Goal: Task Accomplishment & Management: Manage account settings

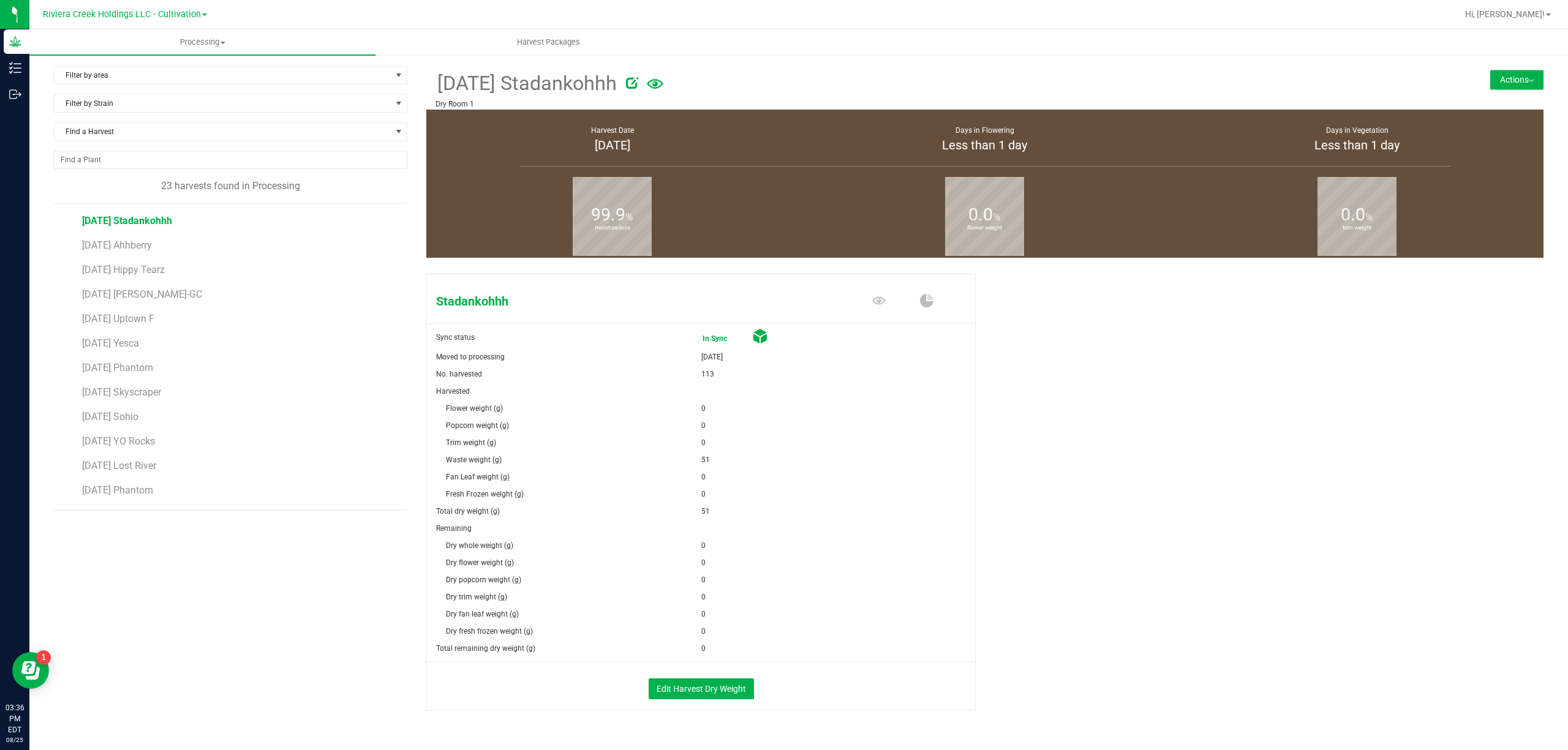
click at [1490, 76] on button "Actions" at bounding box center [1516, 79] width 53 height 19
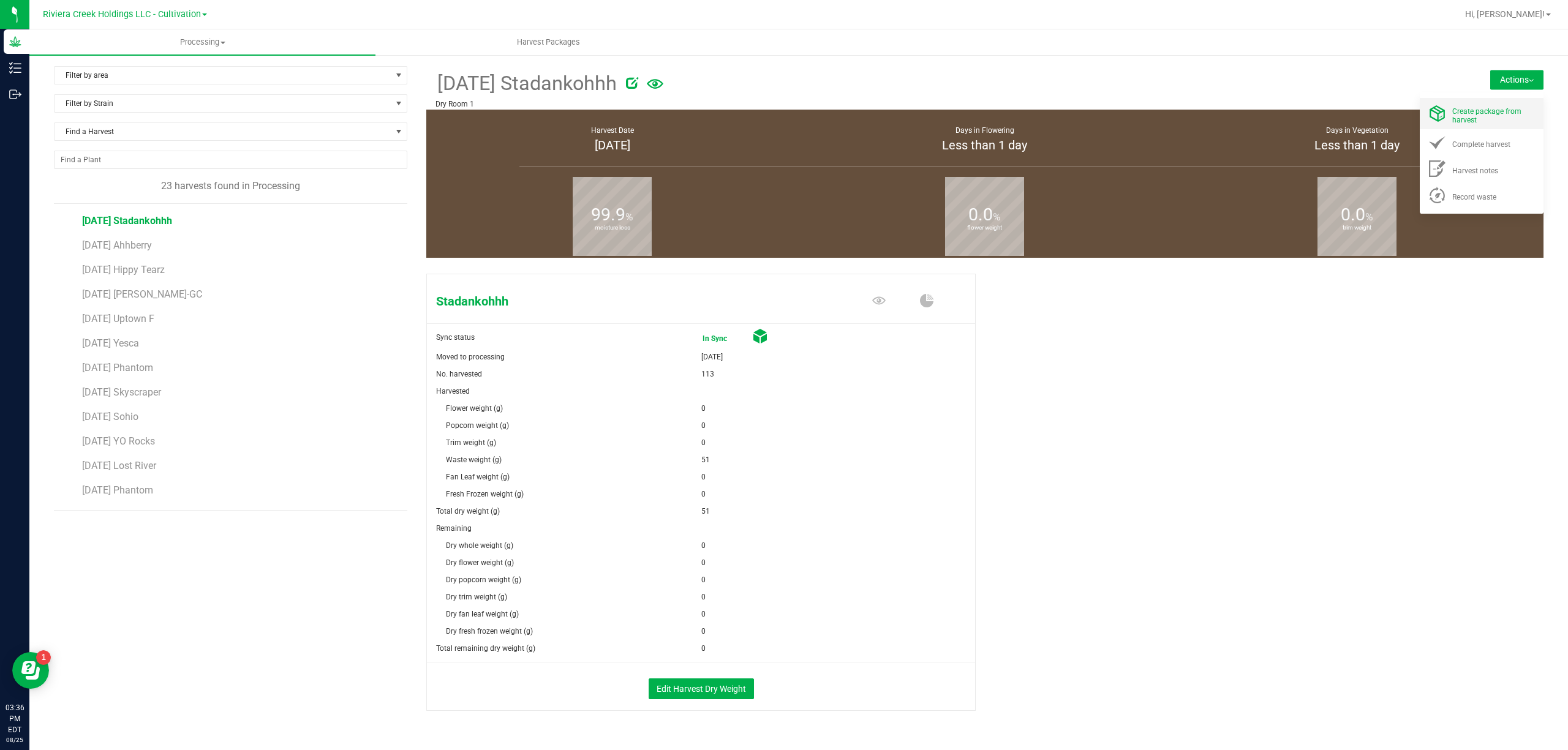
click at [1473, 109] on span "Create package from harvest" at bounding box center [1487, 115] width 69 height 17
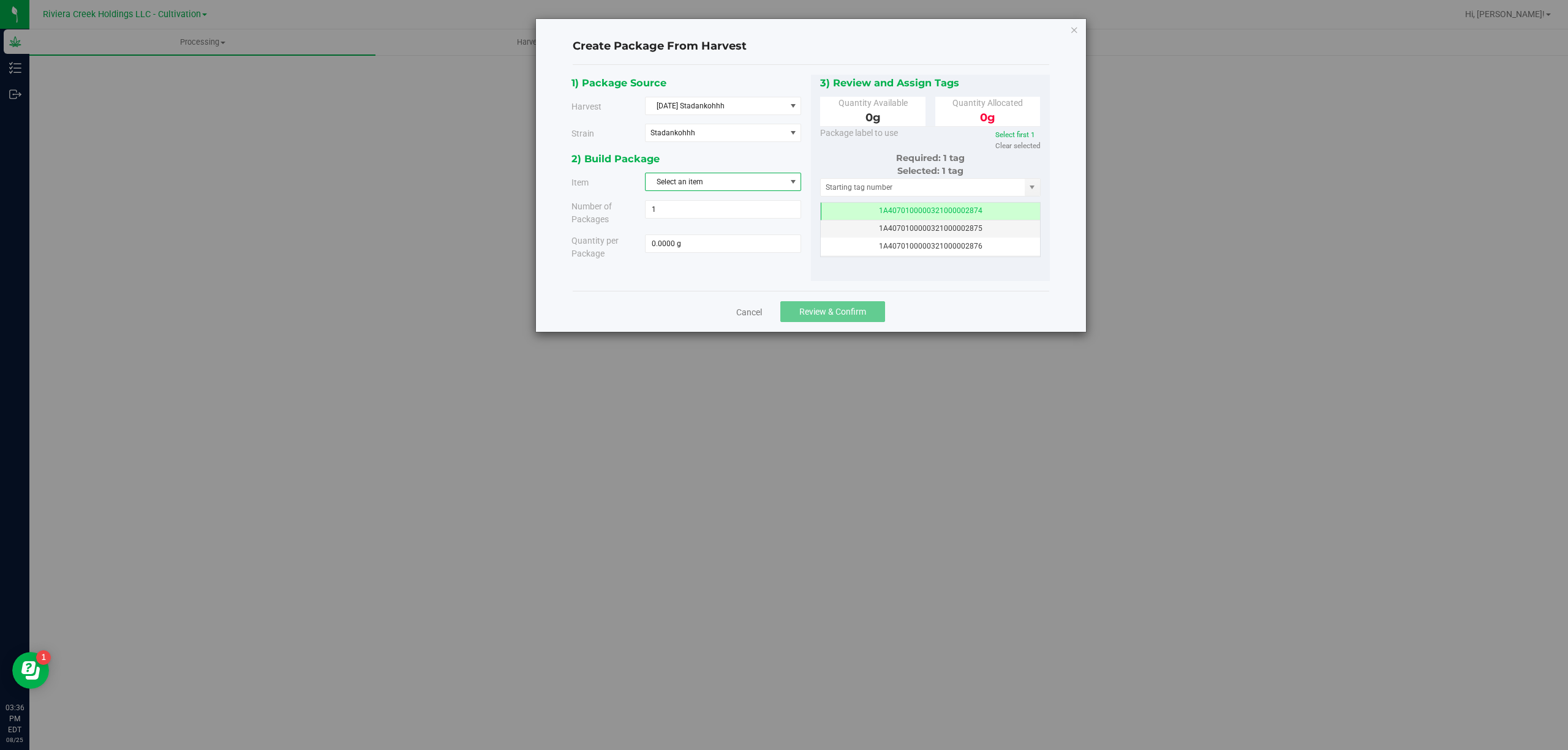
click at [691, 187] on span "Select an item" at bounding box center [715, 181] width 140 height 17
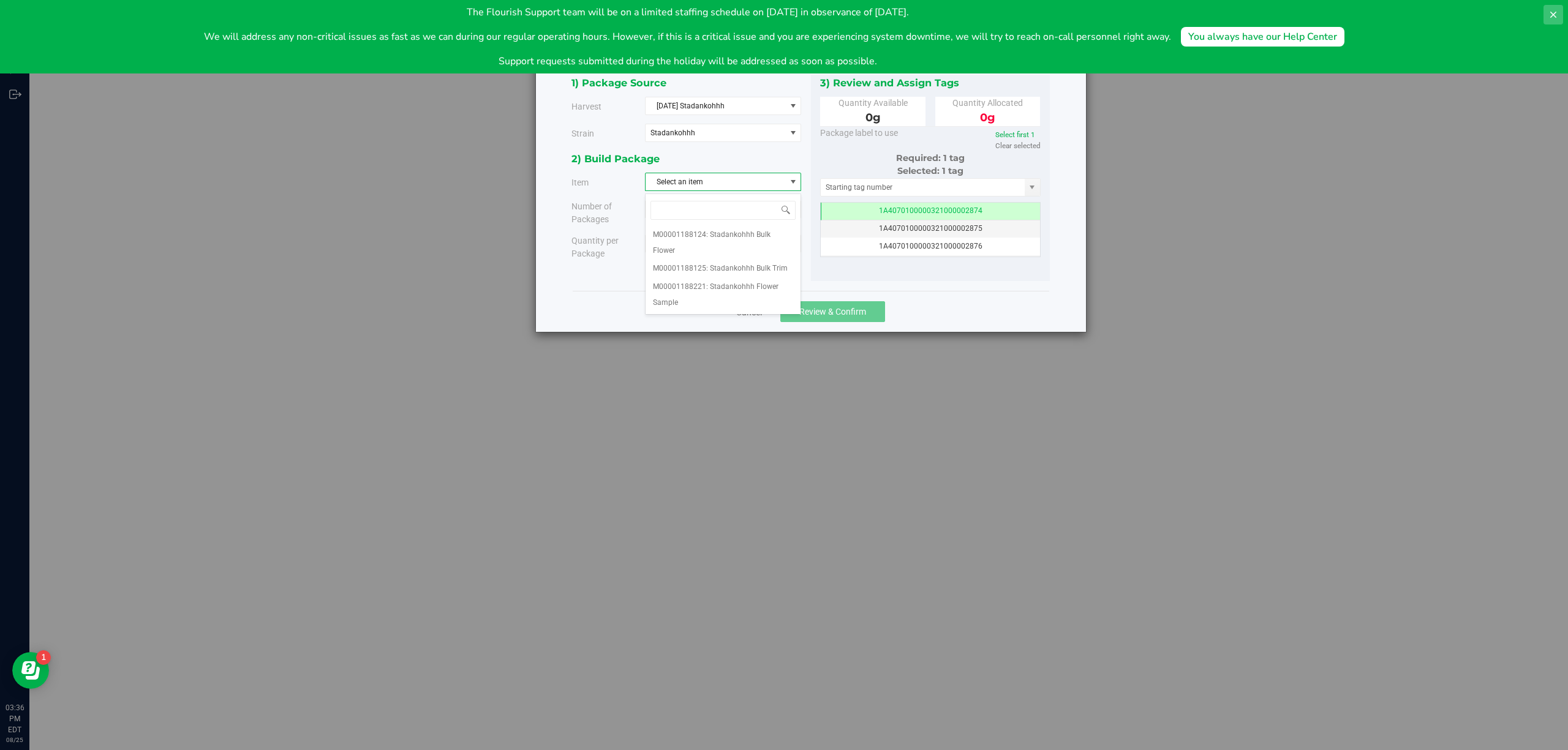
click at [1551, 14] on icon at bounding box center [1553, 14] width 6 height 6
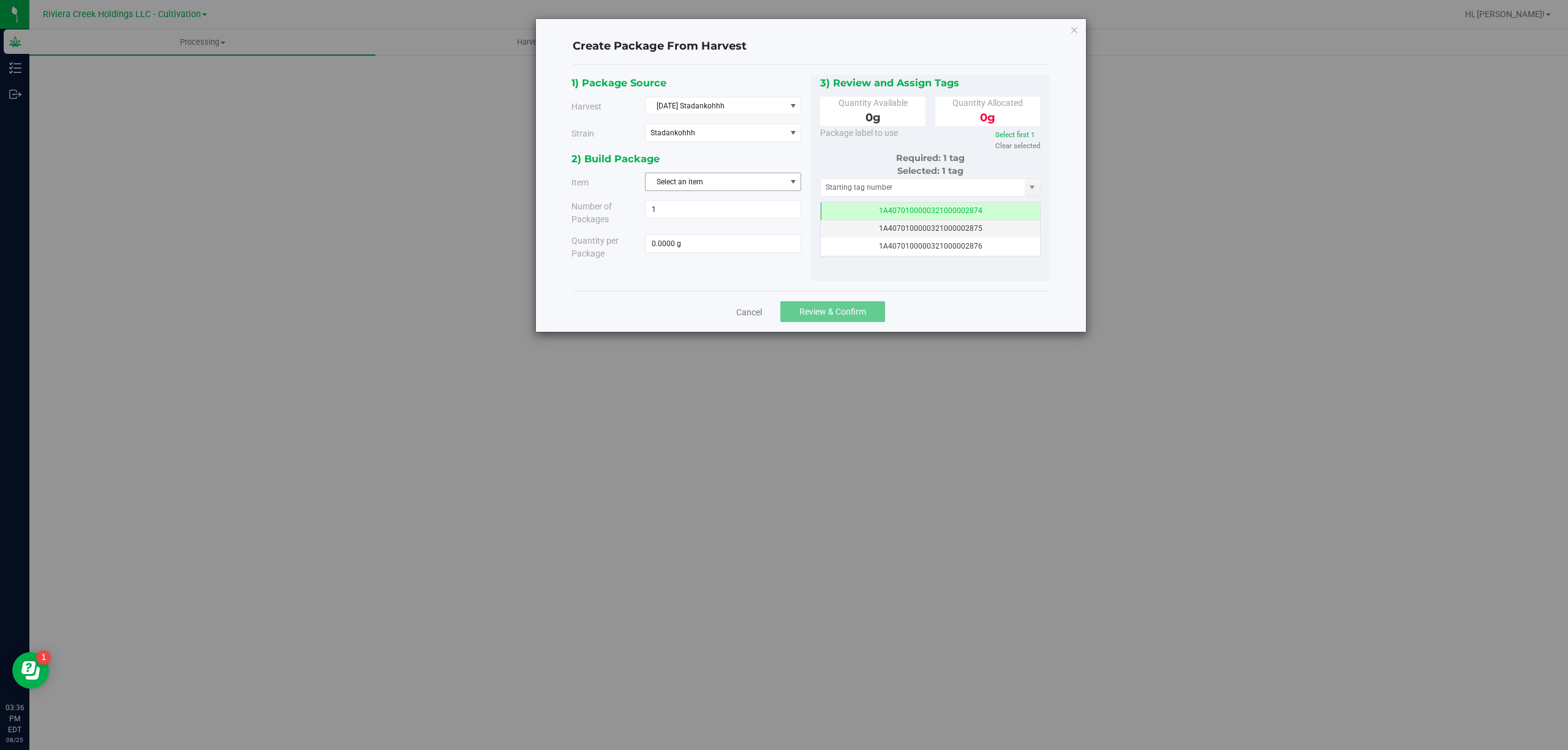
click at [728, 179] on span "Select an item" at bounding box center [715, 181] width 140 height 17
click at [764, 241] on span "M00001188124: Stadankohhh Bulk Flower" at bounding box center [722, 243] width 140 height 31
click at [760, 277] on div "1) Package Source Harvest [DATE] Stadankohhh Select [DATE] Stadankohhh [DATE] […" at bounding box center [811, 178] width 478 height 207
click at [760, 253] on span at bounding box center [723, 243] width 156 height 19
type input "5080"
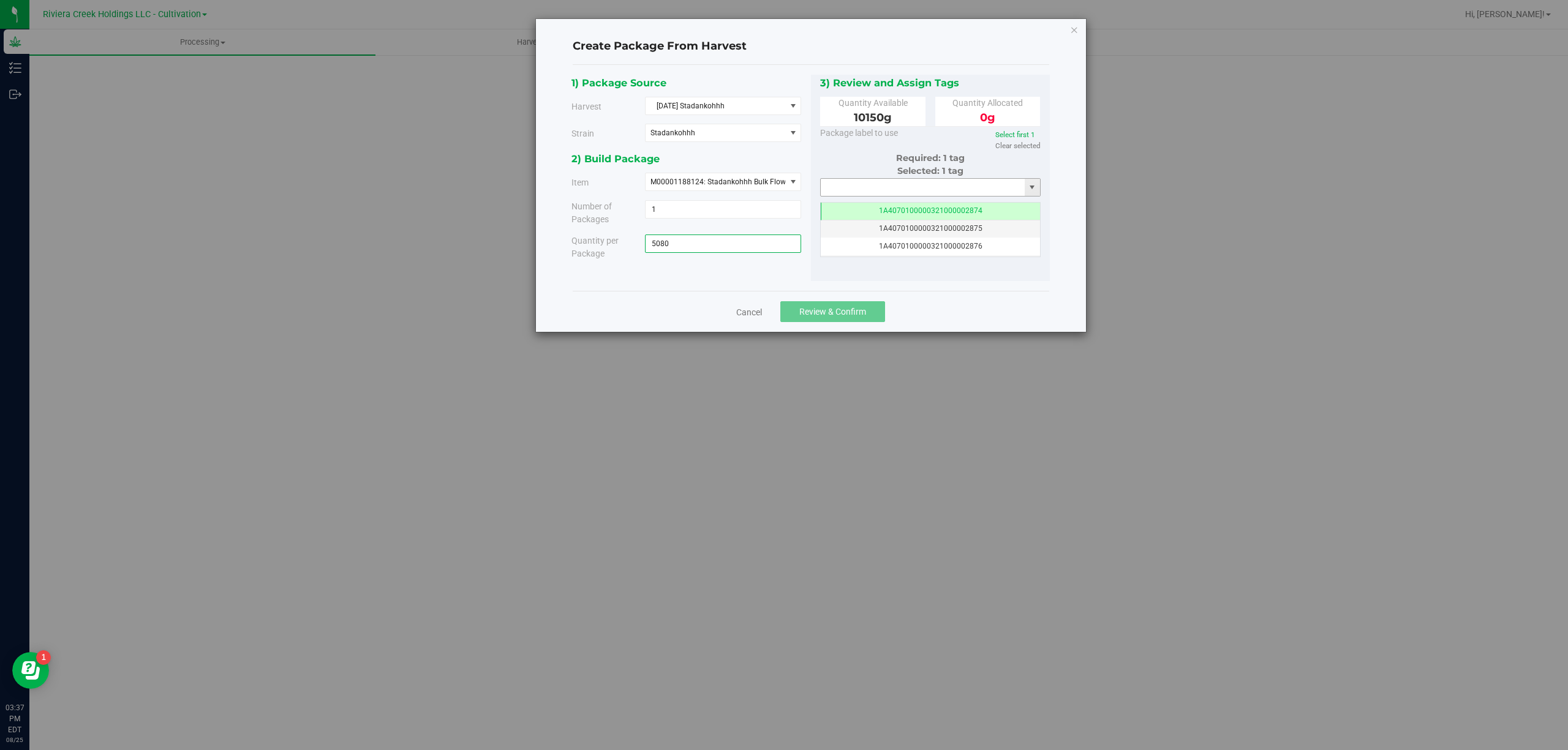
type input "5080.0000 g"
click at [846, 188] on input "text" at bounding box center [923, 187] width 205 height 17
click at [931, 227] on li "1A4070300000321000001173" at bounding box center [930, 227] width 219 height 19
type input "1A4070300000321000001173"
click at [865, 314] on span "Review & Confirm" at bounding box center [832, 312] width 67 height 10
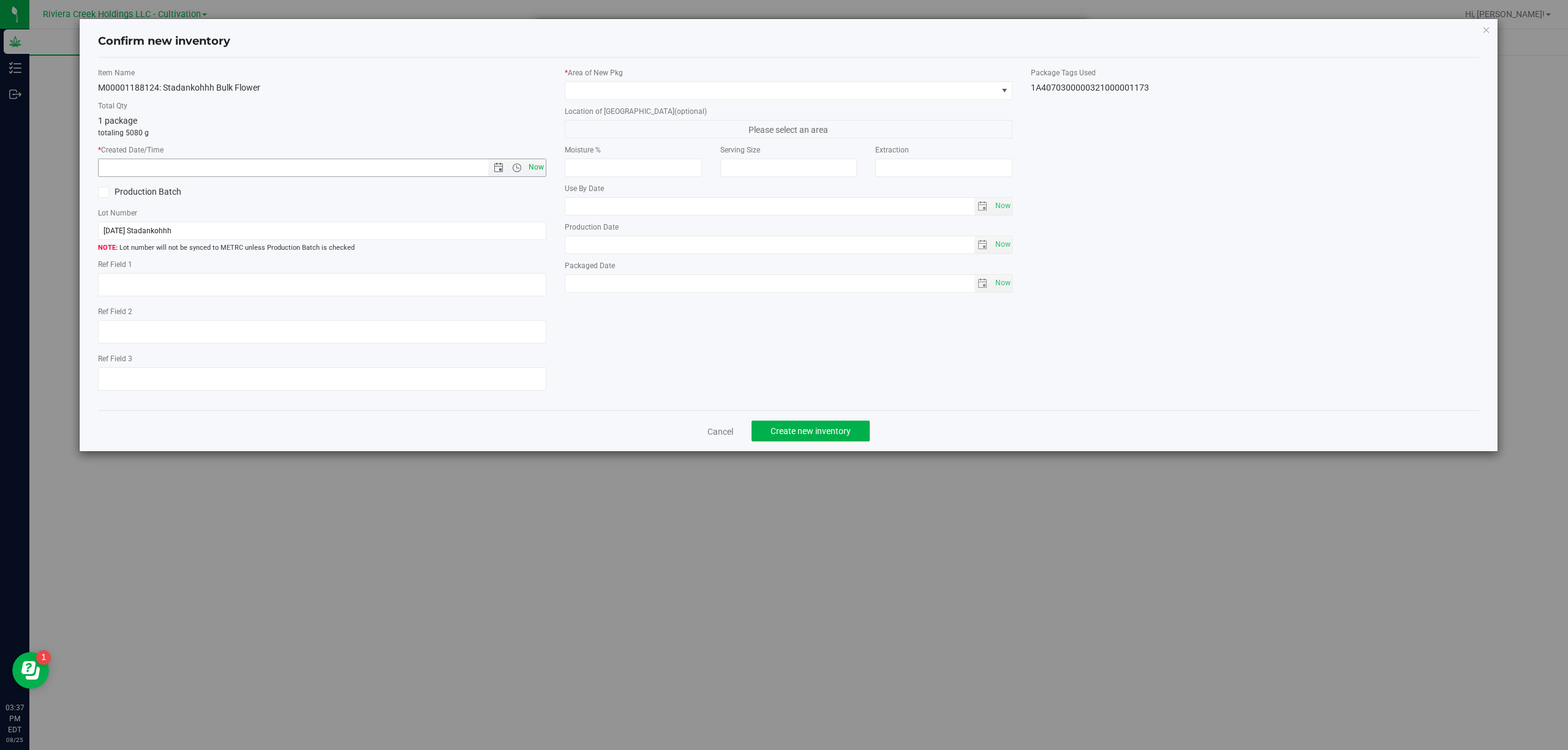
click at [544, 161] on span "Now" at bounding box center [536, 168] width 21 height 18
type input "[DATE] 3:37 PM"
click at [625, 90] on span at bounding box center [781, 90] width 431 height 17
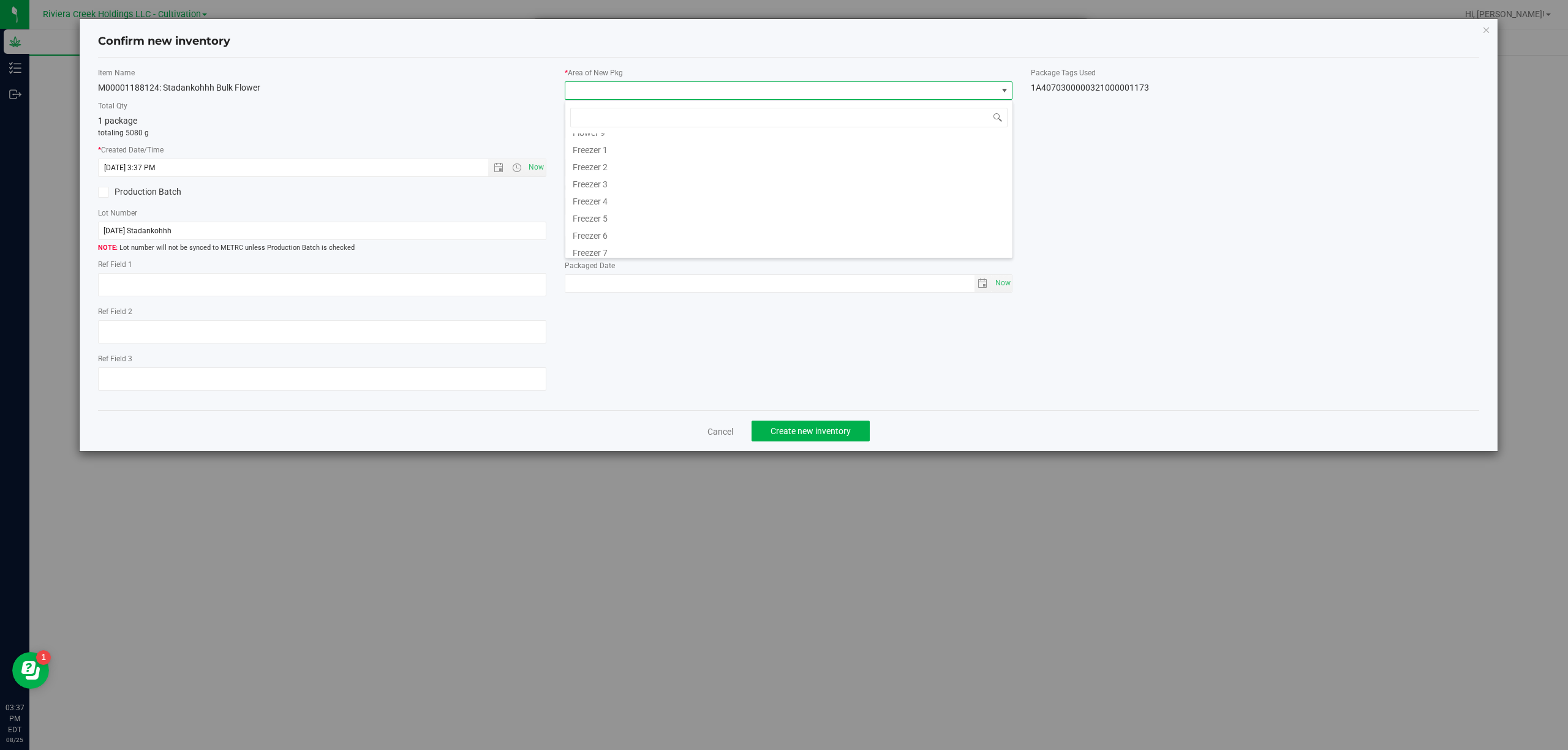
scroll to position [255, 0]
click at [618, 213] on li "Quarantine" at bounding box center [788, 213] width 447 height 17
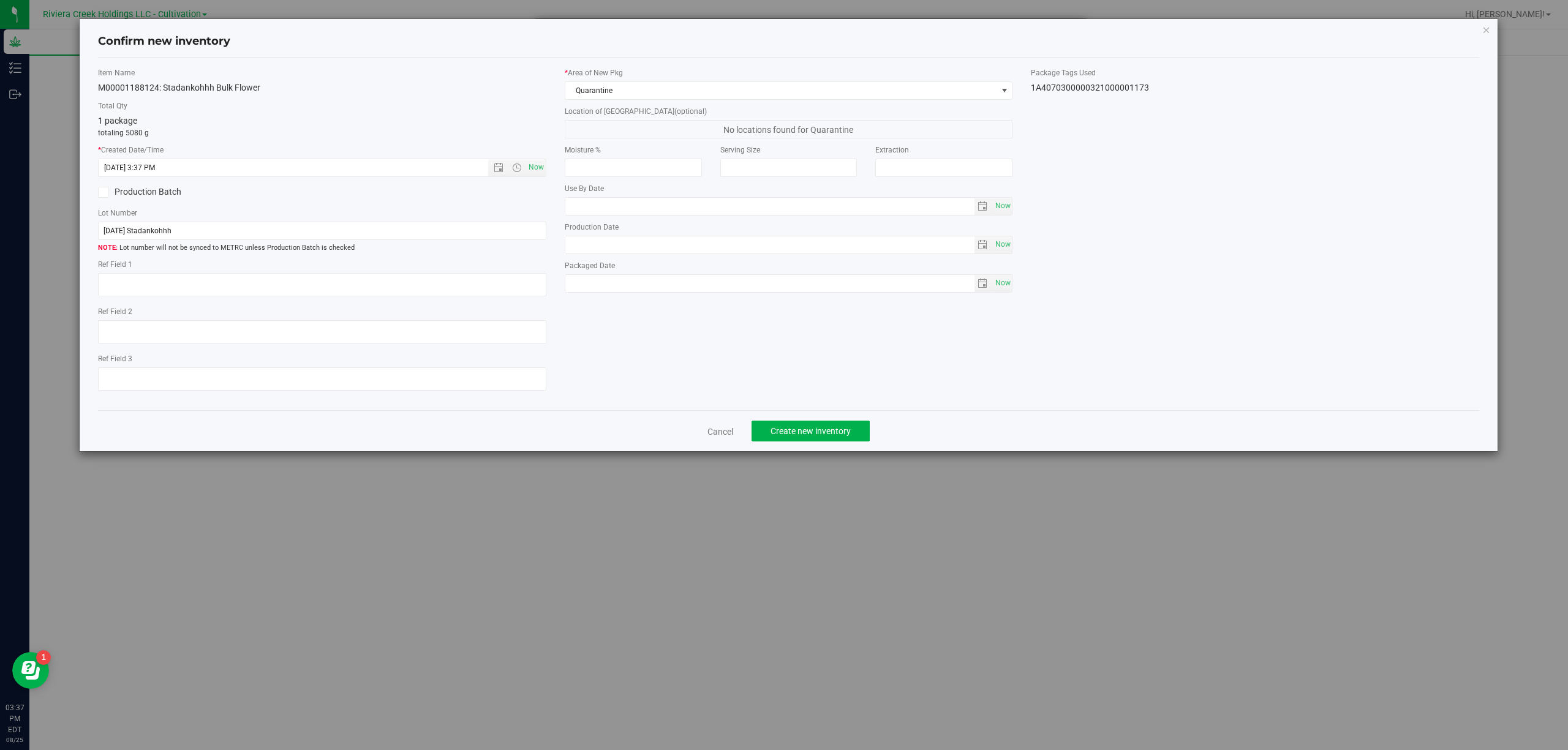
click at [1126, 88] on div "1A4070300000321000001173" at bounding box center [1254, 88] width 448 height 13
click at [1125, 87] on div "1A4070300000321000001173" at bounding box center [1254, 88] width 448 height 13
copy body "1A4070300000321000001173 Cancel Create new inventory"
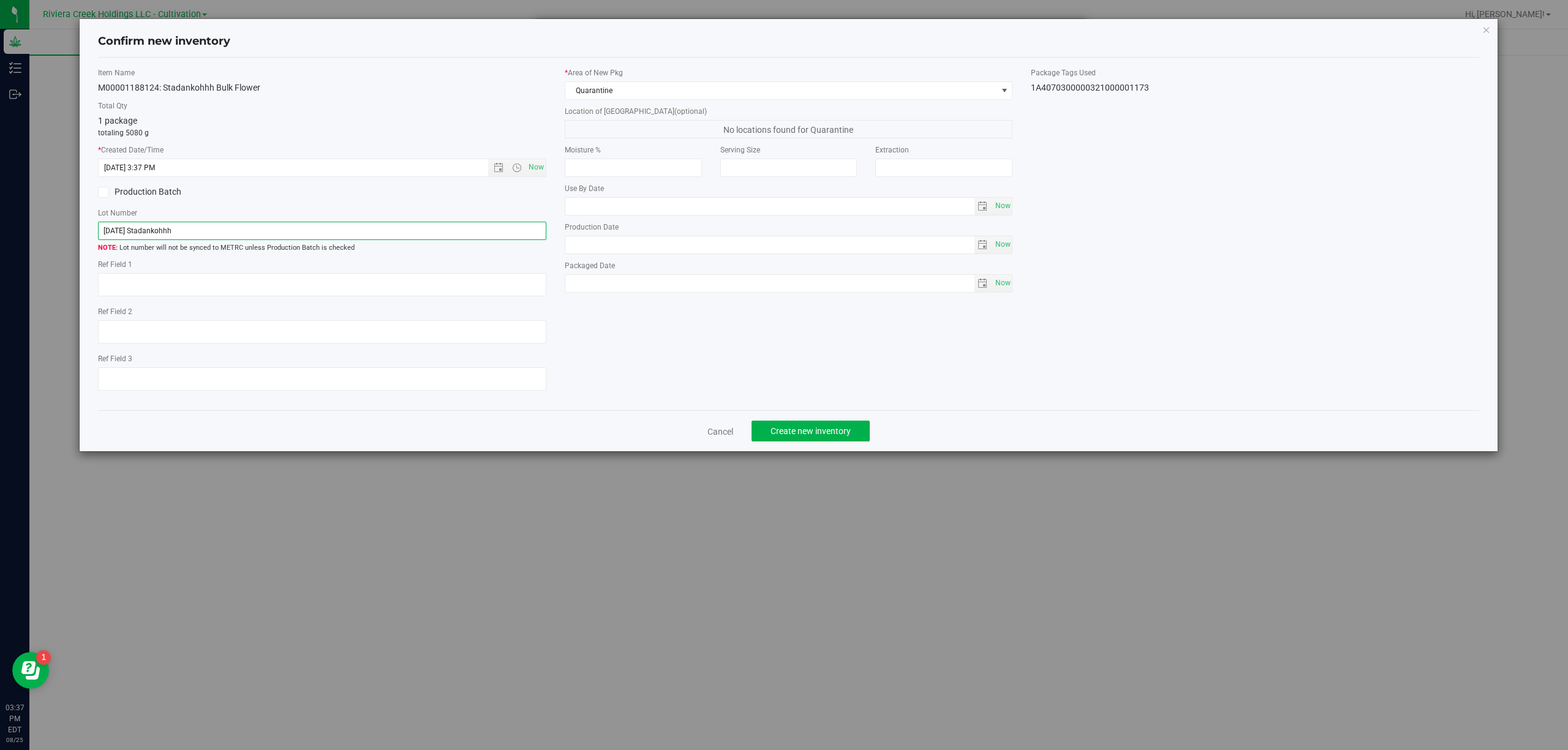
click at [429, 230] on input "[DATE] Stadankohhh" at bounding box center [322, 231] width 448 height 19
paste input "1A4070300000321000001173"
type input "1A4070300000321000001173"
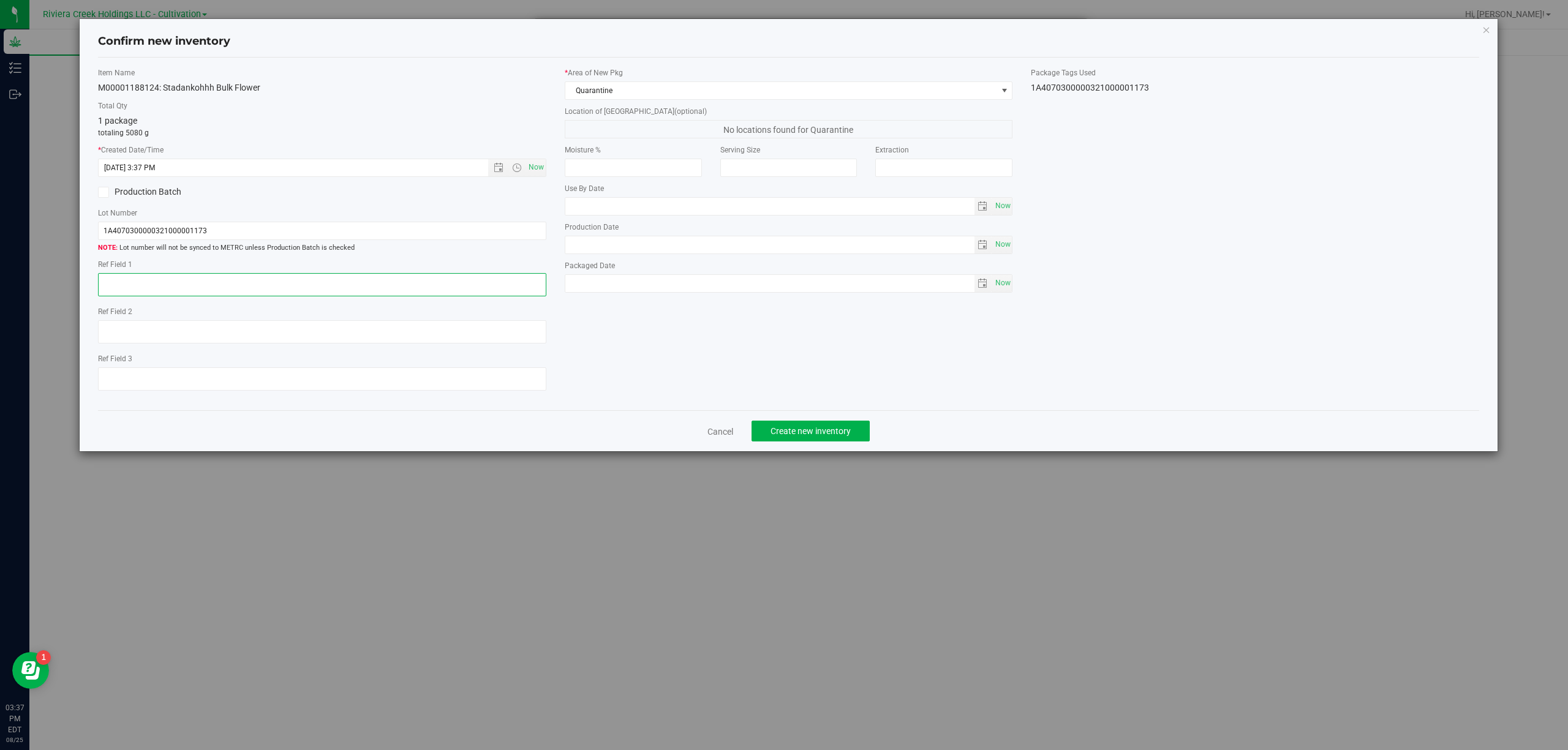
click at [345, 287] on textarea at bounding box center [322, 285] width 448 height 23
type textarea "B1-NYF-R6"
click at [780, 346] on div "Item Name M00001188124: Stadankohhh Bulk Flower Total Qty 1 package totaling 50…" at bounding box center [788, 234] width 1400 height 334
click at [841, 435] on span "Create new inventory" at bounding box center [811, 431] width 80 height 10
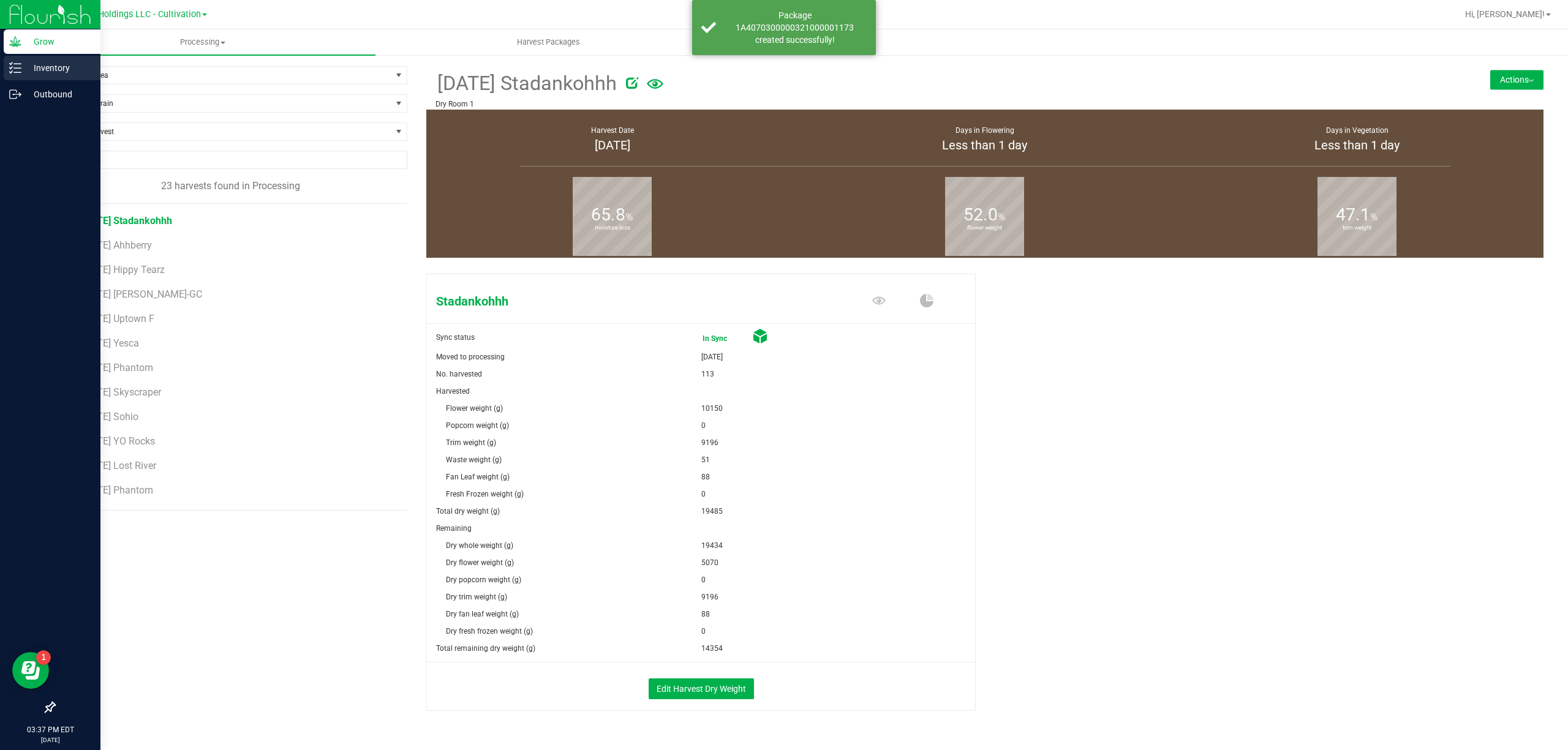
click at [14, 71] on icon at bounding box center [15, 68] width 12 height 12
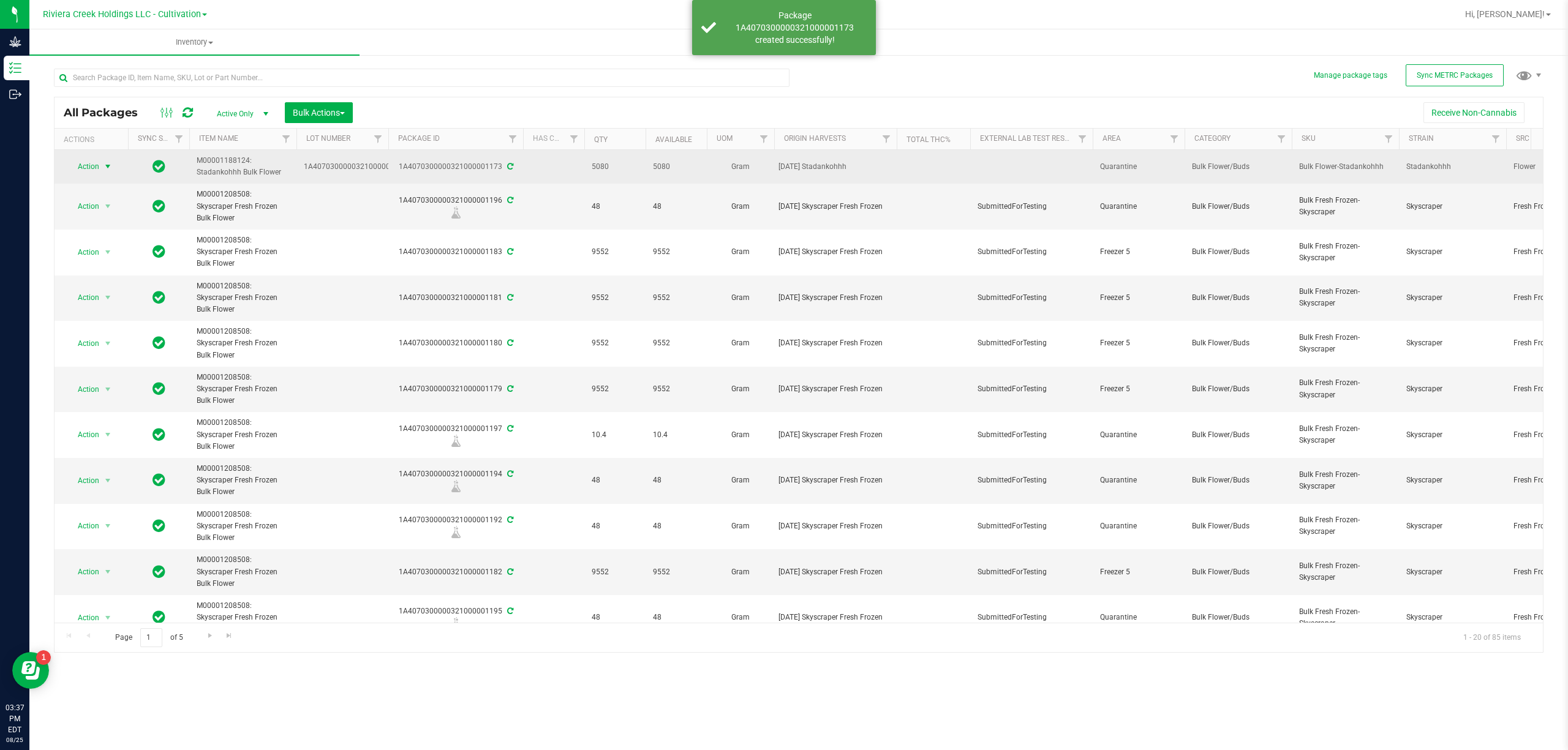
click at [101, 167] on span "select" at bounding box center [108, 166] width 15 height 17
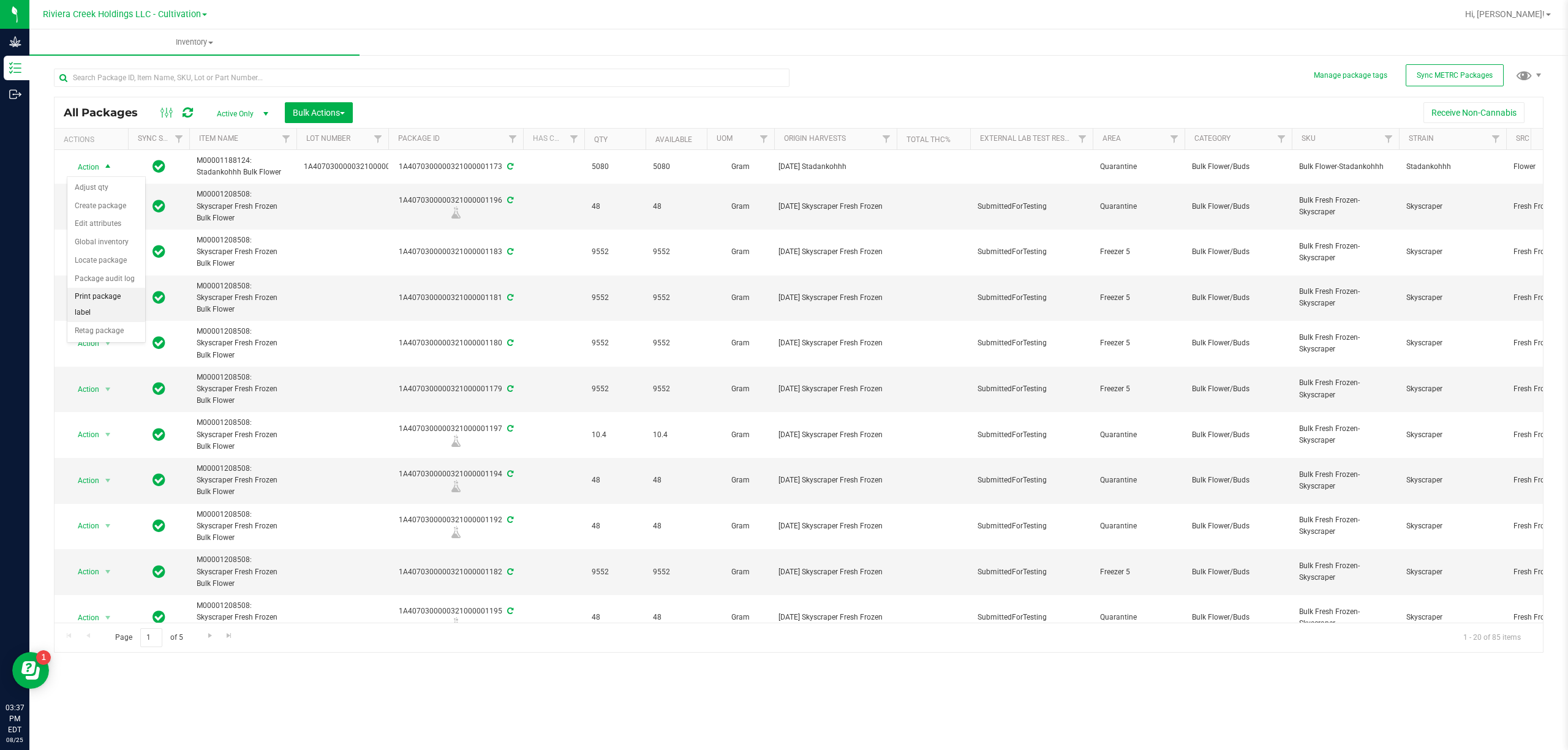
click at [129, 305] on li "Print package label" at bounding box center [106, 305] width 78 height 34
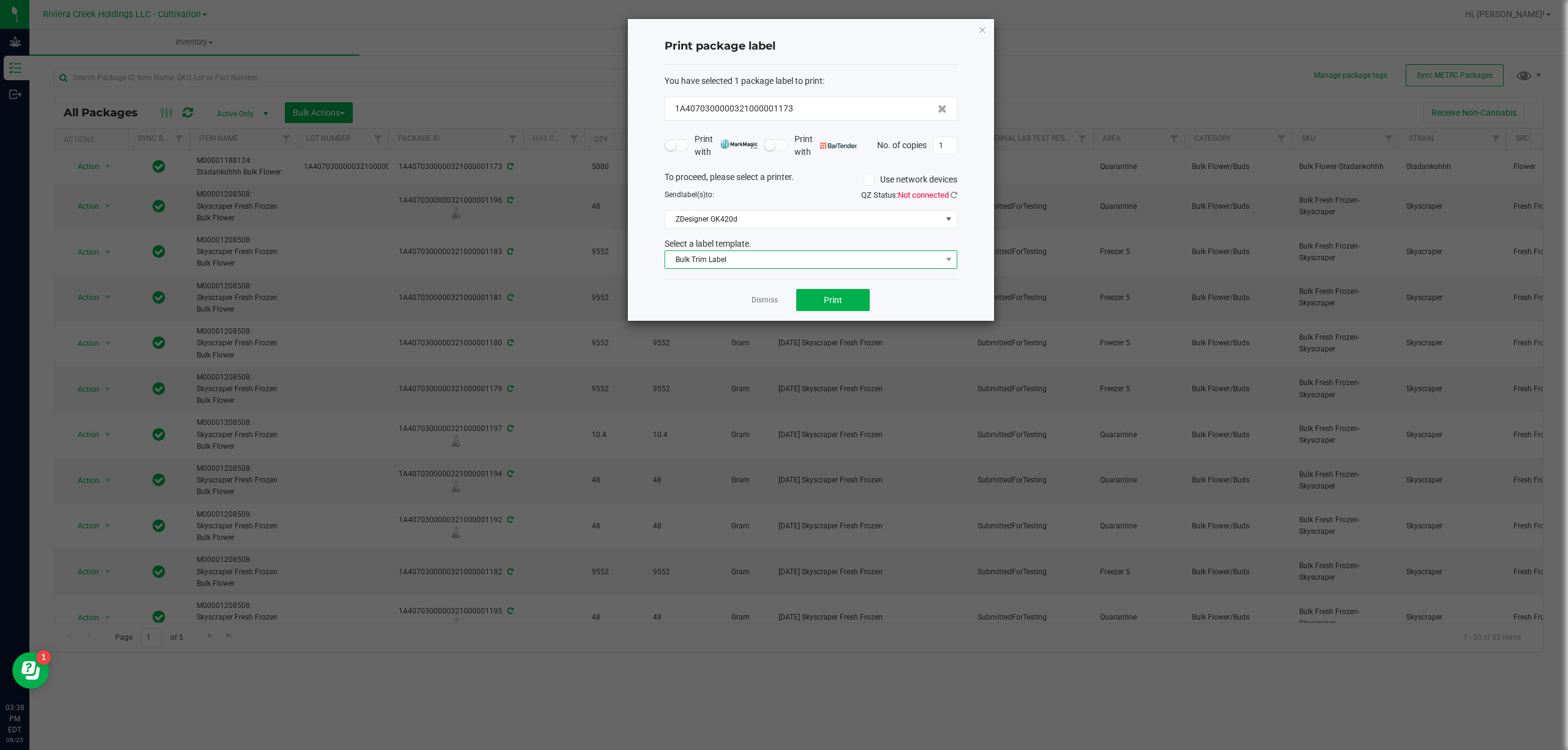
click at [804, 260] on span "Bulk Trim Label" at bounding box center [803, 259] width 276 height 17
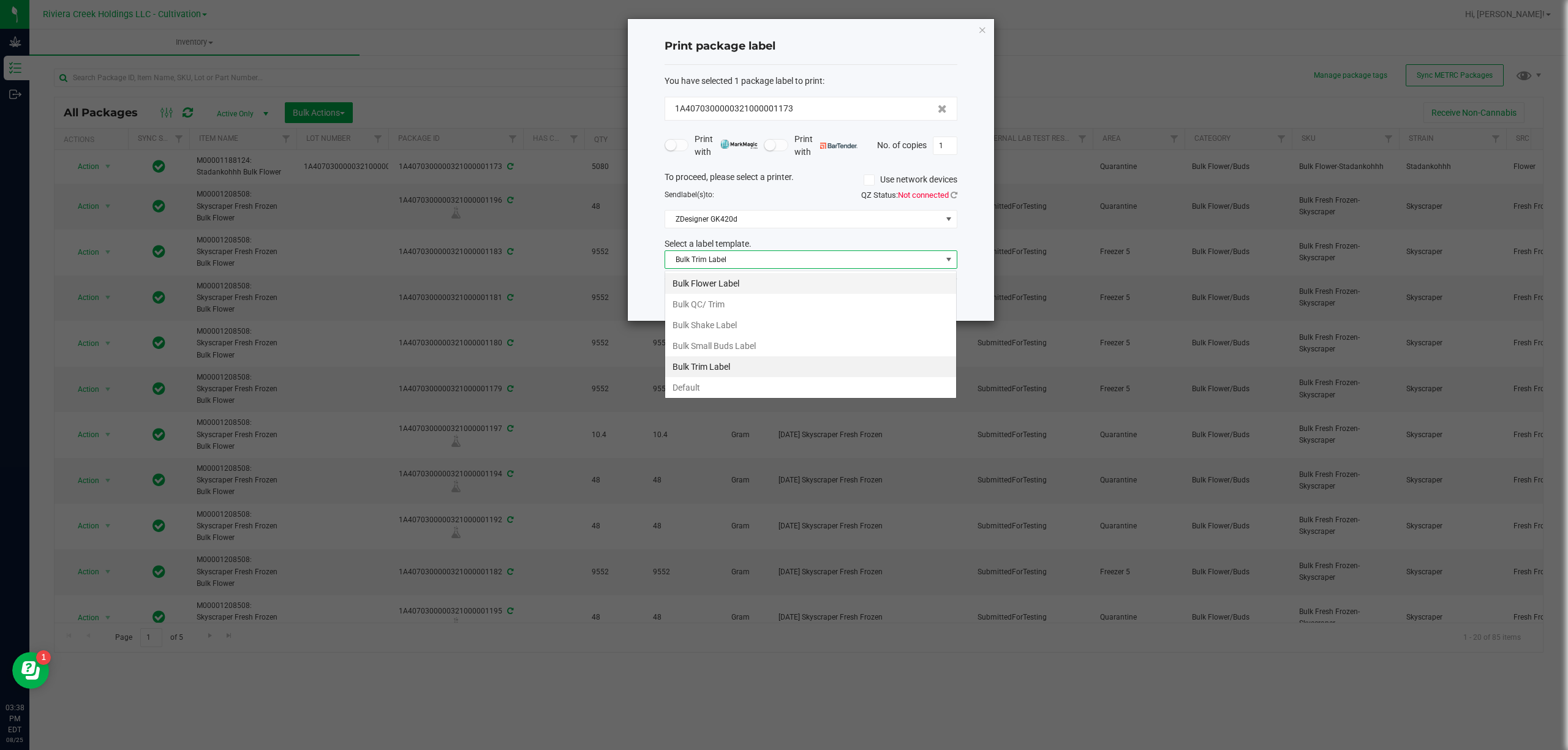
scroll to position [19, 292]
click at [744, 277] on li "Bulk Flower Label" at bounding box center [811, 283] width 291 height 21
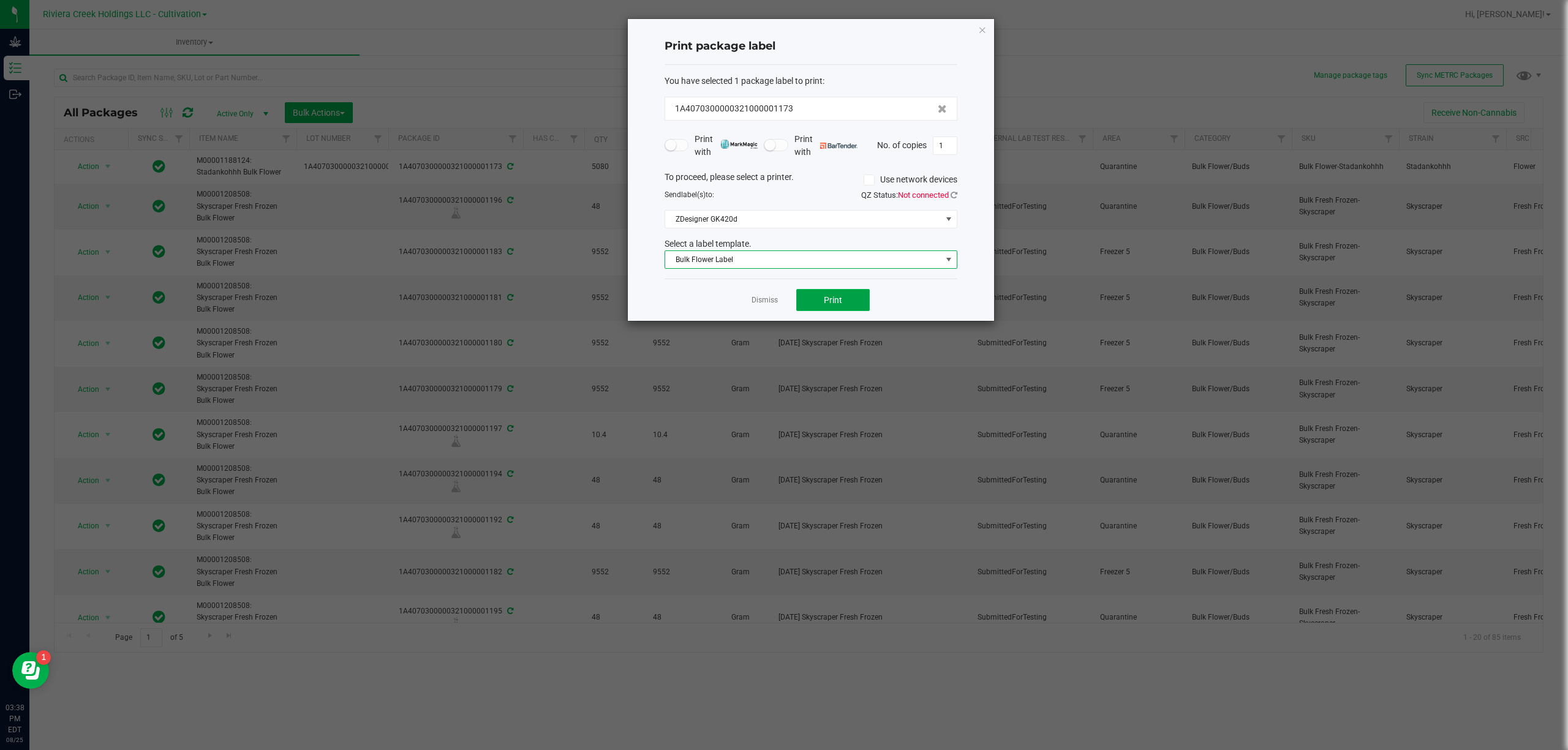
click at [831, 299] on span "Print" at bounding box center [833, 300] width 19 height 10
click at [829, 265] on span "Bulk Flower Label" at bounding box center [803, 259] width 276 height 17
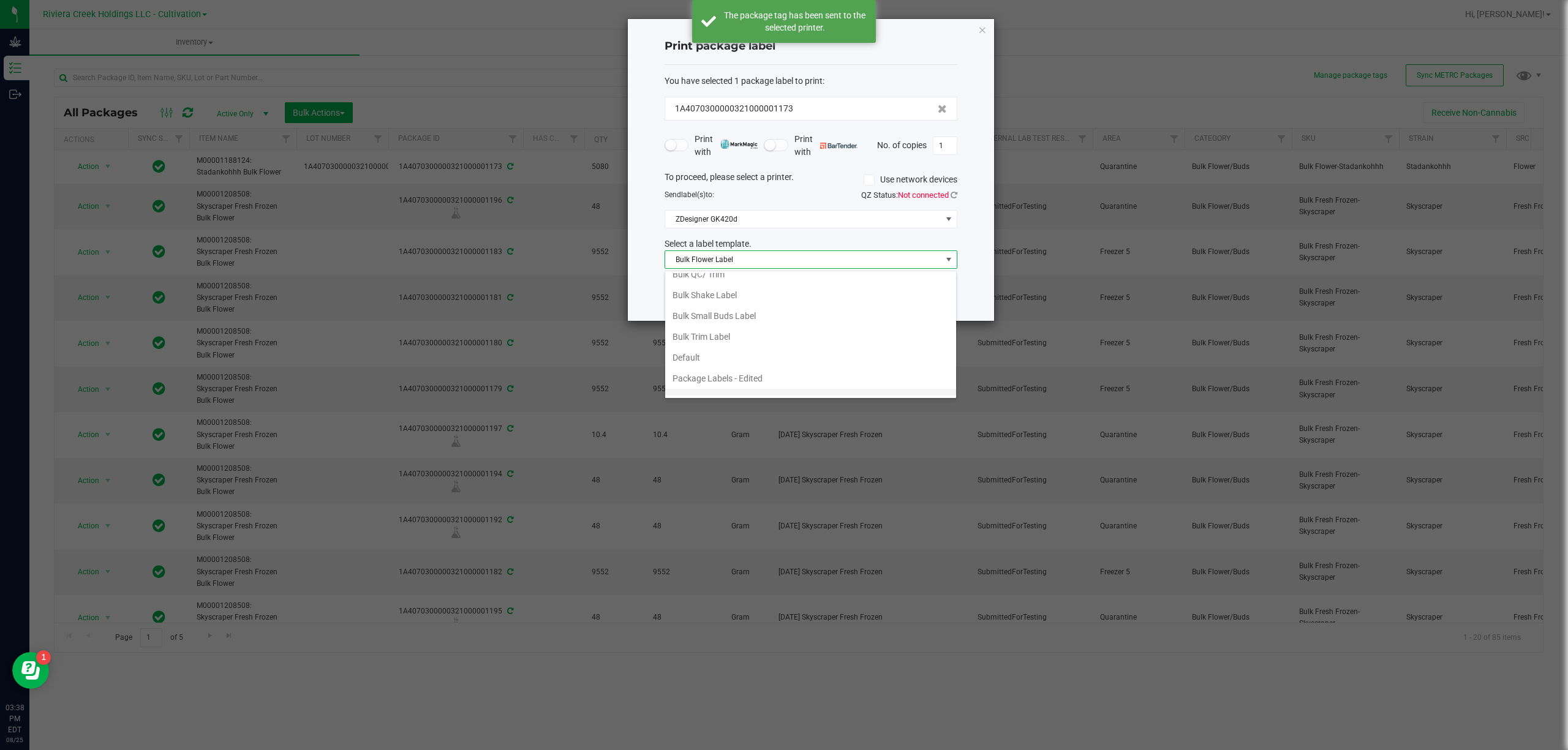
scroll to position [47, 0]
click at [703, 378] on li "Strain- Harvest Date Label" at bounding box center [811, 385] width 291 height 21
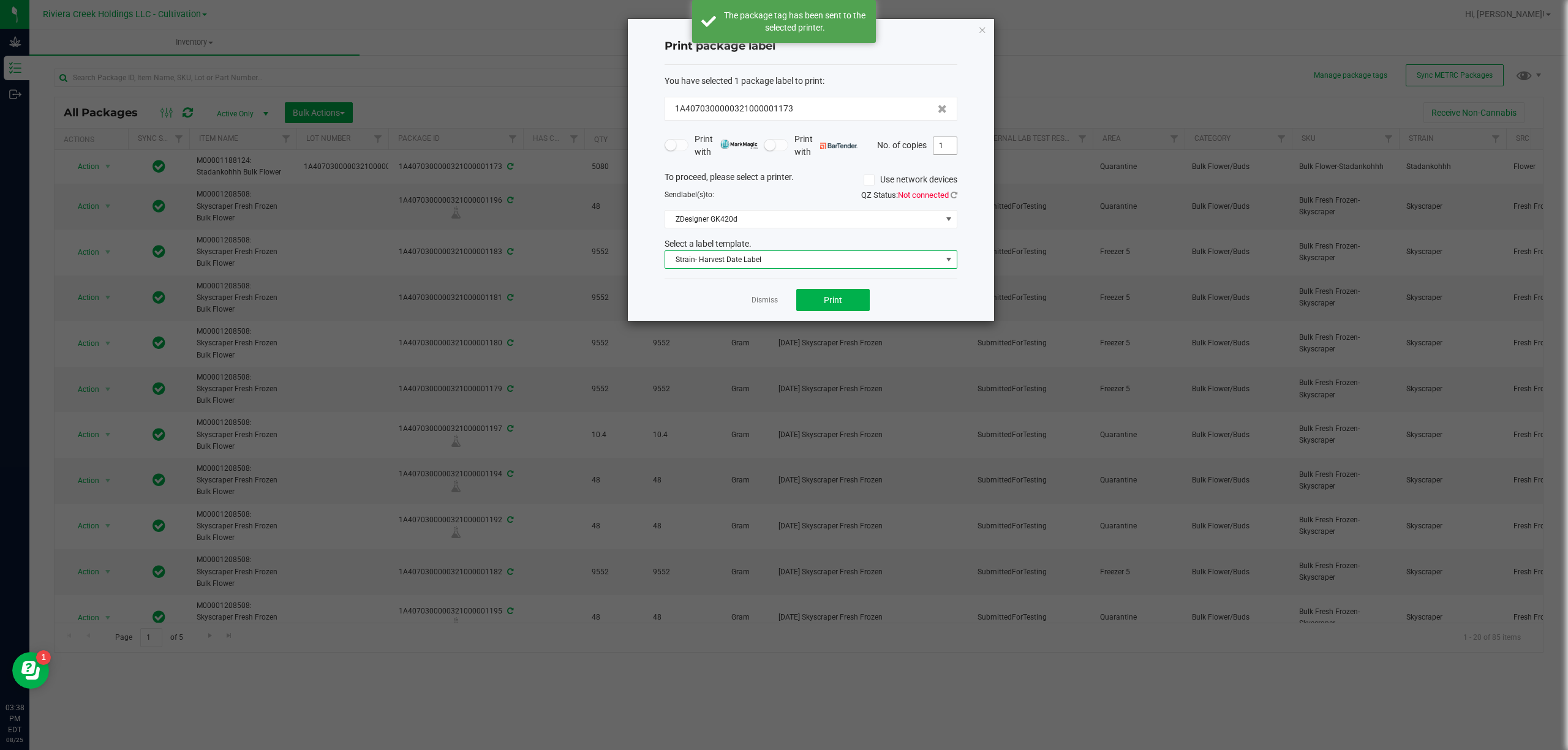
click at [948, 138] on input "1" at bounding box center [945, 145] width 23 height 17
type input "3"
click at [848, 295] on button "Print" at bounding box center [833, 300] width 74 height 22
click at [984, 25] on icon "button" at bounding box center [982, 29] width 8 height 14
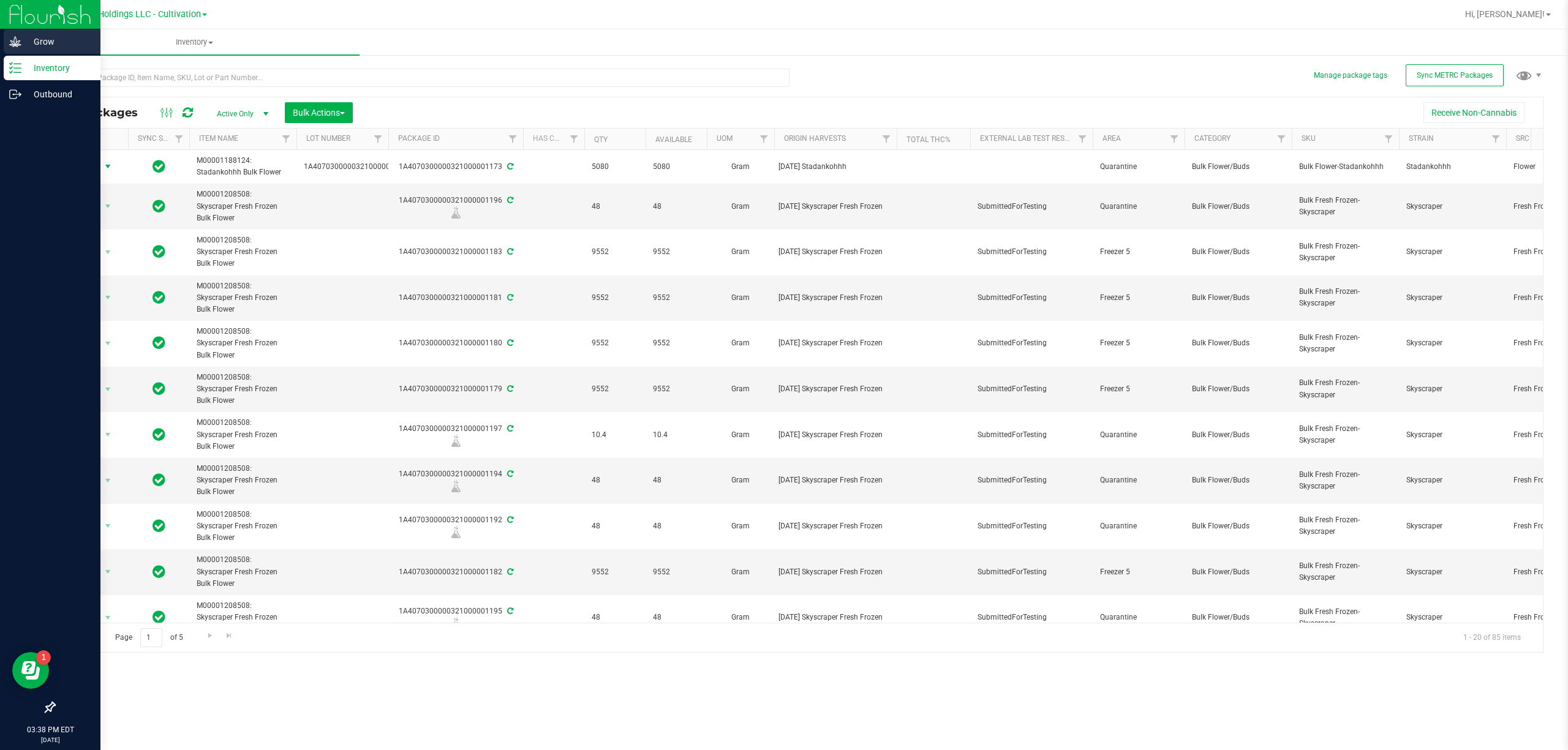
click at [26, 32] on div "Grow" at bounding box center [52, 42] width 96 height 25
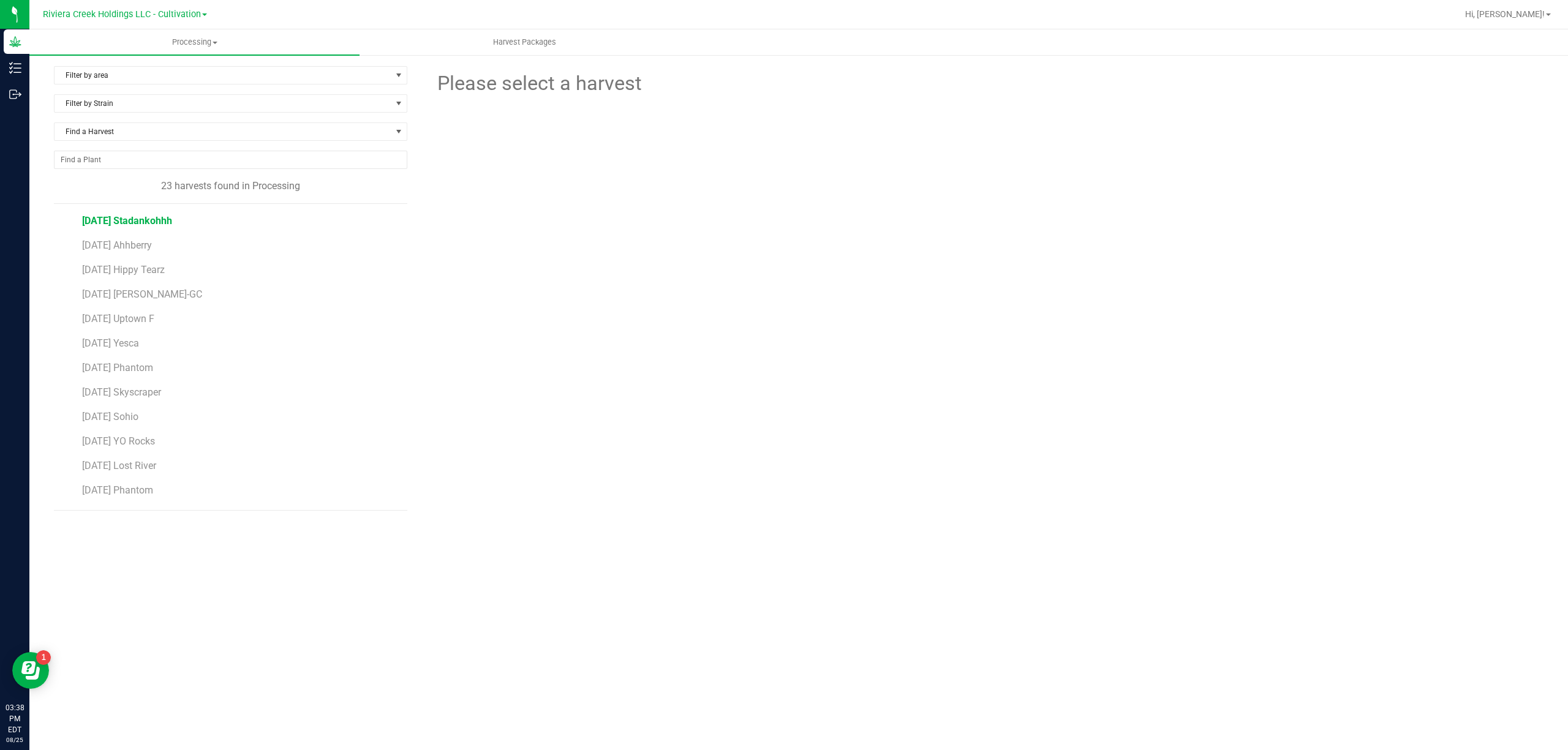
click at [160, 225] on span "[DATE] Stadankohhh" at bounding box center [127, 221] width 90 height 12
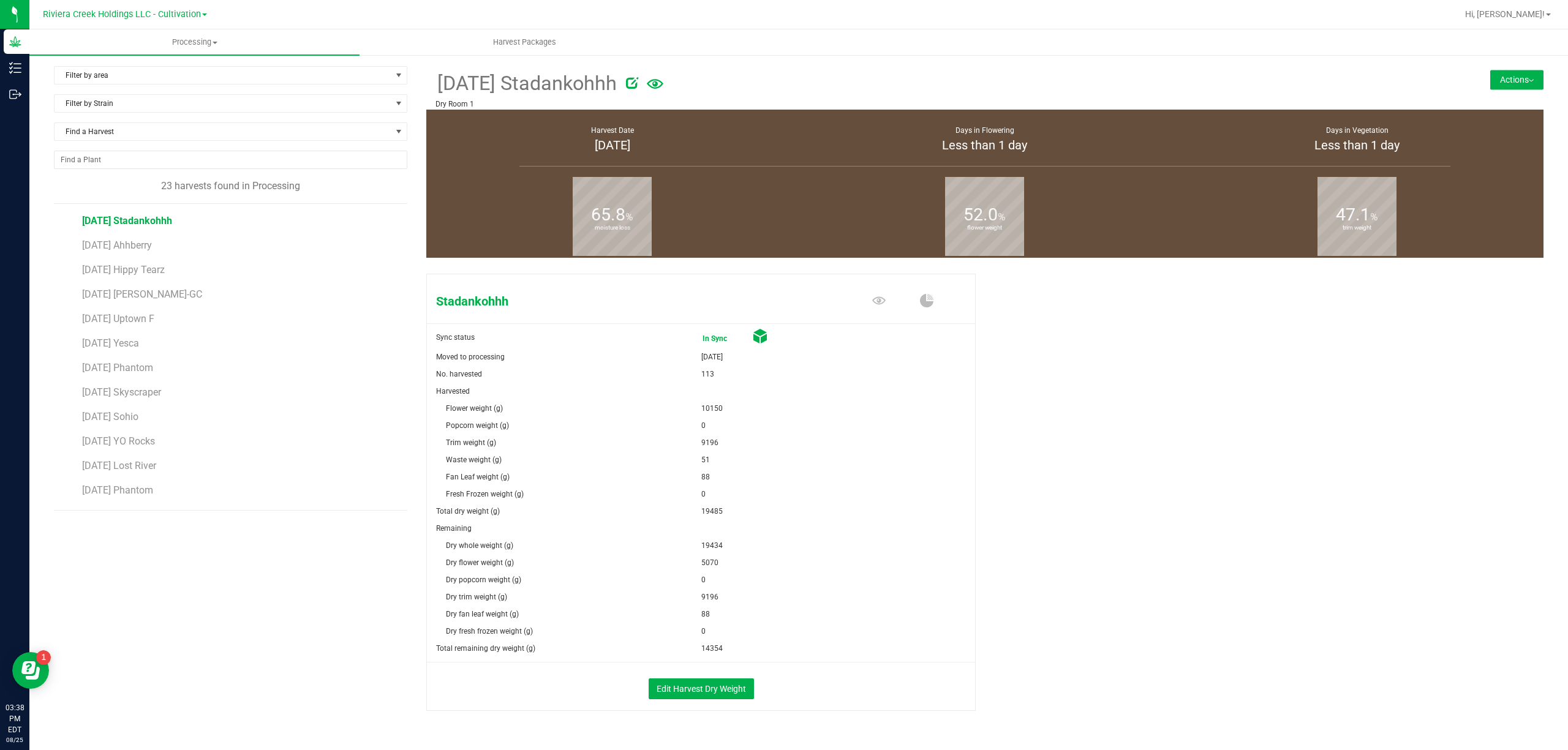
click at [1503, 74] on button "Actions" at bounding box center [1516, 79] width 53 height 19
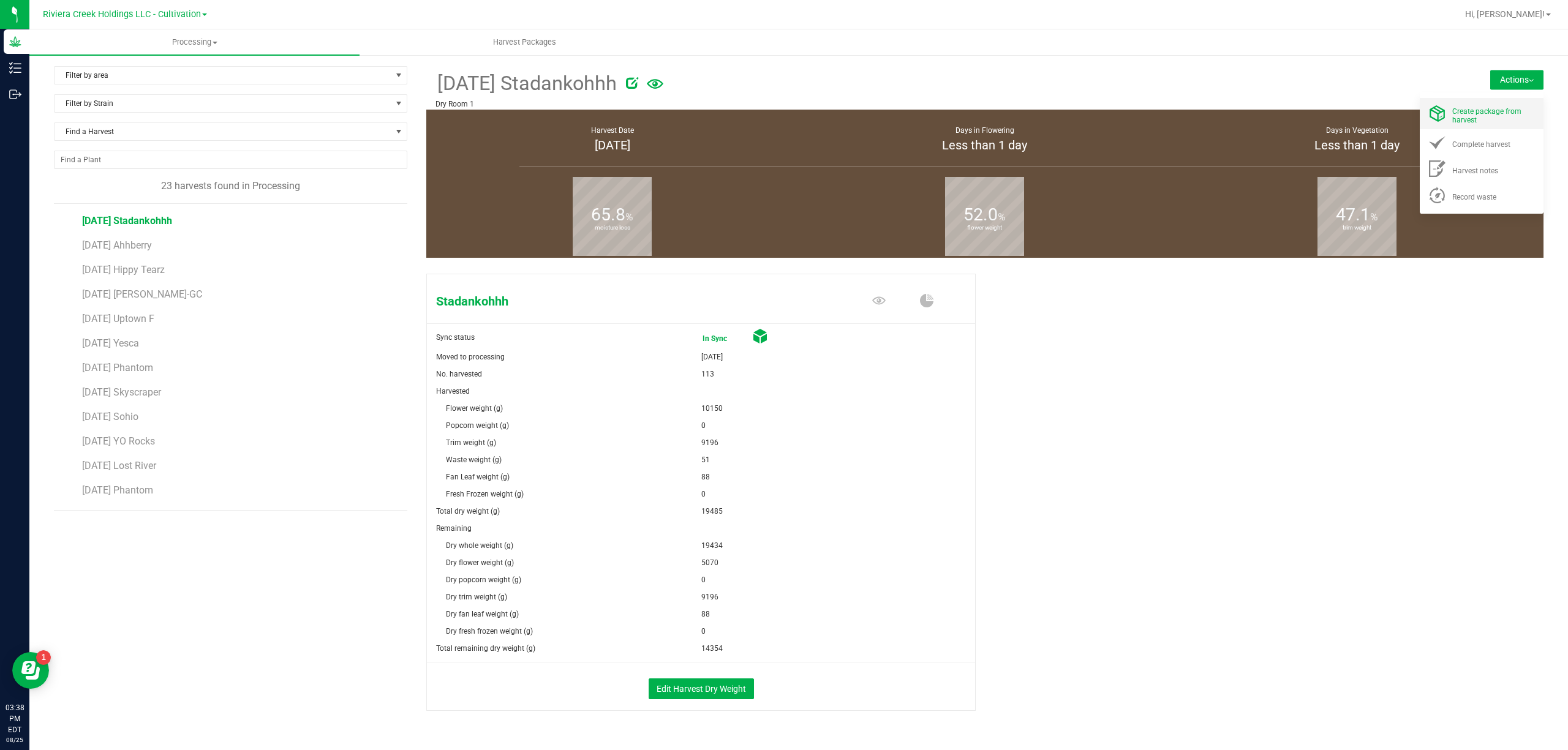
click at [1480, 109] on span "Create package from harvest" at bounding box center [1487, 115] width 69 height 17
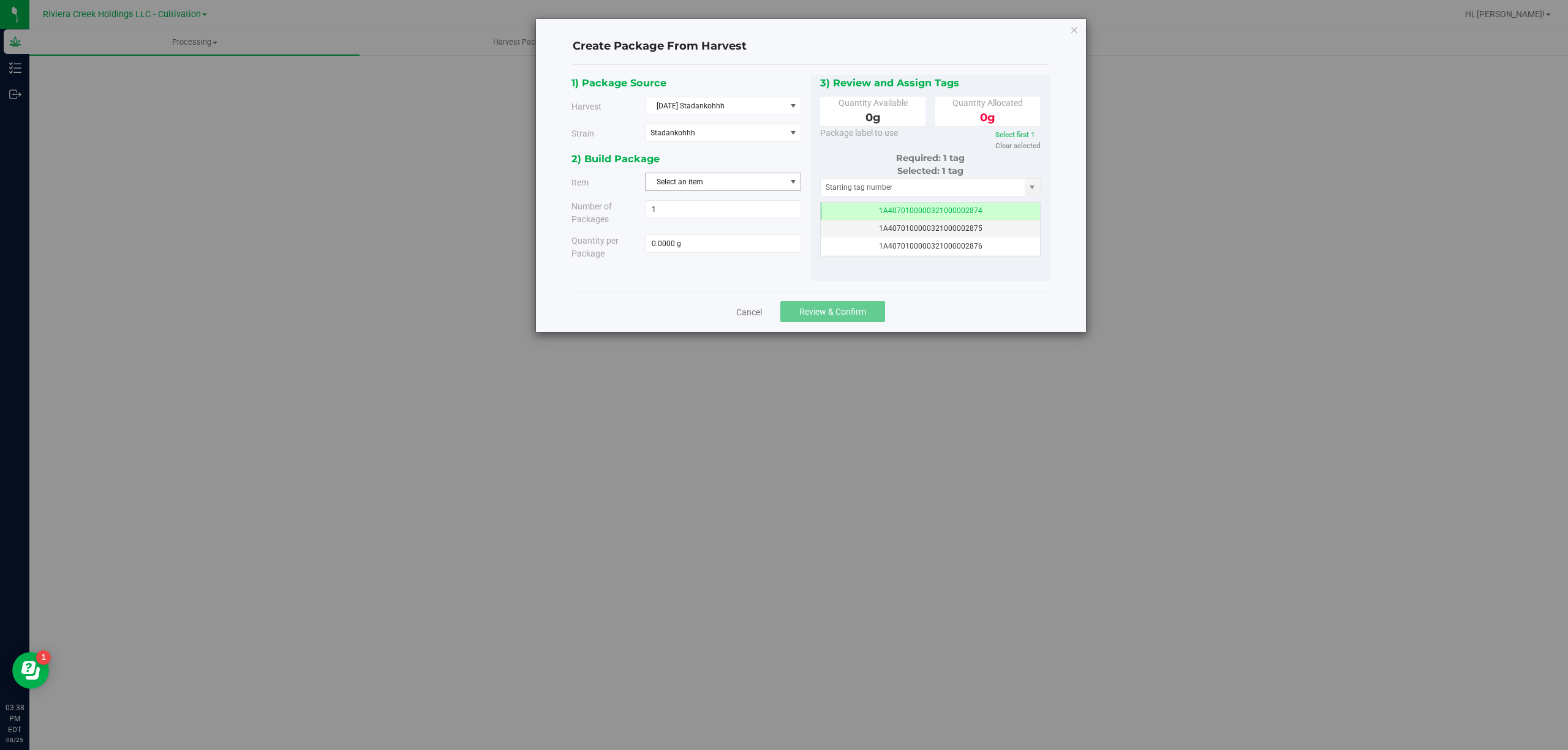
click at [717, 176] on span "Select an item" at bounding box center [715, 181] width 140 height 17
click at [762, 238] on span "M00001188124: Stadankohhh Bulk Flower" at bounding box center [722, 243] width 140 height 31
click at [755, 241] on span at bounding box center [723, 243] width 156 height 19
type input "5070"
type input "5070.0000 g"
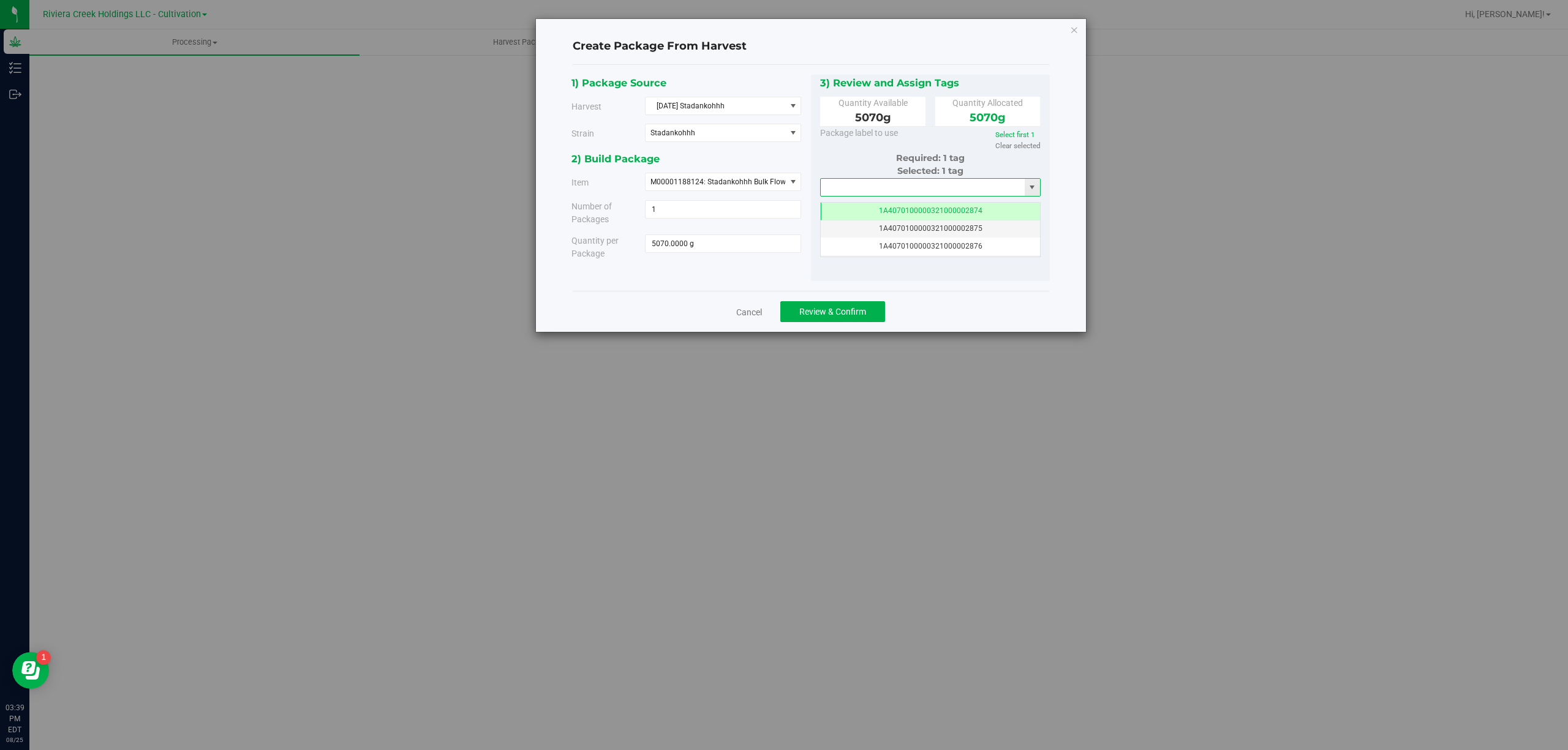
click at [855, 188] on input "text" at bounding box center [923, 187] width 205 height 17
click at [914, 210] on li "1A4070300000321000001174" at bounding box center [930, 210] width 219 height 19
type input "1A4070300000321000001174"
click at [855, 312] on span "Review & Confirm" at bounding box center [832, 312] width 67 height 10
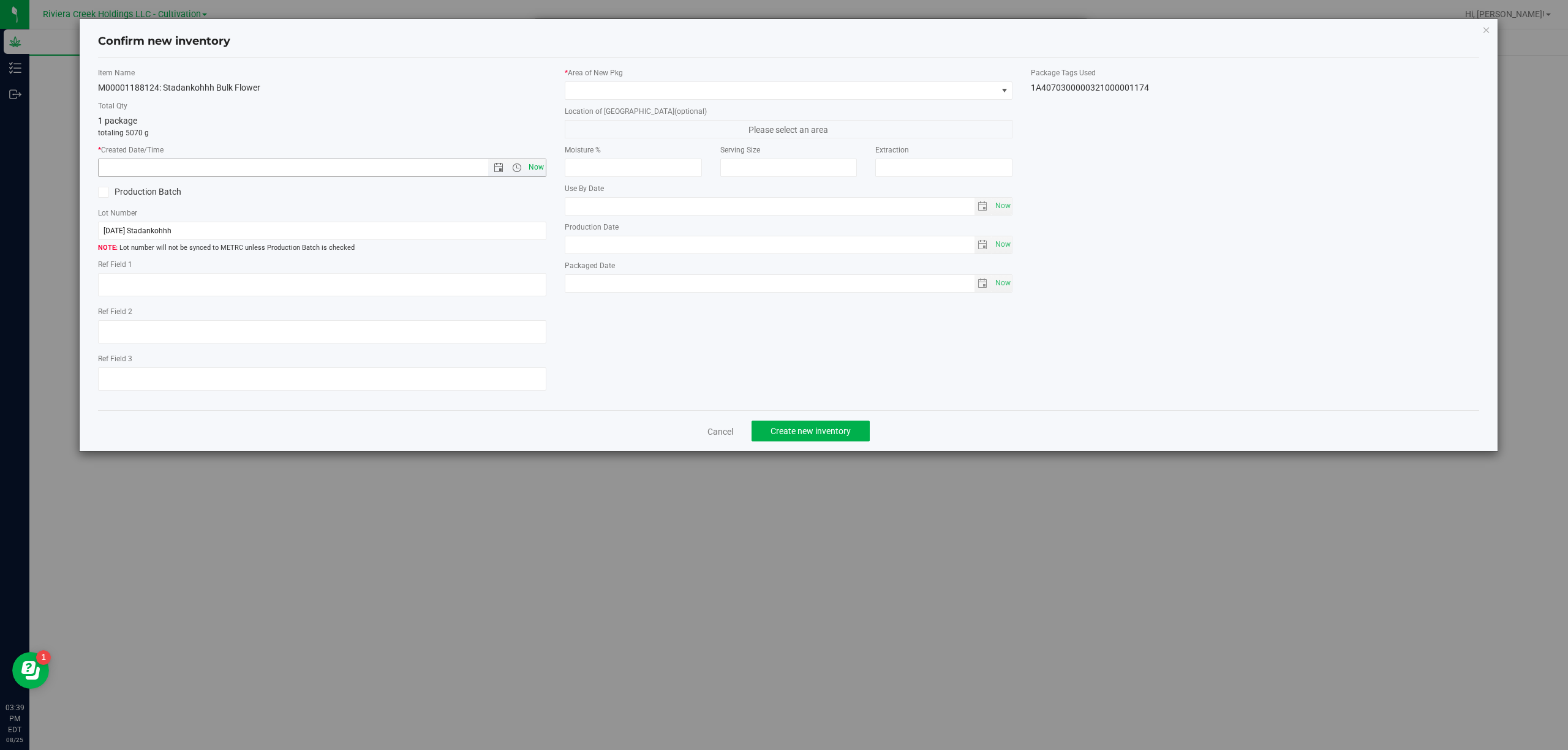
click at [538, 165] on span "Now" at bounding box center [536, 168] width 21 height 18
type input "[DATE] 3:39 PM"
drag, startPoint x: 679, startPoint y: 94, endPoint x: 675, endPoint y: 99, distance: 6.4
click at [679, 94] on span at bounding box center [781, 90] width 431 height 17
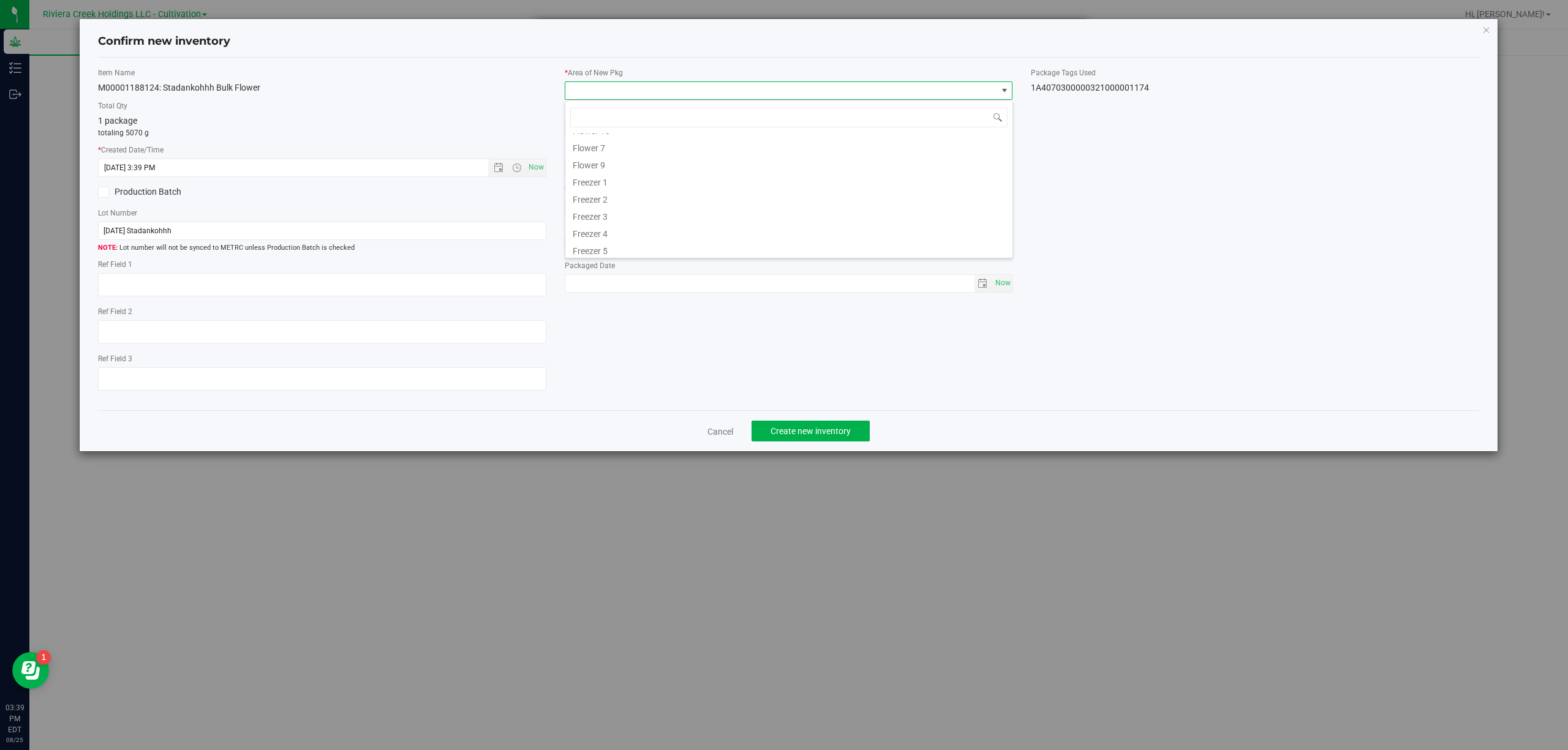
scroll to position [255, 0]
click at [611, 214] on li "Quarantine" at bounding box center [788, 213] width 447 height 17
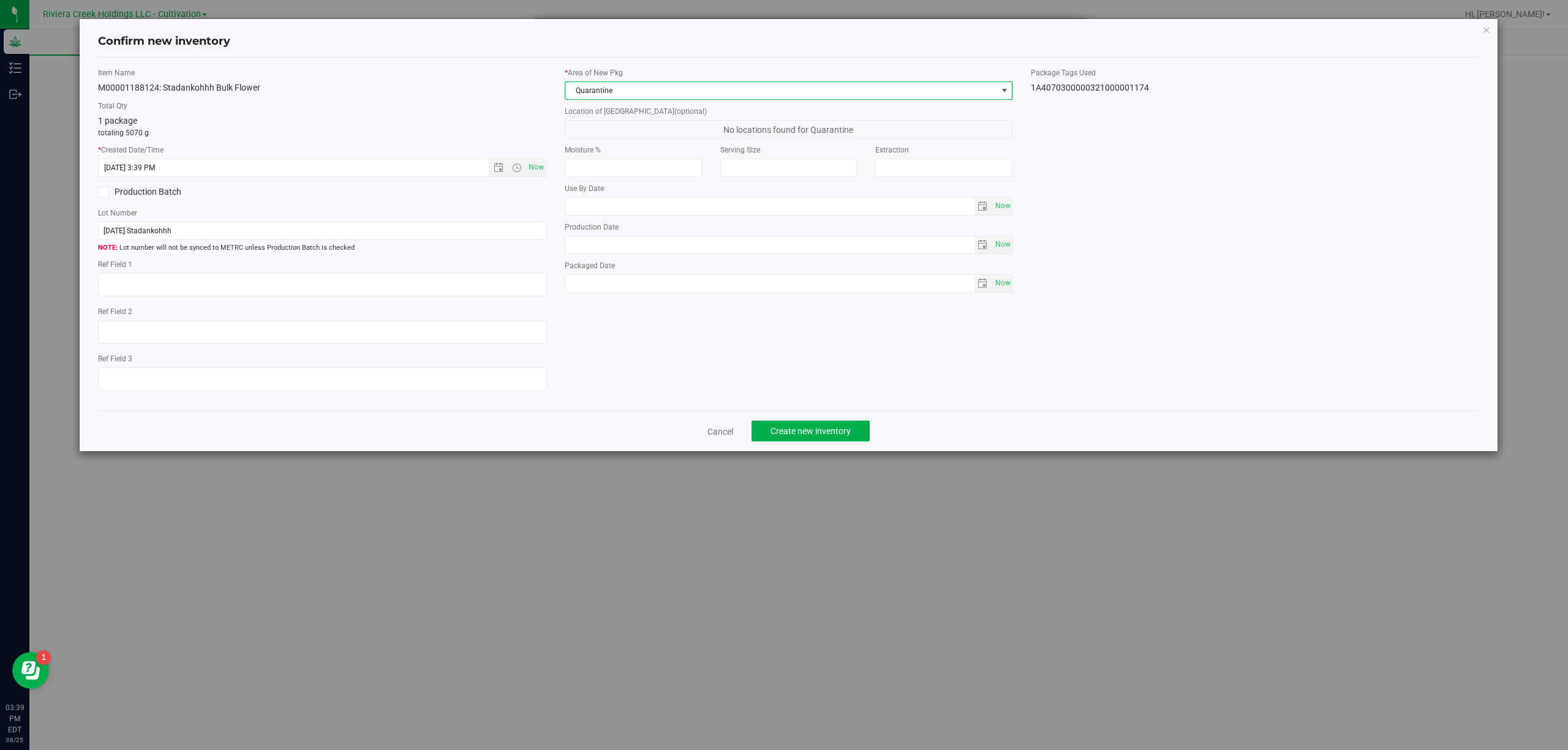
click at [1081, 90] on div "1A4070300000321000001174" at bounding box center [1254, 88] width 448 height 13
copy body "1A4070300000321000001174 Cancel Create new inventory"
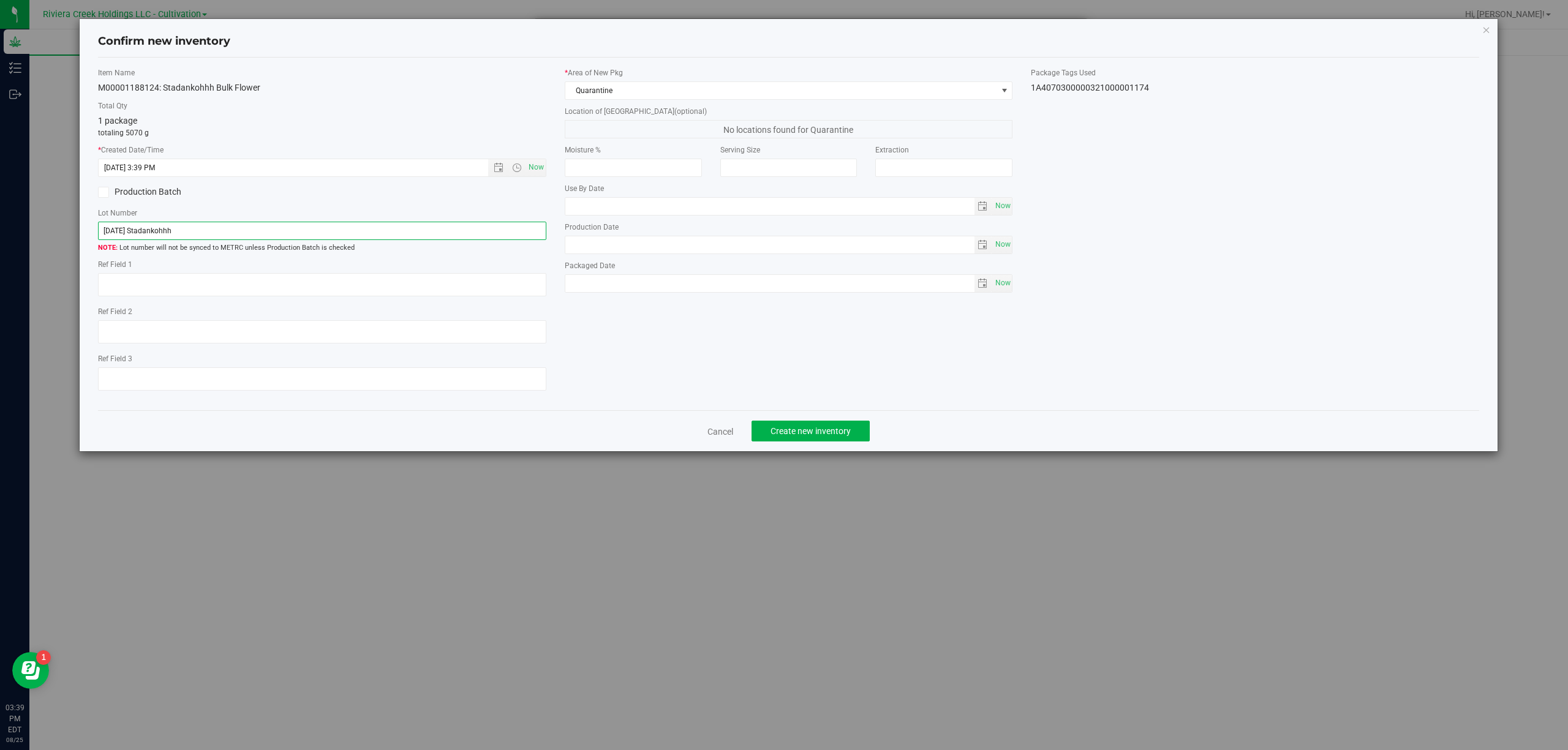
click at [352, 236] on input "[DATE] Stadankohhh" at bounding box center [322, 231] width 448 height 19
click at [355, 231] on input "[DATE] Stadankohhh" at bounding box center [322, 231] width 448 height 19
click at [356, 229] on input "[DATE] Stadankohhh" at bounding box center [322, 231] width 448 height 19
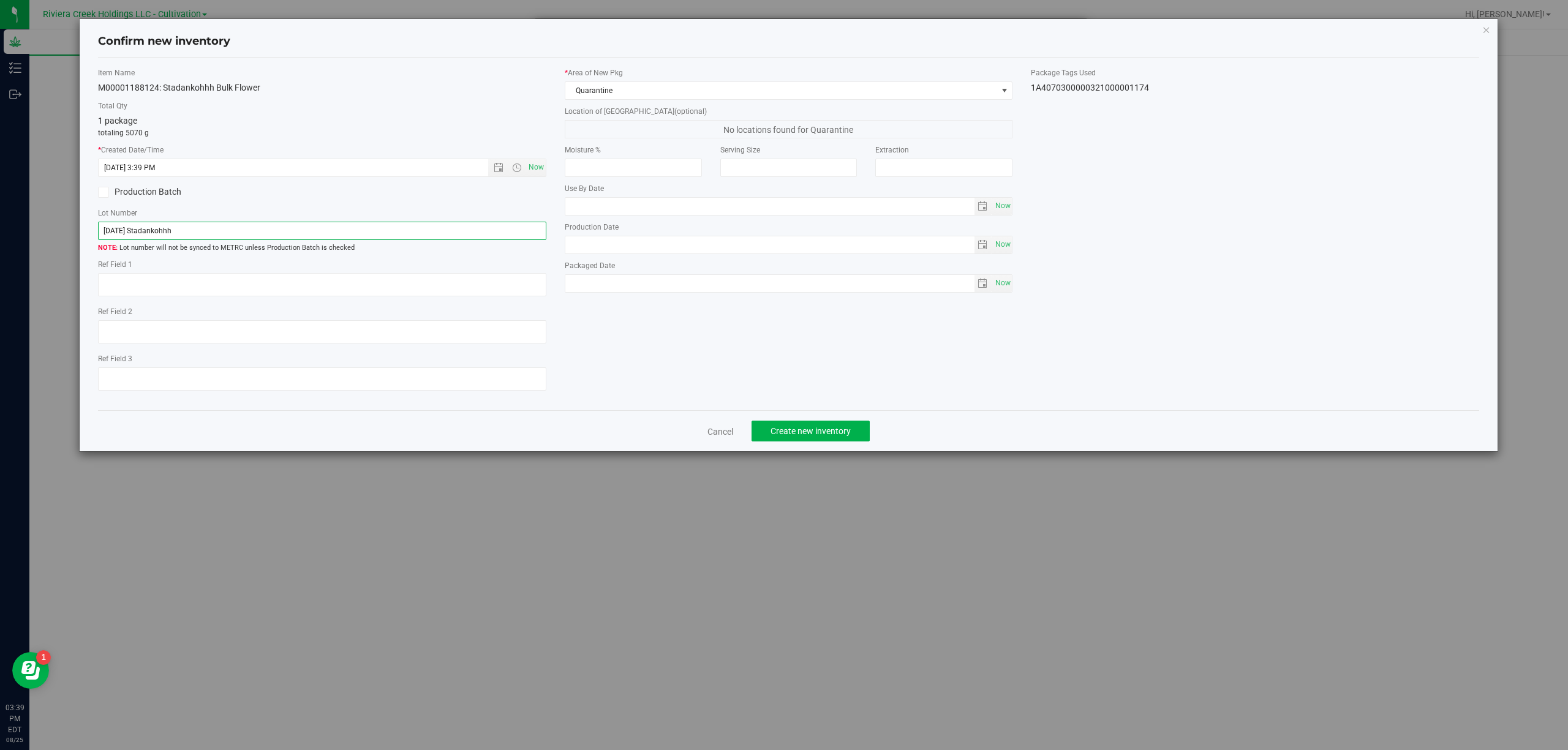
click at [356, 229] on input "[DATE] Stadankohhh" at bounding box center [322, 231] width 448 height 19
paste input "1A4070300000321000001174"
type input "1A4070300000321000001174"
click at [352, 285] on textarea at bounding box center [322, 285] width 448 height 23
type textarea "B2-NYF-R6"
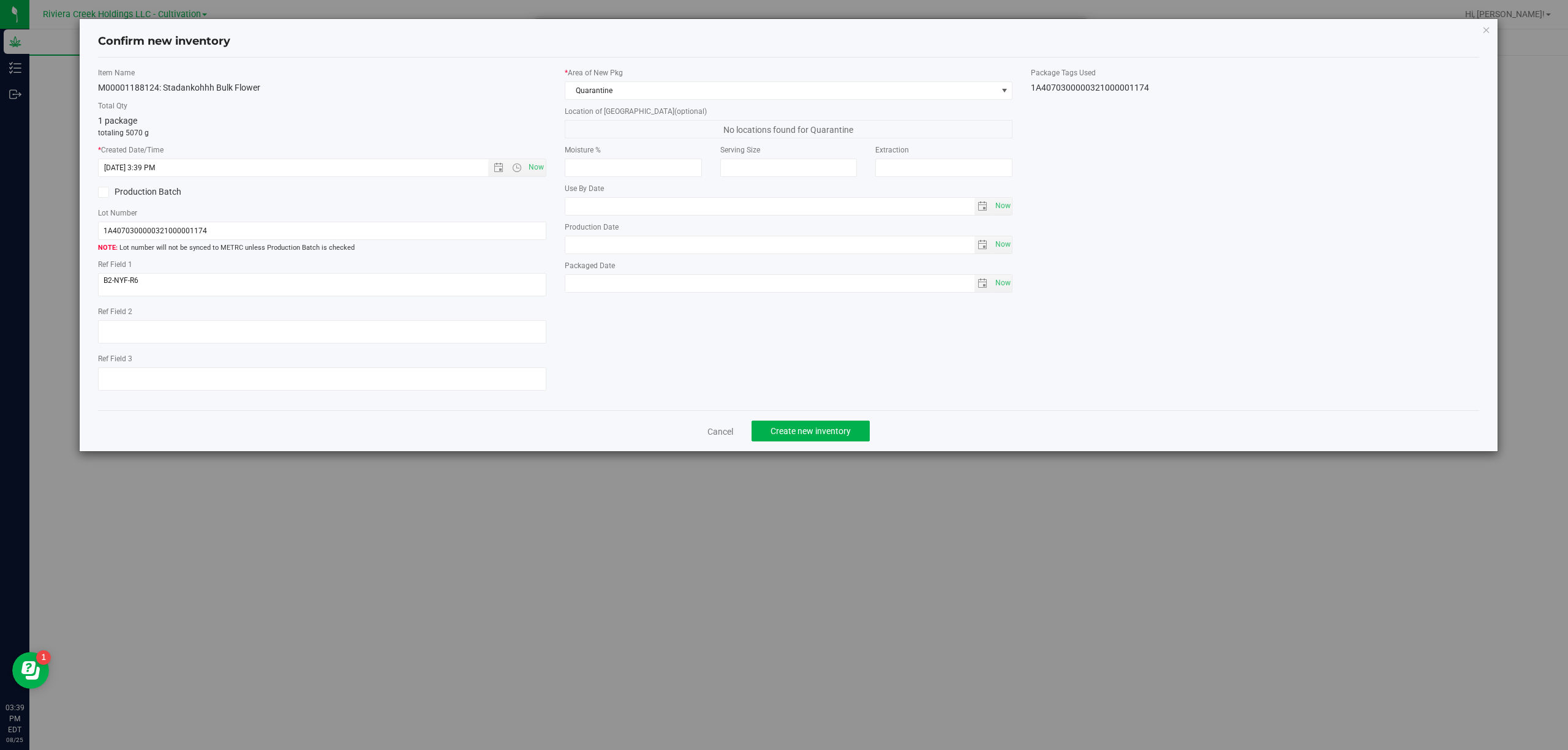
click at [613, 323] on div "Item Name M00001188124: Stadankohhh Bulk Flower Total Qty 1 package totaling 50…" at bounding box center [788, 234] width 1400 height 334
click at [826, 436] on span "Create new inventory" at bounding box center [811, 431] width 80 height 10
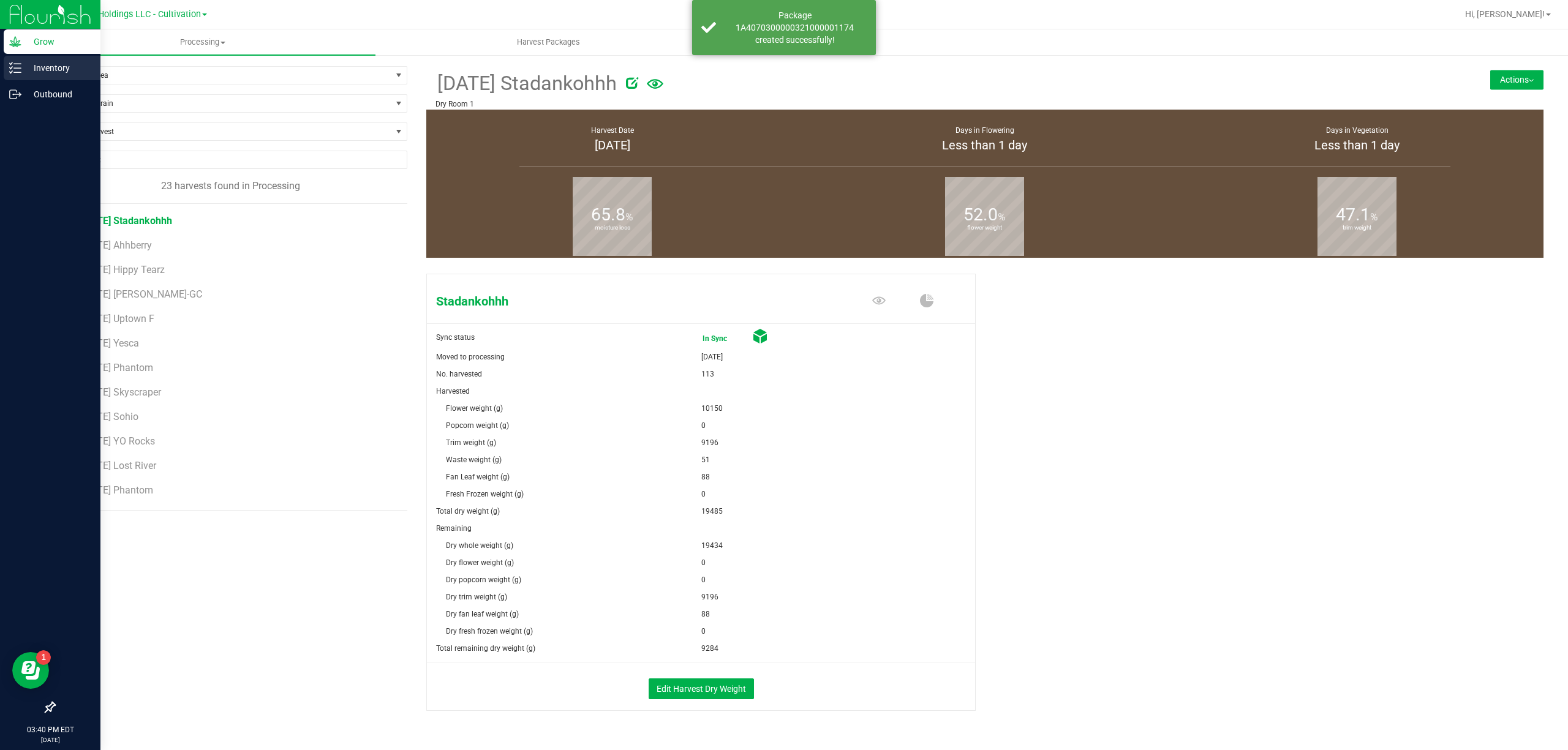
click at [16, 63] on line at bounding box center [17, 63] width 7 height 0
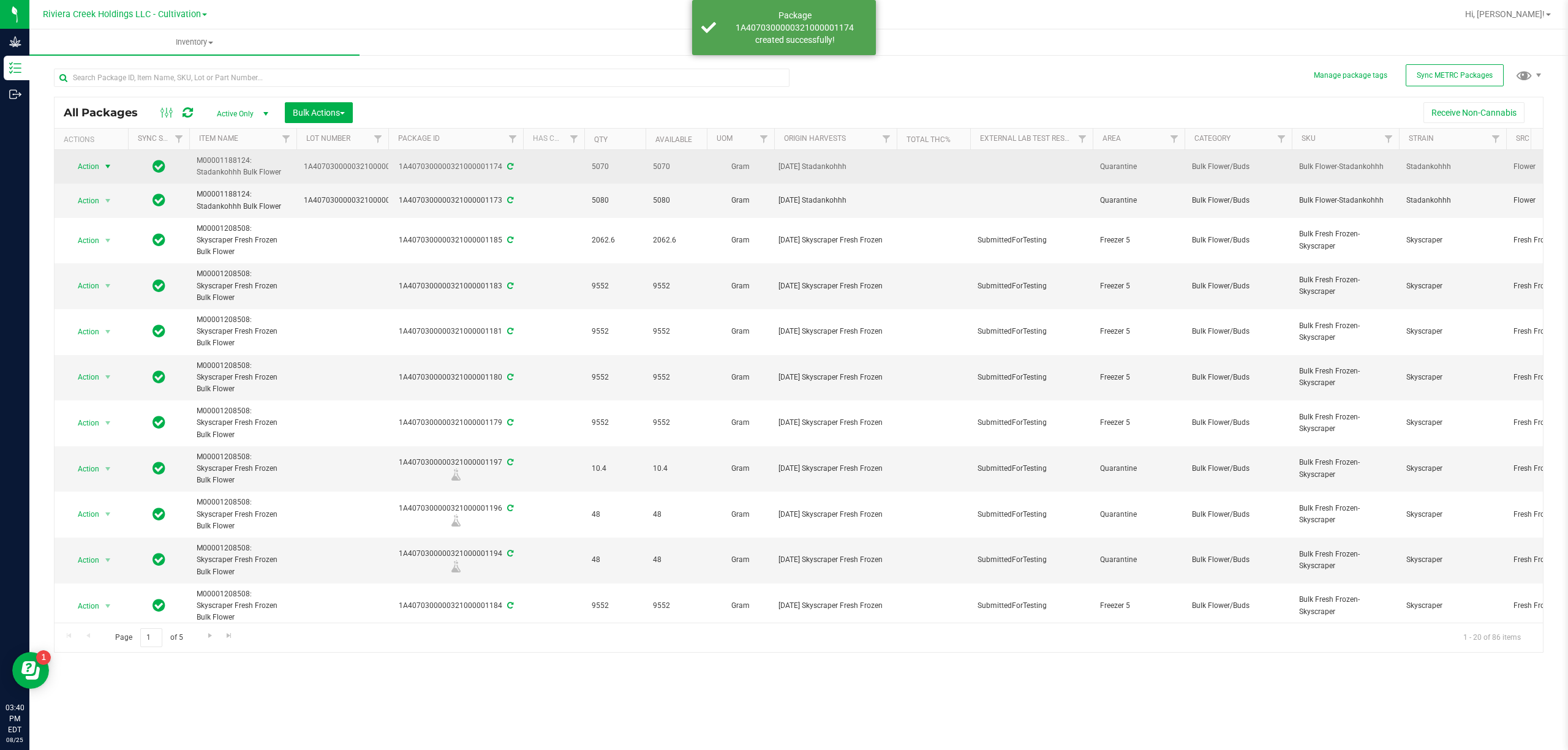
click at [104, 165] on span "select" at bounding box center [108, 167] width 10 height 10
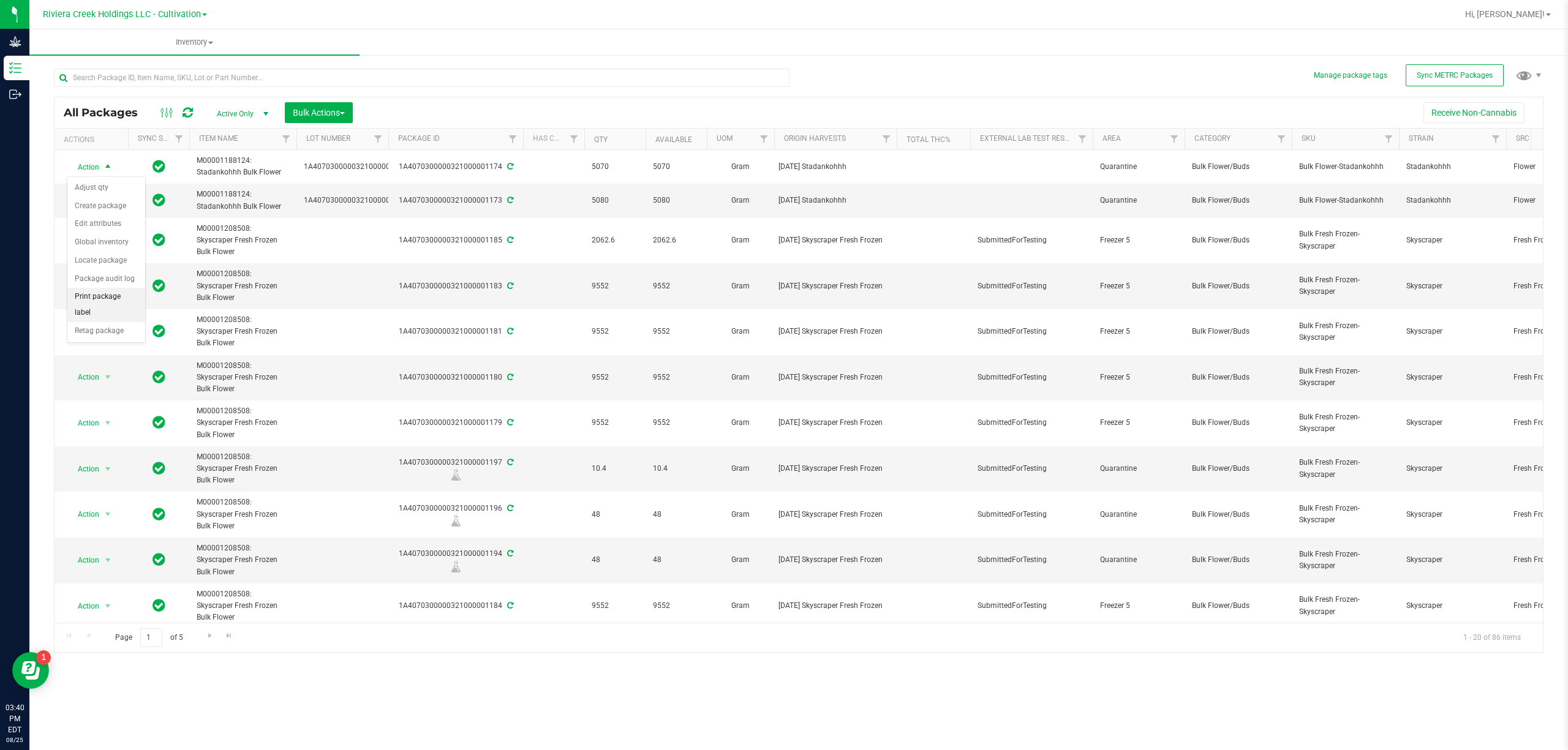
click at [116, 307] on li "Print package label" at bounding box center [106, 305] width 78 height 34
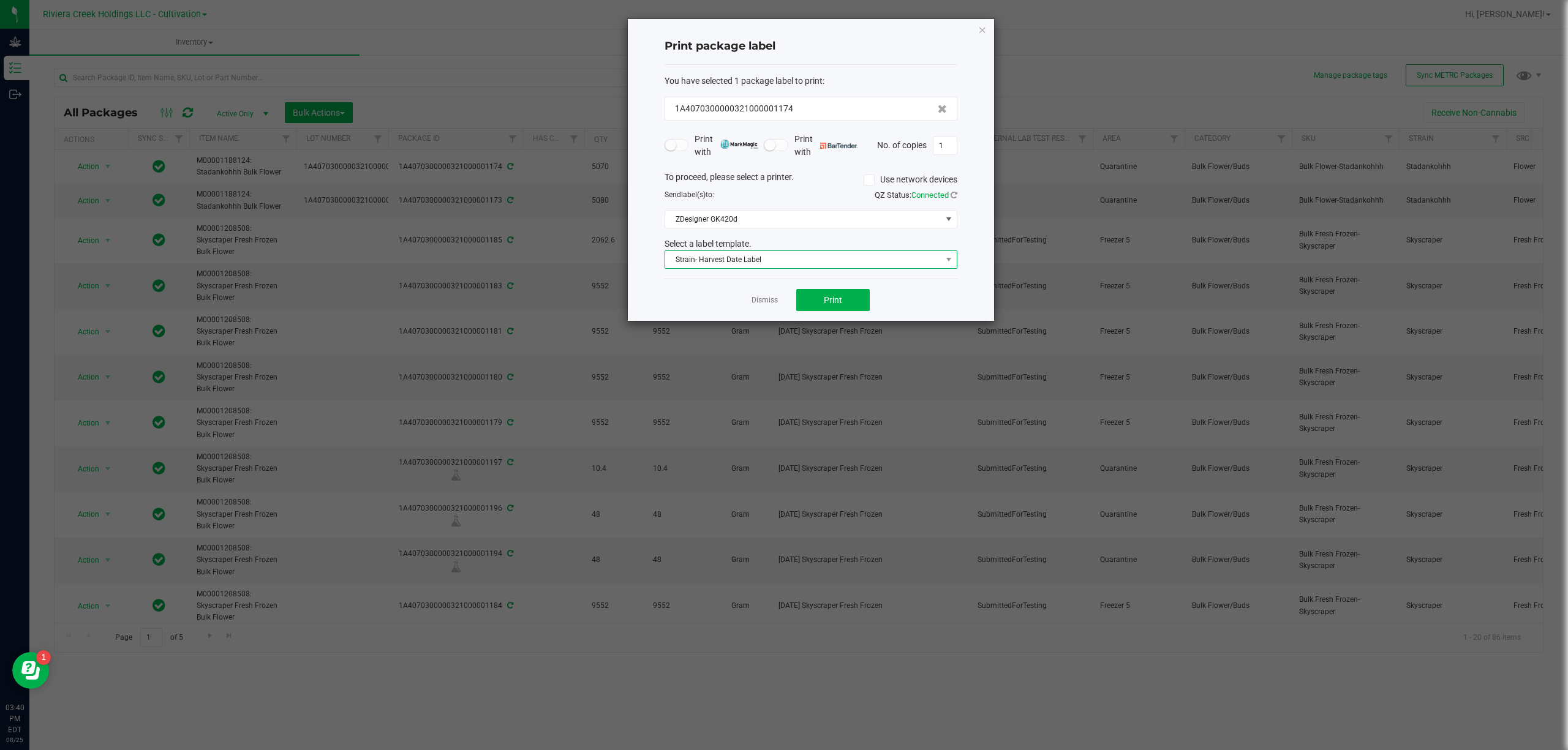
click at [826, 266] on span "Strain- Harvest Date Label" at bounding box center [803, 259] width 276 height 17
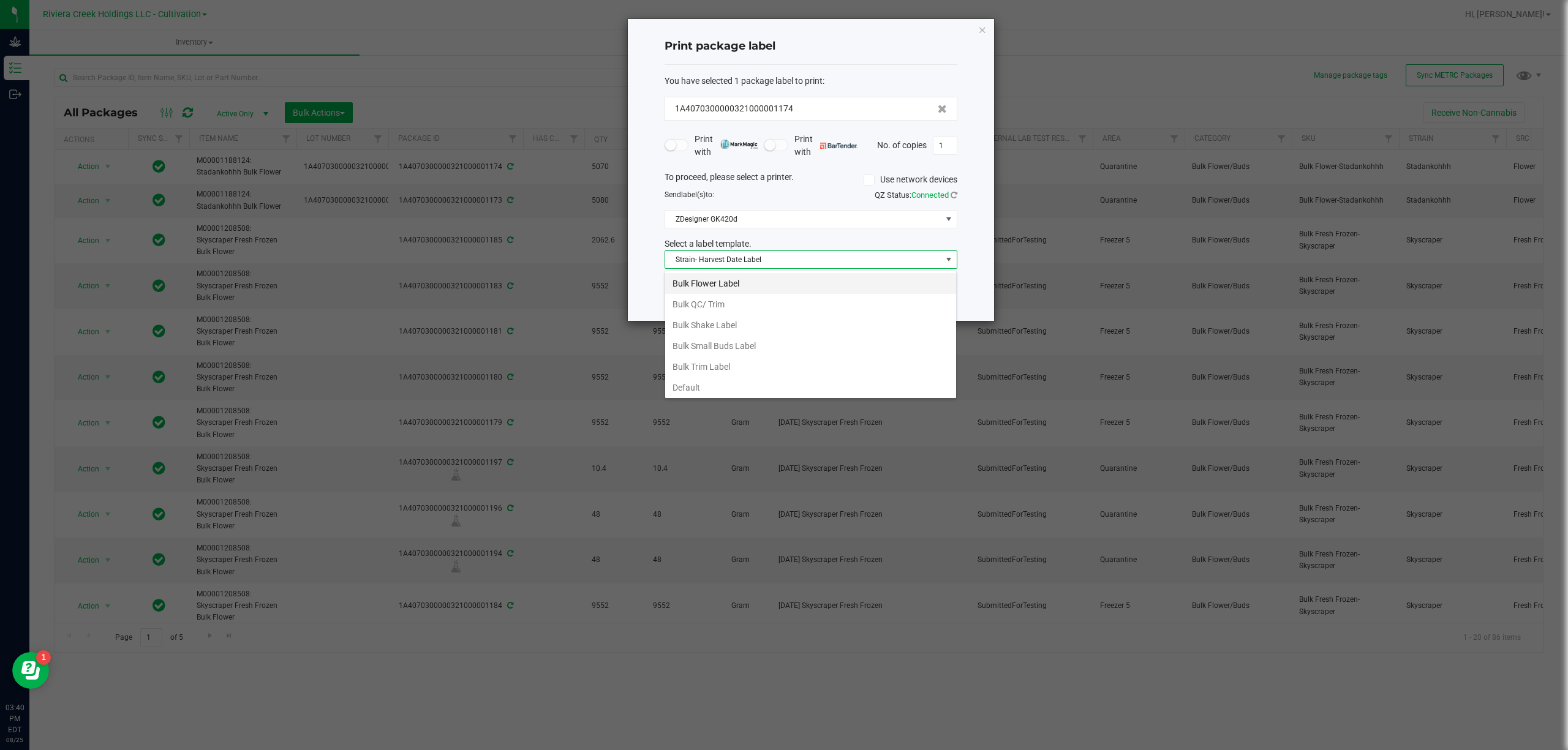
click at [715, 285] on li "Bulk Flower Label" at bounding box center [811, 283] width 291 height 21
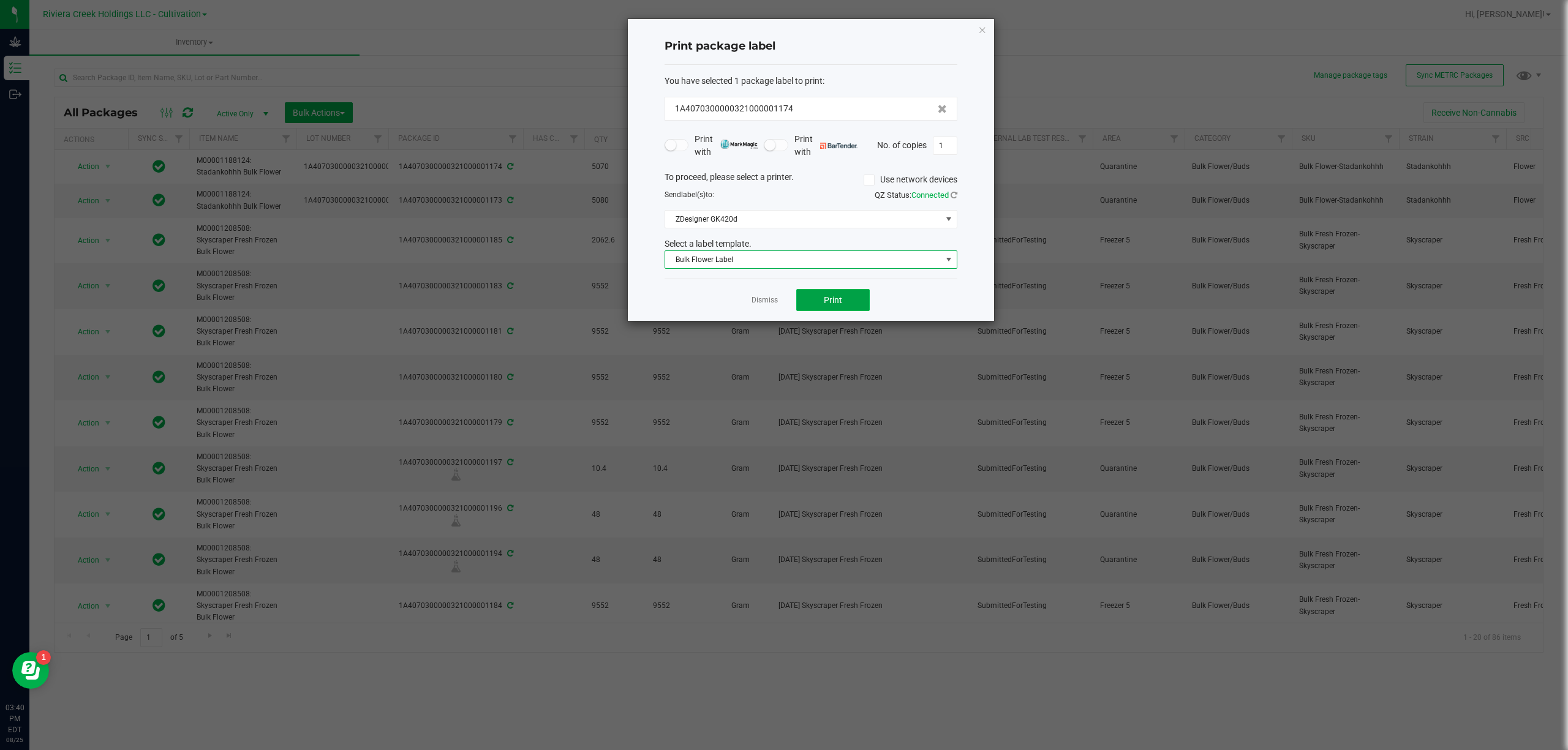
click at [829, 305] on span "Print" at bounding box center [833, 300] width 19 height 10
click at [978, 32] on icon "button" at bounding box center [982, 29] width 8 height 14
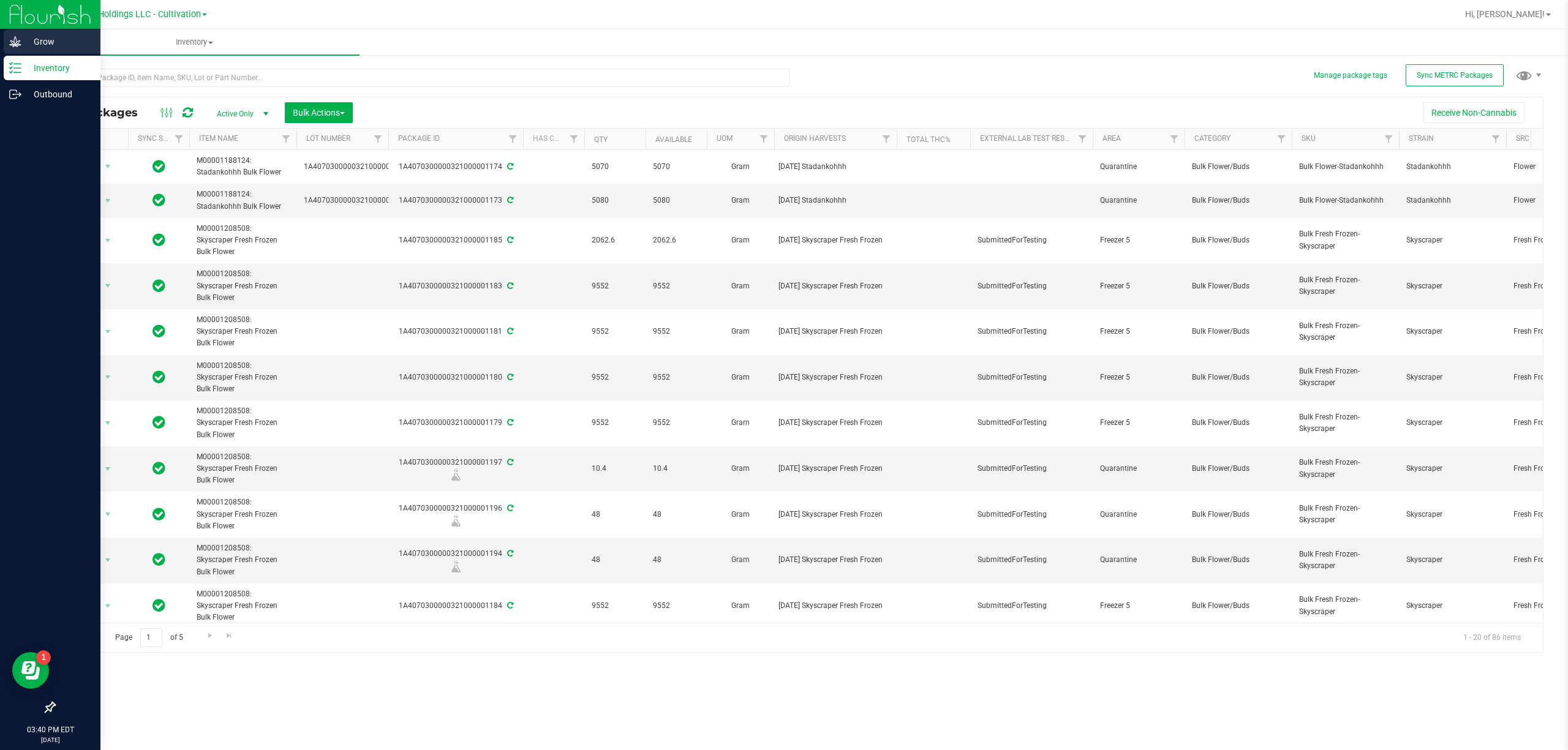
click at [0, 44] on link "Grow" at bounding box center [50, 43] width 101 height 26
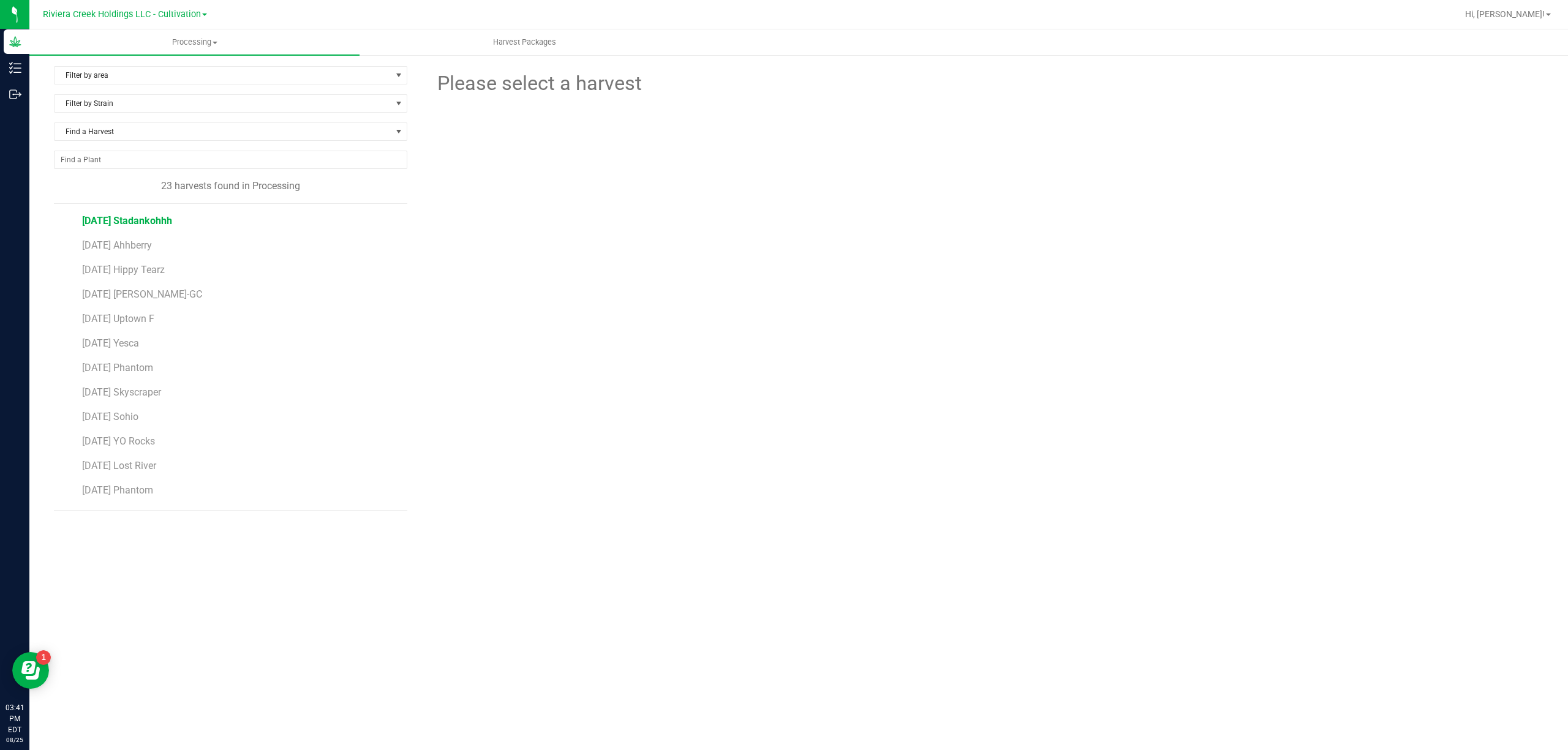
click at [143, 223] on span "[DATE] Stadankohhh" at bounding box center [127, 221] width 90 height 12
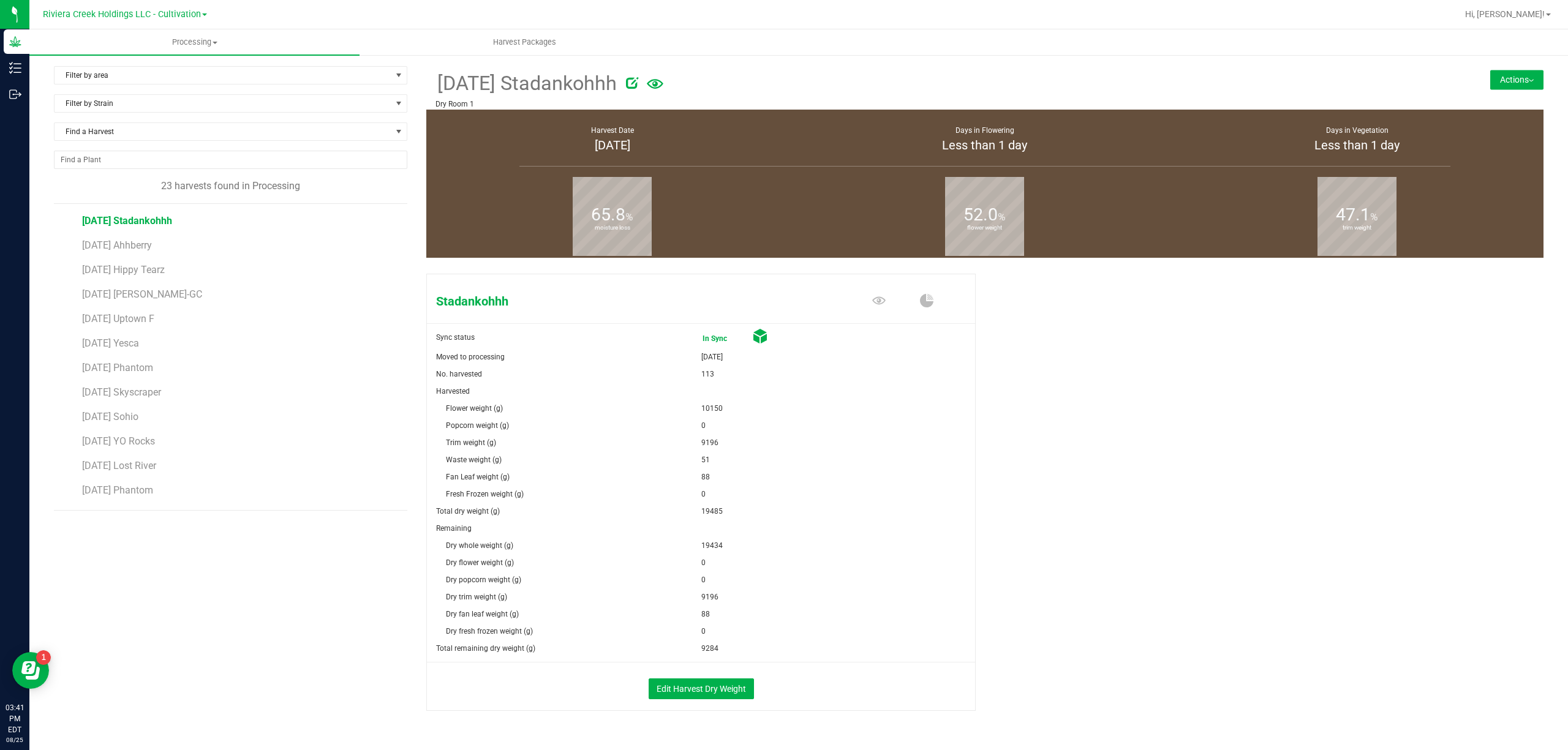
click at [1514, 81] on button "Actions" at bounding box center [1516, 79] width 53 height 19
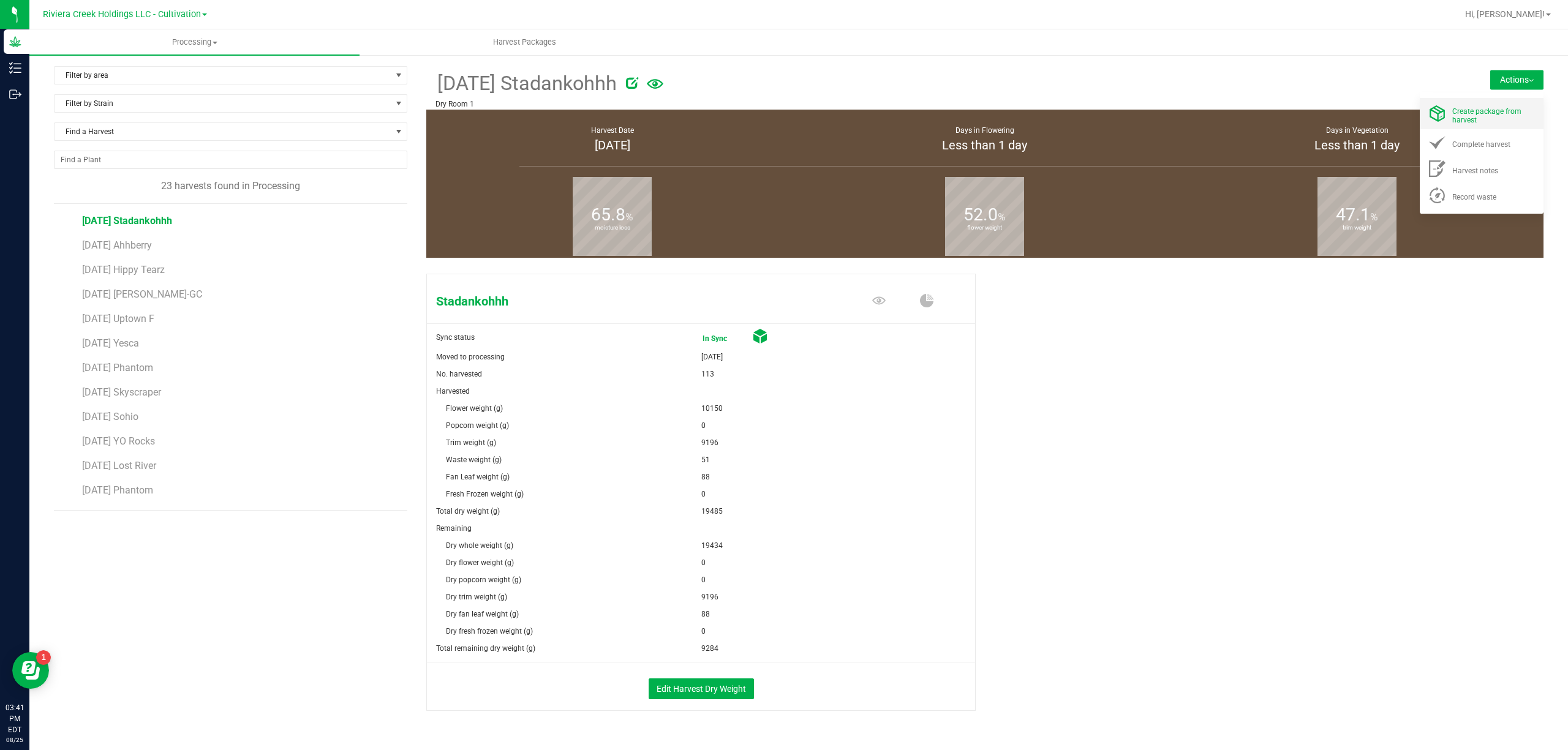
click at [1452, 120] on span "Create package from harvest" at bounding box center [1487, 115] width 69 height 17
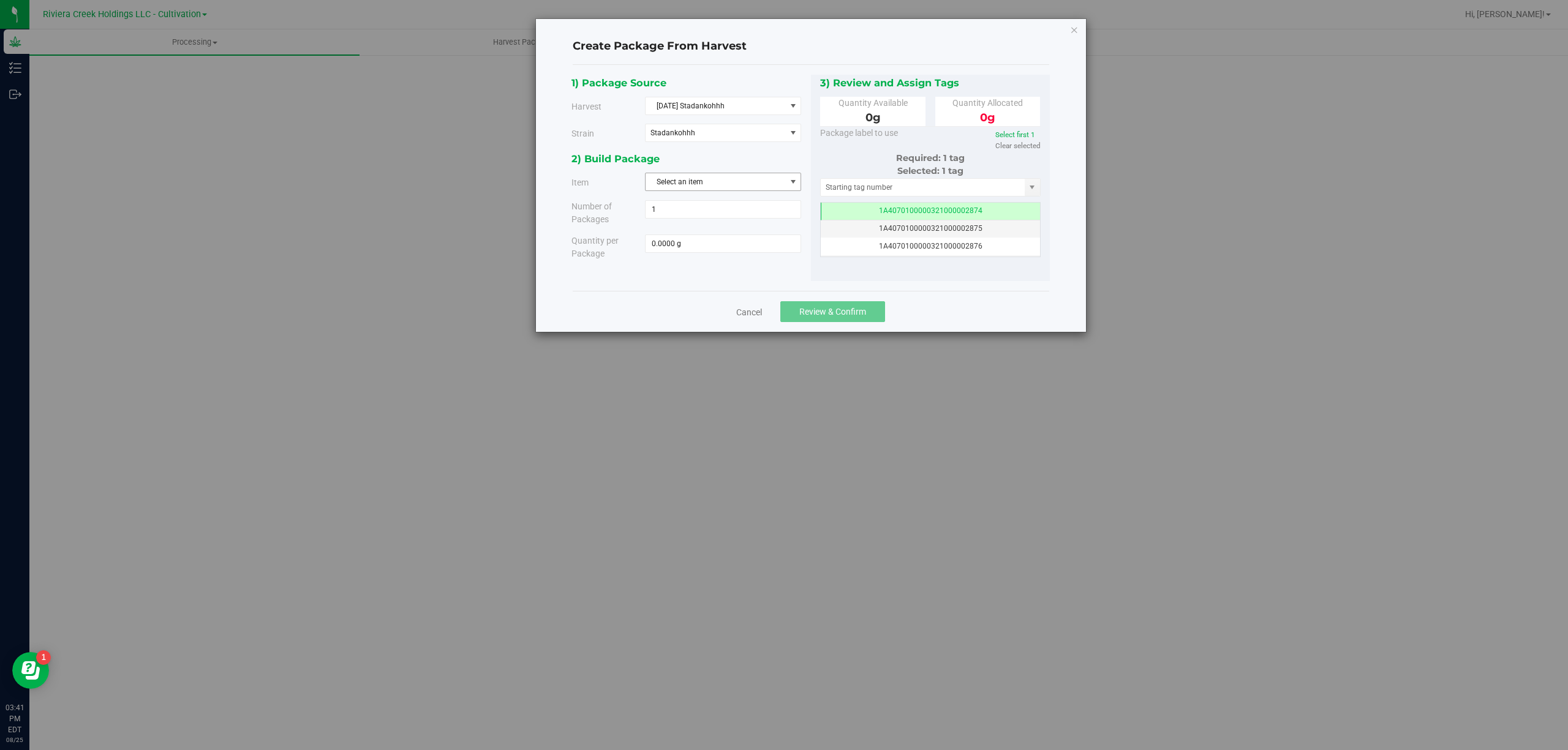
click at [757, 181] on span "Select an item" at bounding box center [715, 181] width 140 height 17
click at [782, 261] on span "M00001188125: Stadankohhh Bulk Trim" at bounding box center [720, 268] width 134 height 16
click at [766, 241] on span at bounding box center [723, 243] width 156 height 19
type input "9196"
type input "9196.0000 g"
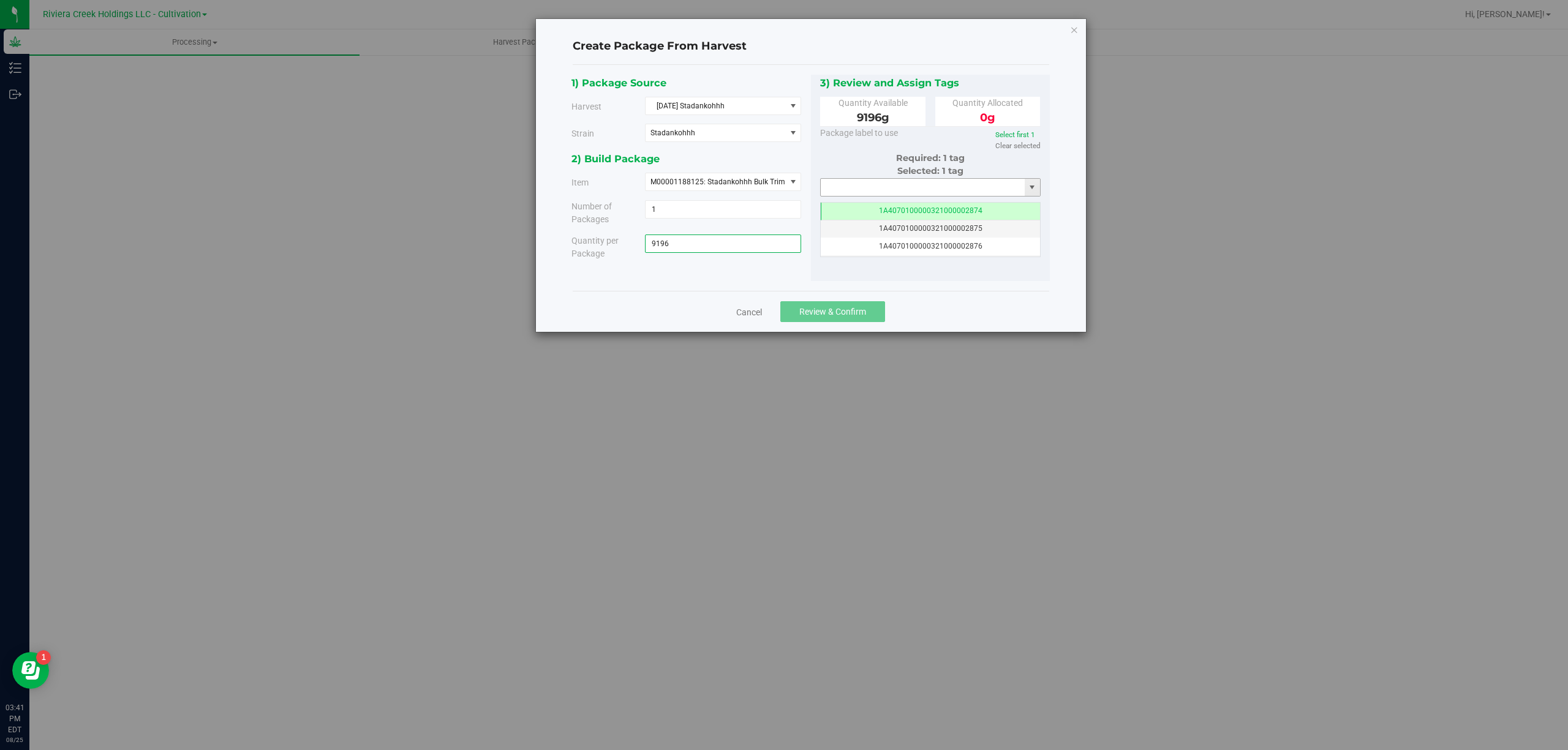
click at [848, 184] on input "text" at bounding box center [923, 187] width 205 height 17
click at [912, 206] on li "1A4070300000321000001175" at bounding box center [930, 210] width 219 height 19
type input "1A4070300000321000001175"
click at [866, 312] on span "Review & Confirm" at bounding box center [832, 312] width 67 height 10
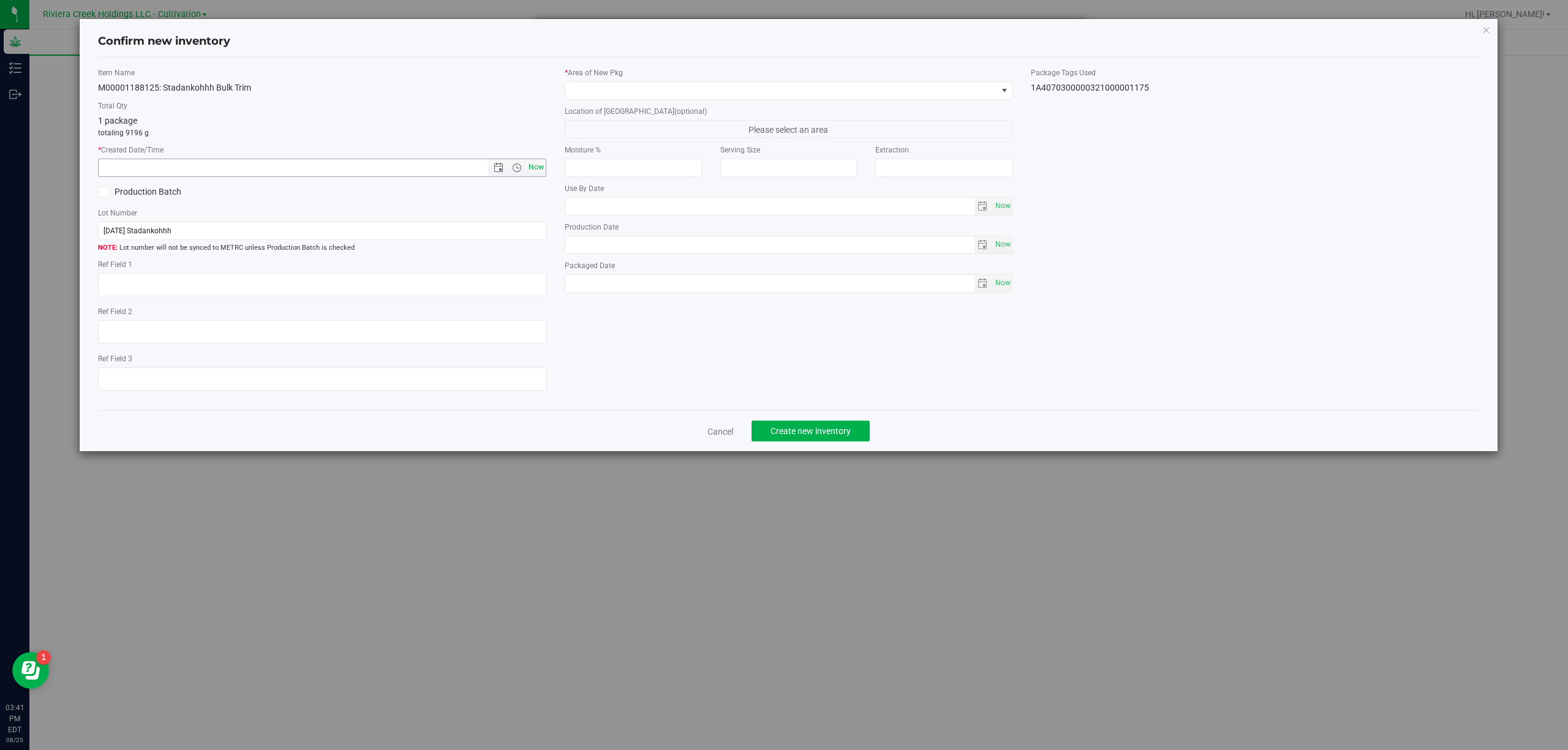
click at [534, 168] on span "Now" at bounding box center [536, 168] width 21 height 18
type input "[DATE] 3:41 PM"
click at [618, 88] on span at bounding box center [781, 90] width 431 height 17
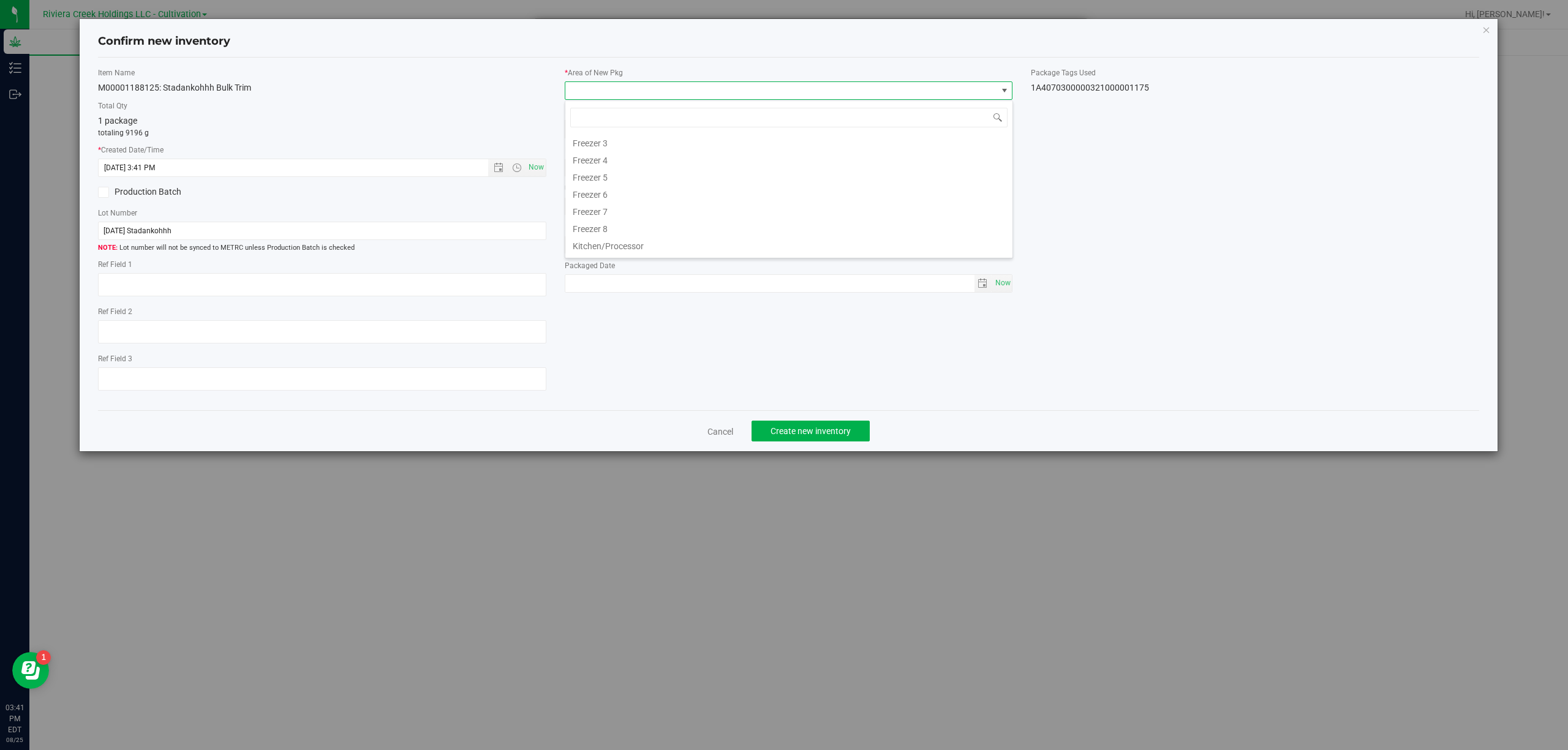
scroll to position [255, 0]
click at [598, 210] on li "Quarantine" at bounding box center [788, 213] width 447 height 17
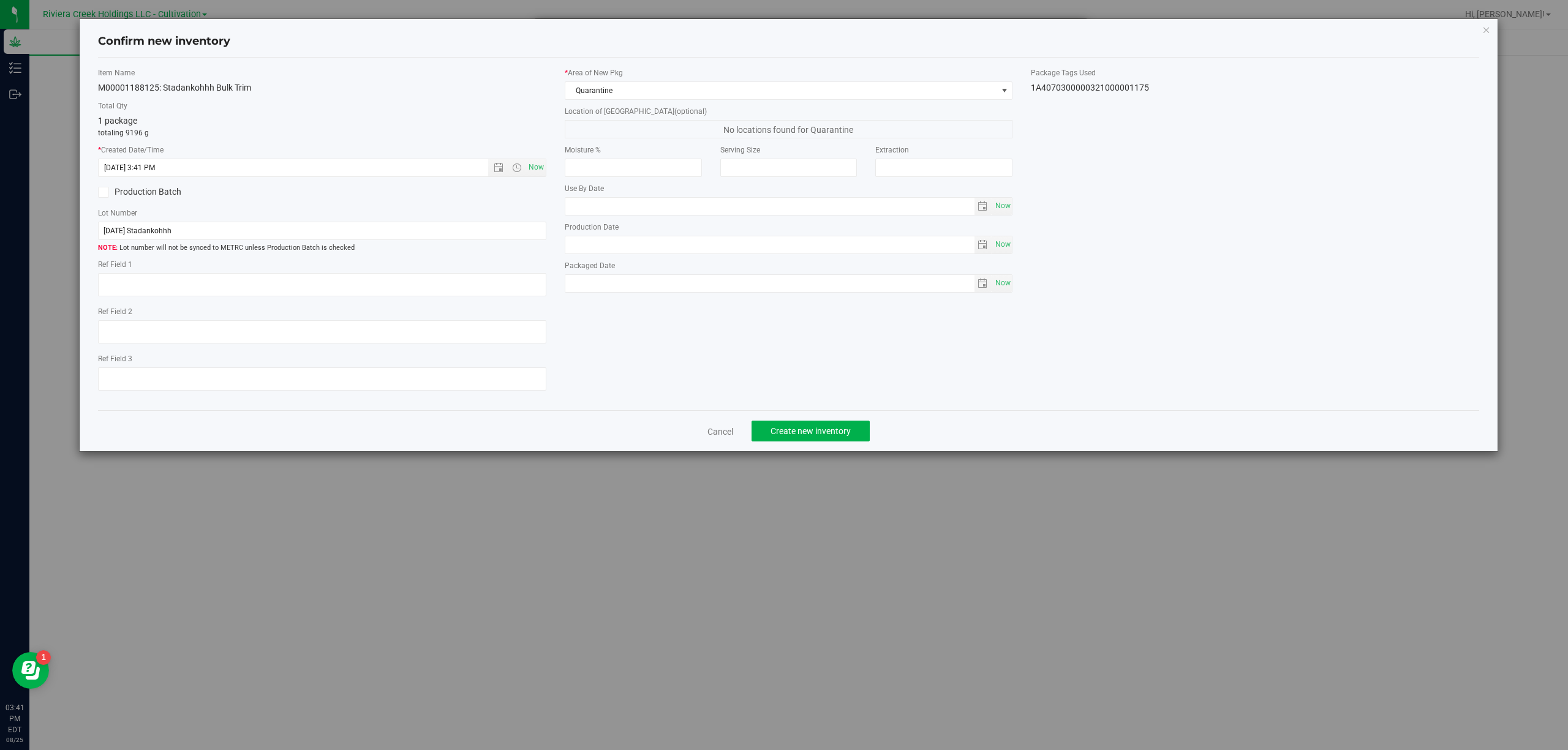
click at [1132, 91] on div "1A4070300000321000001175" at bounding box center [1254, 88] width 448 height 13
click at [1133, 89] on div "1A4070300000321000001175" at bounding box center [1254, 88] width 448 height 13
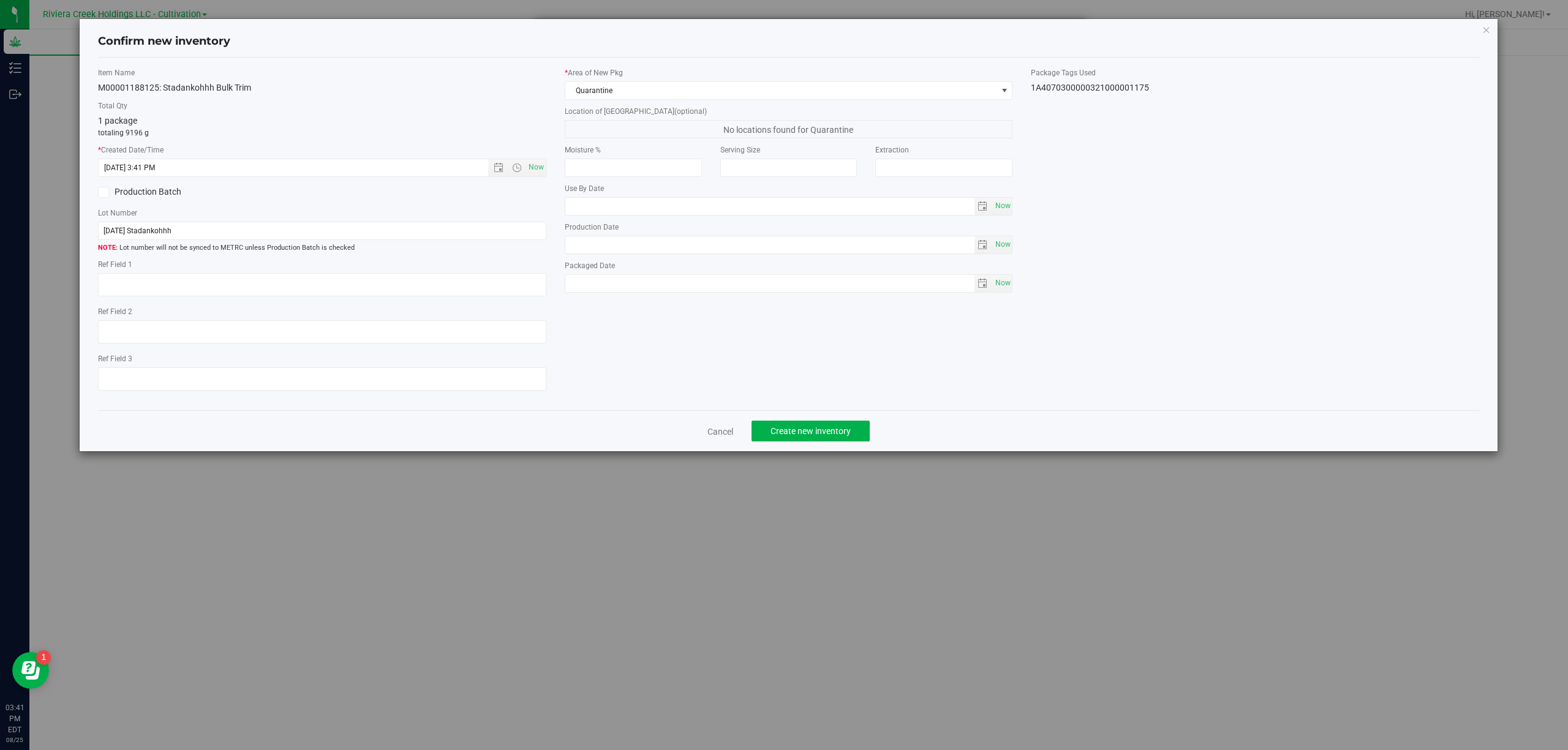
click at [1135, 86] on div "1A4070300000321000001175" at bounding box center [1254, 88] width 448 height 13
copy body "1A4070300000321000001175 Cancel Create new inventory"
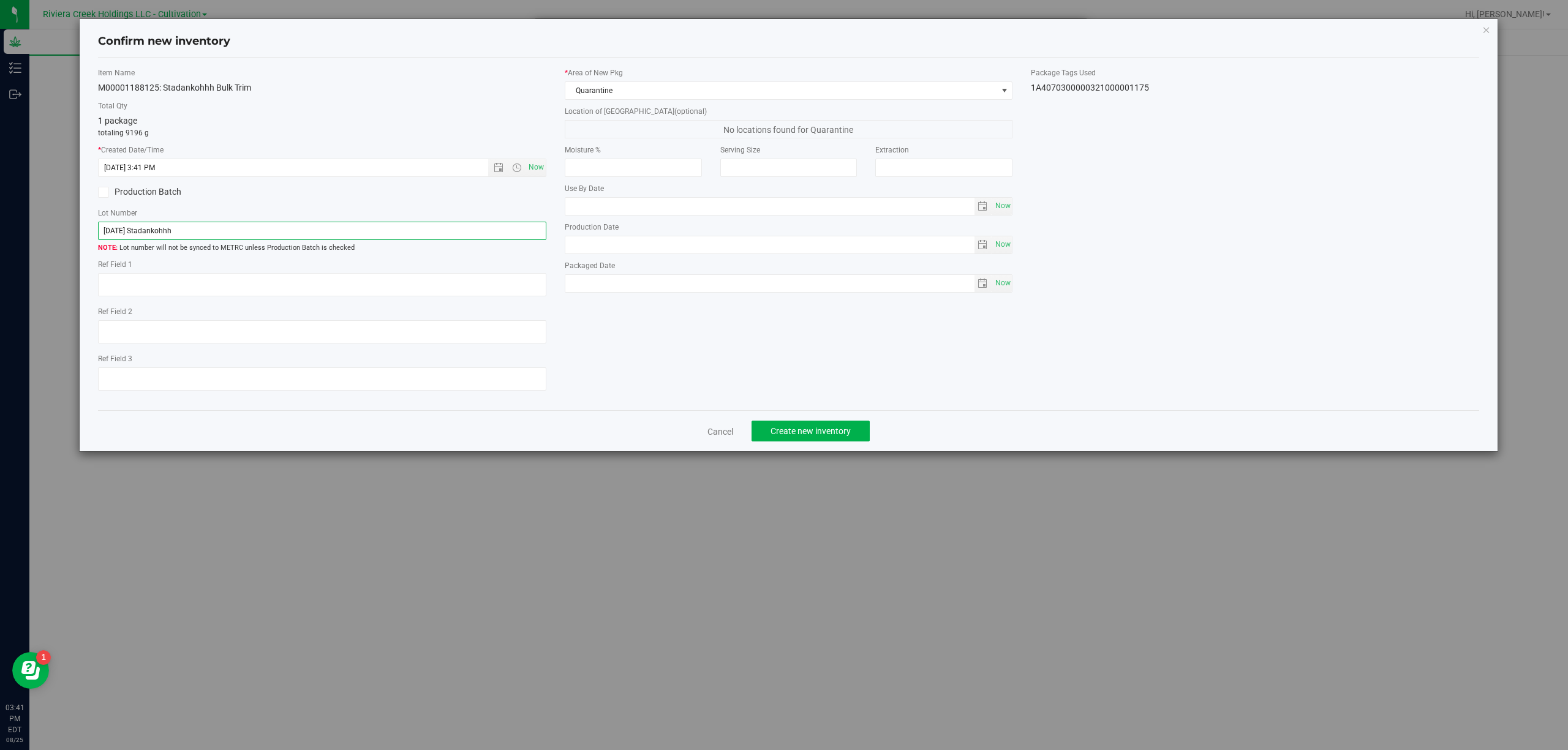
click at [201, 226] on input "[DATE] Stadankohhh" at bounding box center [322, 231] width 448 height 19
paste input "1A4070300000321000001175"
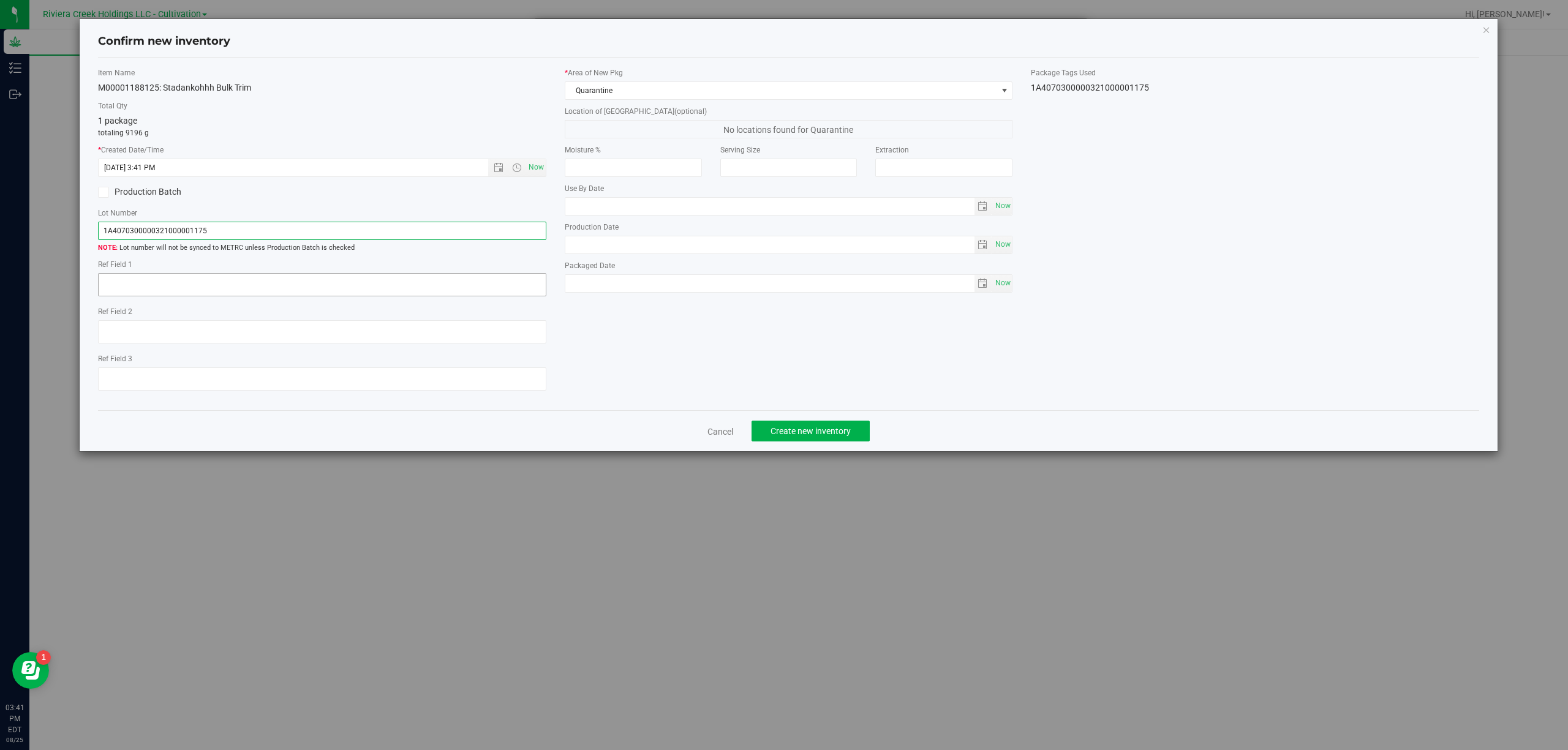
type input "1A4070300000321000001175"
click at [214, 294] on textarea at bounding box center [322, 285] width 448 height 23
type textarea "Trim-B"
click at [656, 363] on div "Item Name M00001188125: Stadankohhh Bulk Trim Total Qty 1 package totaling 9196…" at bounding box center [788, 234] width 1400 height 334
click at [802, 436] on span "Create new inventory" at bounding box center [811, 431] width 80 height 10
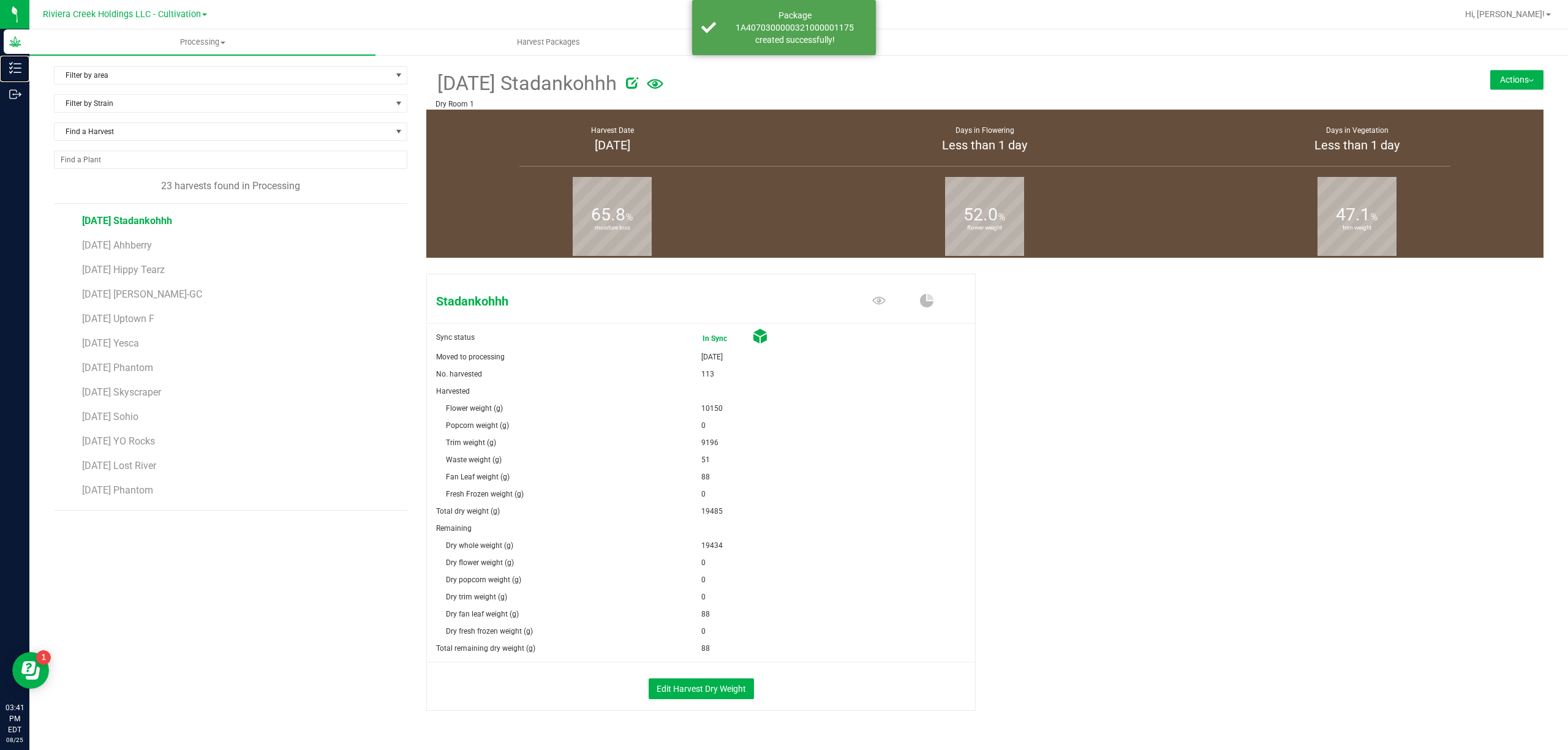
click at [19, 65] on icon at bounding box center [15, 68] width 12 height 12
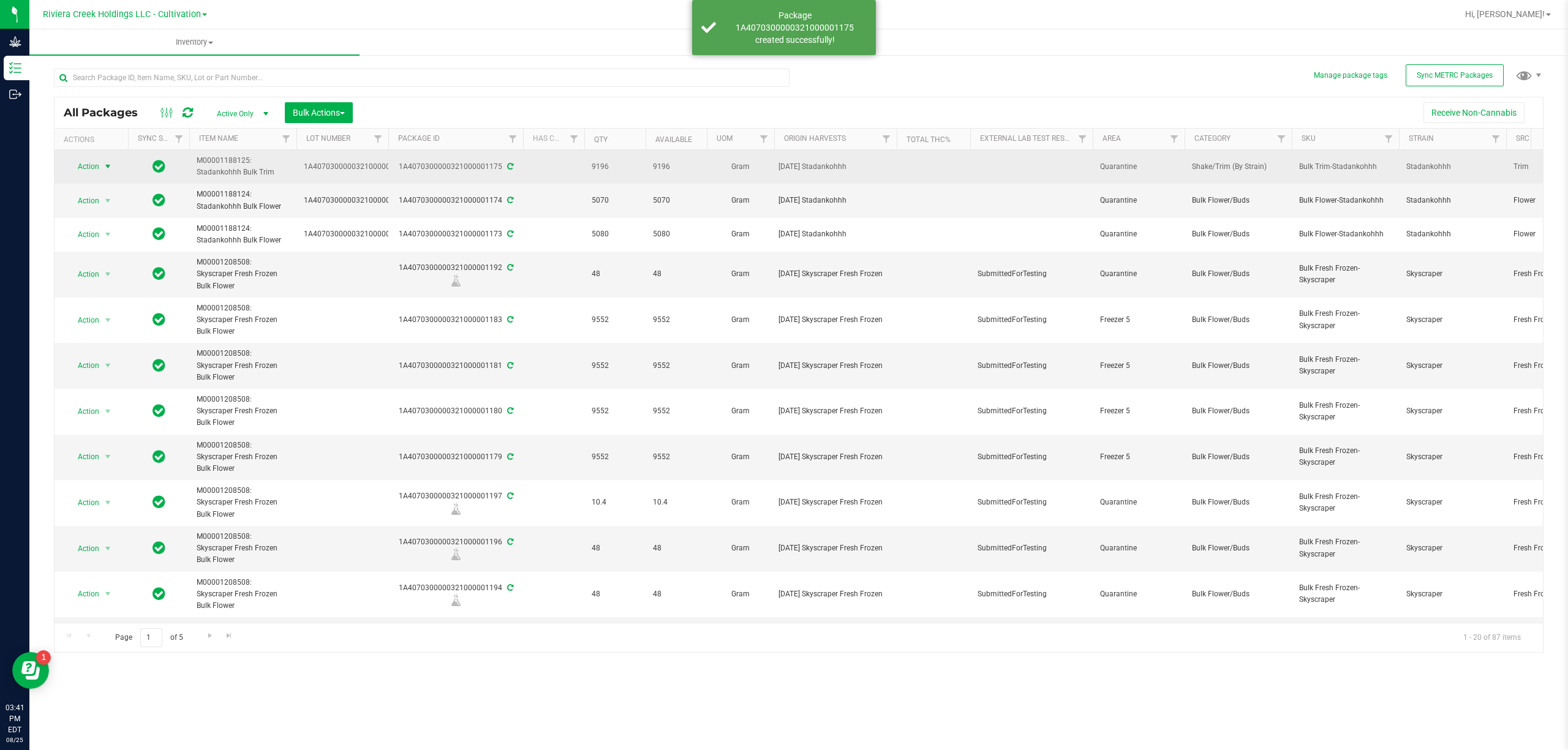
click at [81, 168] on span "Action" at bounding box center [83, 166] width 33 height 17
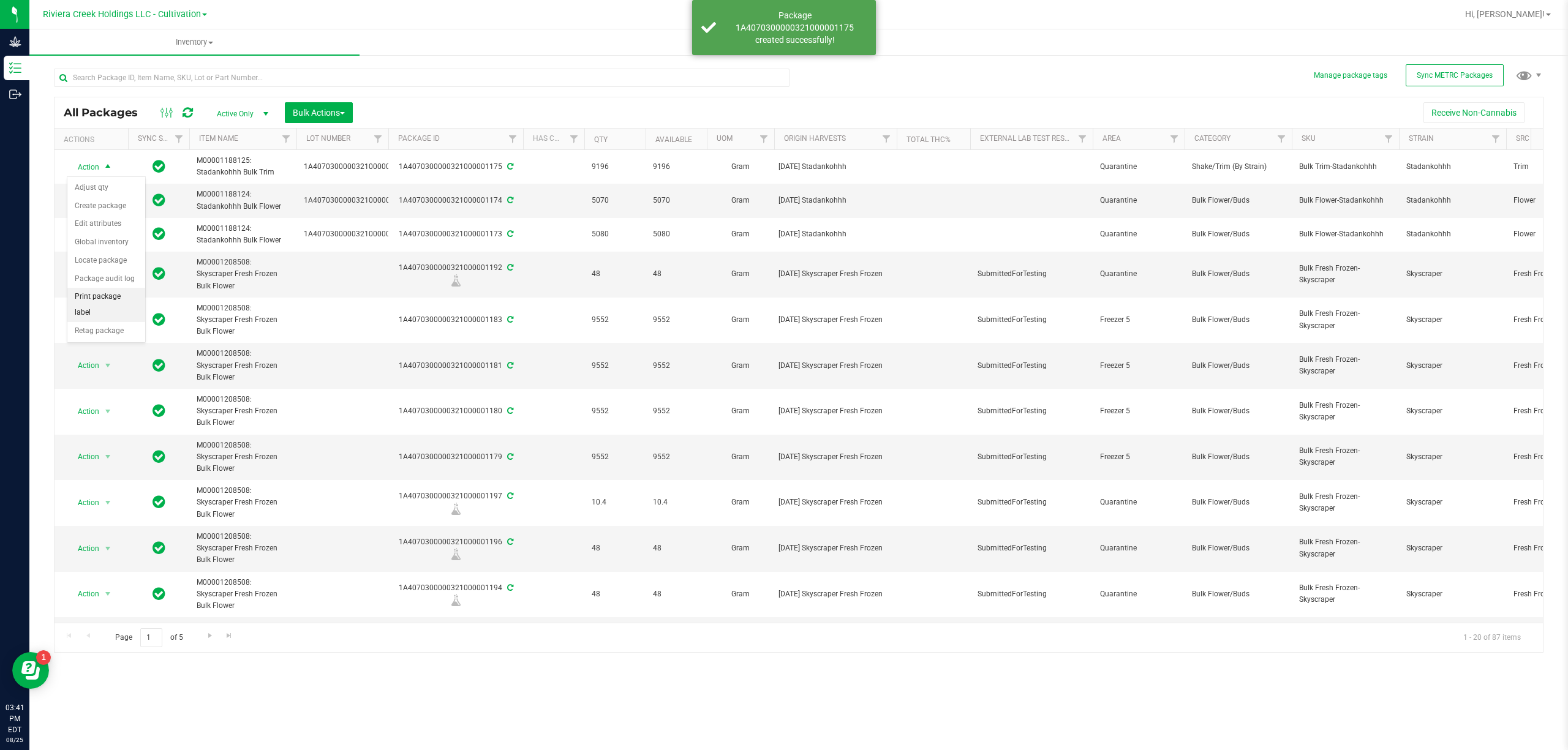
click at [96, 294] on li "Print package label" at bounding box center [106, 305] width 78 height 34
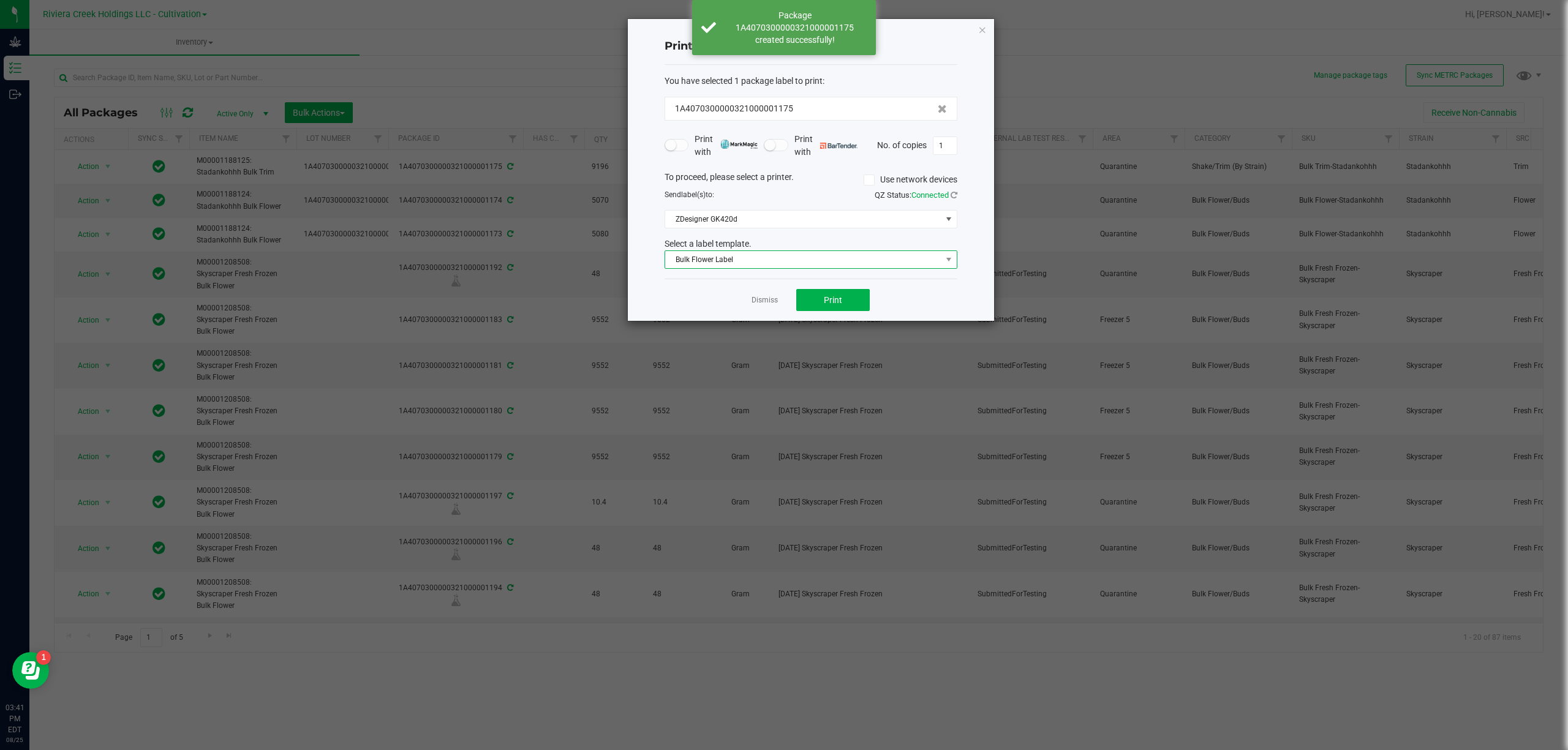
click at [709, 251] on span "Bulk Flower Label" at bounding box center [811, 259] width 293 height 19
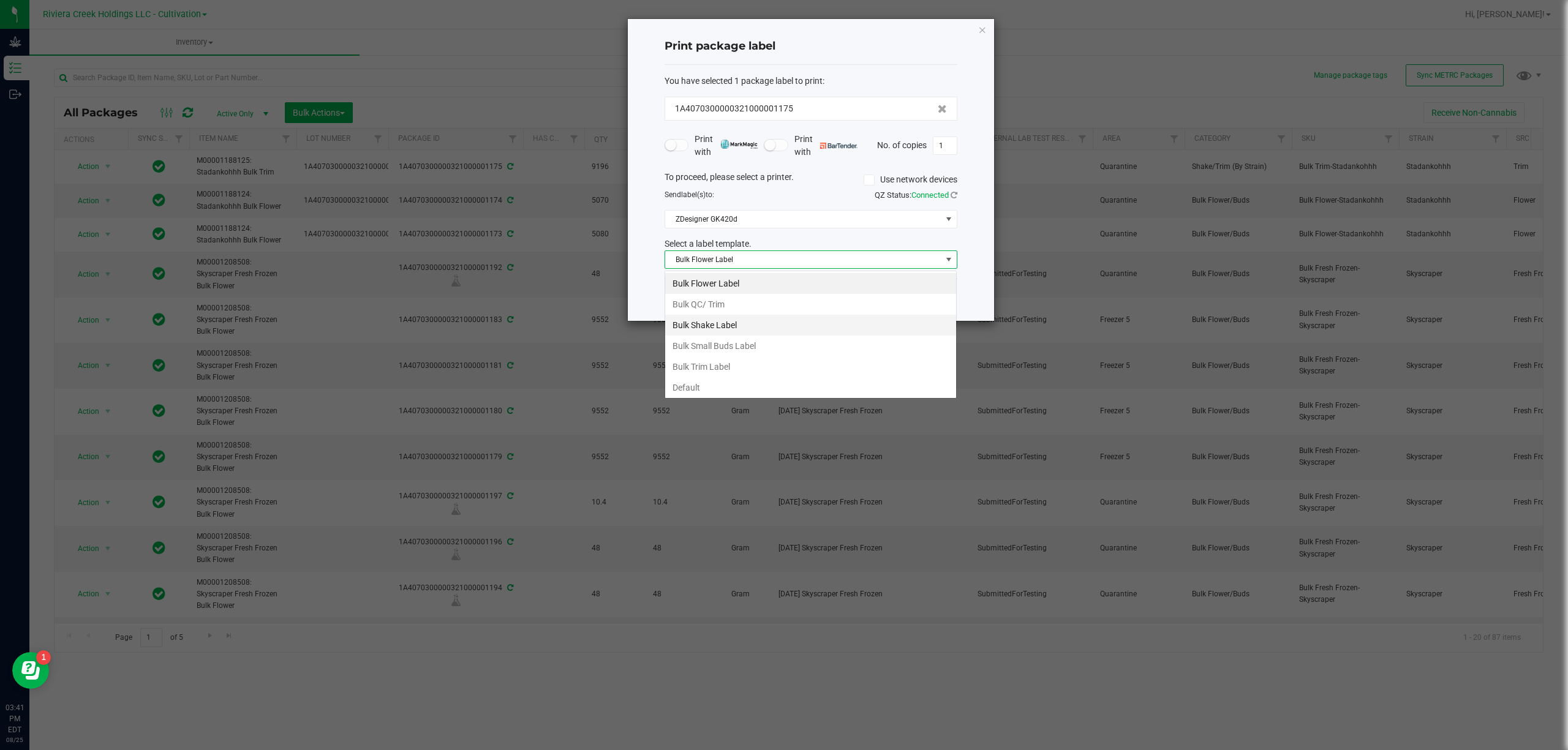
scroll to position [19, 292]
click at [728, 373] on li "Bulk Trim Label" at bounding box center [811, 367] width 291 height 21
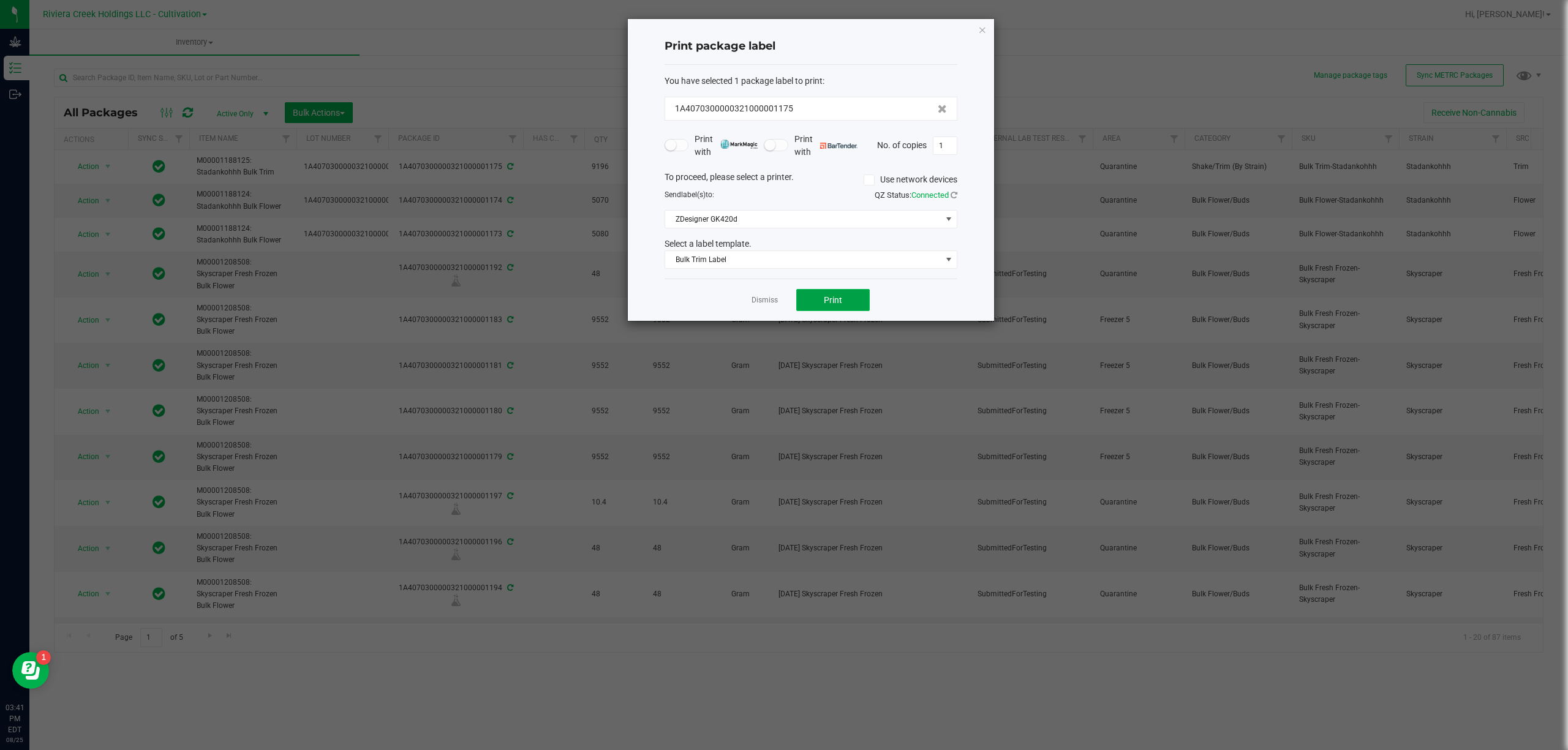
click at [838, 311] on button "Print" at bounding box center [833, 300] width 74 height 22
click at [980, 30] on icon "button" at bounding box center [982, 29] width 8 height 14
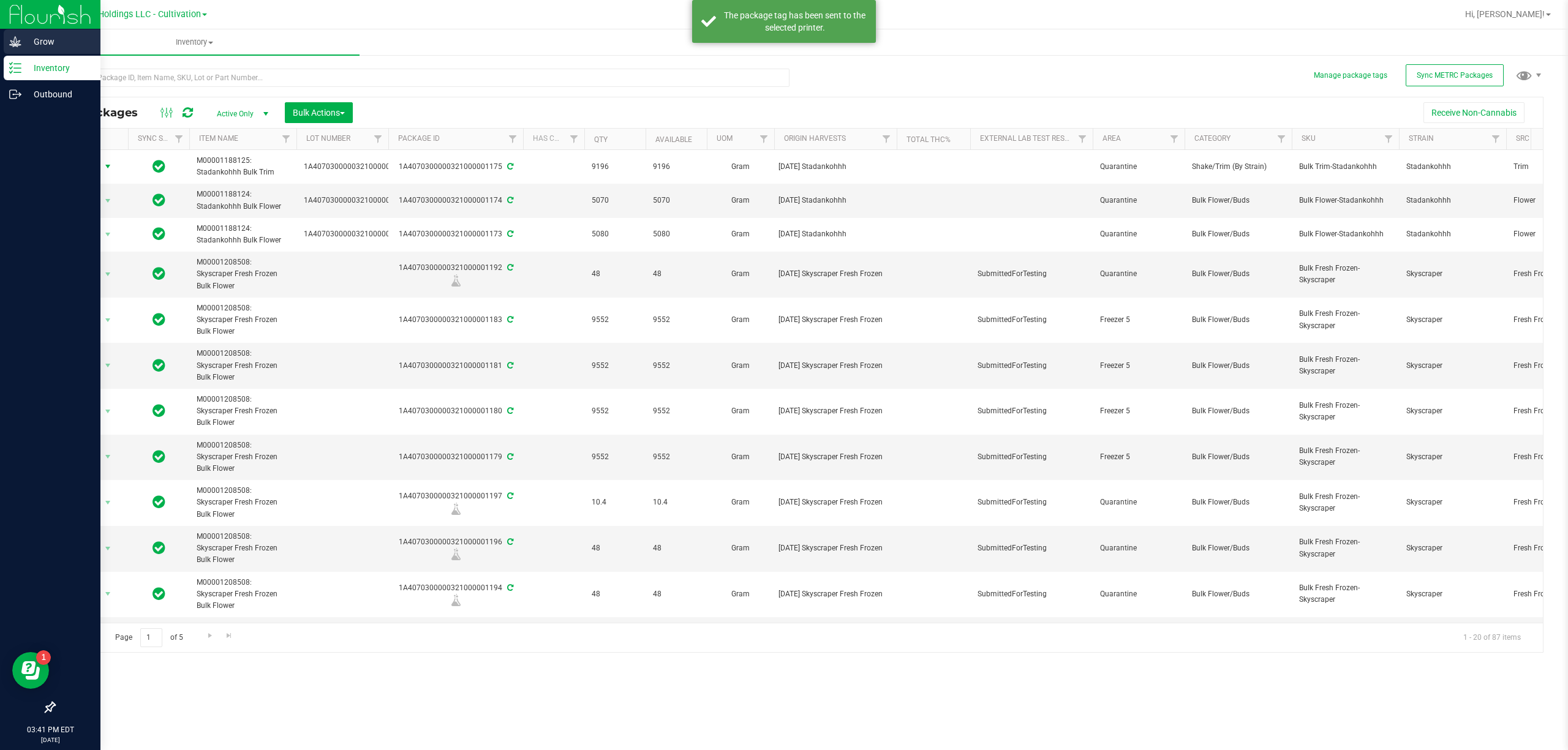
click at [19, 45] on icon at bounding box center [15, 42] width 12 height 12
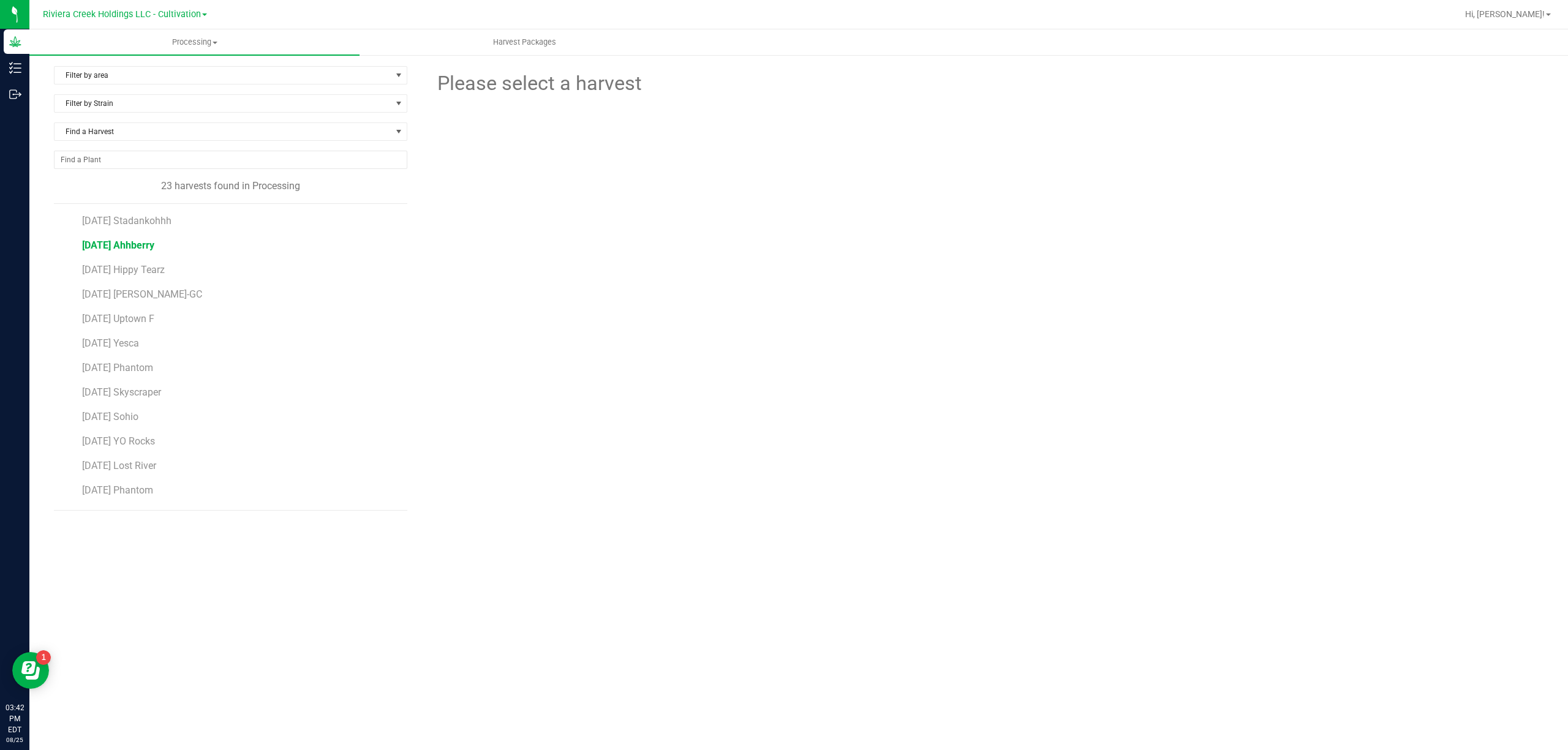
click at [153, 250] on span "[DATE] Ahhberry" at bounding box center [118, 245] width 72 height 12
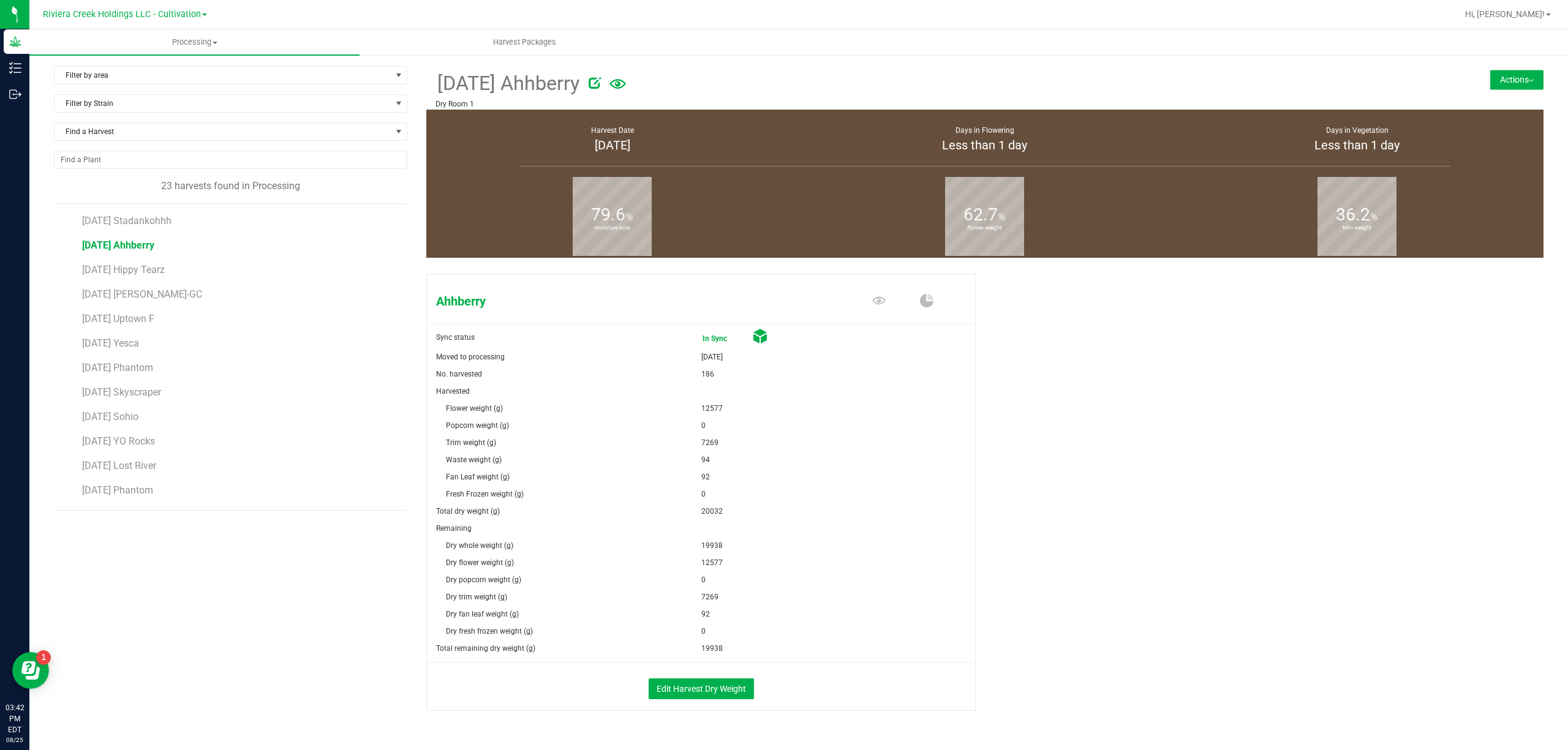
click at [1503, 79] on button "Actions" at bounding box center [1516, 79] width 53 height 19
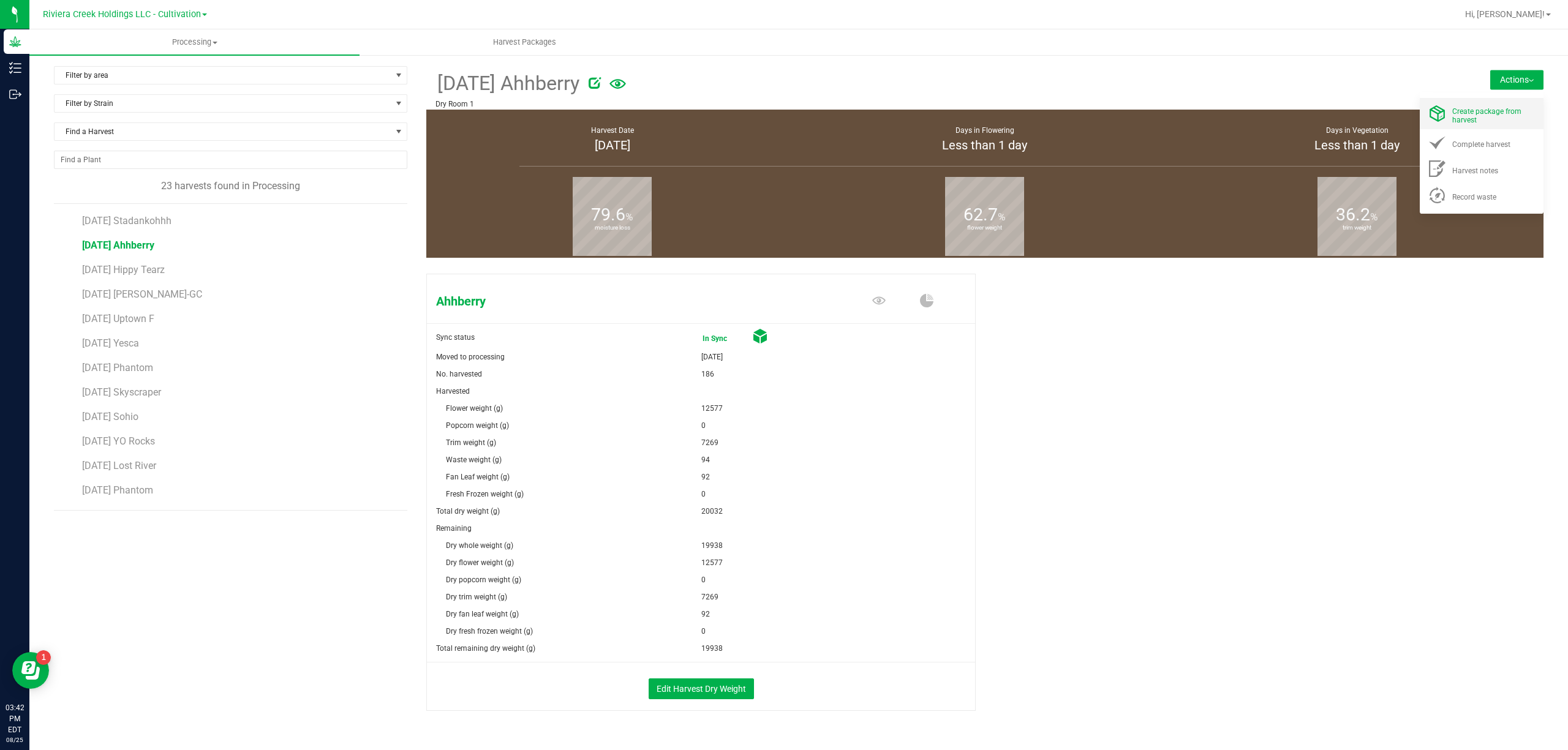
click at [1483, 105] on div "Create package from harvest" at bounding box center [1494, 113] width 83 height 21
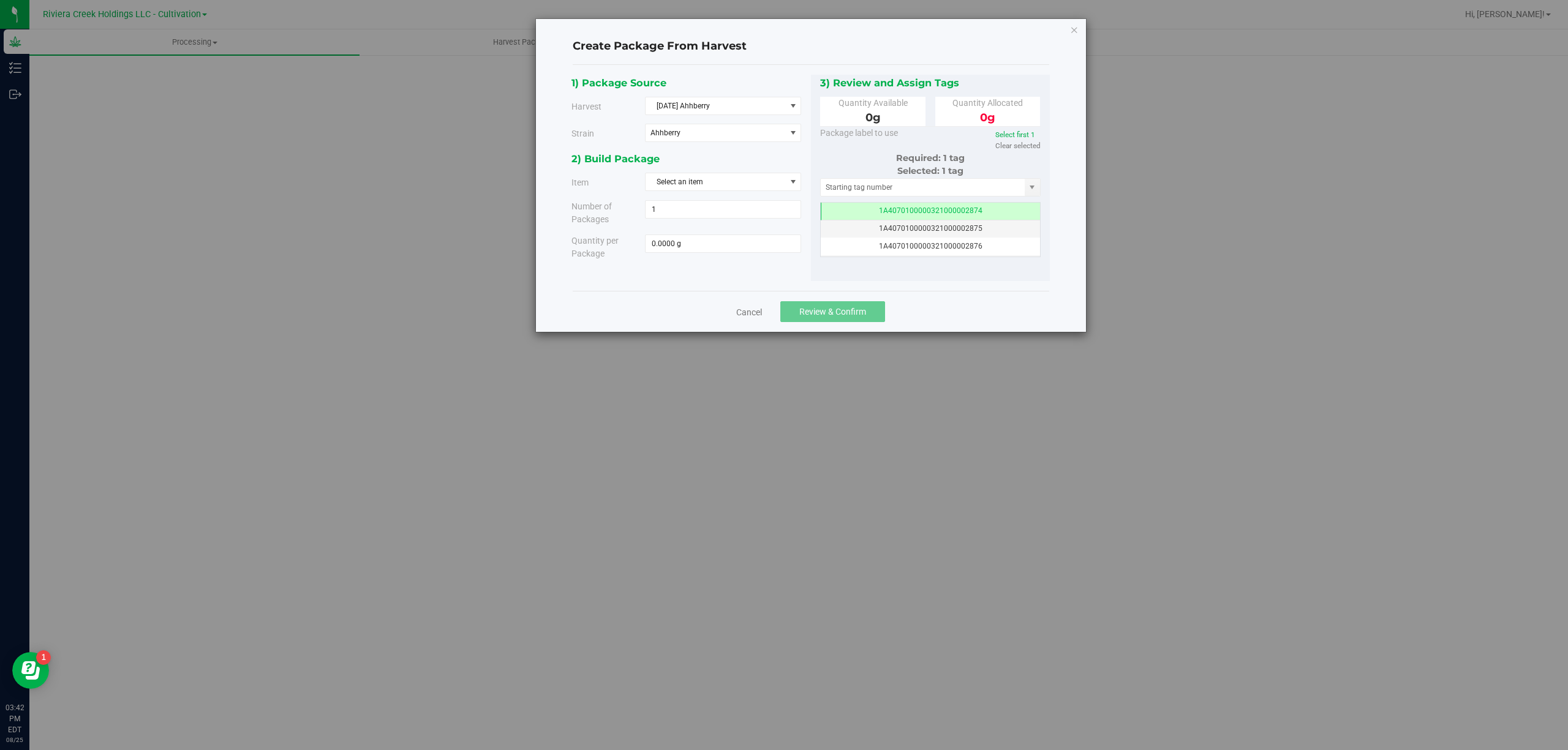
click at [762, 173] on div "2) Build Package Item Select an item M00001188219: Ahhberry Bulk Flower M000011…" at bounding box center [691, 210] width 239 height 118
click at [762, 180] on span "Select an item" at bounding box center [715, 181] width 140 height 17
click at [771, 255] on li "M00001188220: Ahhberry Bulk Trim" at bounding box center [722, 254] width 155 height 19
click at [771, 251] on span at bounding box center [723, 243] width 156 height 19
type input "7269"
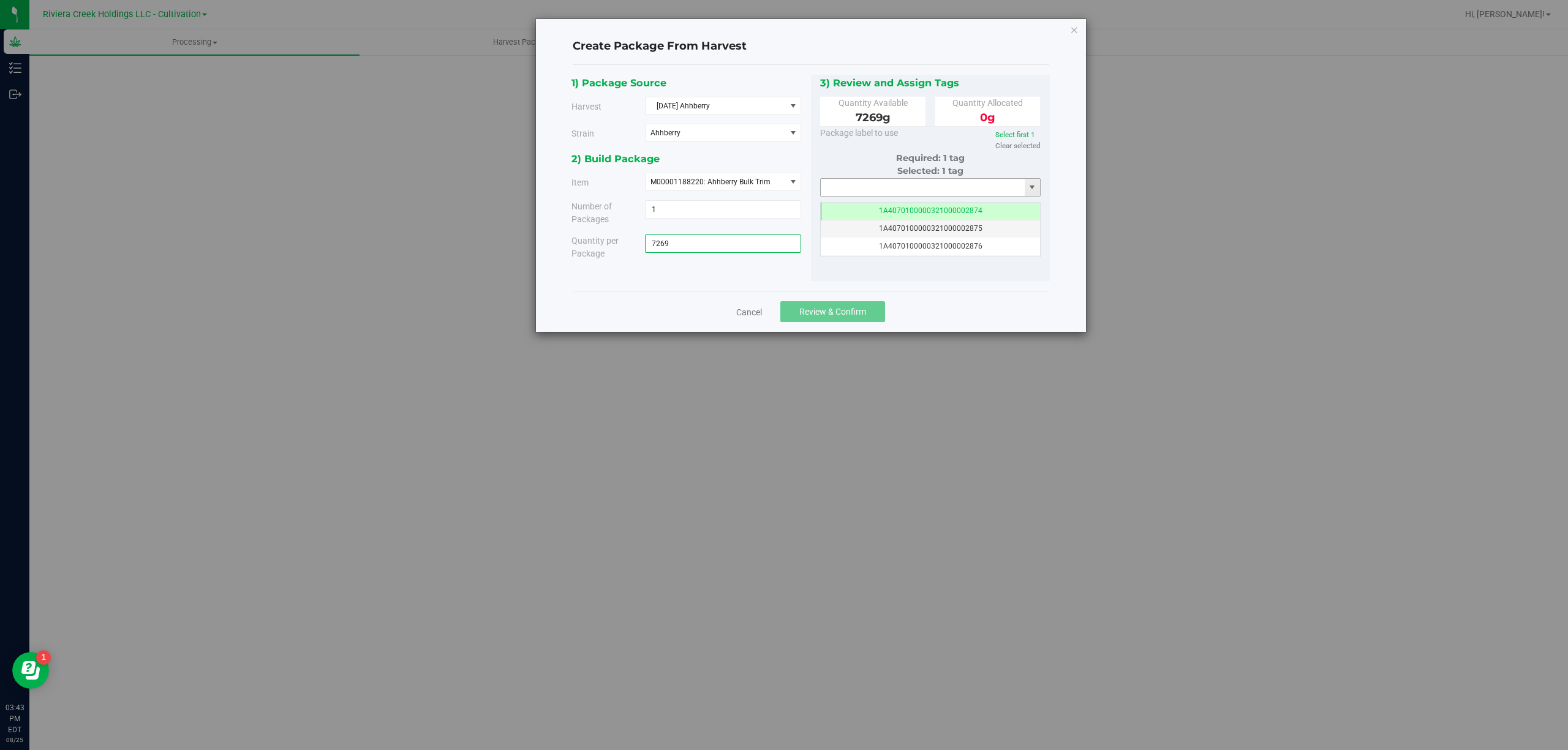
type input "7269.0000 g"
click at [851, 191] on input "text" at bounding box center [923, 187] width 205 height 17
click at [933, 203] on li "1A4070300000321000001190" at bounding box center [930, 210] width 219 height 19
type input "1A4070300000321000001190"
click at [875, 312] on button "Review & Confirm" at bounding box center [833, 312] width 105 height 21
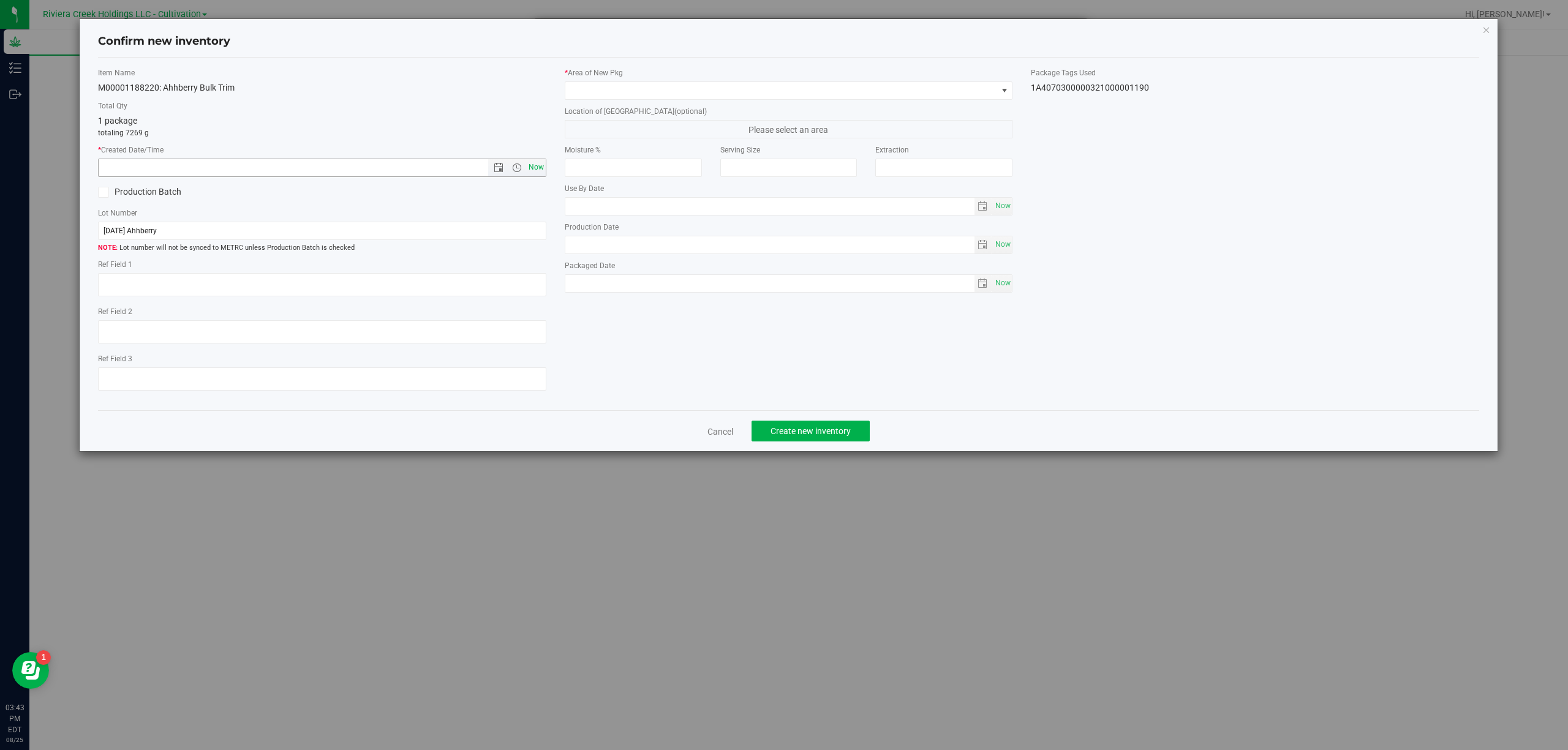
click at [536, 169] on span "Now" at bounding box center [536, 168] width 21 height 18
type input "[DATE] 3:43 PM"
click at [701, 85] on span at bounding box center [781, 90] width 431 height 17
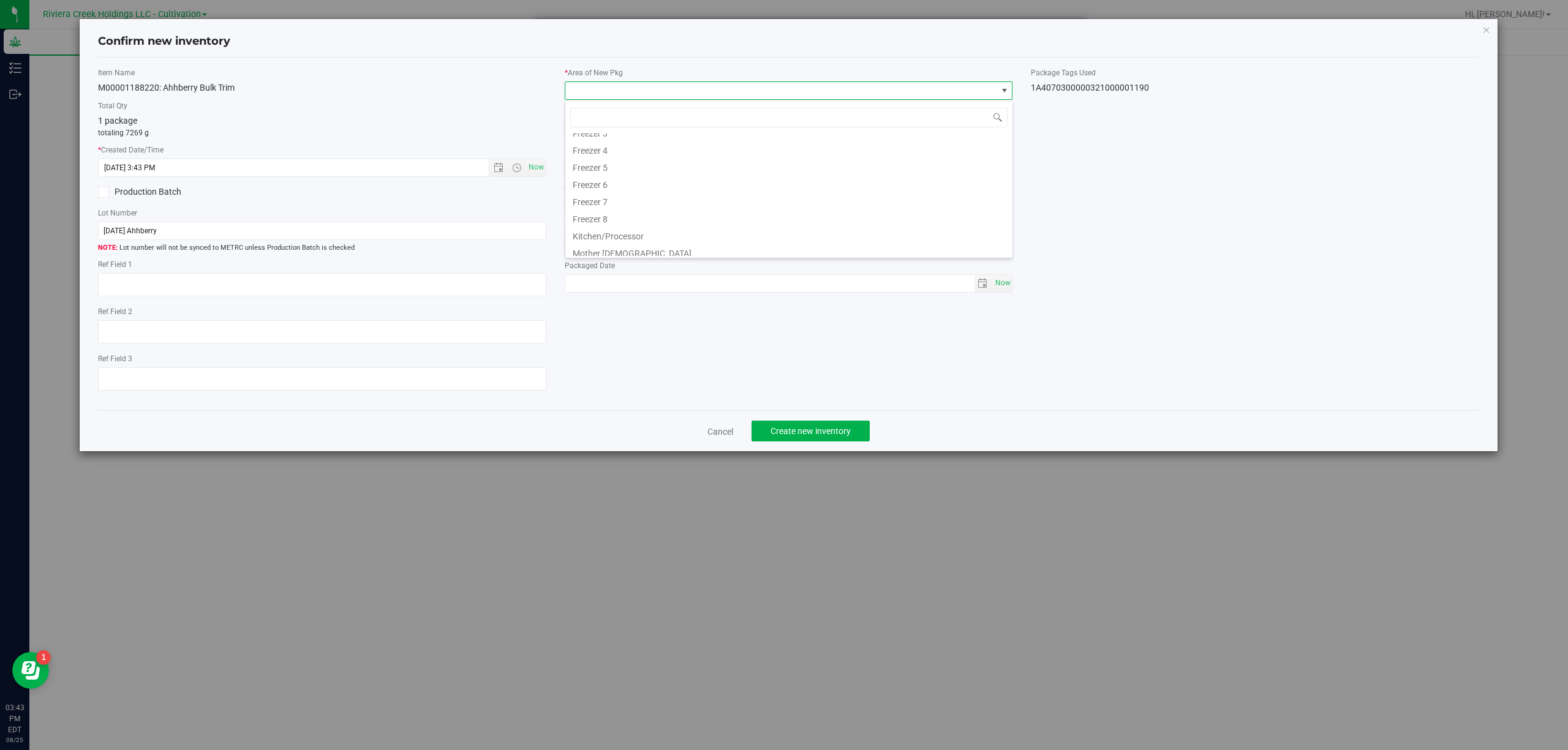
scroll to position [255, 0]
click at [676, 219] on li "Quarantine" at bounding box center [788, 213] width 447 height 17
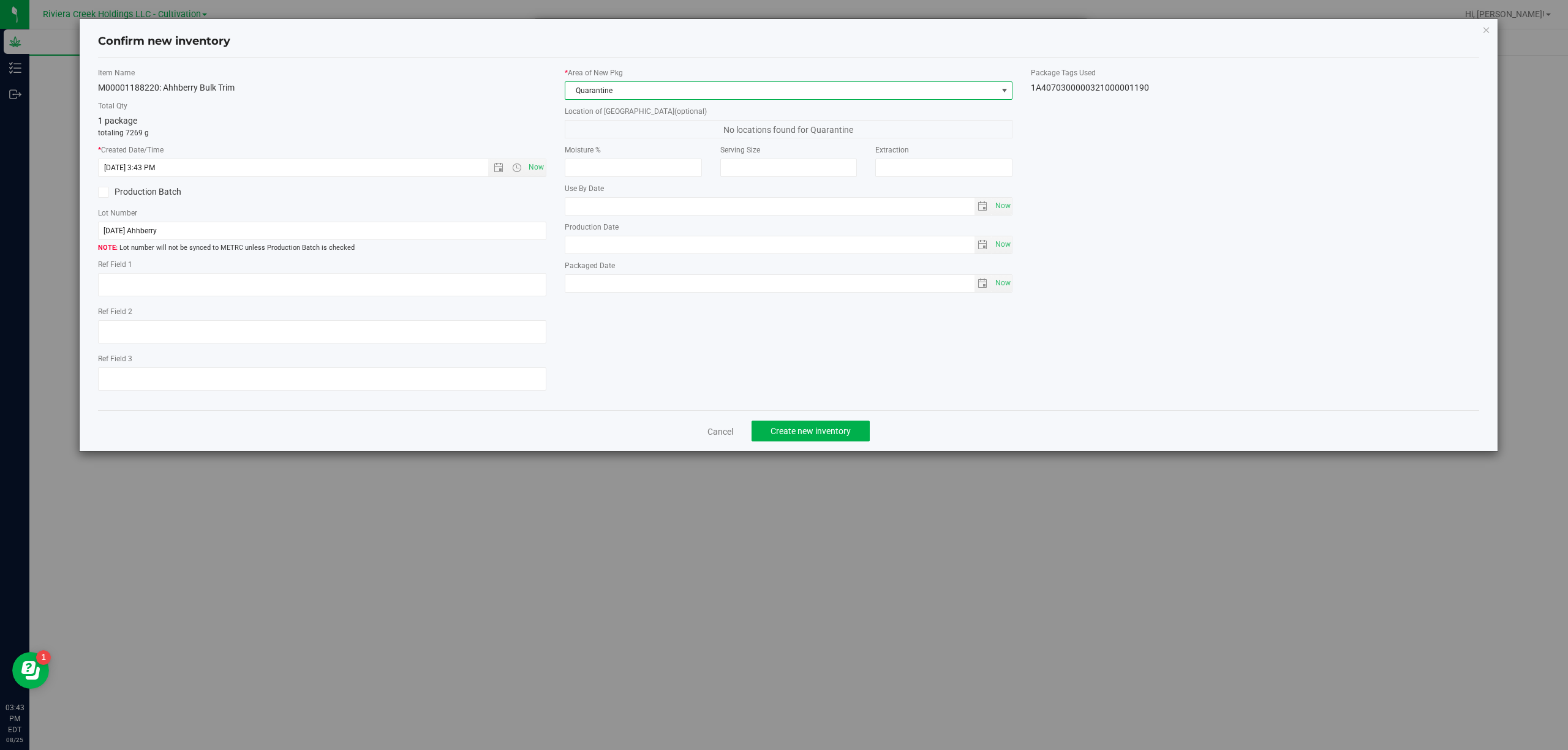
click at [1140, 82] on div "1A4070300000321000001190" at bounding box center [1254, 88] width 448 height 13
click at [1140, 85] on div "1A4070300000321000001190" at bounding box center [1254, 88] width 448 height 13
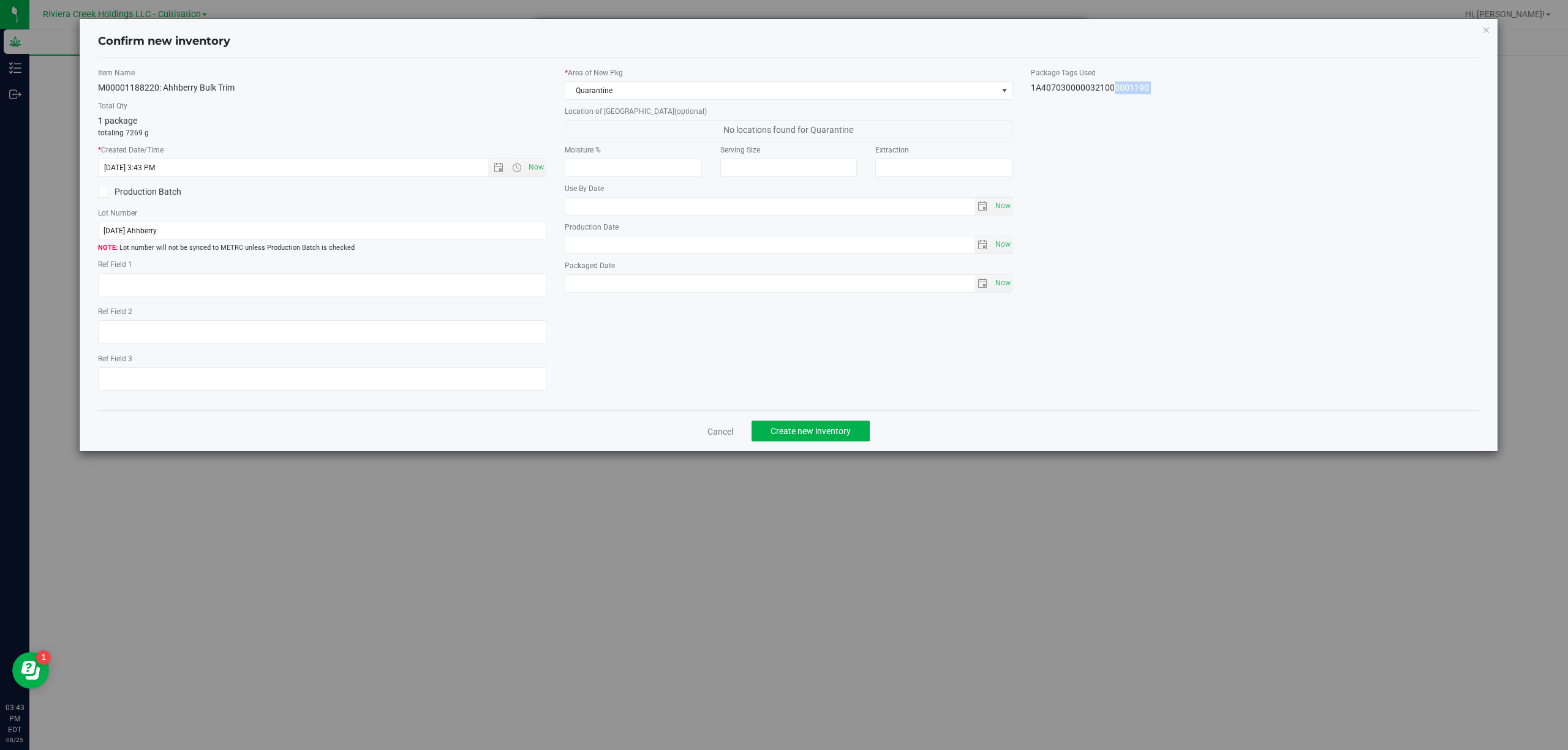
click at [1140, 85] on div "1A4070300000321000001190" at bounding box center [1254, 88] width 448 height 13
click at [514, 236] on input "[DATE] Ahhberry" at bounding box center [322, 231] width 448 height 19
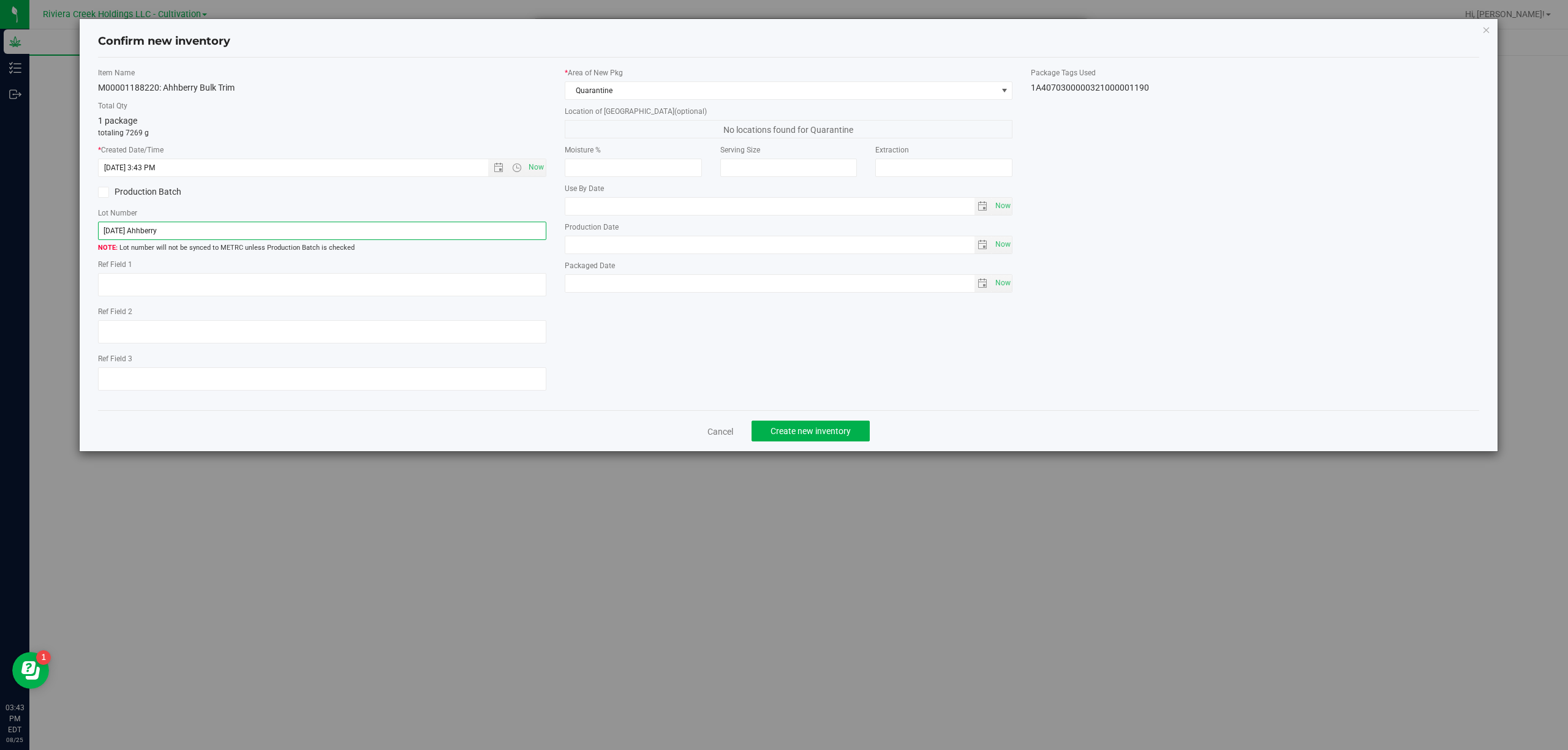
click at [514, 236] on input "[DATE] Ahhberry" at bounding box center [322, 231] width 448 height 19
paste input "1A4070300000321000001190"
type input "1A4070300000321000001190"
click at [491, 284] on textarea at bounding box center [322, 285] width 448 height 23
type textarea "Trim-B"
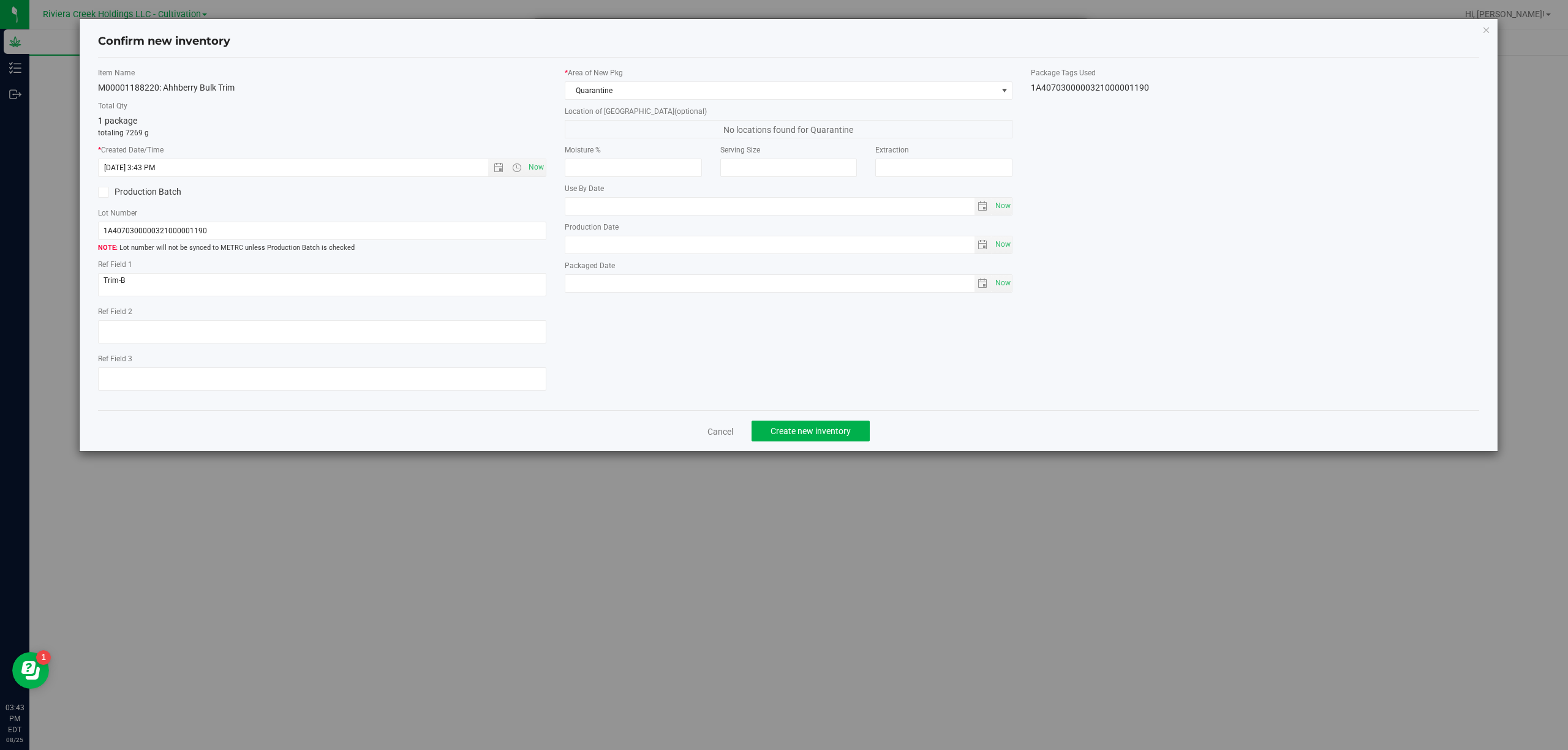
click at [757, 350] on div "Item Name M00001188220: Ahhberry Bulk Trim Total Qty 1 package totaling 7269 g …" at bounding box center [788, 234] width 1400 height 334
click at [796, 442] on button "Create new inventory" at bounding box center [810, 431] width 118 height 21
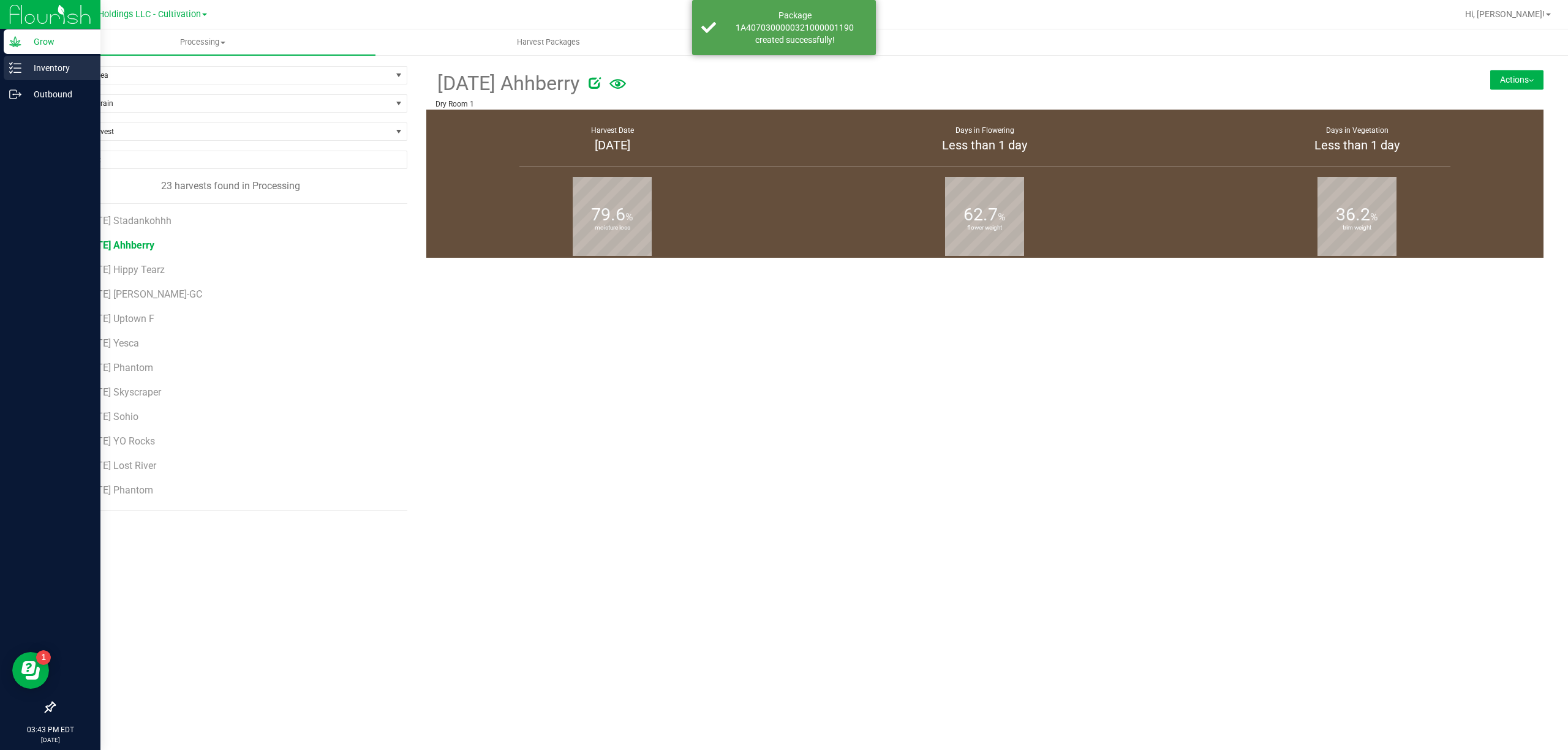
click at [16, 71] on icon at bounding box center [15, 68] width 12 height 12
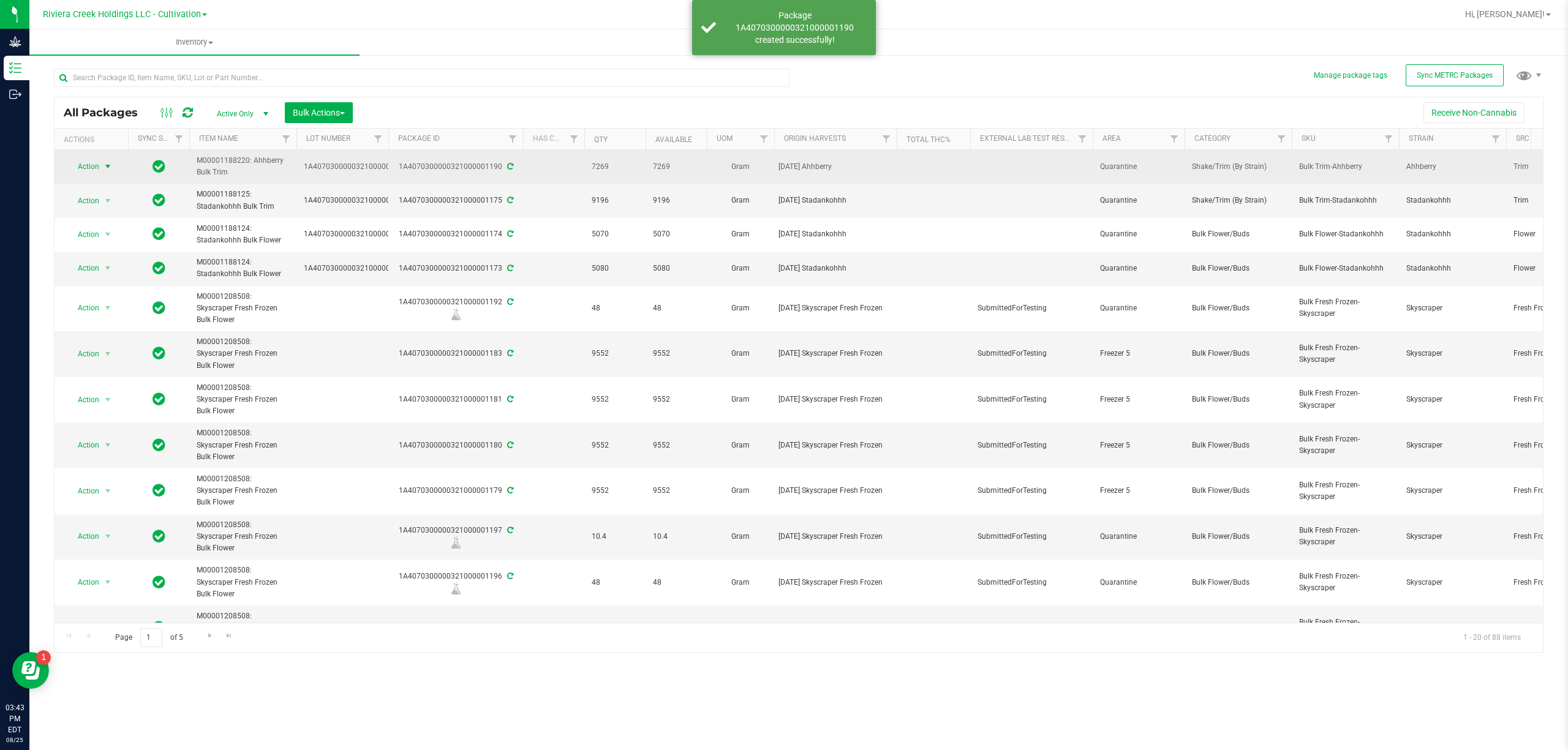
click at [96, 170] on span "Action" at bounding box center [83, 166] width 33 height 17
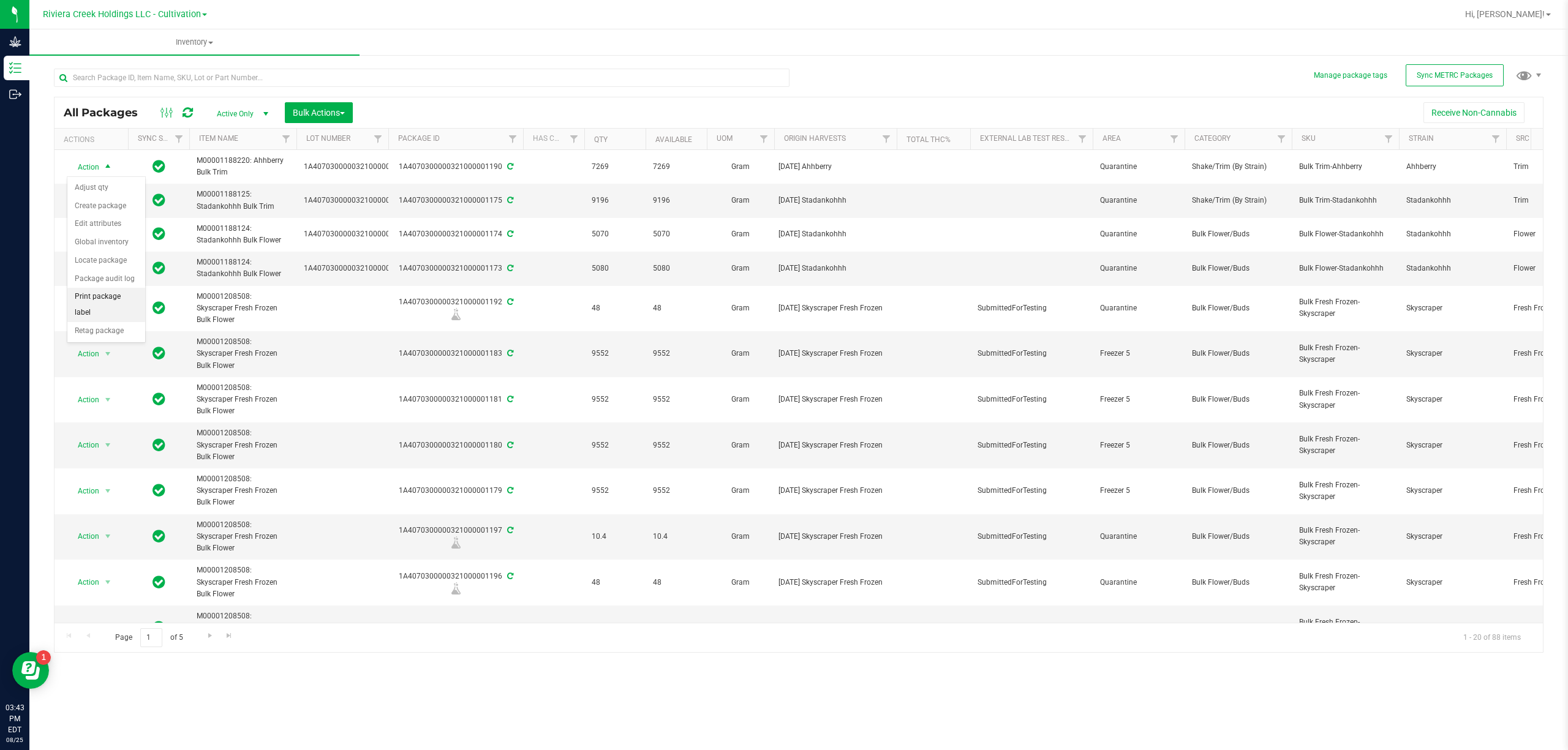
click at [112, 299] on li "Print package label" at bounding box center [106, 305] width 78 height 34
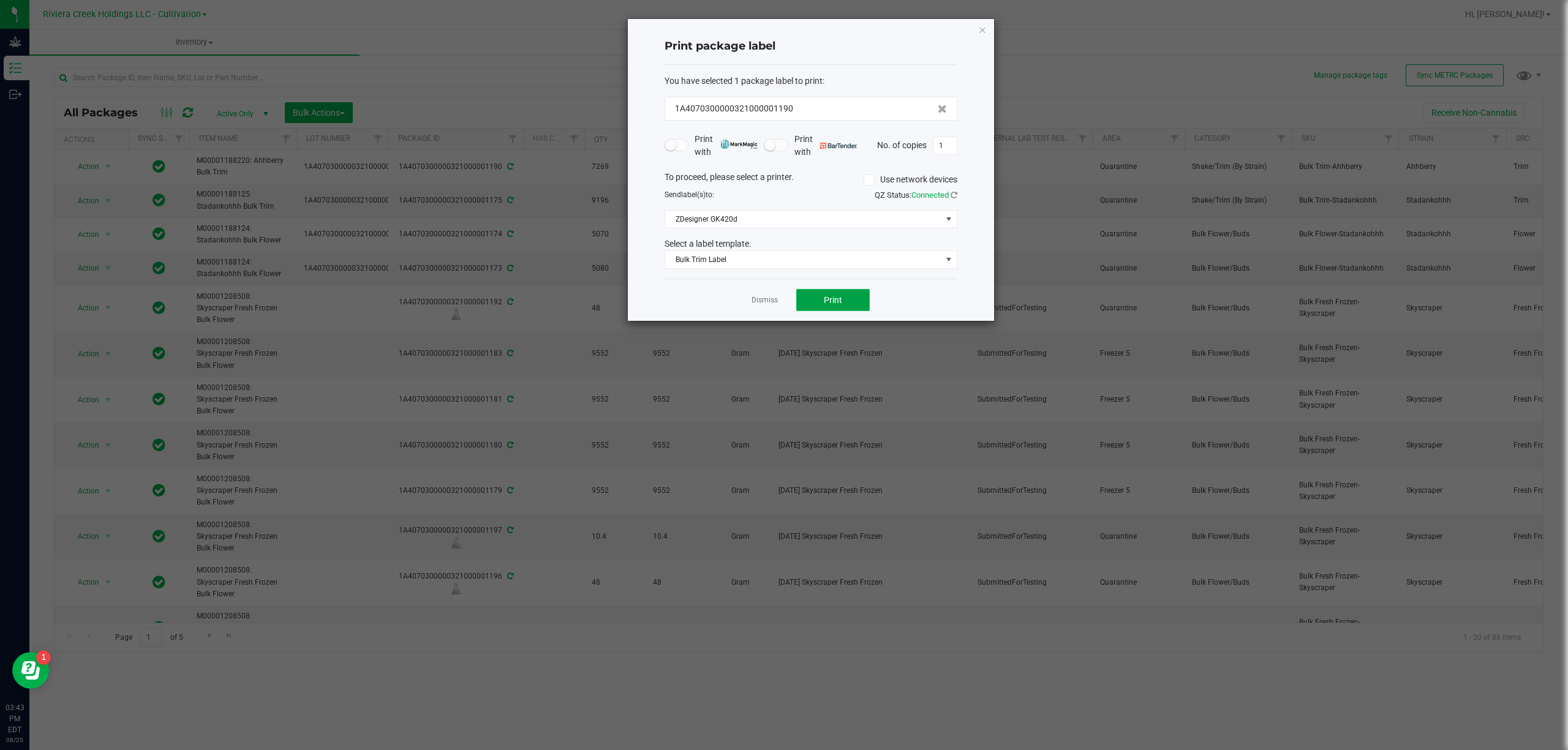
click at [826, 307] on button "Print" at bounding box center [833, 300] width 74 height 22
click at [816, 260] on span "Bulk Trim Label" at bounding box center [803, 259] width 276 height 17
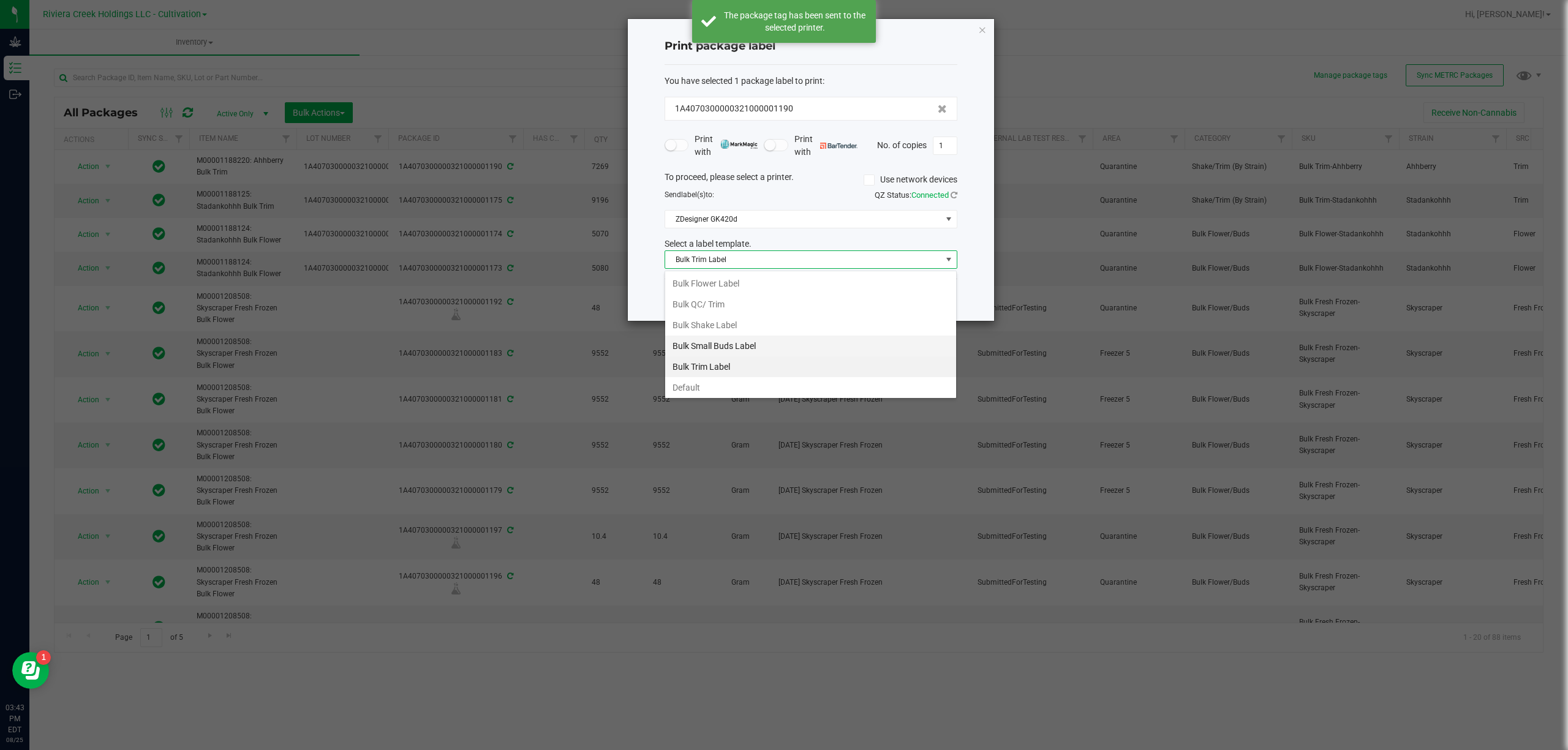
scroll to position [47, 0]
click at [718, 381] on li "Strain- Harvest Date Label" at bounding box center [811, 385] width 291 height 21
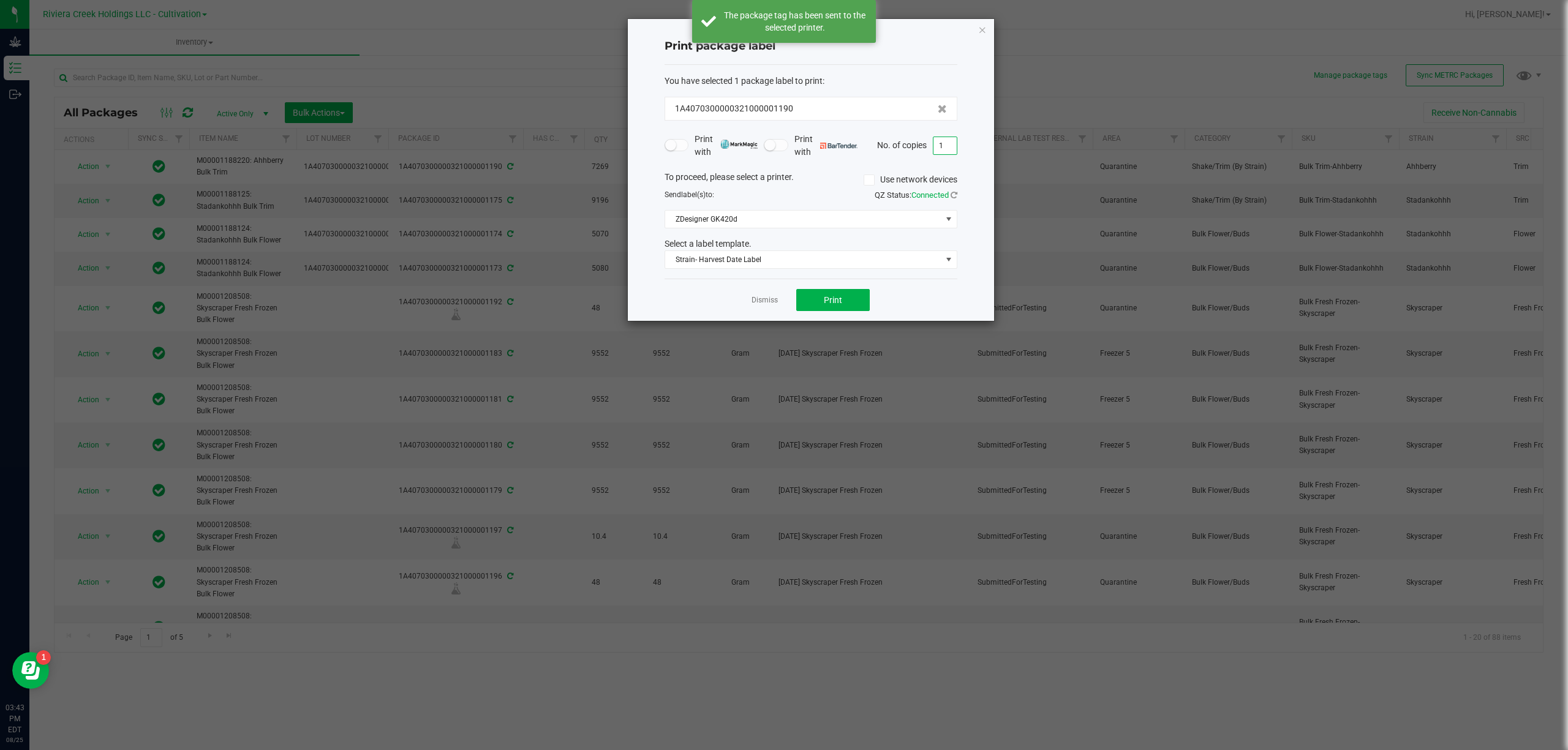
drag, startPoint x: 947, startPoint y: 145, endPoint x: 954, endPoint y: 145, distance: 7.0
click at [948, 145] on input "1" at bounding box center [945, 145] width 23 height 17
type input "3"
click at [846, 297] on button "Print" at bounding box center [833, 300] width 74 height 22
click at [983, 28] on icon "button" at bounding box center [982, 29] width 8 height 14
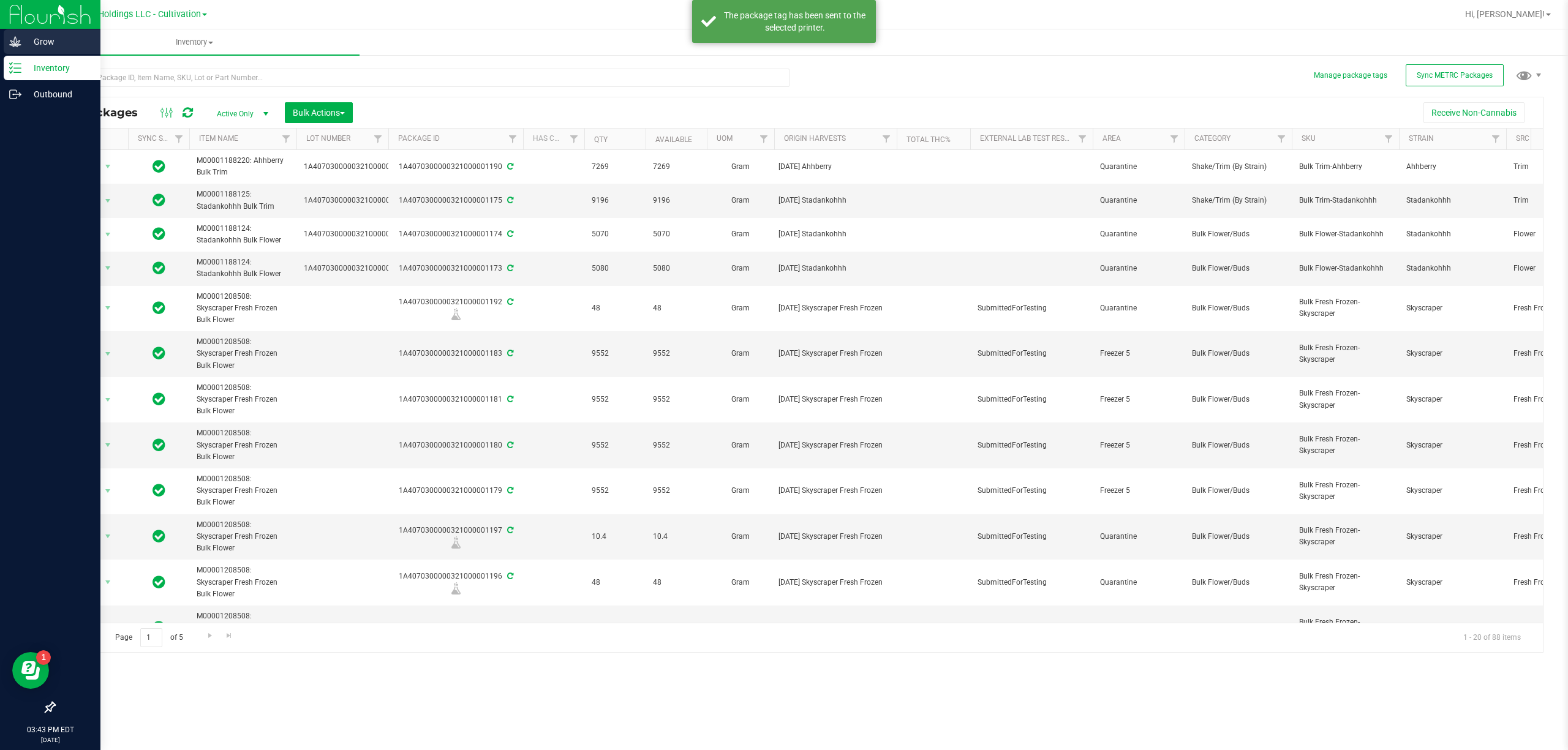
click at [21, 42] on p "Grow" at bounding box center [58, 41] width 74 height 14
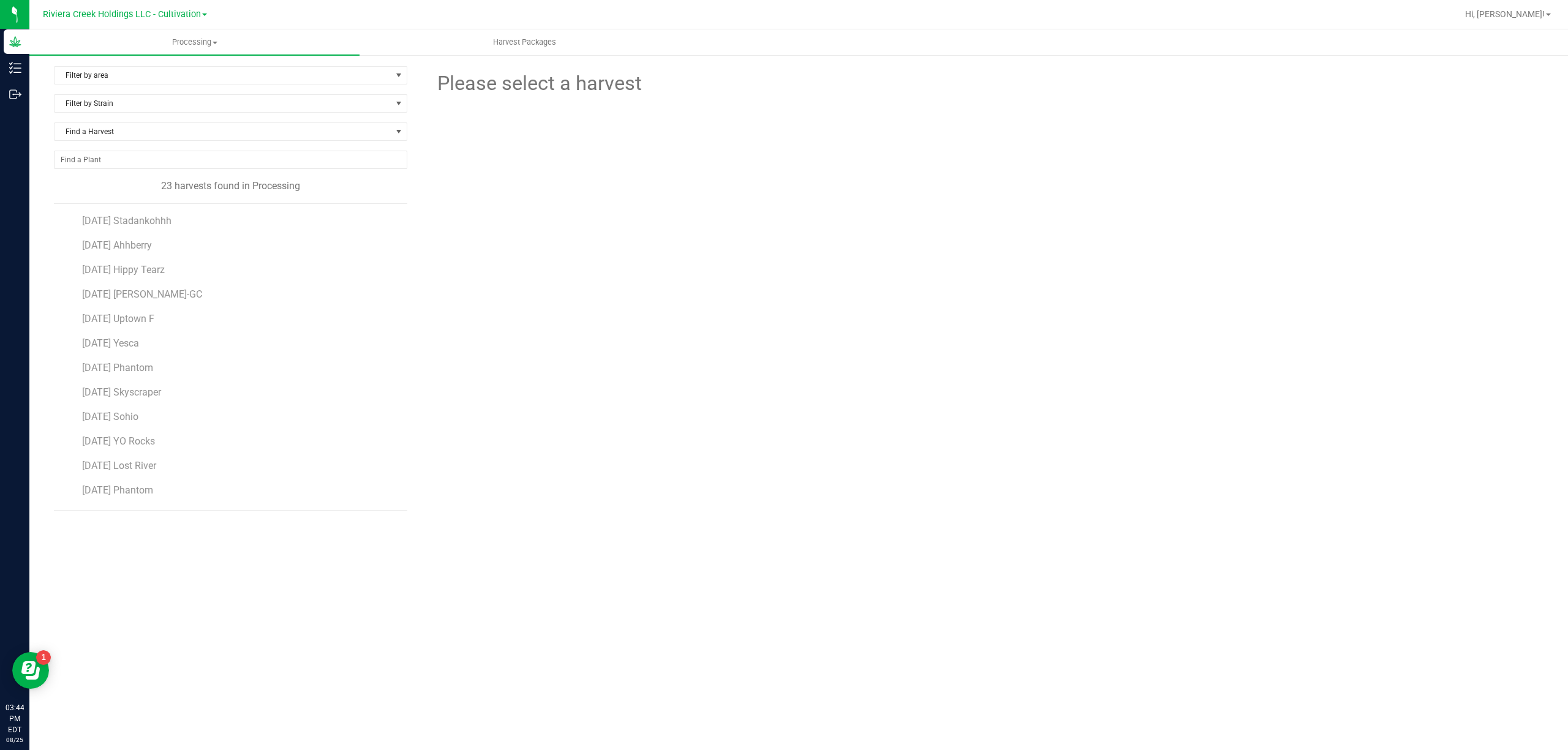
click at [147, 290] on li "[DATE] [PERSON_NAME]-GC" at bounding box center [240, 290] width 316 height 25
click at [155, 300] on span "[DATE] [PERSON_NAME]-GC" at bounding box center [143, 294] width 122 height 12
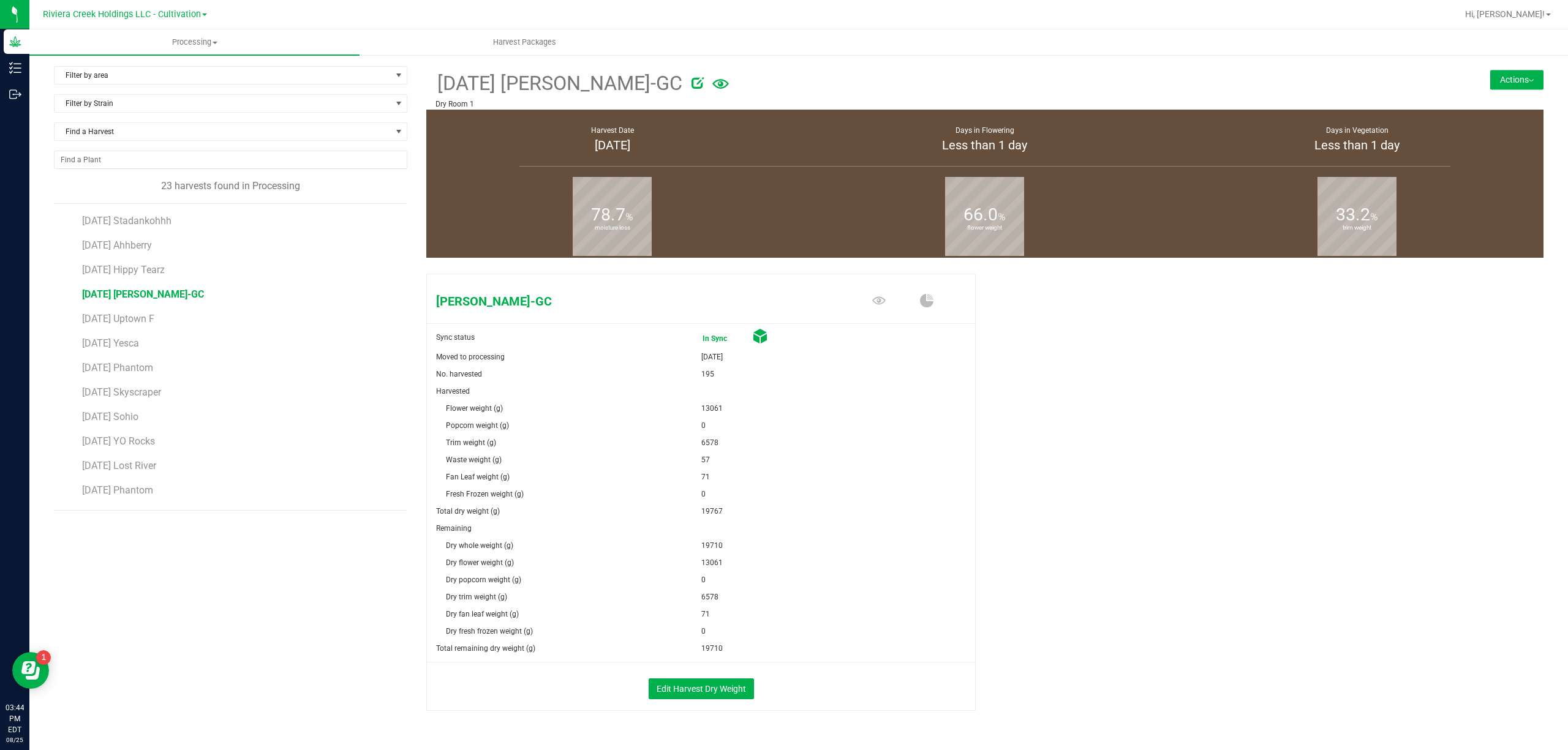
click at [1512, 77] on button "Actions" at bounding box center [1516, 79] width 53 height 19
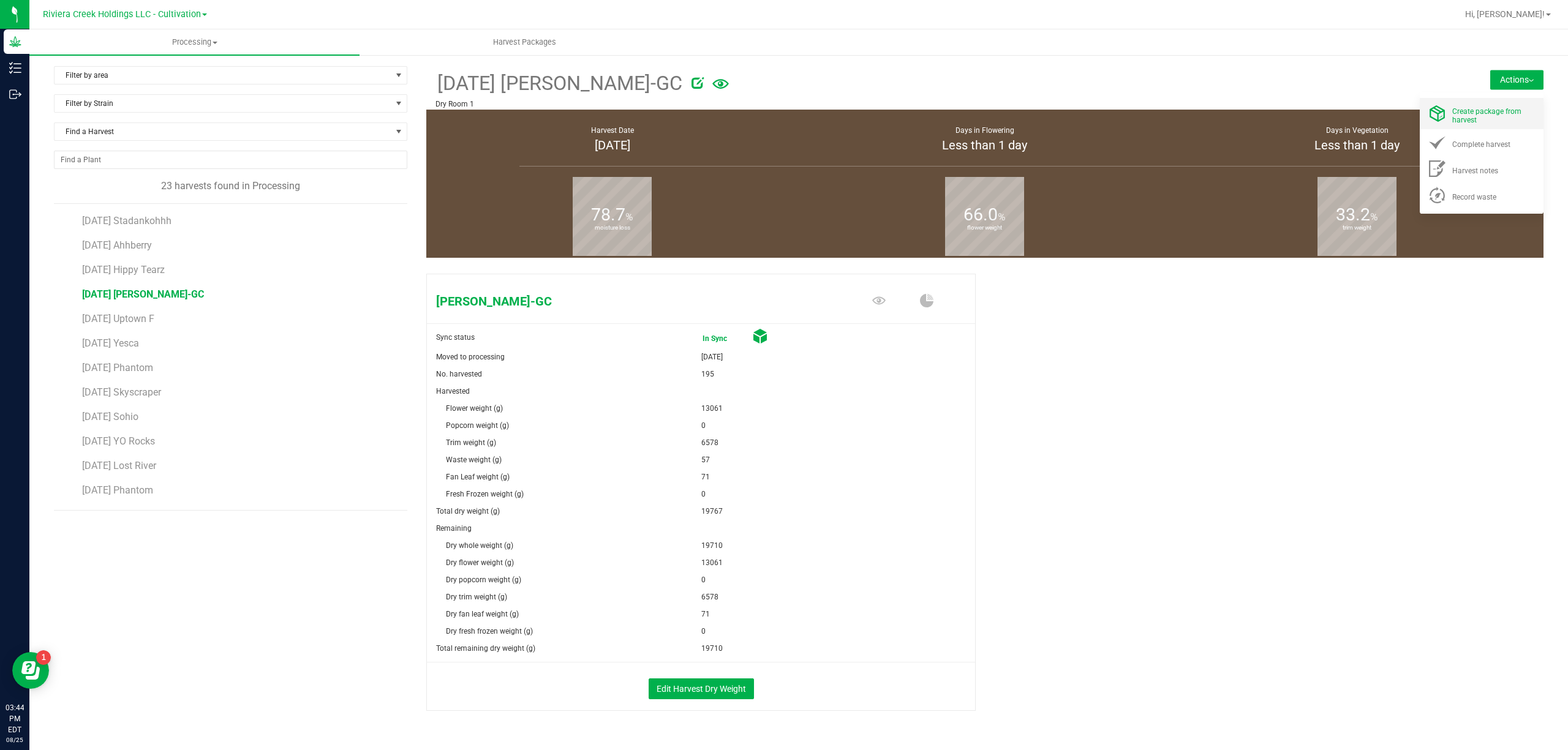
click at [1487, 108] on span "Create package from harvest" at bounding box center [1487, 115] width 69 height 17
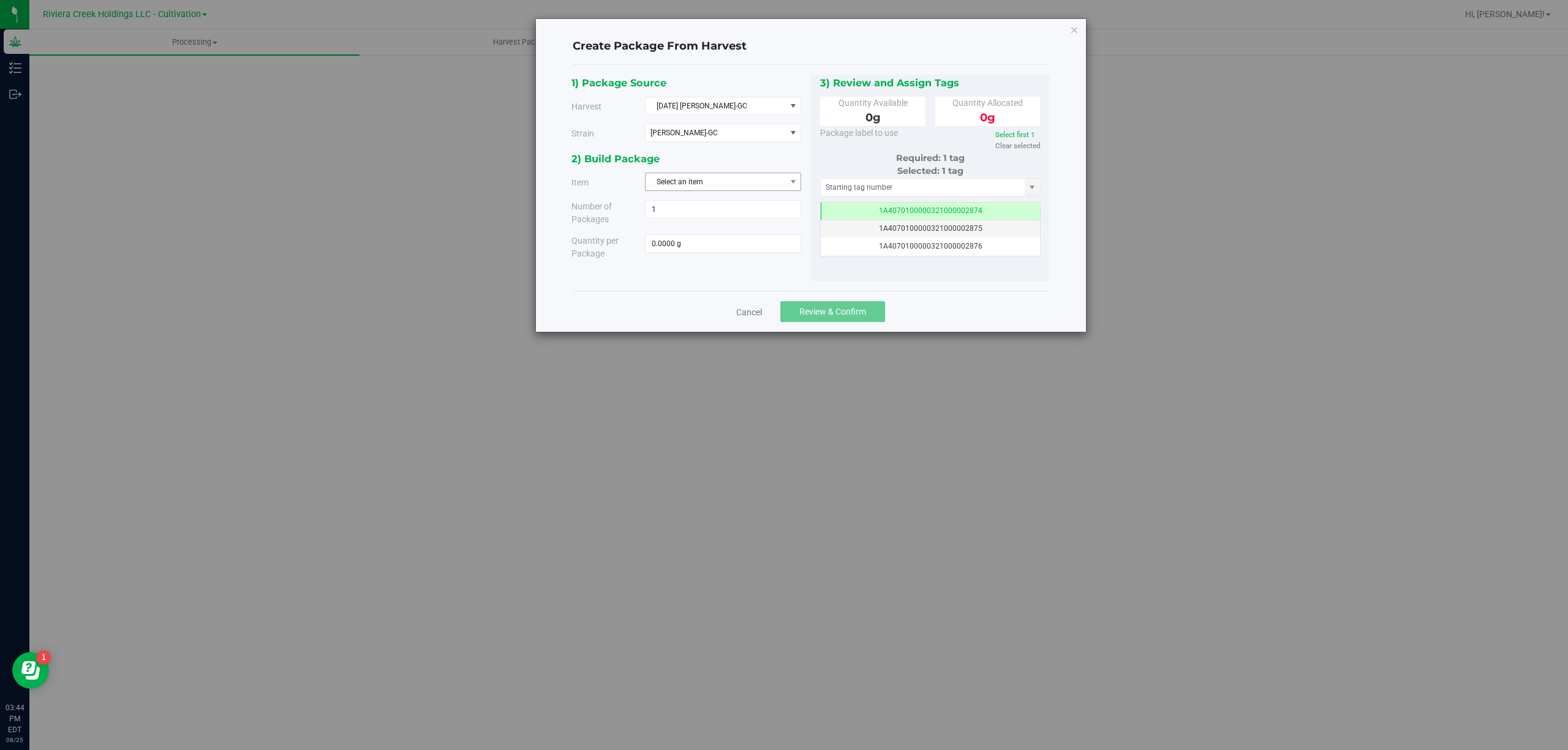
click at [777, 184] on span "Select an item" at bounding box center [715, 181] width 140 height 17
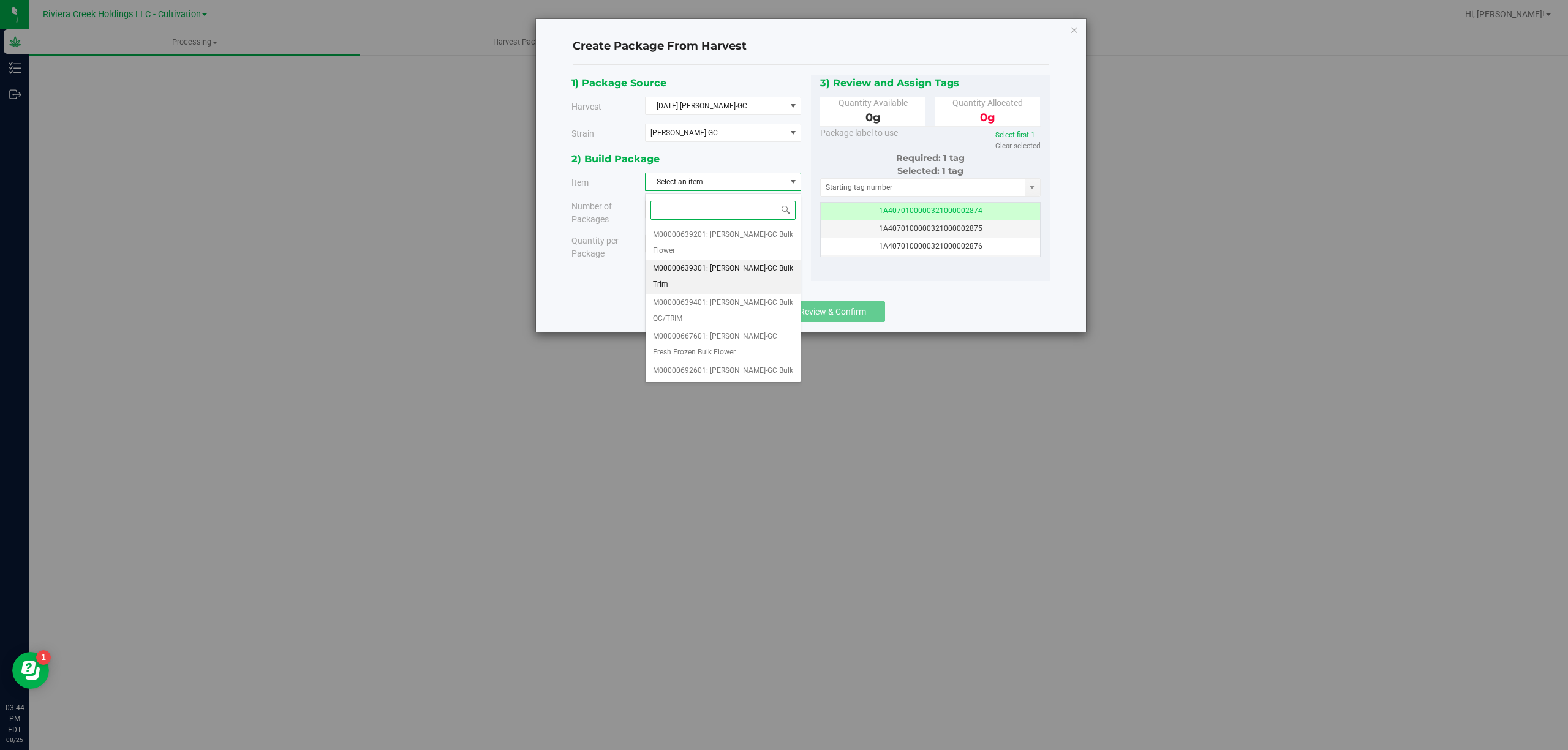
click at [775, 273] on span "M00000639301: [PERSON_NAME]-GC Bulk Trim" at bounding box center [722, 276] width 140 height 31
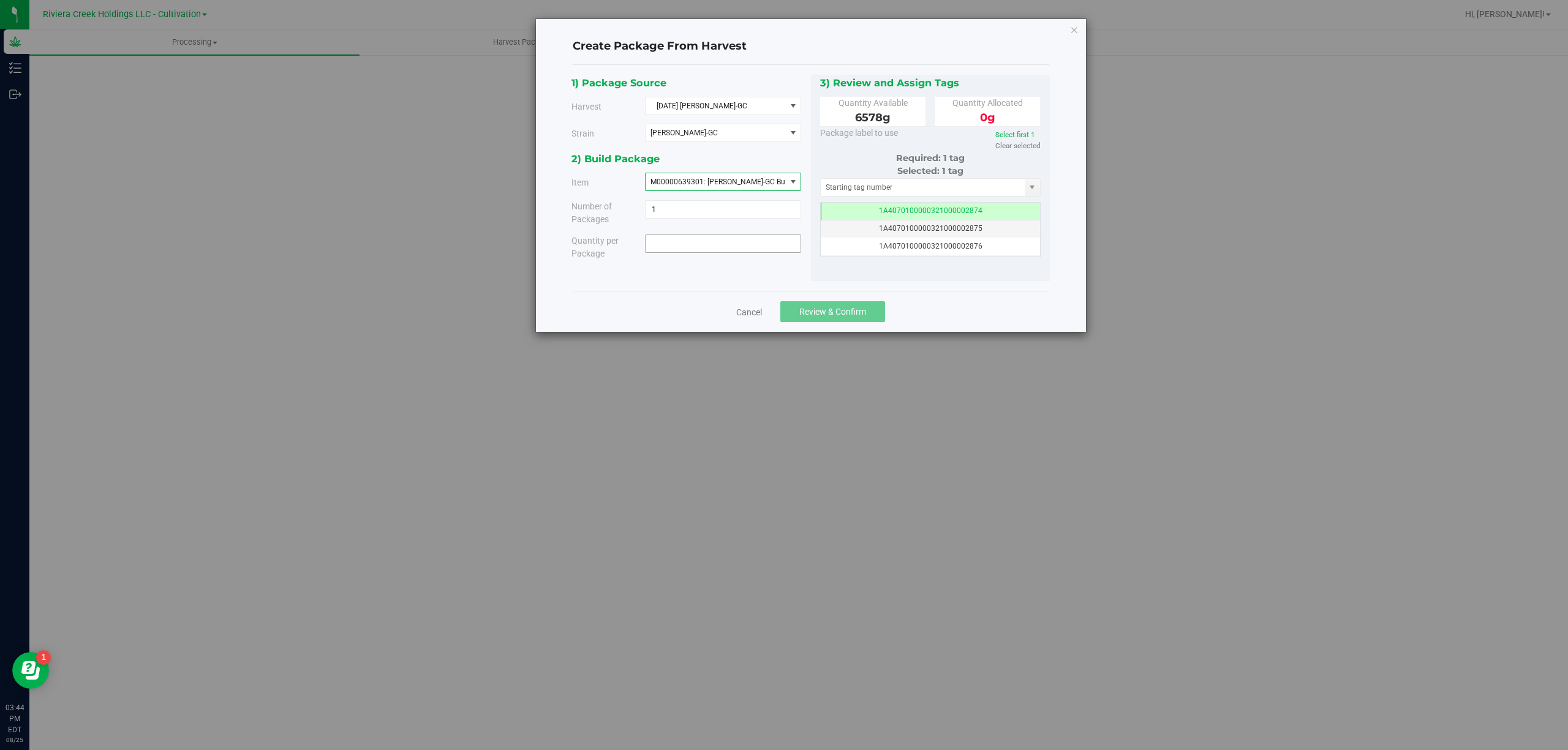
click at [711, 245] on span at bounding box center [723, 243] width 156 height 19
type input "6578"
type input "6578.0000 g"
click at [844, 190] on input "text" at bounding box center [923, 187] width 205 height 17
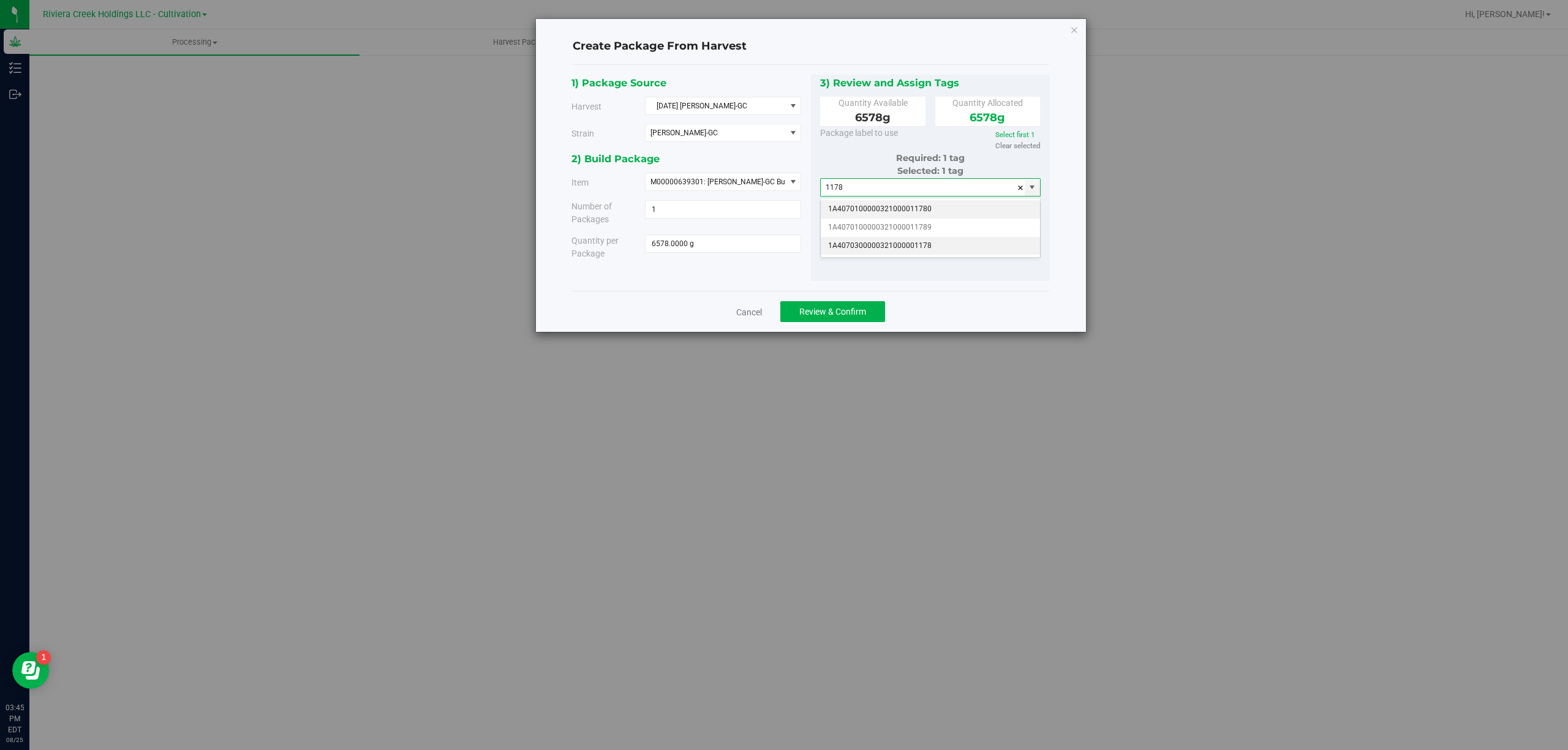
click at [961, 243] on li "1A4070300000321000001178" at bounding box center [930, 246] width 219 height 19
type input "1A4070300000321000001178"
click at [870, 311] on button "Review & Confirm" at bounding box center [833, 312] width 105 height 21
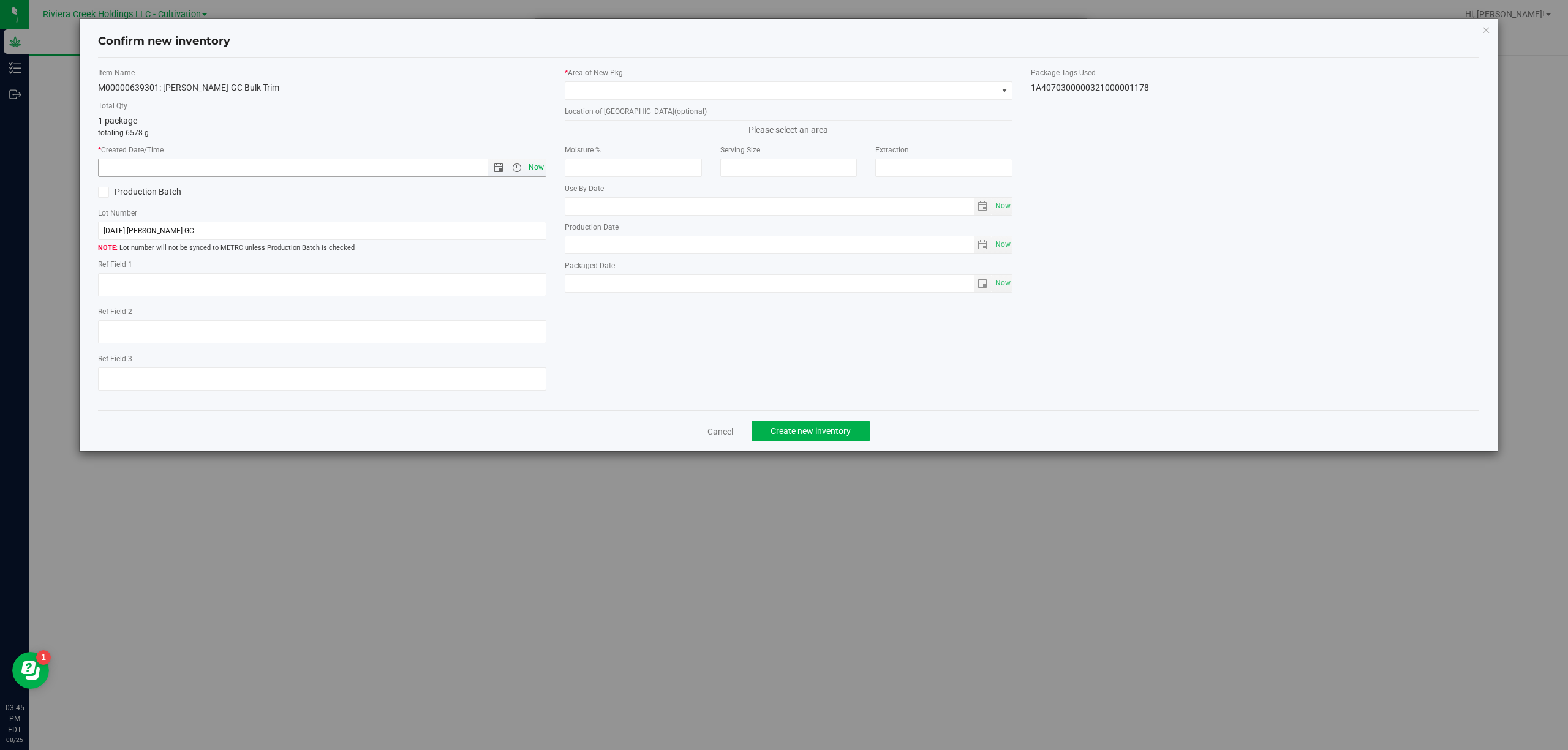
click at [535, 163] on span "Now" at bounding box center [536, 168] width 21 height 18
type input "[DATE] 3:45 PM"
click at [627, 93] on span at bounding box center [781, 90] width 431 height 17
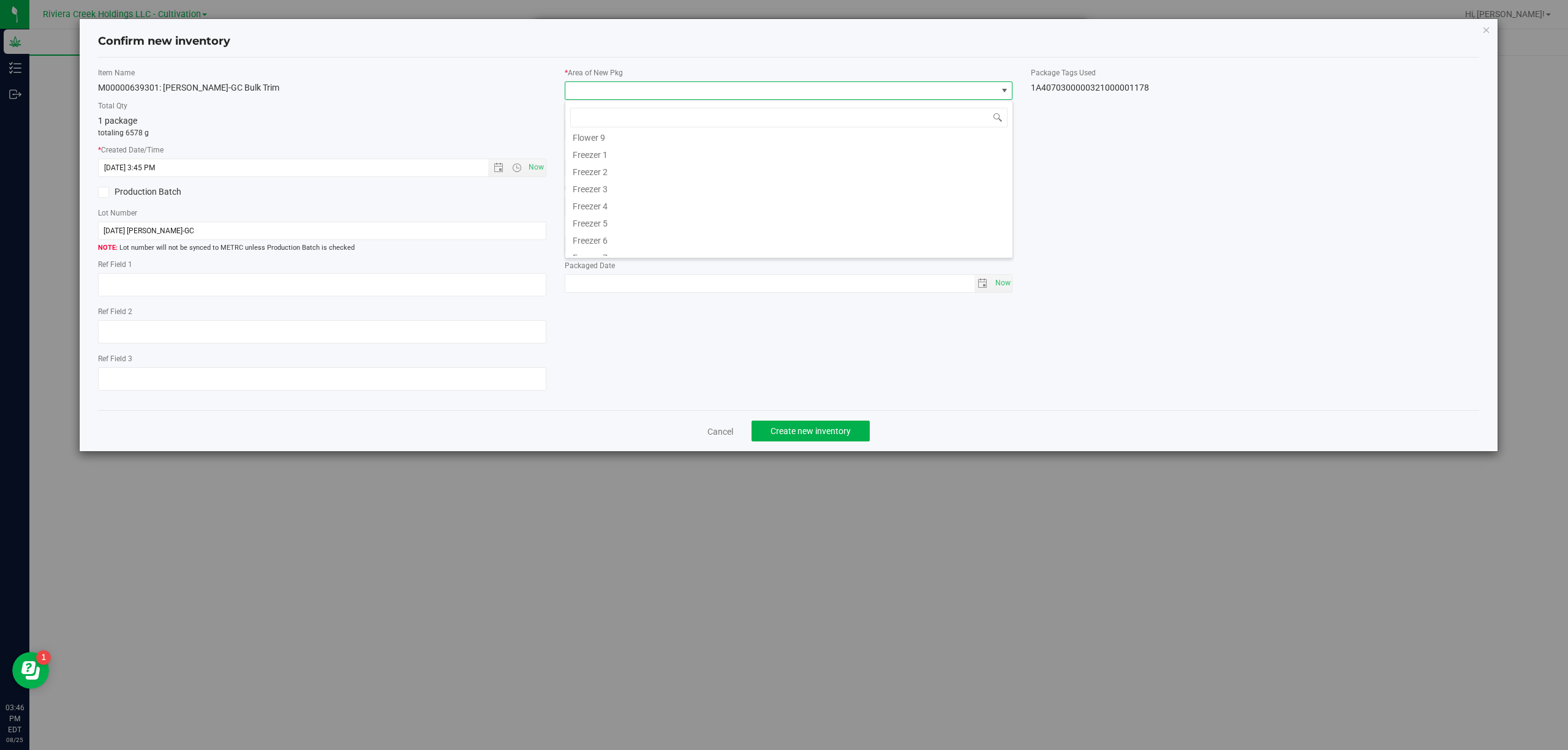
scroll to position [255, 0]
click at [640, 218] on li "Quarantine" at bounding box center [788, 213] width 447 height 17
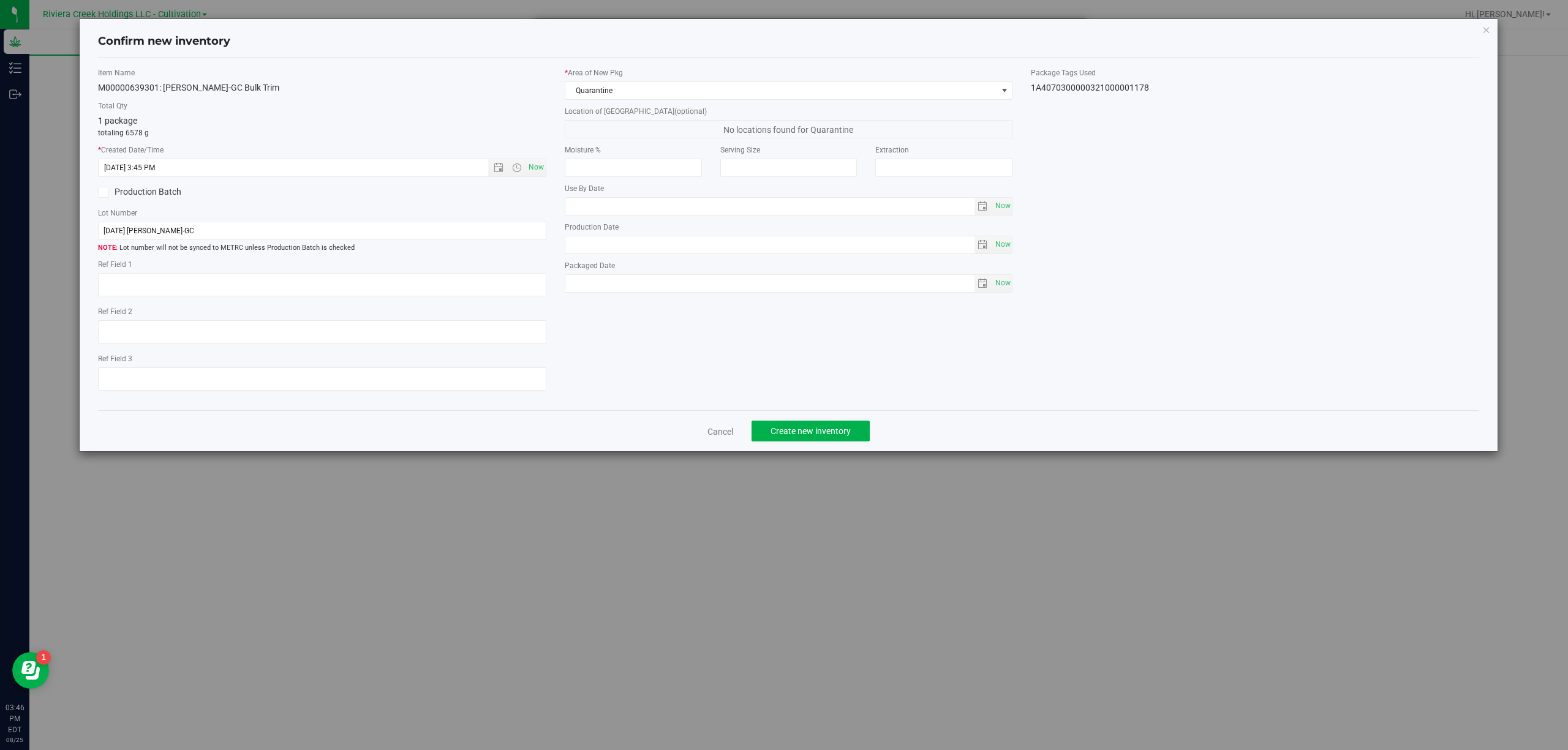
click at [1129, 87] on div "1A4070300000321000001178" at bounding box center [1254, 88] width 448 height 13
copy body "1A4070300000321000001178 Cancel Create new inventory"
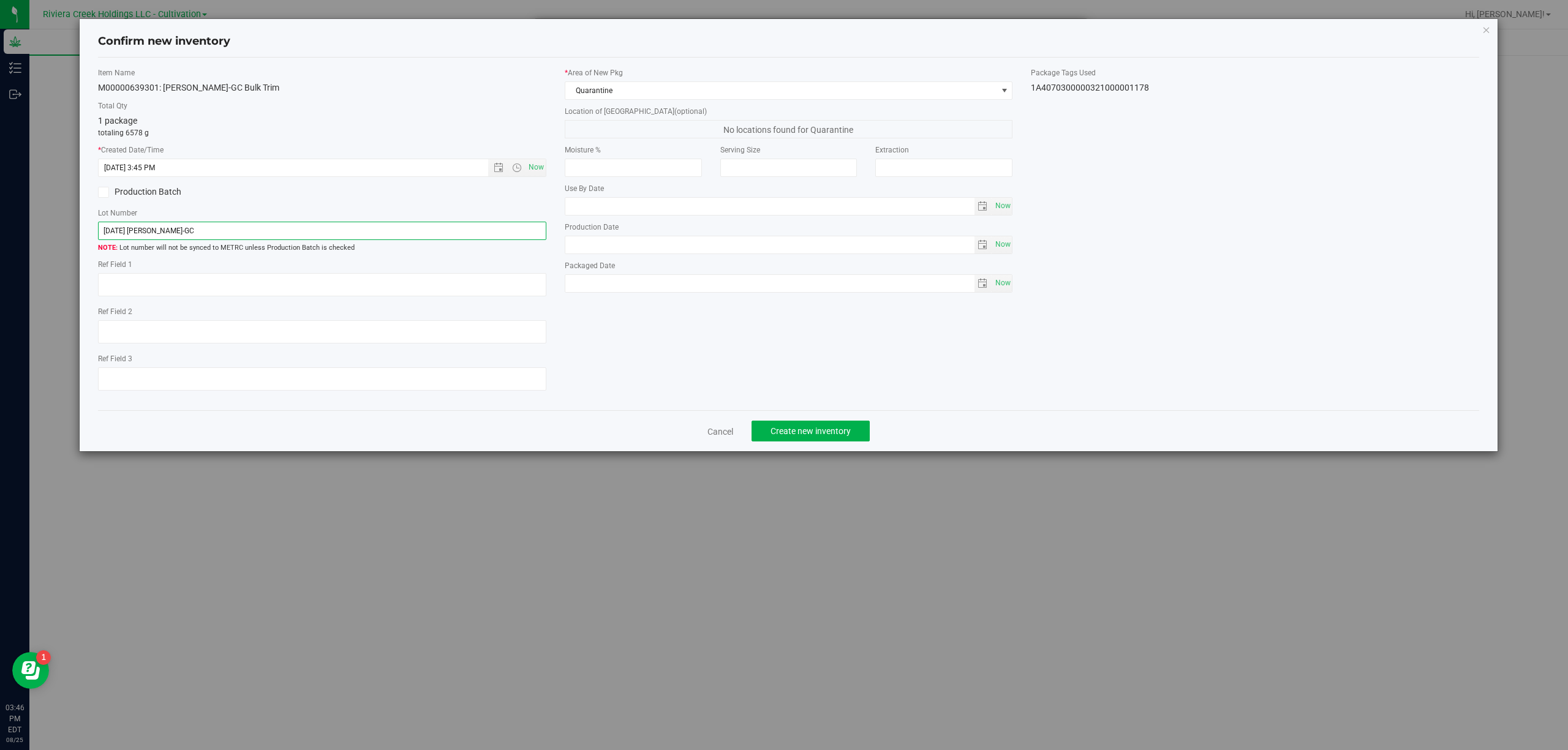
click at [439, 234] on input "[DATE] [PERSON_NAME]-GC" at bounding box center [322, 231] width 448 height 19
click at [439, 232] on input "[DATE] [PERSON_NAME]-GC" at bounding box center [322, 231] width 448 height 19
click at [439, 231] on input "[DATE] [PERSON_NAME]-GC" at bounding box center [322, 231] width 448 height 19
click at [439, 230] on input "[DATE] [PERSON_NAME]-GC" at bounding box center [322, 231] width 448 height 19
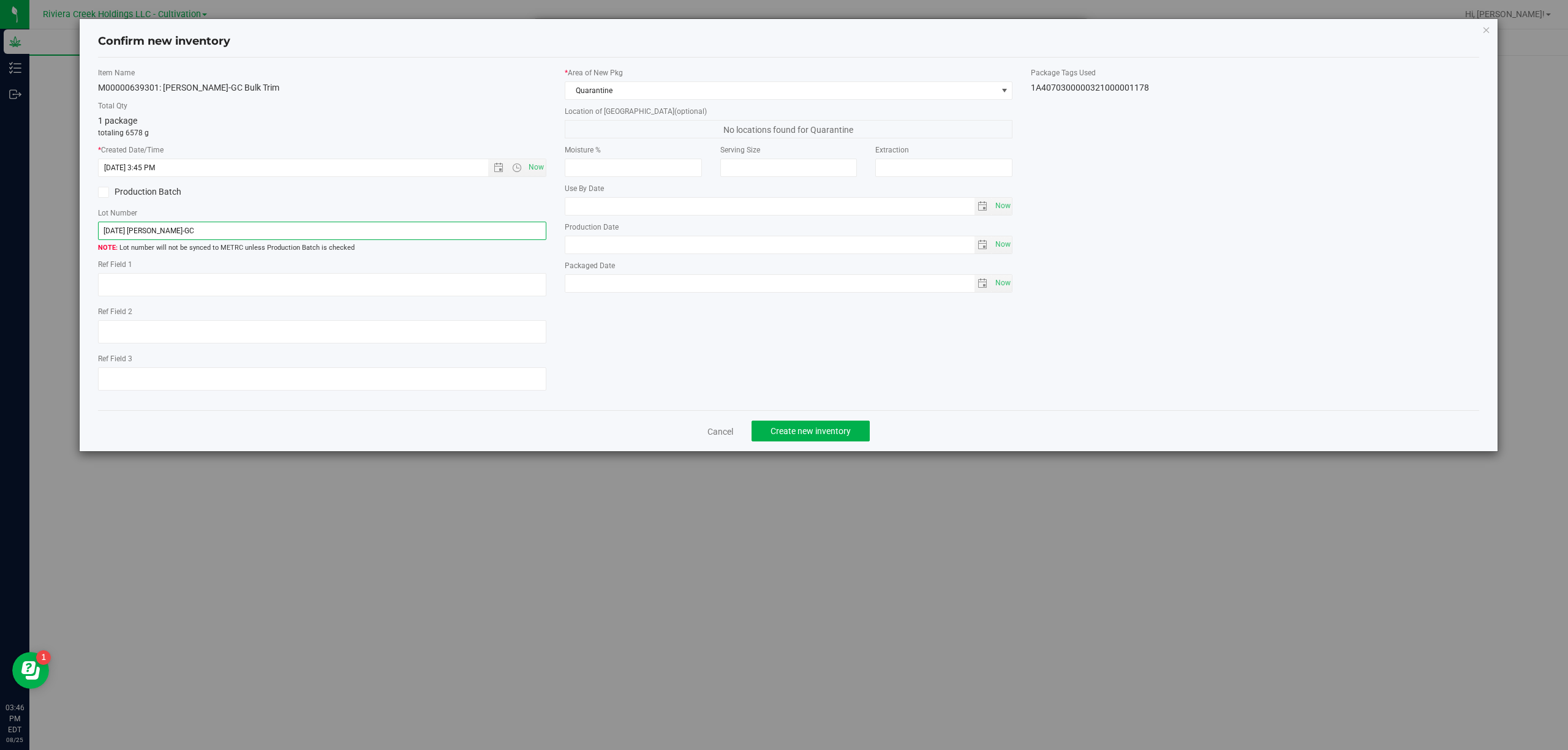
click at [439, 230] on input "[DATE] [PERSON_NAME]-GC" at bounding box center [322, 231] width 448 height 19
paste input "1A4070300000321000001178"
type input "1A4070300000321000001178"
click at [431, 283] on textarea at bounding box center [322, 285] width 448 height 23
type textarea "Trim-A"
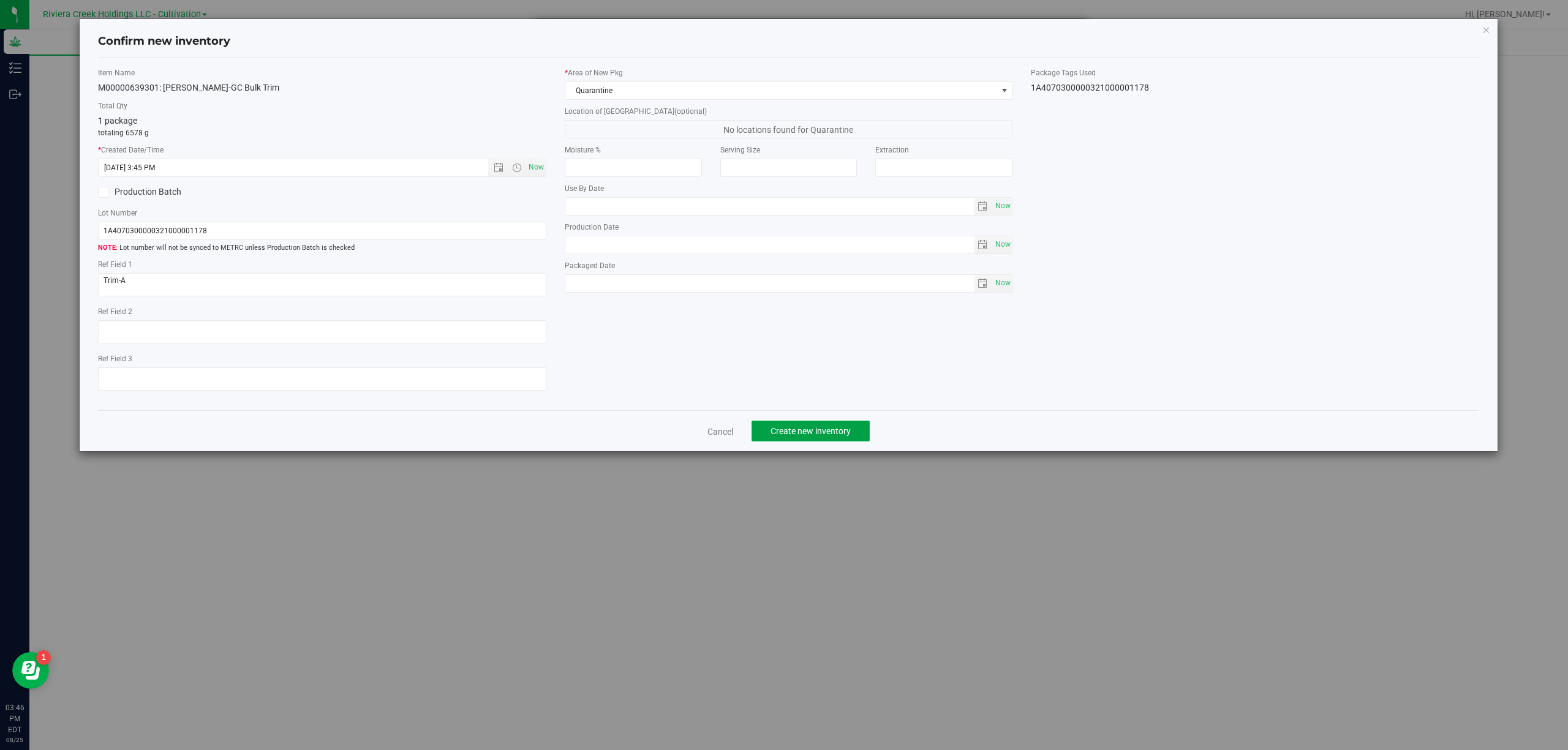
click at [789, 436] on span "Create new inventory" at bounding box center [811, 431] width 80 height 10
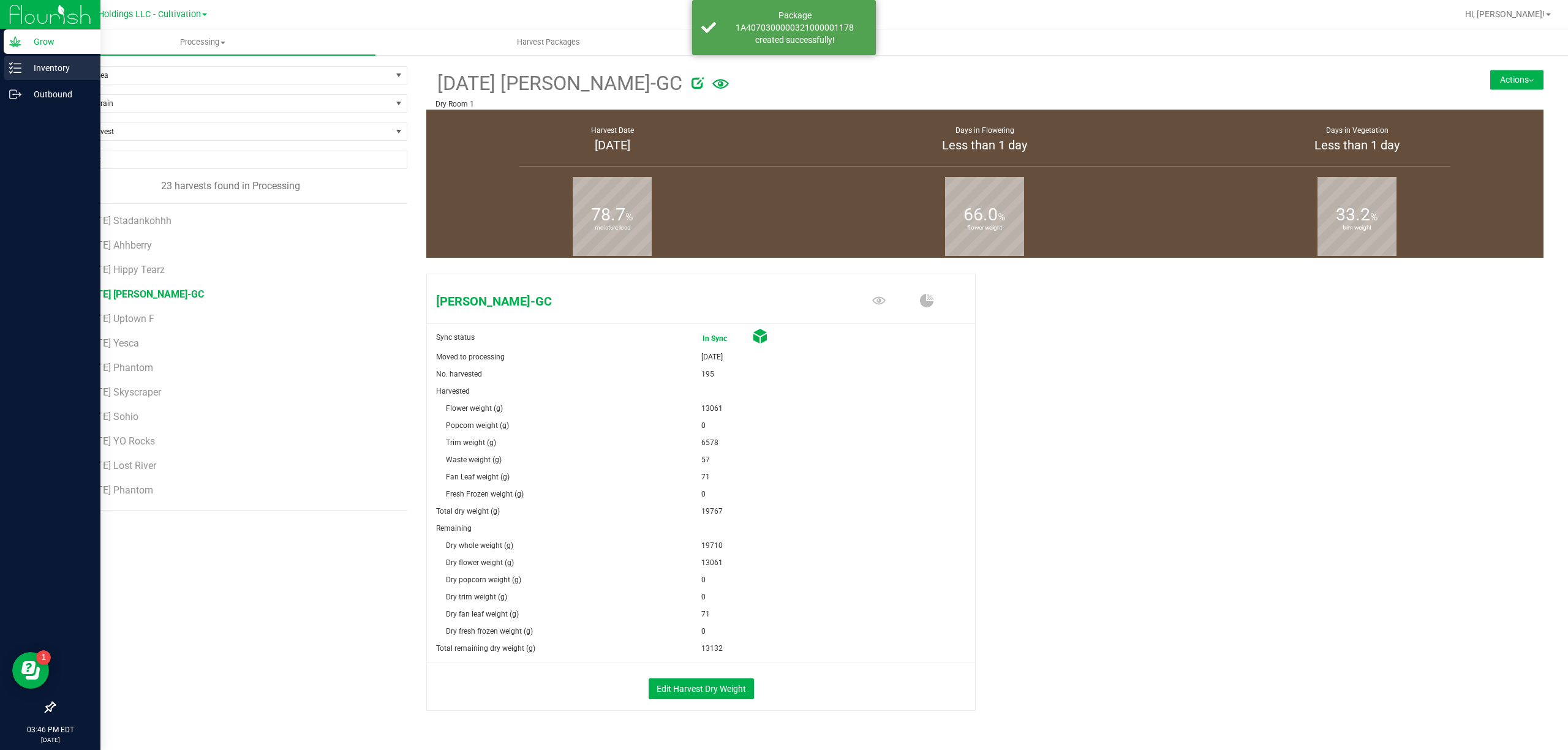
click at [22, 71] on p "Inventory" at bounding box center [58, 68] width 74 height 14
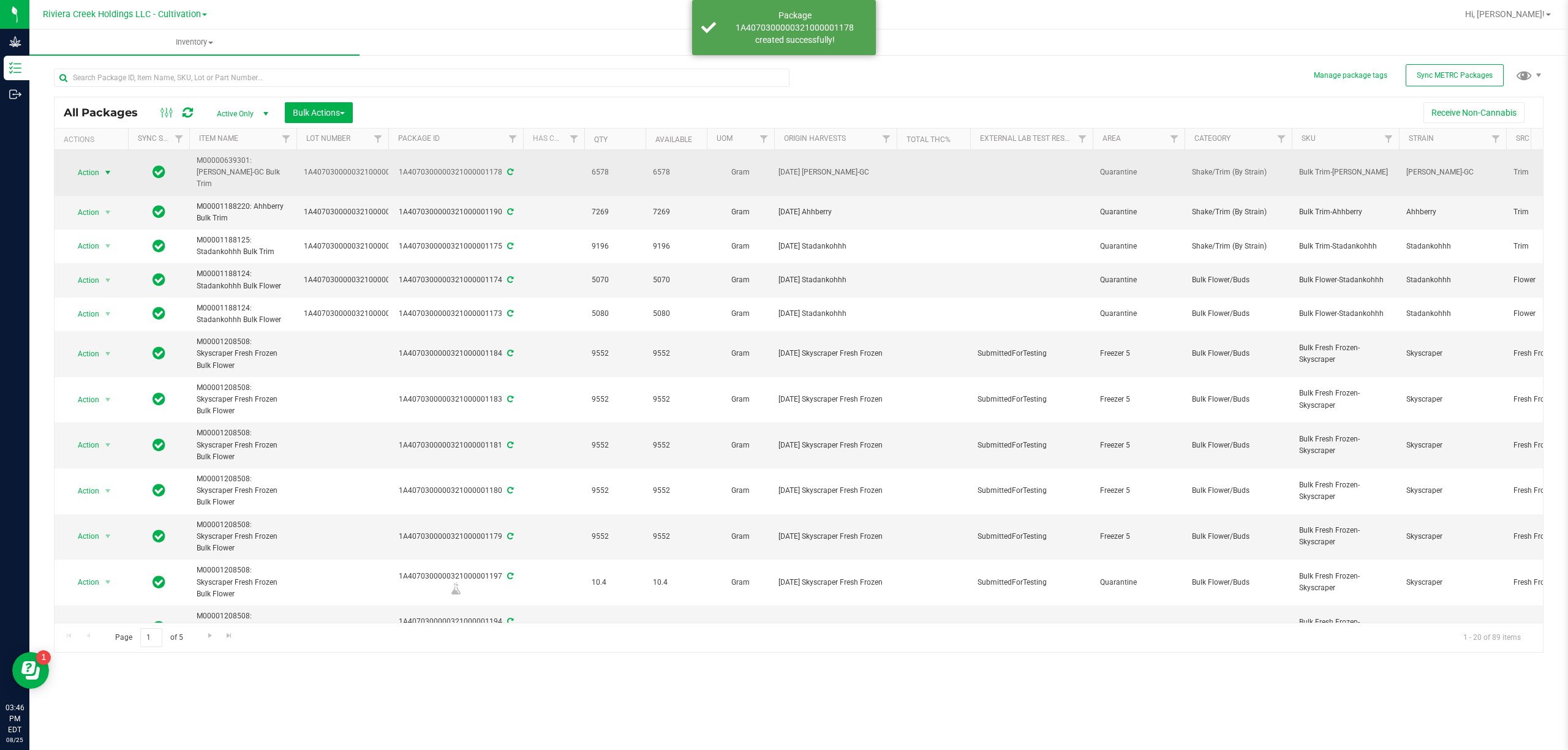
click at [101, 169] on span "select" at bounding box center [108, 172] width 15 height 17
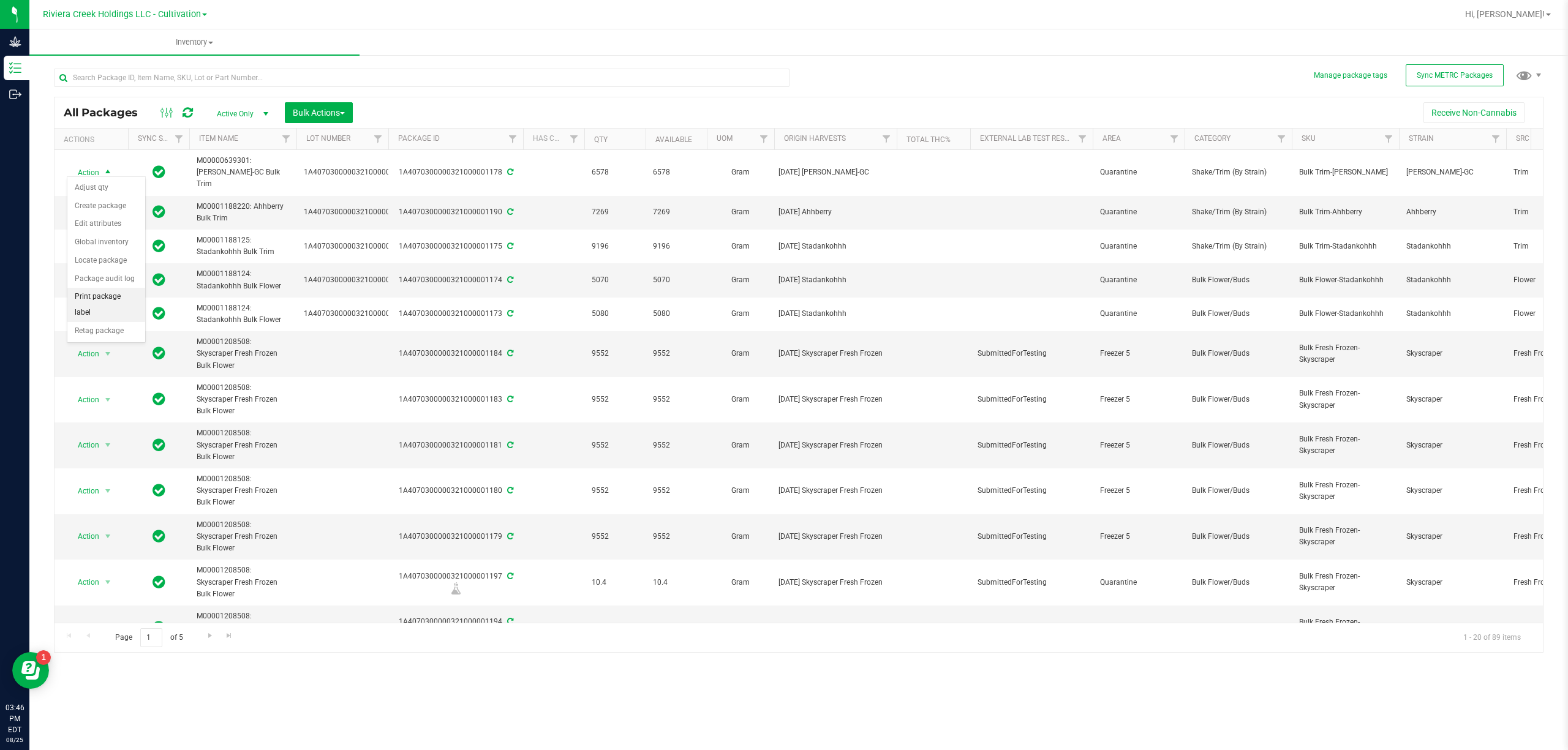
click at [115, 300] on li "Print package label" at bounding box center [106, 305] width 78 height 34
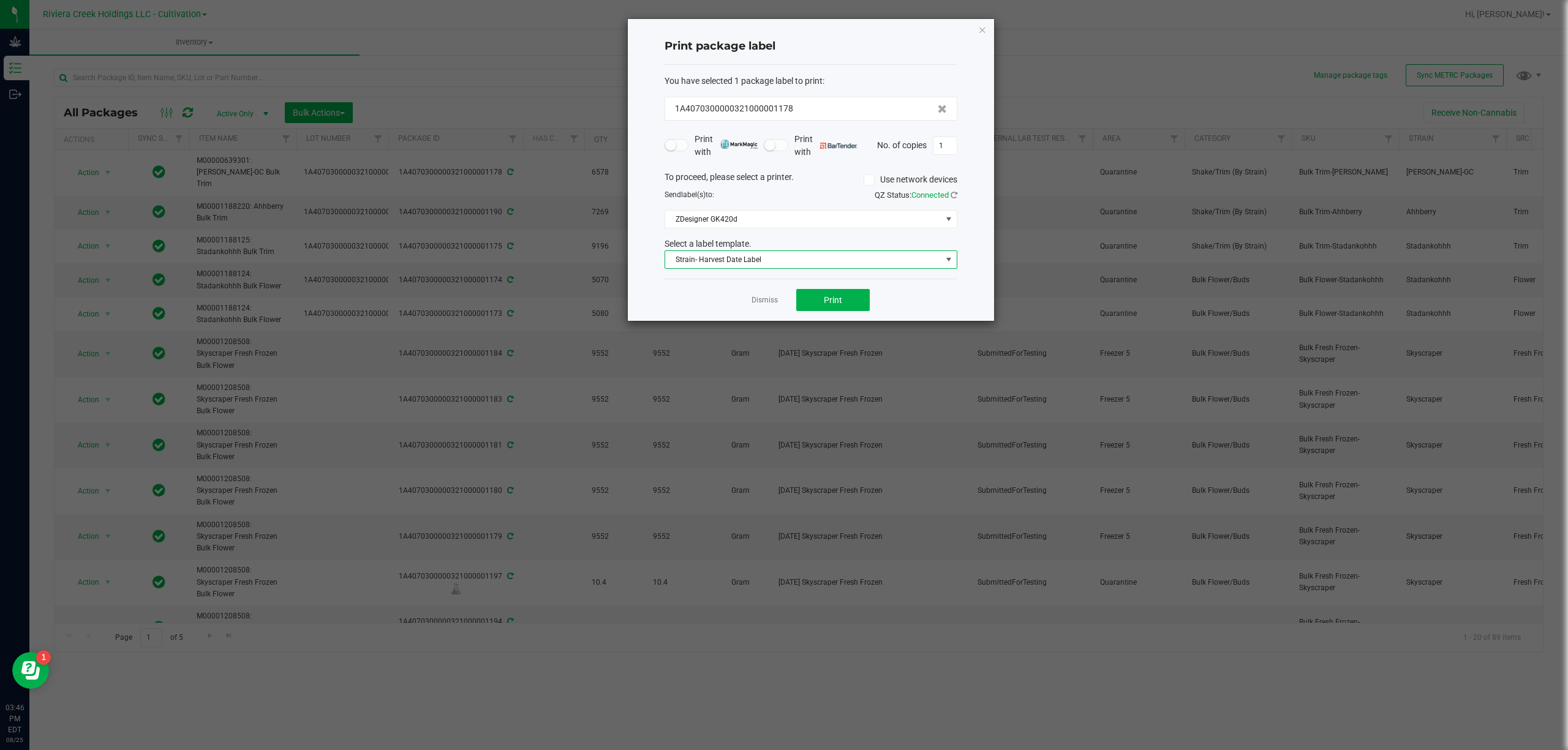
click at [848, 255] on span "Strain- Harvest Date Label" at bounding box center [803, 259] width 276 height 17
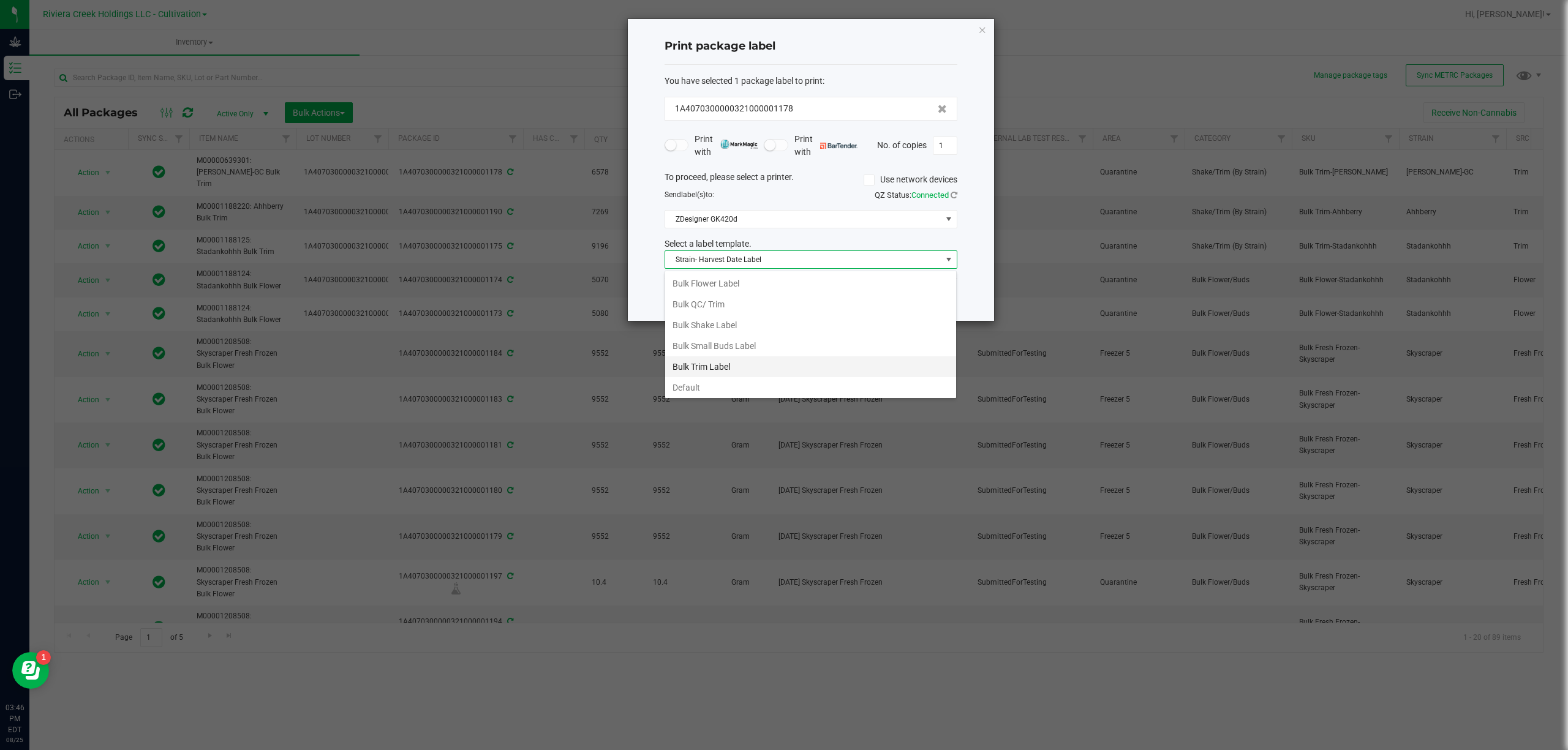
scroll to position [19, 292]
click at [740, 324] on li "Bulk Trim Label" at bounding box center [811, 323] width 291 height 21
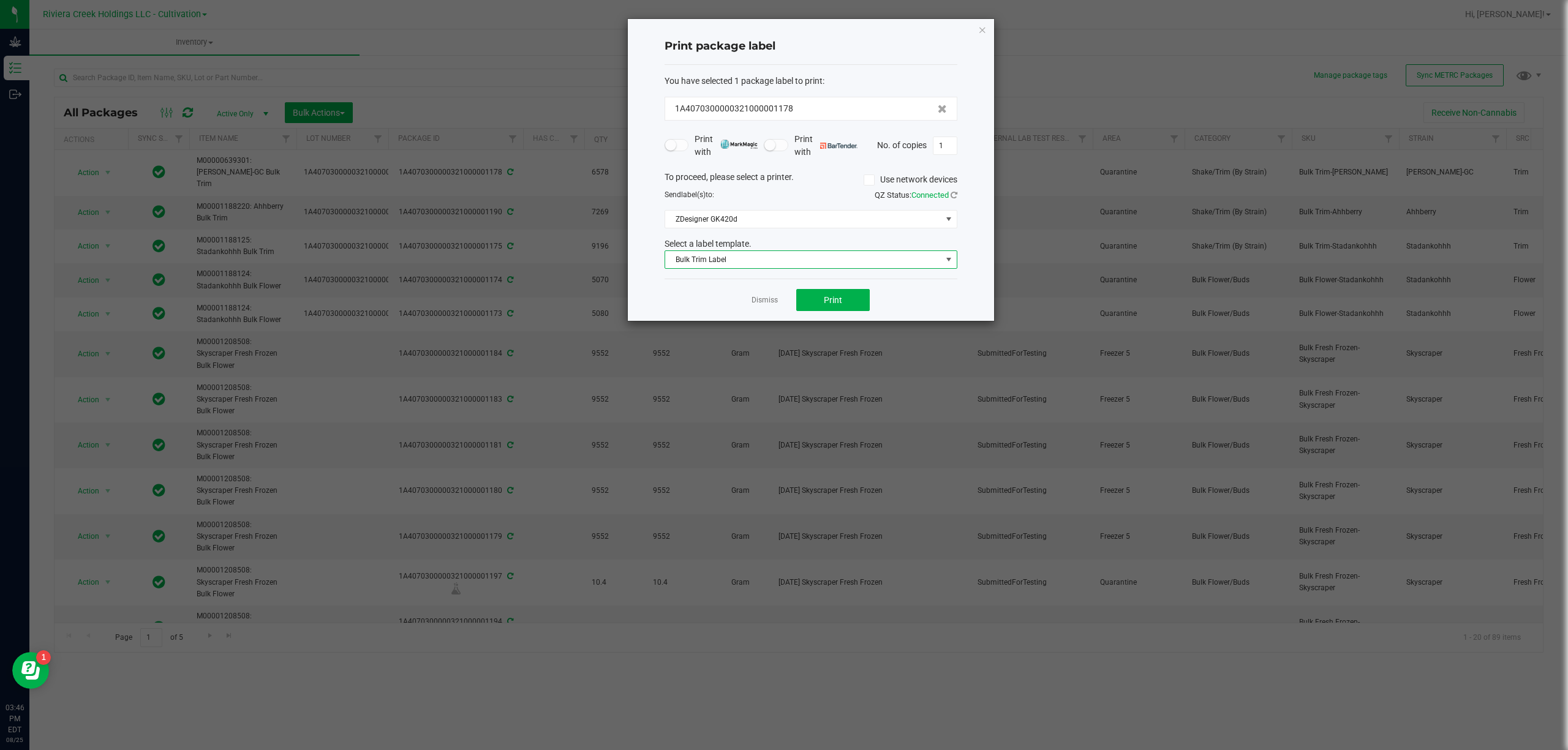
click at [870, 294] on div "Dismiss Print" at bounding box center [811, 299] width 293 height 42
click at [838, 297] on span "Print" at bounding box center [833, 300] width 19 height 10
click at [833, 259] on span "Bulk Trim Label" at bounding box center [803, 259] width 276 height 17
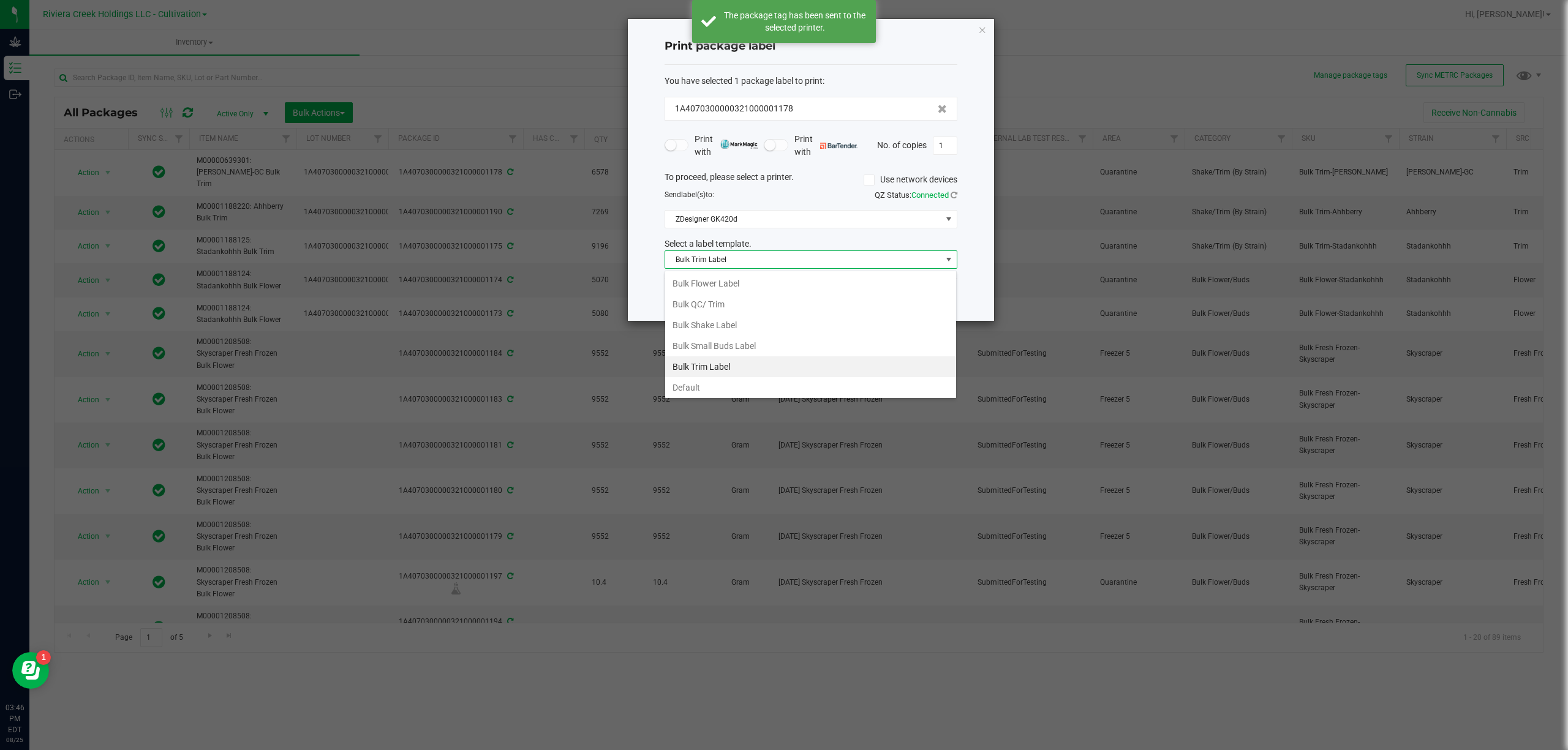
scroll to position [47, 0]
drag, startPoint x: 728, startPoint y: 381, endPoint x: 819, endPoint y: 294, distance: 125.9
click at [738, 375] on li "Strain- Harvest Date Label" at bounding box center [811, 385] width 291 height 21
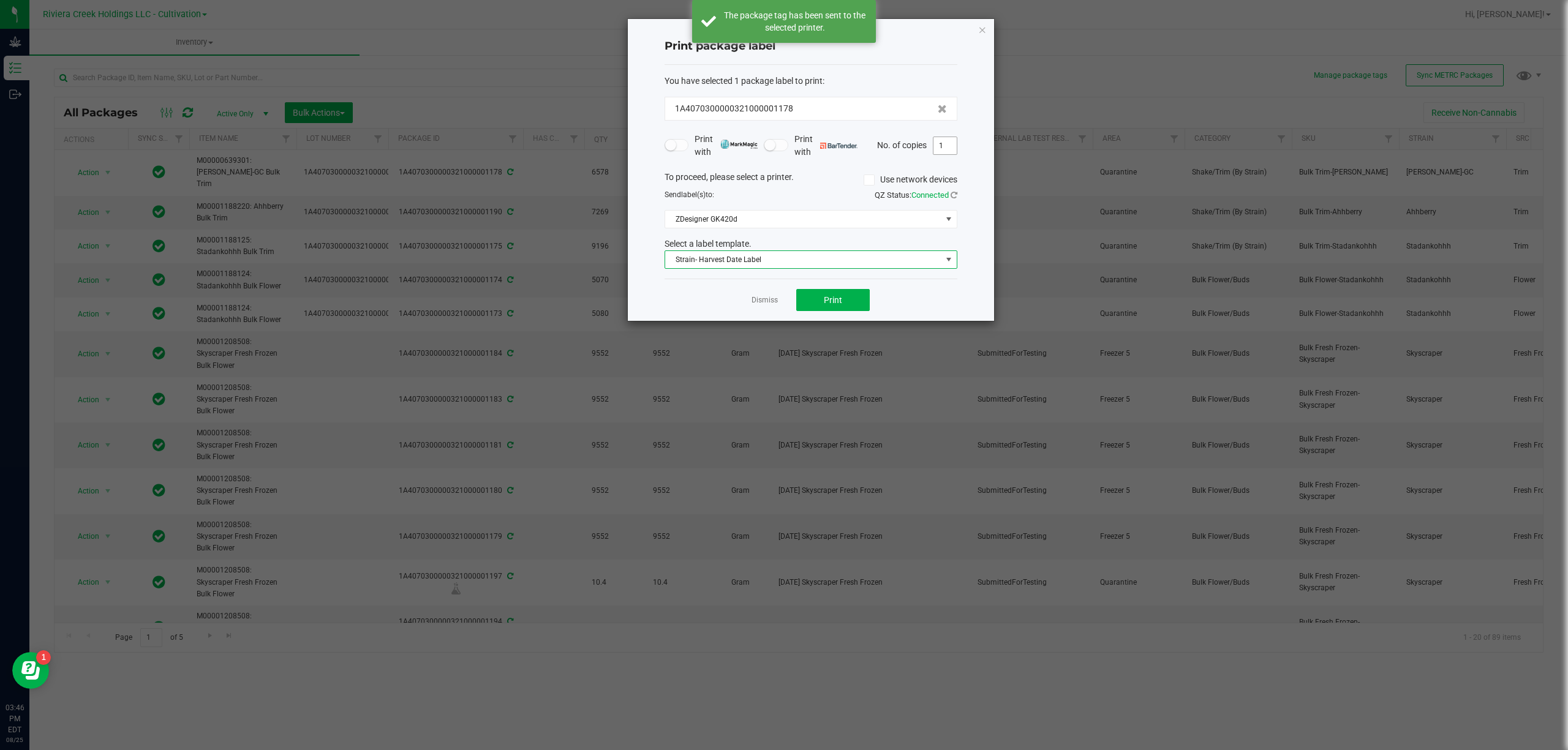
click at [952, 150] on input "1" at bounding box center [945, 145] width 23 height 17
type input "3"
click at [860, 305] on button "Print" at bounding box center [833, 300] width 74 height 22
click at [983, 28] on icon "button" at bounding box center [982, 29] width 8 height 14
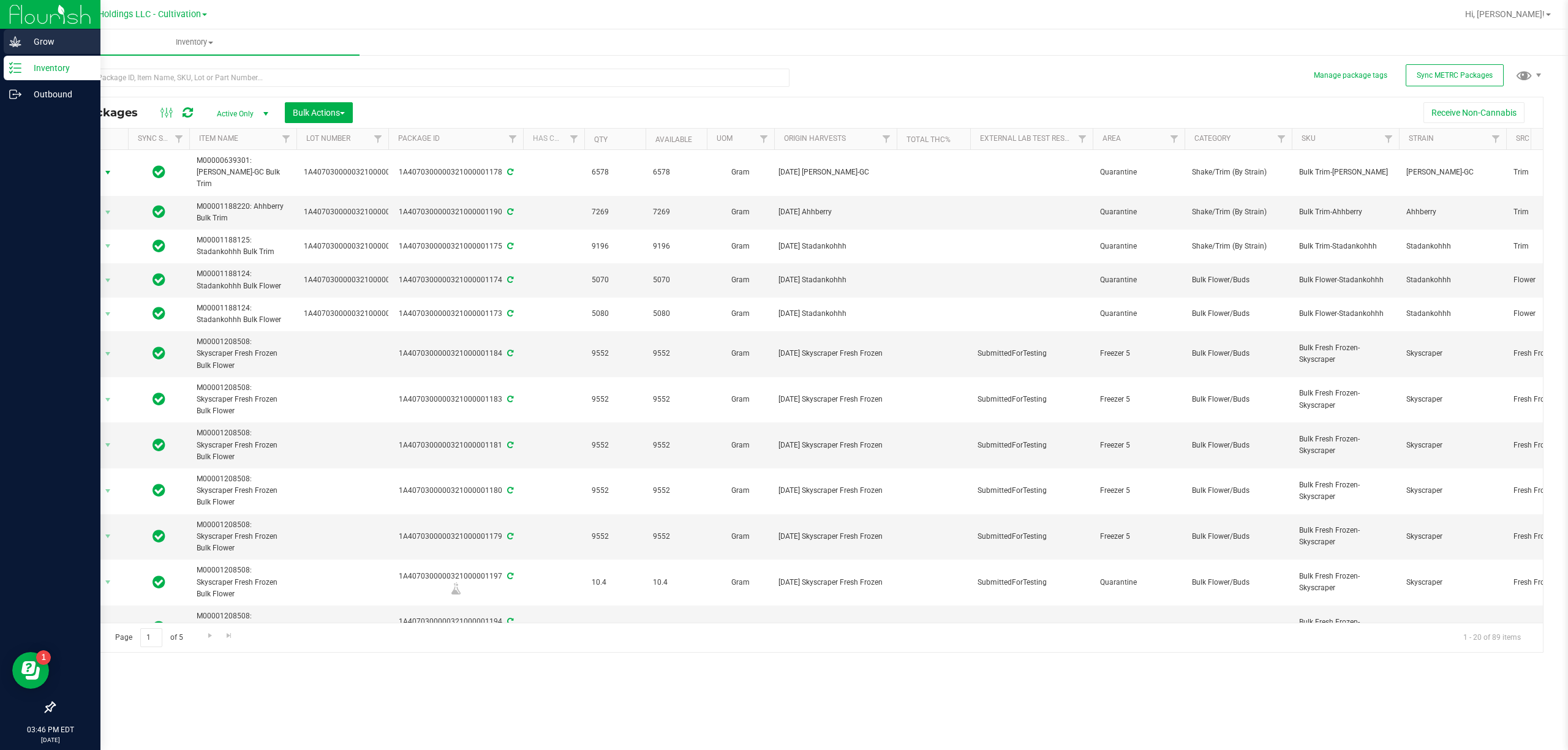
click at [27, 45] on p "Grow" at bounding box center [58, 41] width 74 height 14
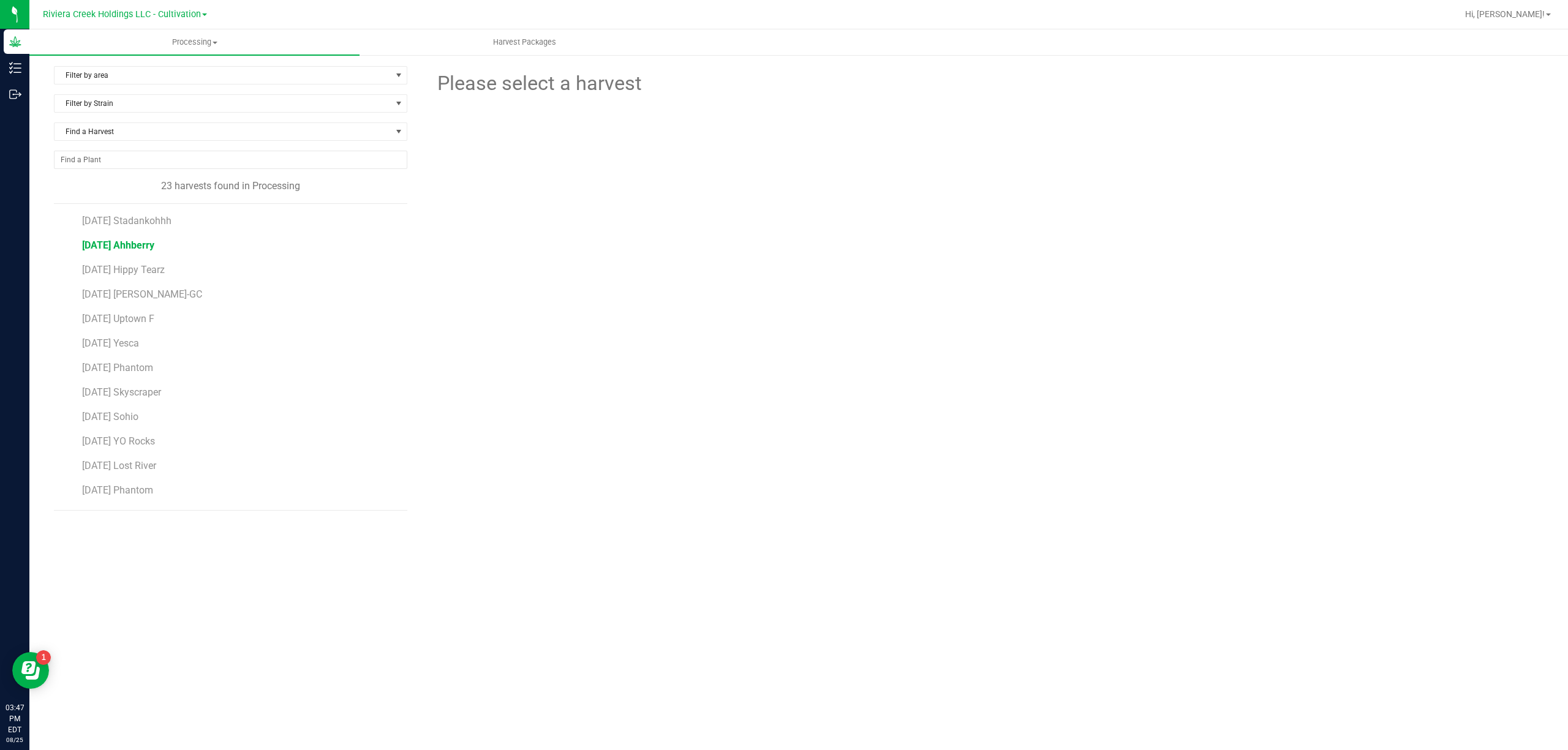
click at [125, 246] on span "[DATE] Ahhberry" at bounding box center [118, 245] width 72 height 12
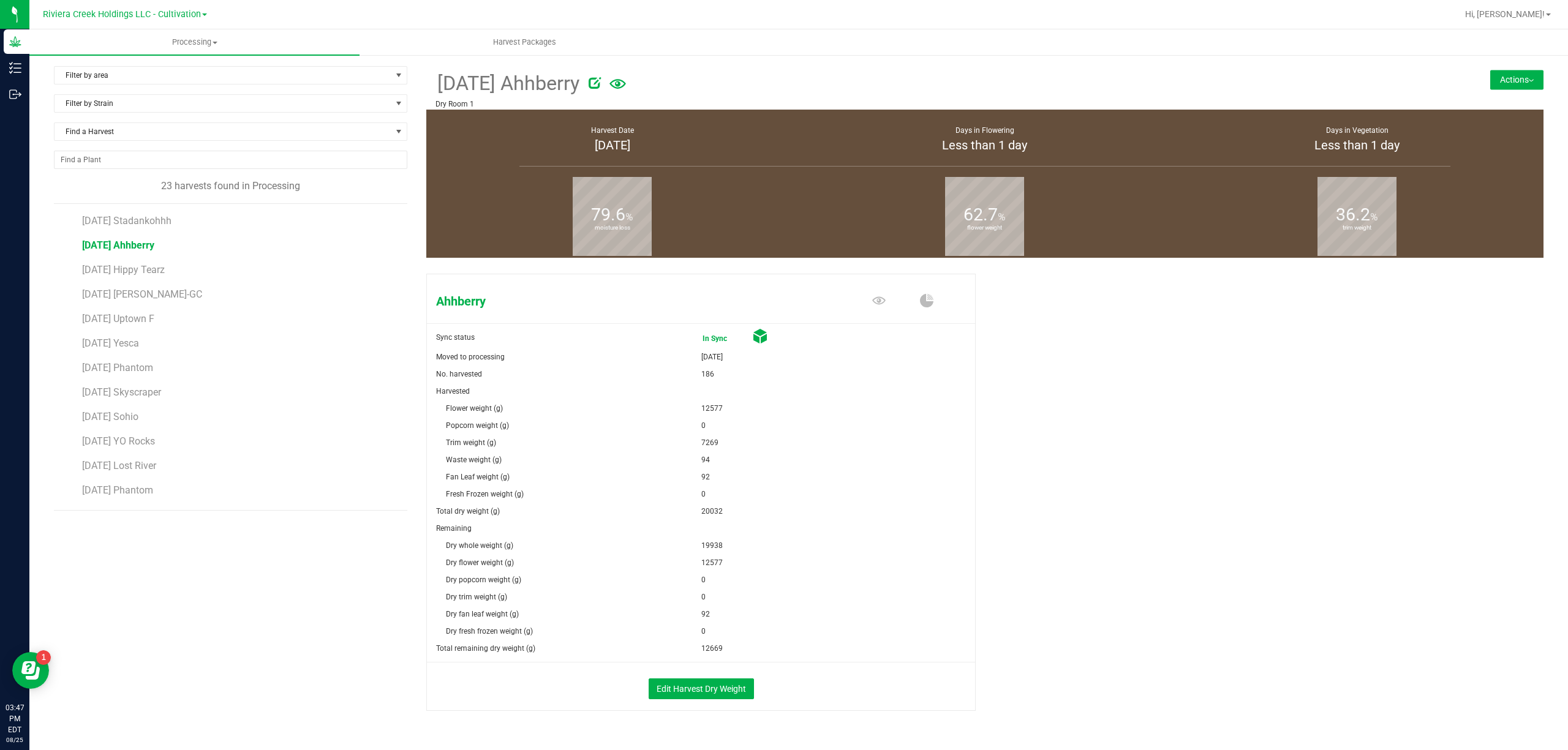
click at [1490, 79] on button "Actions" at bounding box center [1516, 79] width 53 height 19
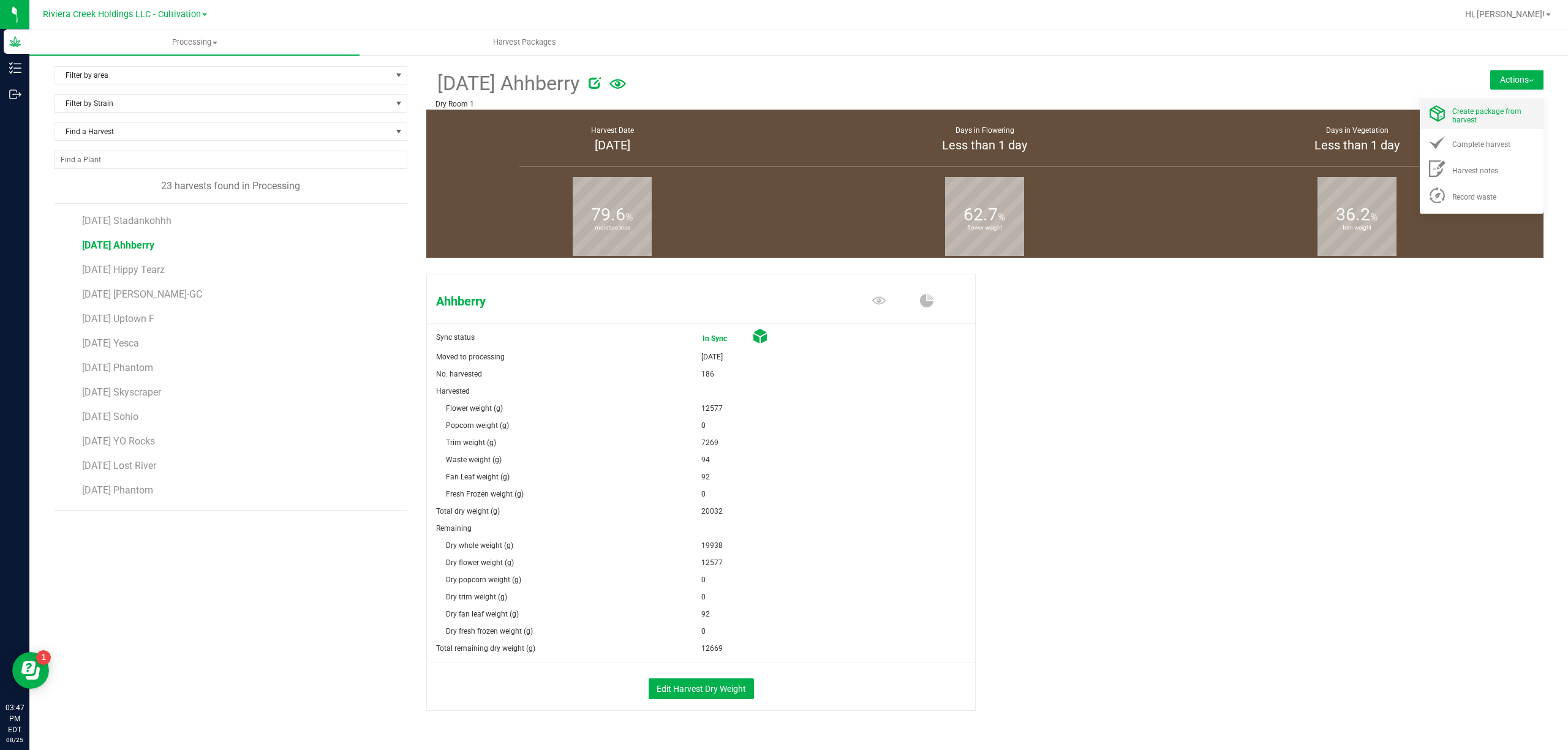
click at [1487, 108] on span "Create package from harvest" at bounding box center [1487, 115] width 69 height 17
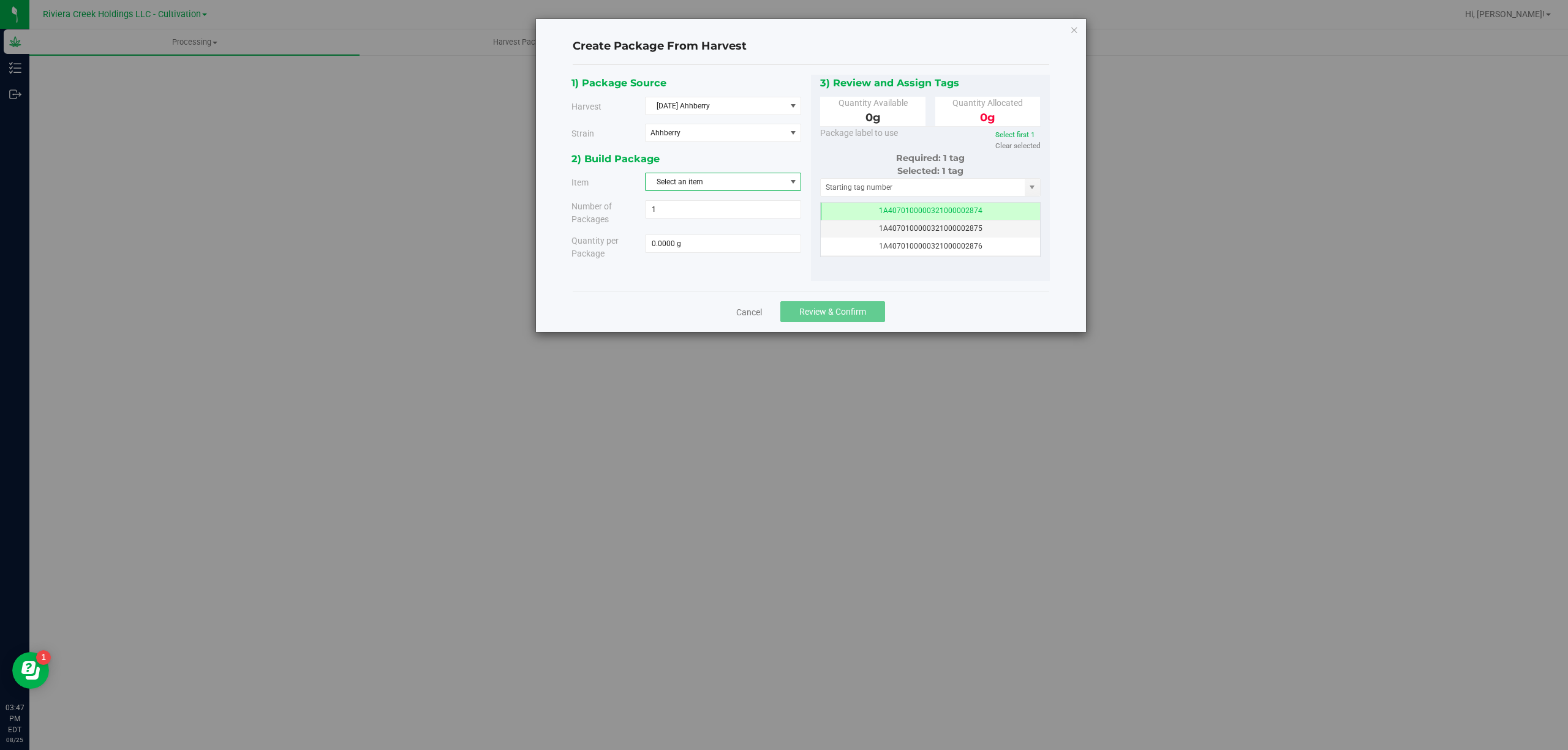
click at [744, 185] on span "Select an item" at bounding box center [715, 181] width 140 height 17
click at [782, 236] on li "M00001188219: Ahhberry Bulk Flower" at bounding box center [722, 235] width 155 height 19
click at [766, 245] on span at bounding box center [723, 243] width 156 height 19
type input "4200"
type input "4200.0000 g"
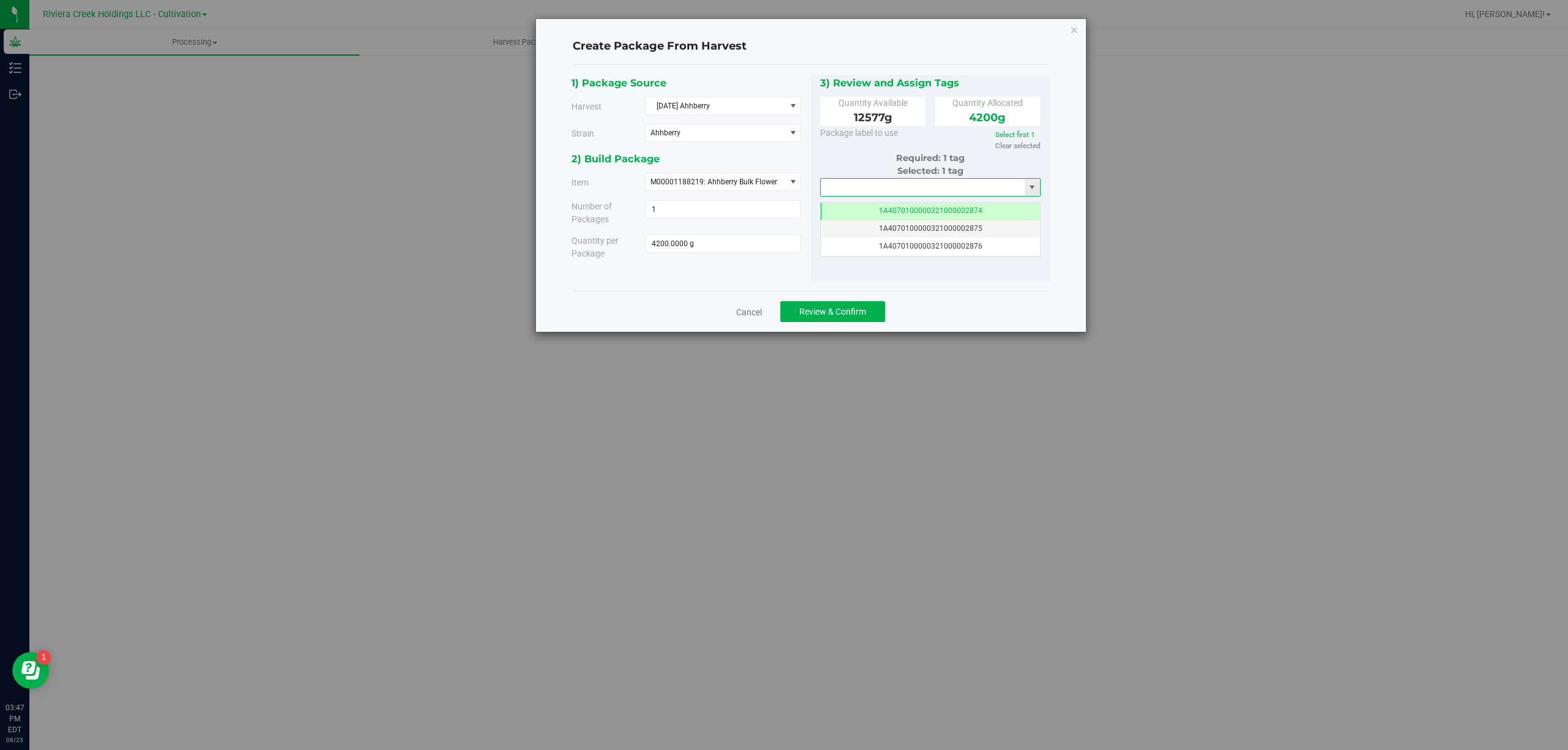
click at [844, 192] on input "text" at bounding box center [923, 187] width 205 height 17
click at [895, 212] on li "1A4070300000321000001187" at bounding box center [930, 210] width 219 height 19
type input "1A4070300000321000001187"
click at [859, 309] on span "Review & Confirm" at bounding box center [832, 312] width 67 height 10
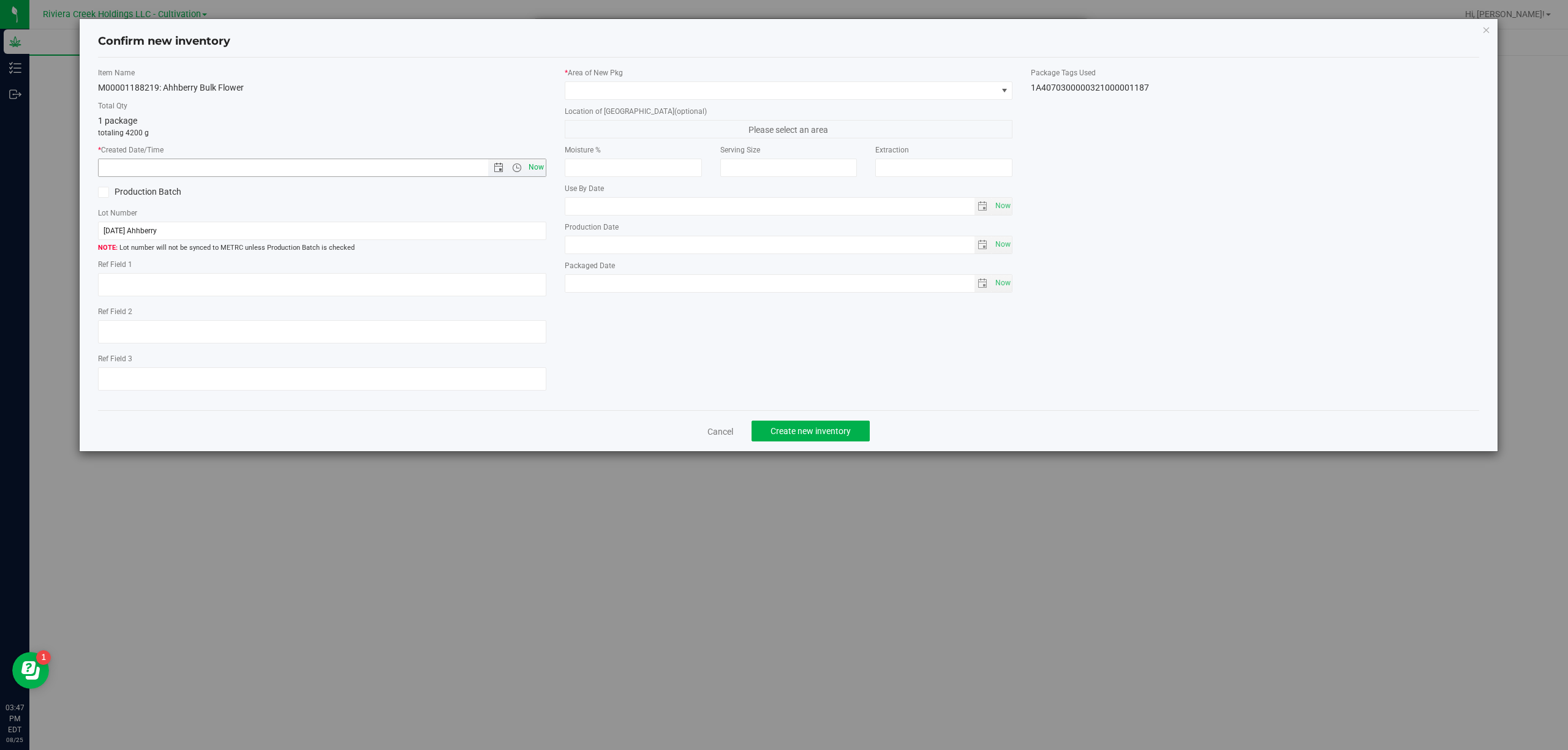
click at [536, 172] on span "Now" at bounding box center [536, 168] width 21 height 18
type input "[DATE] 3:47 PM"
click at [593, 94] on span at bounding box center [781, 90] width 431 height 17
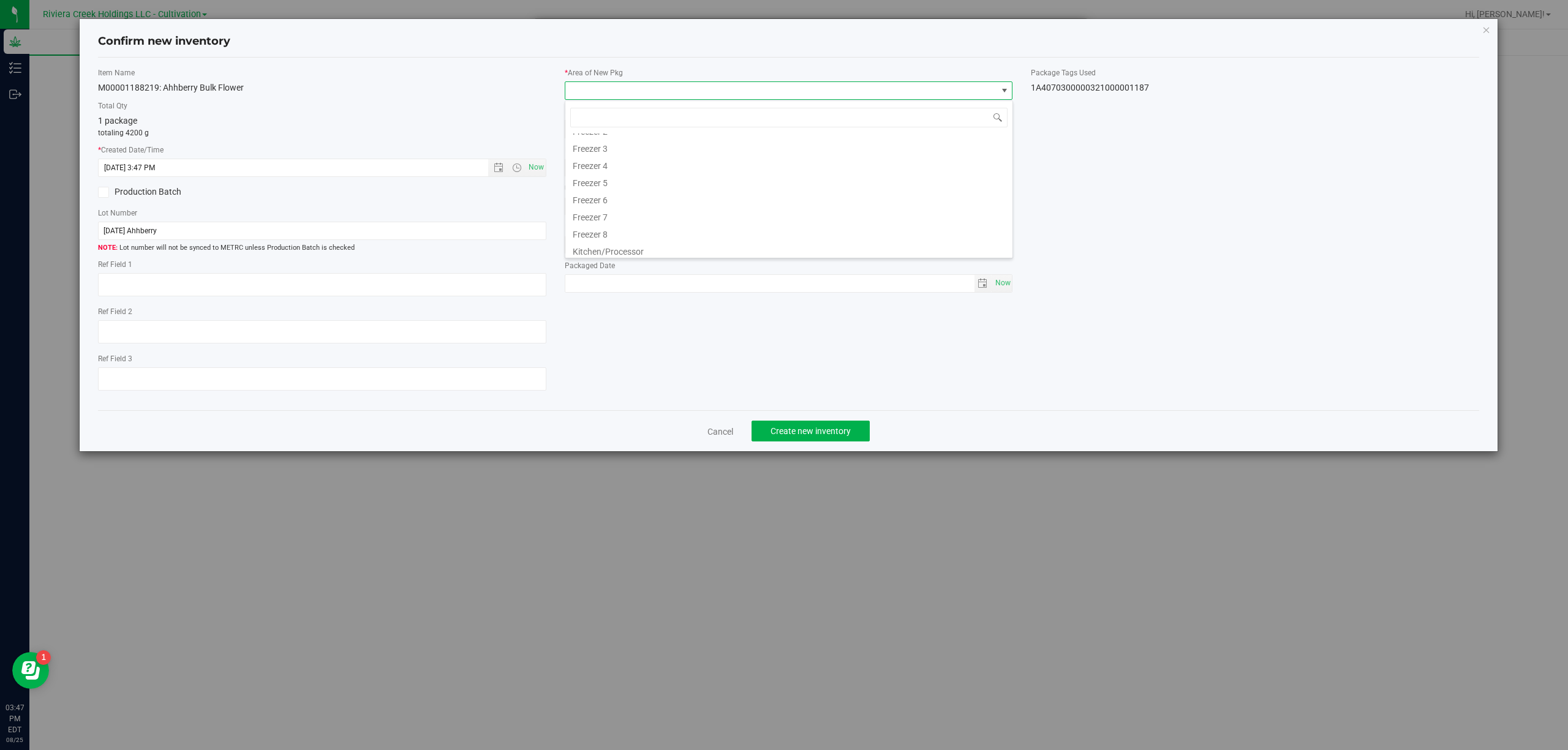
scroll to position [255, 0]
click at [613, 216] on li "Quarantine" at bounding box center [788, 213] width 447 height 17
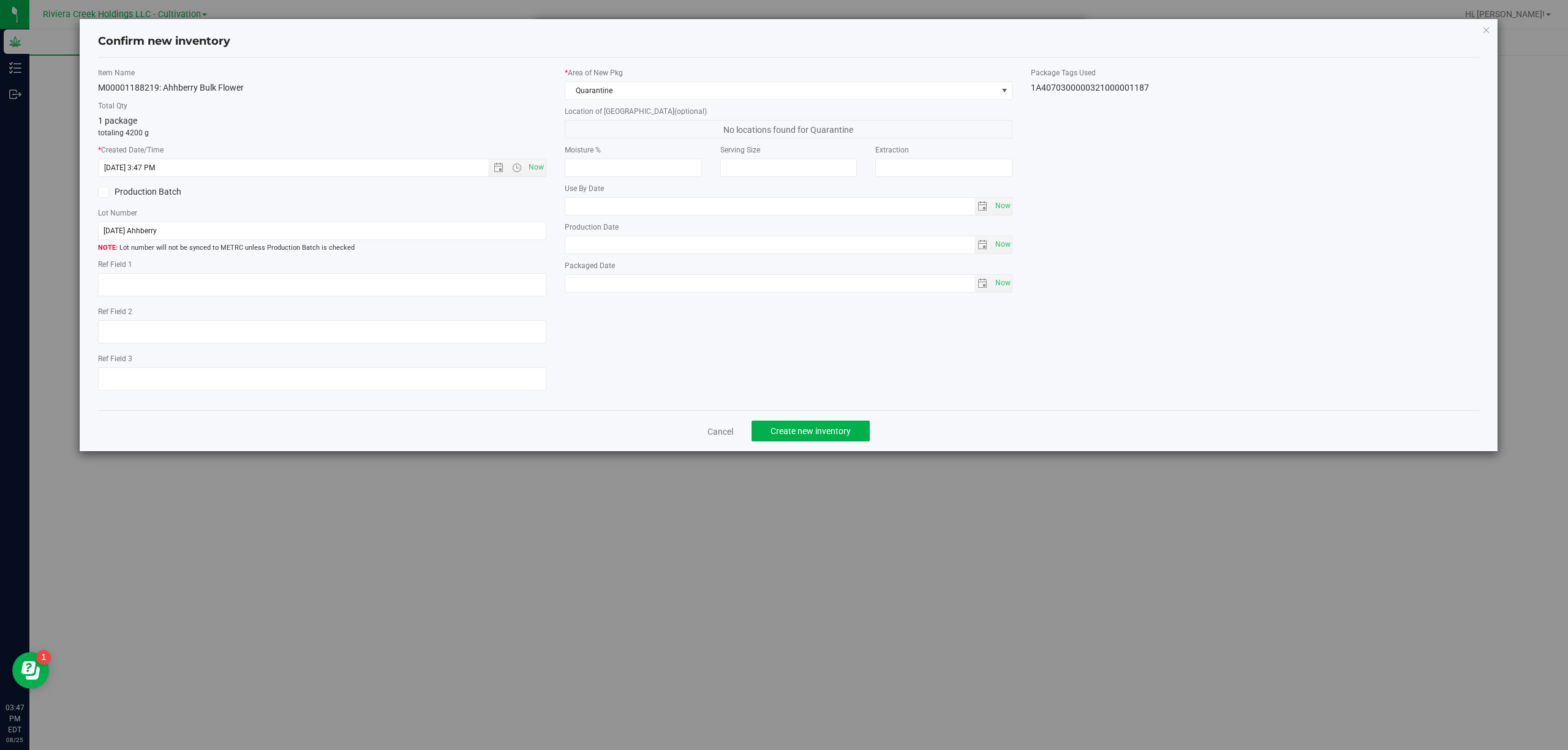
click at [1117, 90] on div "1A4070300000321000001187" at bounding box center [1254, 88] width 448 height 13
click at [1117, 89] on div "1A4070300000321000001187" at bounding box center [1254, 88] width 448 height 13
copy body "1A4070300000321000001187 Cancel Create new inventory"
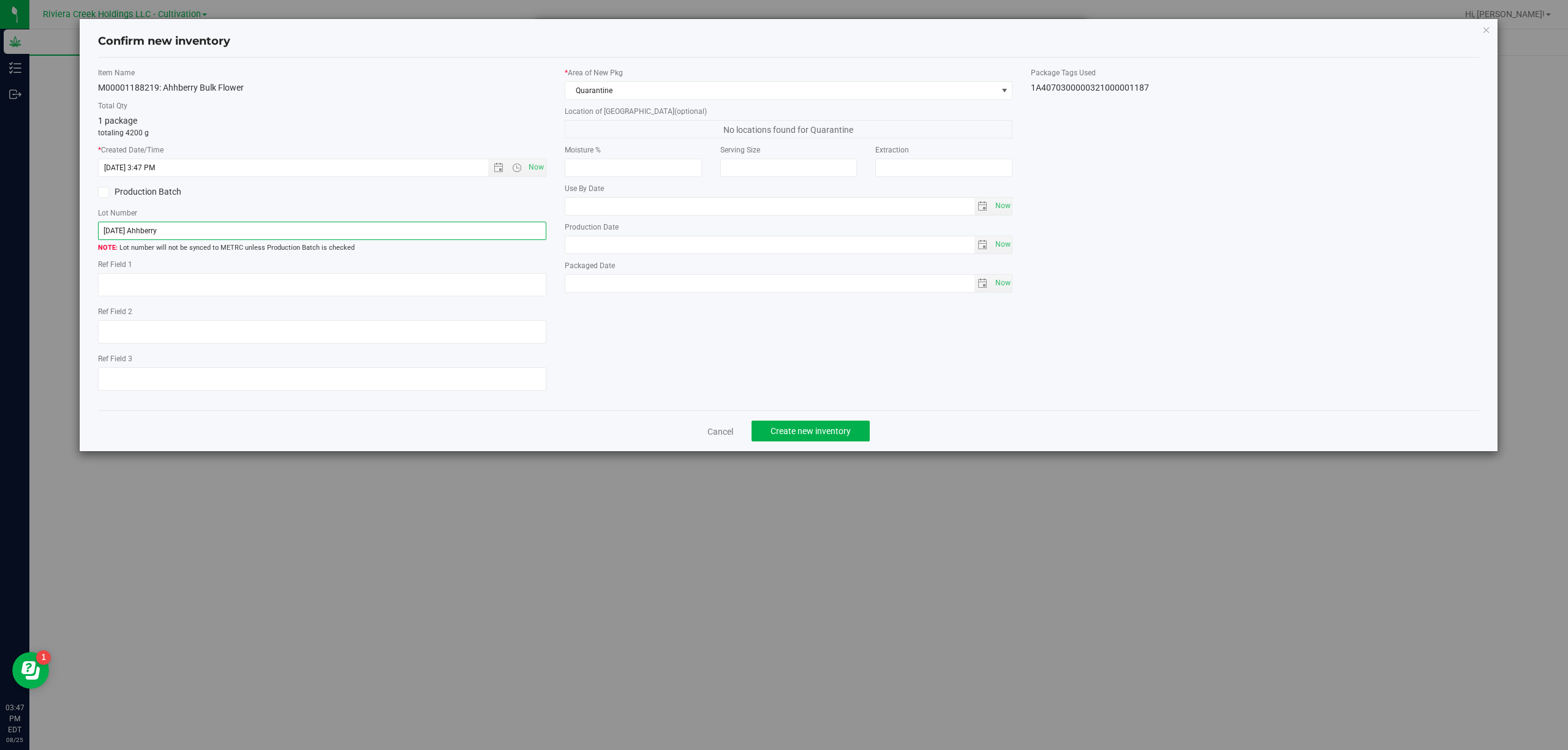
click at [344, 233] on input "[DATE] Ahhberry" at bounding box center [322, 231] width 448 height 19
click at [344, 232] on input "[DATE] Ahhberry" at bounding box center [322, 231] width 448 height 19
click at [344, 231] on input "[DATE] Ahhberry" at bounding box center [322, 231] width 448 height 19
paste input "1A4070300000321000001187"
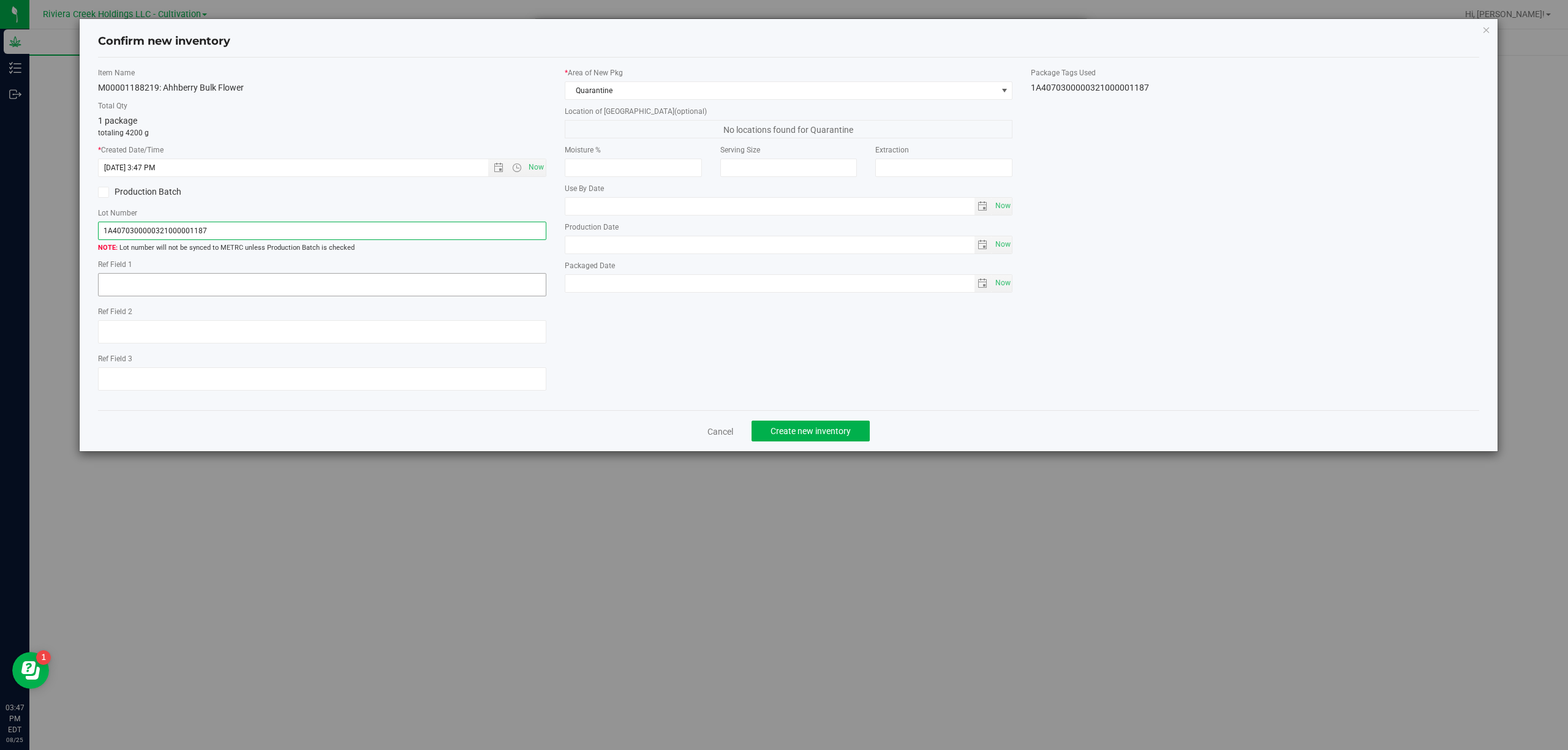
type input "1A4070300000321000001187"
click at [359, 284] on textarea at bounding box center [322, 285] width 448 height 23
type textarea "B1-NYF-R2"
click at [840, 432] on span "Create new inventory" at bounding box center [811, 431] width 80 height 10
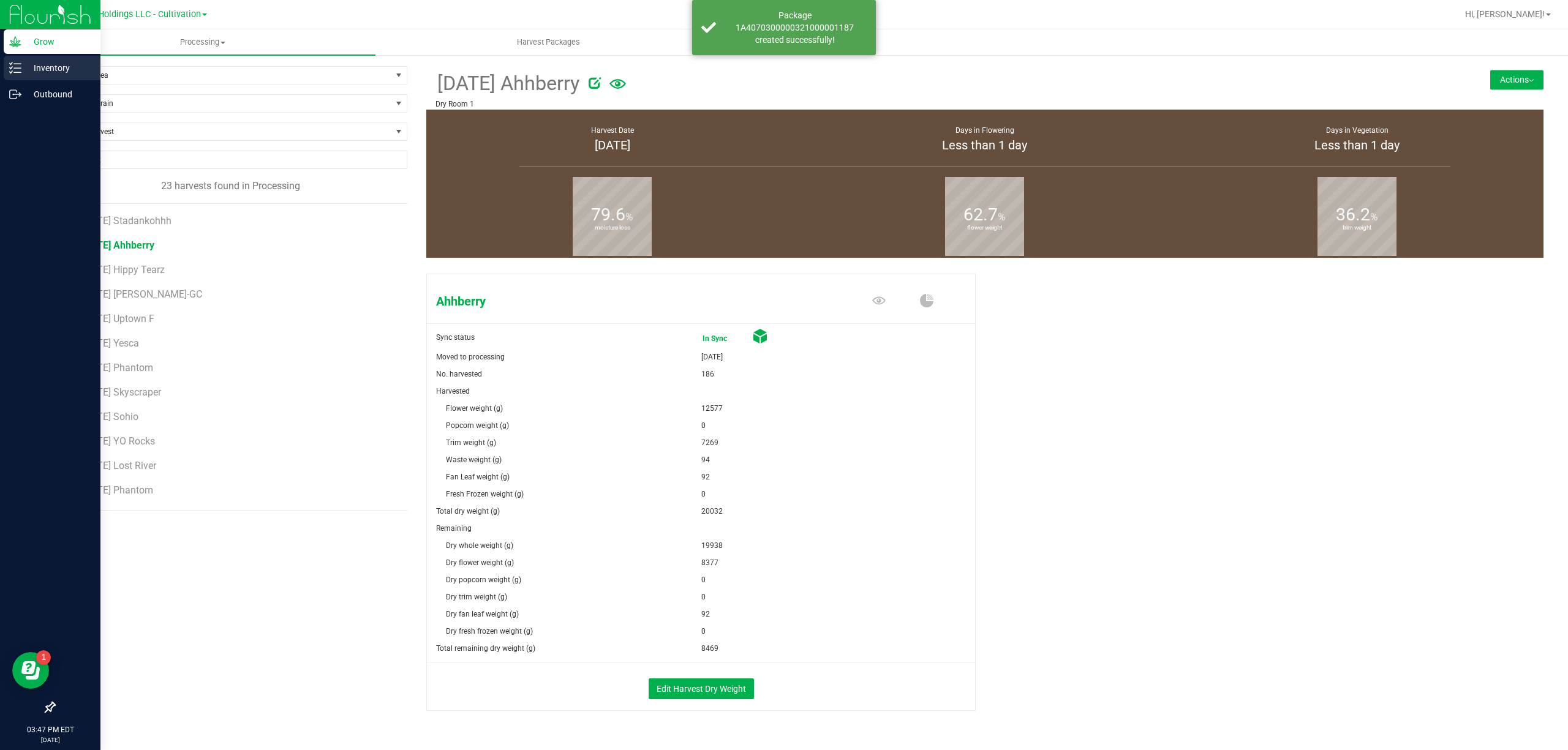
click at [14, 66] on icon at bounding box center [15, 68] width 12 height 12
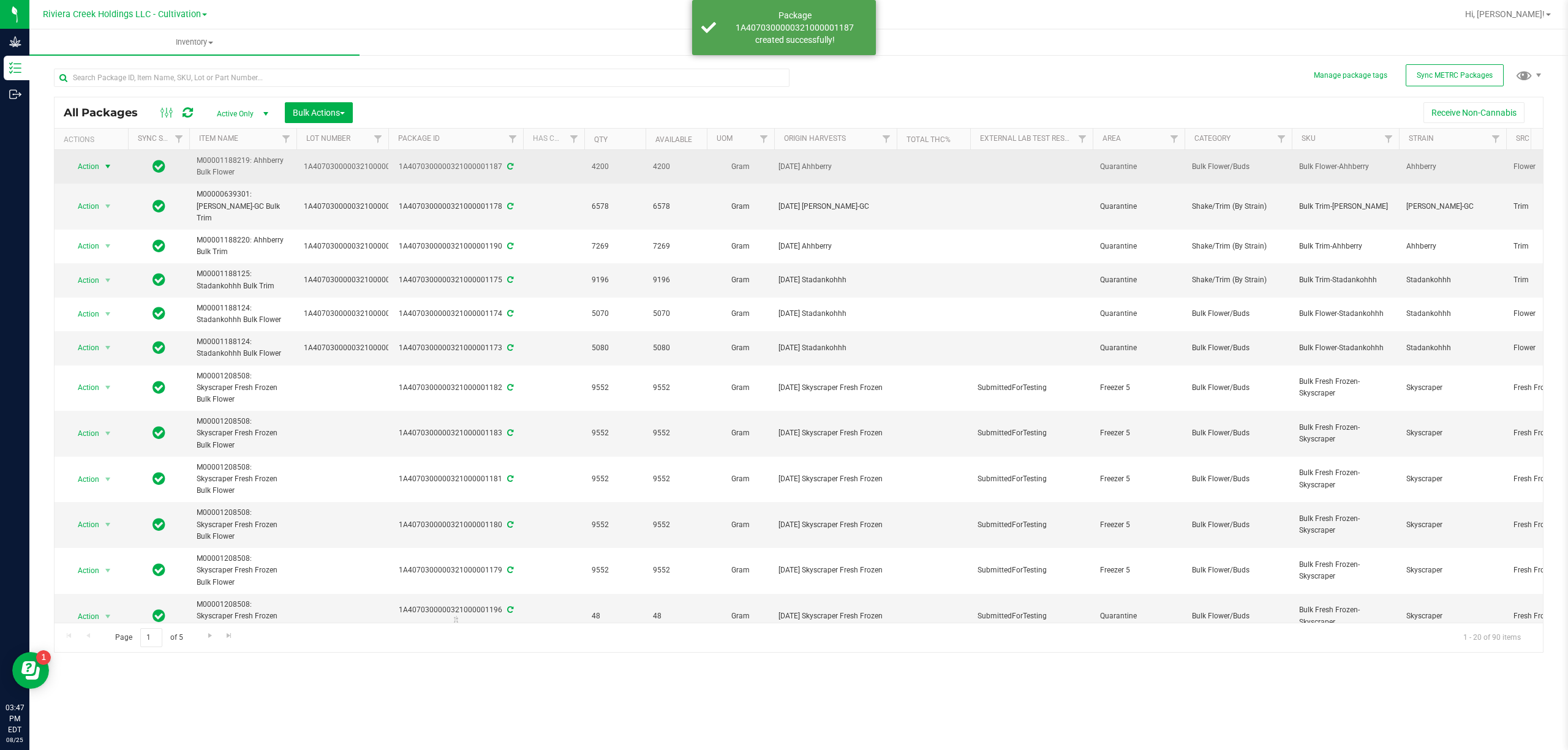
click at [94, 167] on span "Action" at bounding box center [83, 166] width 33 height 17
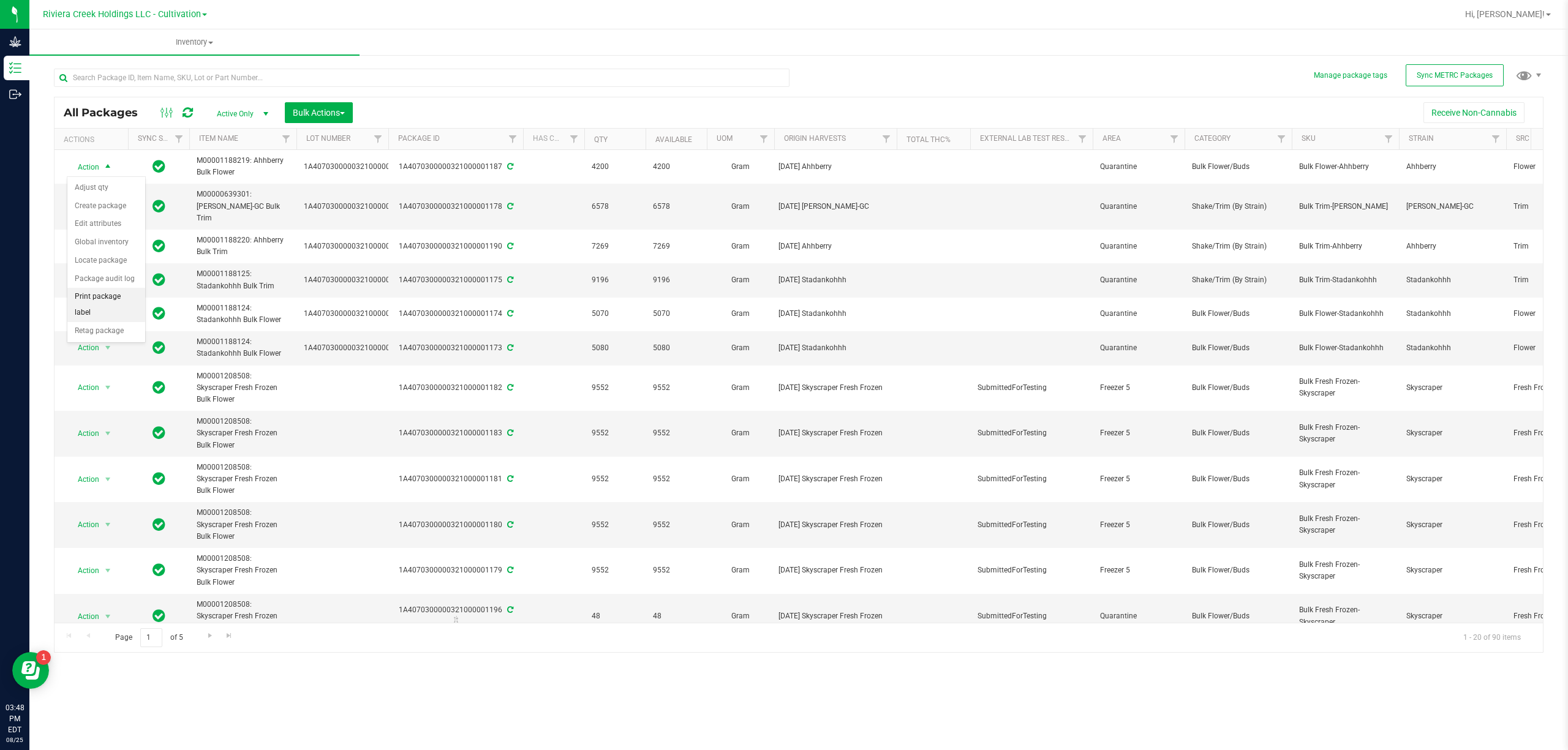
click at [119, 305] on li "Print package label" at bounding box center [106, 305] width 78 height 34
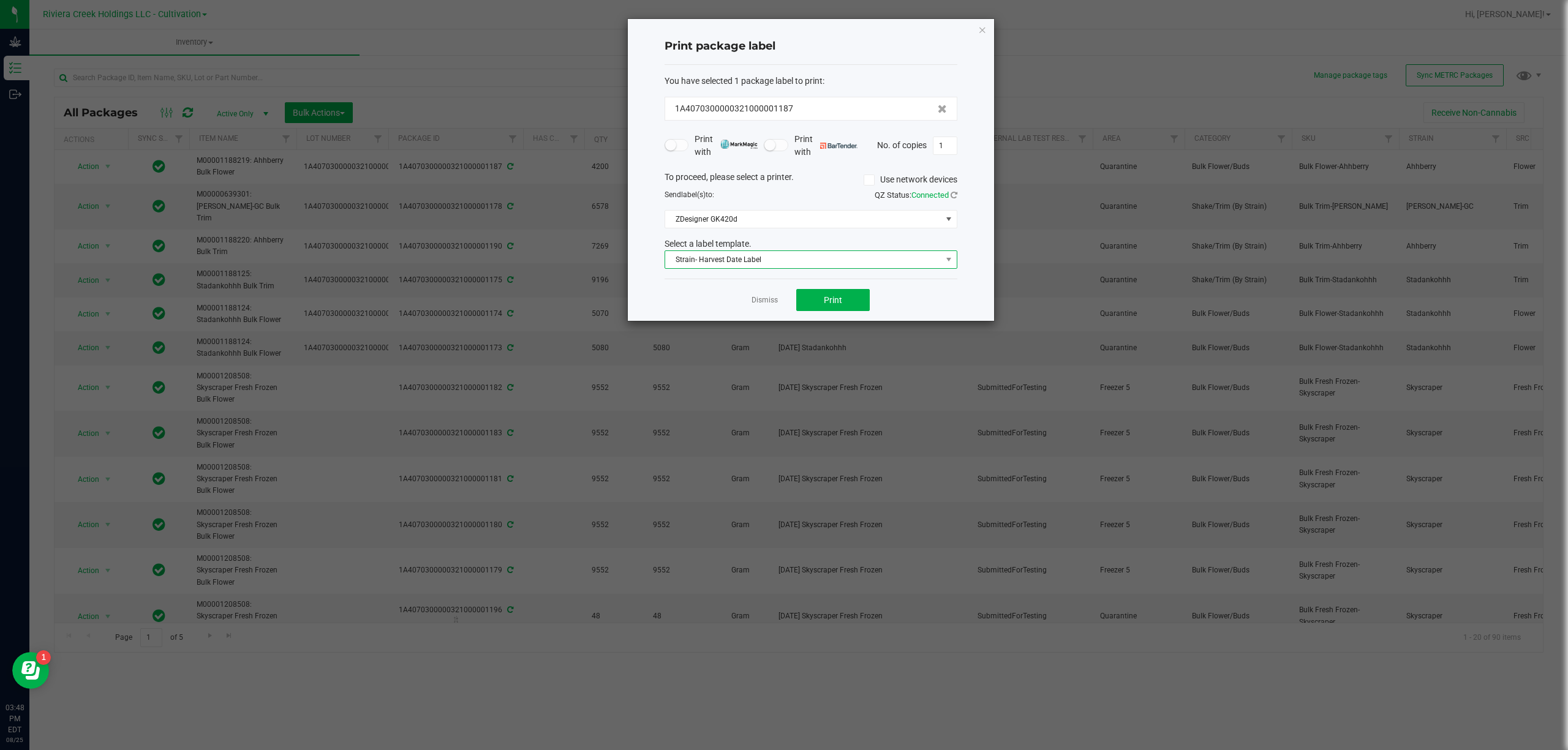
click at [711, 261] on span "Strain- Harvest Date Label" at bounding box center [803, 259] width 276 height 17
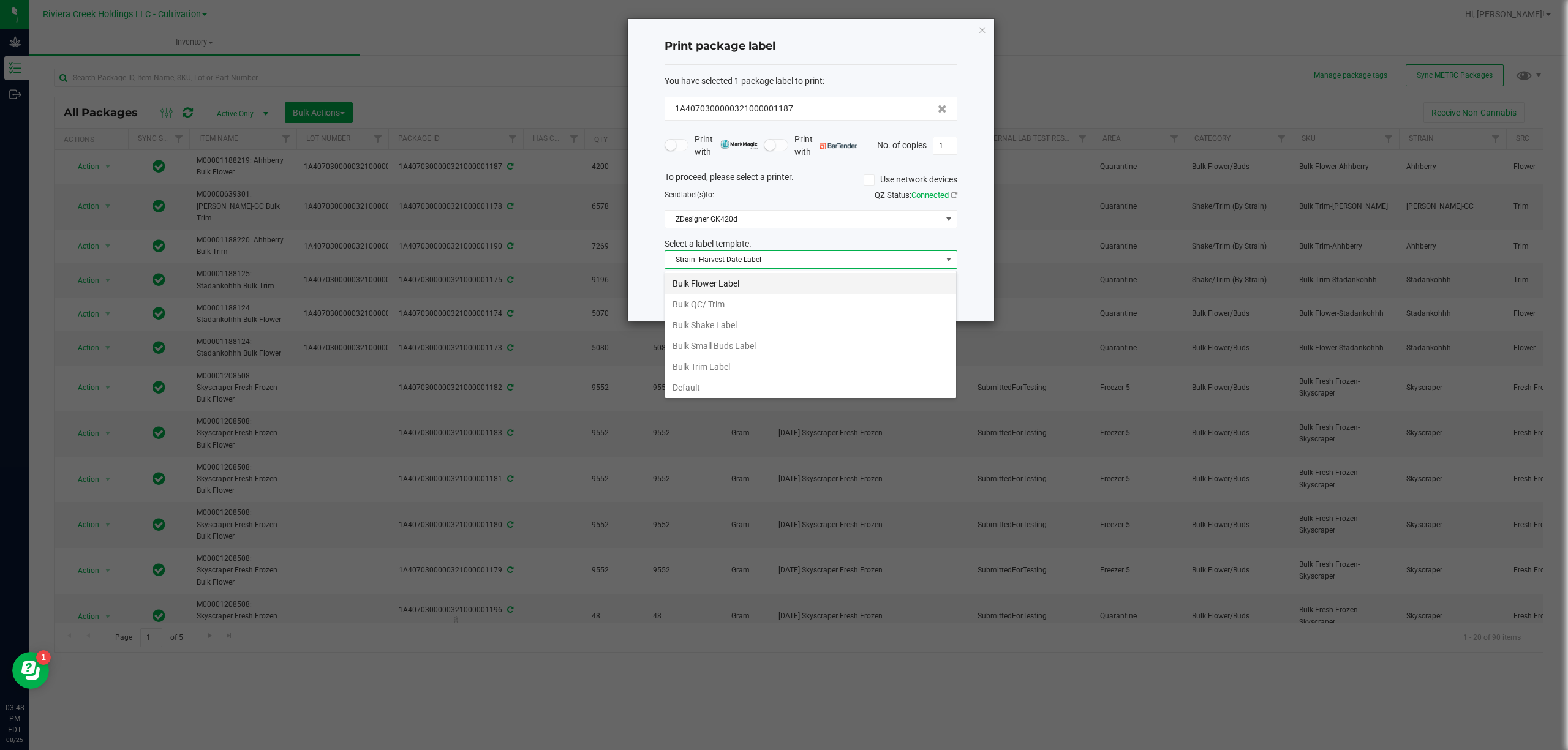
click at [726, 285] on li "Bulk Flower Label" at bounding box center [811, 283] width 291 height 21
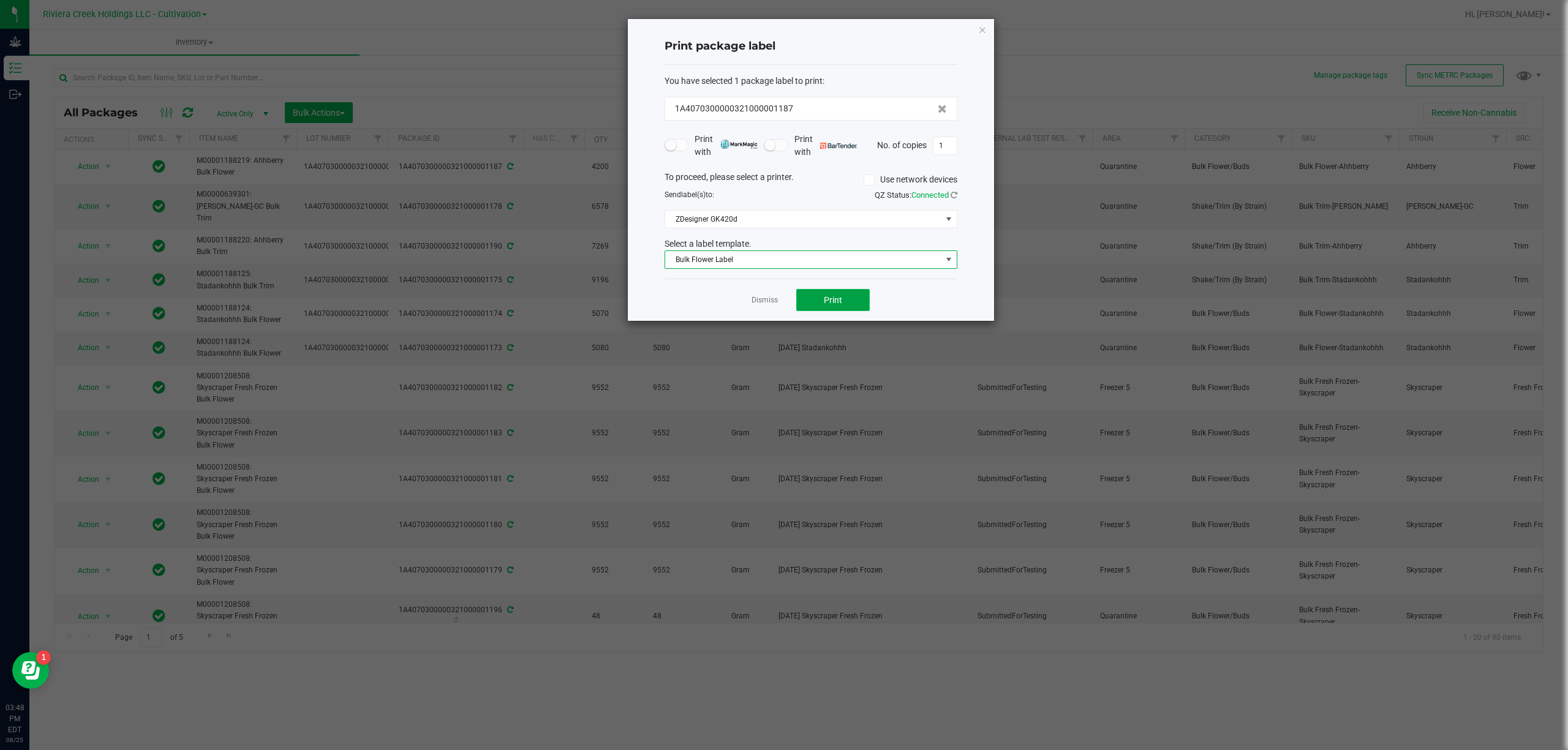
click at [851, 306] on button "Print" at bounding box center [833, 300] width 74 height 22
click at [986, 32] on icon "button" at bounding box center [982, 29] width 8 height 14
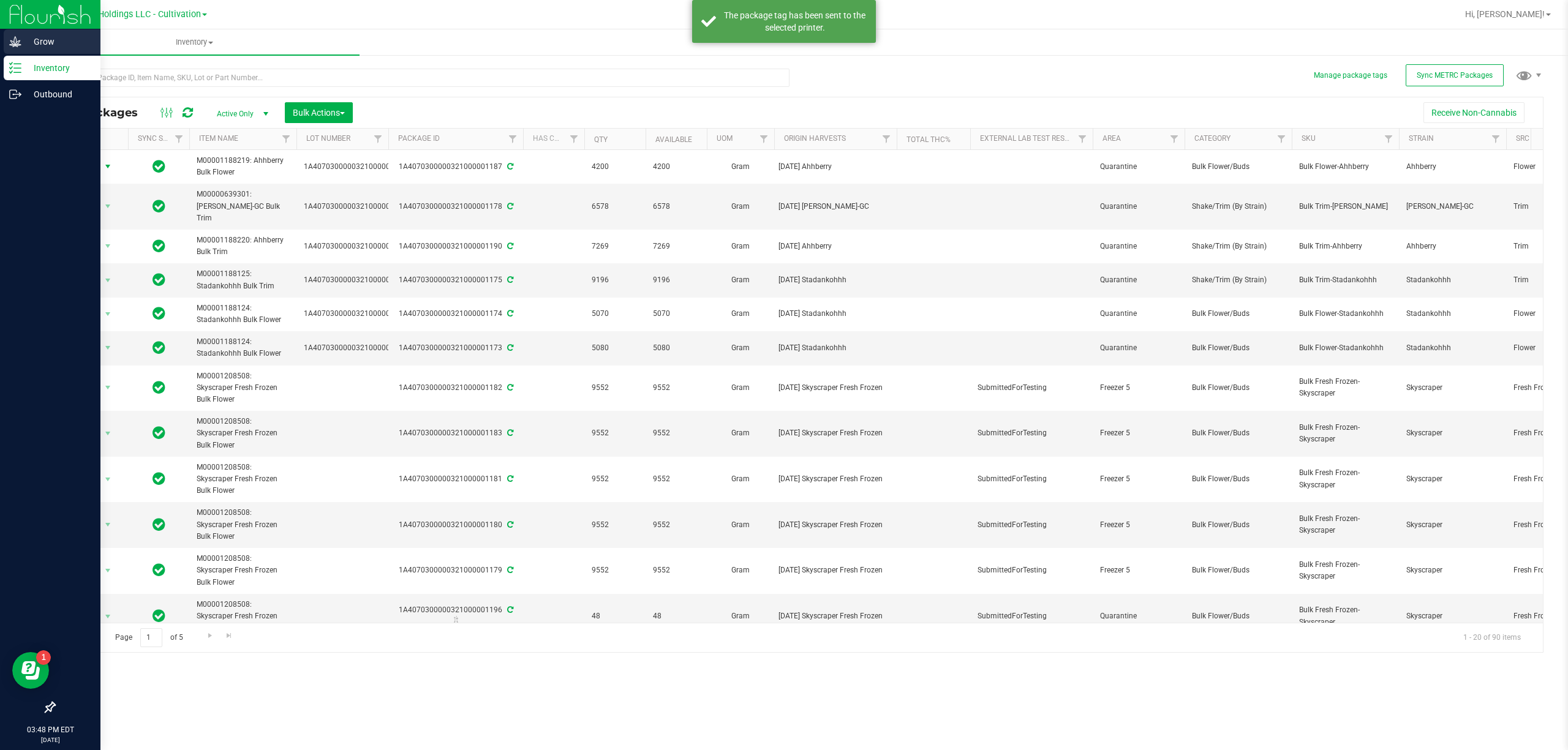
click at [13, 43] on icon at bounding box center [15, 42] width 12 height 12
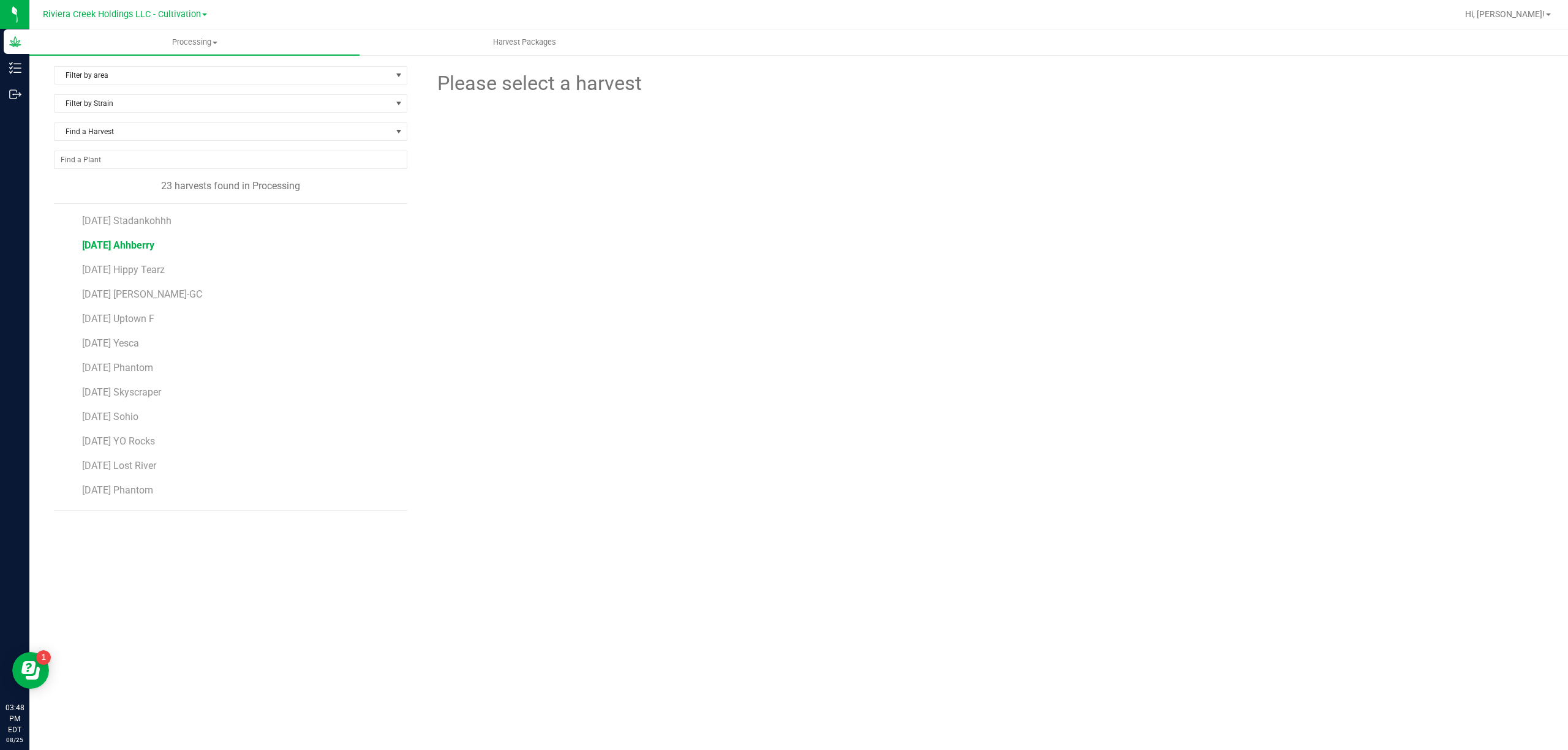
click at [145, 250] on span "[DATE] Ahhberry" at bounding box center [118, 245] width 72 height 12
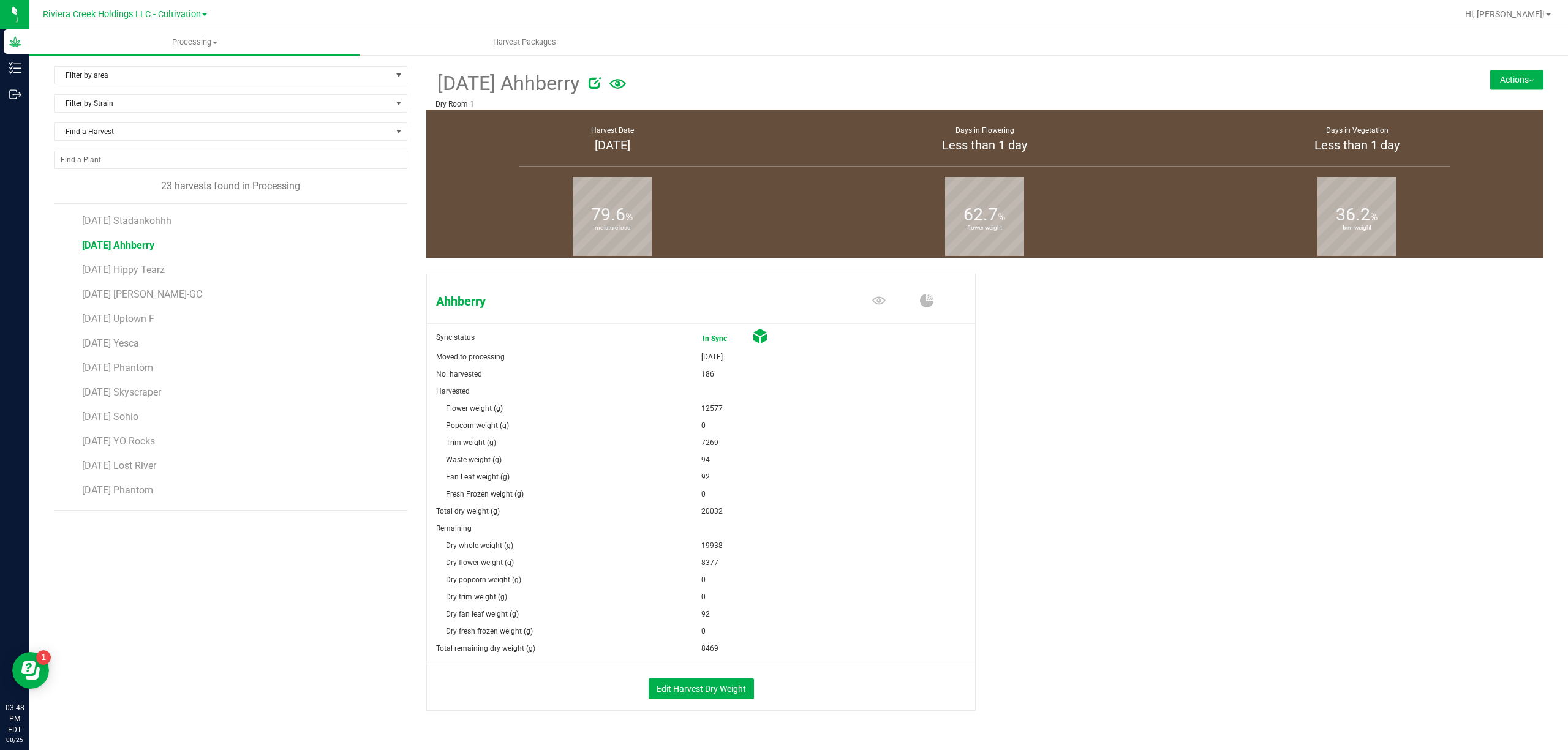
click at [1503, 76] on button "Actions" at bounding box center [1516, 79] width 53 height 19
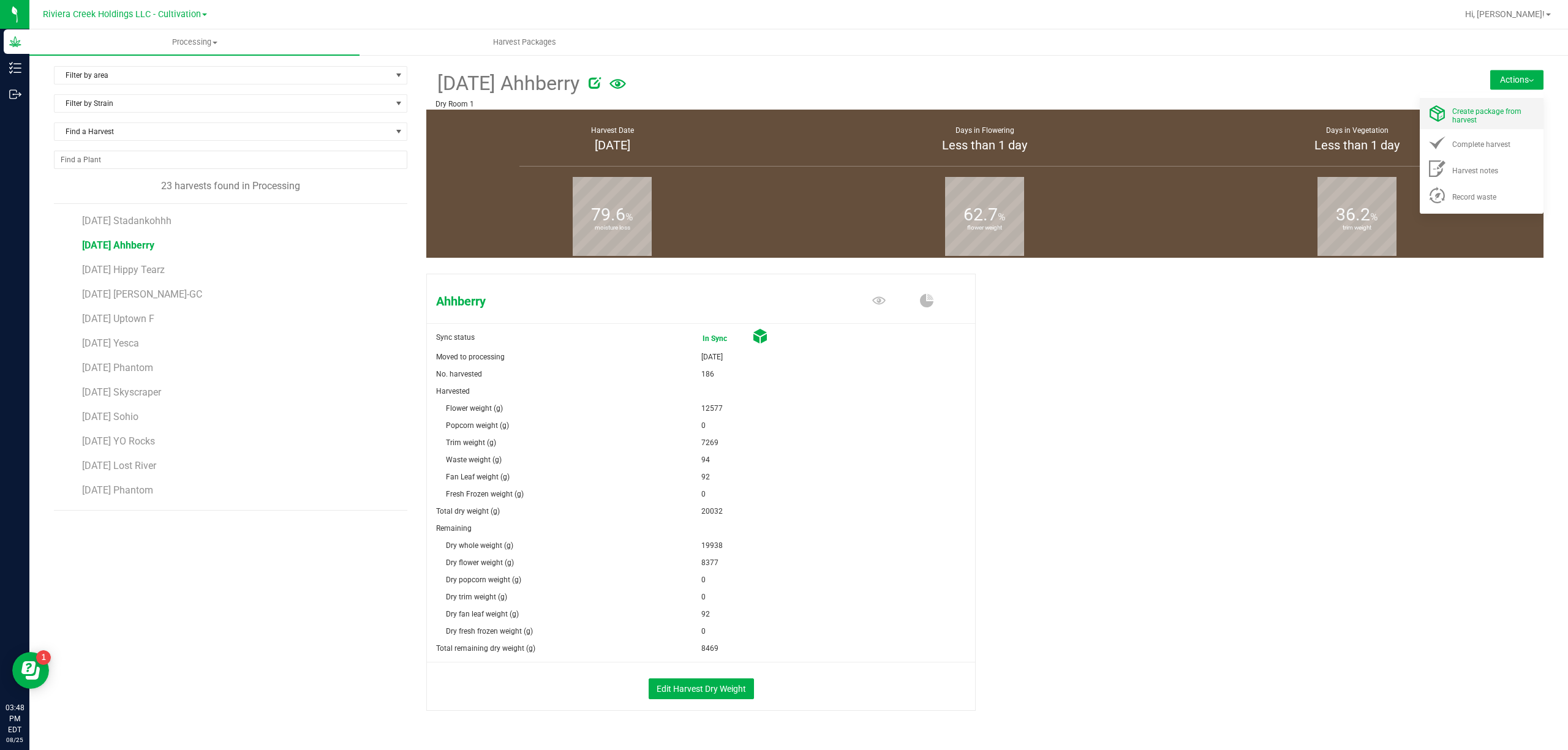
click at [1483, 108] on span "Create package from harvest" at bounding box center [1487, 115] width 69 height 17
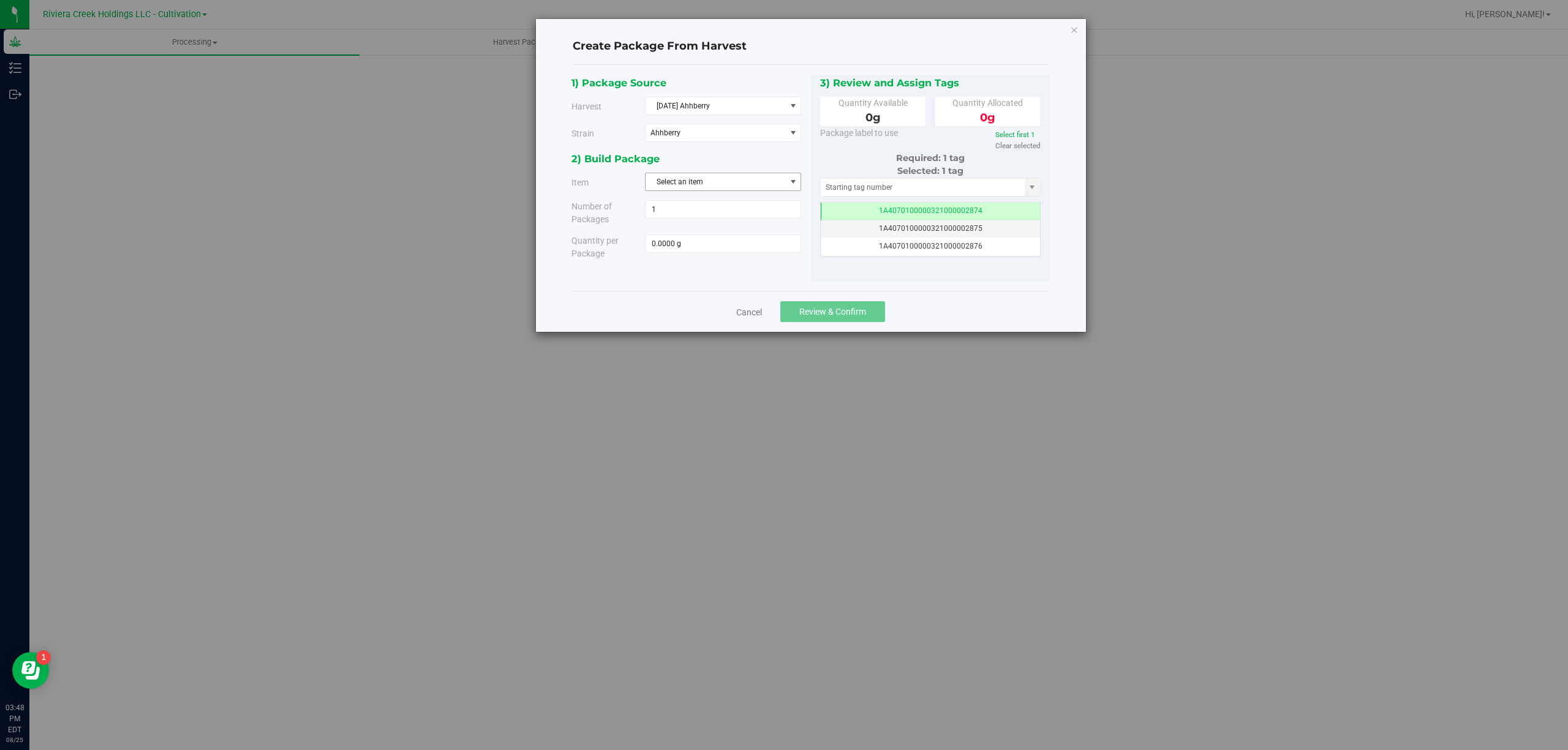
click at [706, 184] on span "Select an item" at bounding box center [715, 181] width 140 height 17
click at [733, 236] on span "M00001188219: Ahhberry Bulk Flower" at bounding box center [716, 235] width 127 height 16
click at [695, 248] on span at bounding box center [723, 243] width 156 height 19
type input "4190"
type input "4190.0000 g"
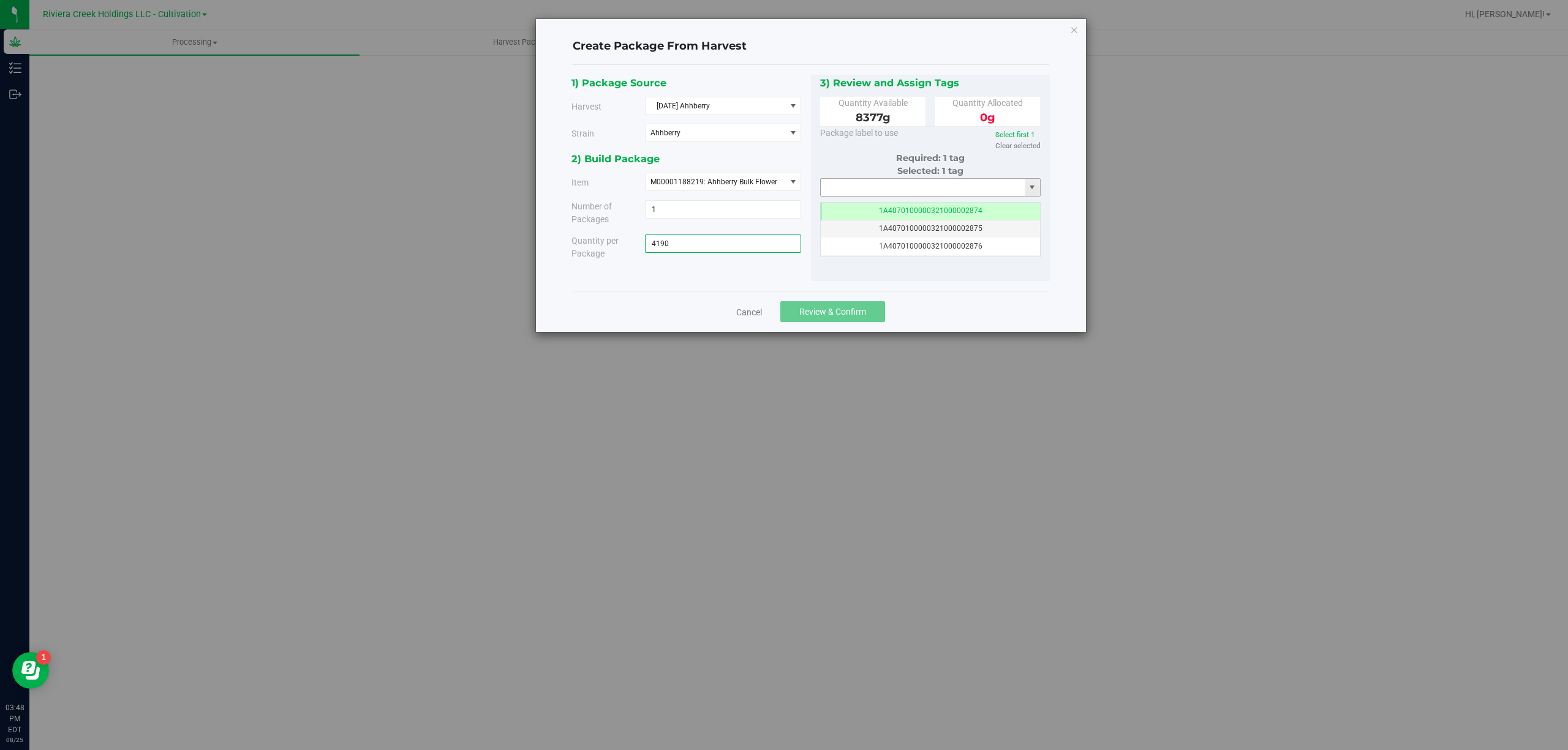
click at [875, 189] on input "text" at bounding box center [923, 187] width 205 height 17
click at [904, 212] on li "1A4070300000321000001188" at bounding box center [930, 210] width 219 height 19
type input "1A4070300000321000001188"
click at [811, 316] on span "Review & Confirm" at bounding box center [832, 312] width 67 height 10
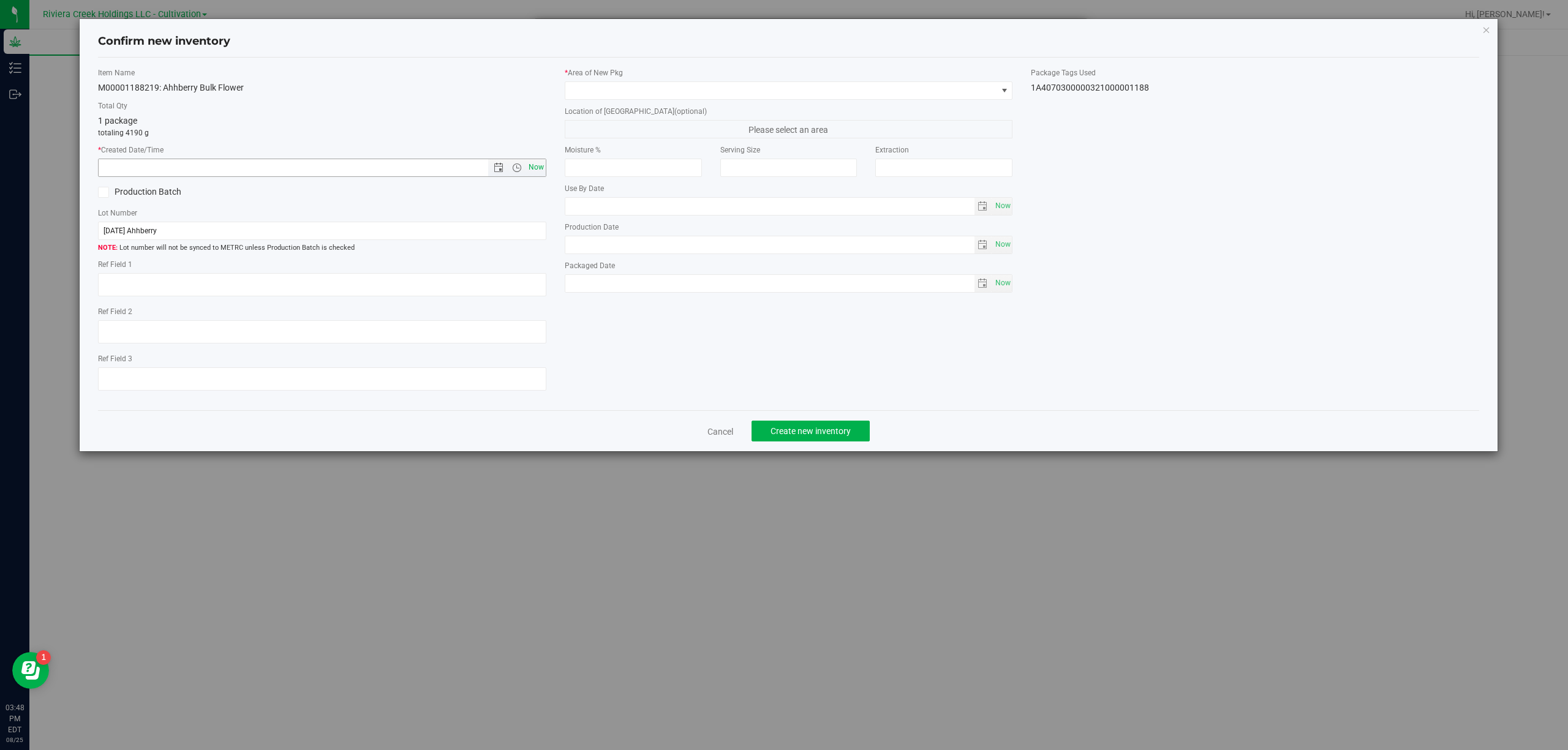
click at [542, 170] on span "Now" at bounding box center [536, 168] width 21 height 18
type input "[DATE] 3:48 PM"
click at [629, 91] on span at bounding box center [781, 90] width 431 height 17
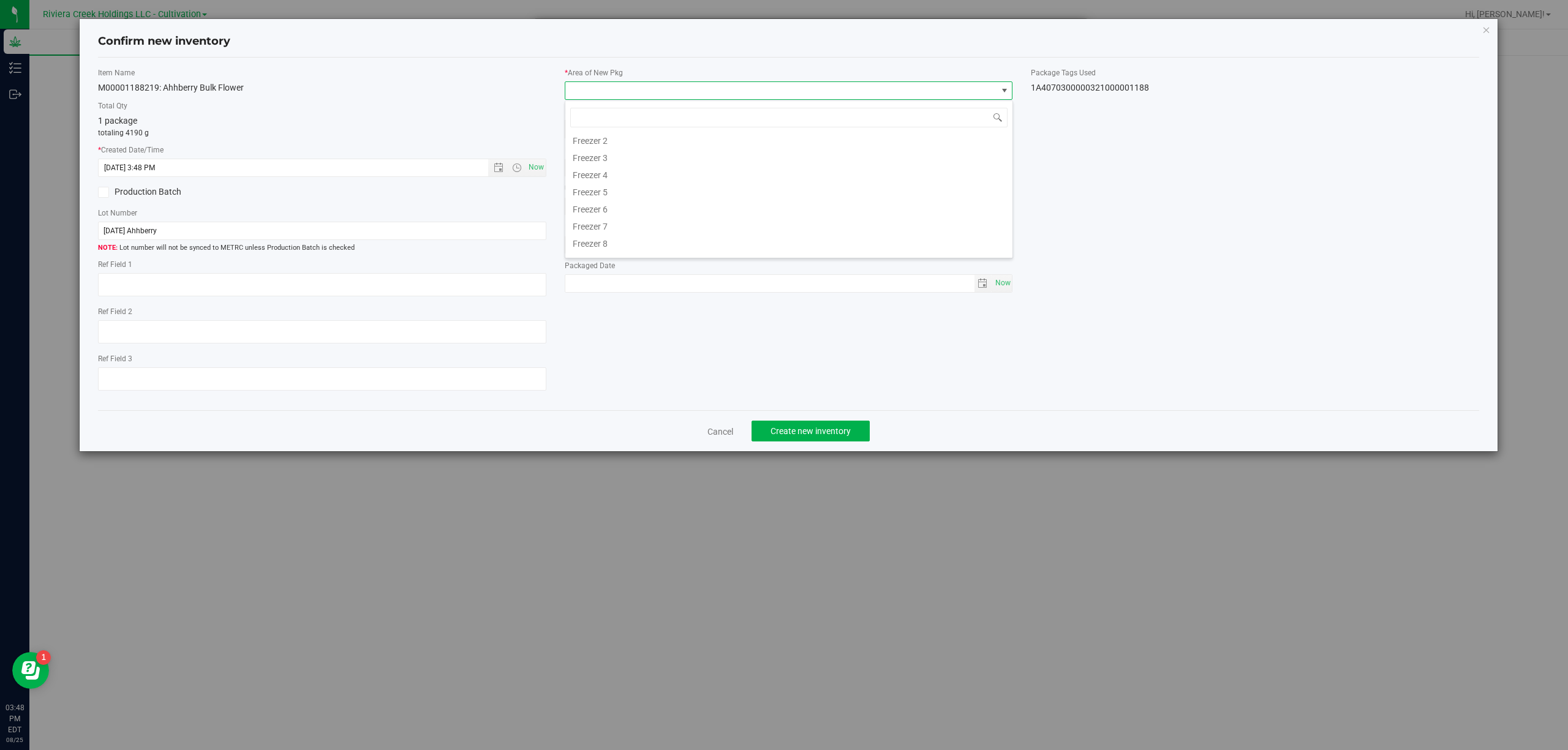
scroll to position [255, 0]
click at [626, 216] on li "Quarantine" at bounding box center [788, 213] width 447 height 17
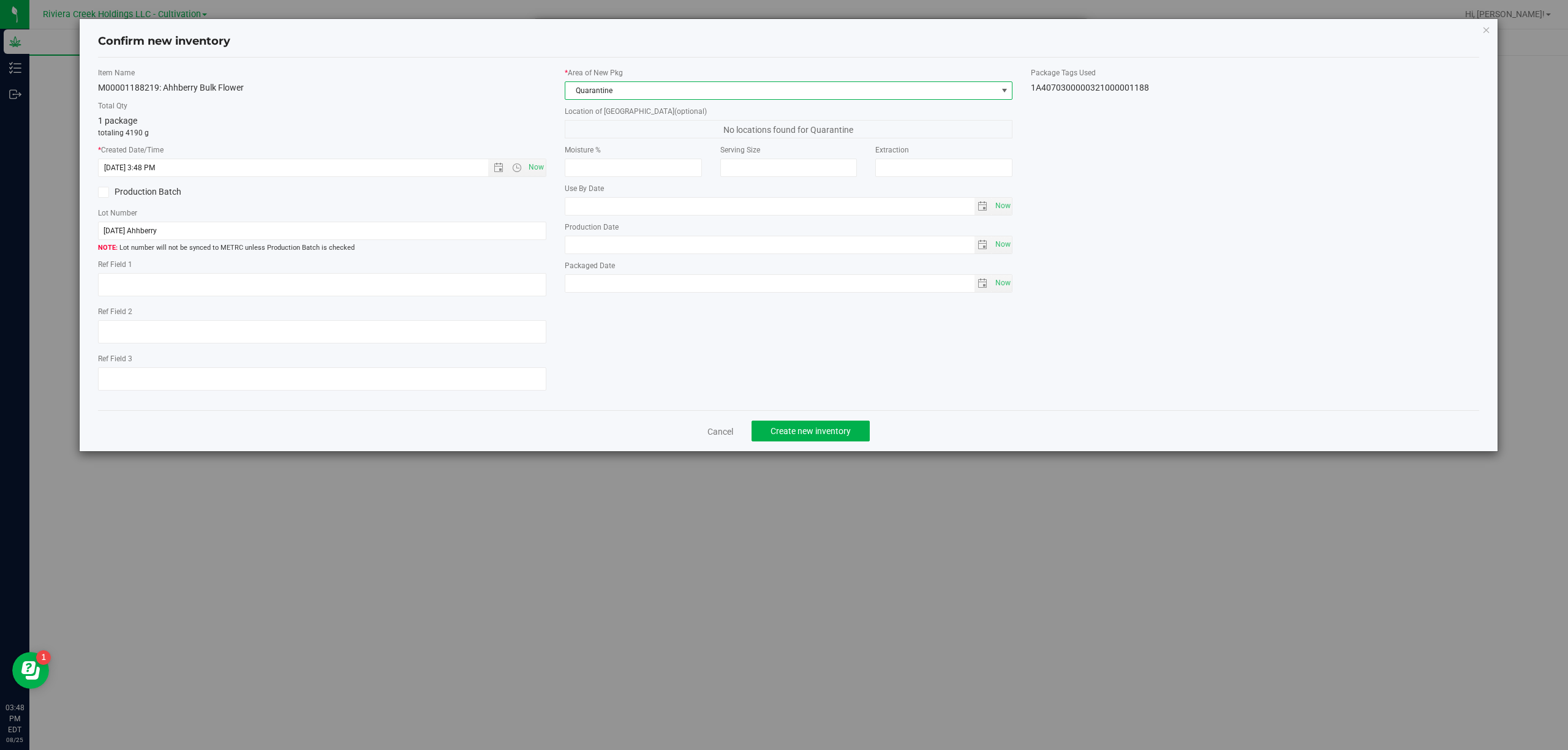
click at [1108, 91] on div "1A4070300000321000001188" at bounding box center [1254, 88] width 448 height 13
copy body "1A4070300000321000001188 Cancel Create new inventory"
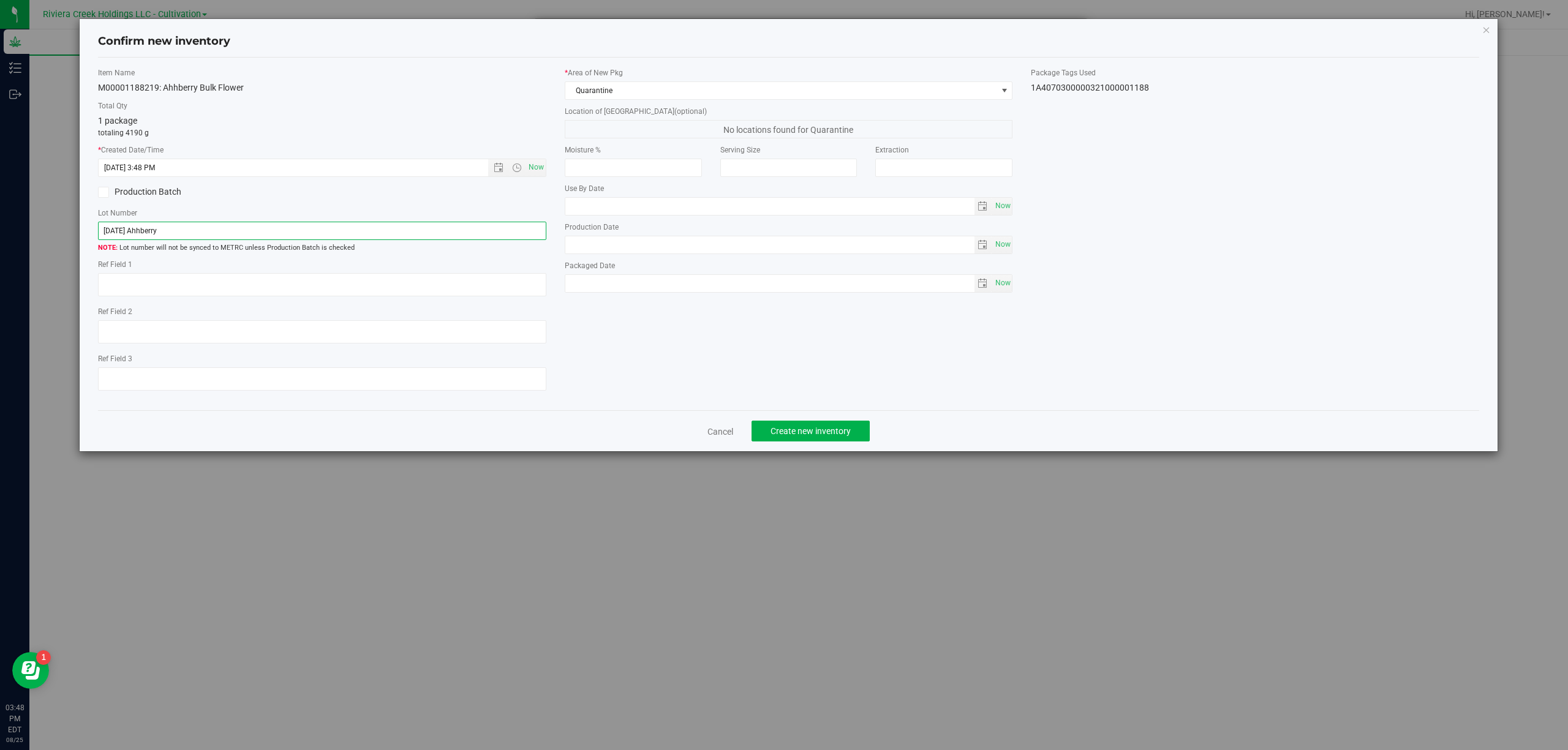
click at [261, 223] on input "[DATE] Ahhberry" at bounding box center [322, 231] width 448 height 19
paste input "1A4070300000321000001188"
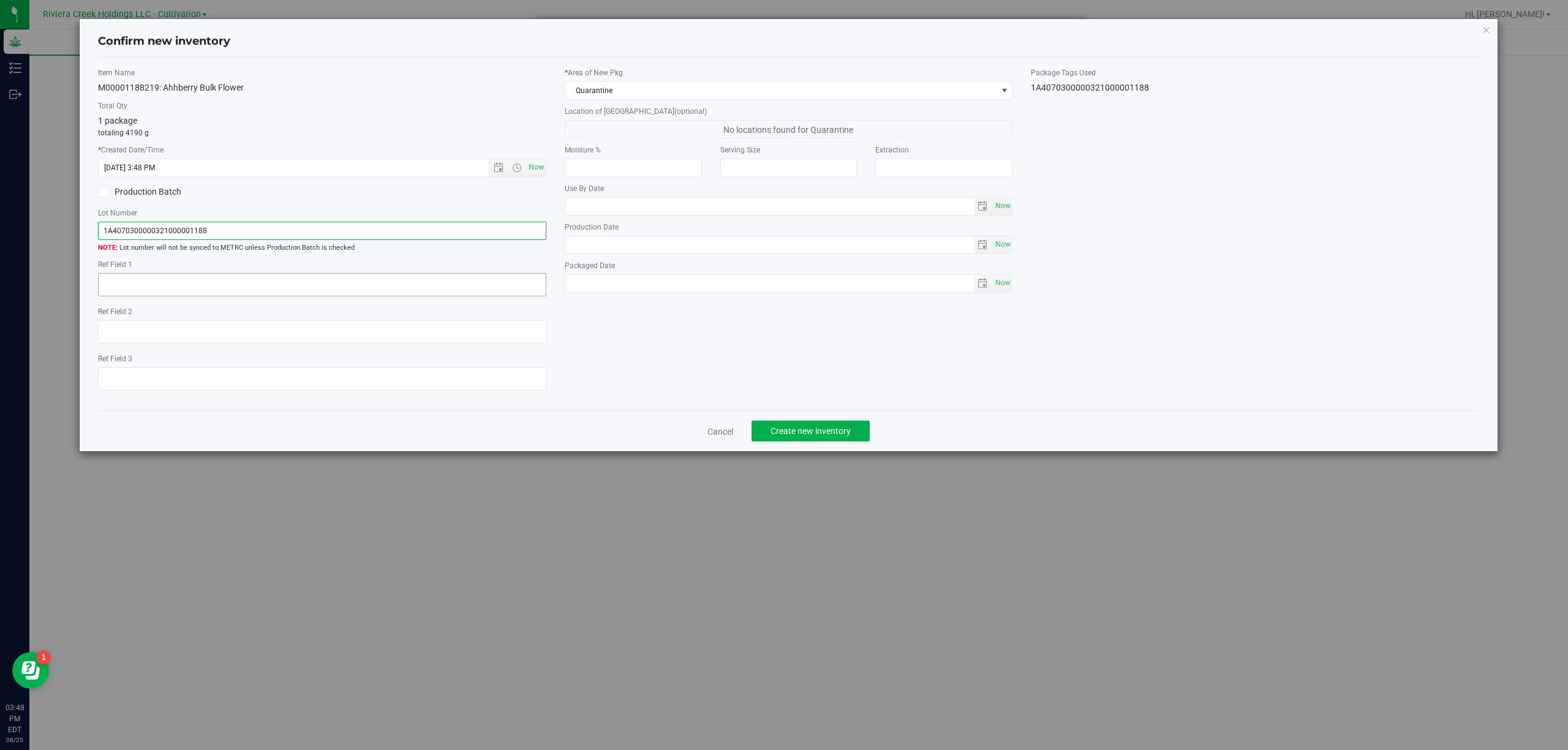
type input "1A4070300000321000001188"
click at [294, 285] on textarea at bounding box center [322, 285] width 448 height 23
type textarea "B2-NYF-R2"
click at [804, 426] on button "Create new inventory" at bounding box center [810, 431] width 118 height 21
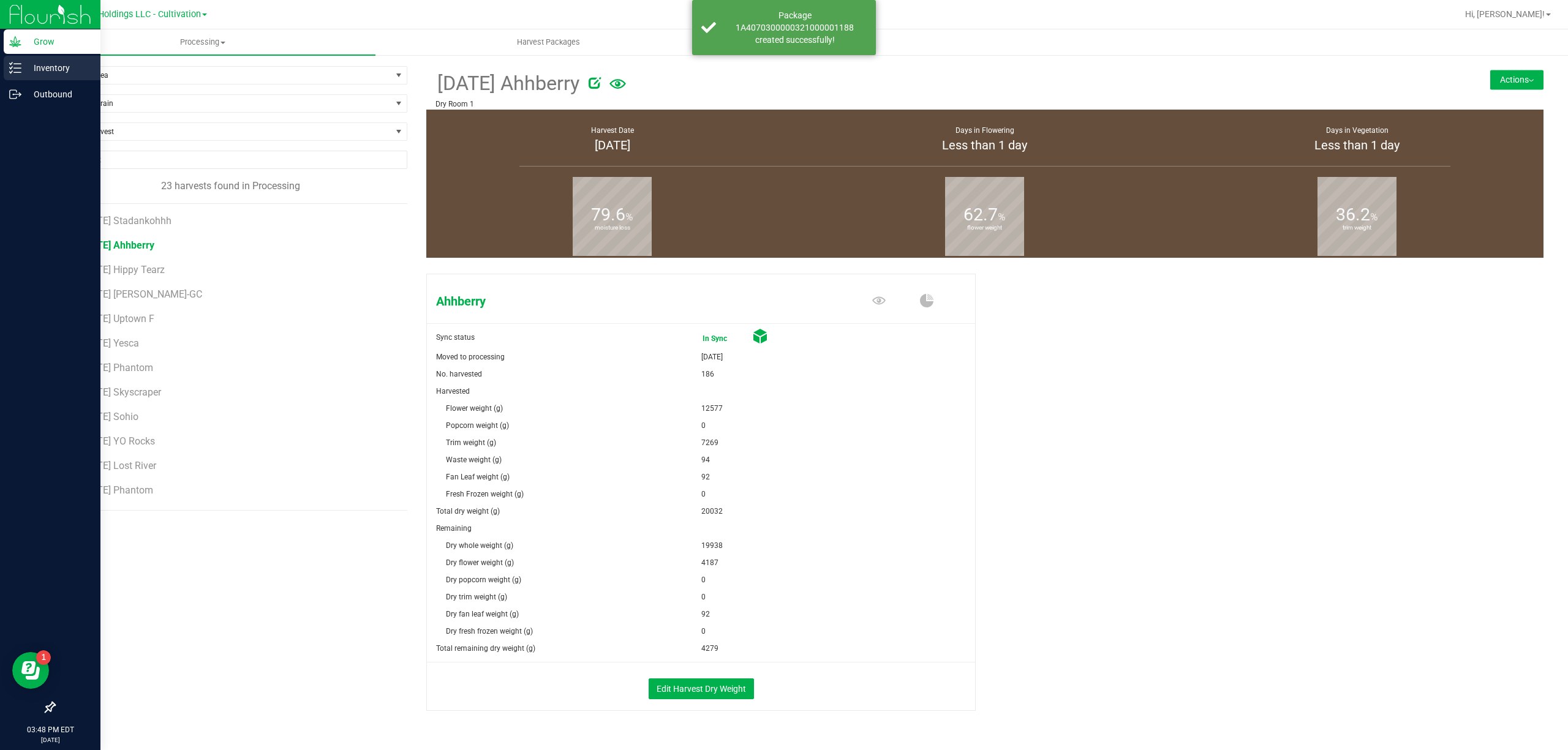
click at [10, 62] on icon at bounding box center [15, 68] width 12 height 12
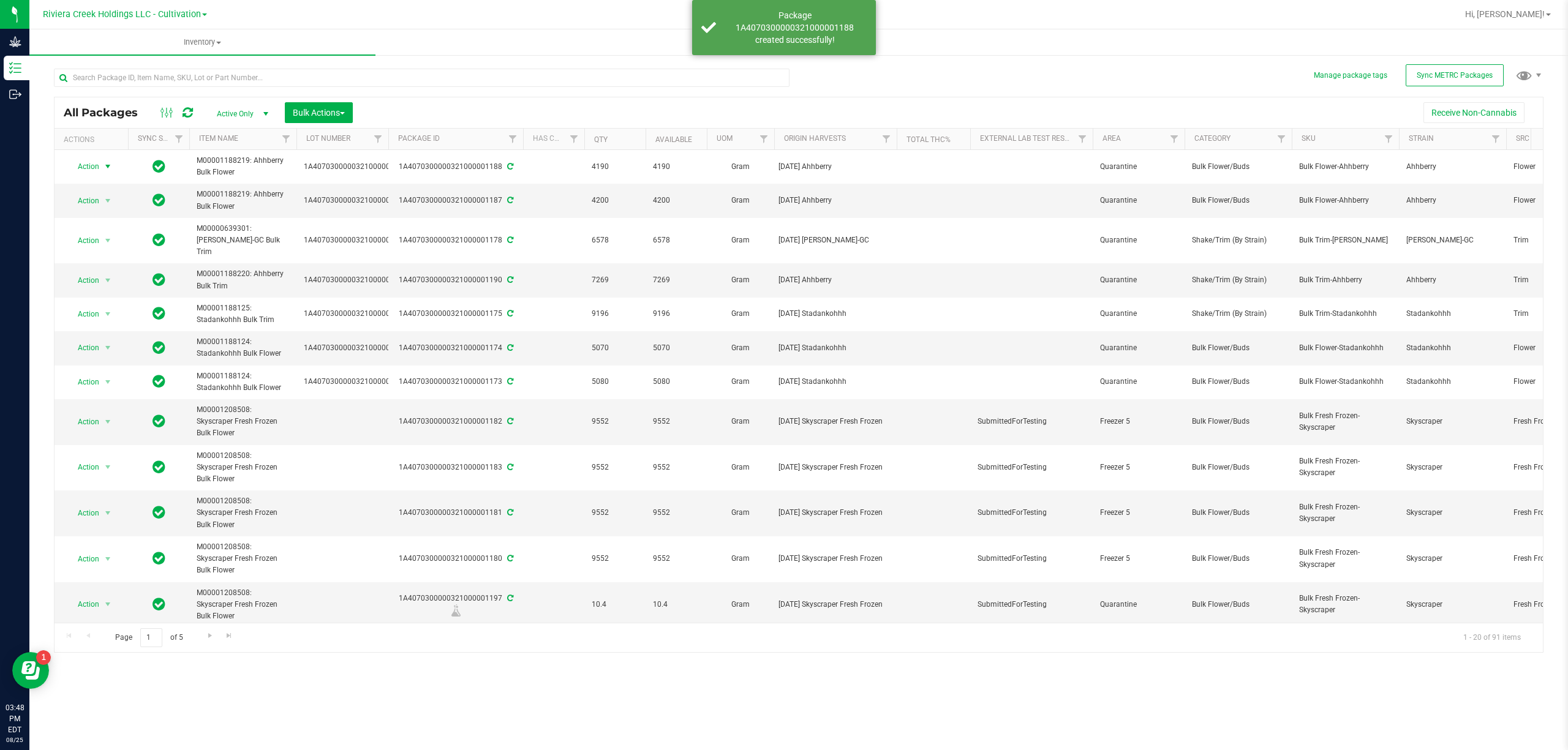
click at [88, 165] on span "Action" at bounding box center [83, 166] width 33 height 17
click at [96, 294] on li "Print package label" at bounding box center [106, 305] width 78 height 34
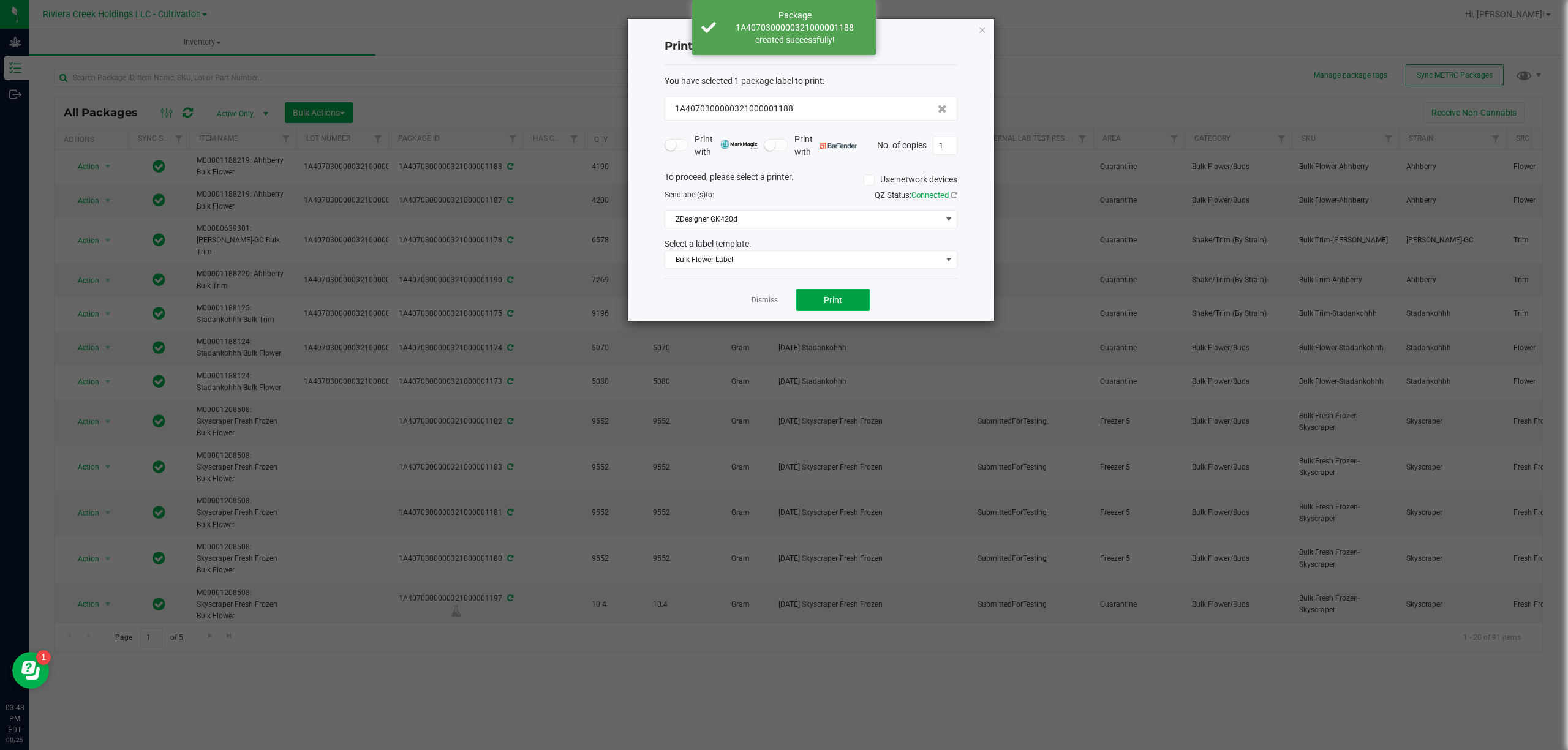
click at [833, 304] on span "Print" at bounding box center [833, 300] width 19 height 10
click at [802, 255] on span "Bulk Flower Label" at bounding box center [803, 259] width 276 height 17
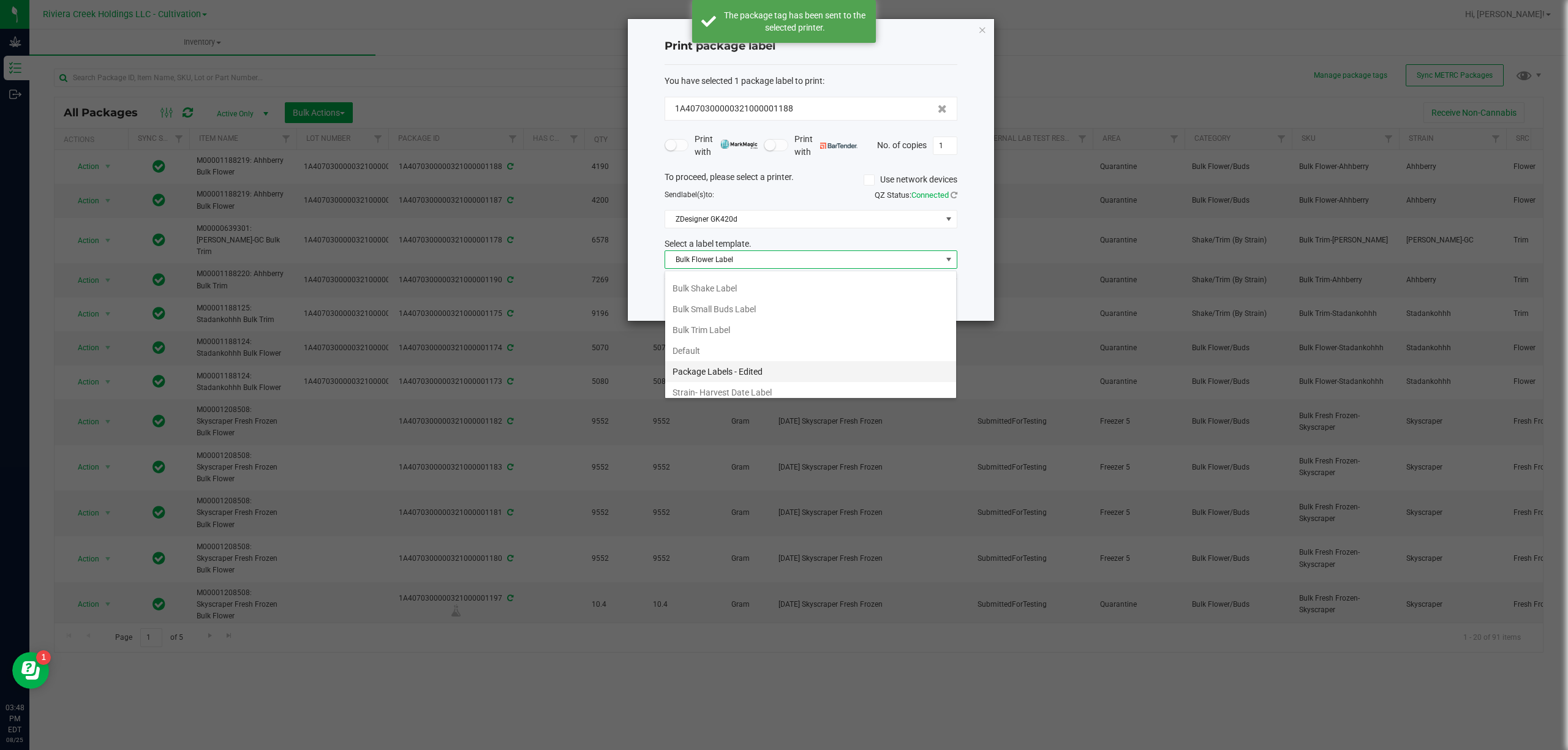
scroll to position [47, 0]
click at [731, 381] on li "Strain- Harvest Date Label" at bounding box center [811, 385] width 291 height 21
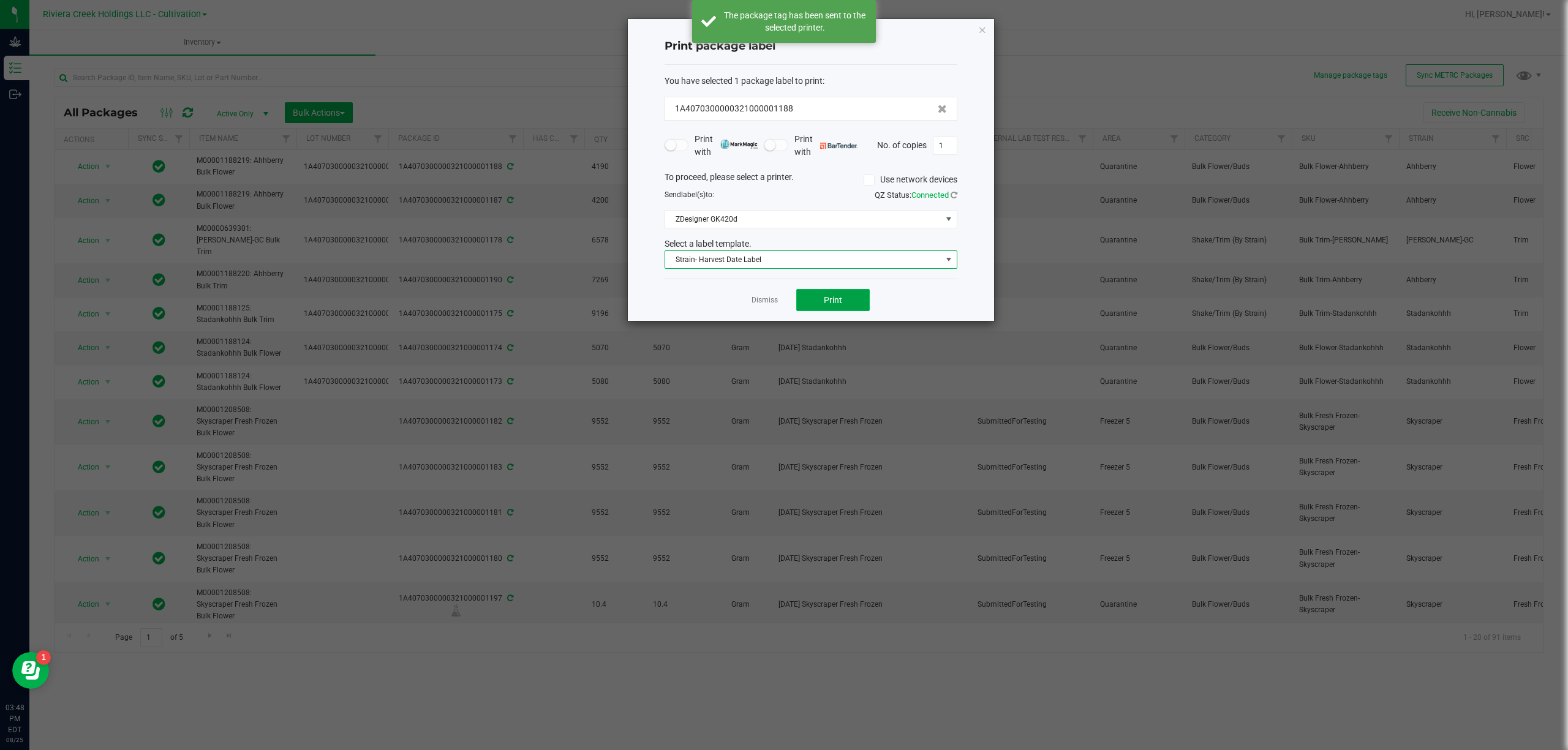
click at [812, 299] on button "Print" at bounding box center [833, 300] width 74 height 22
click at [784, 261] on span "Strain- Harvest Date Label" at bounding box center [803, 259] width 276 height 17
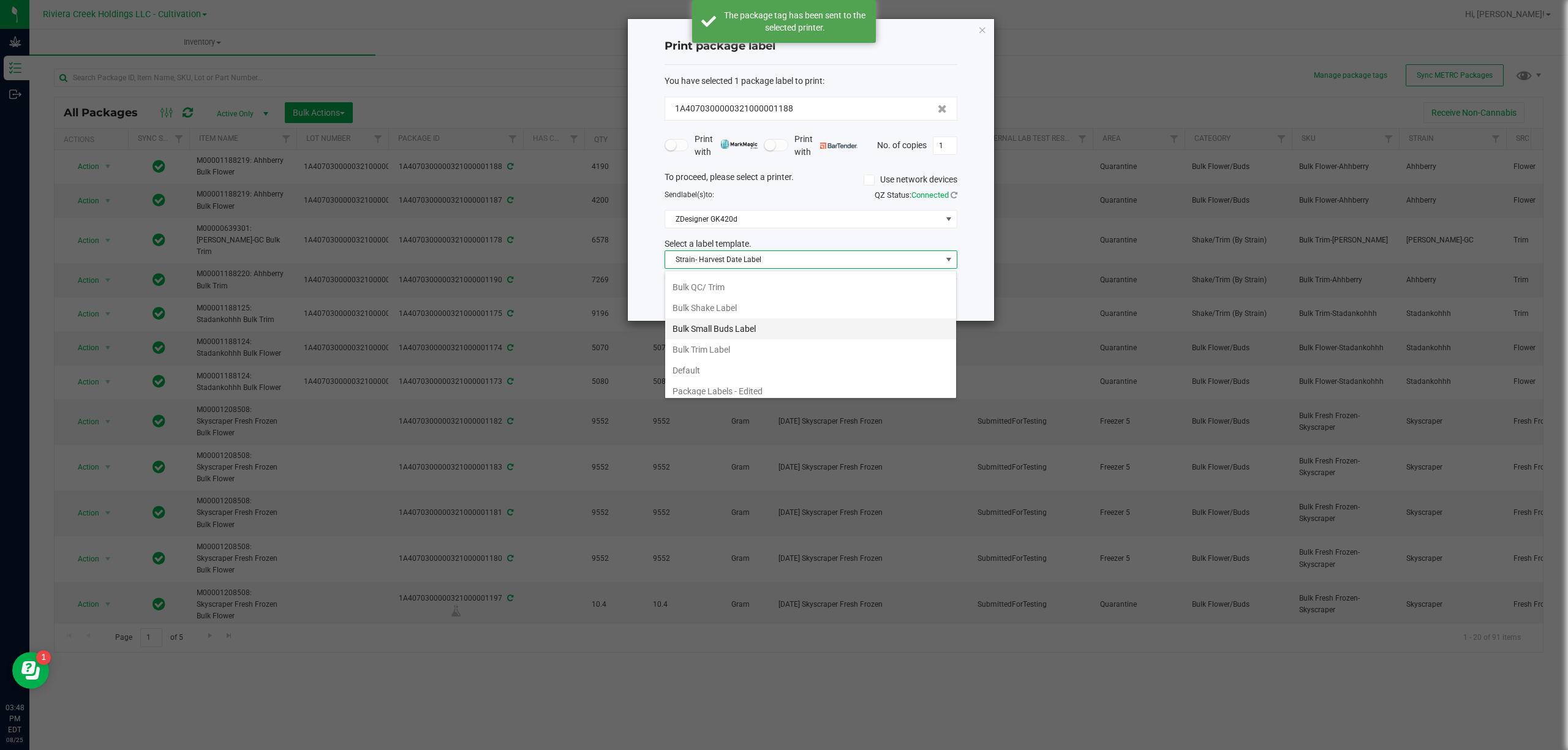
scroll to position [0, 0]
click at [760, 285] on li "Bulk Flower Label" at bounding box center [811, 283] width 291 height 21
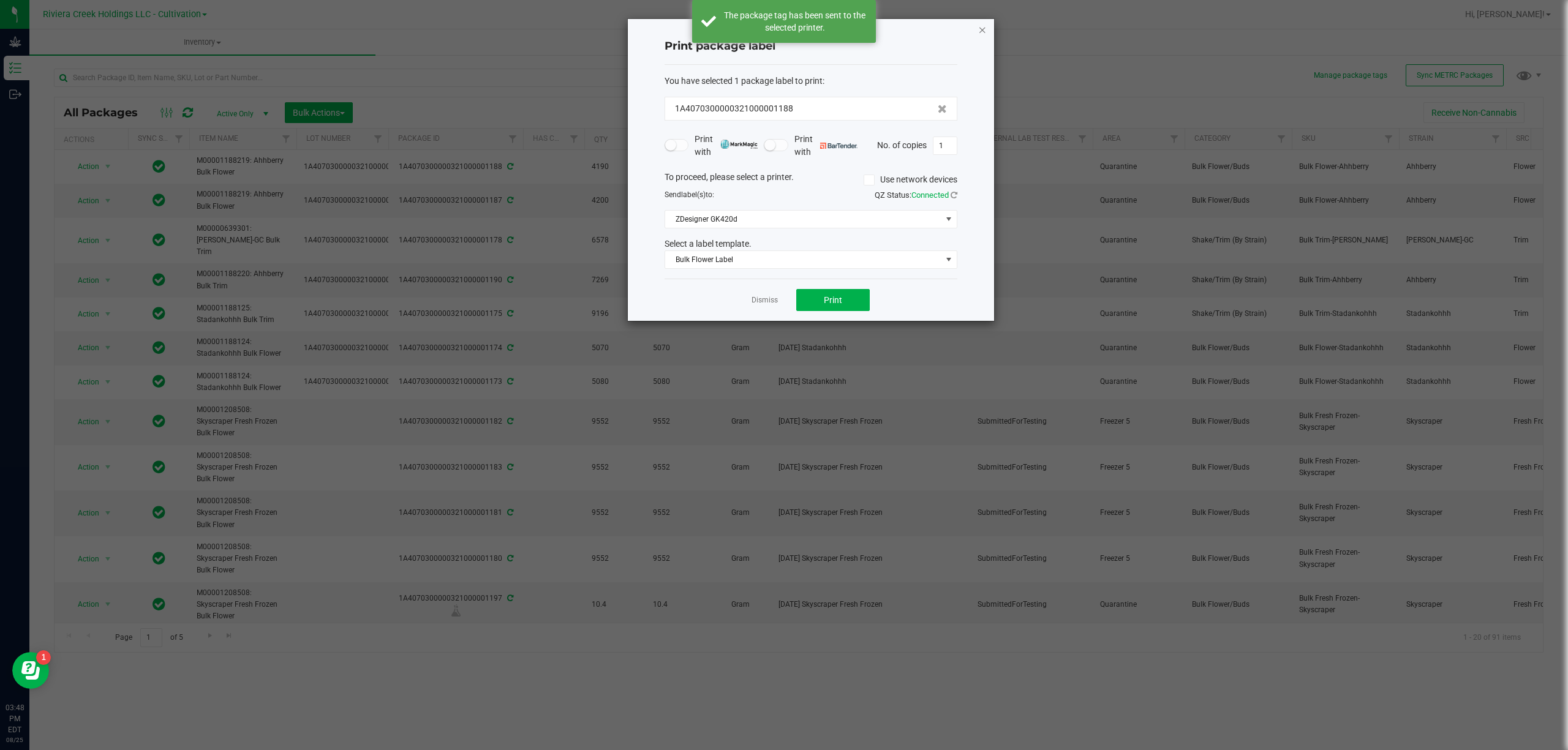
click at [979, 30] on icon "button" at bounding box center [982, 29] width 8 height 14
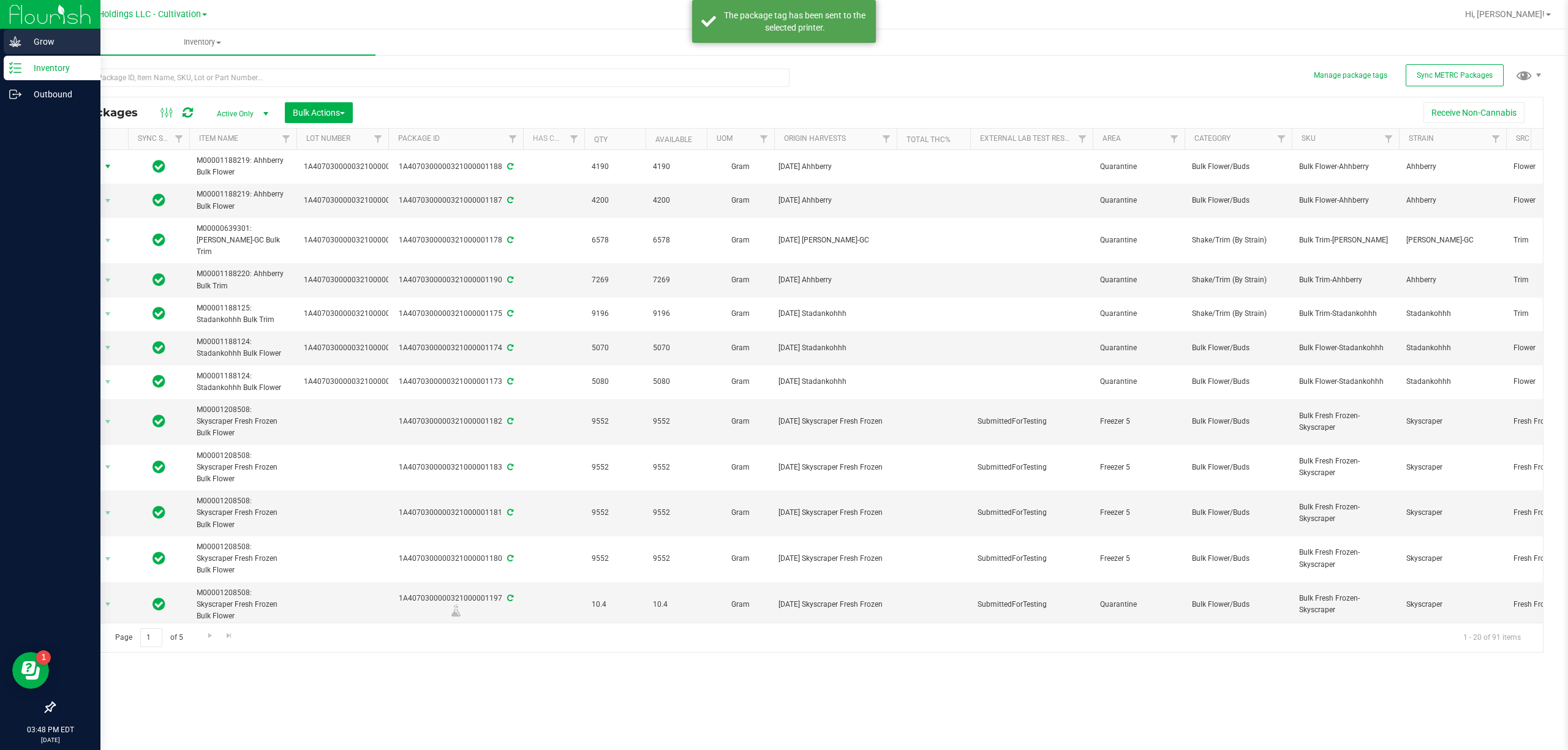
click at [6, 37] on div "Grow" at bounding box center [52, 42] width 96 height 25
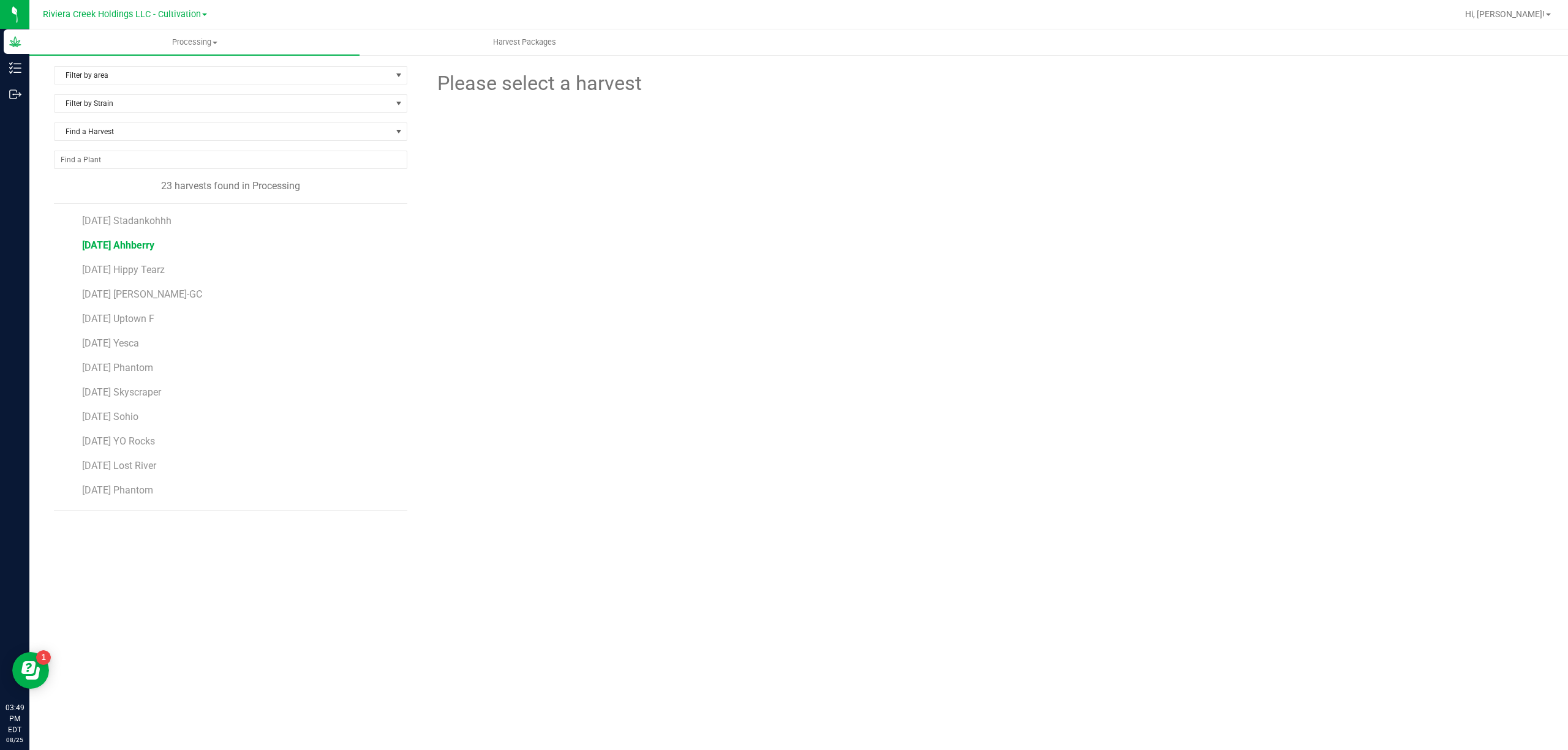
click at [143, 248] on span "[DATE] Ahhberry" at bounding box center [118, 245] width 72 height 12
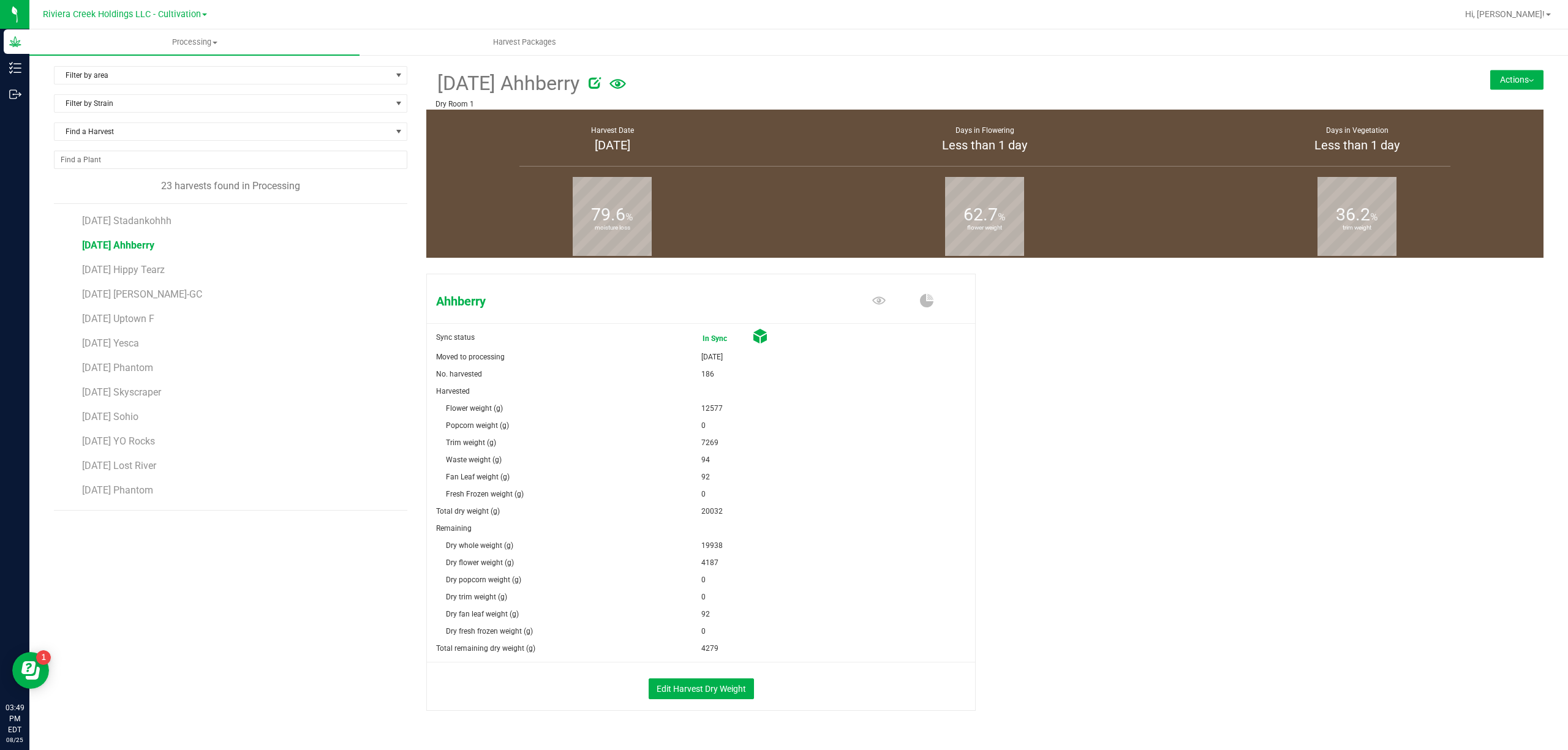
click at [1507, 77] on button "Actions" at bounding box center [1516, 79] width 53 height 19
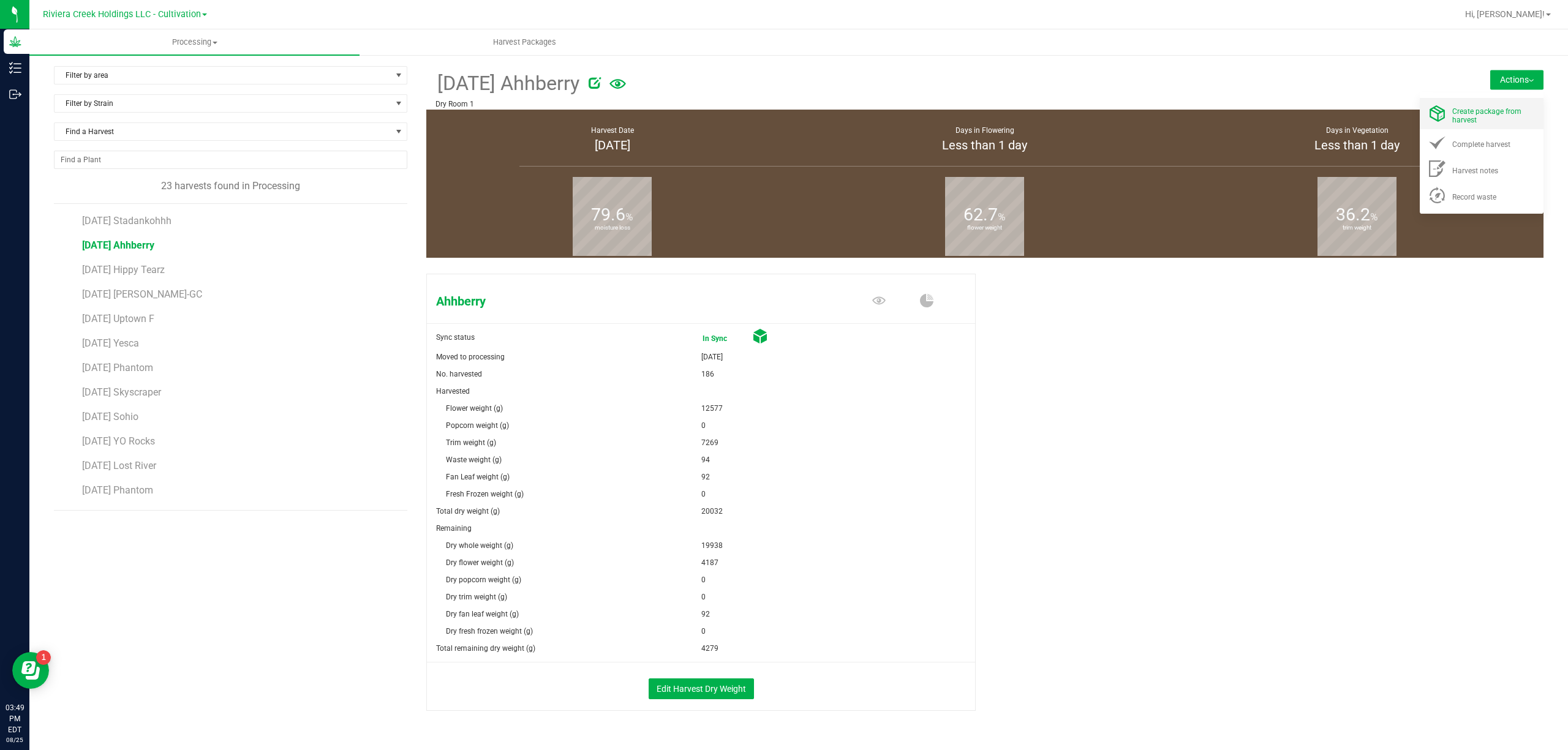
click at [1496, 109] on span "Create package from harvest" at bounding box center [1487, 115] width 69 height 17
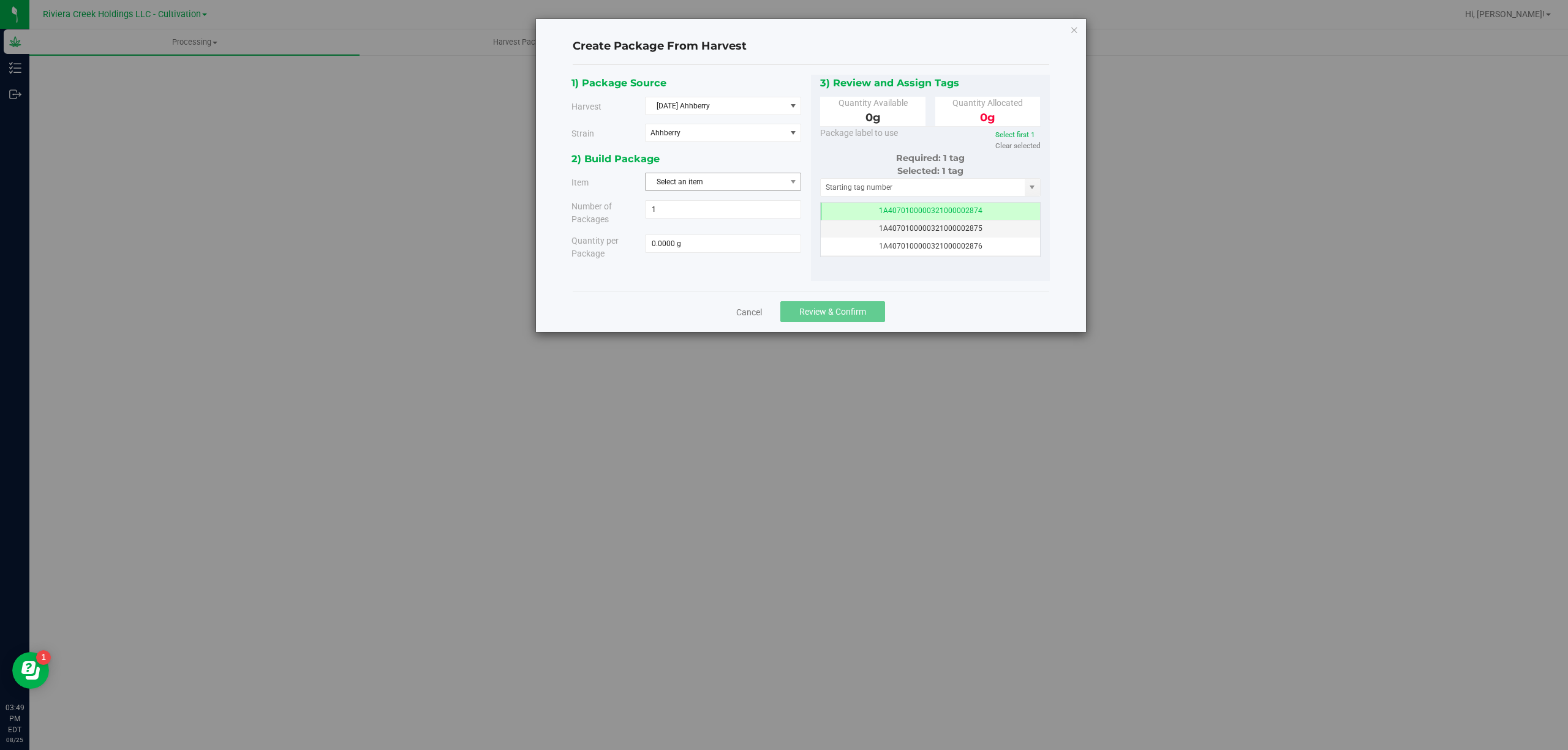
click at [715, 186] on span "Select an item" at bounding box center [715, 181] width 140 height 17
click at [750, 233] on span "M00001188219: Ahhberry Bulk Flower" at bounding box center [716, 235] width 127 height 16
click at [743, 241] on span at bounding box center [723, 243] width 156 height 19
type input "4187"
type input "4187.0000 g"
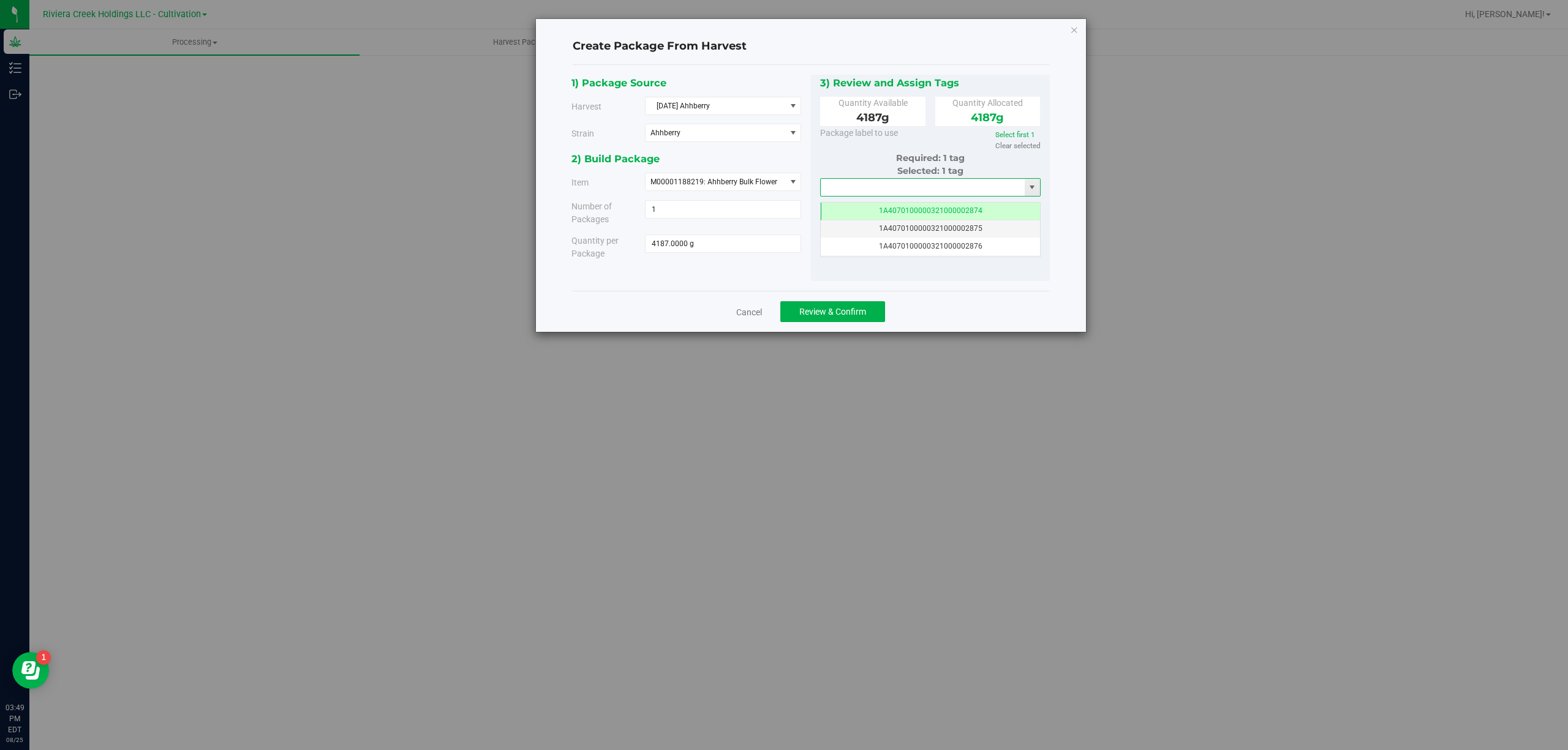
click at [837, 191] on input "text" at bounding box center [923, 187] width 205 height 17
click at [875, 206] on li "1A4070300000321000001189" at bounding box center [930, 210] width 219 height 19
type input "1A4070300000321000001189"
click at [867, 310] on button "Review & Confirm" at bounding box center [833, 312] width 105 height 21
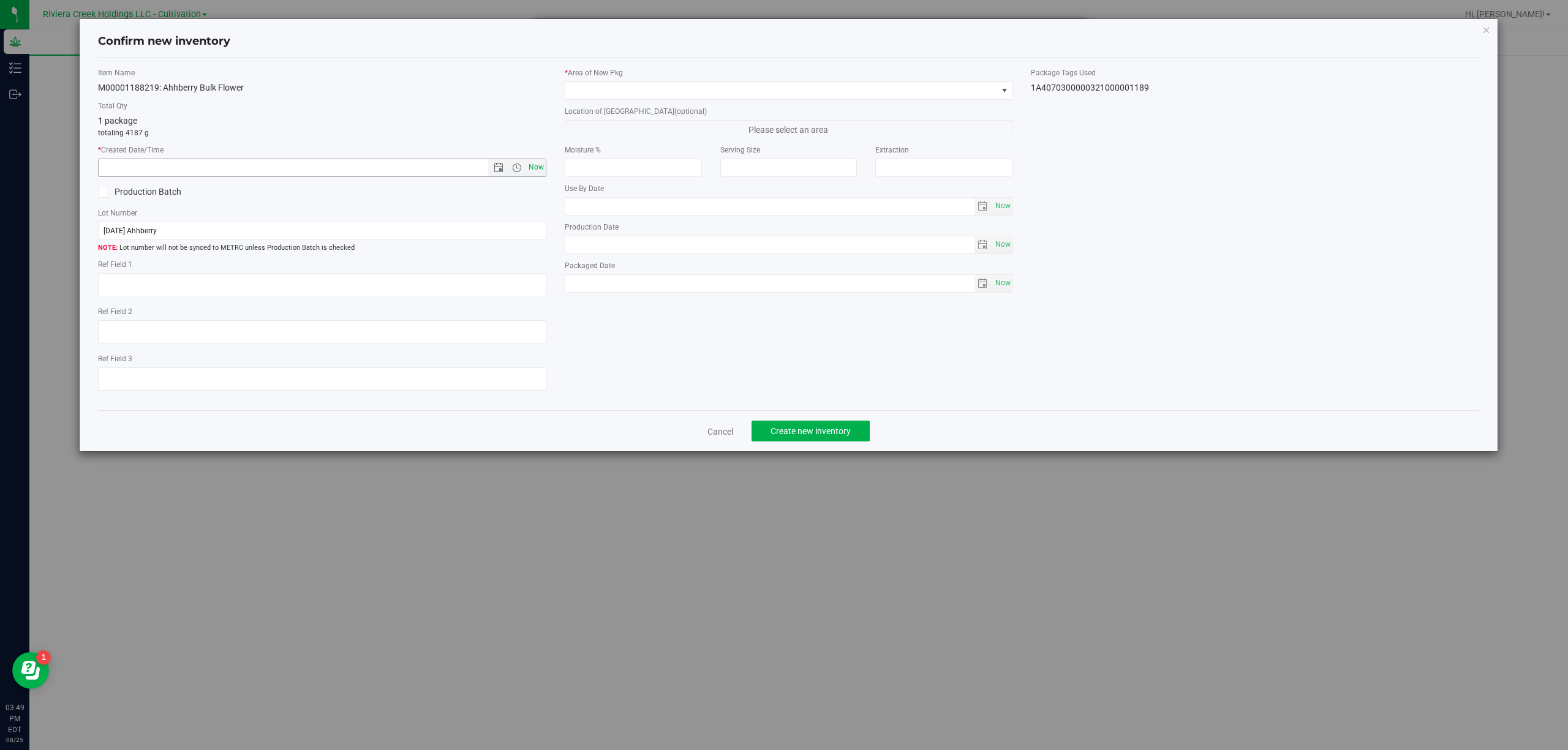
click at [536, 168] on span "Now" at bounding box center [536, 168] width 21 height 18
type input "[DATE] 3:49 PM"
click at [593, 84] on span at bounding box center [781, 90] width 431 height 17
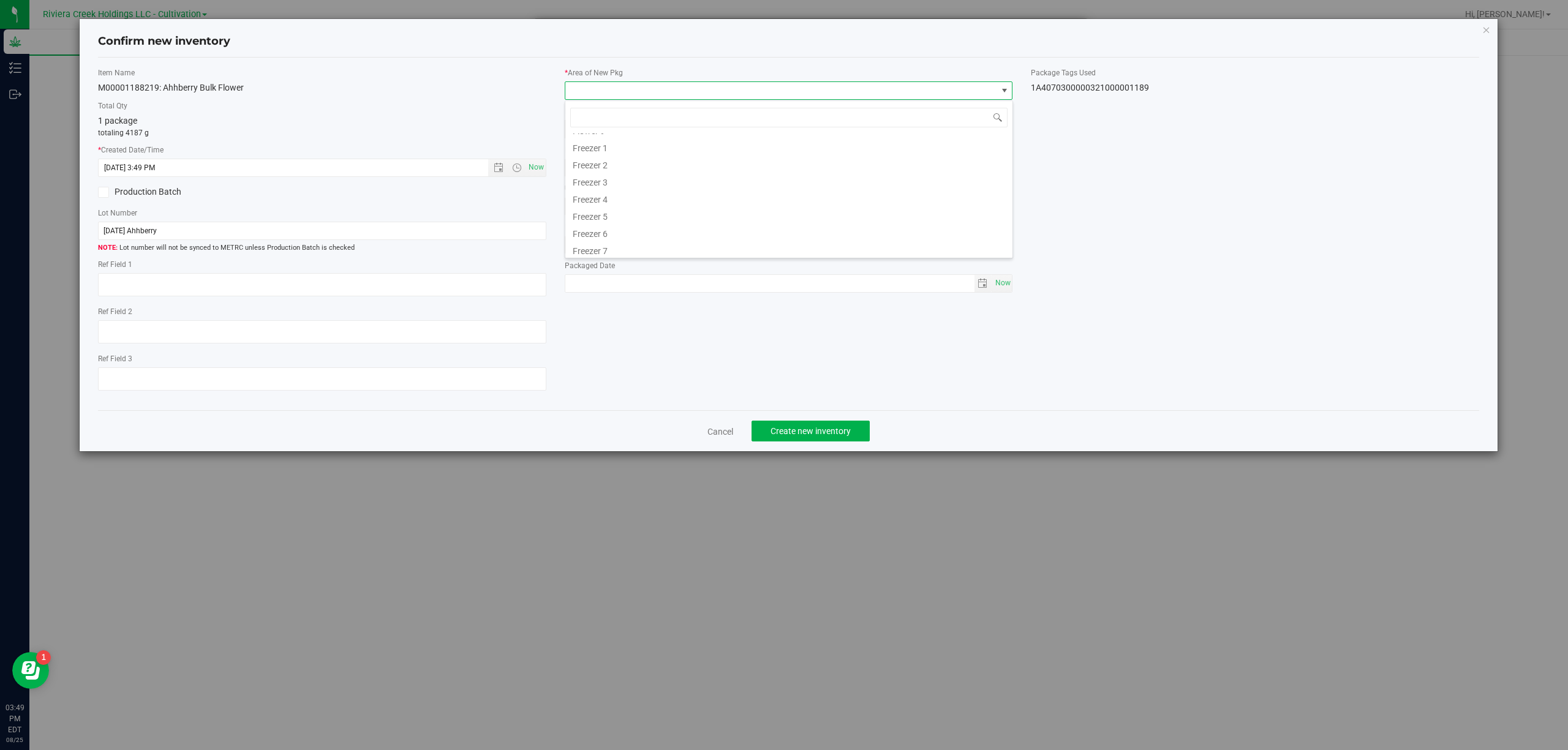
scroll to position [255, 0]
click at [611, 212] on li "Quarantine" at bounding box center [788, 213] width 447 height 17
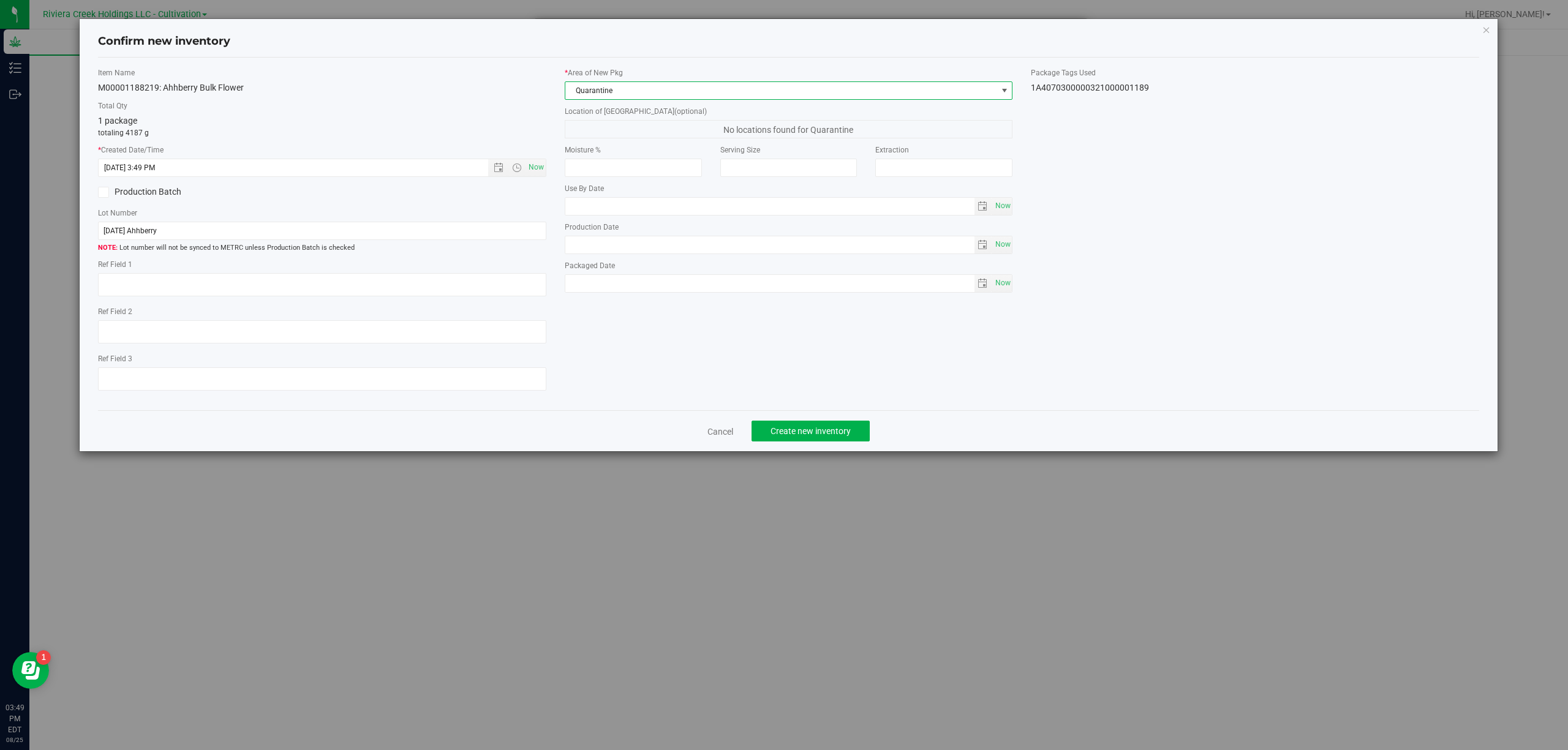
click at [1043, 90] on div "1A4070300000321000001189" at bounding box center [1254, 88] width 448 height 13
copy body "1A4070300000321000001189 Cancel Create new inventory"
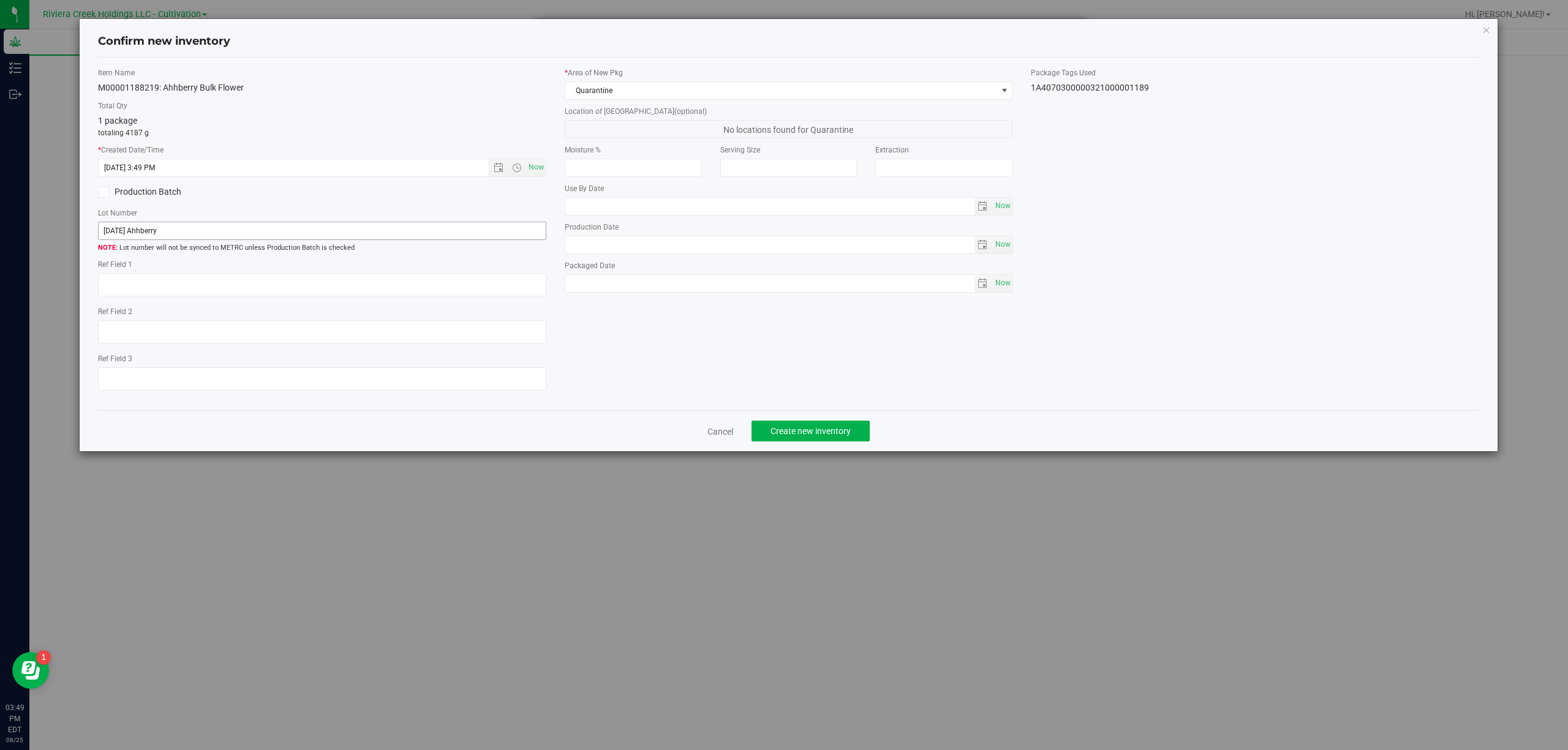
click at [256, 221] on div "Lot Number [DATE] Ahhberry Lot number will not be synced to METRC unless Produc…" at bounding box center [322, 230] width 448 height 46
click at [254, 226] on input "[DATE] Ahhberry" at bounding box center [322, 231] width 448 height 19
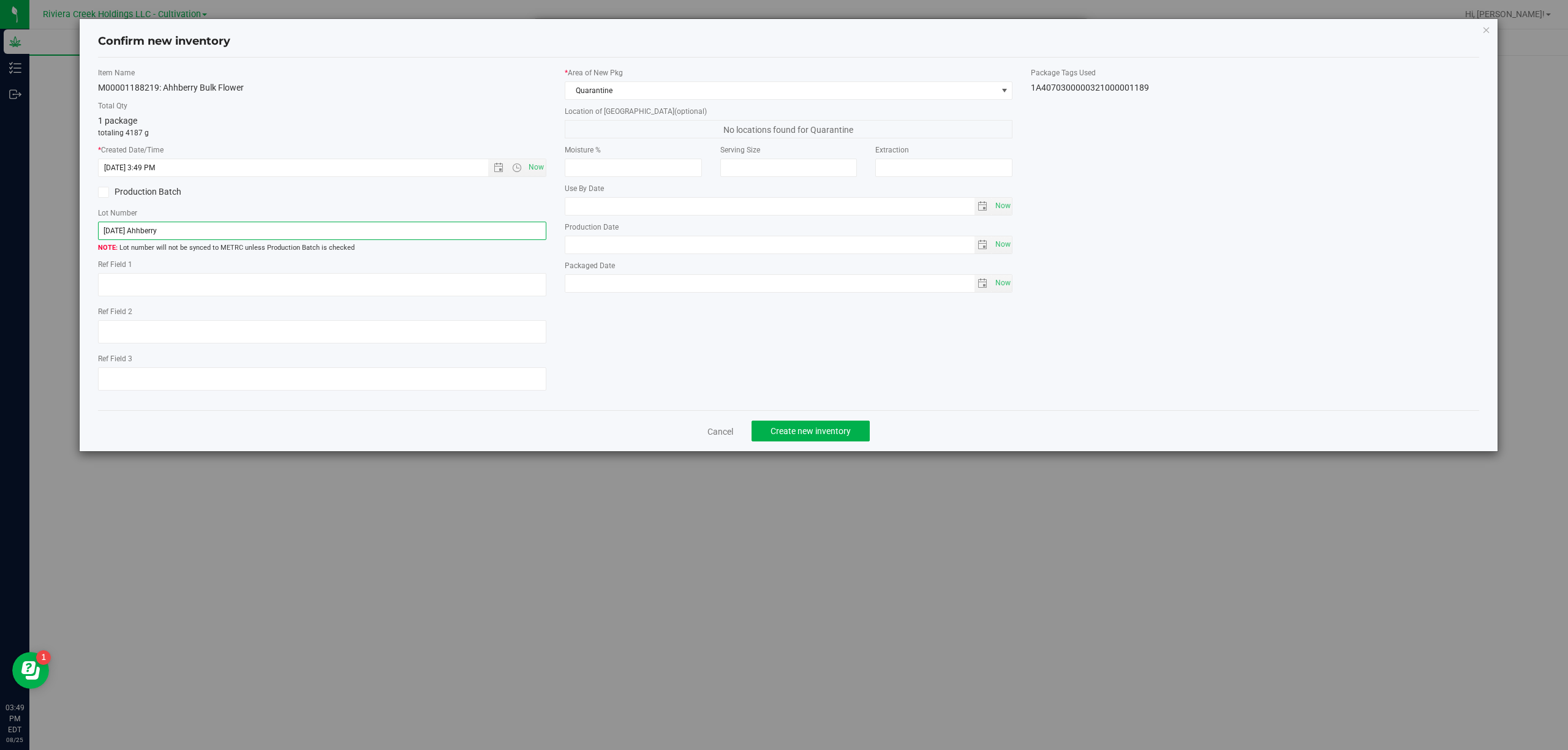
click at [254, 226] on input "[DATE] Ahhberry" at bounding box center [322, 231] width 448 height 19
paste input "1A4070300000321000001189"
type input "1A4070300000321000001189"
click at [279, 287] on textarea at bounding box center [322, 285] width 448 height 23
type textarea "B3-NYF-R2"
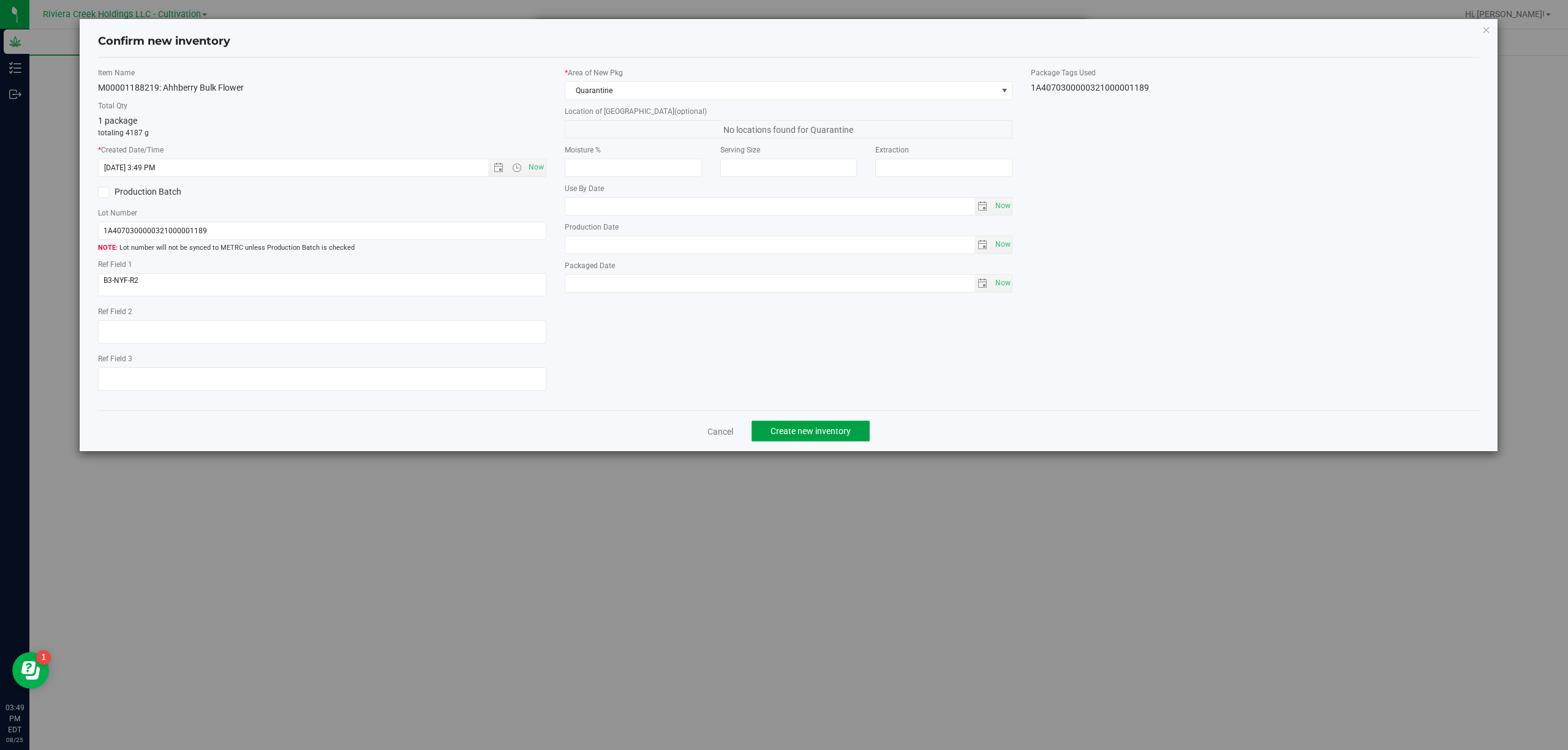
click at [826, 427] on button "Create new inventory" at bounding box center [810, 431] width 118 height 21
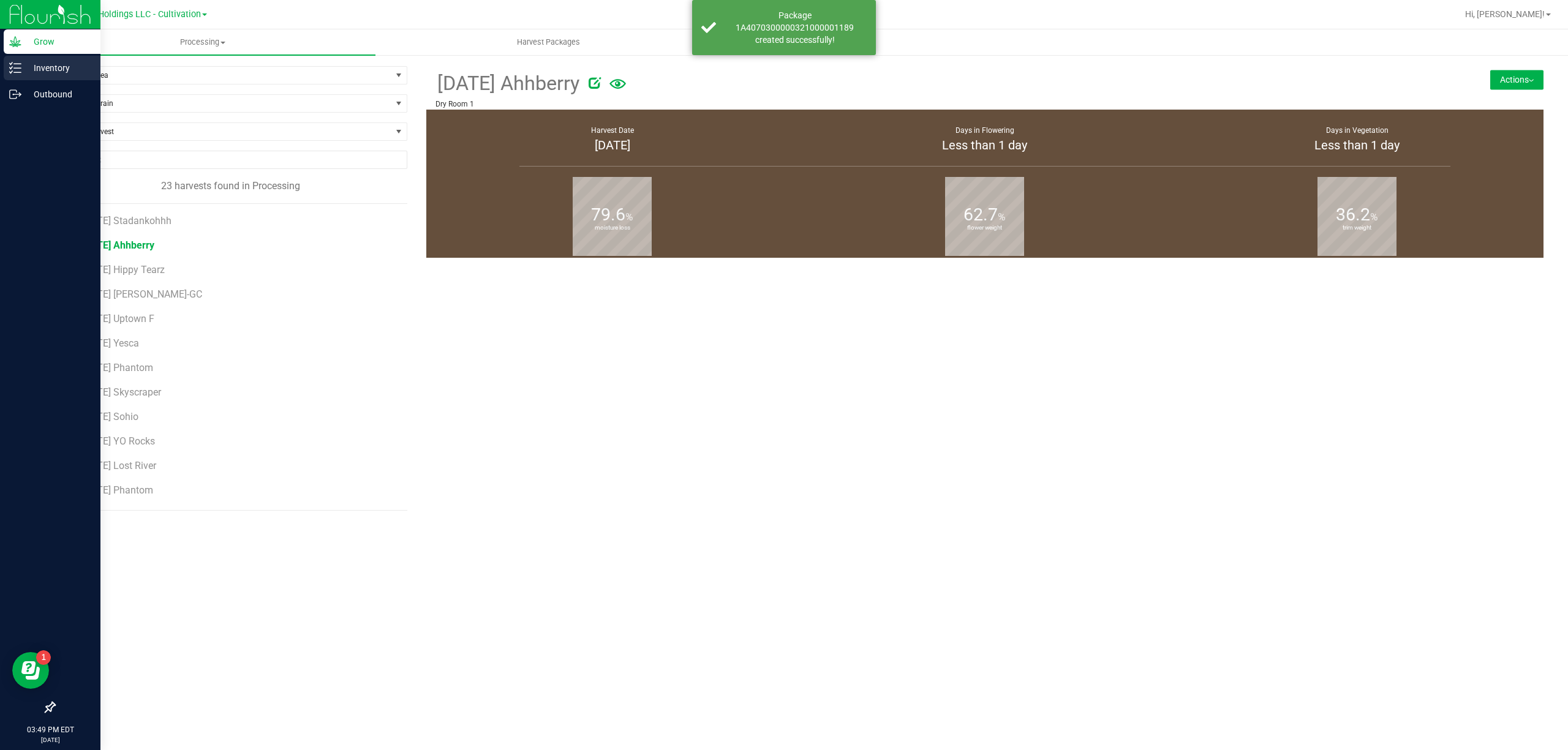
click at [10, 63] on icon at bounding box center [11, 63] width 3 height 2
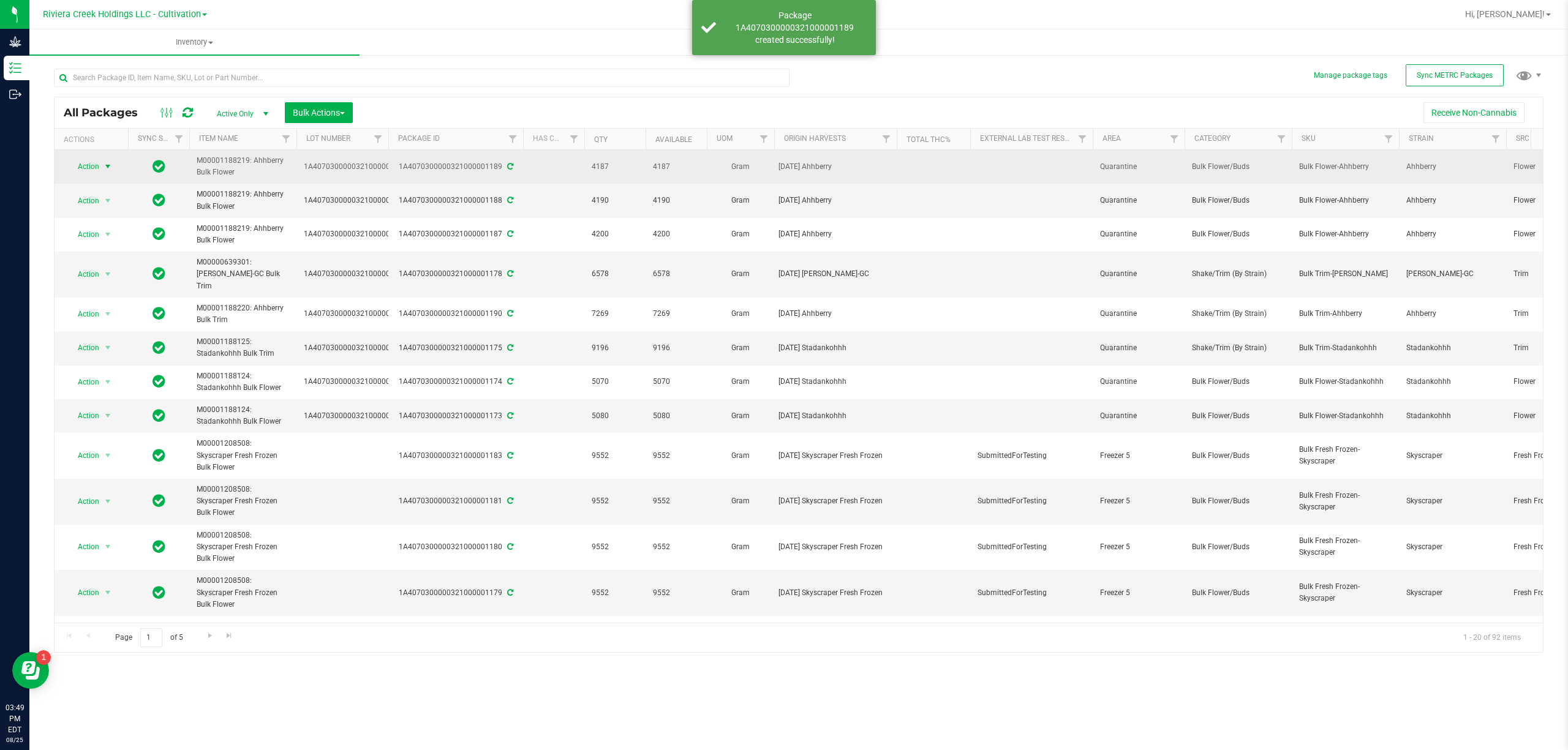
click at [84, 170] on span "Action" at bounding box center [83, 166] width 33 height 17
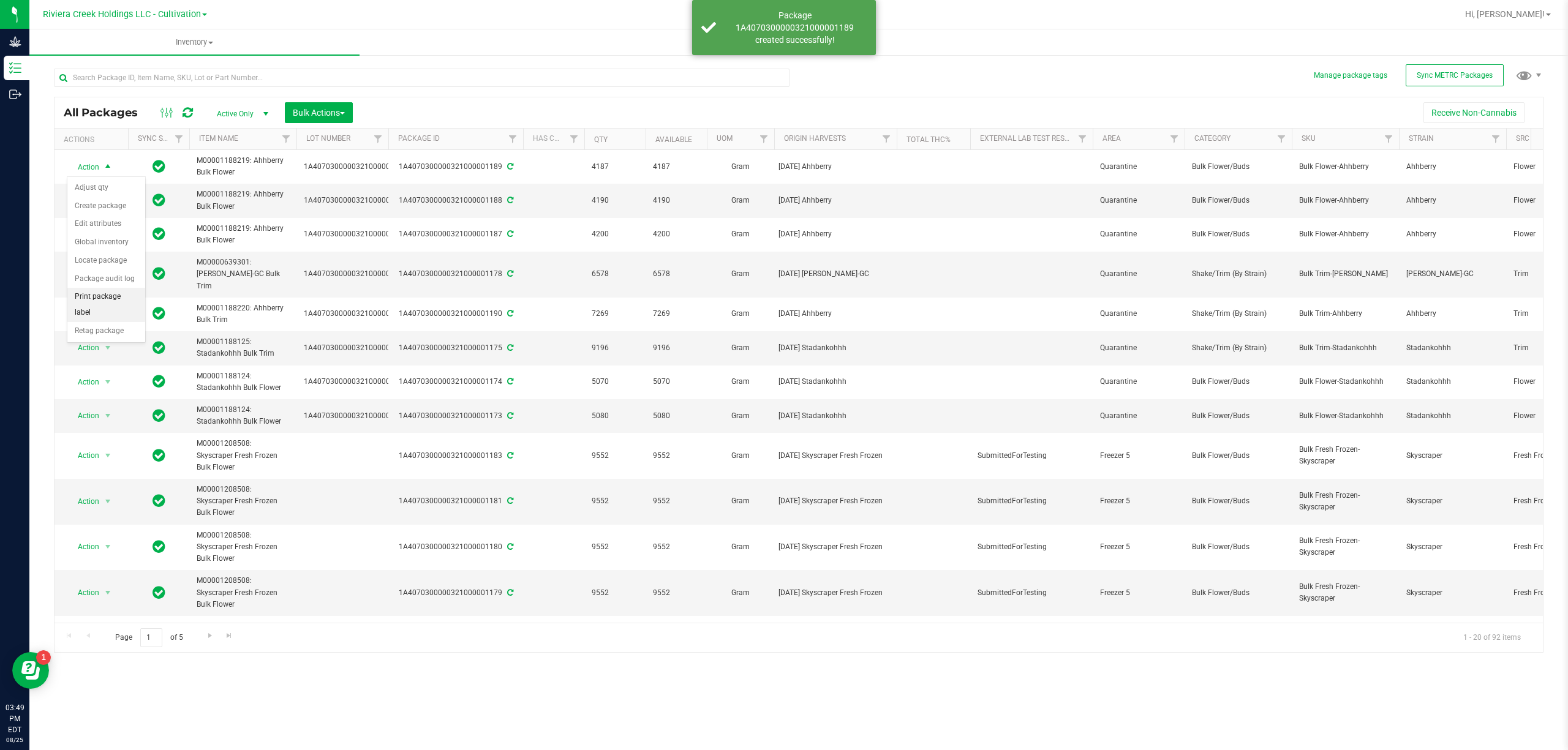
click at [96, 310] on li "Print package label" at bounding box center [106, 305] width 78 height 34
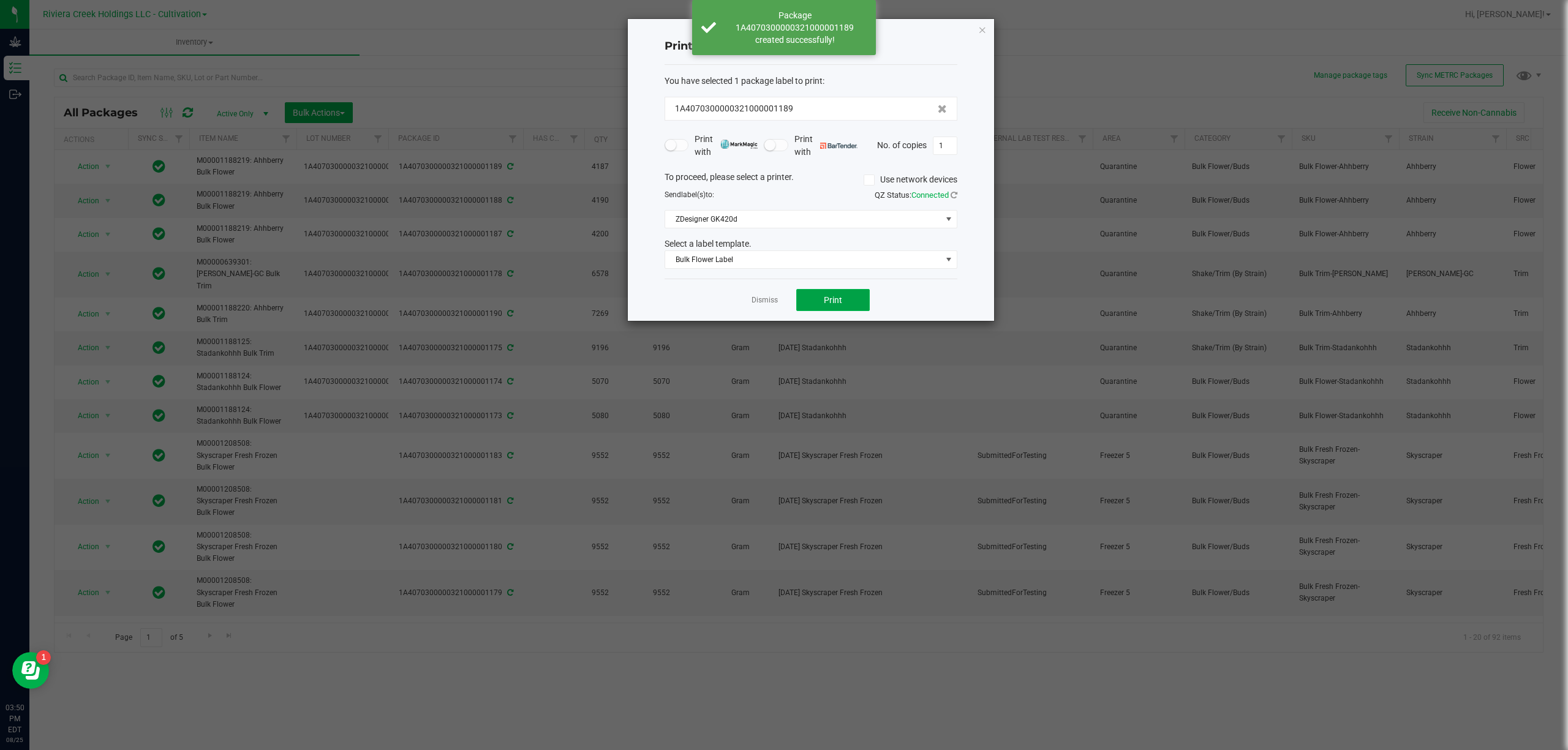
click at [807, 304] on button "Print" at bounding box center [833, 300] width 74 height 22
drag, startPoint x: 980, startPoint y: 85, endPoint x: 980, endPoint y: 28, distance: 57.0
click at [980, 28] on icon "button" at bounding box center [982, 29] width 8 height 14
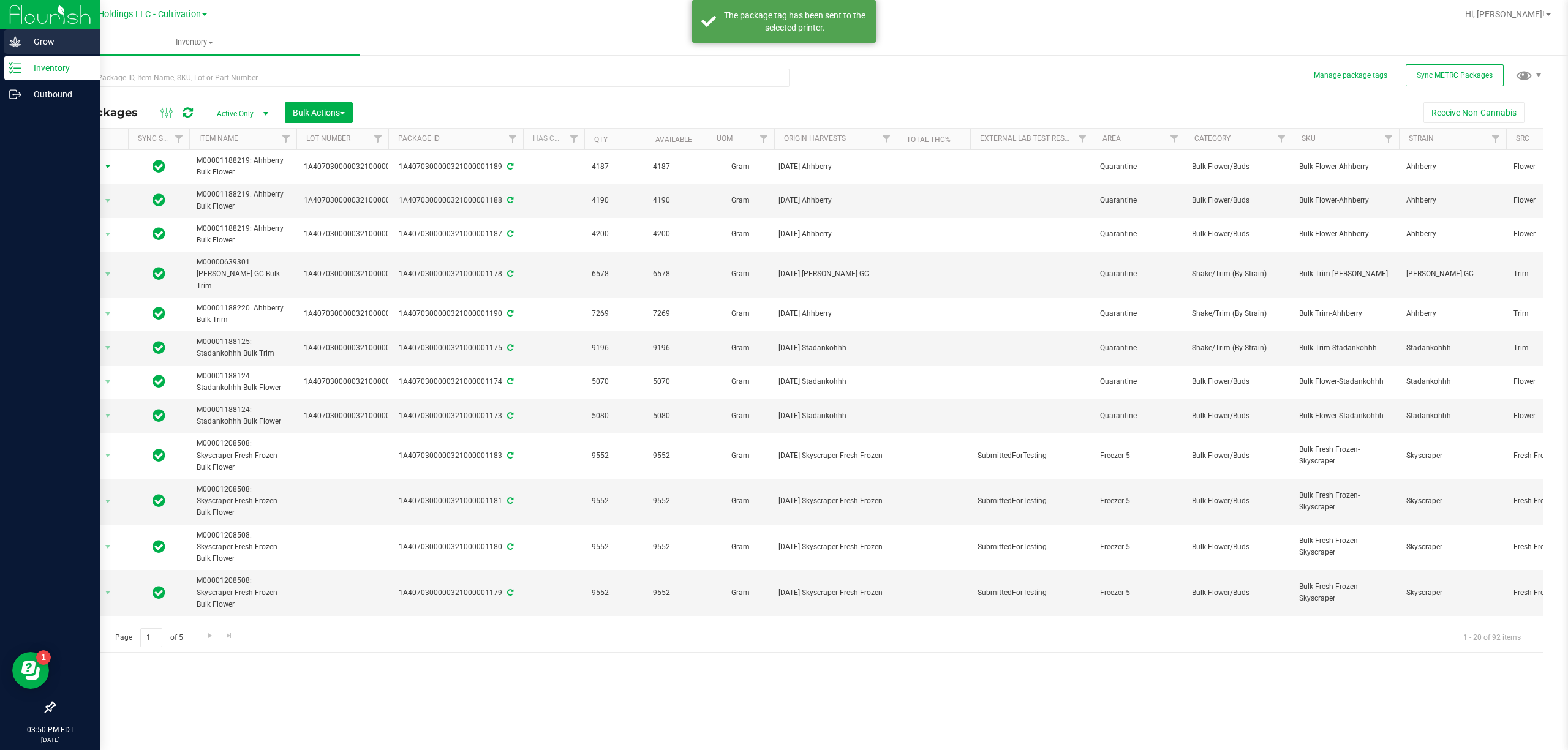
click at [57, 37] on p "Grow" at bounding box center [58, 41] width 74 height 14
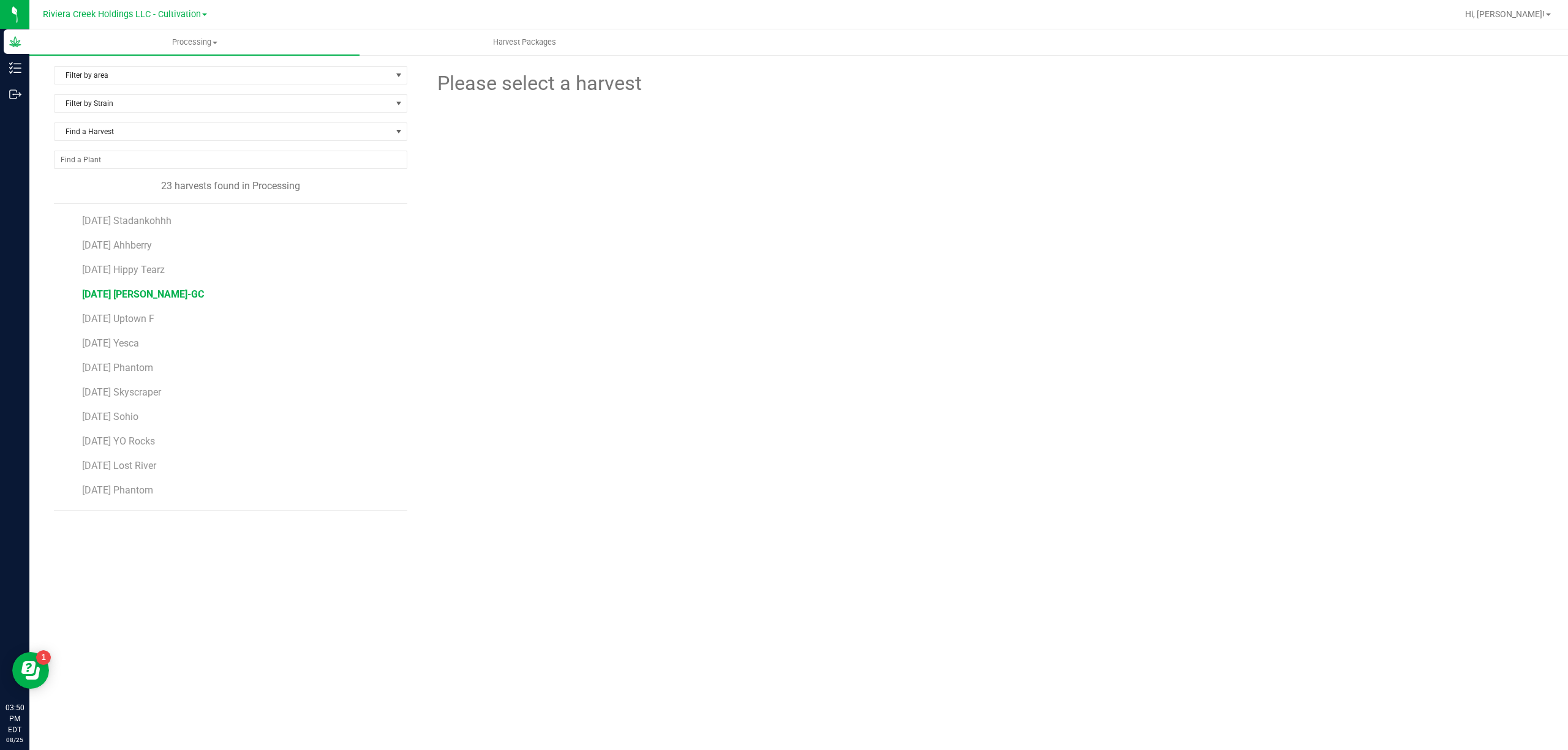
click at [167, 300] on span "[DATE] [PERSON_NAME]-GC" at bounding box center [143, 294] width 122 height 12
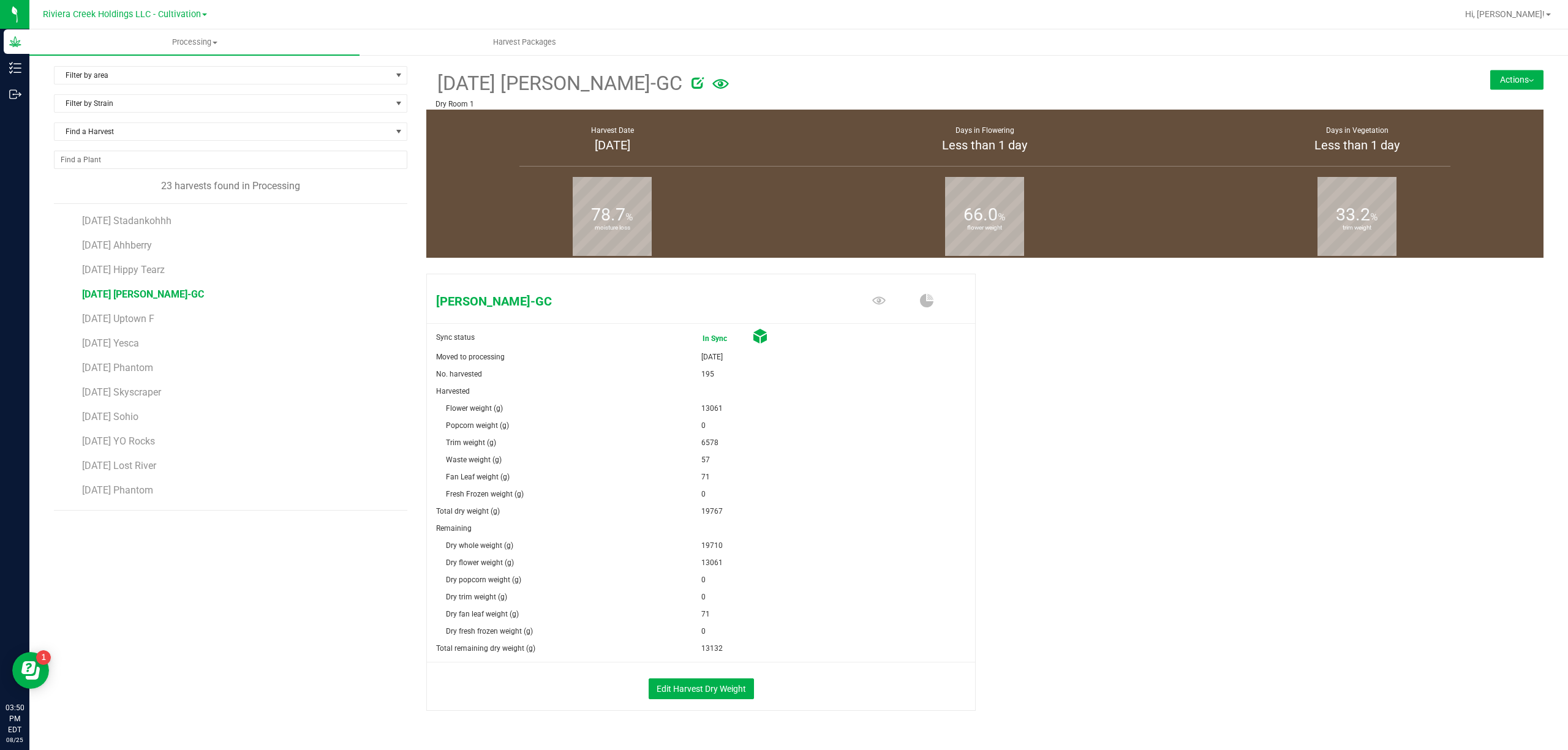
click at [1490, 74] on button "Actions" at bounding box center [1516, 79] width 53 height 19
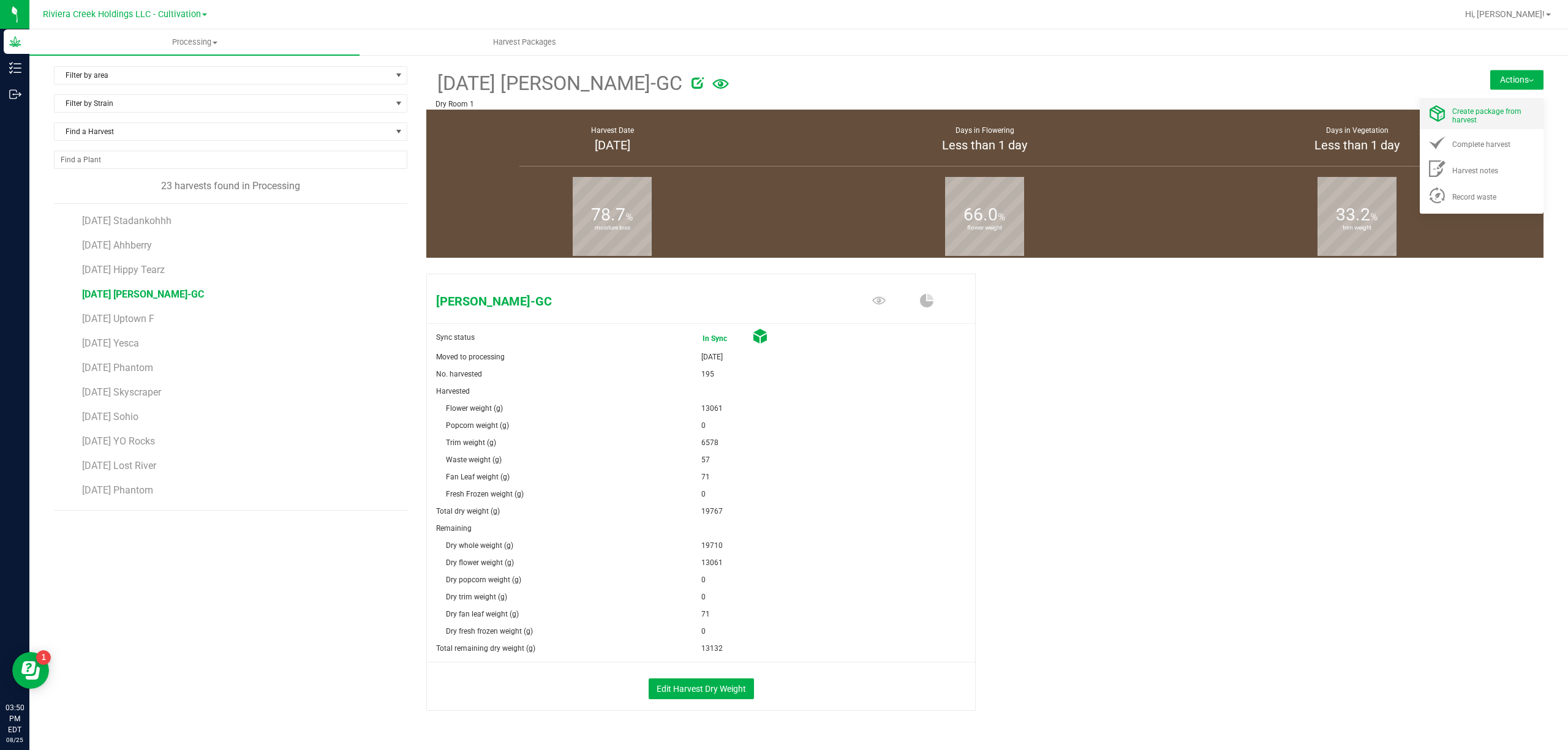
click at [1474, 101] on li "Create package from harvest" at bounding box center [1480, 113] width 123 height 31
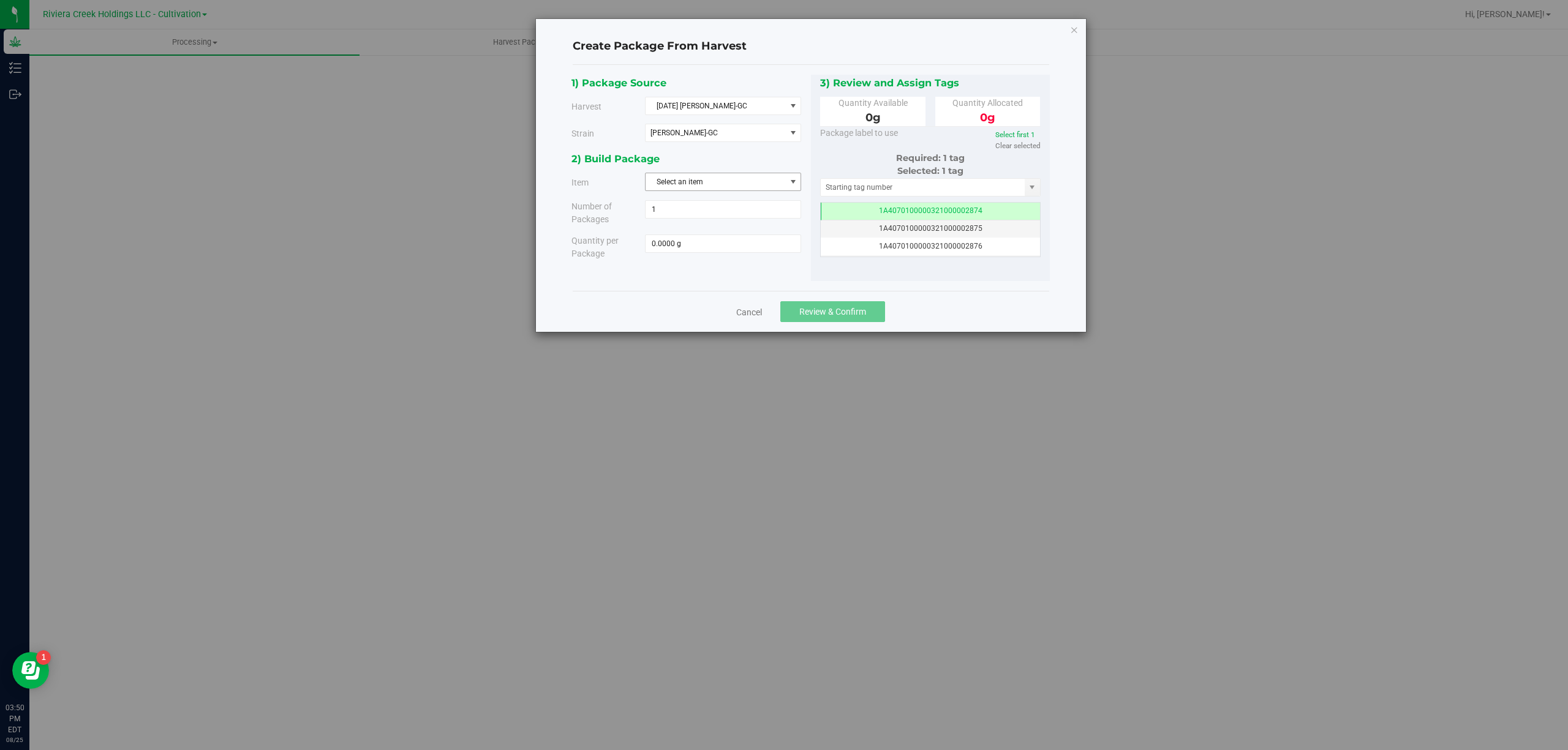
click at [689, 182] on span "Select an item" at bounding box center [715, 181] width 140 height 17
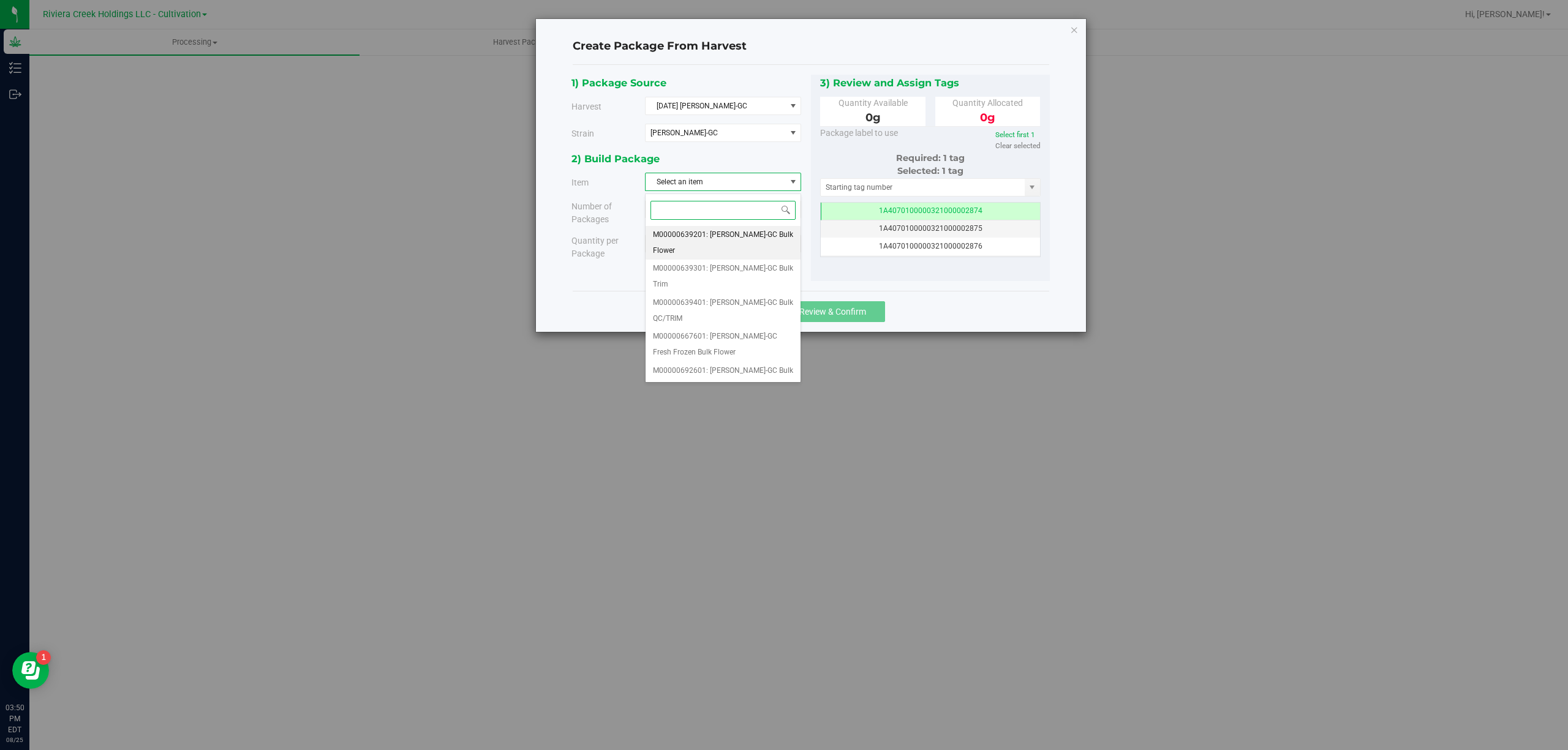
click at [730, 234] on span "M00000639201: [PERSON_NAME]-GC Bulk Flower" at bounding box center [722, 243] width 140 height 31
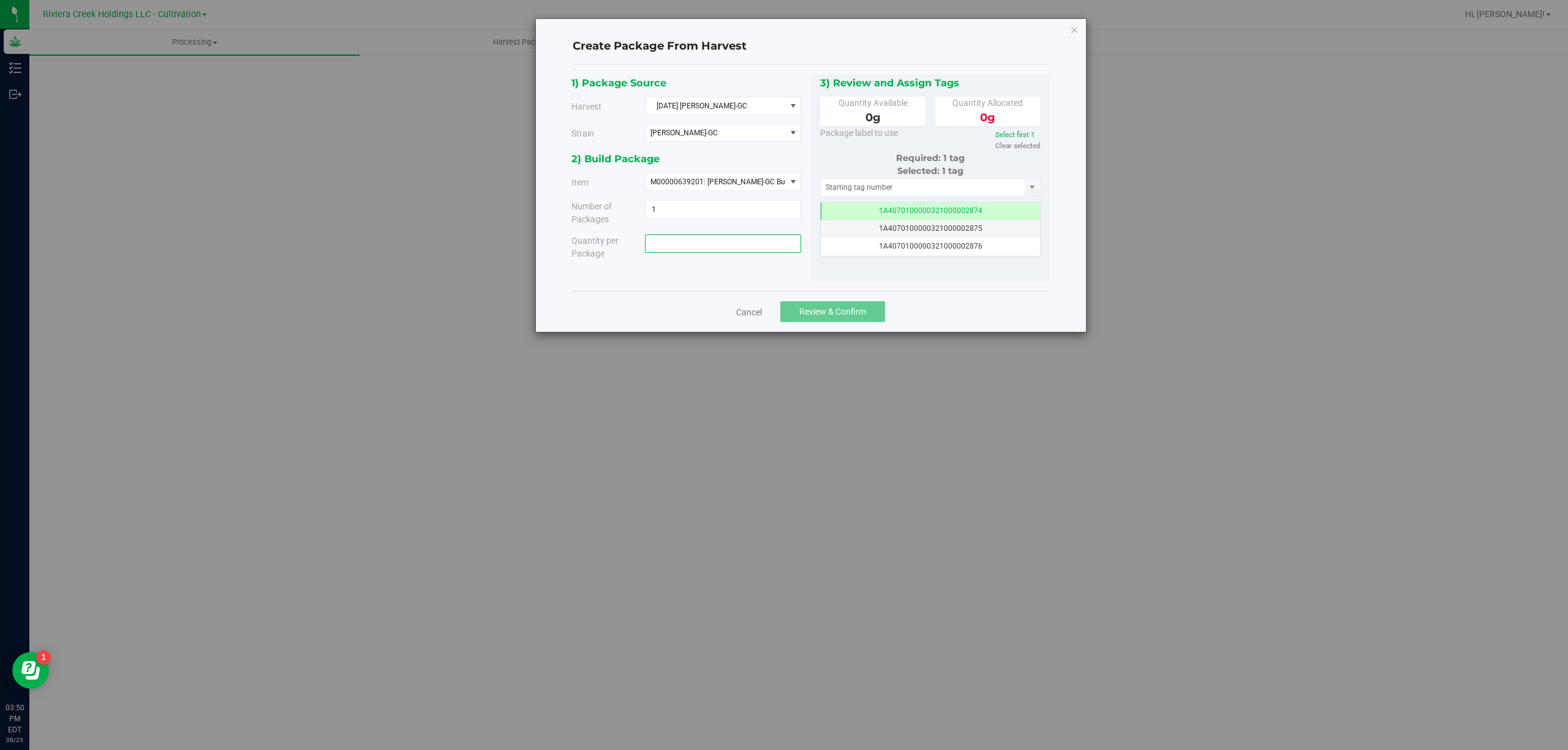
click at [719, 247] on span at bounding box center [723, 243] width 156 height 19
type input "6550"
type input "6550.0000 g"
click at [836, 194] on input "text" at bounding box center [923, 187] width 205 height 17
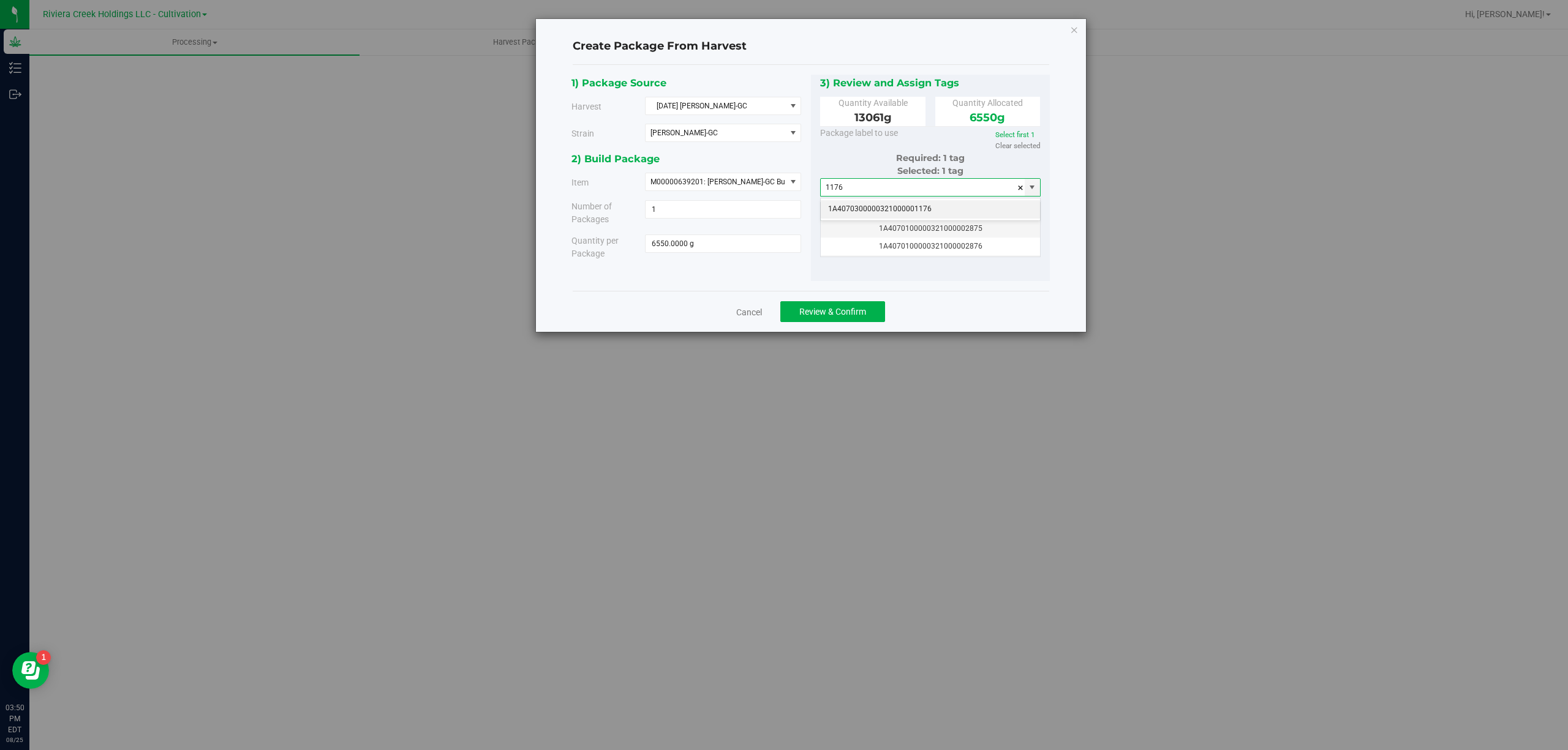
click at [878, 208] on li "1A4070300000321000001176" at bounding box center [930, 210] width 219 height 19
type input "1A4070300000321000001176"
click at [824, 311] on span "Review & Confirm" at bounding box center [832, 312] width 67 height 10
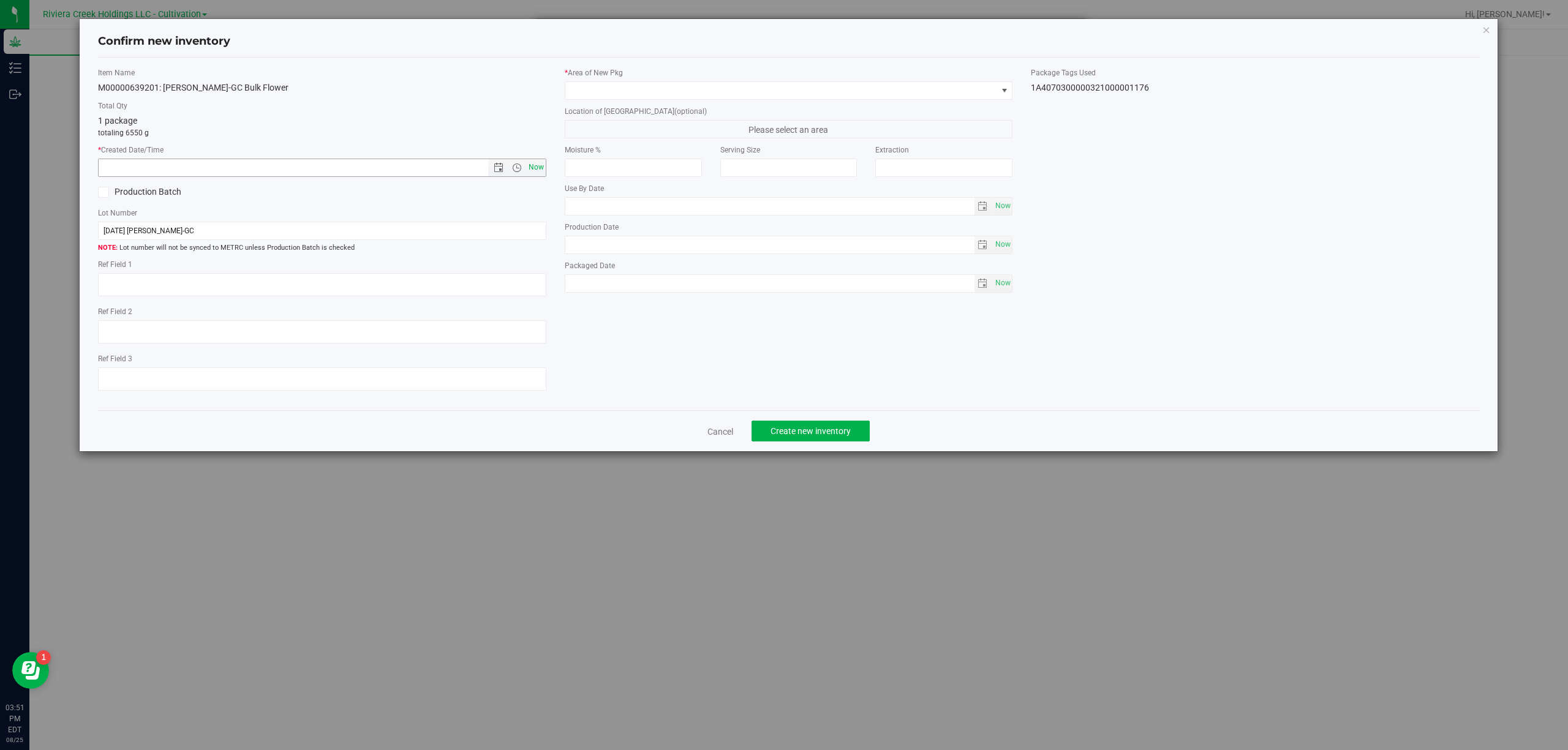
click at [537, 167] on span "Now" at bounding box center [536, 168] width 21 height 18
type input "[DATE] 3:51 PM"
click at [640, 83] on span at bounding box center [781, 90] width 431 height 17
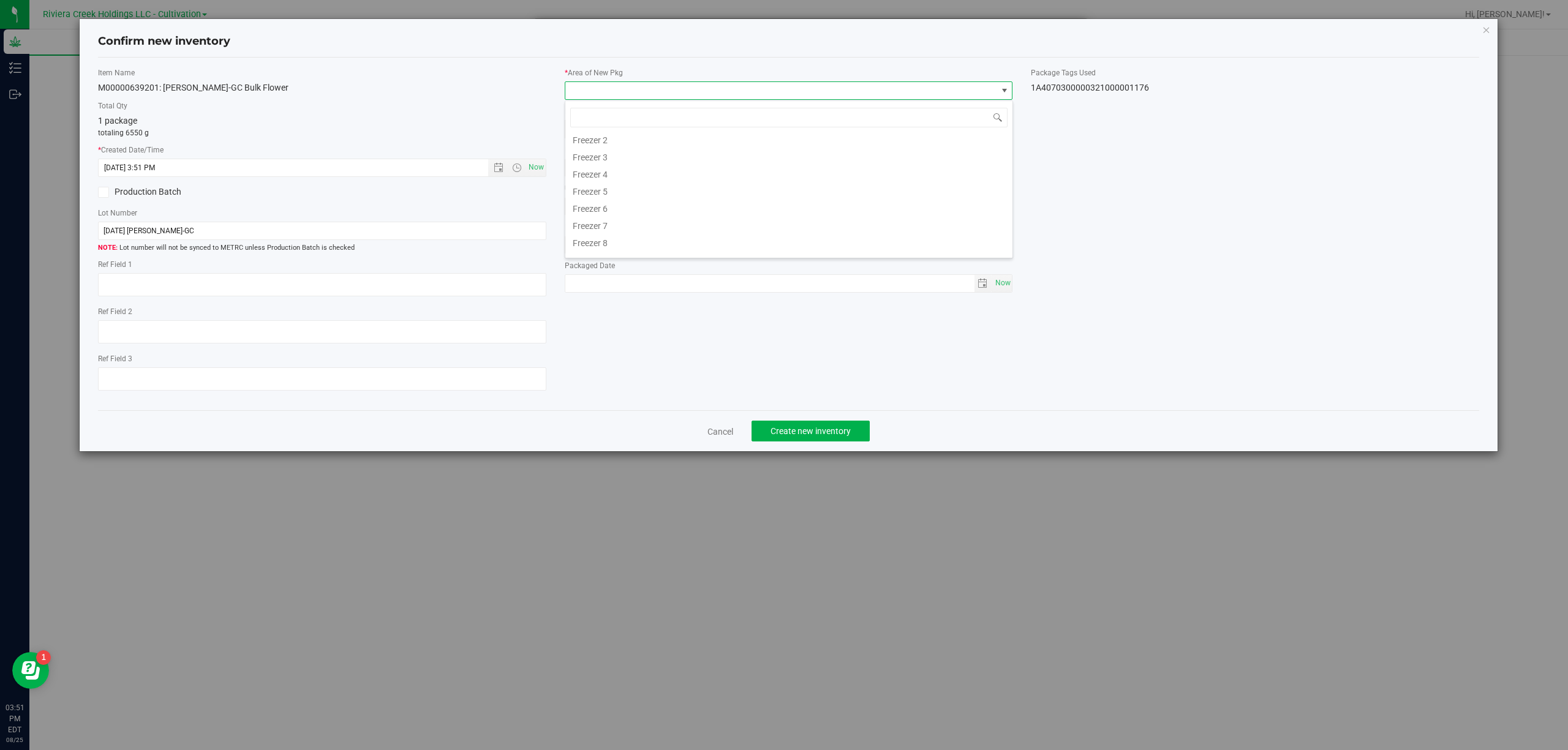
scroll to position [255, 0]
click at [620, 218] on li "Quarantine" at bounding box center [788, 213] width 447 height 17
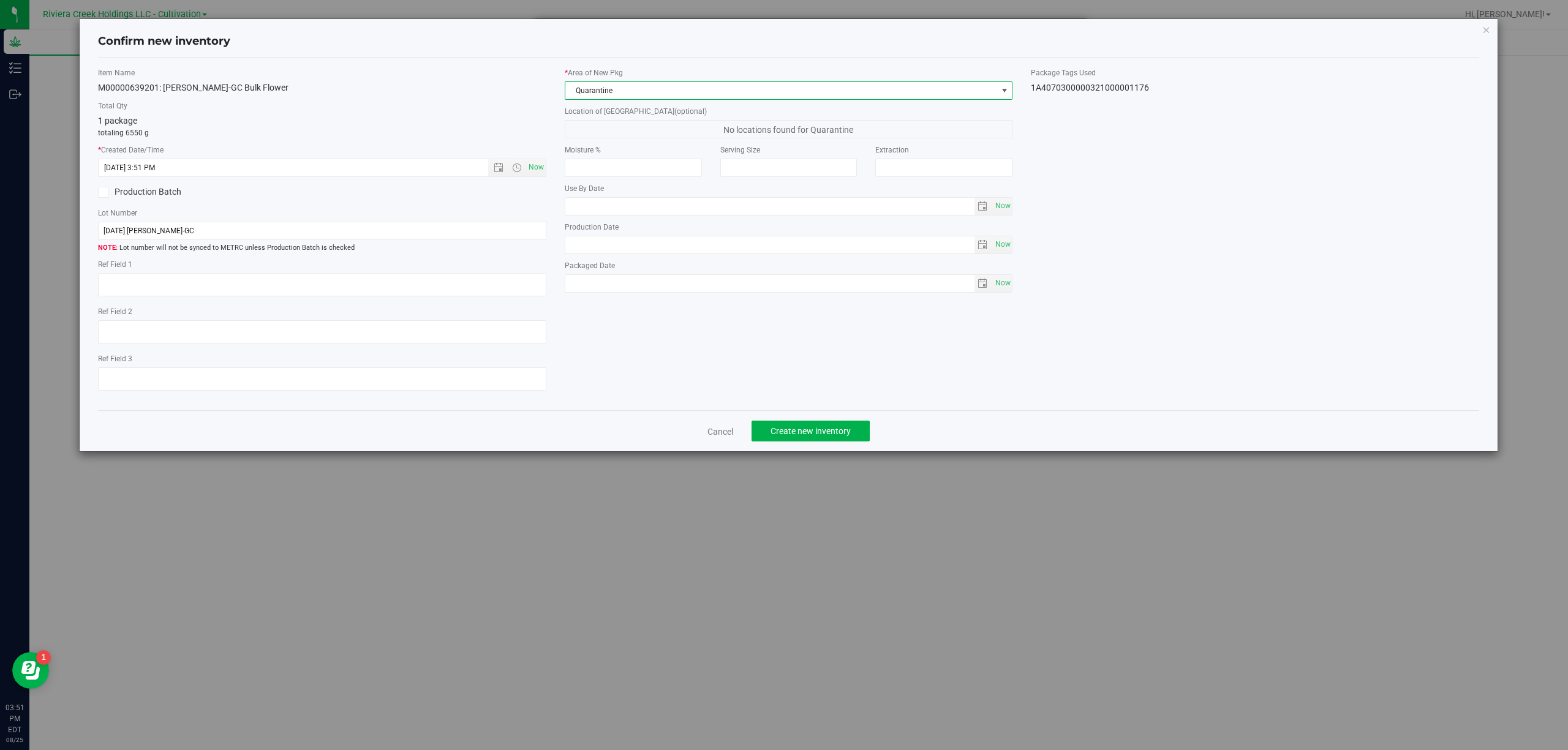
click at [1093, 90] on div "1A4070300000321000001176" at bounding box center [1254, 88] width 448 height 13
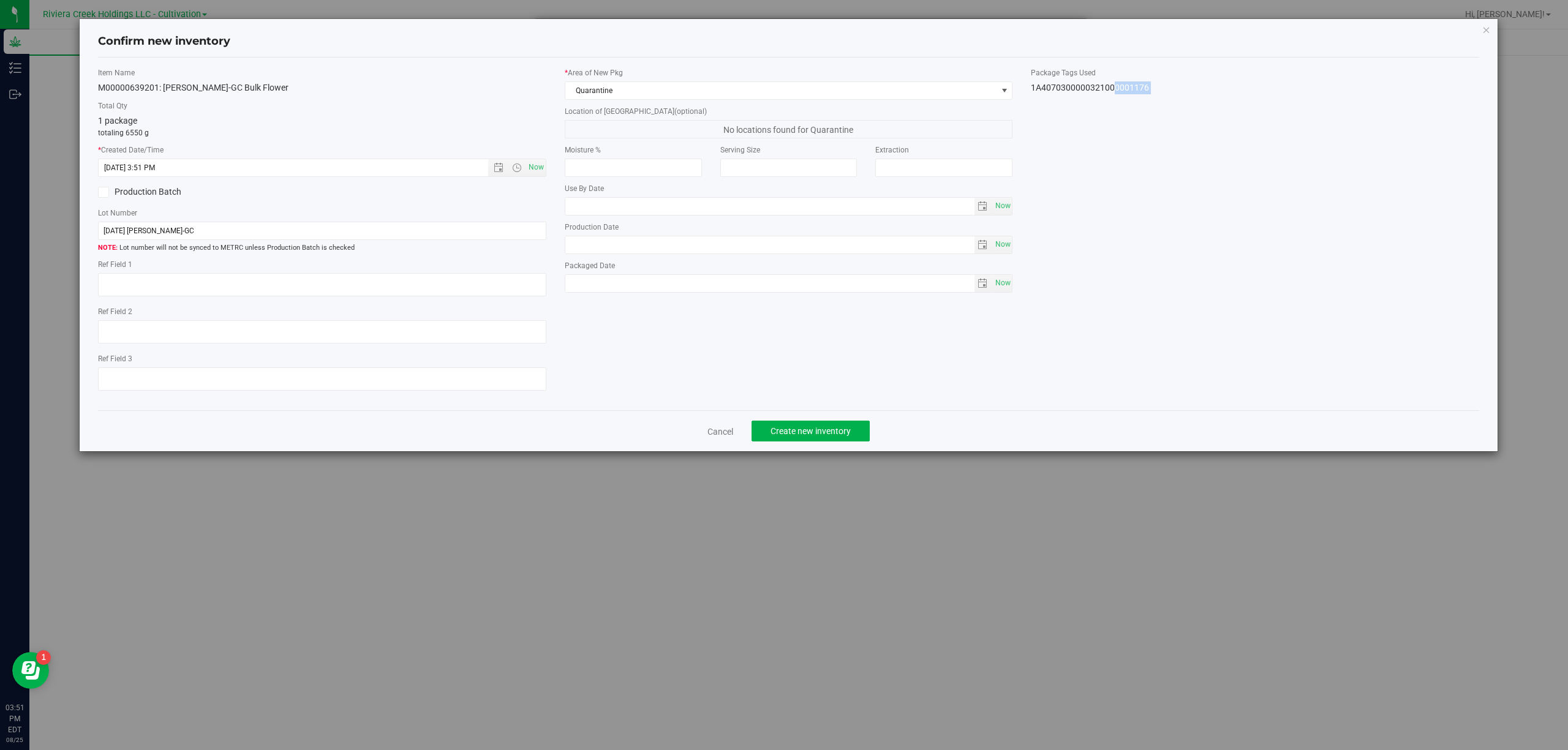
copy body "1A4070300000321000001176 Cancel Create new inventory"
click at [393, 234] on input "[DATE] [PERSON_NAME]-GC" at bounding box center [322, 231] width 448 height 19
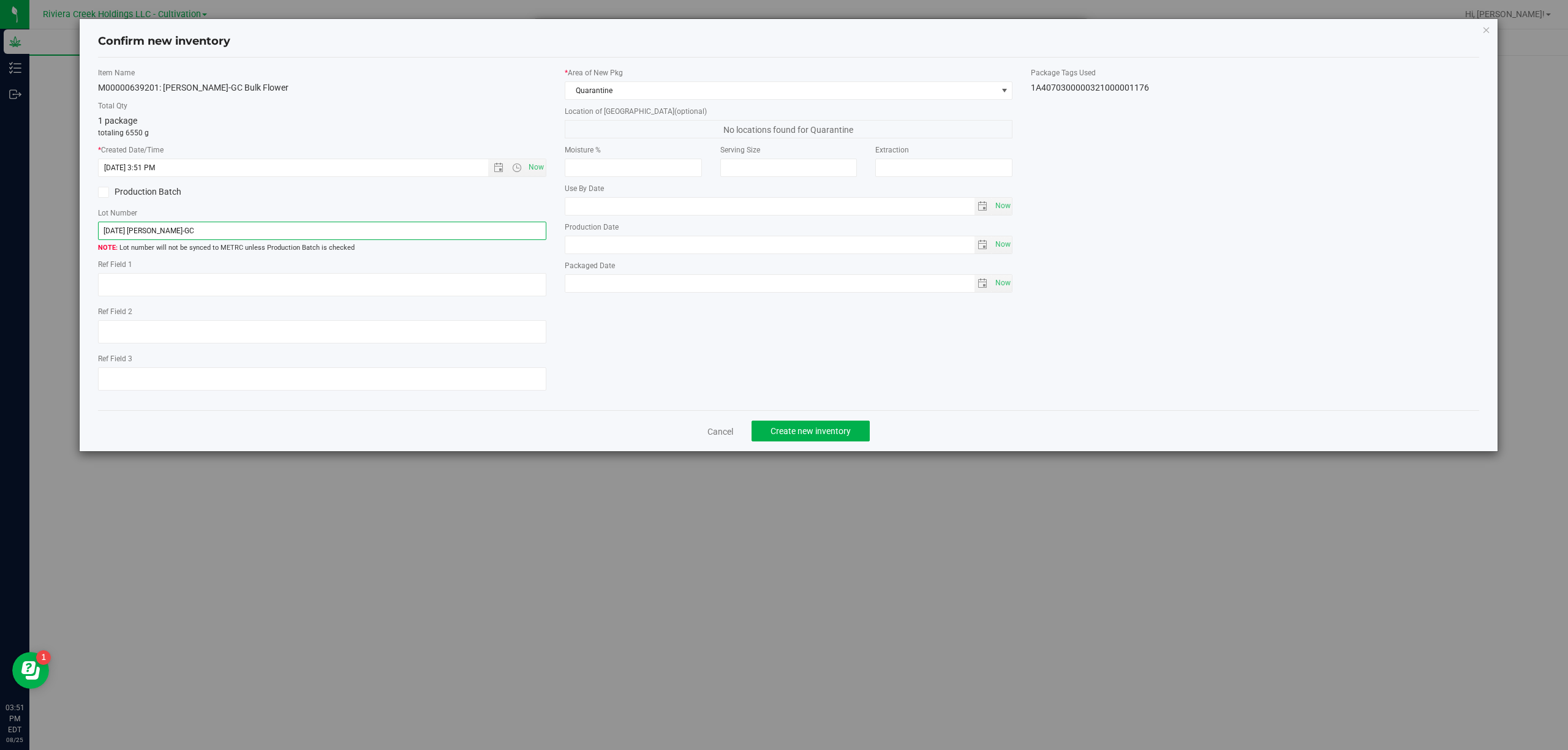
paste input "1A4070300000321000001176"
type input "1A4070300000321000001176"
click at [398, 287] on textarea at bounding box center [322, 285] width 448 height 23
type textarea "B1-NYF-R3"
click at [664, 328] on div "Item Name M00000639201: [PERSON_NAME]-GC Bulk Flower Total Qty 1 package totali…" at bounding box center [788, 234] width 1400 height 334
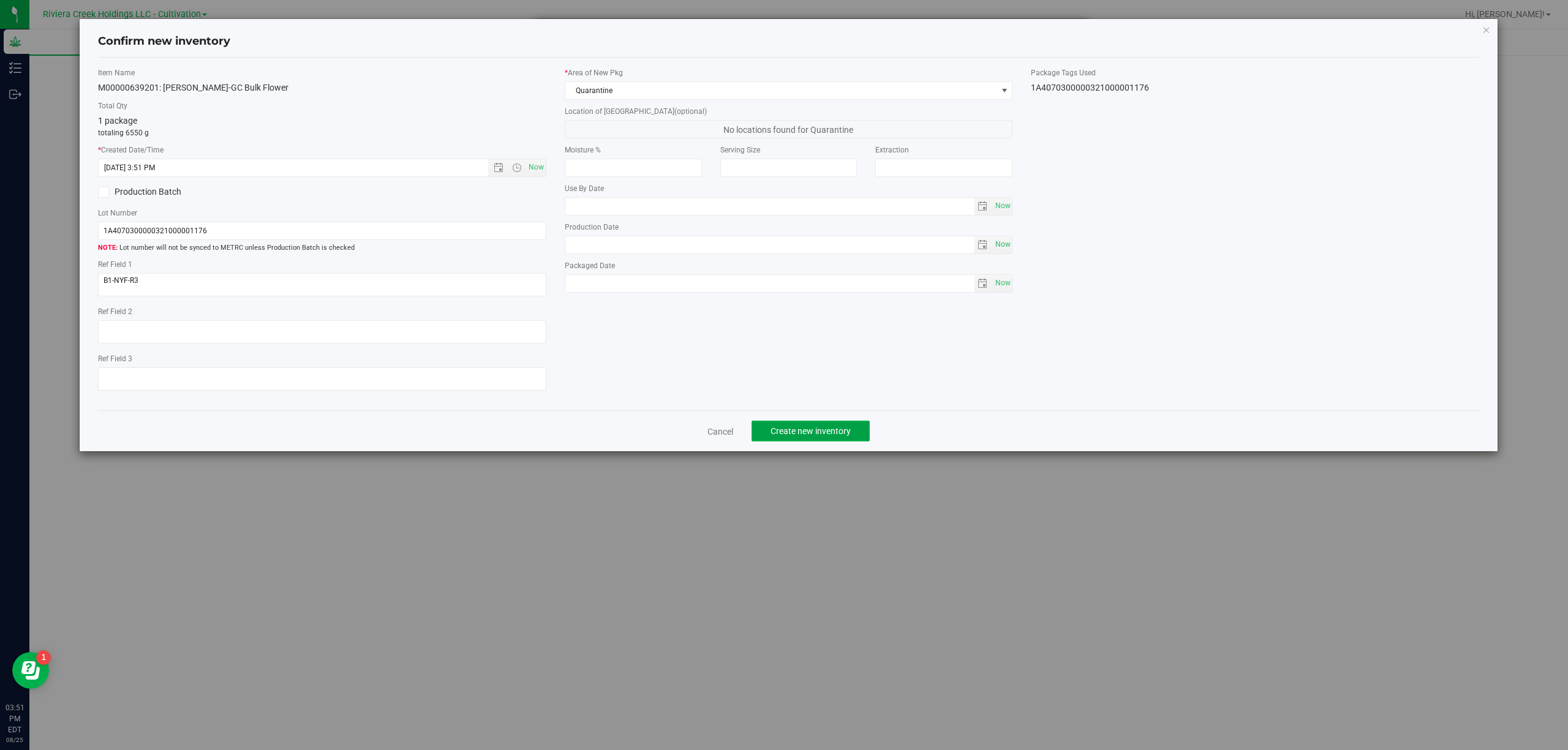
click at [811, 432] on span "Create new inventory" at bounding box center [811, 431] width 80 height 10
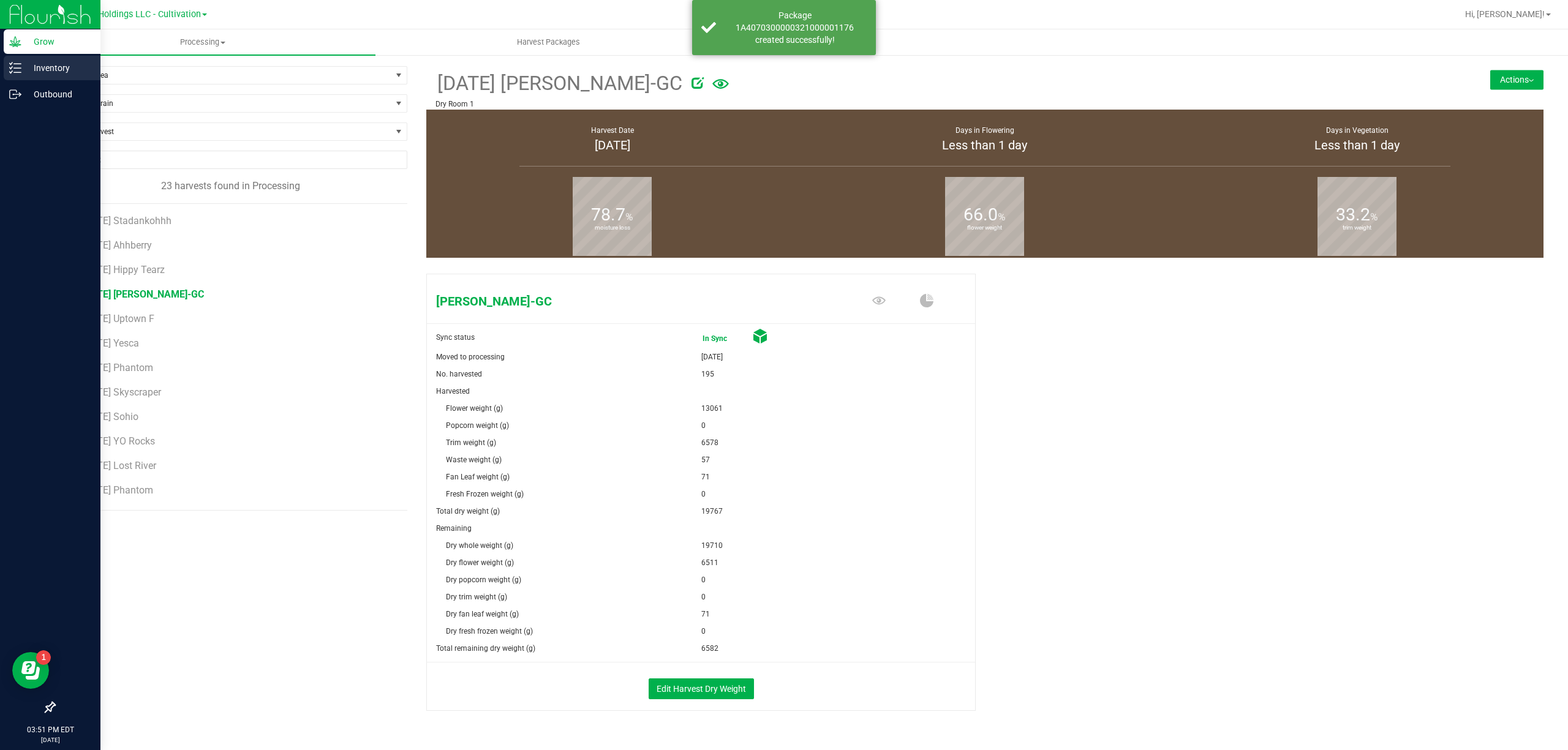
click at [22, 72] on p "Inventory" at bounding box center [58, 68] width 74 height 14
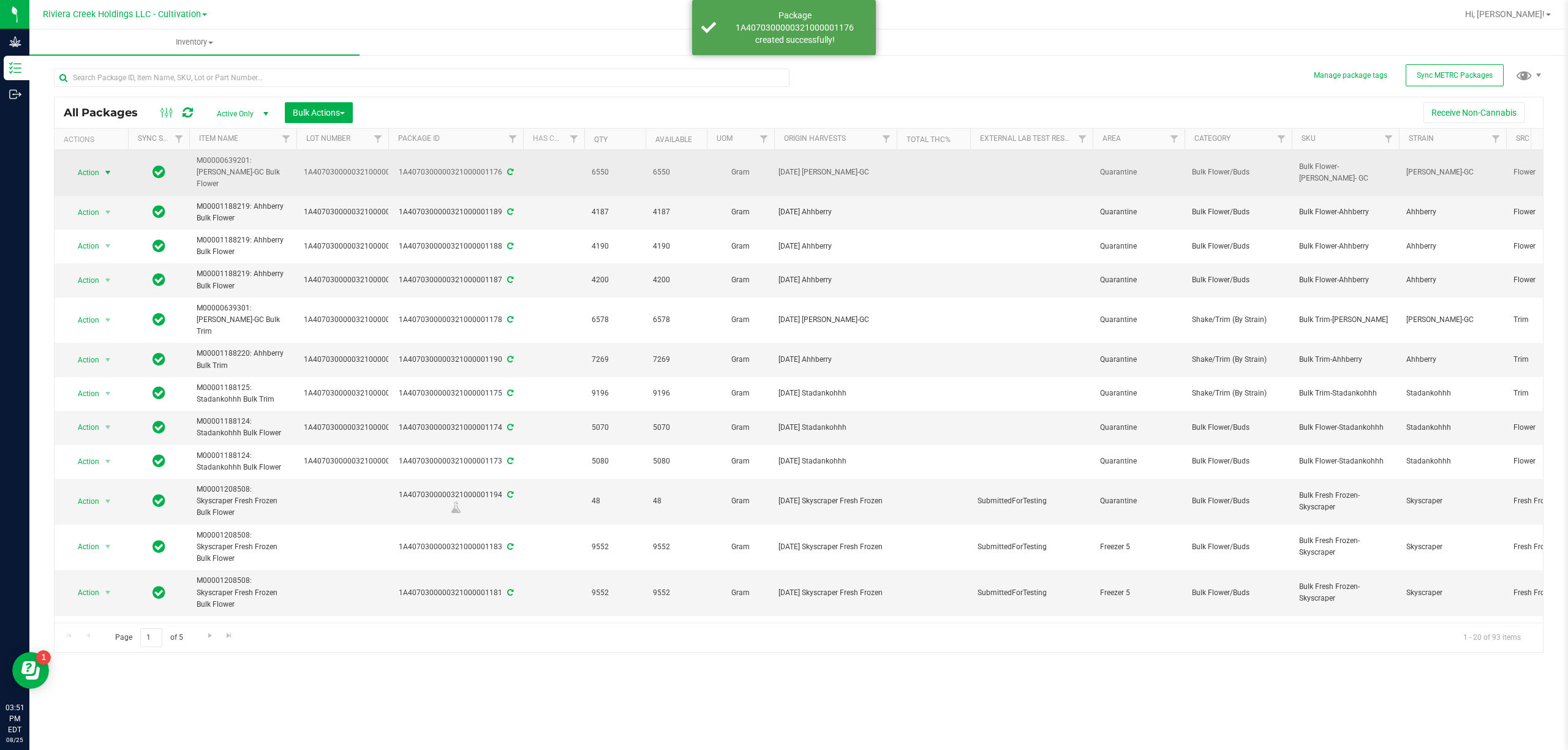
click at [99, 168] on span "Action" at bounding box center [83, 172] width 33 height 17
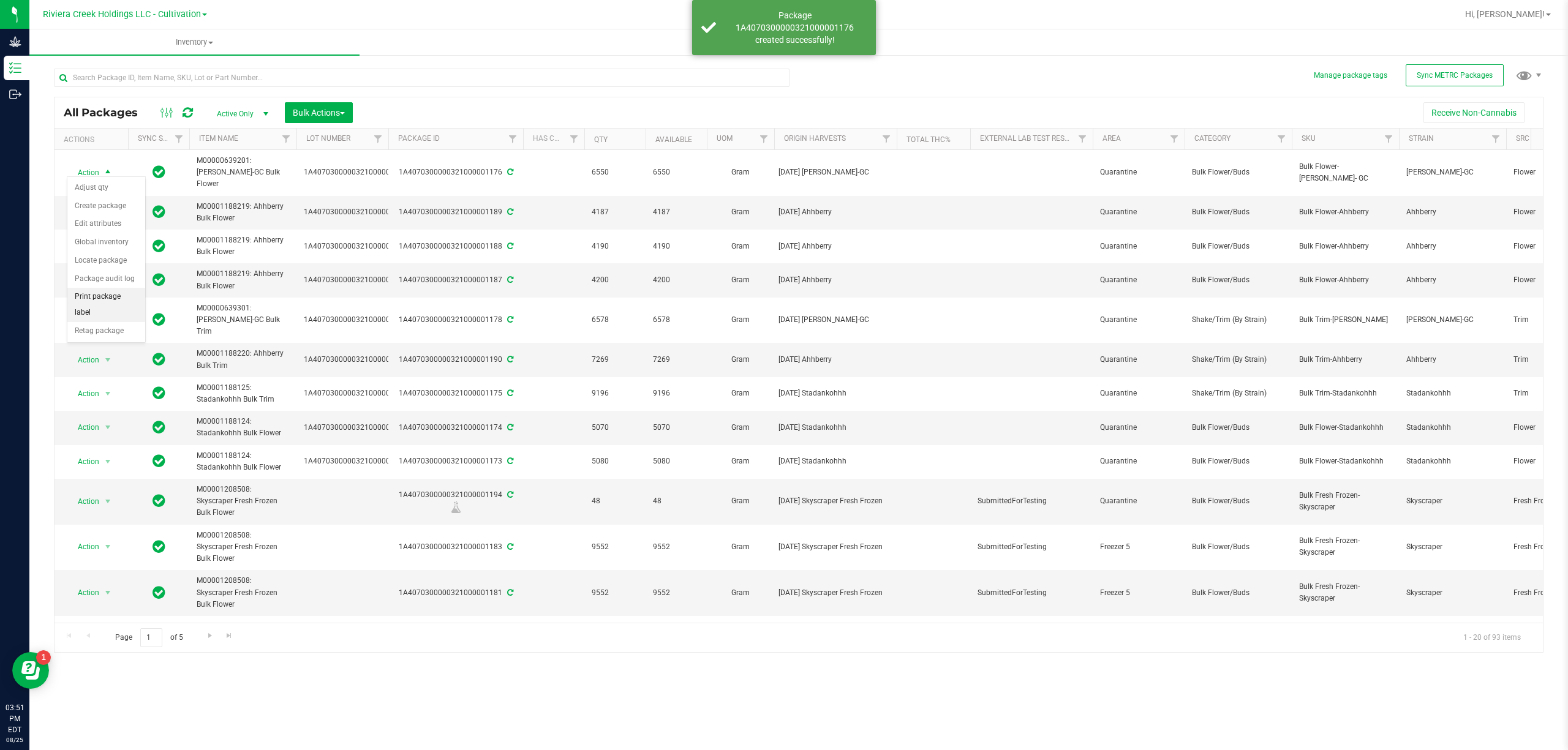
click at [113, 299] on li "Print package label" at bounding box center [106, 305] width 78 height 34
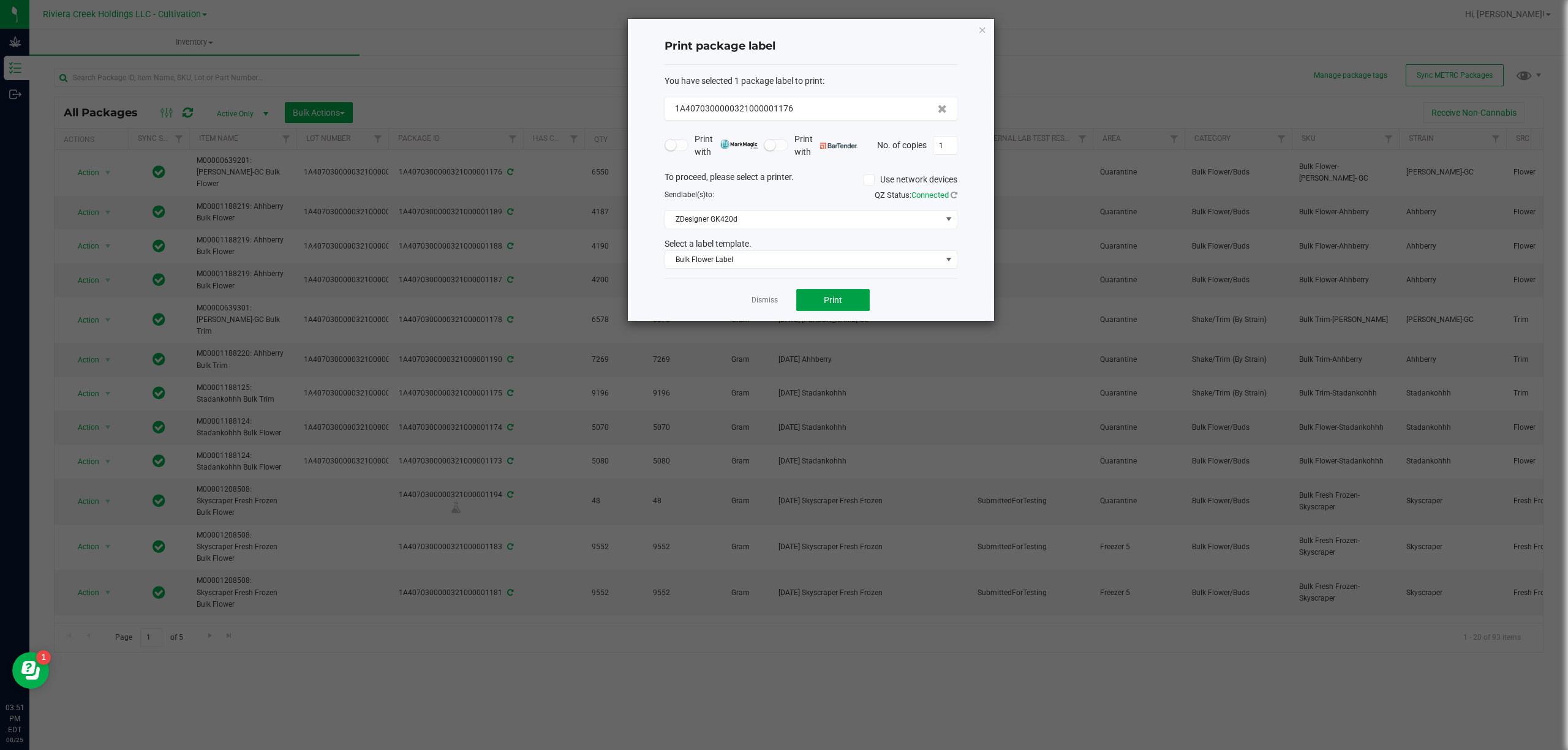
click at [828, 305] on span "Print" at bounding box center [833, 300] width 19 height 10
click at [985, 30] on icon "button" at bounding box center [982, 29] width 8 height 14
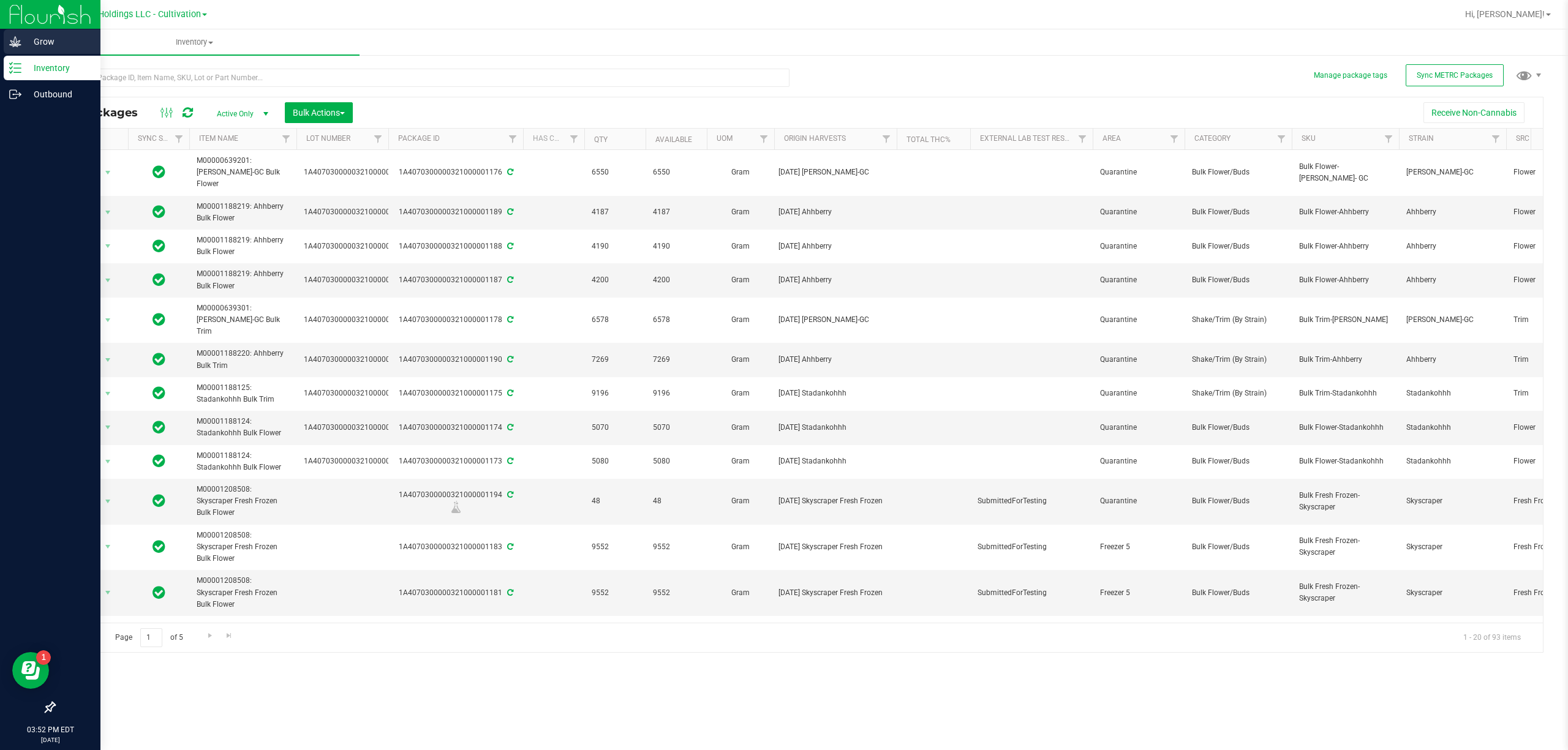
click at [19, 48] on div "Grow" at bounding box center [52, 42] width 96 height 25
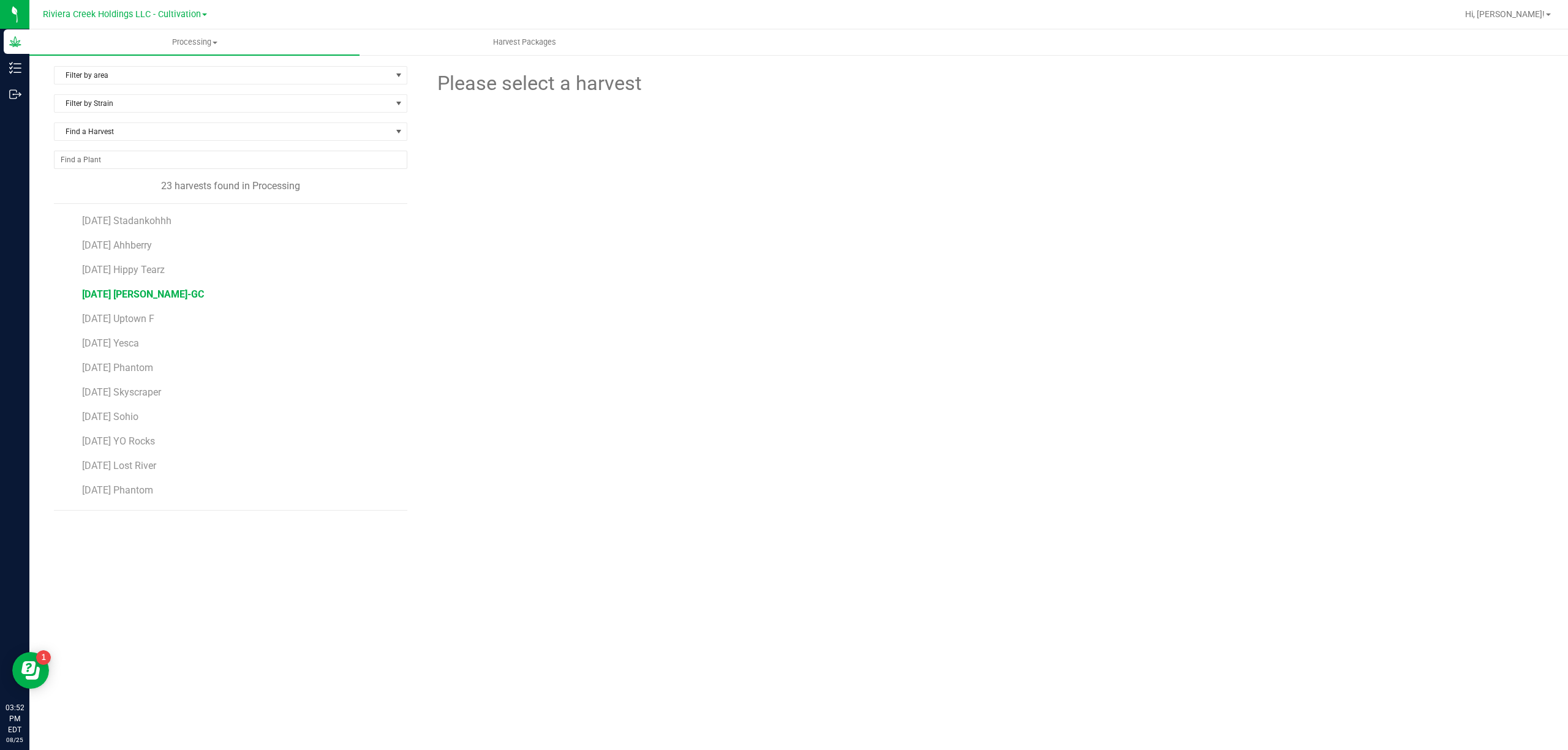
click at [174, 297] on span "[DATE] [PERSON_NAME]-GC" at bounding box center [143, 294] width 122 height 12
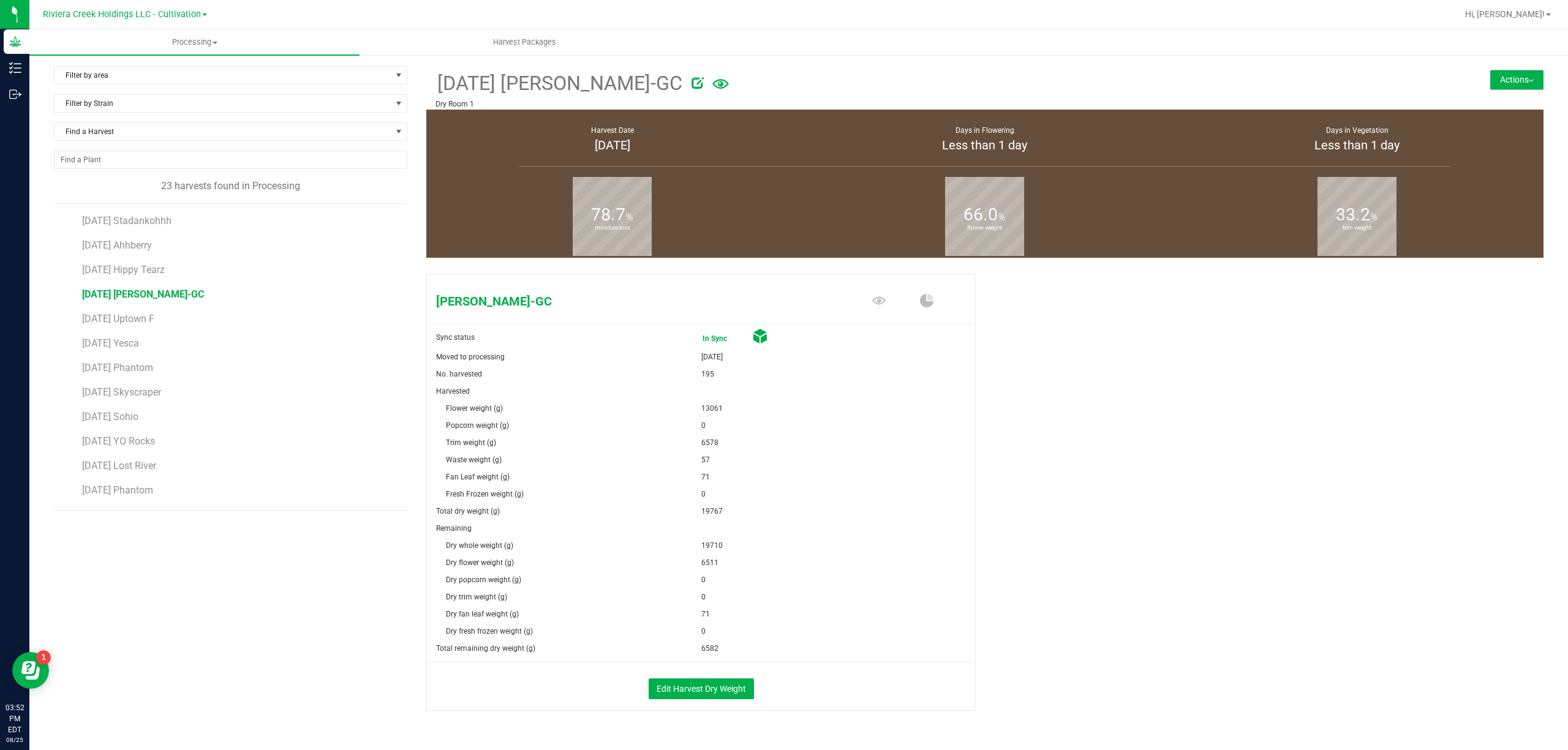
click at [1513, 81] on button "Actions" at bounding box center [1516, 79] width 53 height 19
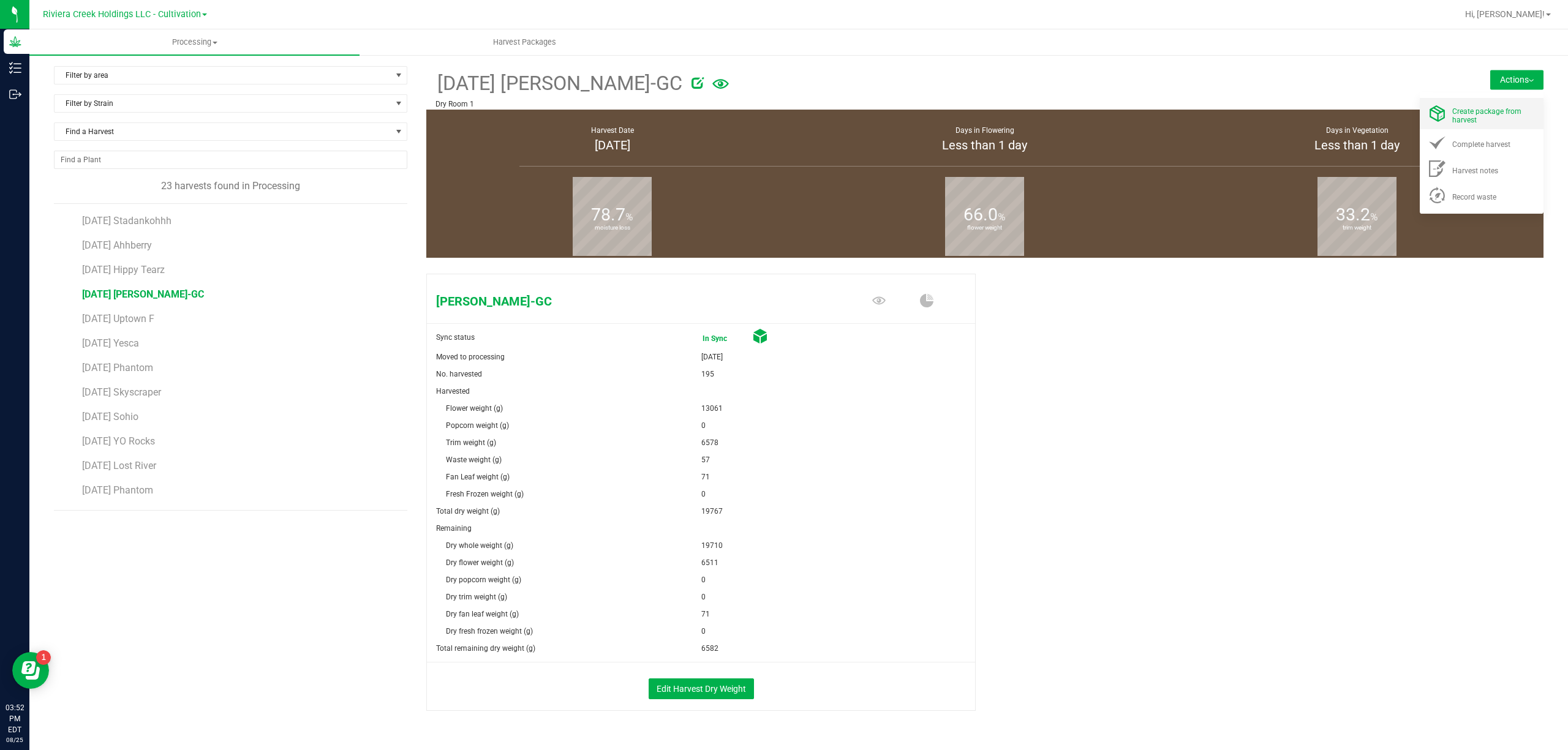
click at [1463, 105] on div "Create package from harvest" at bounding box center [1494, 113] width 83 height 21
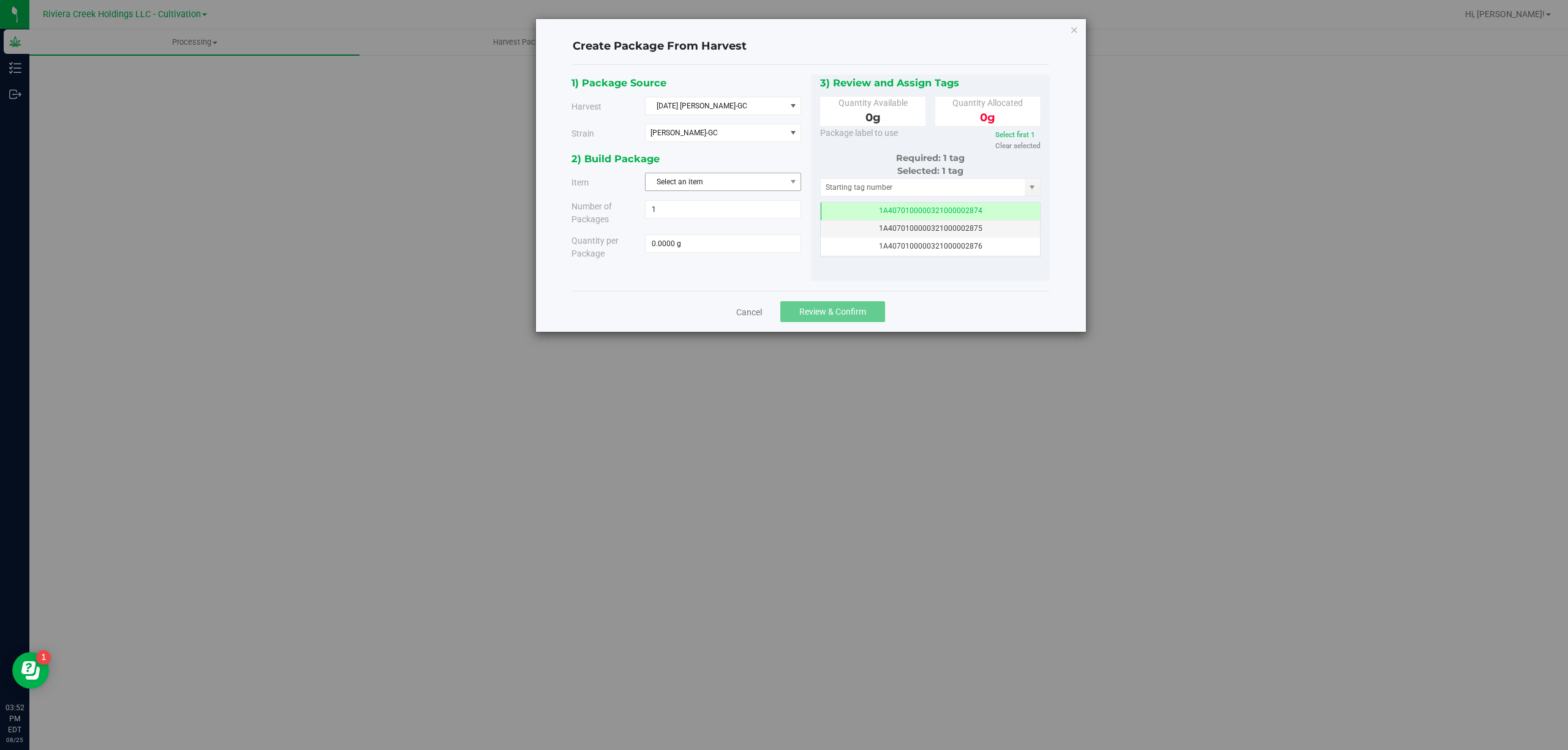
click at [777, 182] on span "Select an item" at bounding box center [715, 181] width 140 height 17
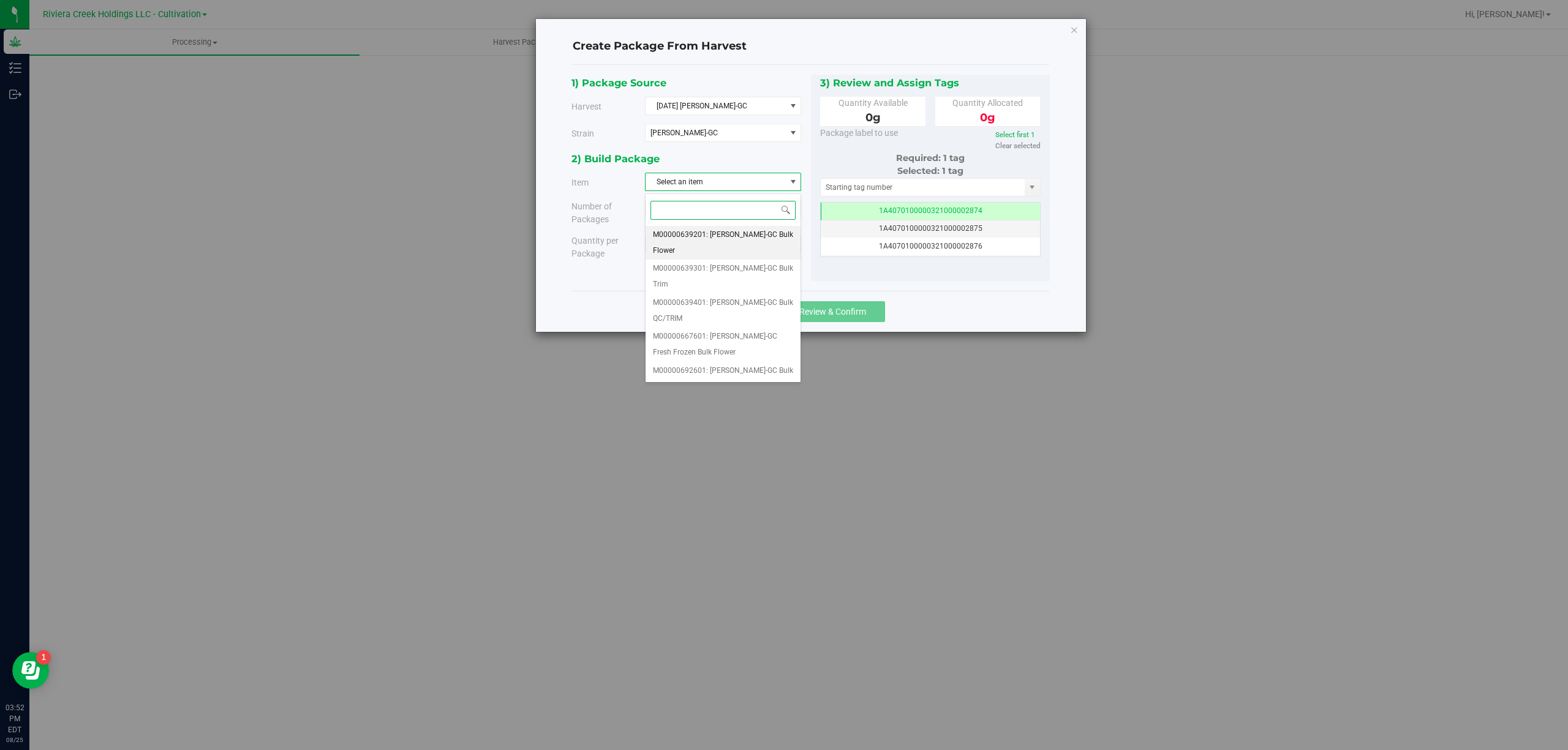
click at [758, 249] on span "M00000639201: [PERSON_NAME]-GC Bulk Flower" at bounding box center [722, 243] width 140 height 31
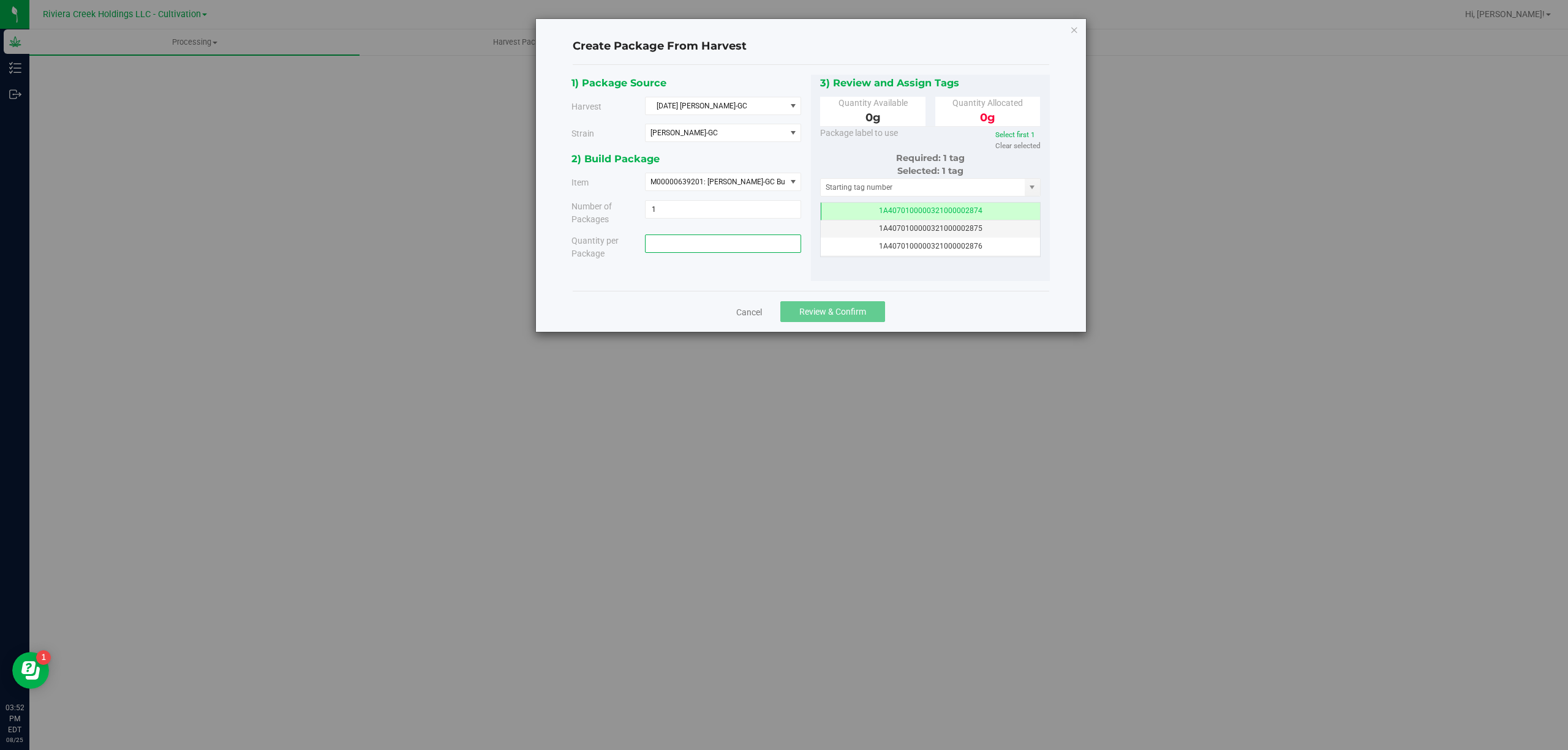
click at [738, 250] on span at bounding box center [723, 243] width 156 height 19
type input "6511"
type input "6511.0000 g"
click at [851, 183] on input "text" at bounding box center [923, 187] width 205 height 17
click at [882, 206] on li "1A4070300000321000001177" at bounding box center [930, 210] width 219 height 19
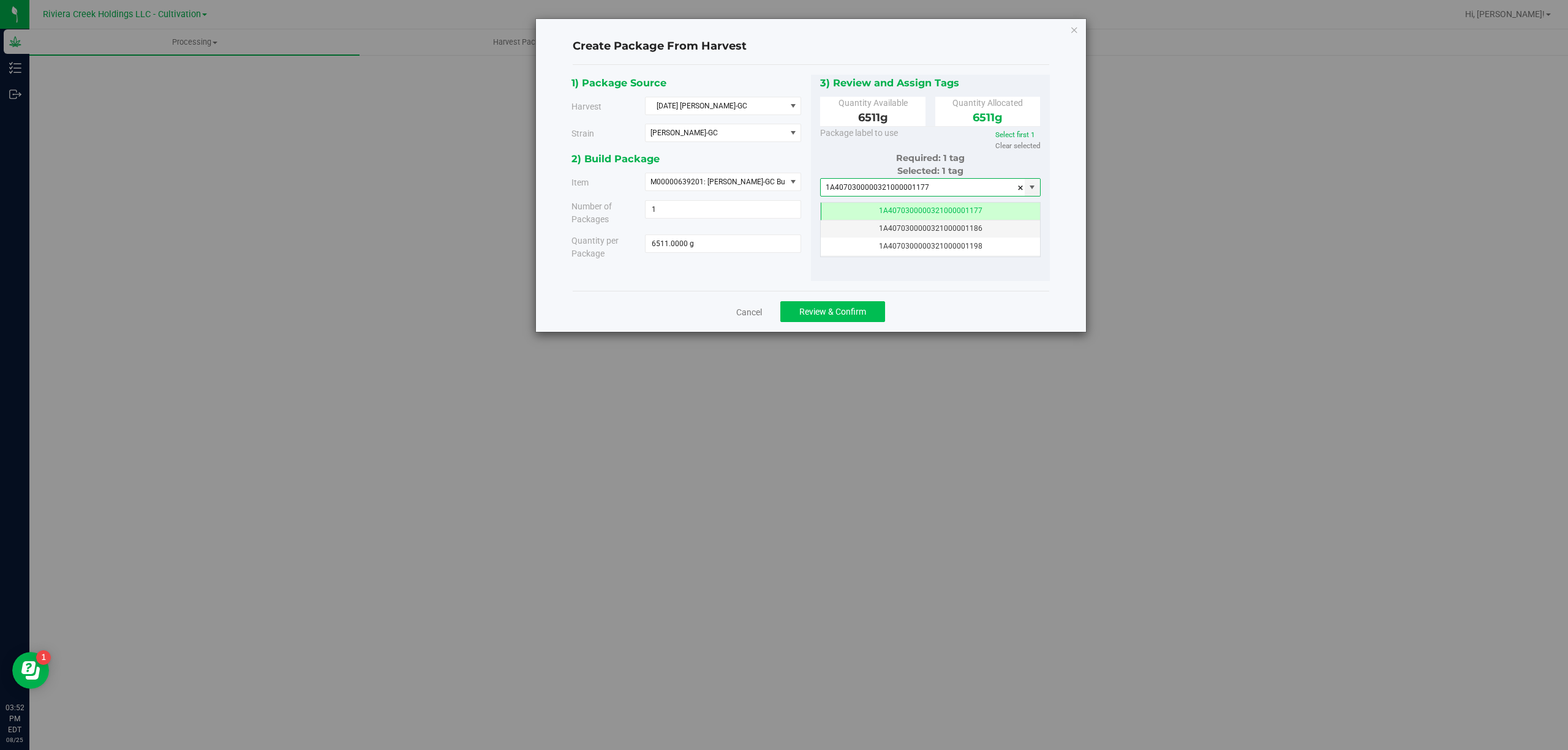
type input "1A4070300000321000001177"
click at [823, 316] on span "Review & Confirm" at bounding box center [832, 312] width 67 height 10
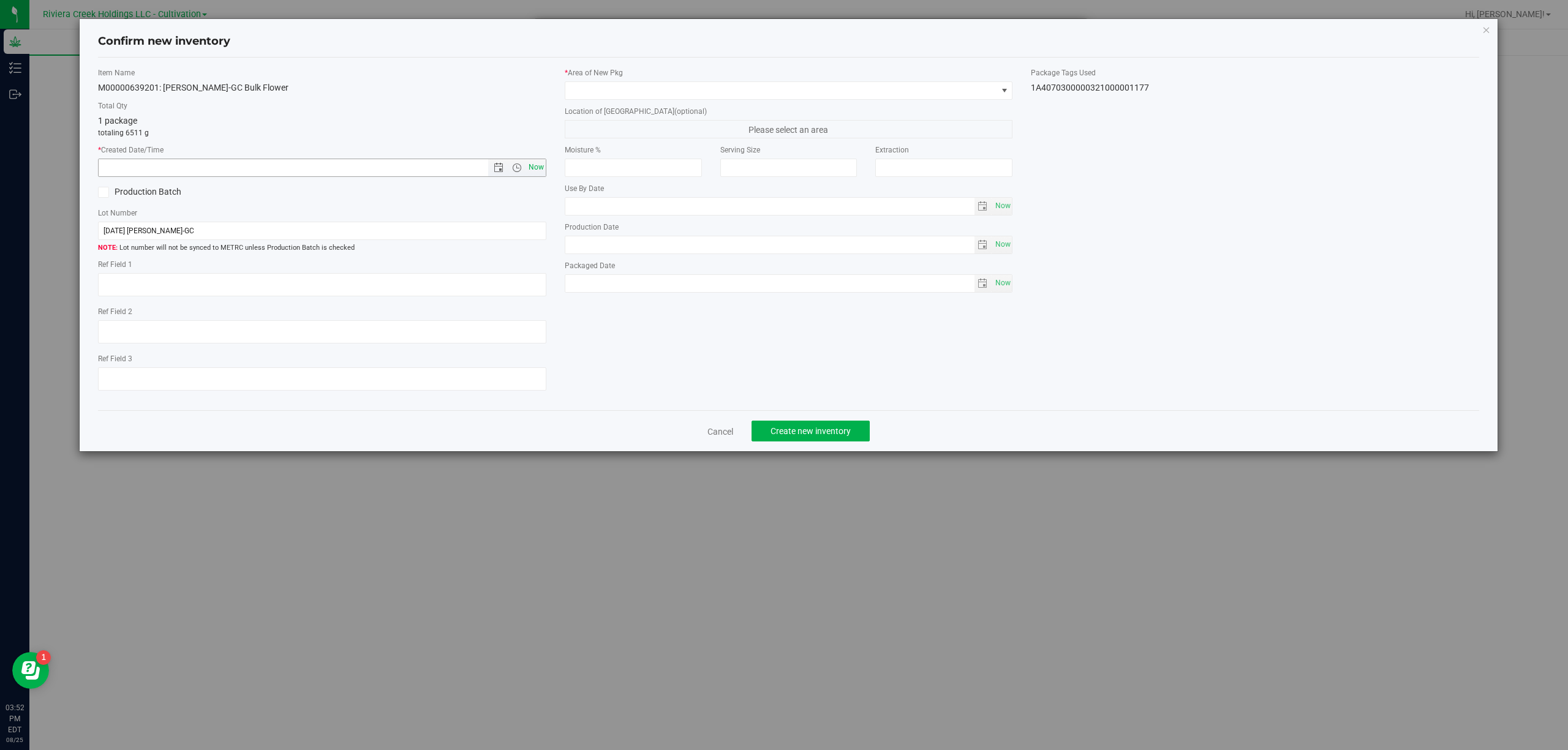
click at [536, 173] on span "Now" at bounding box center [536, 168] width 21 height 18
type input "[DATE] 3:52 PM"
click at [633, 88] on span at bounding box center [781, 90] width 431 height 17
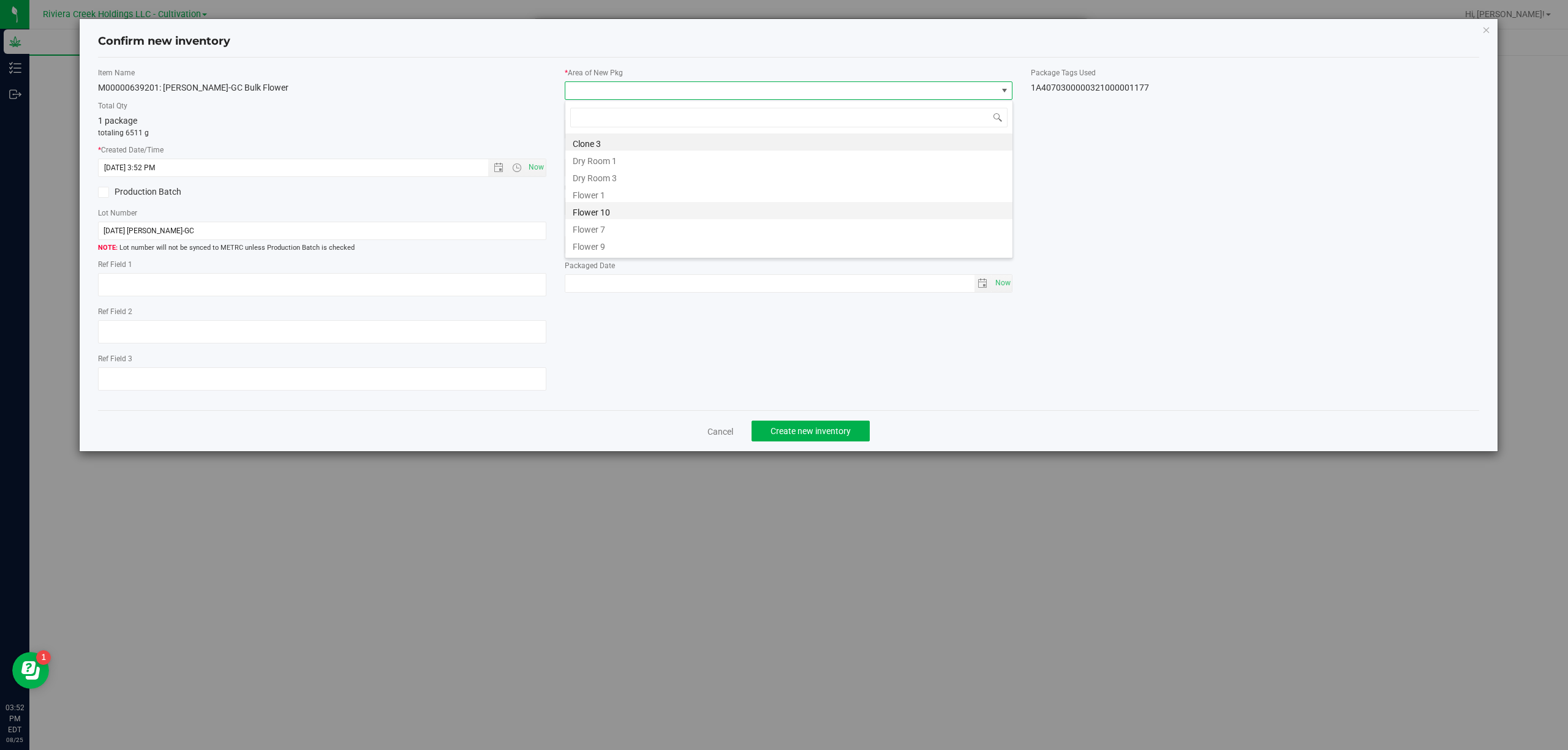
scroll to position [255, 0]
click at [628, 216] on li "Quarantine" at bounding box center [788, 213] width 447 height 17
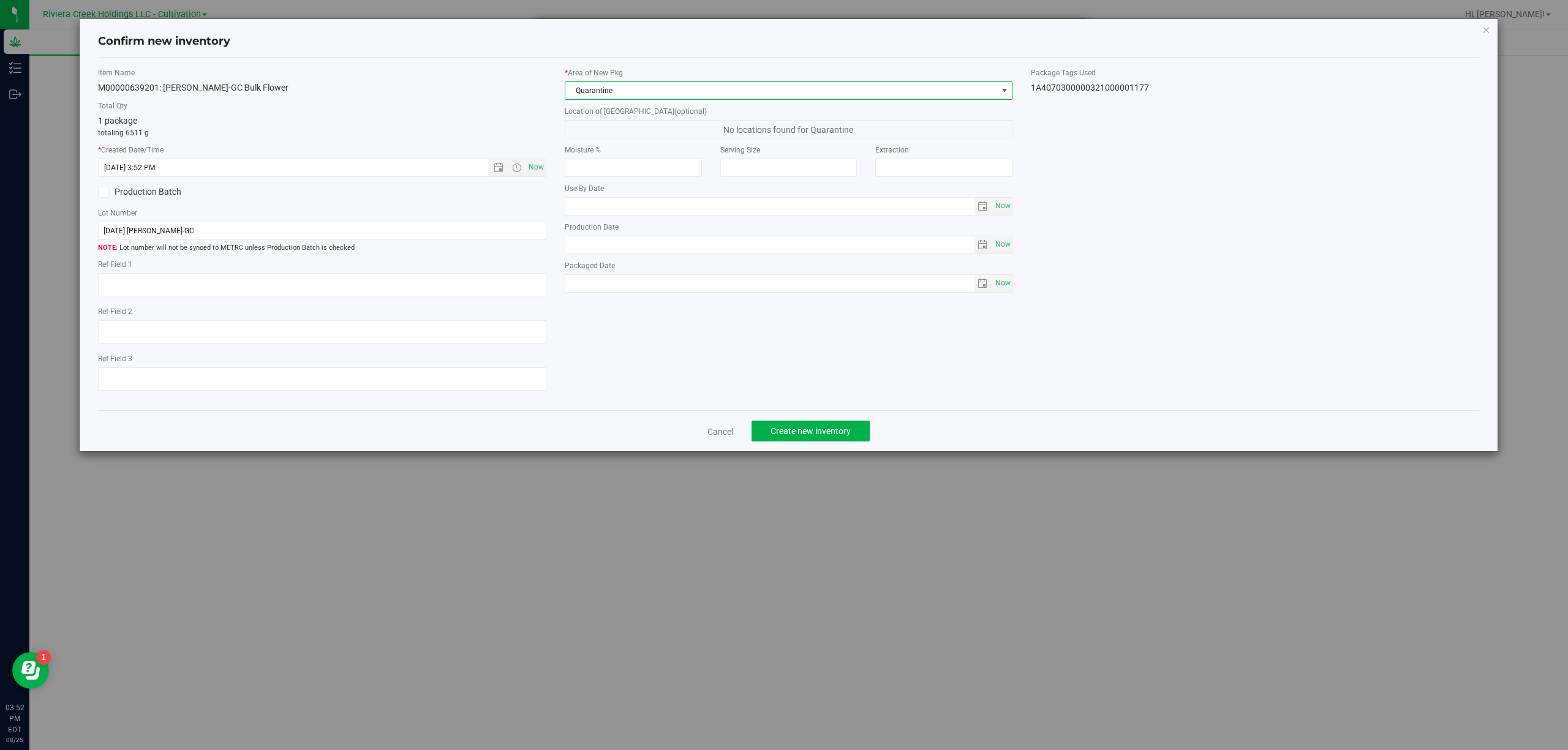
click at [1123, 86] on div "1A4070300000321000001177" at bounding box center [1254, 88] width 448 height 13
copy body "1A4070300000321000001177 Cancel Create new inventory"
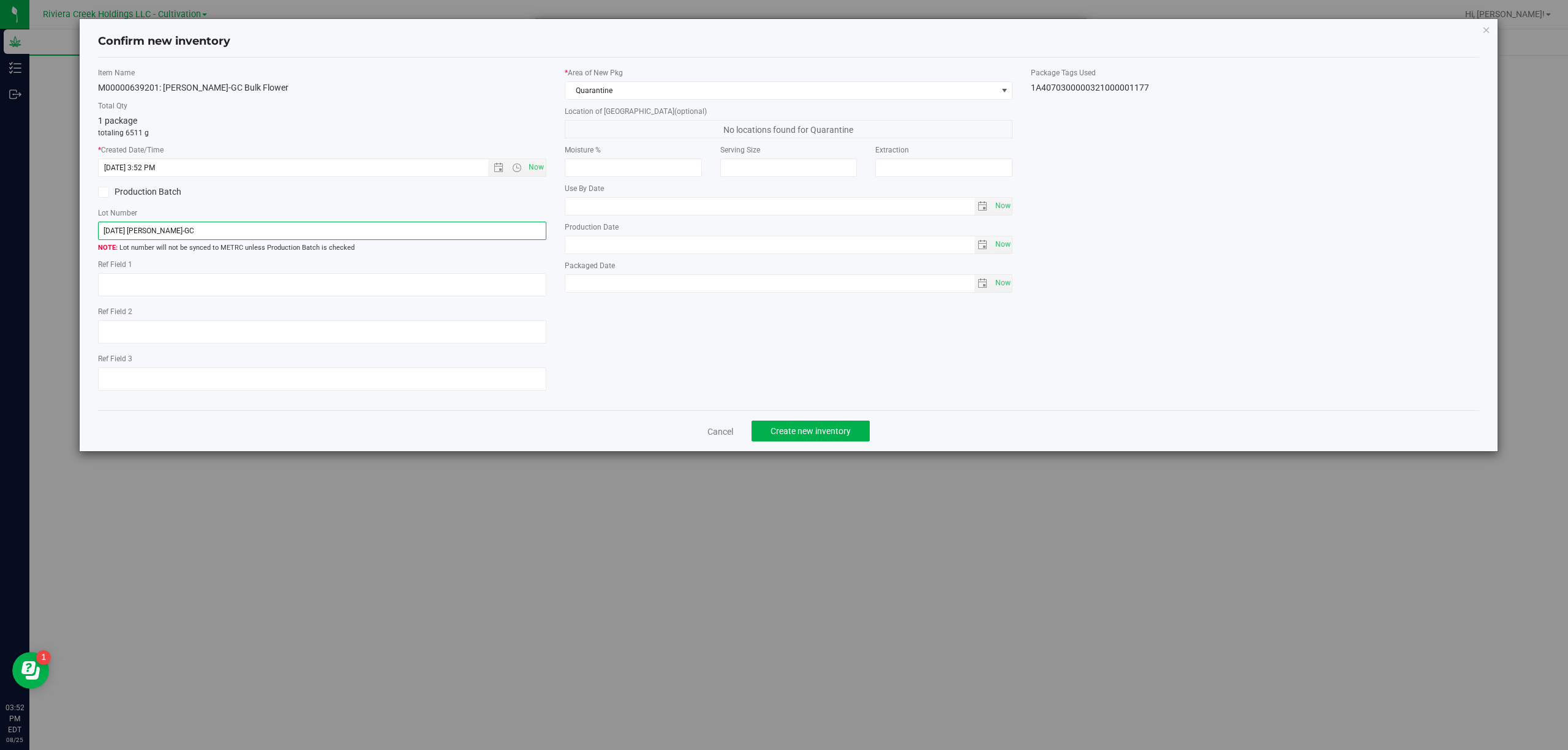
click at [449, 227] on input "[DATE] [PERSON_NAME]-GC" at bounding box center [322, 231] width 448 height 19
paste input "1A4070300000321000001177"
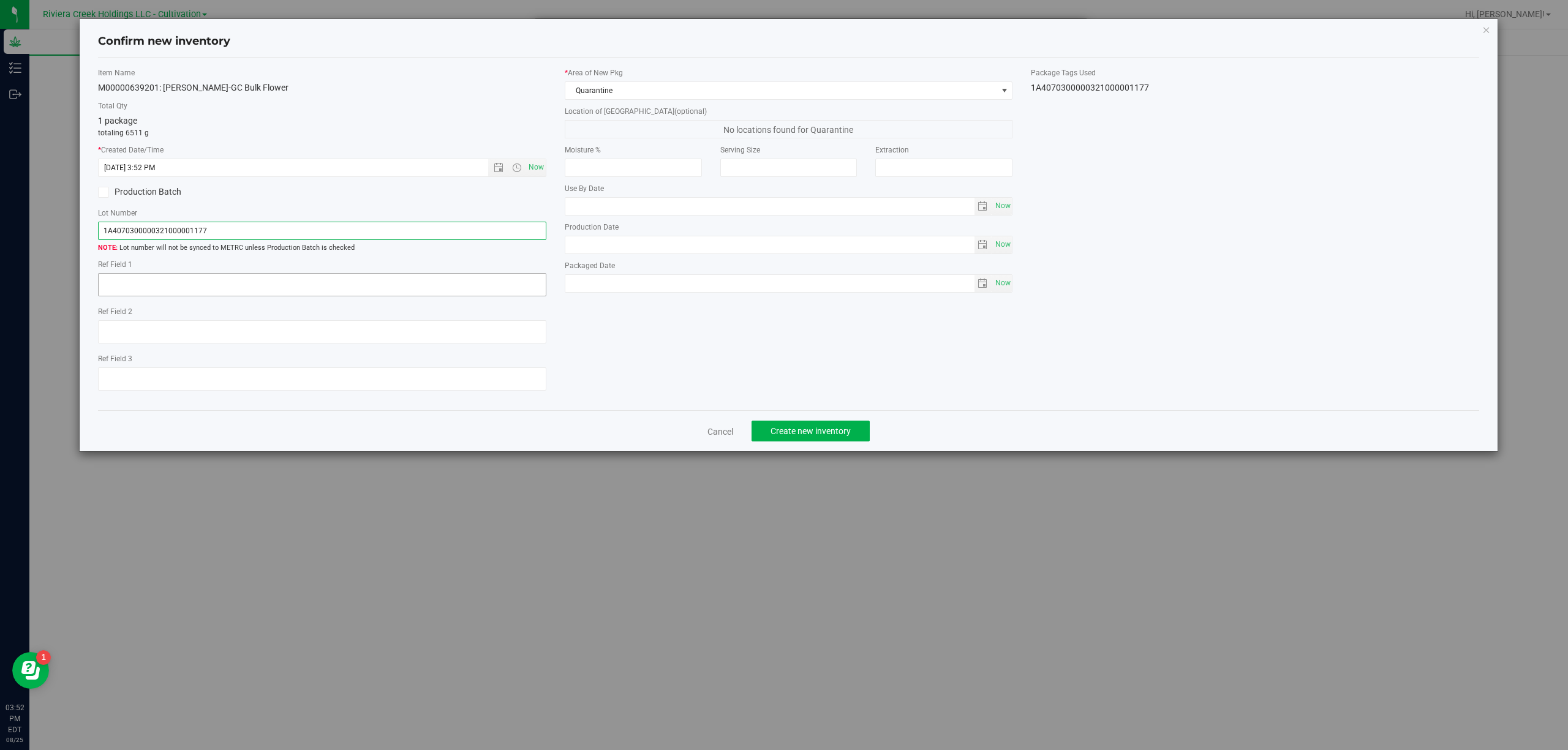
type input "1A4070300000321000001177"
click at [431, 288] on textarea at bounding box center [322, 285] width 448 height 23
type textarea "B2-NYF-R3"
click at [831, 432] on span "Create new inventory" at bounding box center [811, 431] width 80 height 10
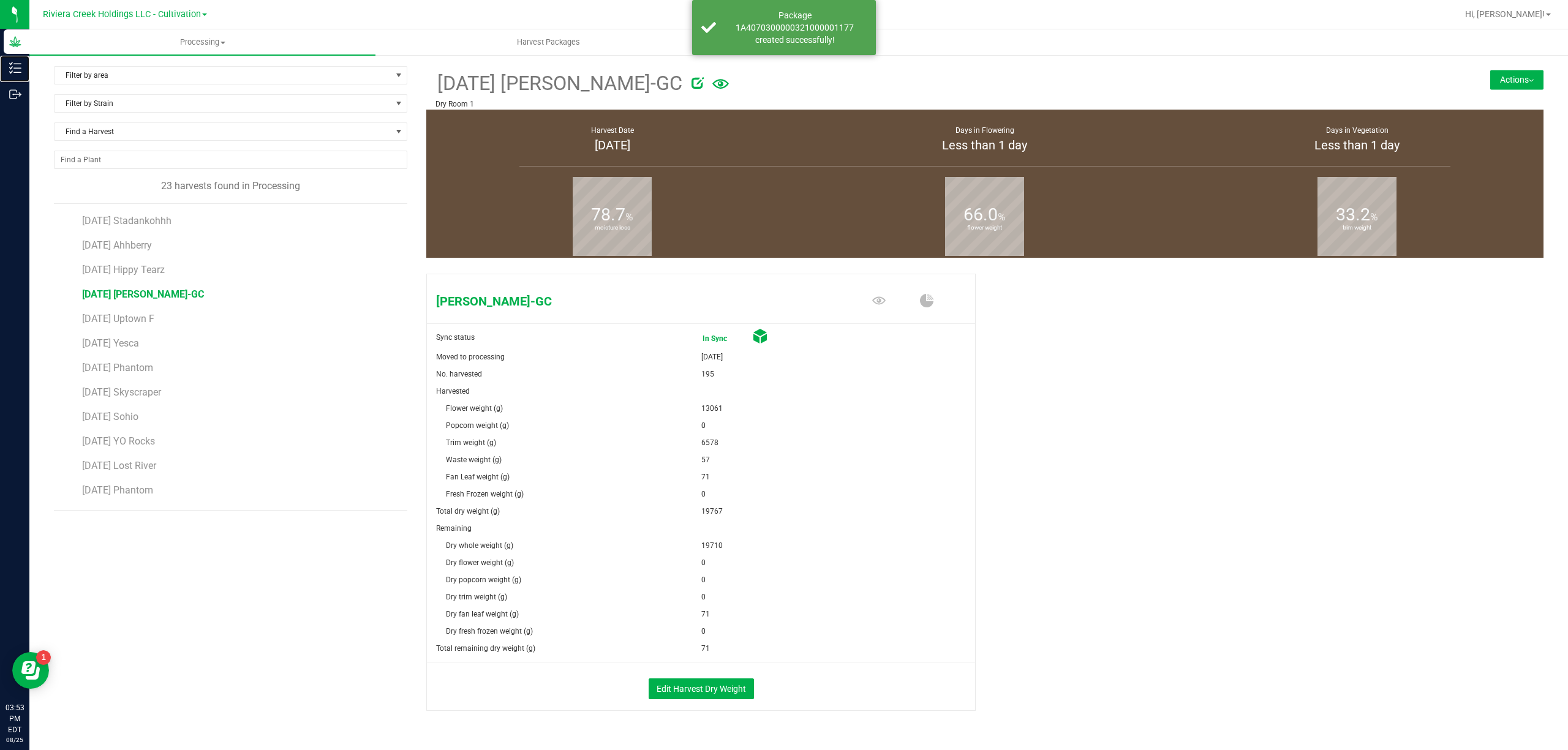
click at [18, 67] on icon at bounding box center [15, 68] width 12 height 12
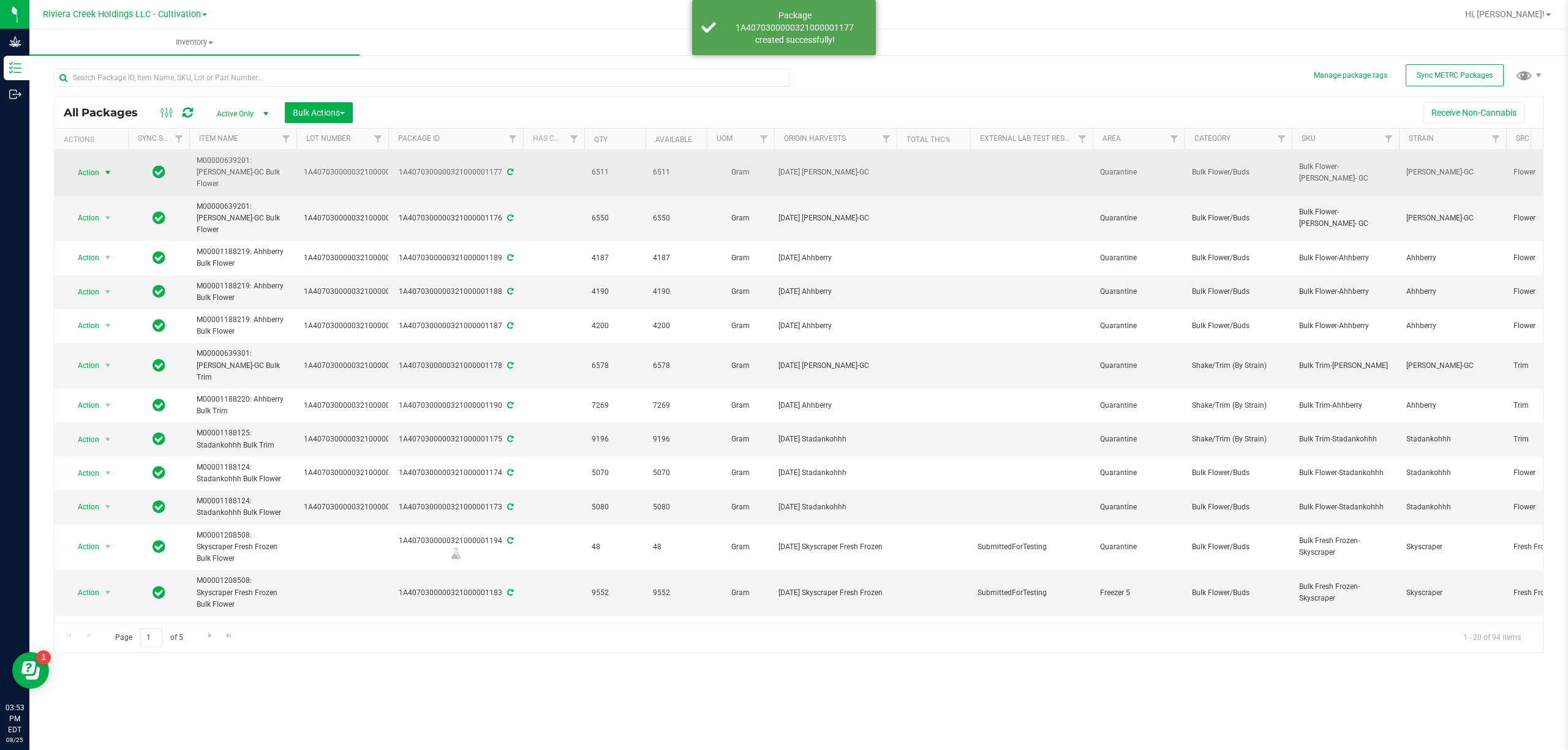
click at [93, 169] on span "Action" at bounding box center [83, 172] width 33 height 17
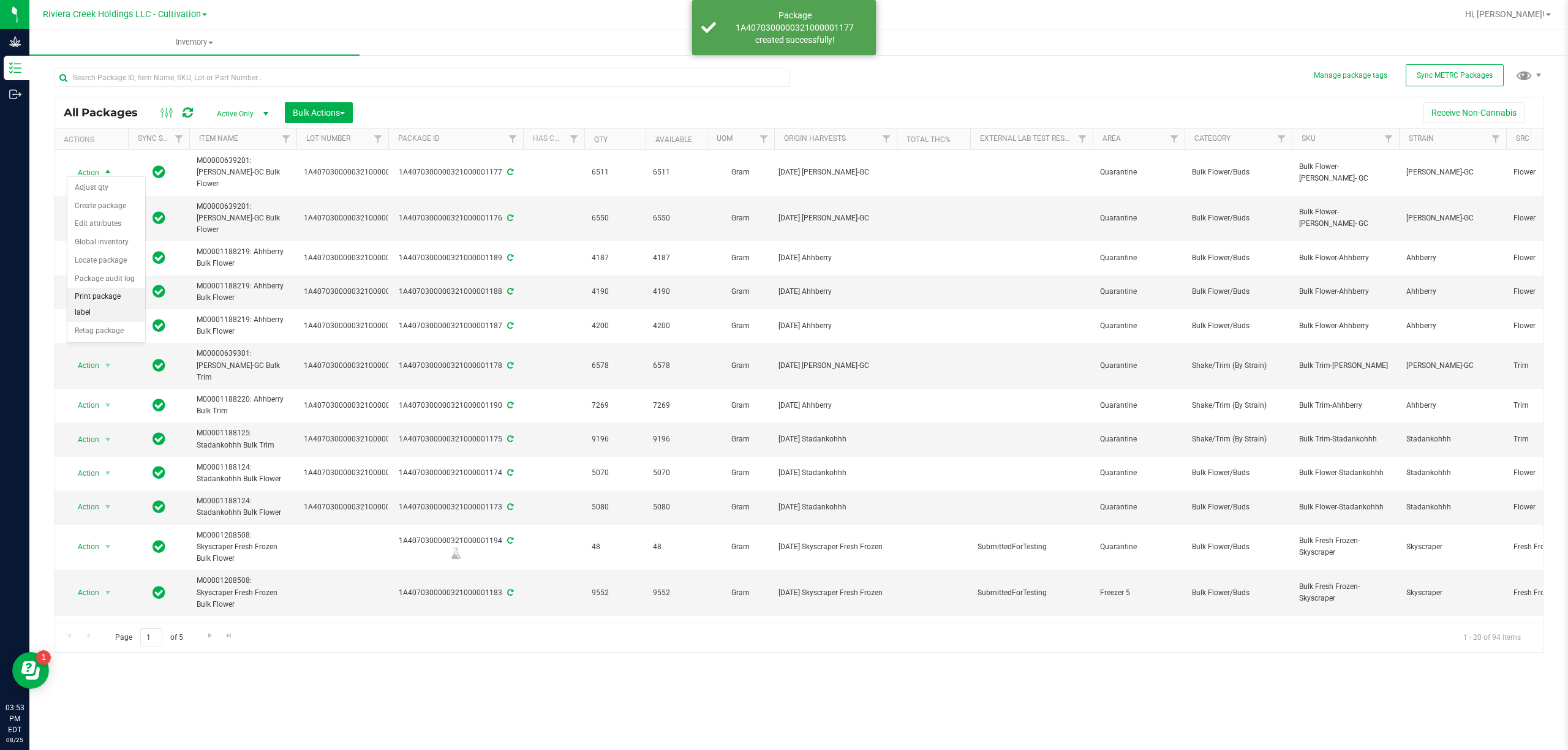
click at [121, 299] on li "Print package label" at bounding box center [106, 305] width 78 height 34
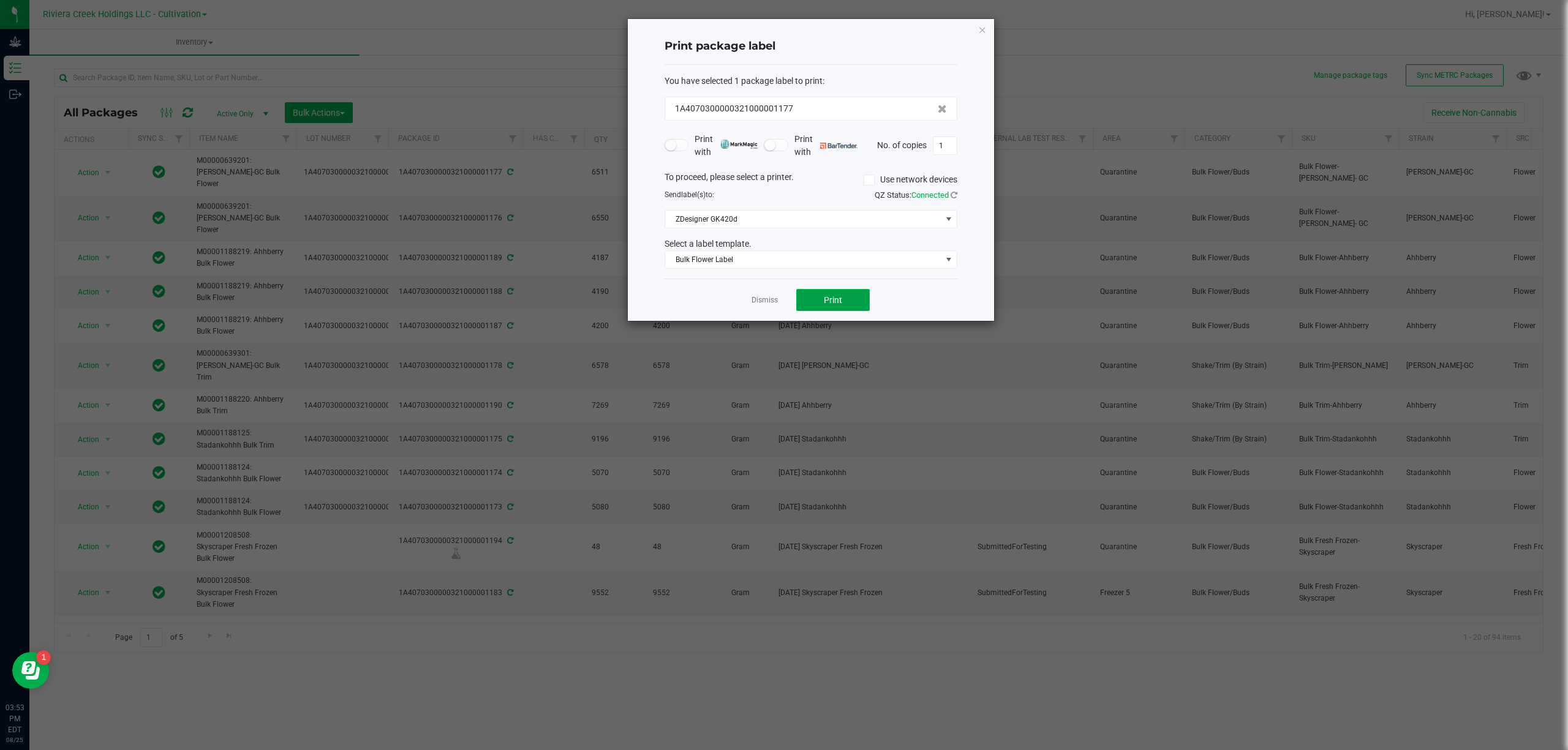
click at [831, 293] on button "Print" at bounding box center [833, 300] width 74 height 22
click at [980, 30] on icon "button" at bounding box center [982, 29] width 8 height 14
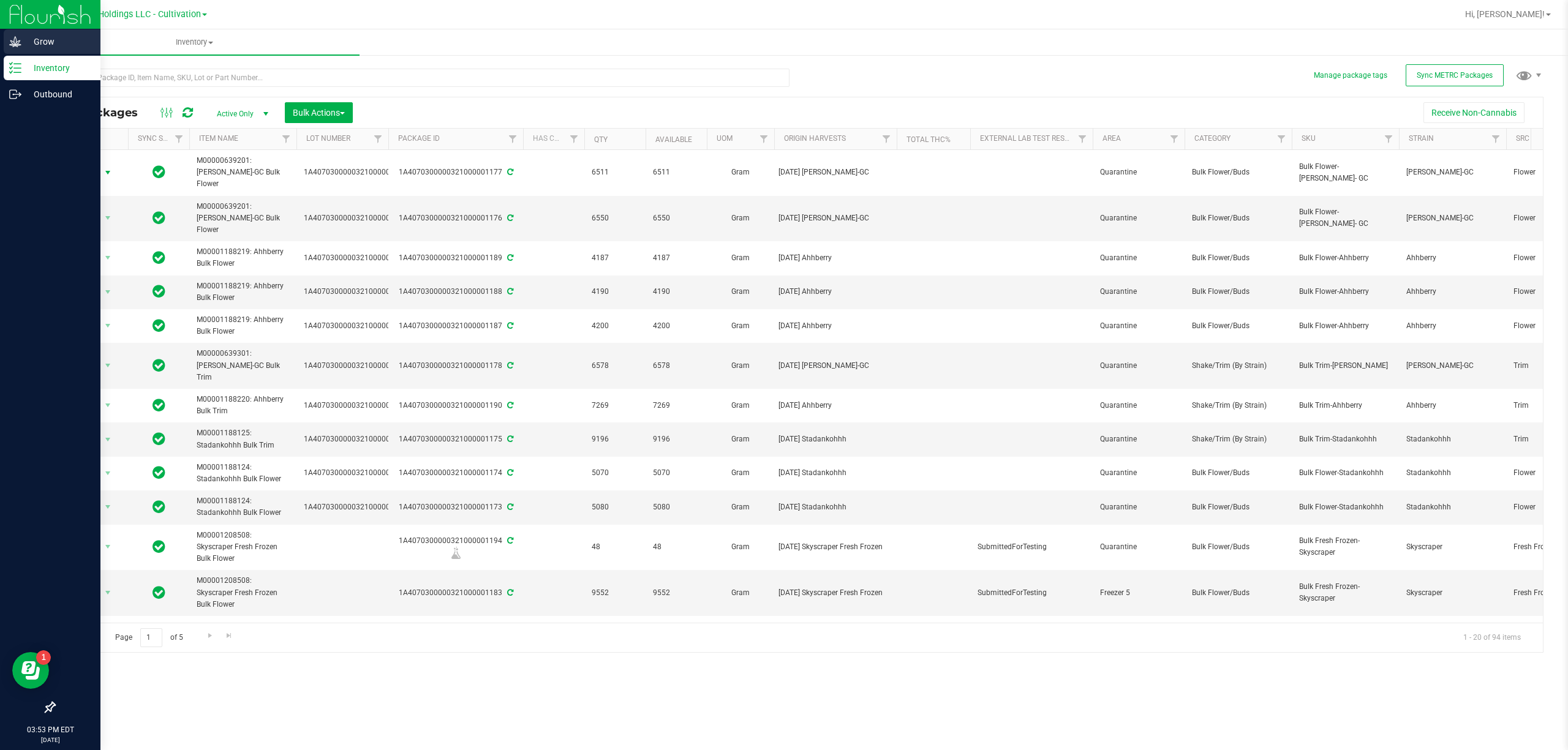
click at [14, 36] on icon at bounding box center [15, 42] width 12 height 12
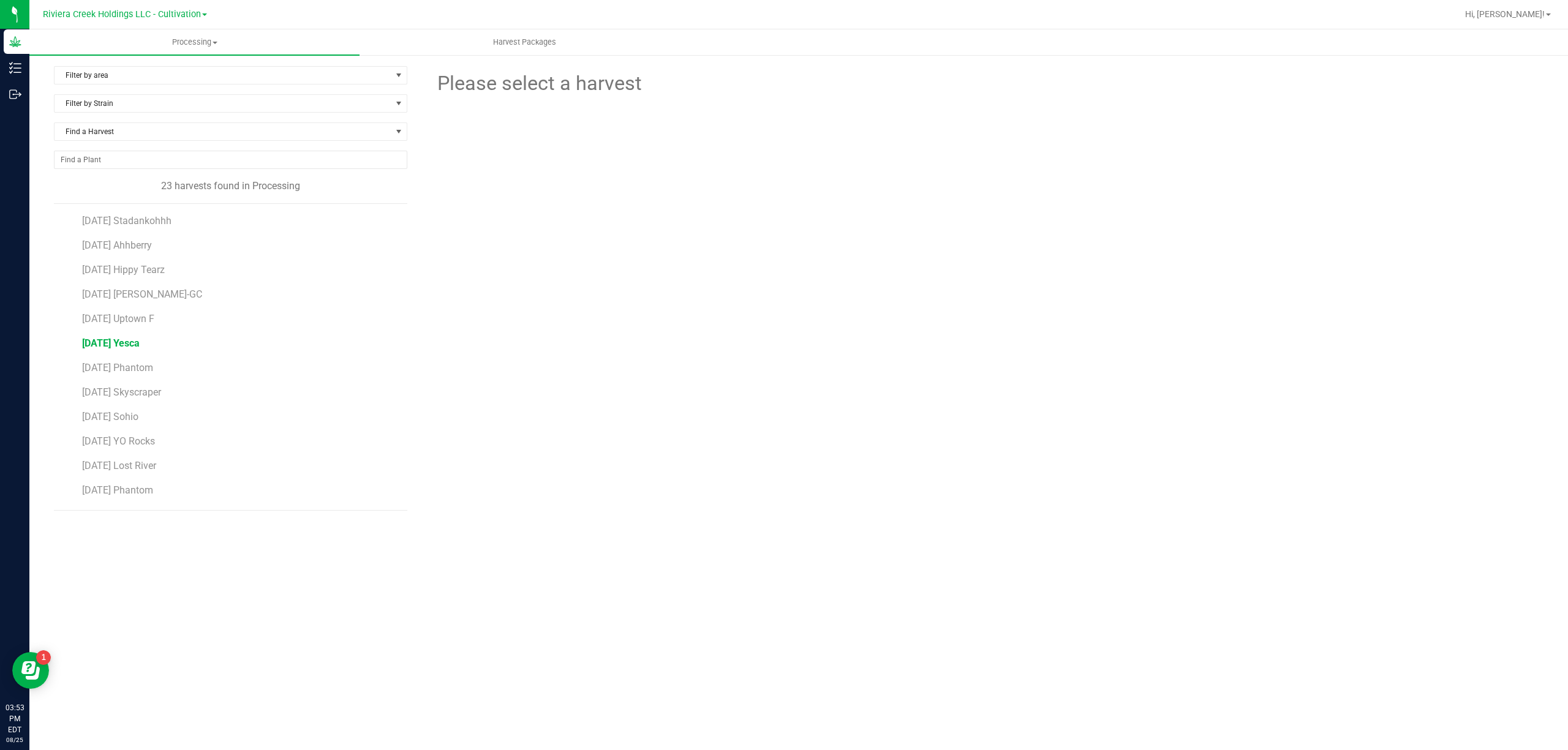
click at [140, 349] on span "[DATE] Yesca" at bounding box center [111, 343] width 58 height 12
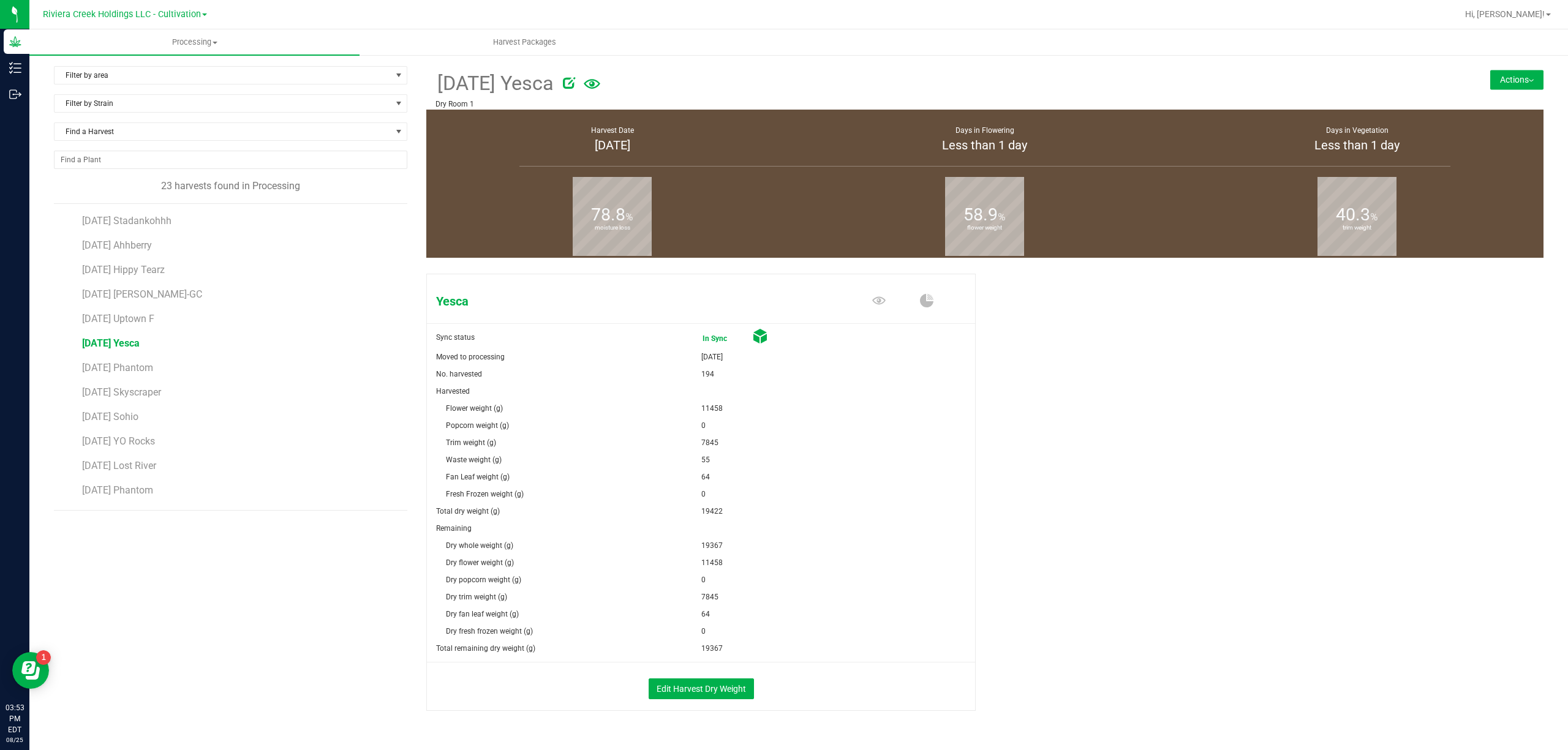
click at [1507, 72] on button "Actions" at bounding box center [1516, 79] width 53 height 19
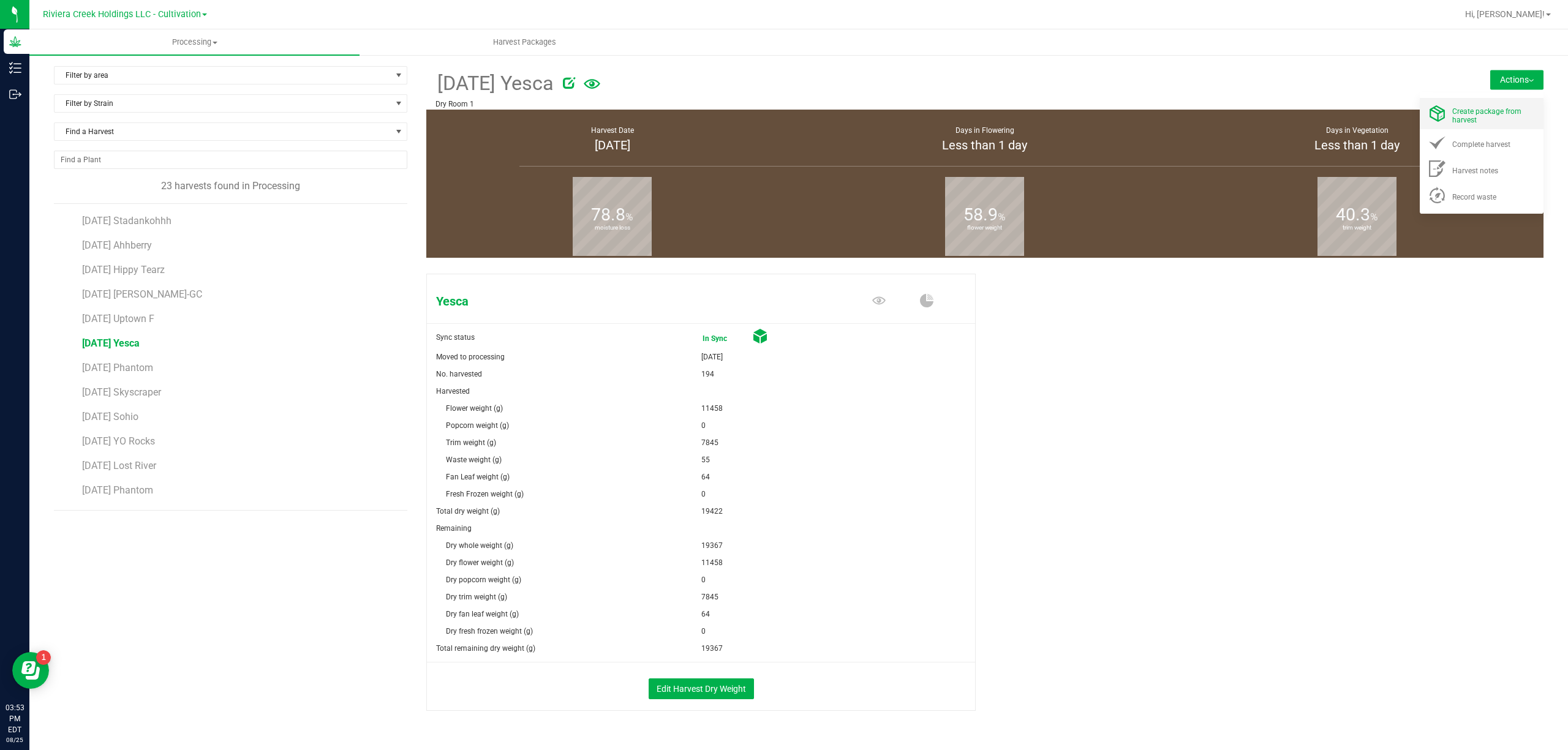
click at [1467, 111] on span "Create package from harvest" at bounding box center [1487, 115] width 69 height 17
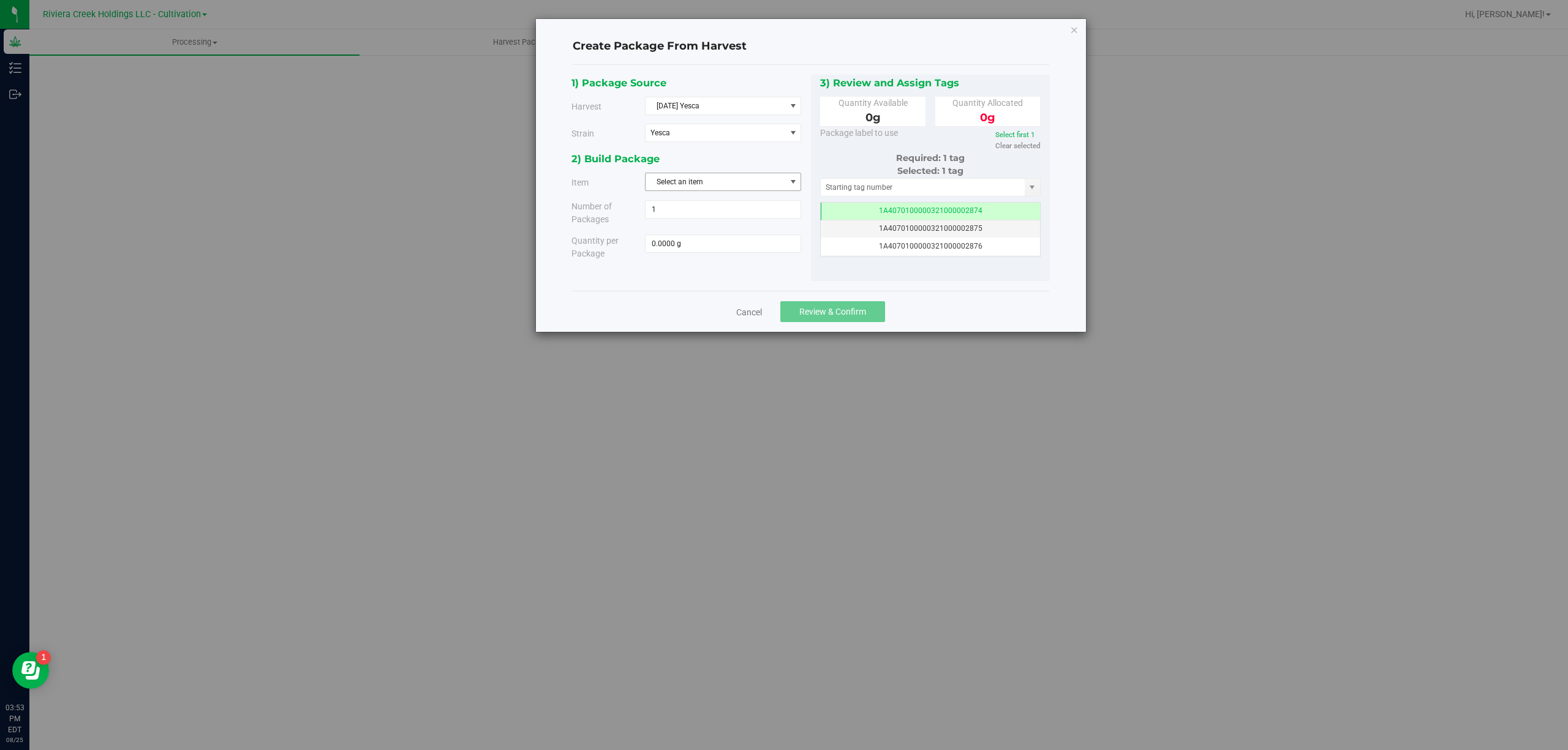
click at [735, 190] on span "Select an item" at bounding box center [715, 181] width 140 height 17
click at [757, 238] on span "M00001188316: Yesca Bulk Flower" at bounding box center [711, 235] width 116 height 16
click at [752, 160] on div "2) Build Package" at bounding box center [686, 159] width 230 height 17
click at [713, 250] on span at bounding box center [723, 243] width 156 height 19
type input "5750"
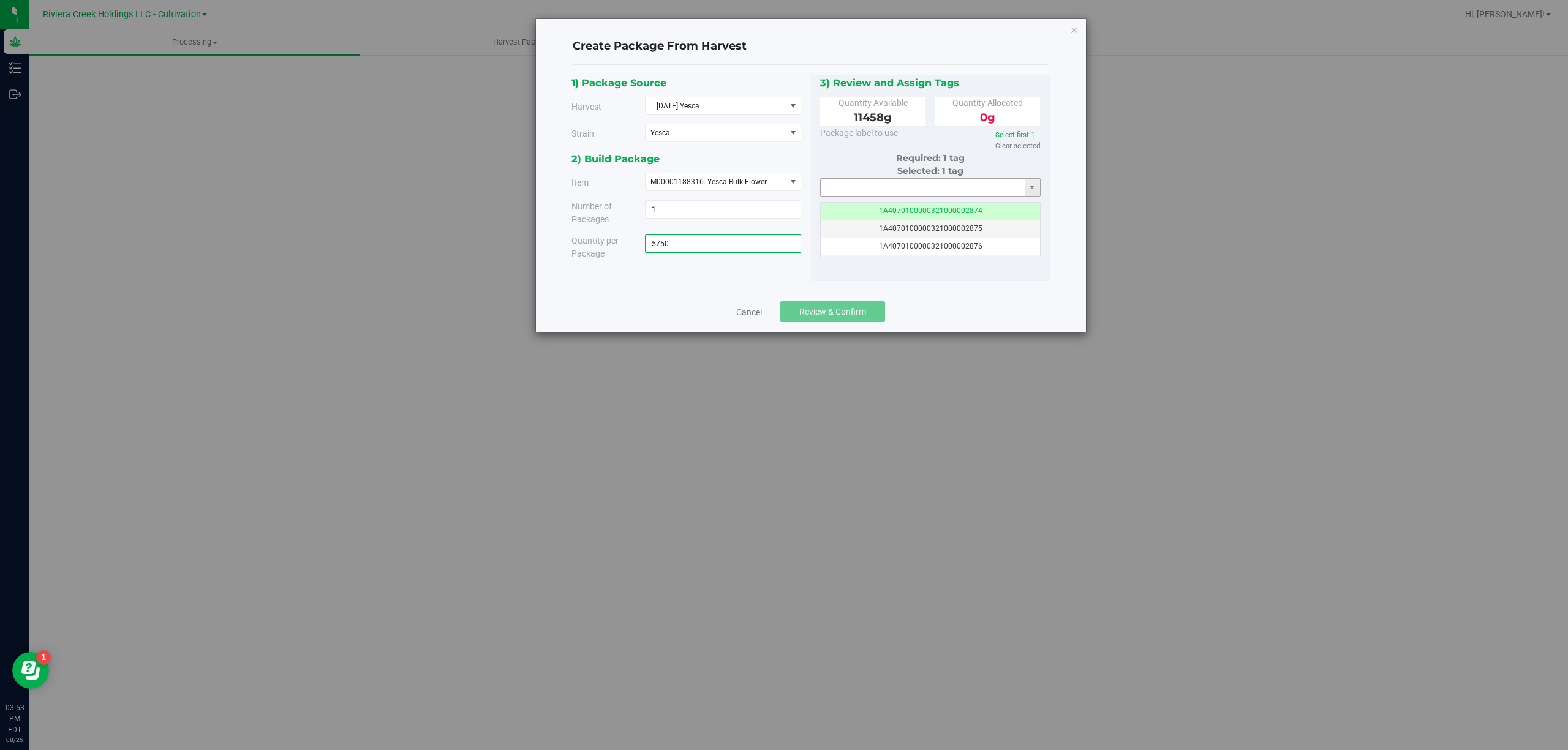
type input "5750.0000 g"
click at [882, 185] on input "text" at bounding box center [923, 187] width 205 height 17
click at [959, 234] on li "1A4070300000321000001198" at bounding box center [930, 227] width 219 height 19
type input "1A4070300000321000001198"
click at [854, 311] on span "Review & Confirm" at bounding box center [832, 312] width 67 height 10
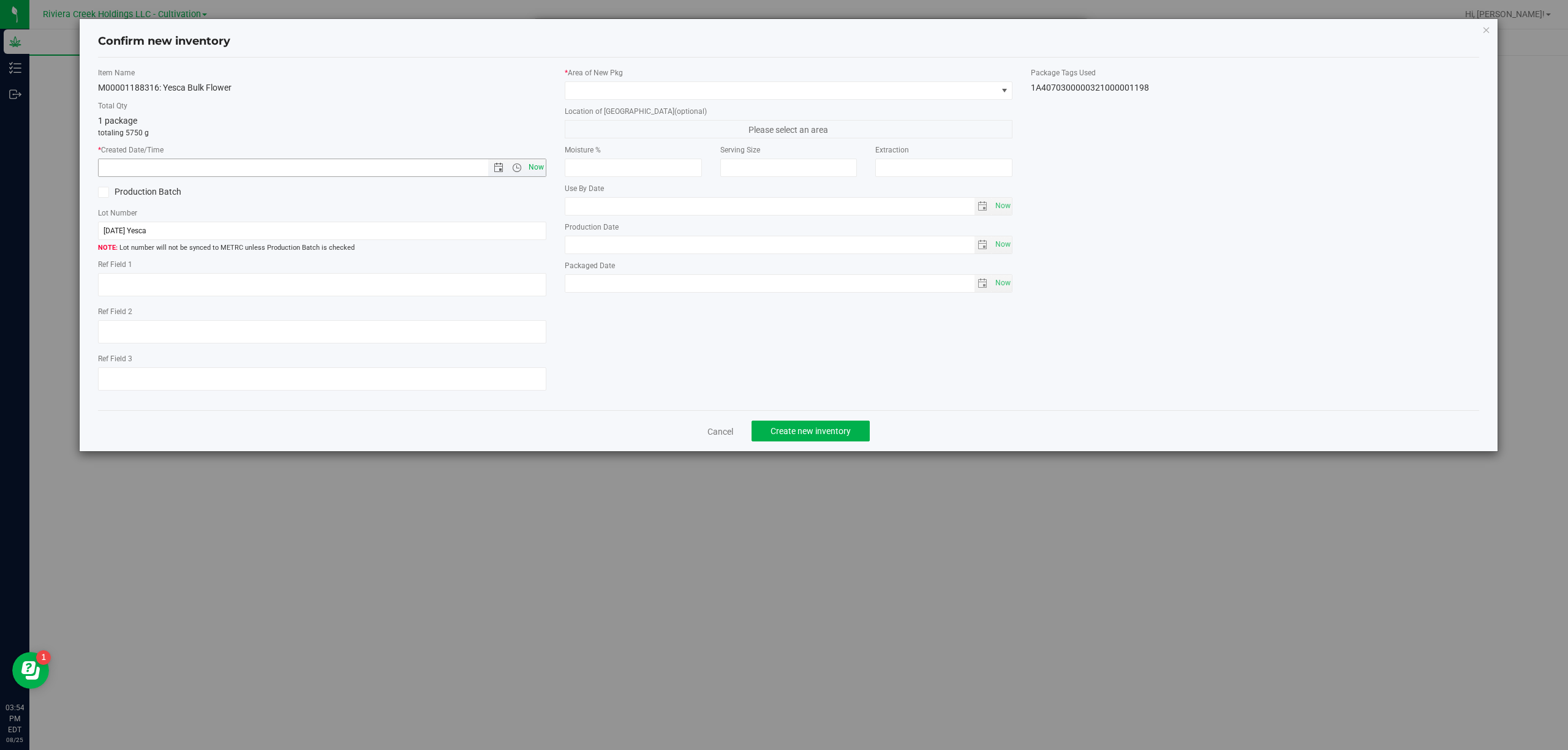
click at [536, 172] on span "Now" at bounding box center [536, 168] width 21 height 18
type input "[DATE] 3:54 PM"
click at [650, 86] on span at bounding box center [781, 90] width 431 height 17
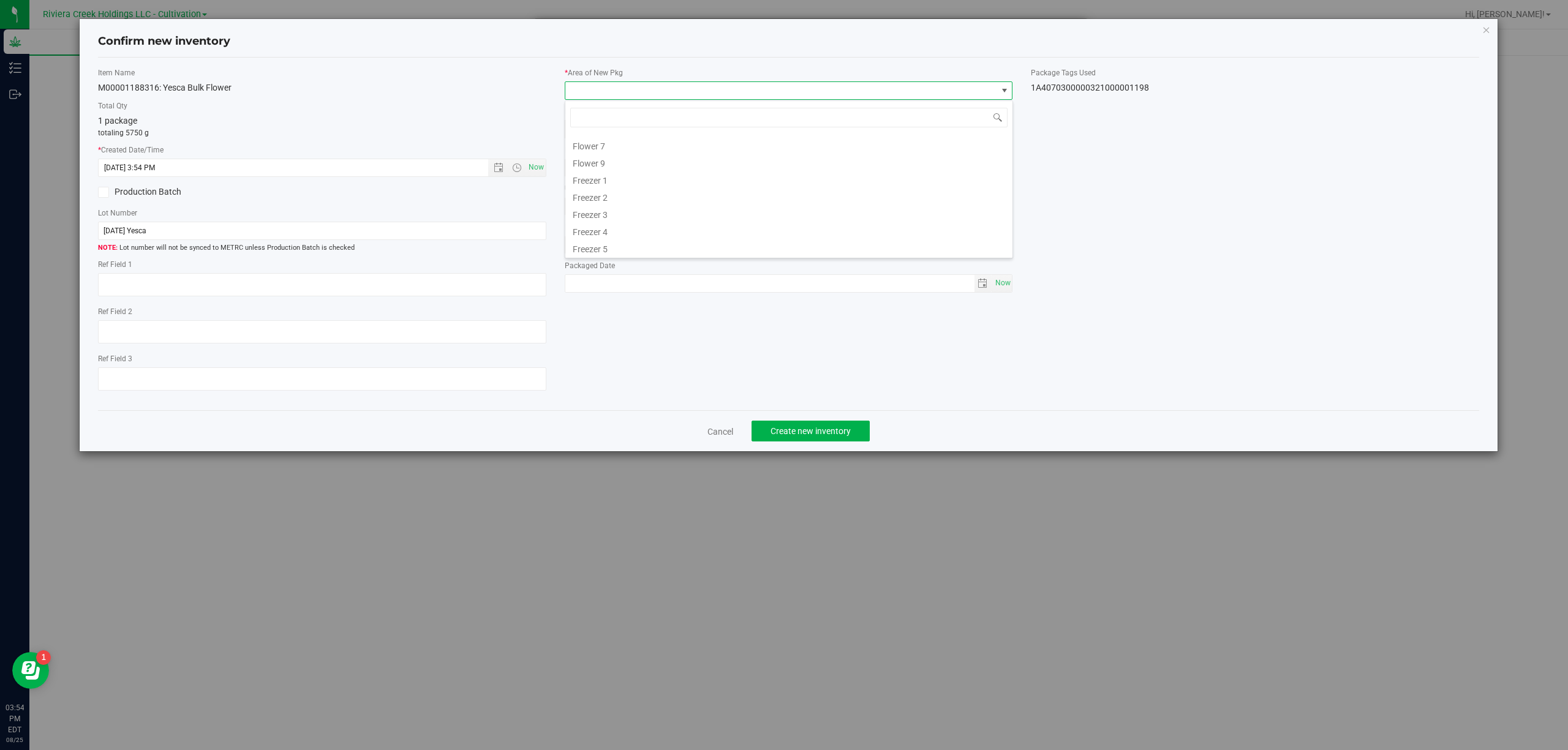
scroll to position [255, 0]
click at [627, 216] on li "Quarantine" at bounding box center [788, 213] width 447 height 17
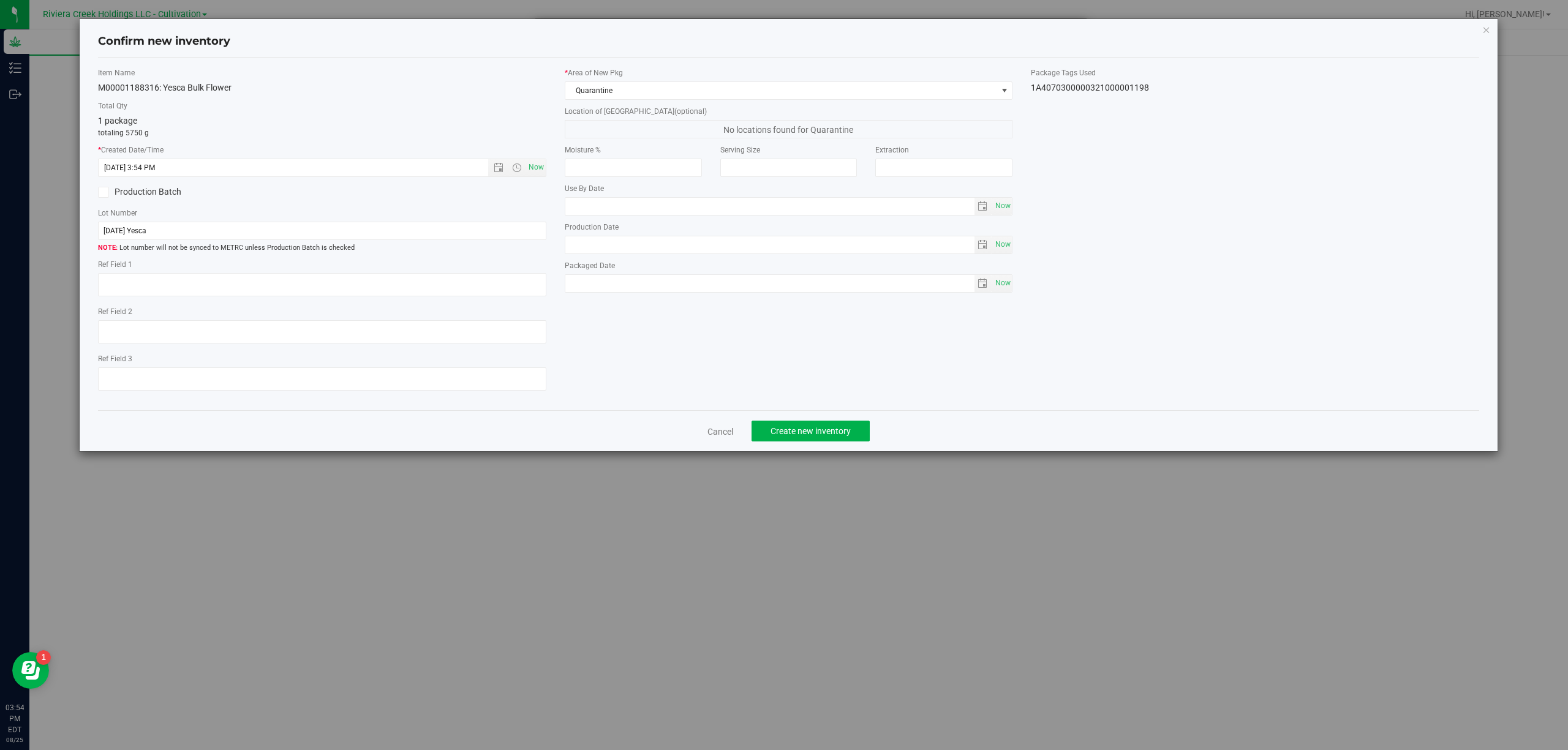
click at [1134, 86] on div "1A4070300000321000001198" at bounding box center [1254, 88] width 448 height 13
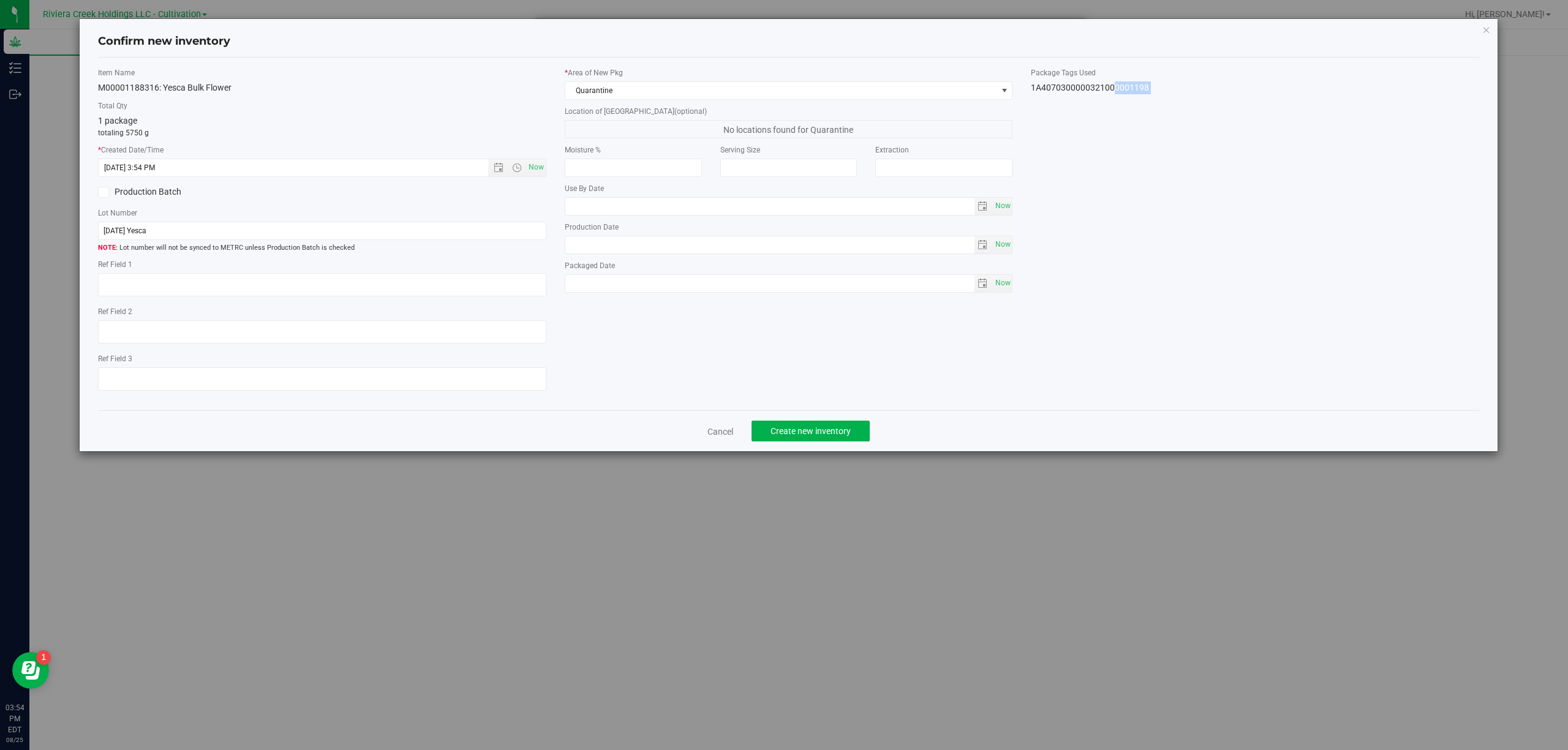
copy body "1A4070300000321000001198 Cancel Create new inventory"
click at [347, 230] on input "[DATE] Yesca" at bounding box center [322, 231] width 448 height 19
click at [347, 229] on input "[DATE] Yesca" at bounding box center [322, 231] width 448 height 19
click at [347, 228] on input "[DATE] Yesca" at bounding box center [322, 231] width 448 height 19
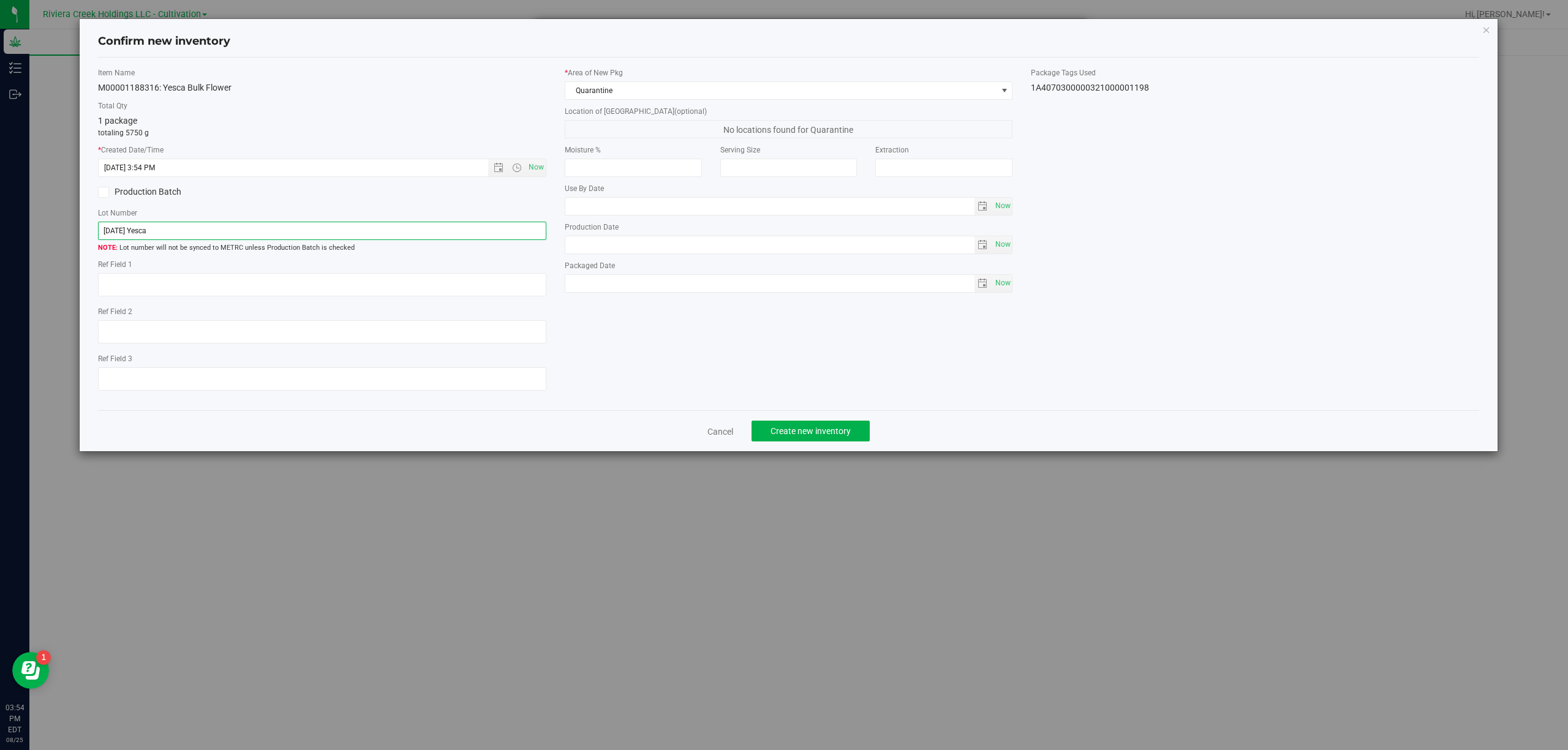
paste input "1A4070300000321000001198"
type input "1A4070300000321000001198"
click at [299, 285] on textarea at bounding box center [322, 285] width 448 height 23
type textarea "B1-NYF-R4"
click at [826, 334] on div "Item Name M00001188316: Yesca Bulk Flower Total Qty 1 package totaling 5750 g *…" at bounding box center [788, 234] width 1400 height 334
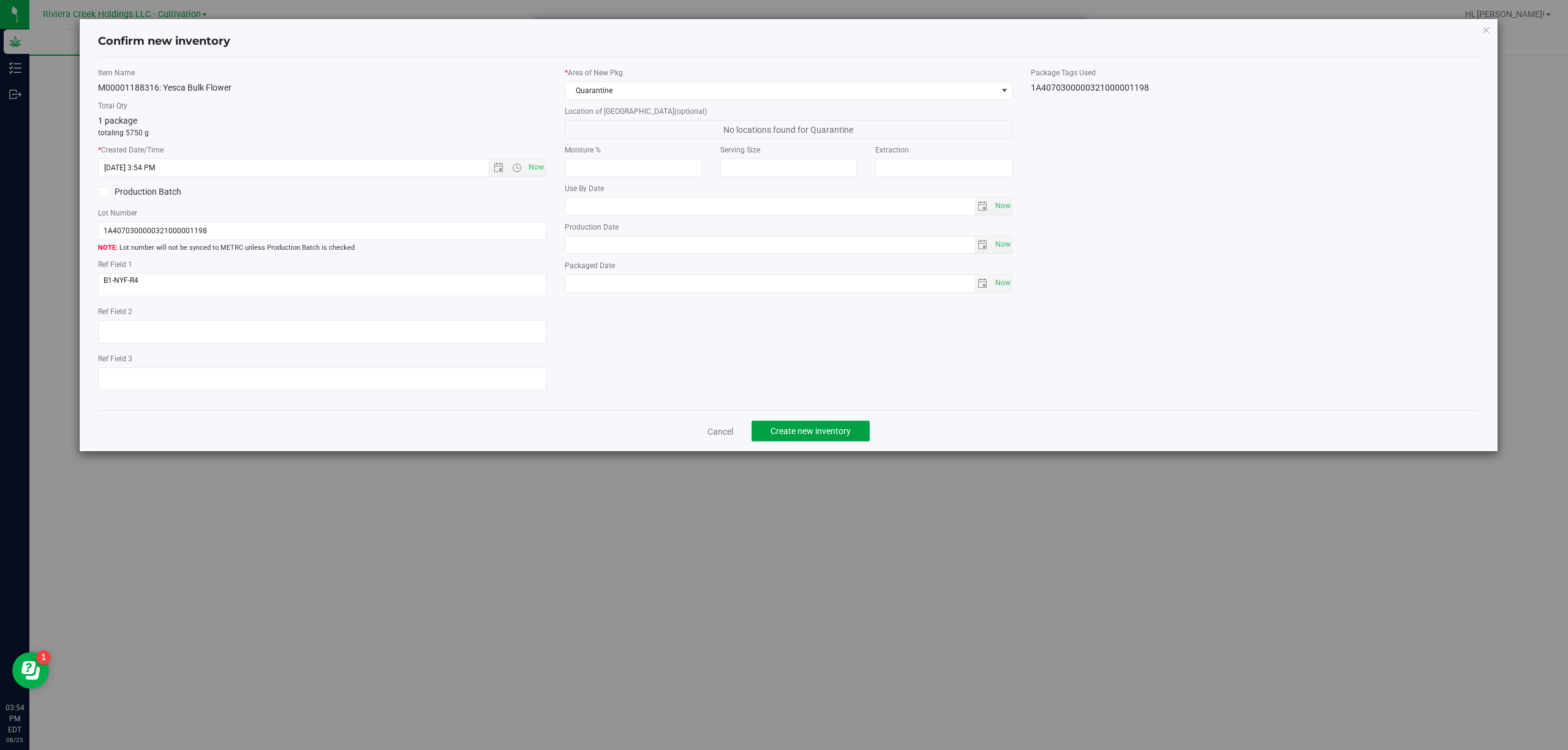
click at [797, 430] on button "Create new inventory" at bounding box center [810, 431] width 118 height 21
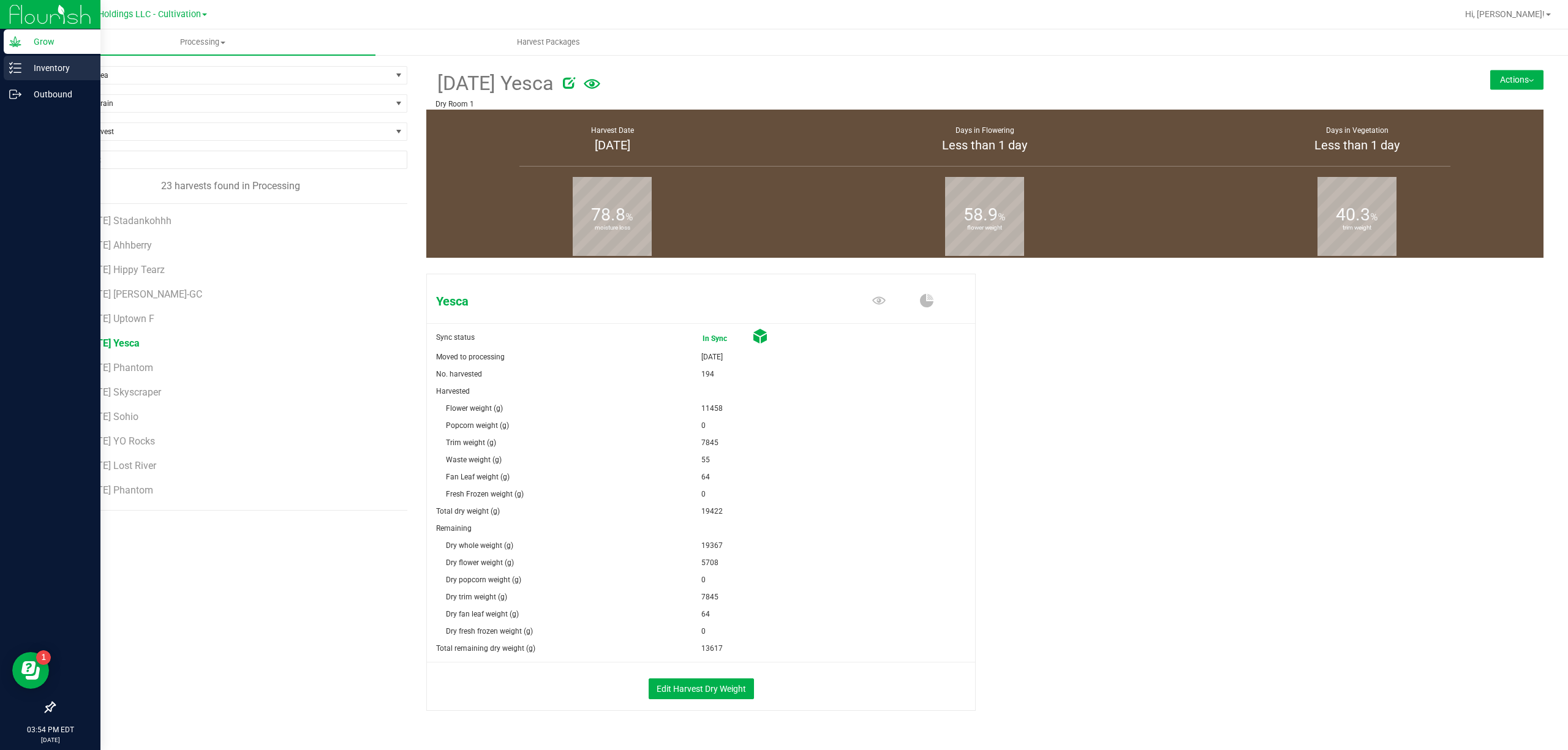
click at [30, 61] on p "Inventory" at bounding box center [58, 68] width 74 height 14
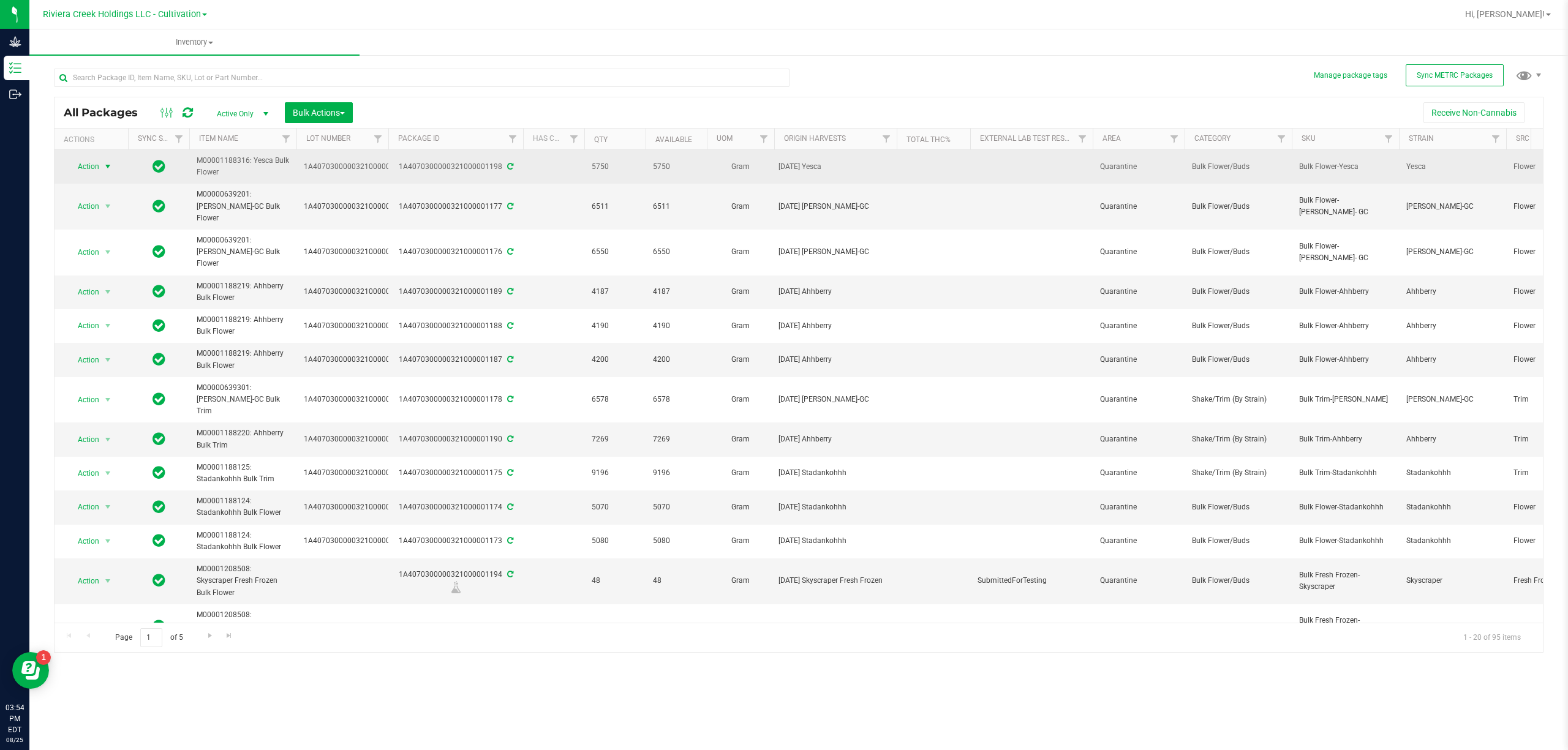
click at [105, 163] on span "select" at bounding box center [108, 167] width 10 height 10
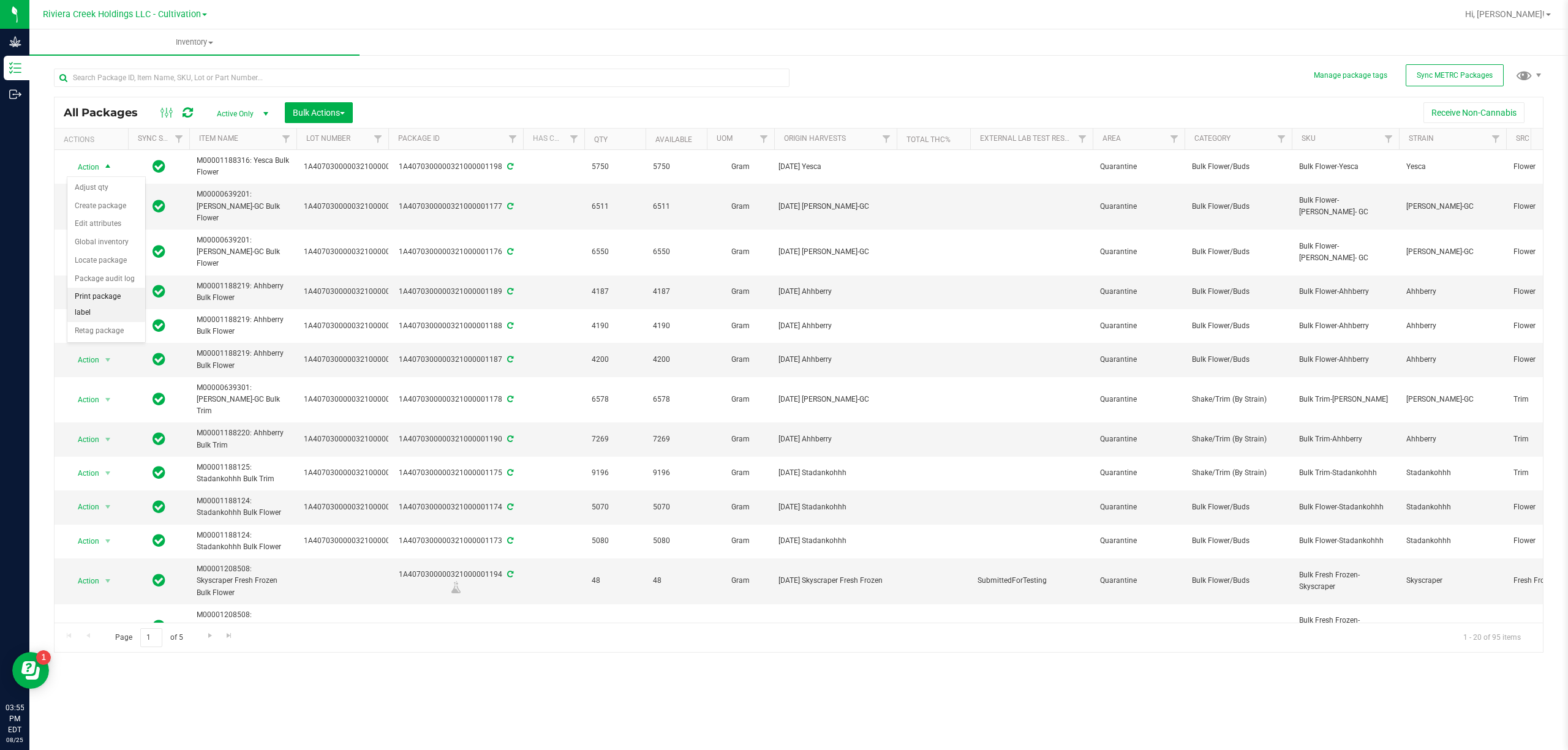
click at [103, 307] on li "Print package label" at bounding box center [106, 305] width 78 height 34
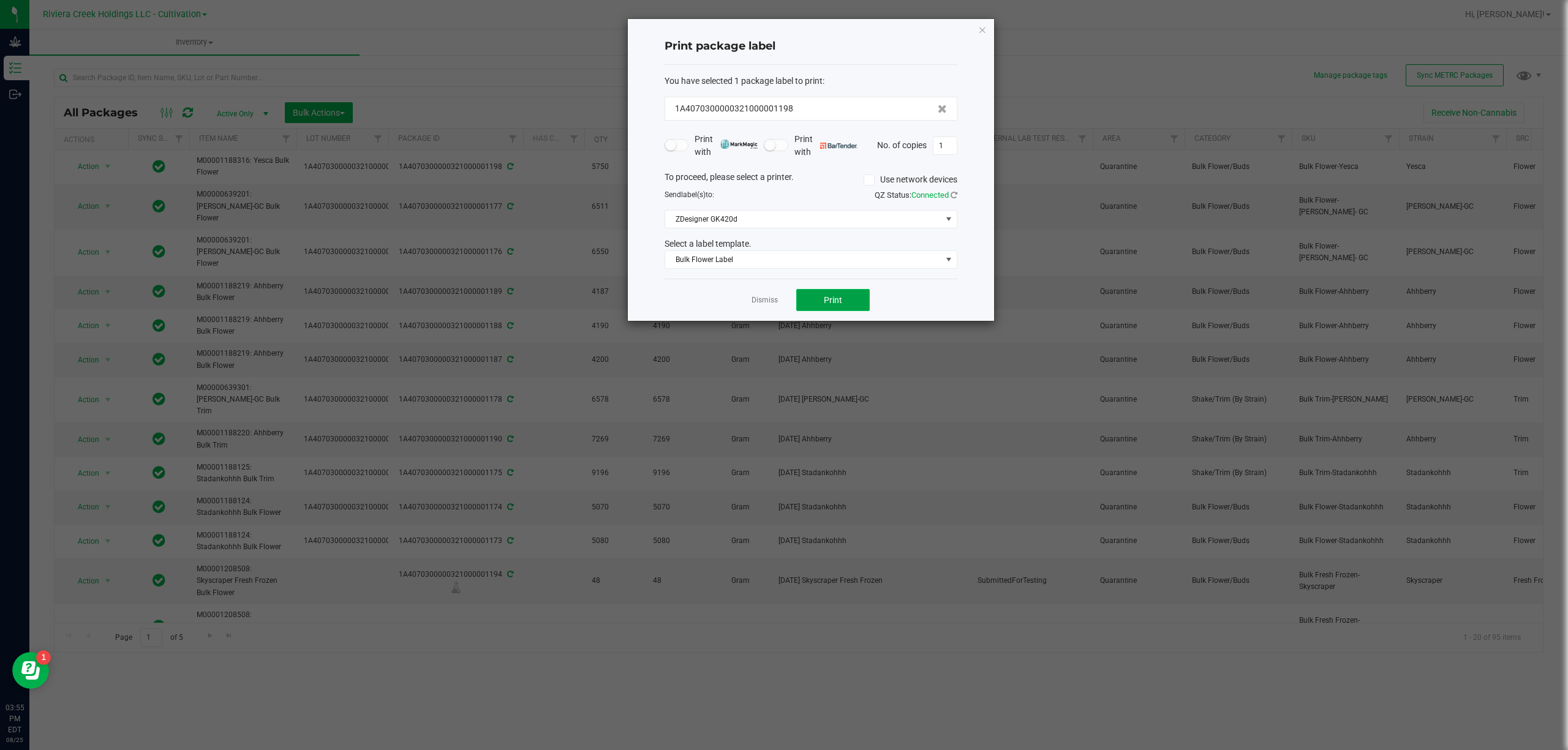
click at [836, 305] on span "Print" at bounding box center [833, 300] width 19 height 10
click at [822, 263] on span "Bulk Flower Label" at bounding box center [803, 259] width 276 height 17
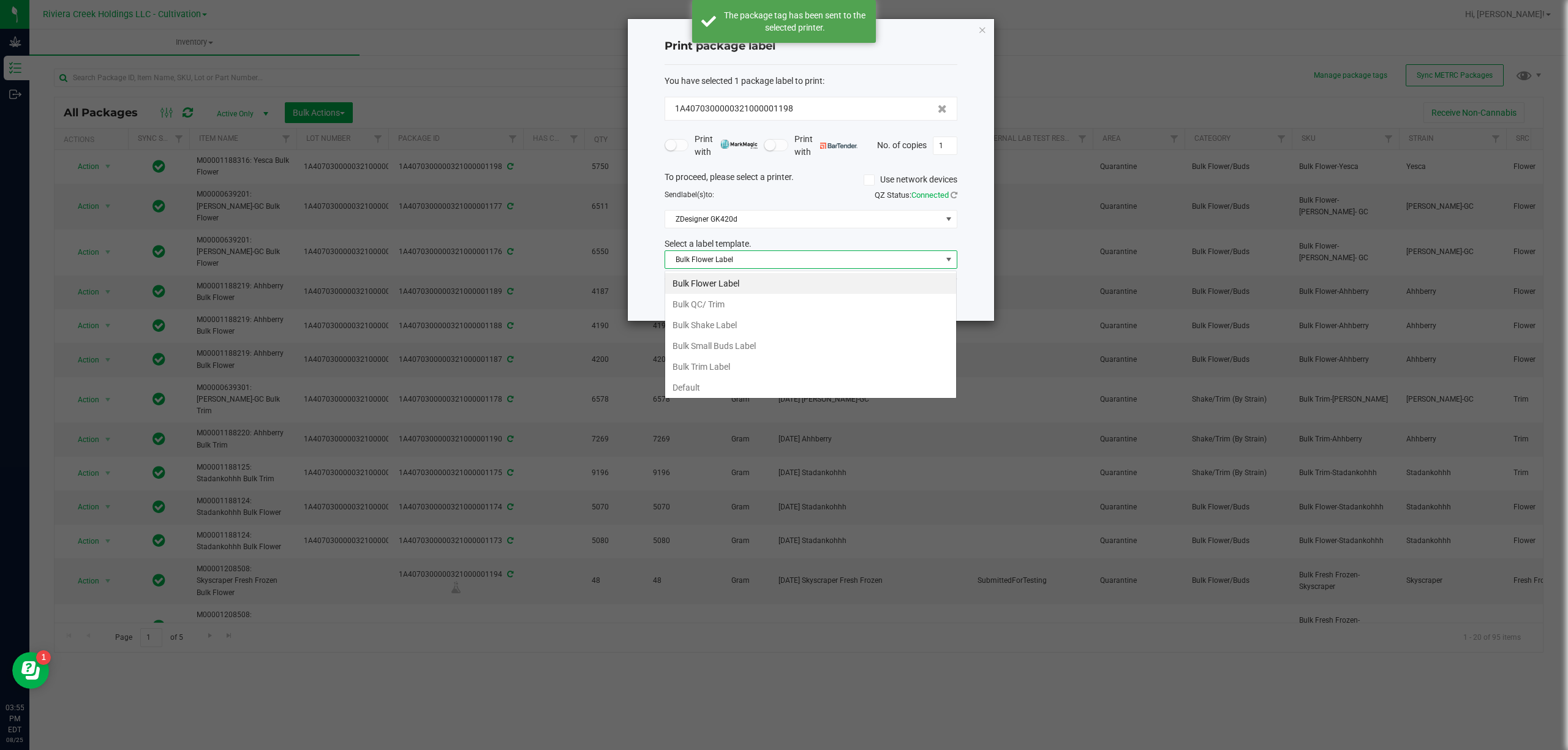
scroll to position [19, 292]
click at [755, 287] on li "Bulk Flower Label" at bounding box center [811, 283] width 291 height 21
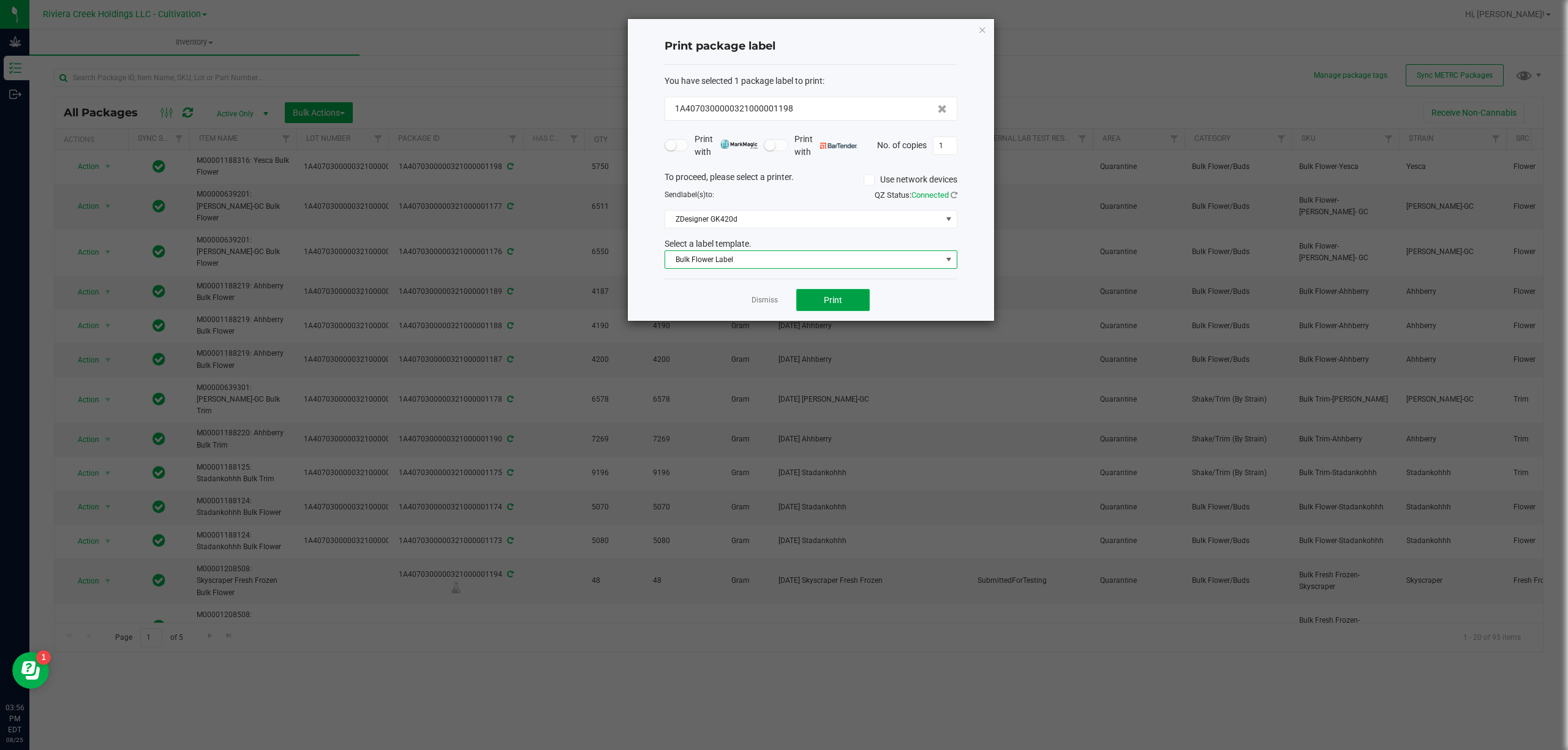
click at [846, 301] on button "Print" at bounding box center [833, 300] width 74 height 22
click at [860, 262] on span "Bulk Flower Label" at bounding box center [803, 259] width 276 height 17
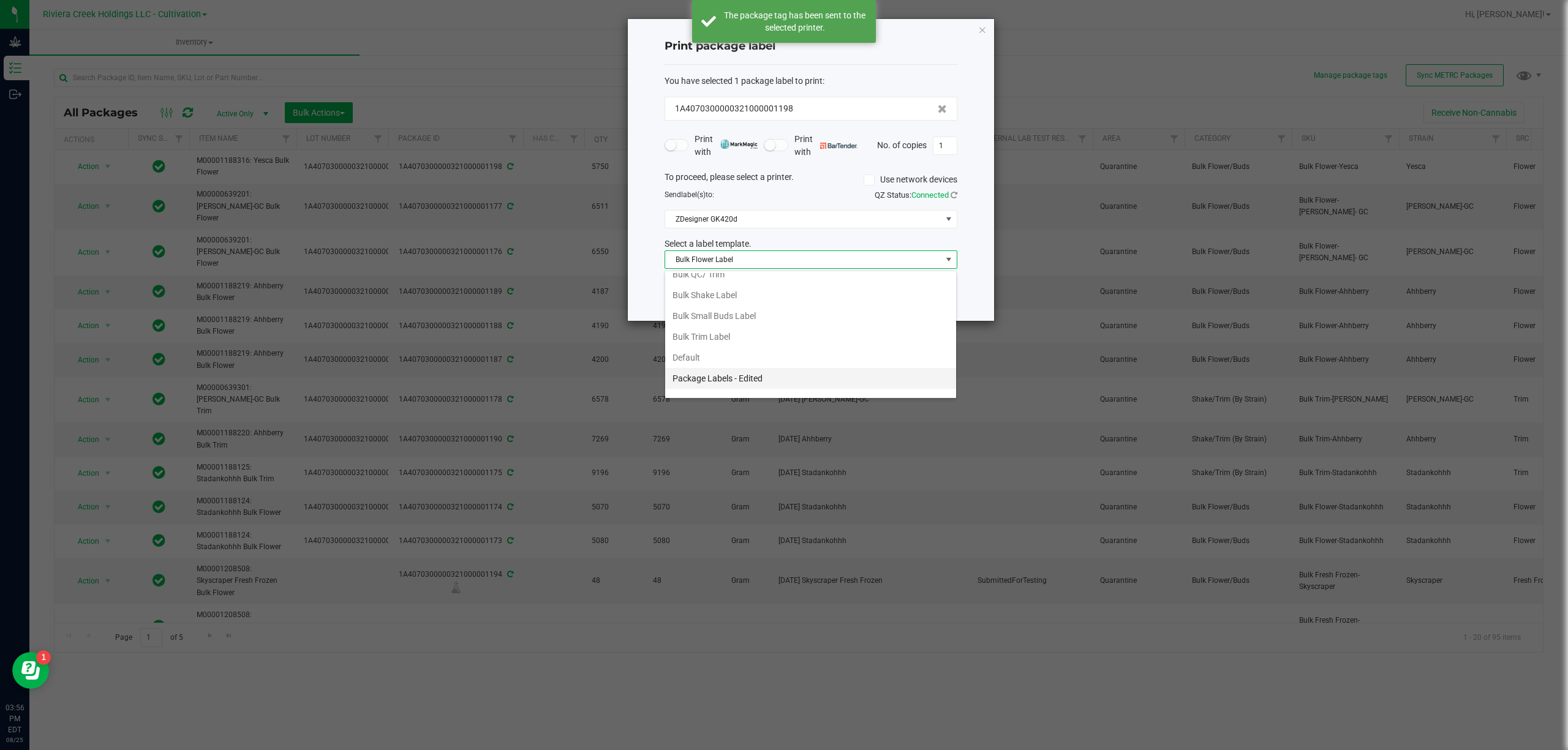
scroll to position [47, 0]
click at [733, 387] on li "Strain- Harvest Date Label" at bounding box center [811, 385] width 291 height 21
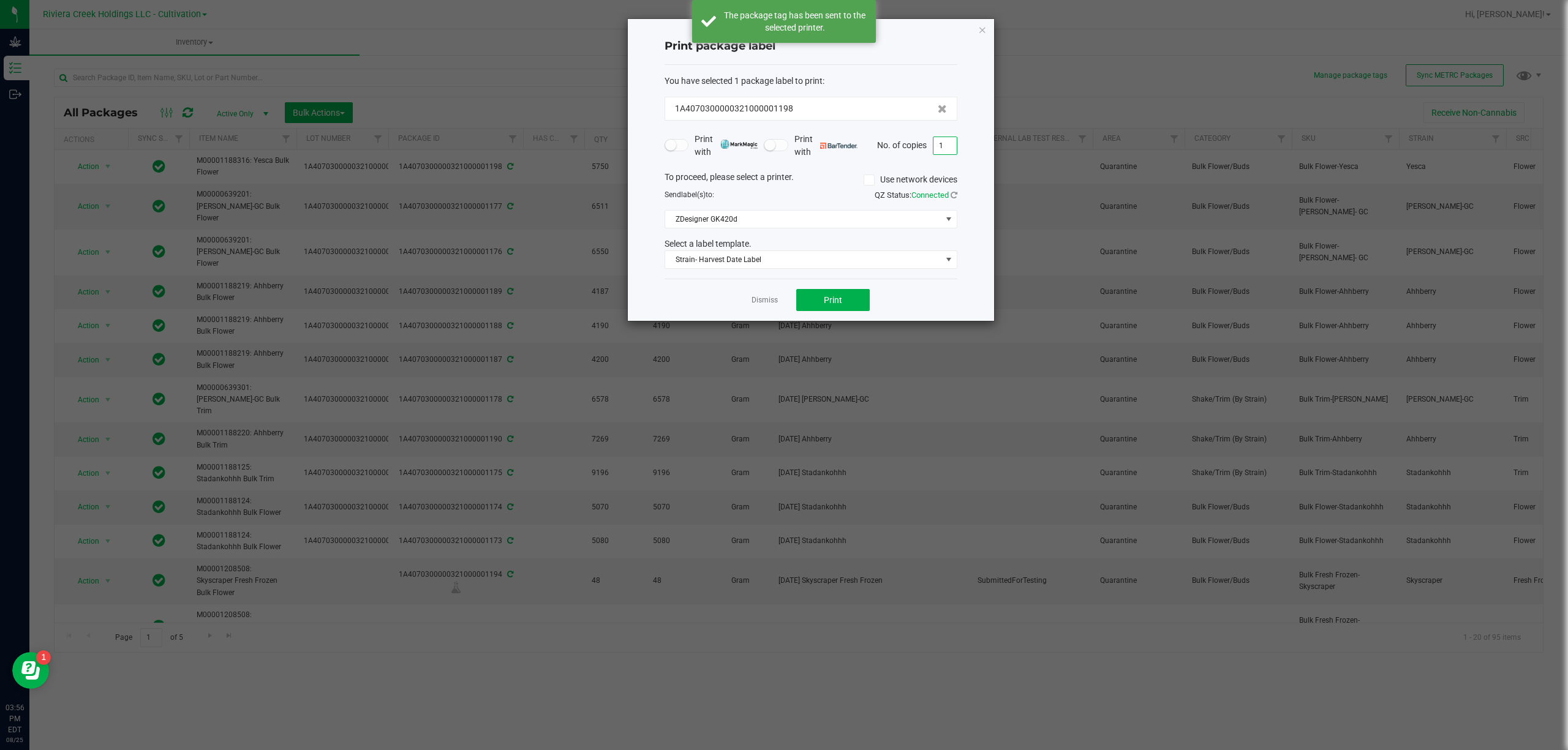
click at [939, 140] on input "1" at bounding box center [945, 145] width 23 height 17
type input "3"
click at [821, 305] on button "Print" at bounding box center [833, 300] width 74 height 22
click at [988, 30] on div "Print package label You have selected 1 package label to print : 1A407030000032…" at bounding box center [811, 170] width 366 height 302
click at [984, 32] on icon "button" at bounding box center [982, 29] width 8 height 14
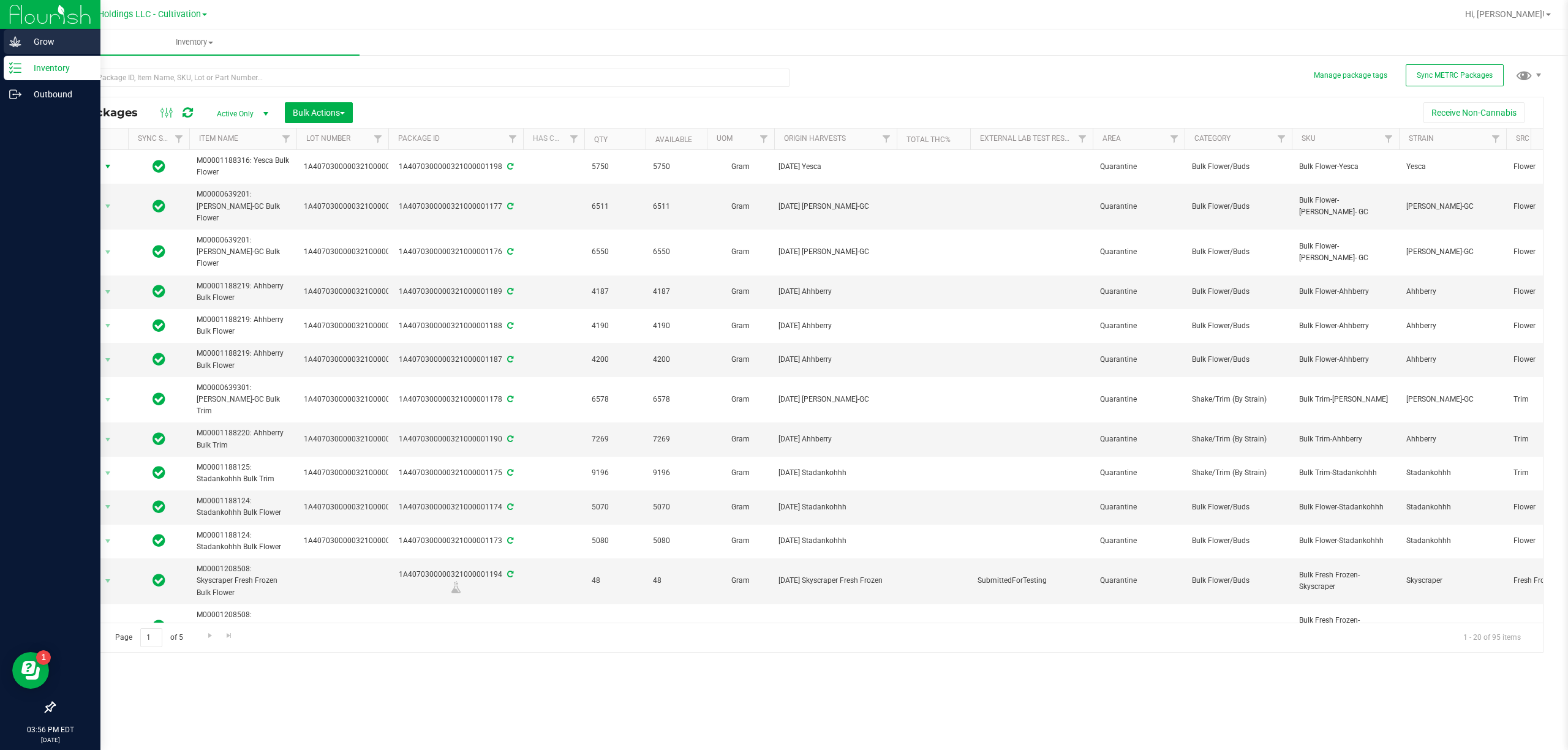
click at [8, 41] on div "Grow" at bounding box center [52, 42] width 96 height 25
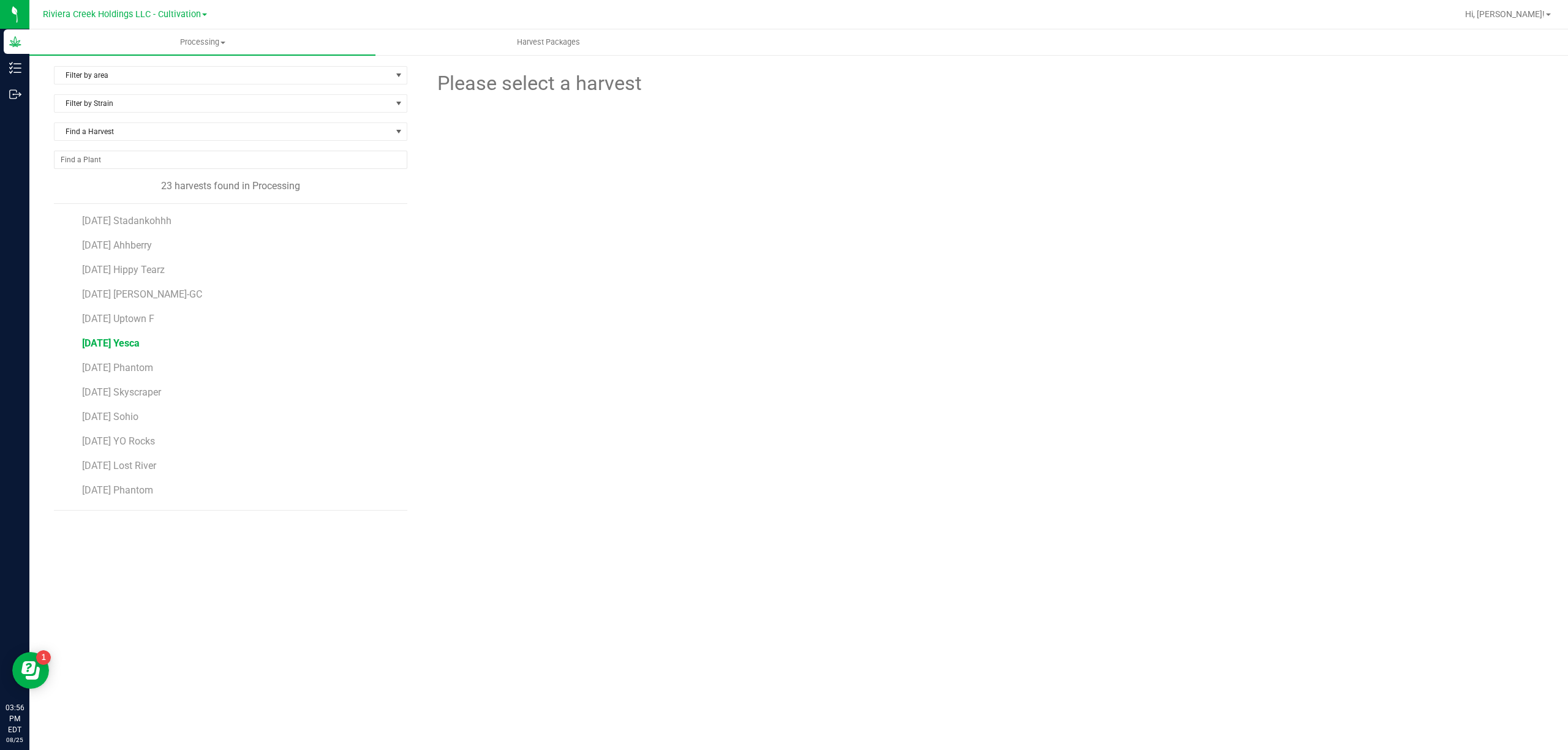
click at [140, 345] on span "[DATE] Yesca" at bounding box center [111, 343] width 58 height 12
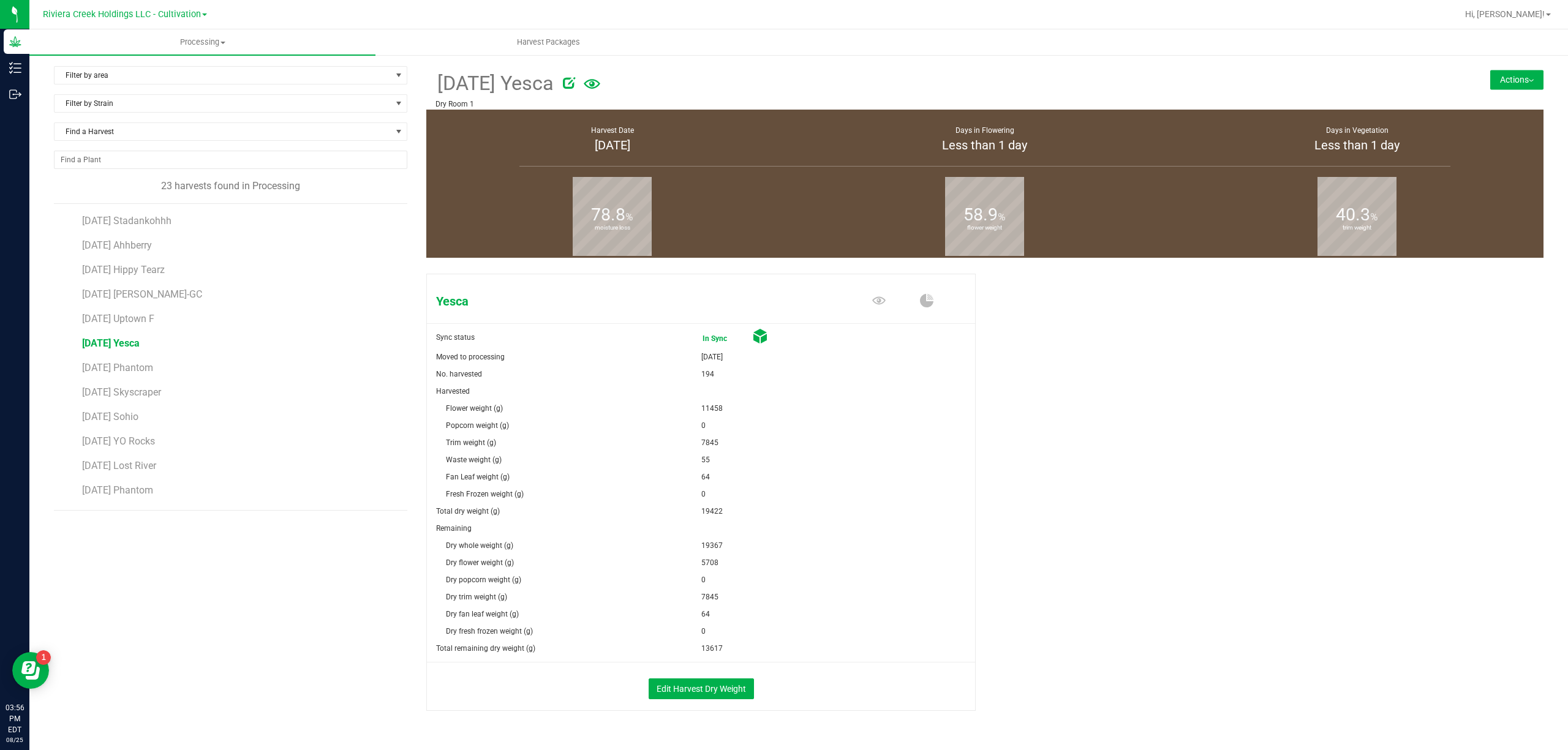
click at [1507, 76] on button "Actions" at bounding box center [1516, 79] width 53 height 19
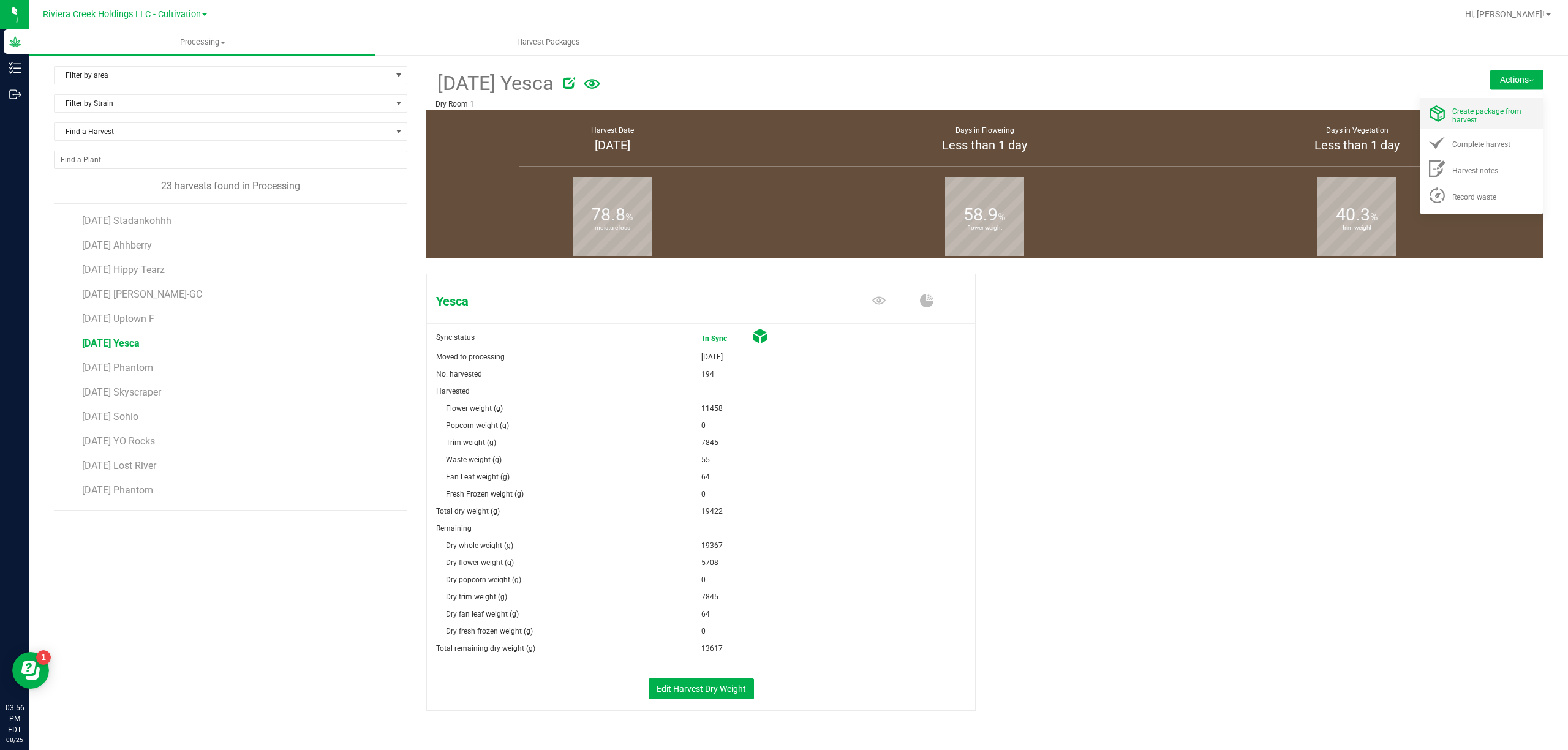
click at [1468, 105] on div "Create package from harvest" at bounding box center [1494, 113] width 83 height 21
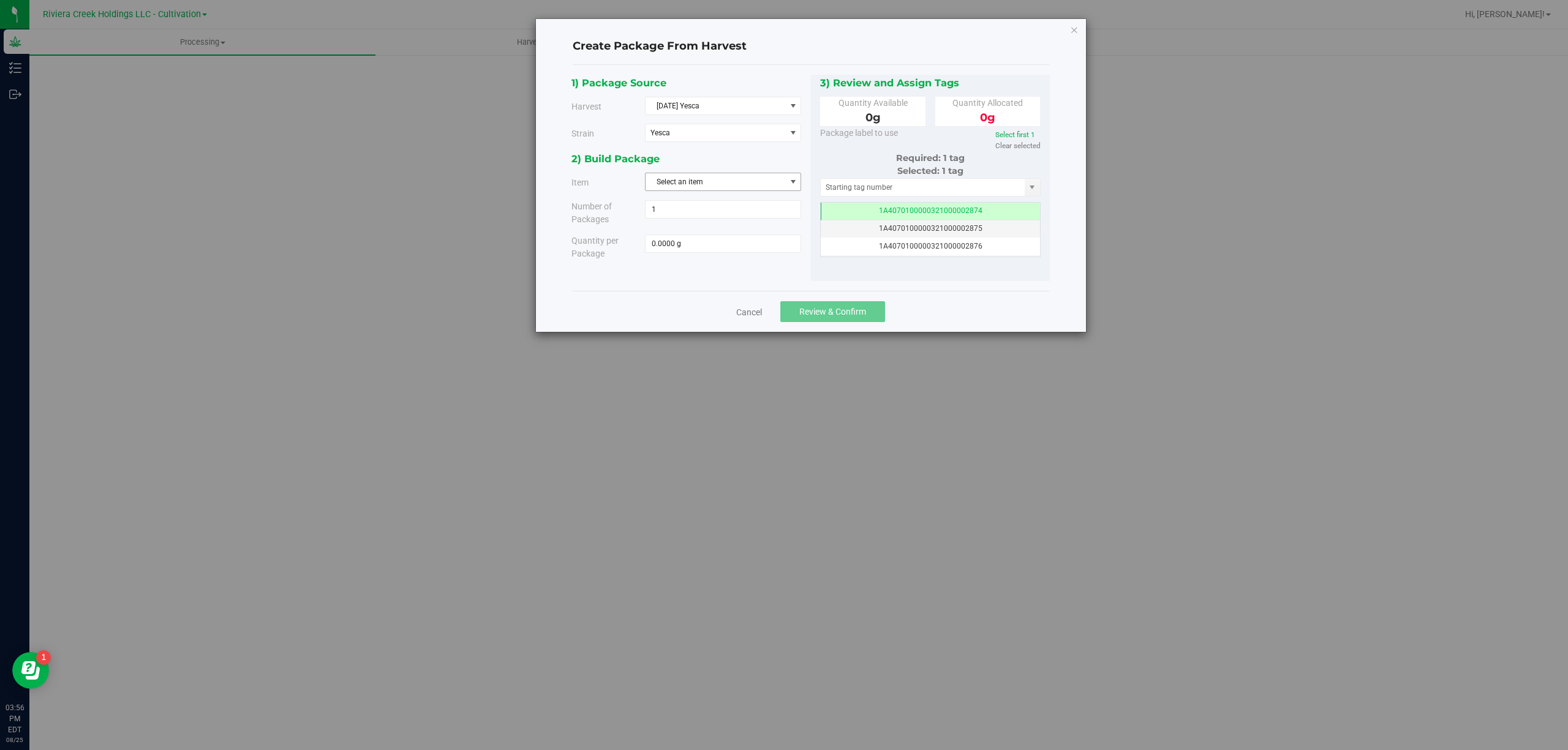
click at [662, 183] on span "Select an item" at bounding box center [715, 181] width 140 height 17
click at [744, 236] on span "M00001188316: Yesca Bulk Flower" at bounding box center [711, 235] width 116 height 16
click at [729, 247] on span at bounding box center [723, 243] width 156 height 19
type input "5708"
type input "5708.0000 g"
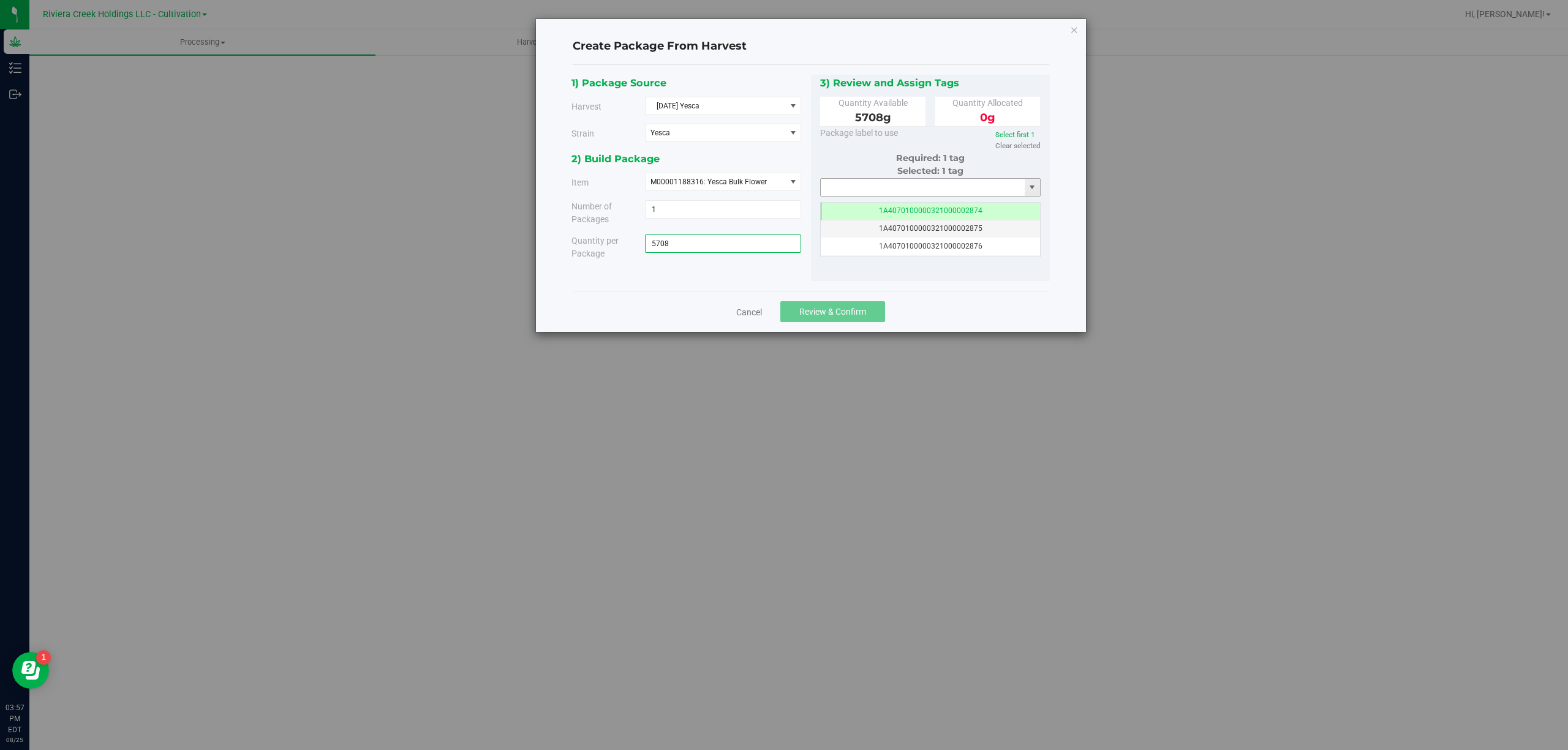
click at [873, 189] on input "text" at bounding box center [923, 187] width 205 height 17
click at [913, 210] on li "1A4070300000321000001199" at bounding box center [930, 210] width 219 height 19
type input "1A4070300000321000001199"
click at [844, 312] on span "Review & Confirm" at bounding box center [832, 312] width 67 height 10
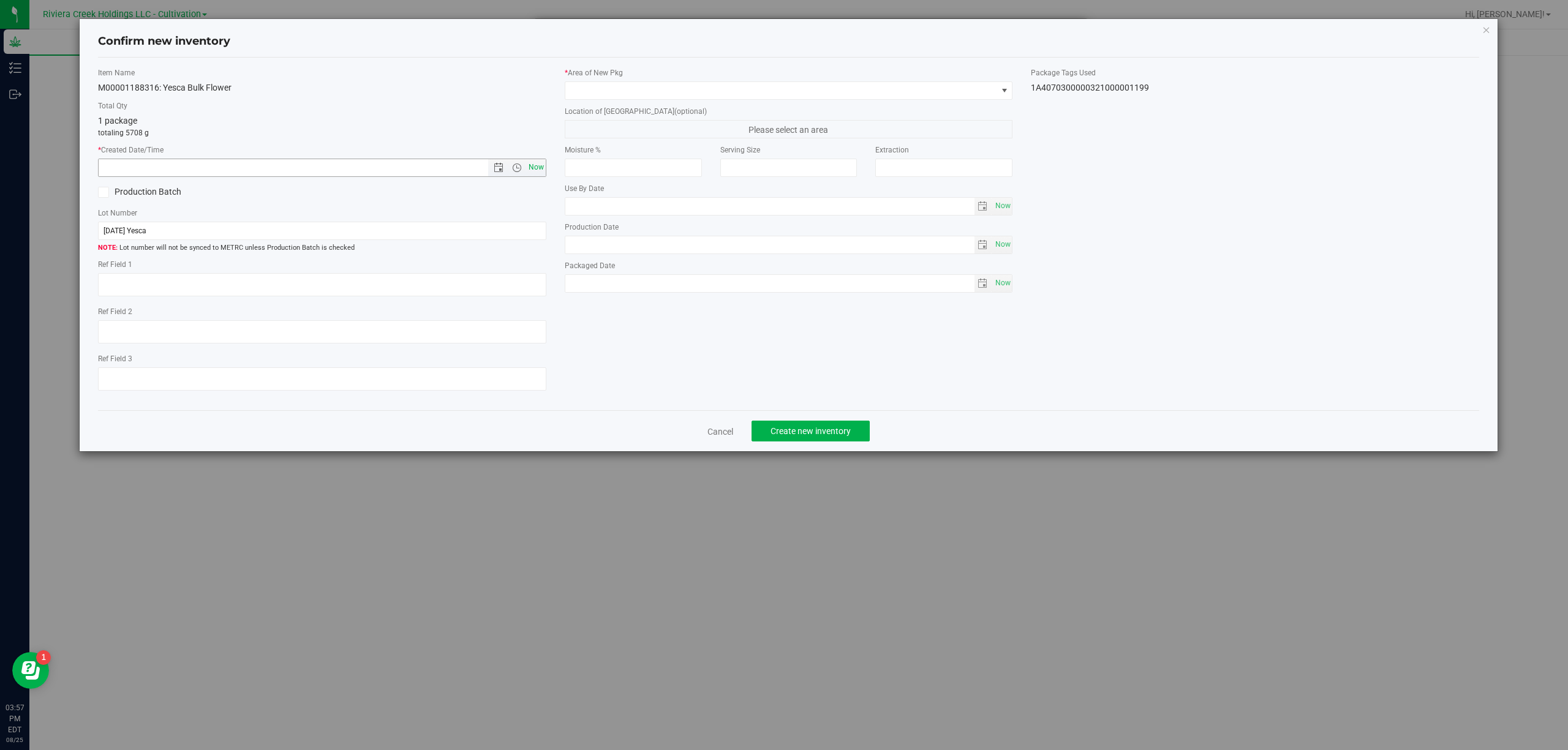
click at [541, 174] on span "Now" at bounding box center [536, 168] width 21 height 18
type input "[DATE] 3:57 PM"
click at [629, 90] on span at bounding box center [781, 90] width 431 height 17
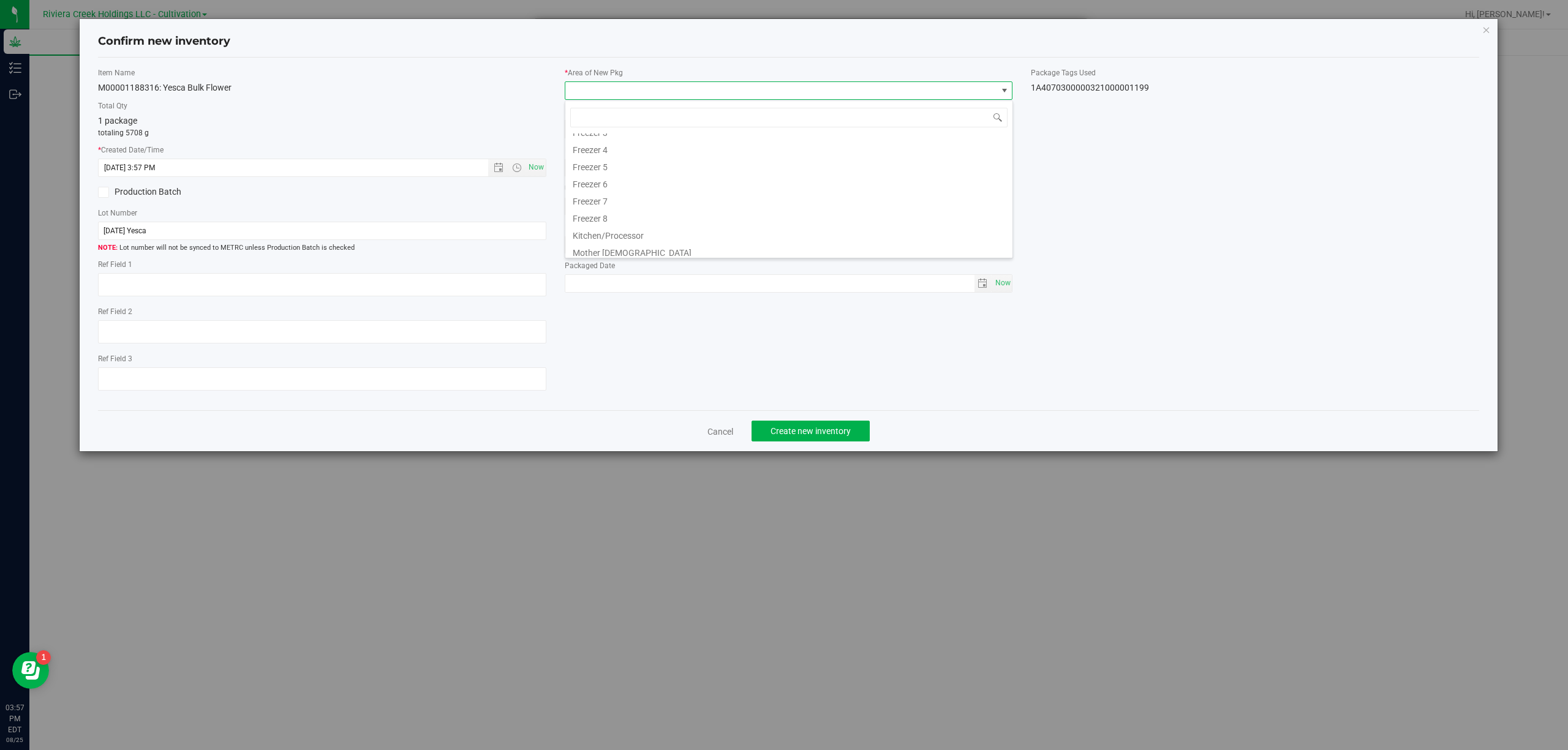
scroll to position [255, 0]
click at [635, 212] on li "Quarantine" at bounding box center [788, 213] width 447 height 17
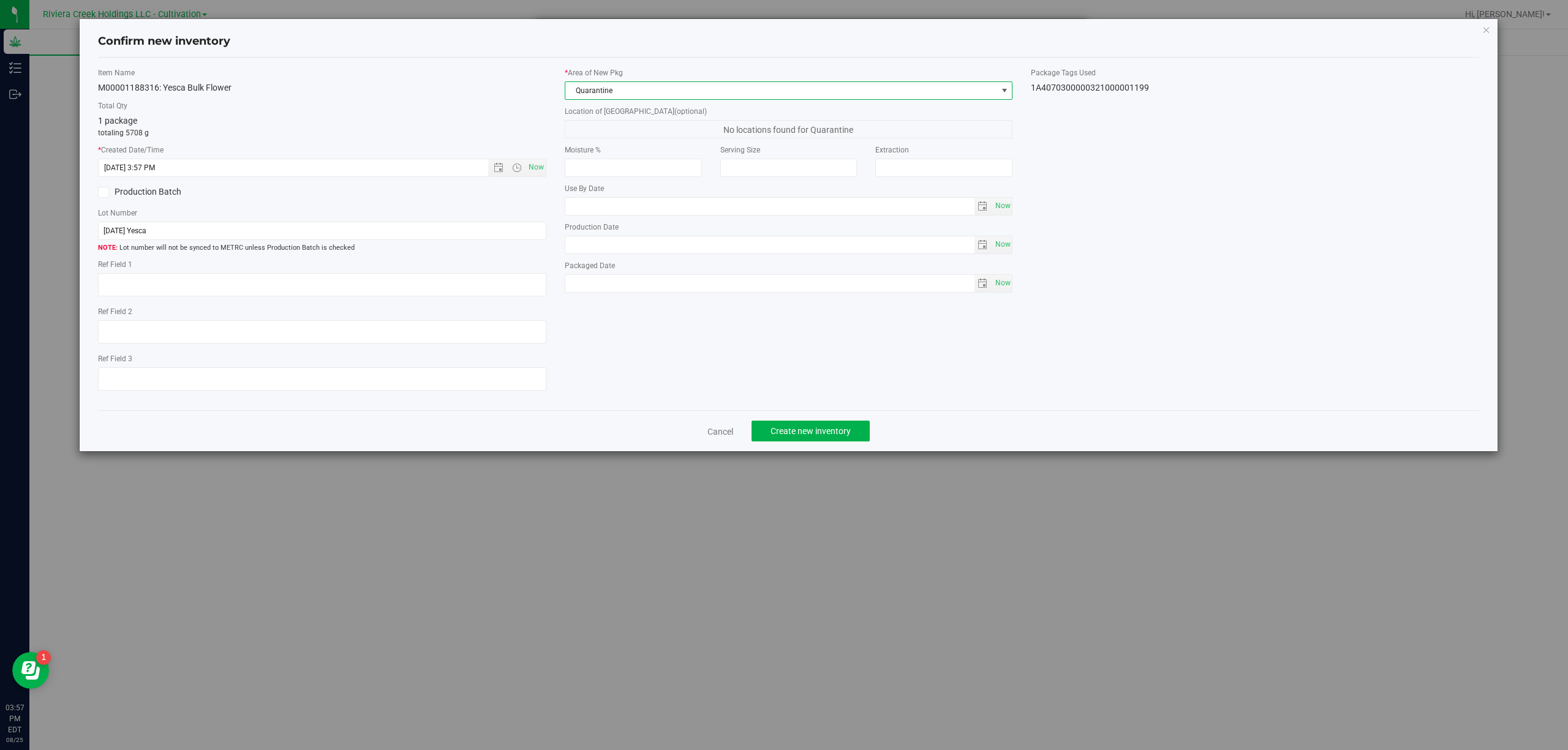
click at [1115, 85] on div "1A4070300000321000001199" at bounding box center [1254, 88] width 448 height 13
click at [340, 241] on div "Lot number will not be synced to METRC unless Production Batch is checked" at bounding box center [322, 247] width 448 height 14
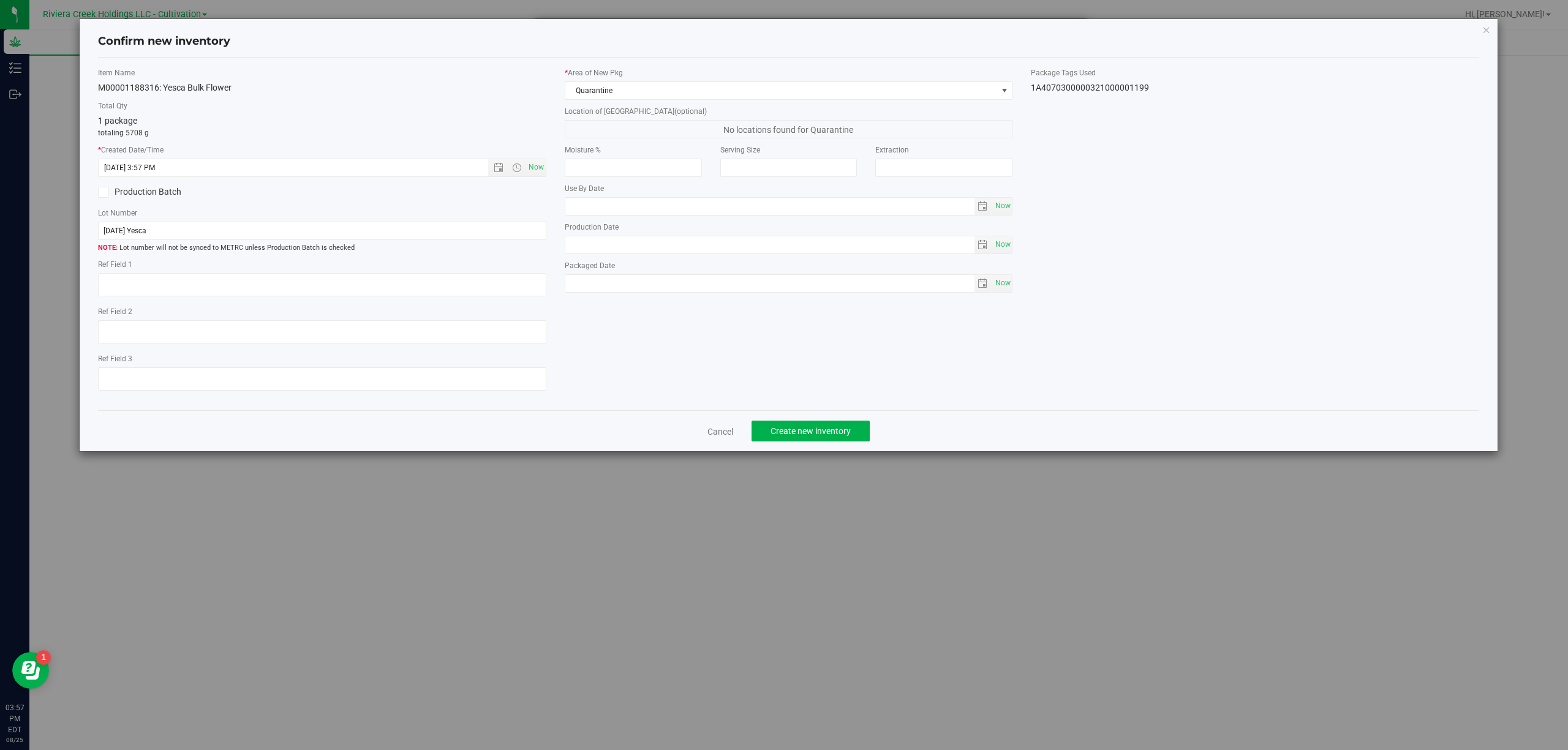
click at [340, 241] on div "Lot number will not be synced to METRC unless Production Batch is checked" at bounding box center [322, 247] width 448 height 14
click at [340, 241] on div "Lot number will not be synced to METRC unless Production Batch is checked" at bounding box center [322, 247] width 448 height 14
click at [346, 230] on input "[DATE] Yesca" at bounding box center [322, 231] width 448 height 19
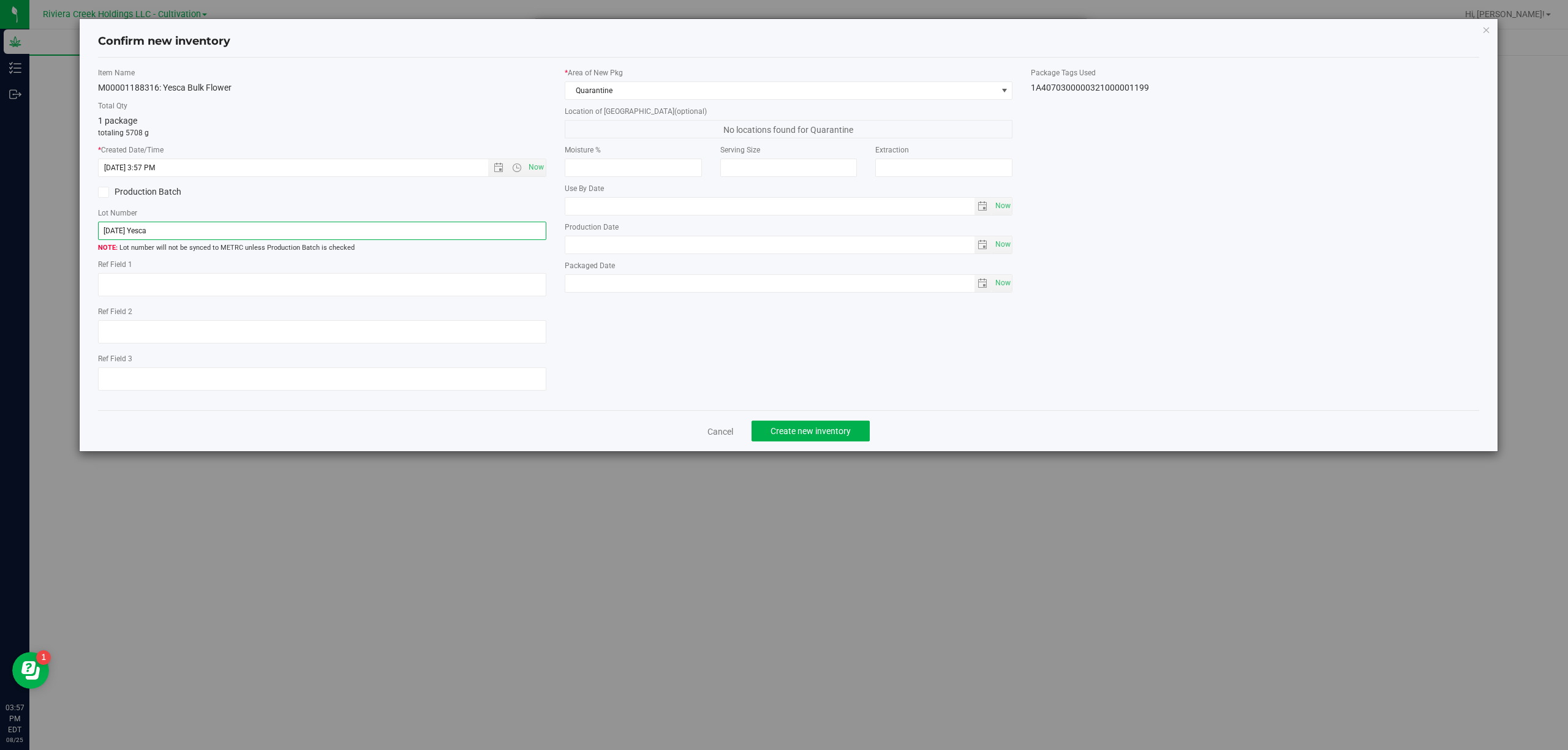
click at [346, 230] on input "[DATE] Yesca" at bounding box center [322, 231] width 448 height 19
paste input "1A4070300000321000001199"
type input "1A4070300000321000001199"
click at [332, 290] on textarea at bounding box center [322, 285] width 448 height 23
type textarea "B2-NYF-R4"
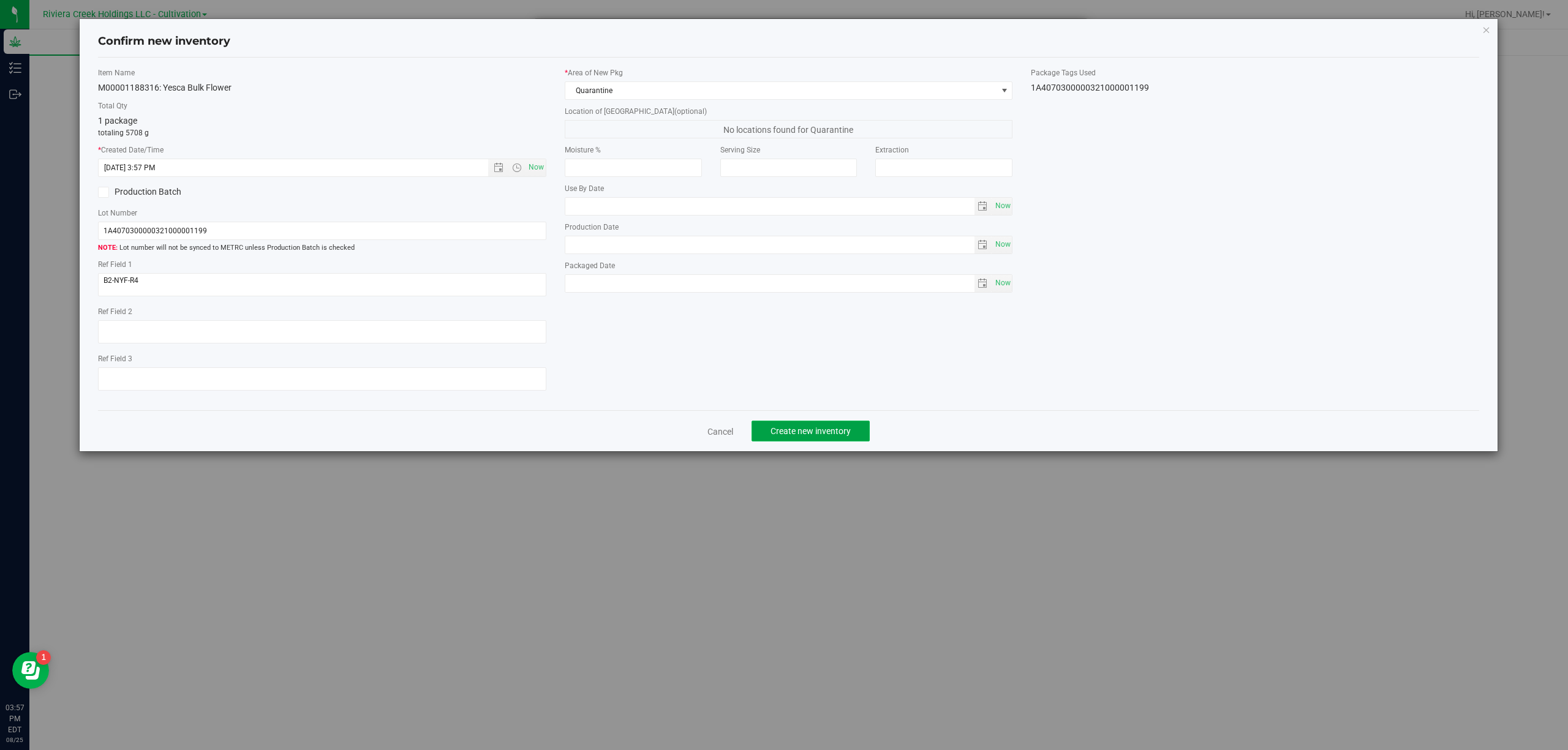
click at [833, 442] on button "Create new inventory" at bounding box center [810, 431] width 118 height 21
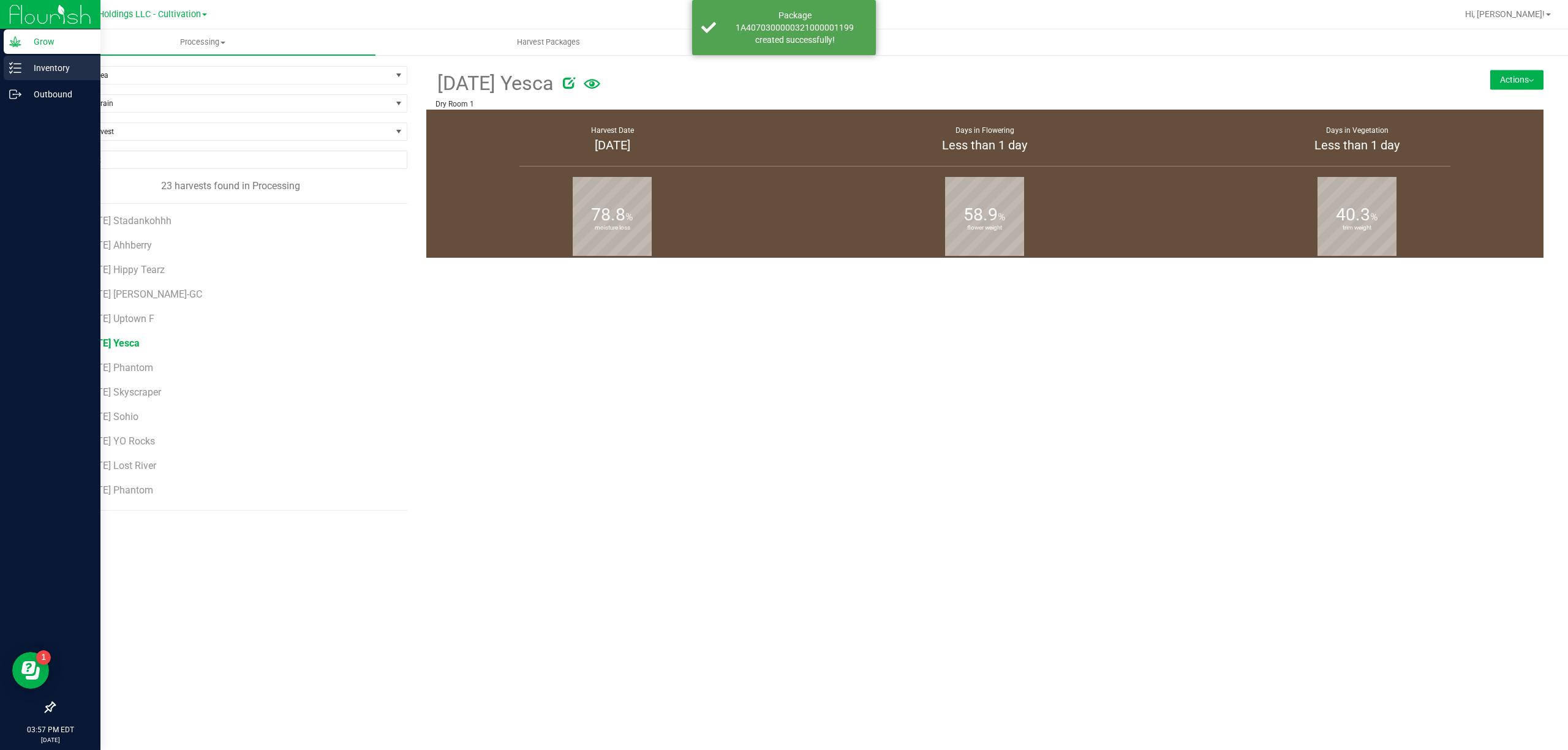
click at [15, 65] on icon at bounding box center [15, 68] width 12 height 12
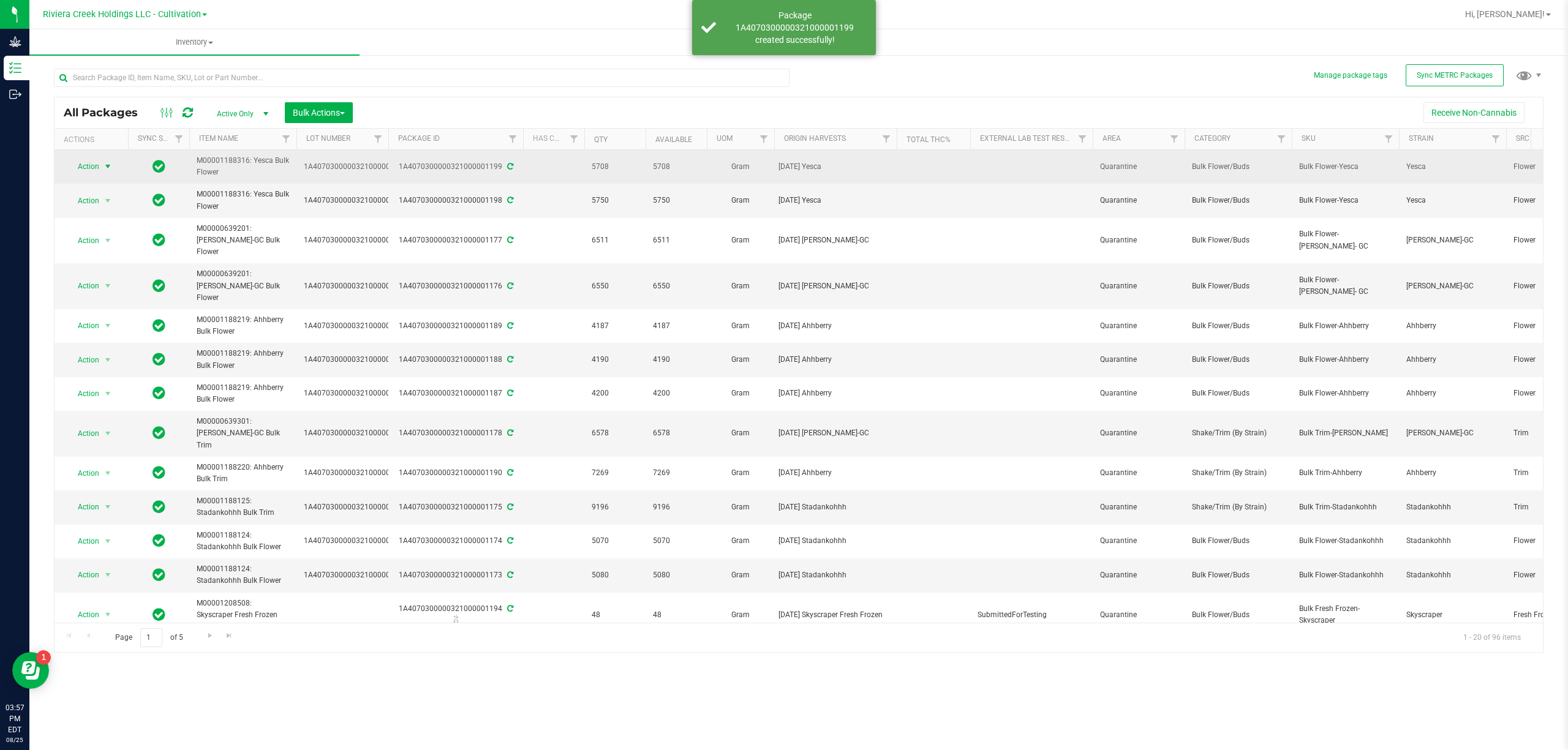
click at [103, 168] on span "select" at bounding box center [108, 167] width 10 height 10
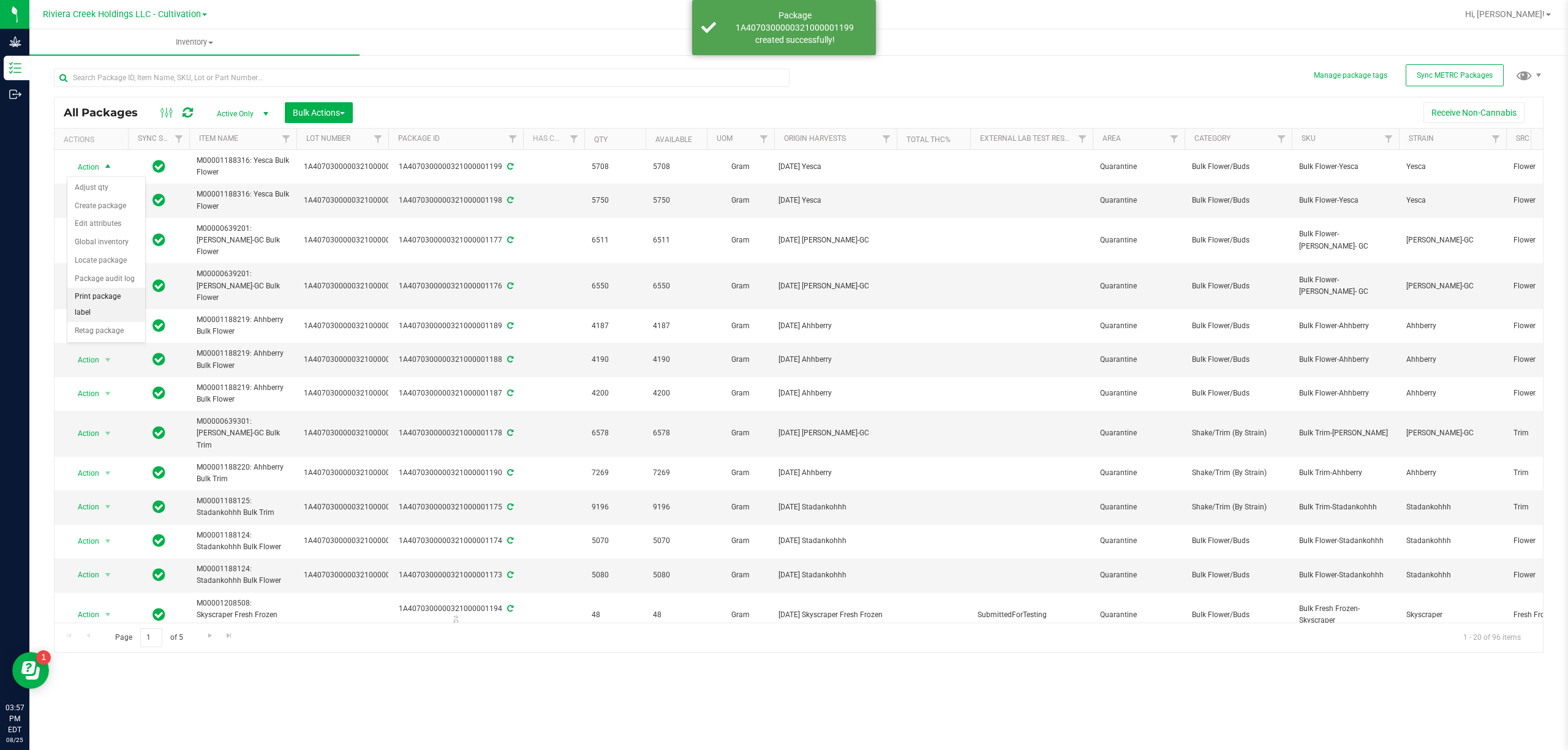
click at [118, 312] on li "Print package label" at bounding box center [106, 305] width 78 height 34
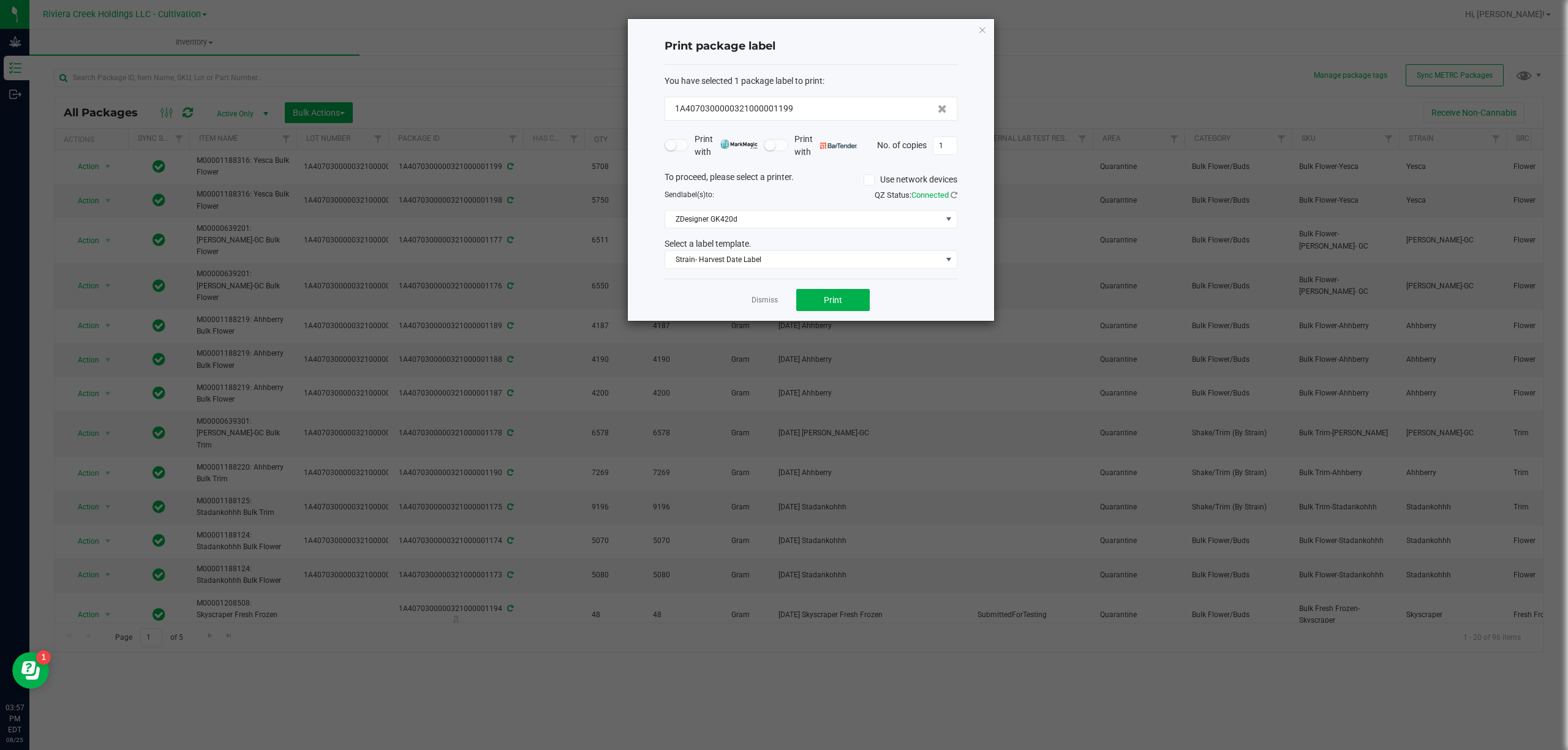
click at [816, 271] on div "You have selected 1 package label to print : 1A4070300000321000001199 Print wit…" at bounding box center [811, 172] width 293 height 214
click at [814, 267] on span "Strain- Harvest Date Label" at bounding box center [803, 259] width 276 height 17
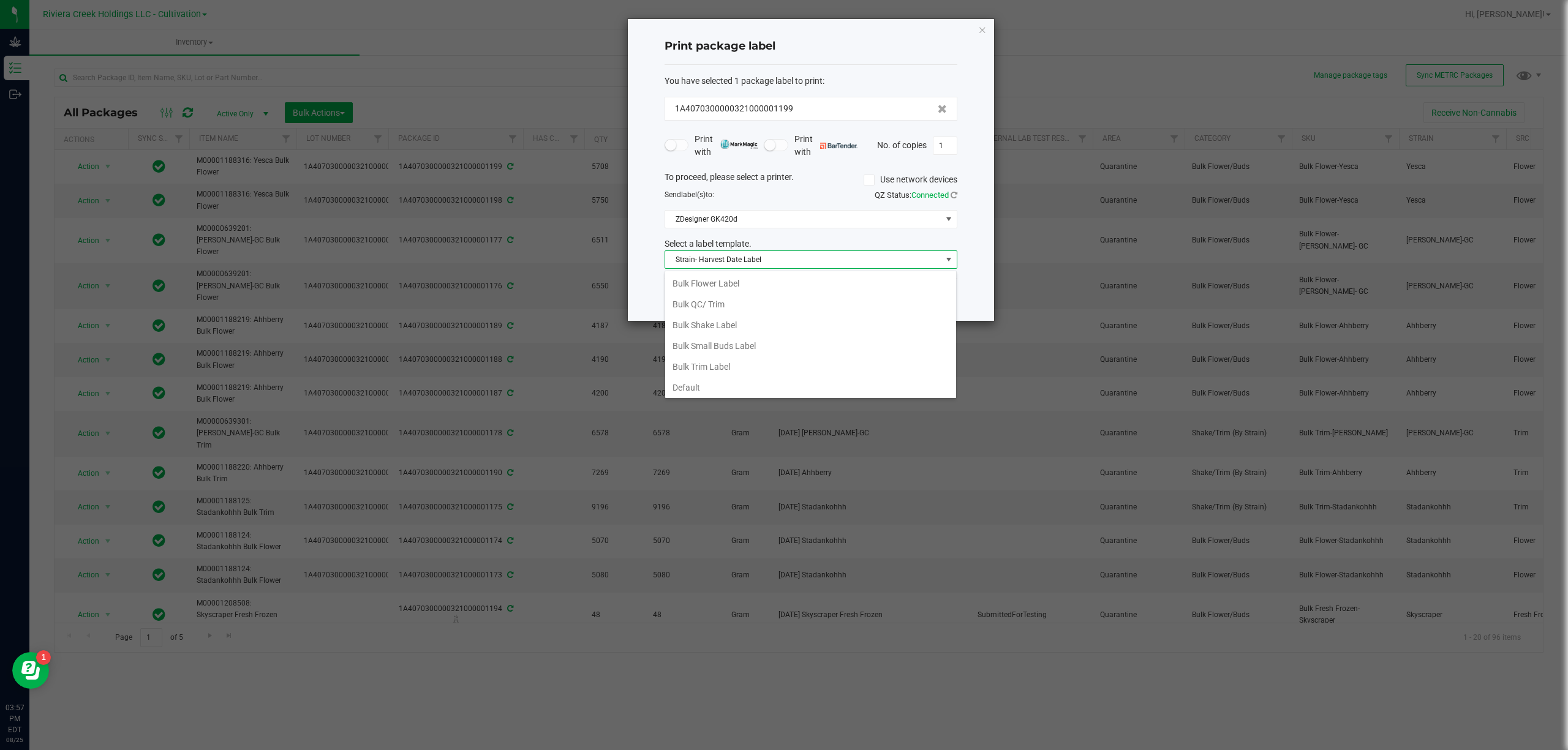
click at [726, 272] on div "Bulk Flower Label Bulk QC/ Trim Bulk Shake Label Bulk Small Buds Label Bulk Tri…" at bounding box center [811, 335] width 292 height 128
click at [728, 277] on li "Bulk Flower Label" at bounding box center [811, 283] width 291 height 21
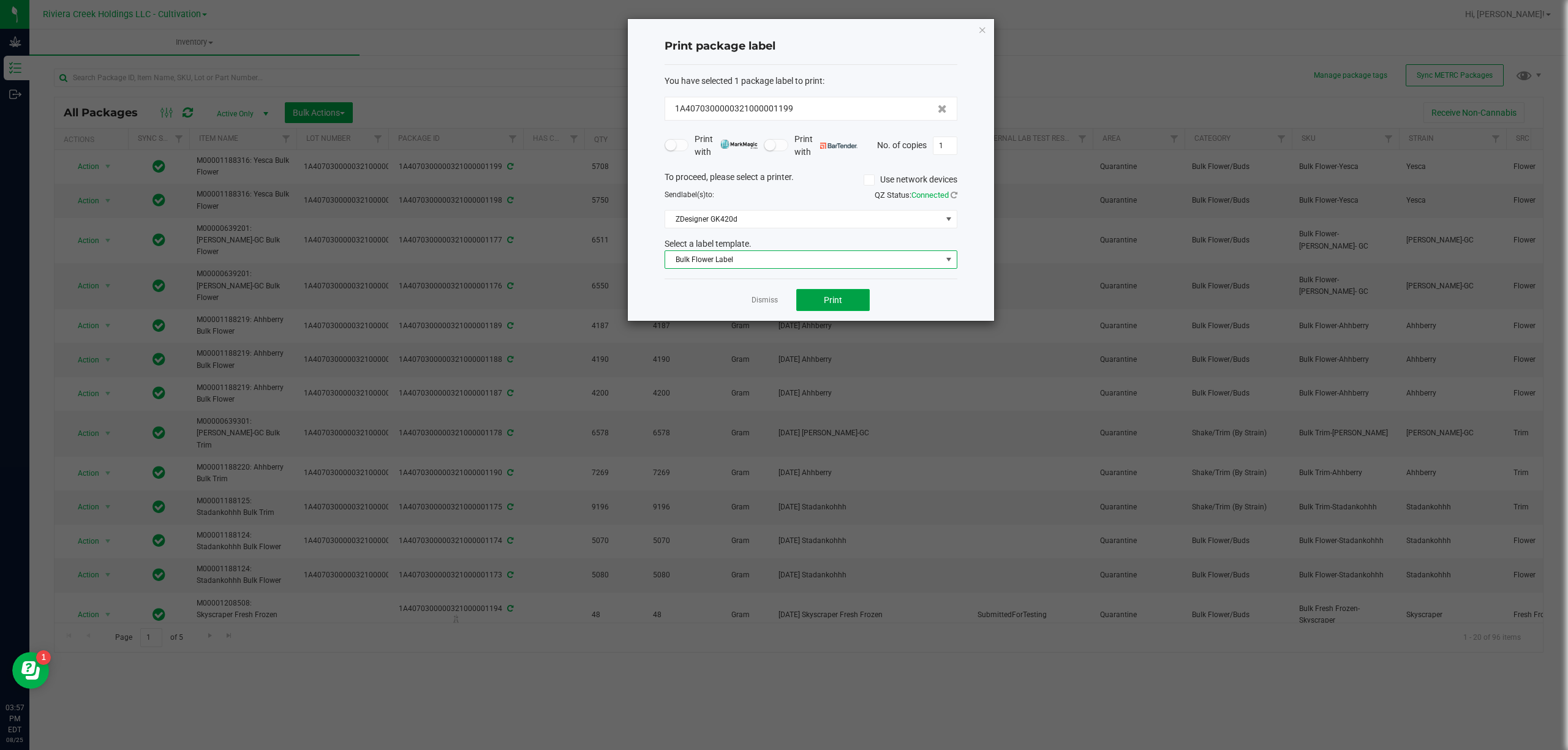
click at [822, 302] on button "Print" at bounding box center [833, 300] width 74 height 22
click at [980, 23] on icon "button" at bounding box center [982, 29] width 8 height 14
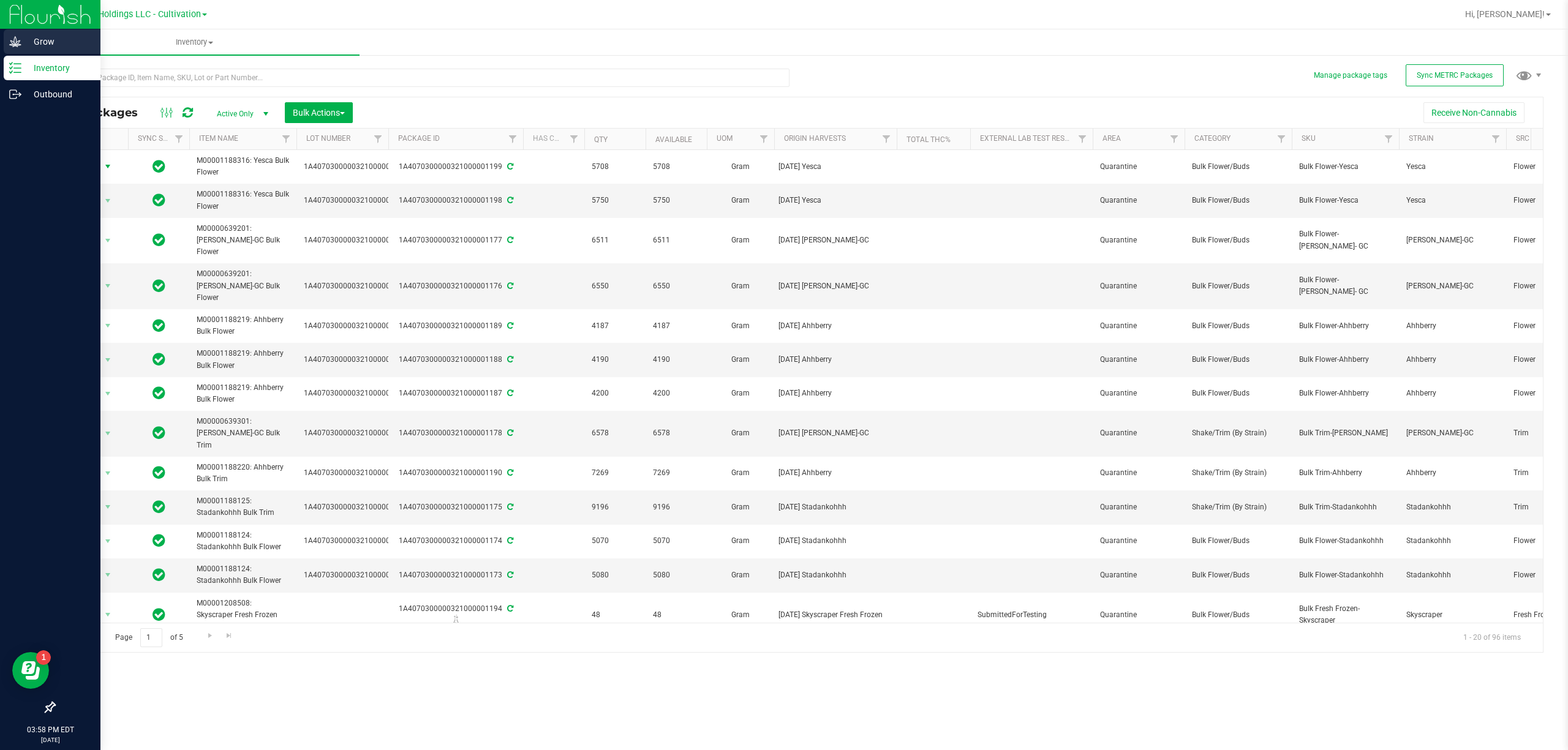
click at [23, 36] on p "Grow" at bounding box center [58, 41] width 74 height 14
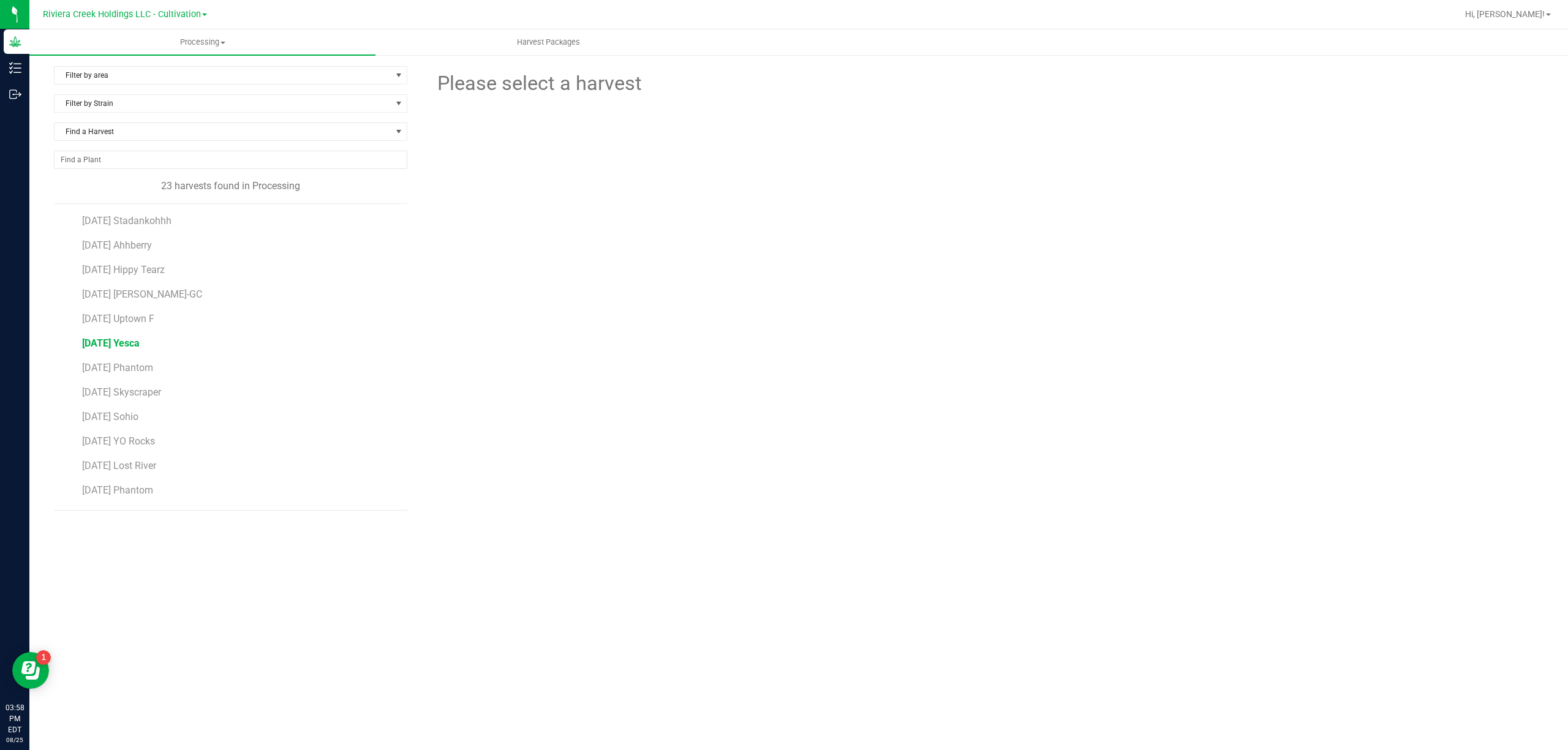
click at [140, 349] on span "[DATE] Yesca" at bounding box center [111, 343] width 58 height 12
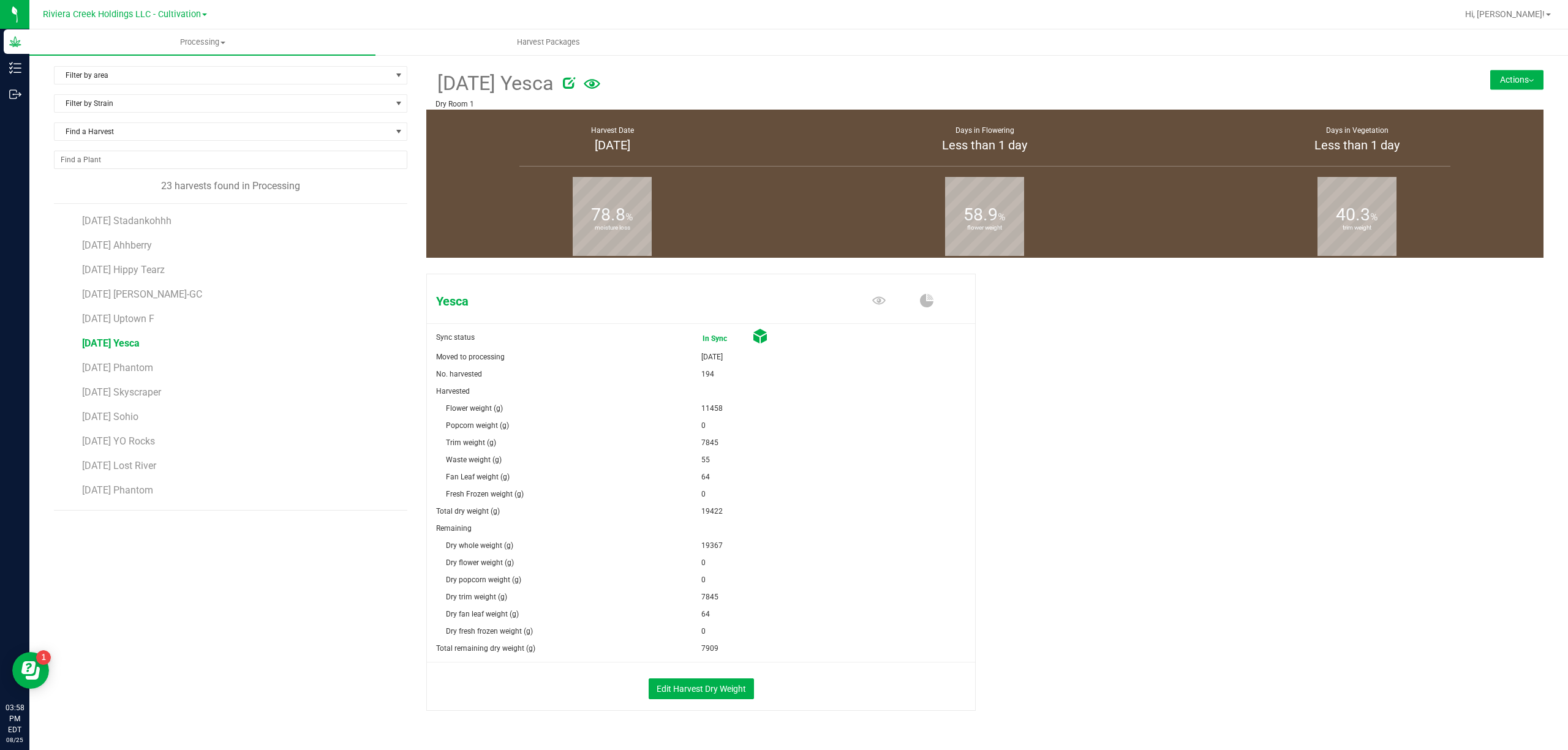
click at [1507, 74] on button "Actions" at bounding box center [1516, 79] width 53 height 19
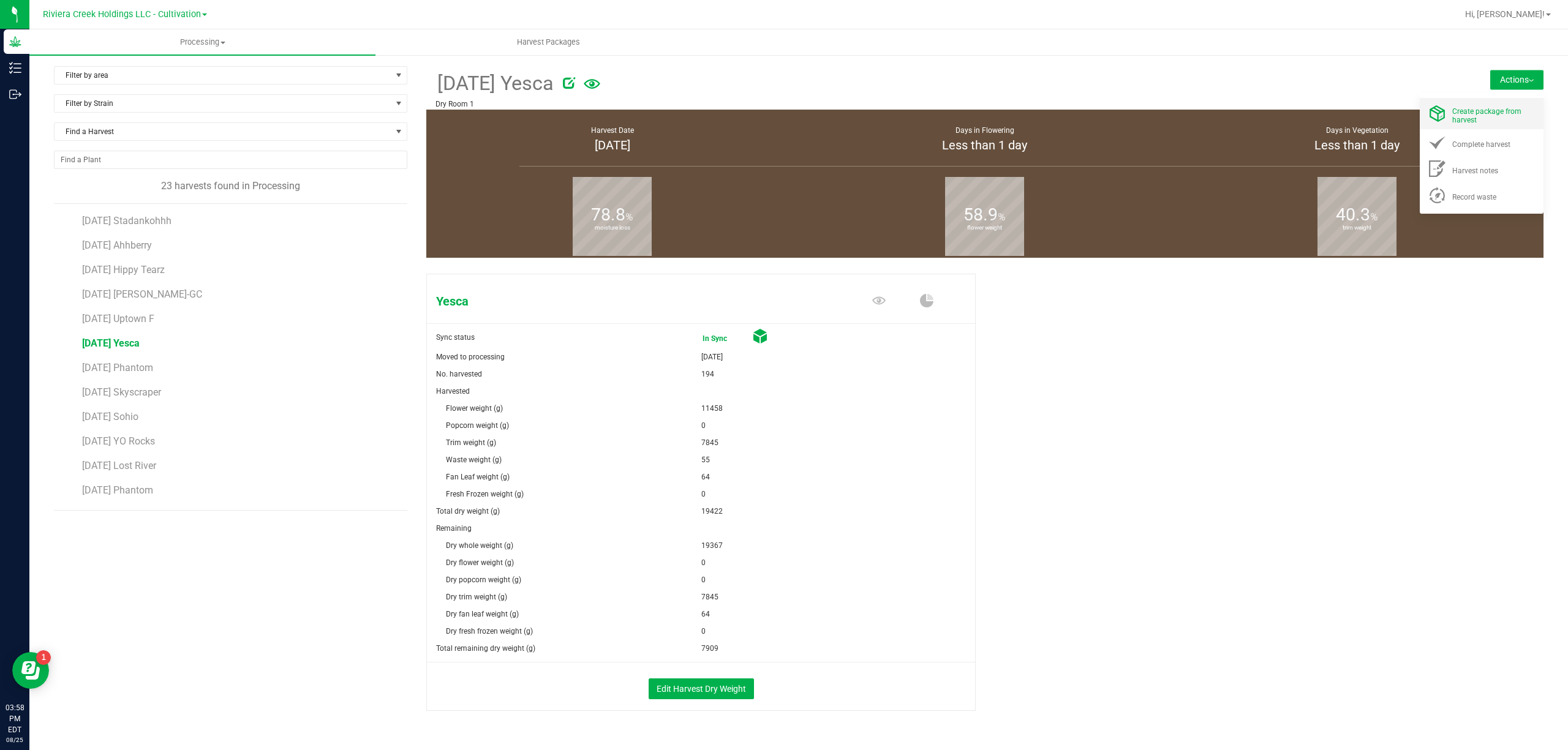
click at [1485, 105] on div "Create package from harvest" at bounding box center [1494, 113] width 83 height 21
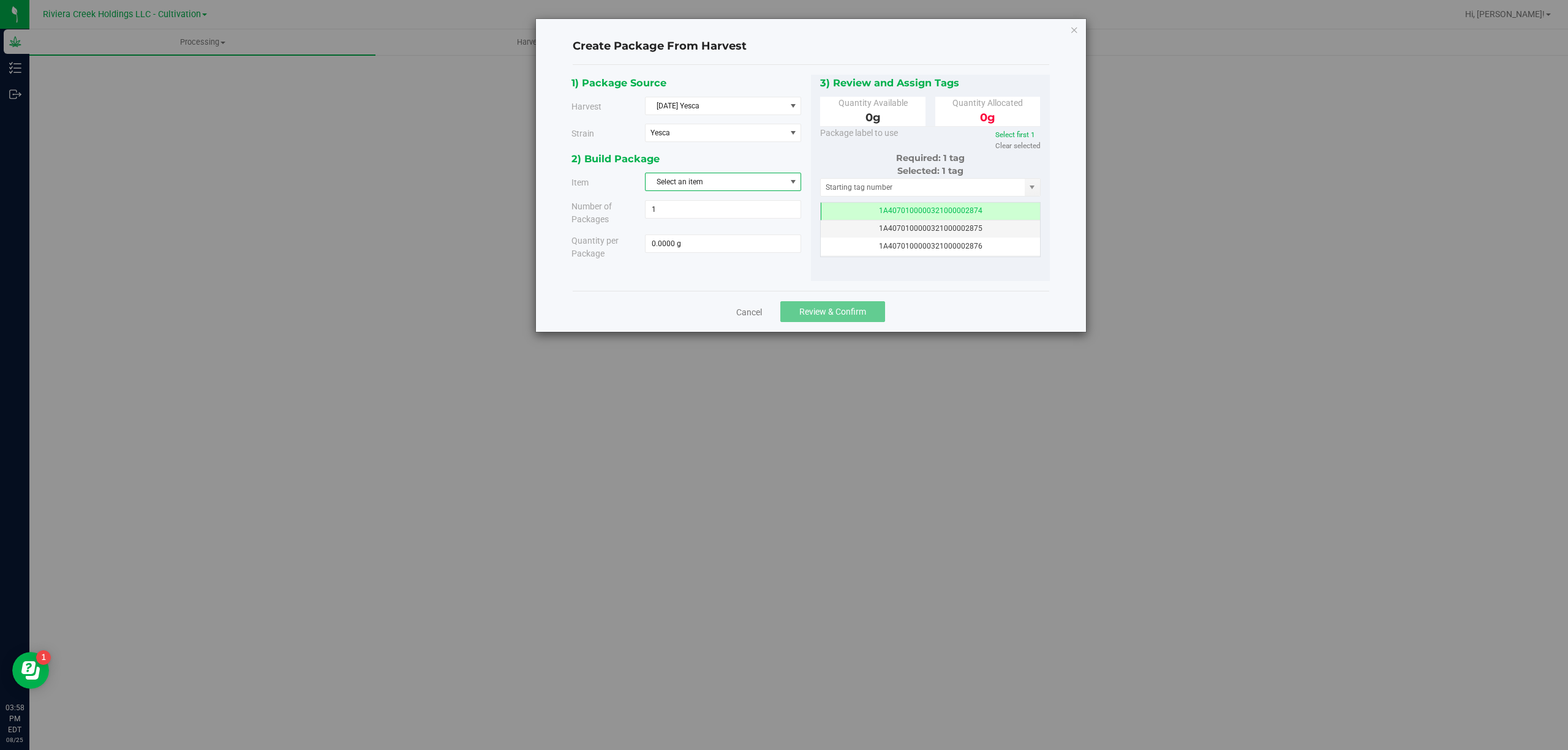
click at [678, 184] on span "Select an item" at bounding box center [715, 181] width 140 height 17
click at [772, 256] on li "M00001188317: Yesca Bulk Trim" at bounding box center [722, 254] width 155 height 19
click at [753, 241] on span at bounding box center [723, 243] width 156 height 19
type input "7845"
type input "7845.0000 g"
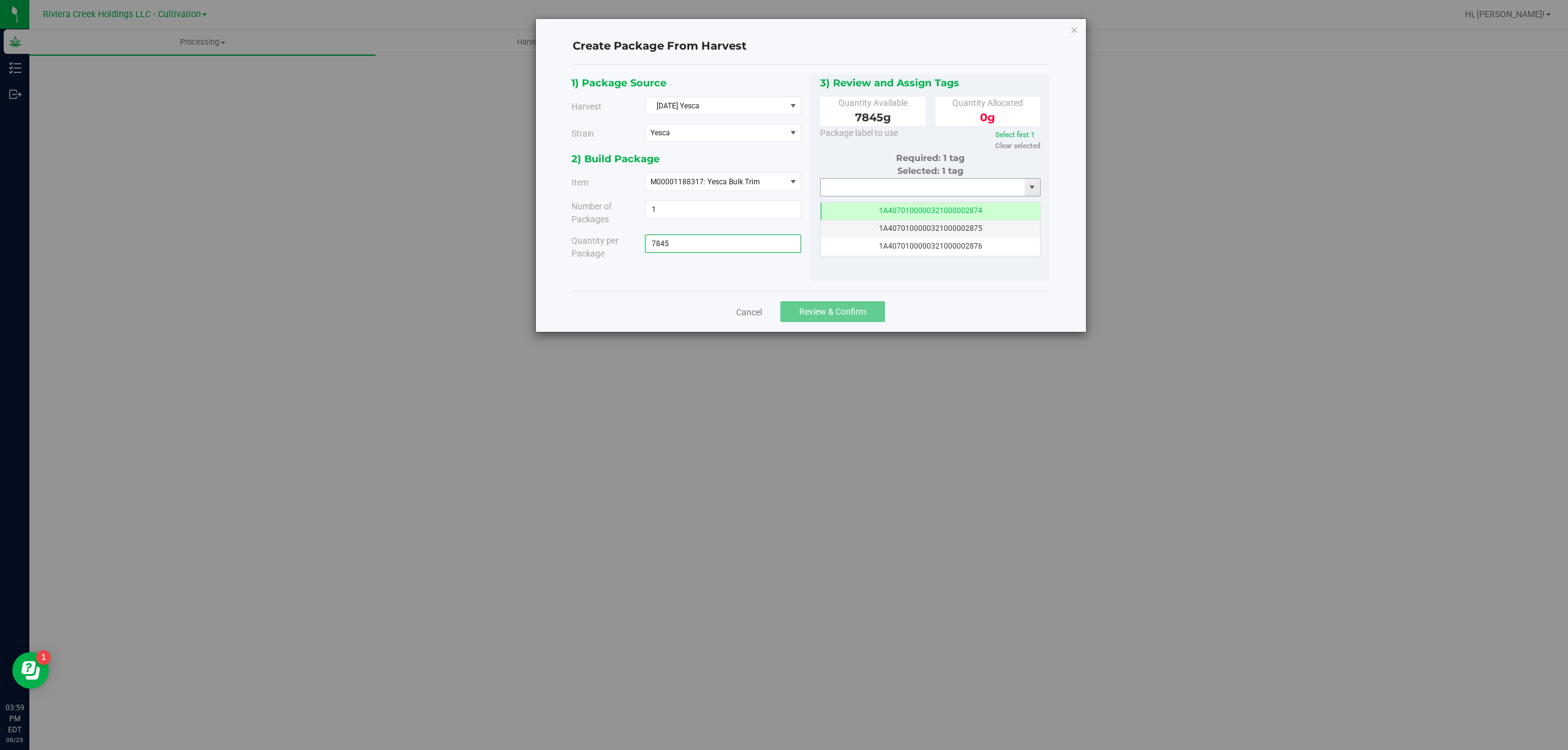
click at [851, 185] on input "text" at bounding box center [923, 187] width 205 height 17
click at [897, 206] on li "1A4070300000321000001200" at bounding box center [930, 210] width 219 height 19
type input "1A4070300000321000001200"
click at [864, 310] on span "Review & Confirm" at bounding box center [832, 312] width 67 height 10
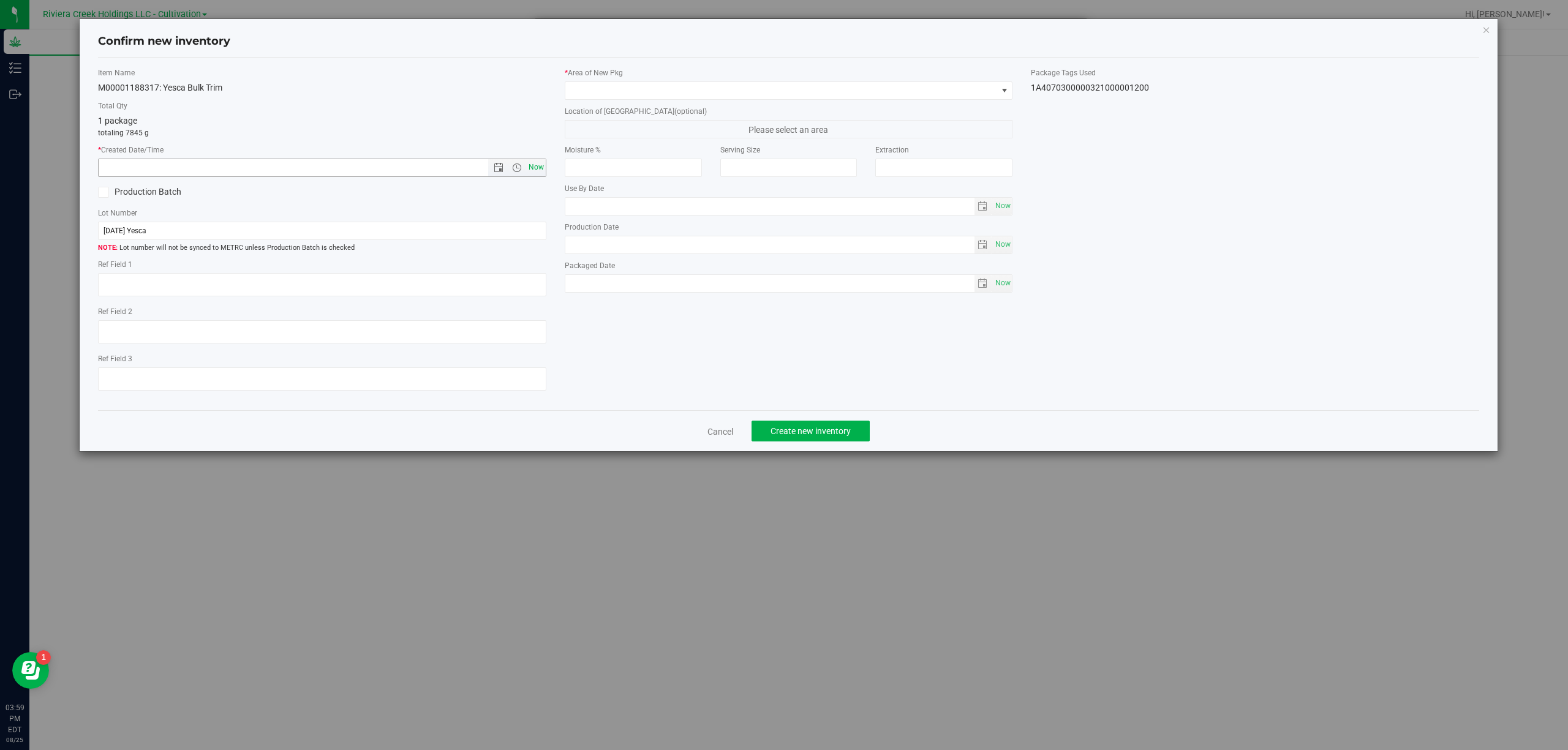
click at [537, 165] on span "Now" at bounding box center [536, 168] width 21 height 18
type input "[DATE] 3:59 PM"
click at [608, 89] on span at bounding box center [781, 90] width 431 height 17
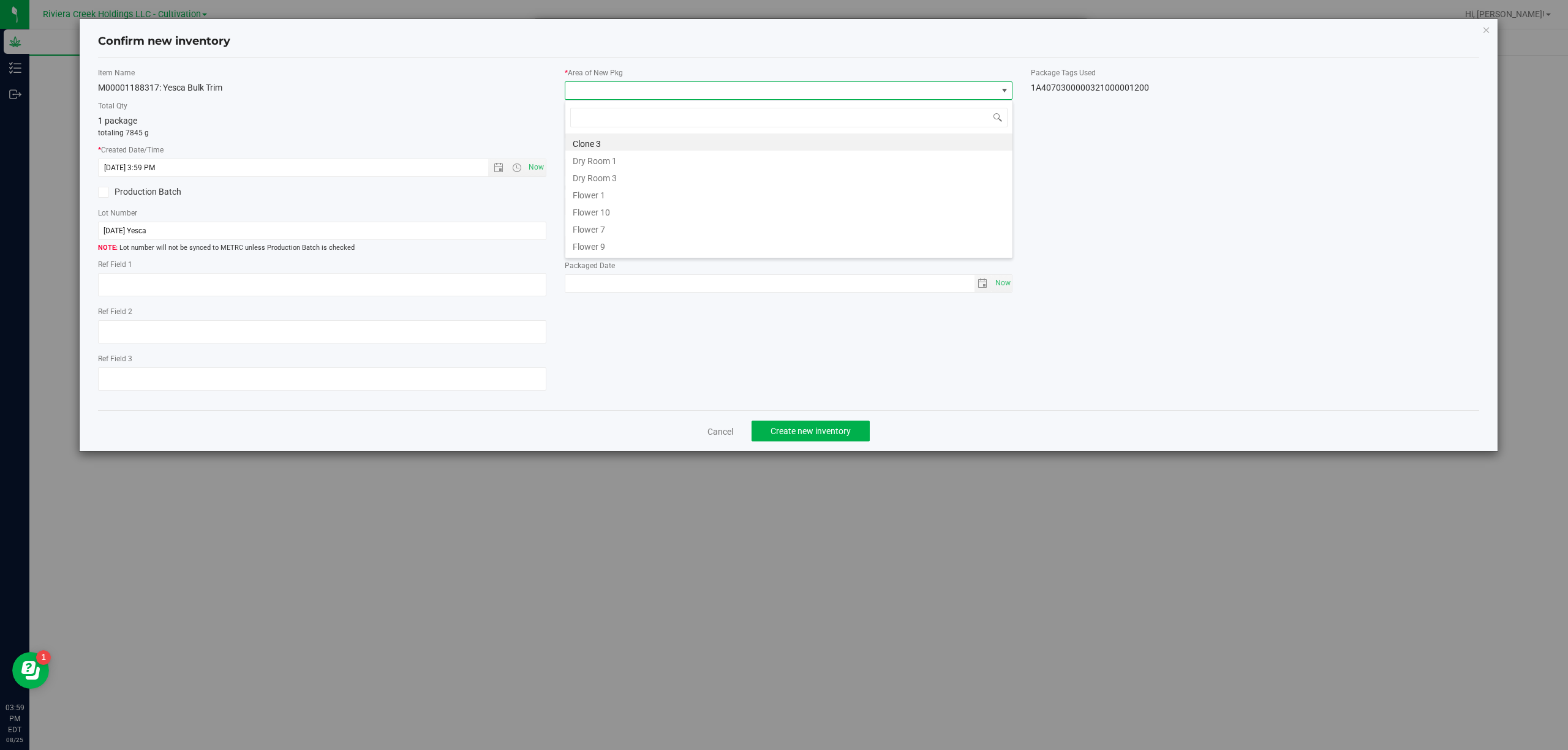
scroll to position [255, 0]
click at [623, 212] on li "Quarantine" at bounding box center [788, 213] width 447 height 17
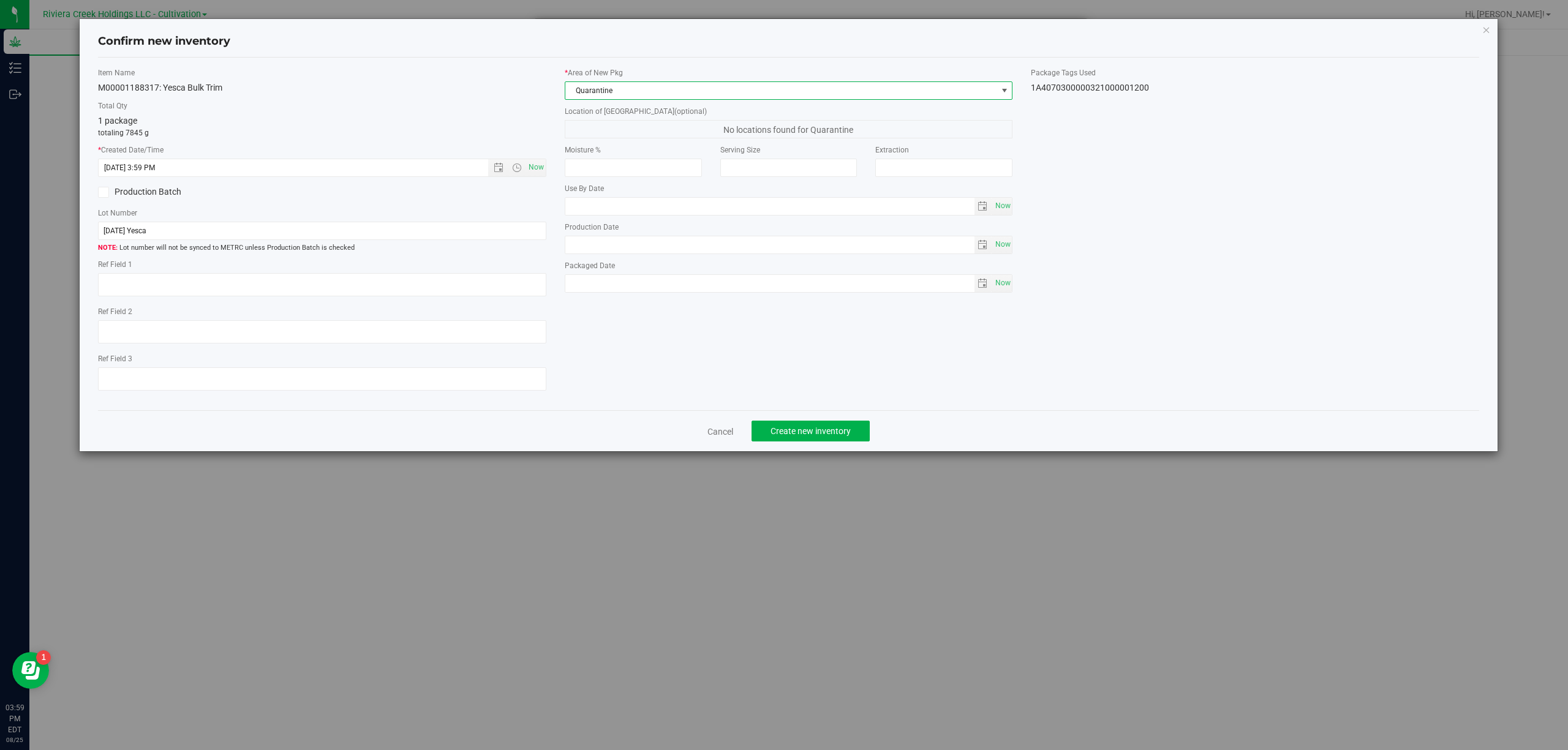
click at [1142, 89] on div "1A4070300000321000001200" at bounding box center [1254, 88] width 448 height 13
click at [387, 227] on input "[DATE] Yesca" at bounding box center [322, 231] width 448 height 19
click at [387, 228] on input "[DATE] Yesca" at bounding box center [322, 231] width 448 height 19
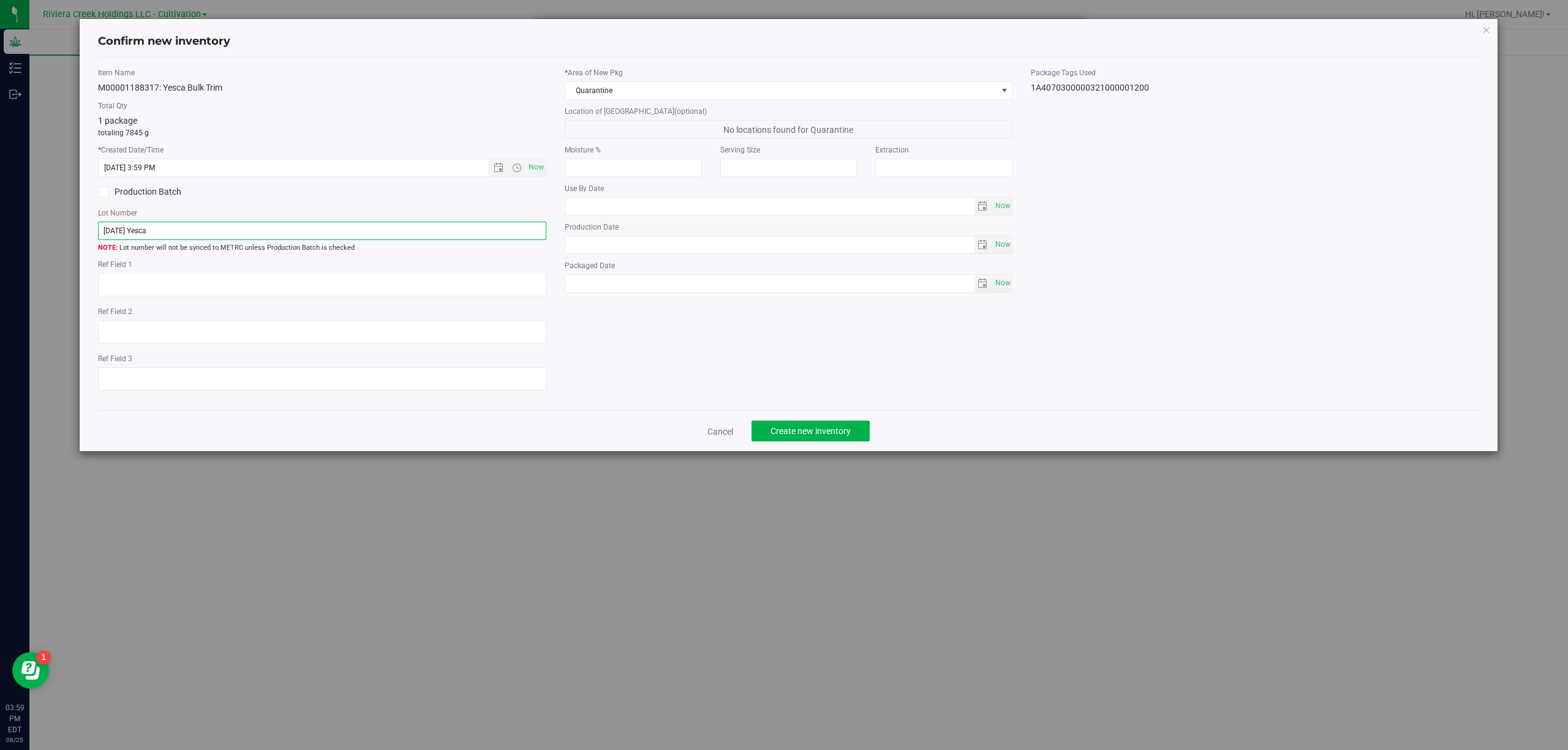
click at [387, 228] on input "[DATE] Yesca" at bounding box center [322, 231] width 448 height 19
paste input "1A4070300000321000001200"
type input "1A4070300000321000001200"
click at [274, 280] on textarea at bounding box center [322, 285] width 448 height 23
type textarea "Trim-B"
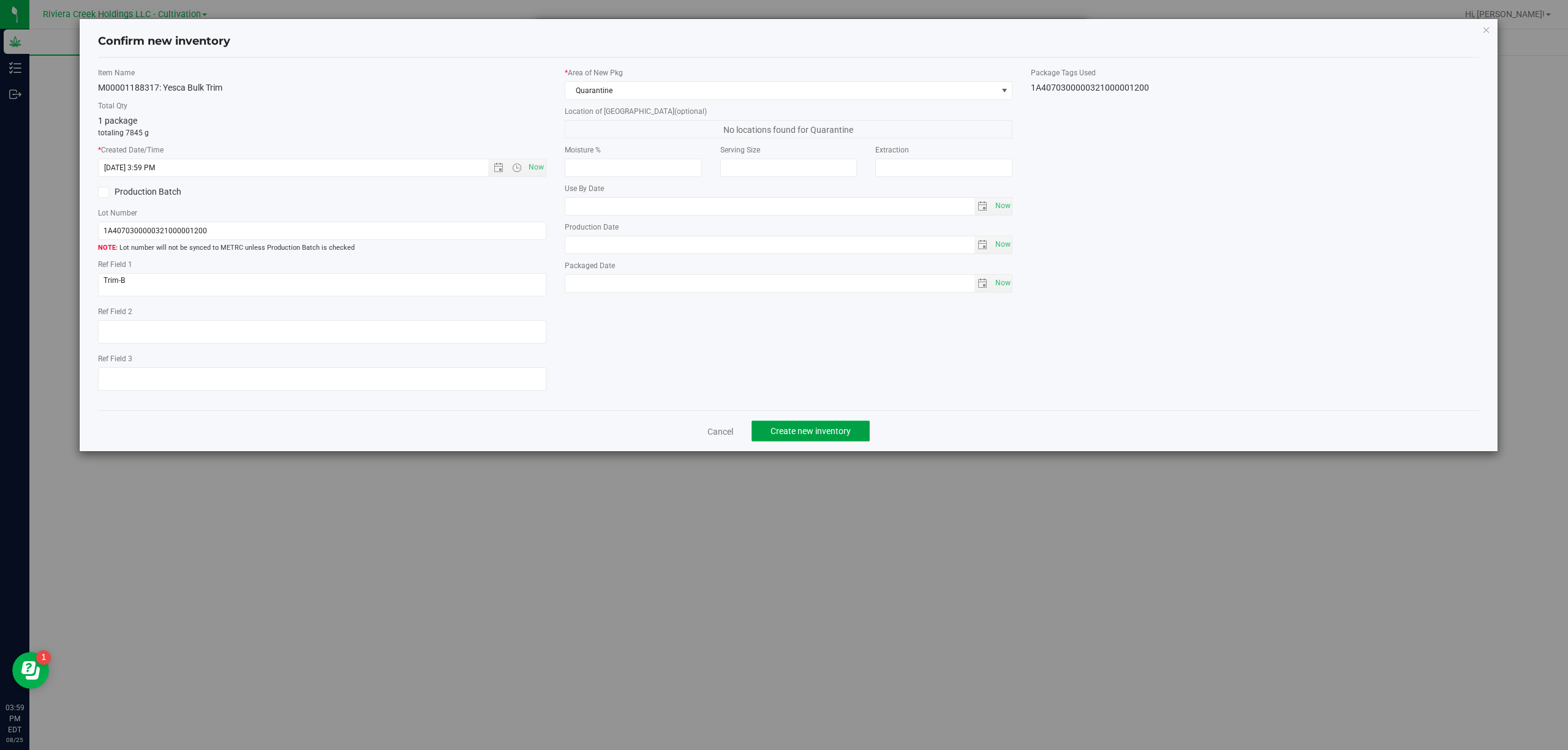
click at [824, 442] on button "Create new inventory" at bounding box center [810, 431] width 118 height 21
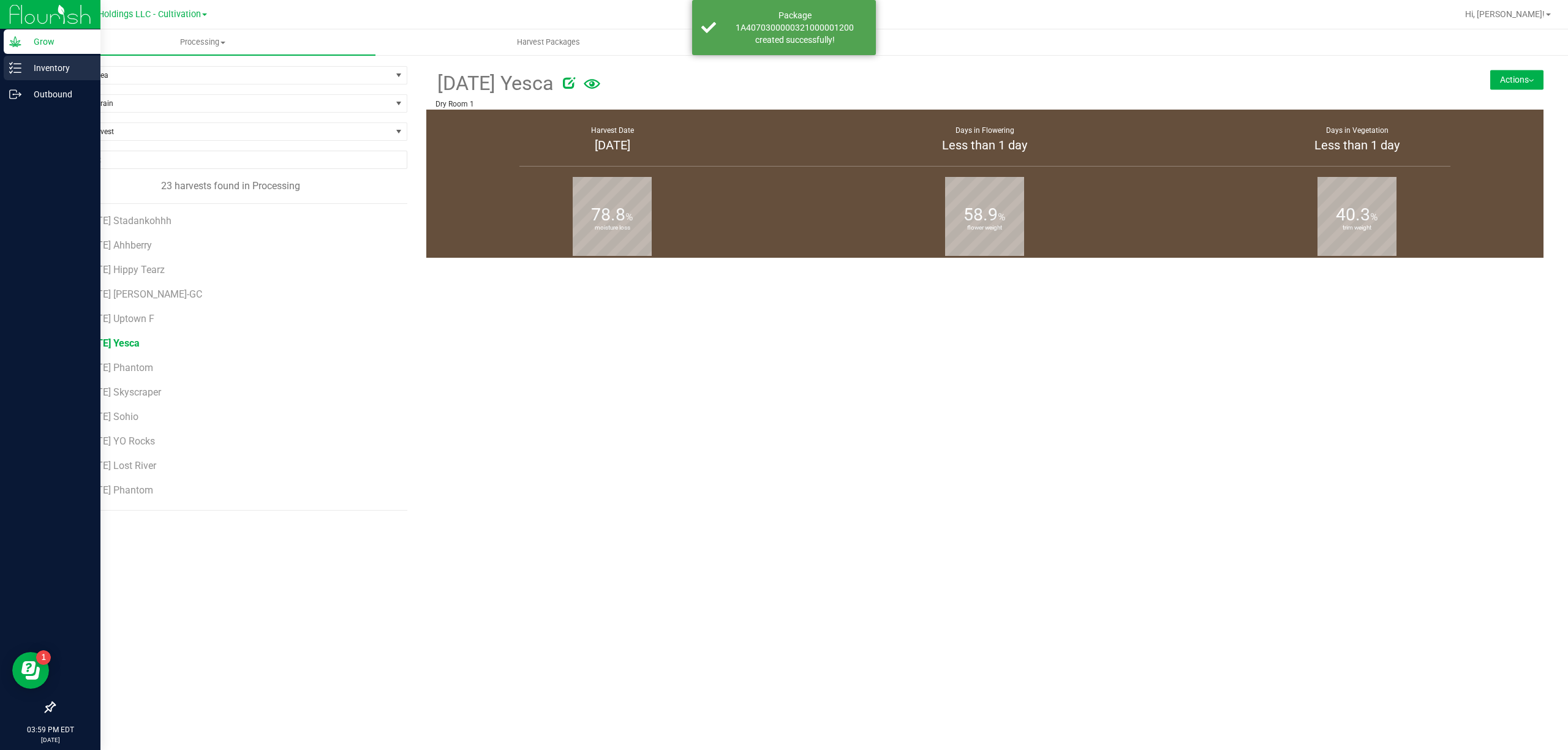
click at [15, 70] on icon at bounding box center [15, 68] width 12 height 12
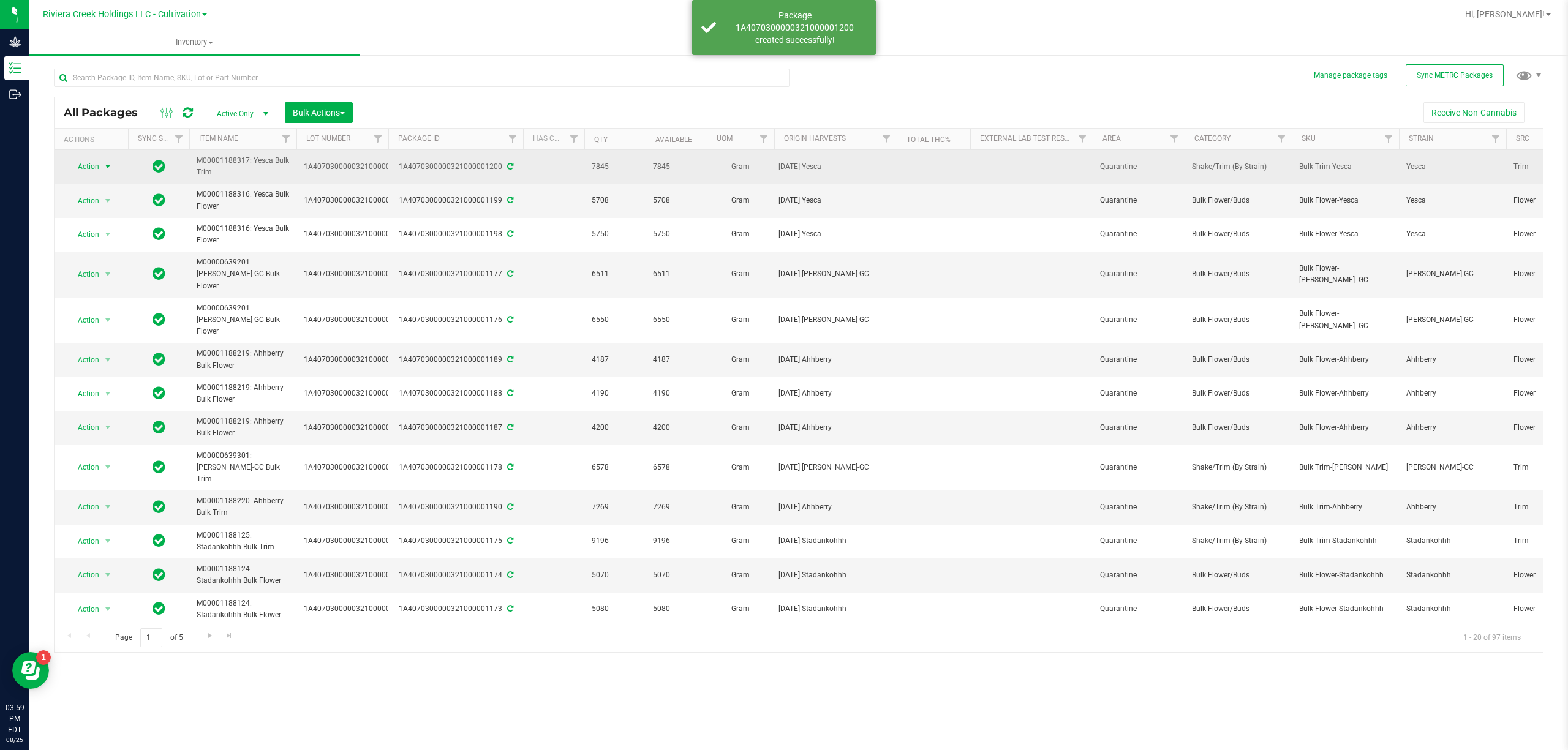
click at [87, 168] on span "Action" at bounding box center [83, 166] width 33 height 17
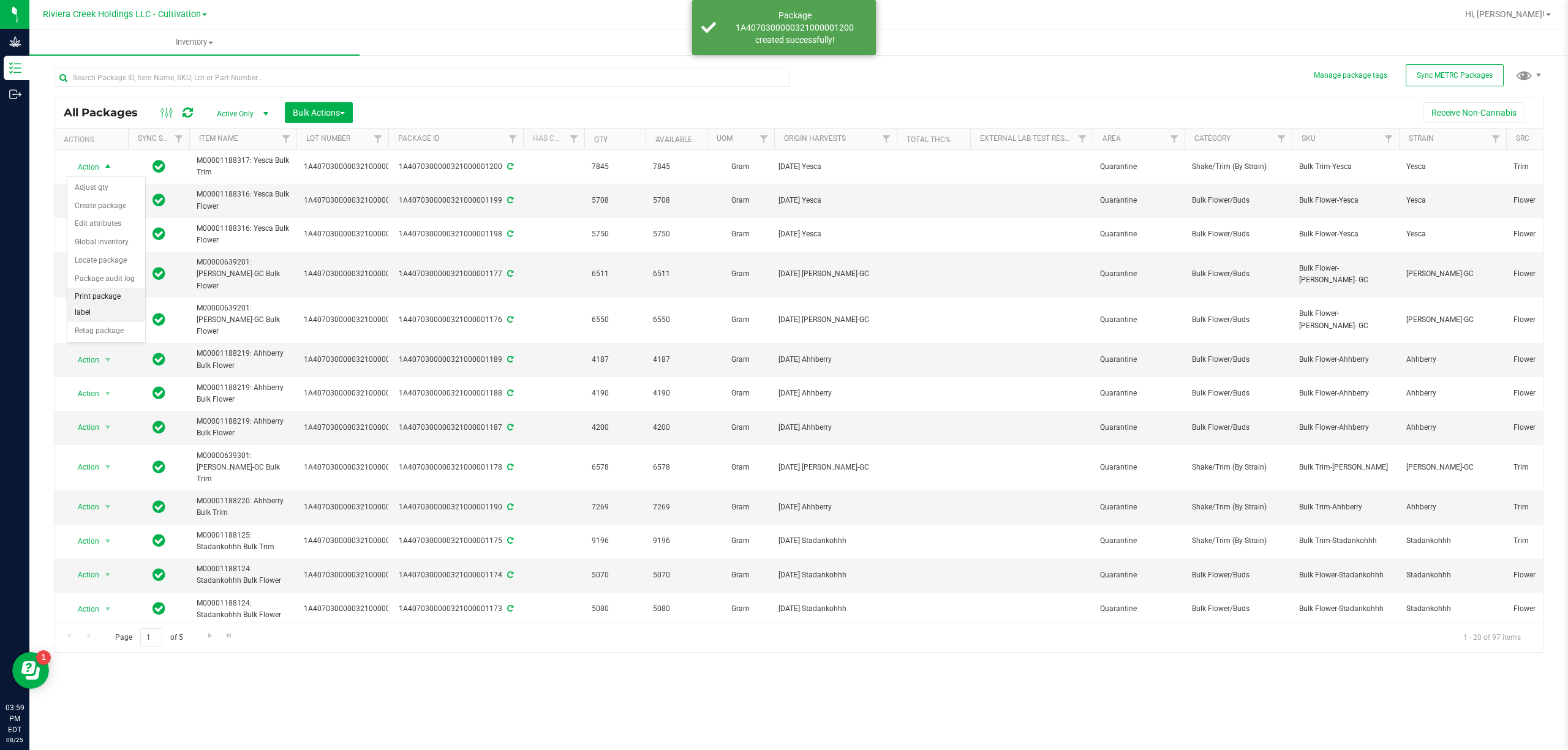
click at [101, 311] on li "Print package label" at bounding box center [106, 305] width 78 height 34
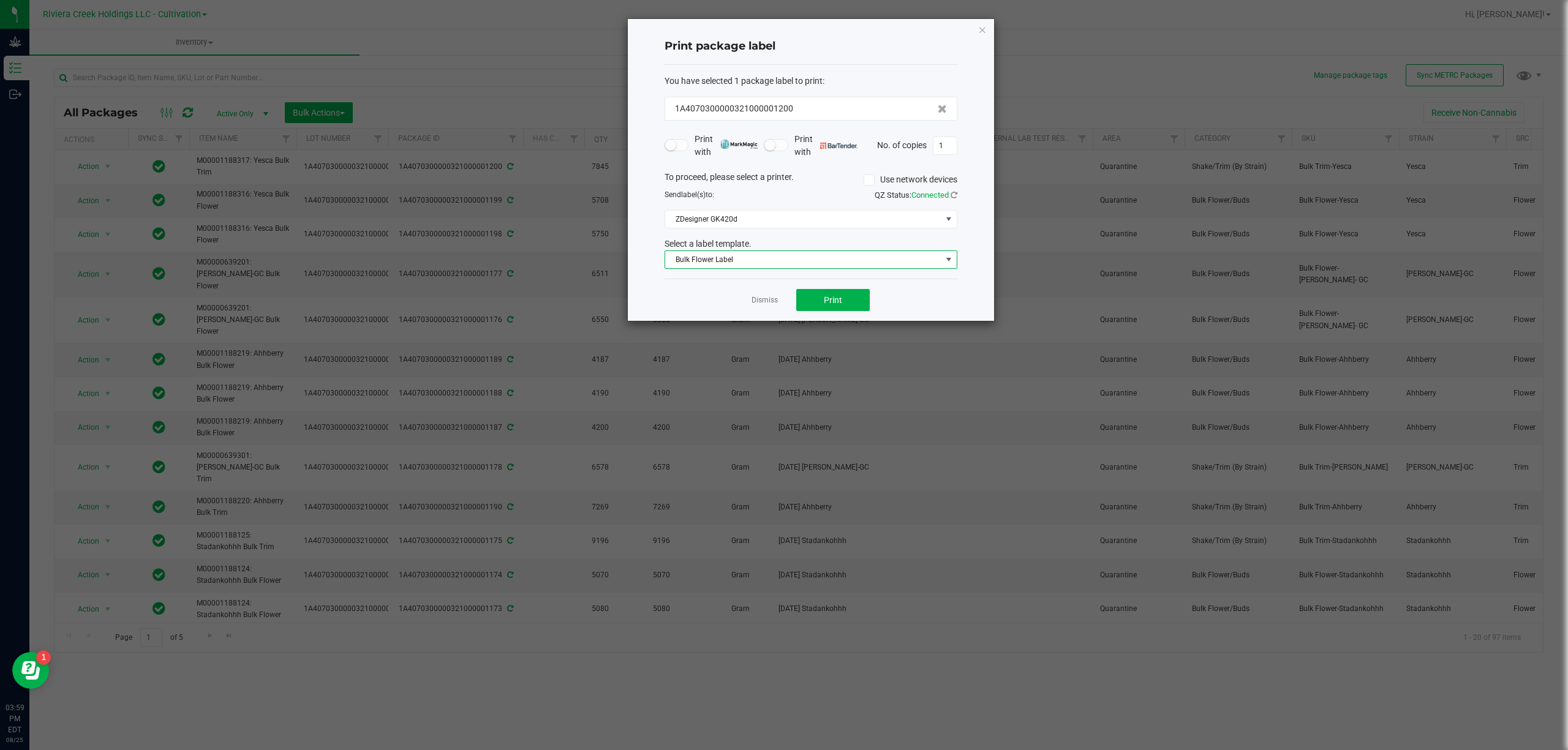
click at [811, 263] on span "Bulk Flower Label" at bounding box center [803, 259] width 276 height 17
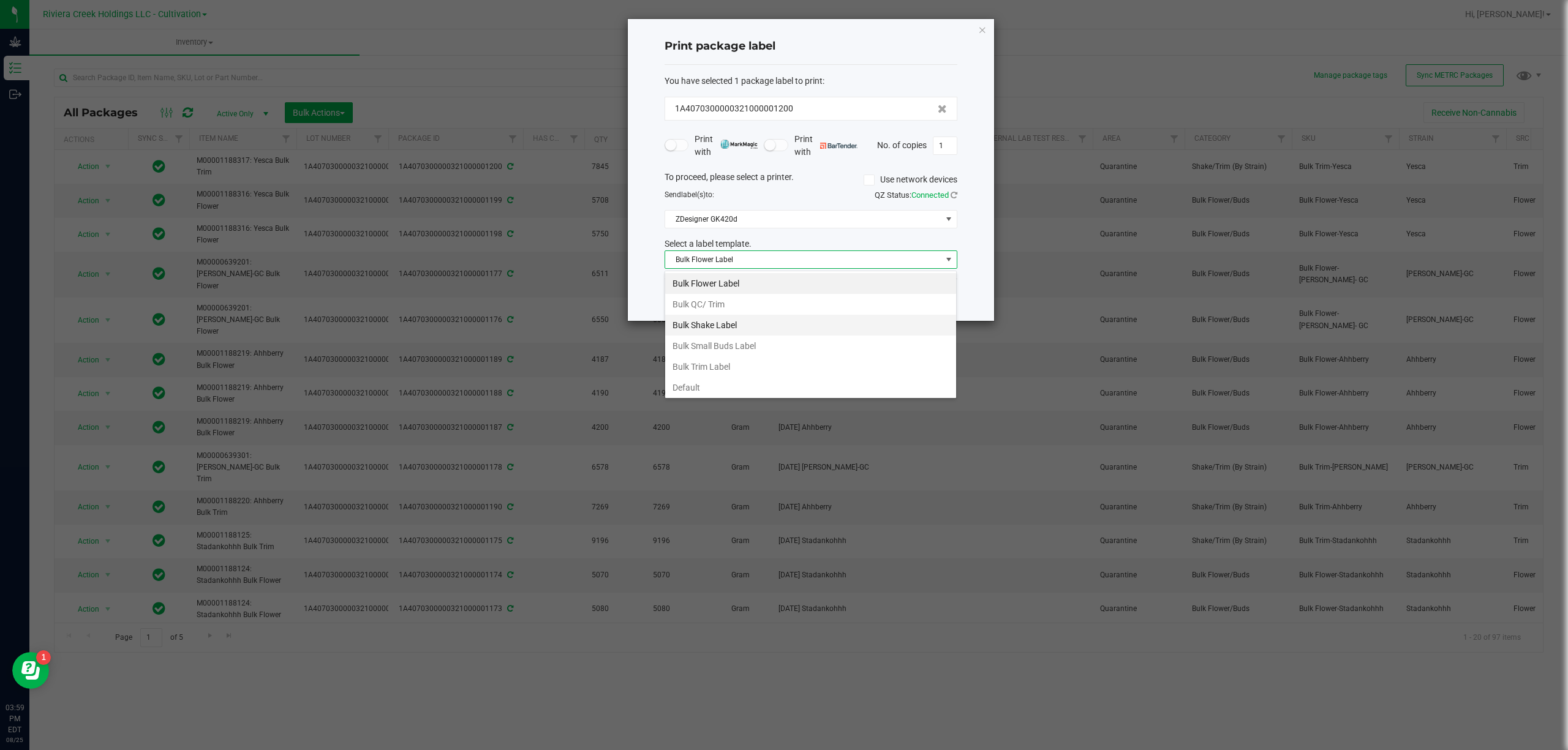
scroll to position [19, 292]
click at [719, 365] on li "Bulk Trim Label" at bounding box center [811, 367] width 291 height 21
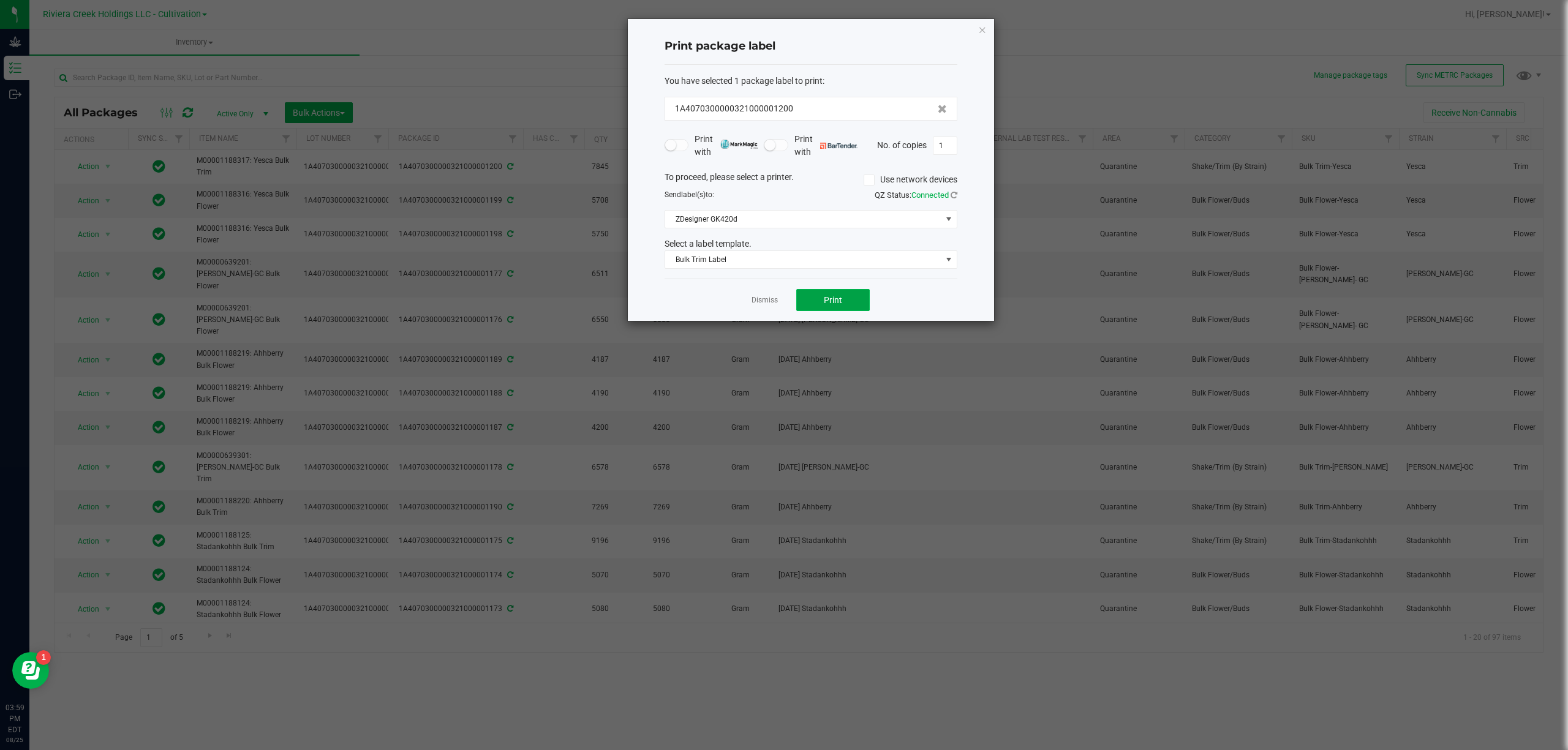
click at [832, 292] on button "Print" at bounding box center [833, 300] width 74 height 22
click at [979, 30] on div at bounding box center [811, 170] width 366 height 302
click at [982, 30] on icon "button" at bounding box center [982, 29] width 8 height 14
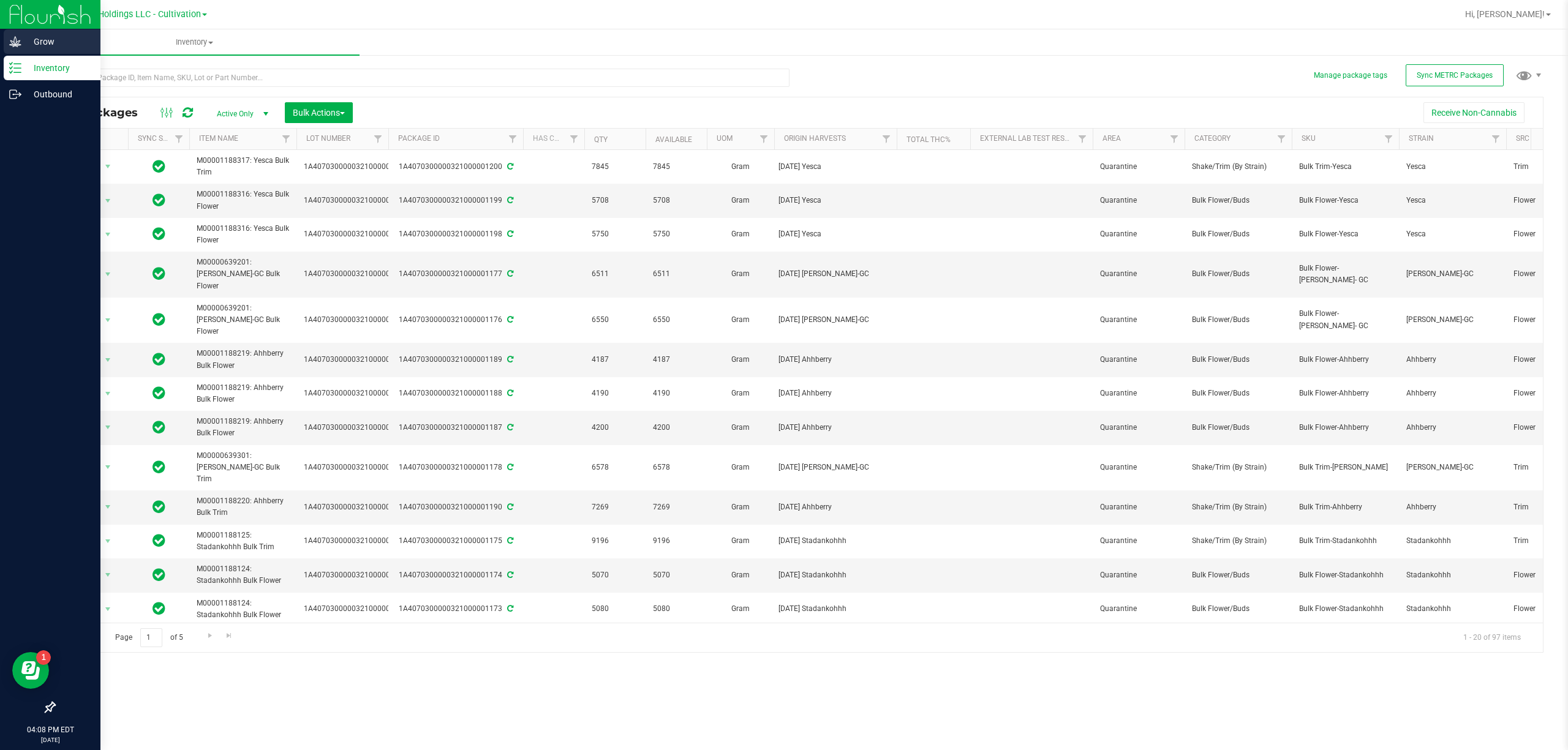
click at [20, 41] on icon at bounding box center [15, 42] width 12 height 12
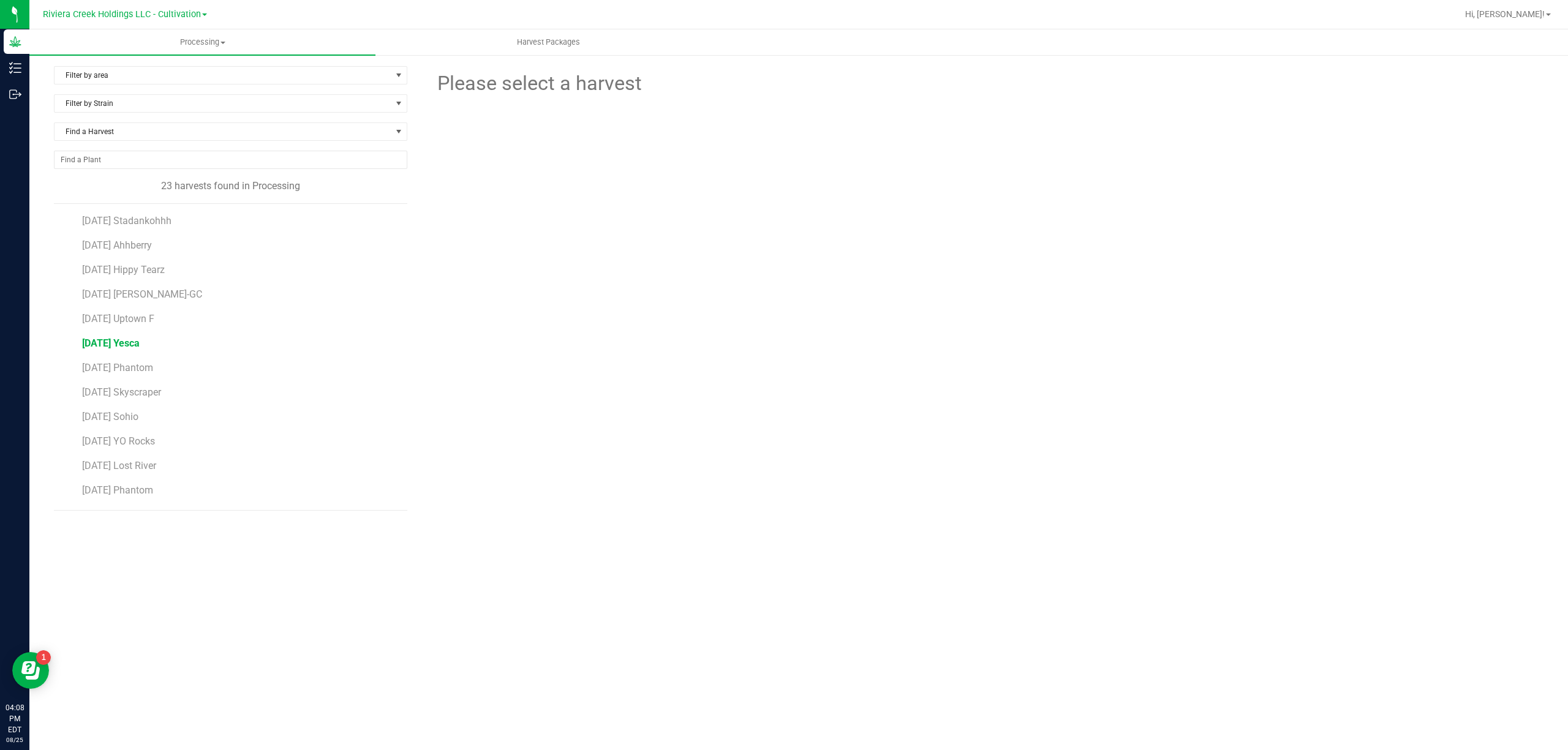
click at [140, 348] on span "[DATE] Yesca" at bounding box center [111, 343] width 58 height 12
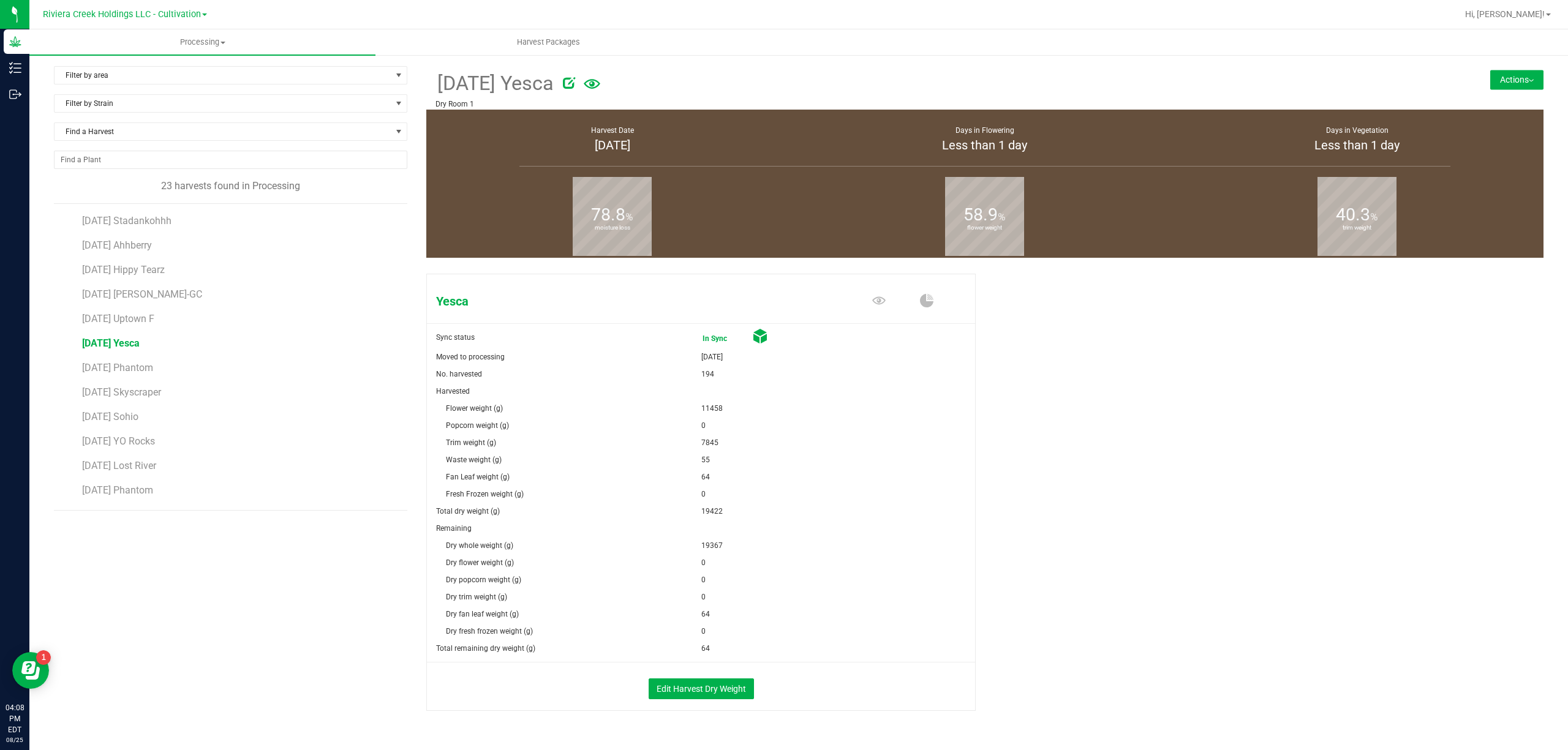
click at [1495, 74] on button "Actions" at bounding box center [1516, 79] width 53 height 19
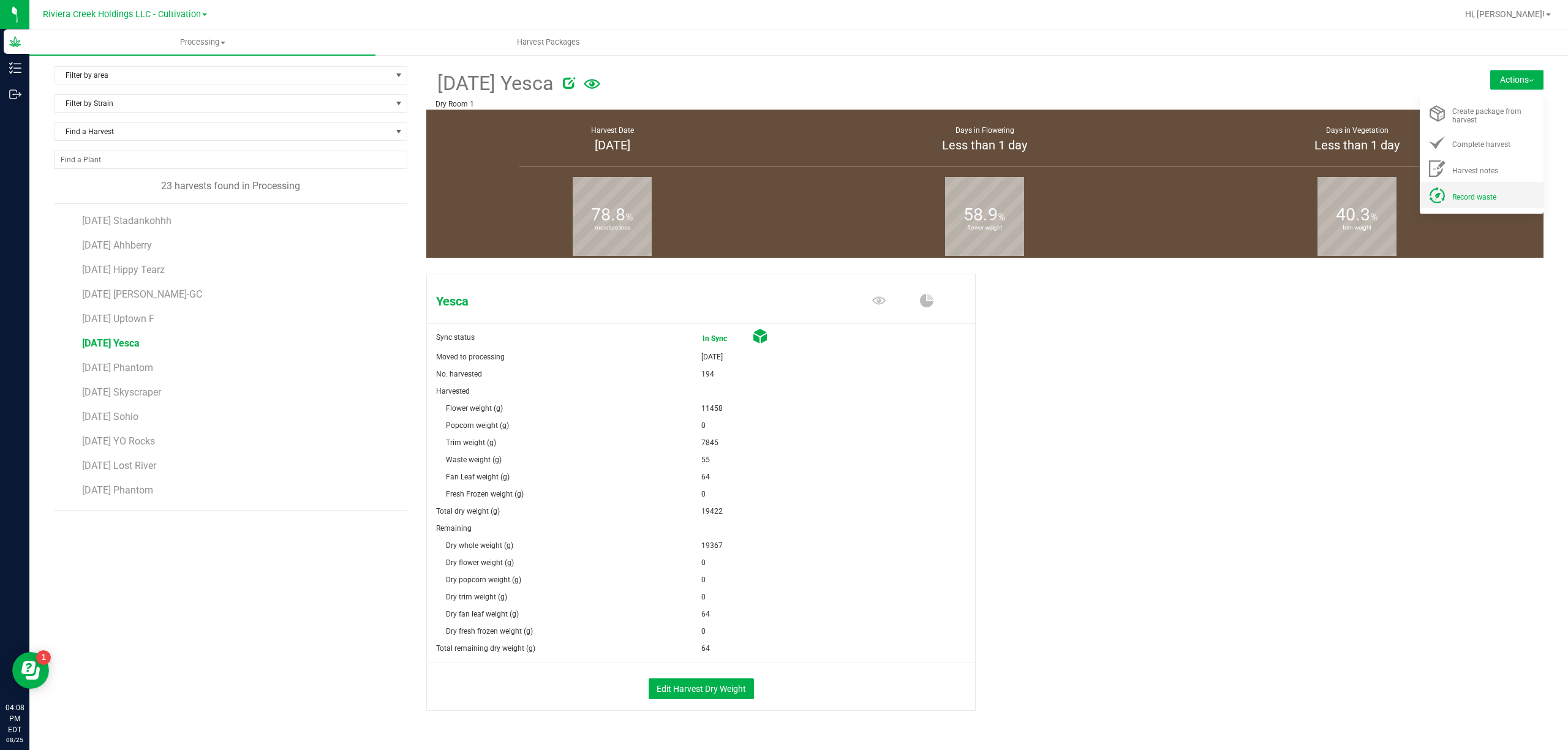
click at [1452, 201] on div "Record waste" at bounding box center [1494, 195] width 83 height 13
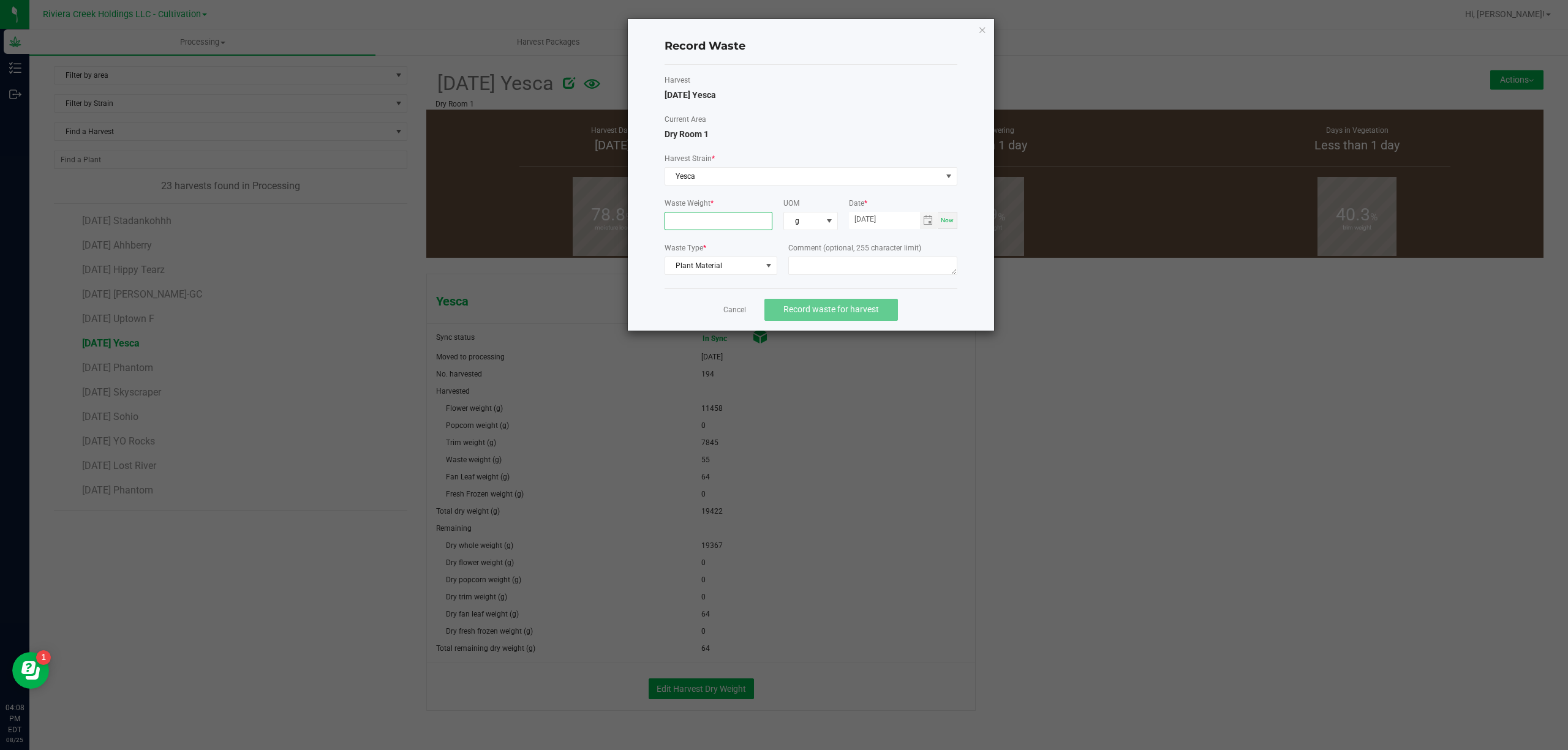
click at [731, 222] on input at bounding box center [718, 221] width 107 height 17
type input "34.0000 g"
click at [845, 262] on textarea at bounding box center [872, 265] width 169 height 19
click at [860, 274] on textarea "Trim Floor Waste" at bounding box center [872, 265] width 169 height 19
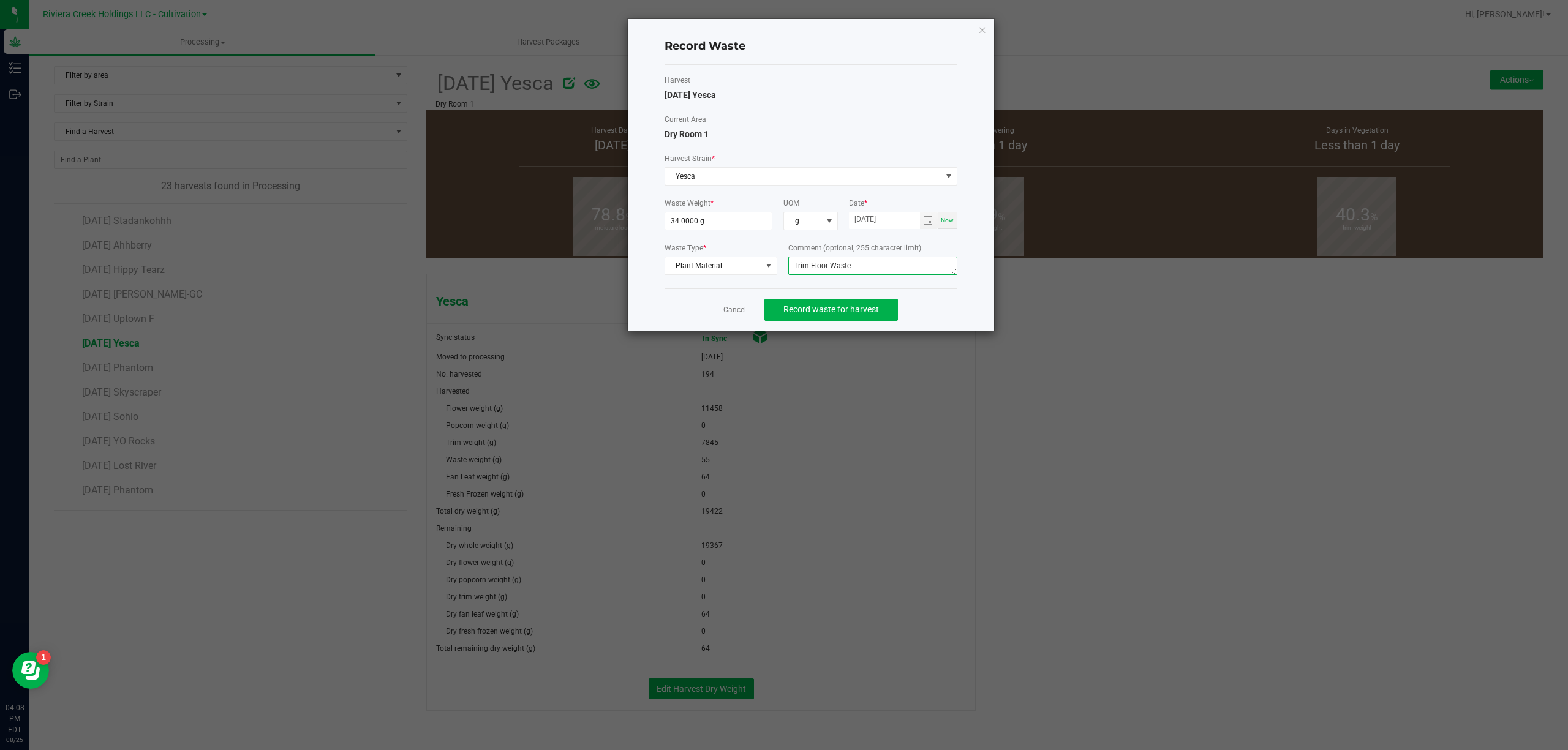
click at [860, 274] on textarea "Trim Floor Waste" at bounding box center [872, 265] width 169 height 19
type textarea "Trim Floor Waste"
click at [853, 312] on span "Record waste for harvest" at bounding box center [831, 310] width 96 height 10
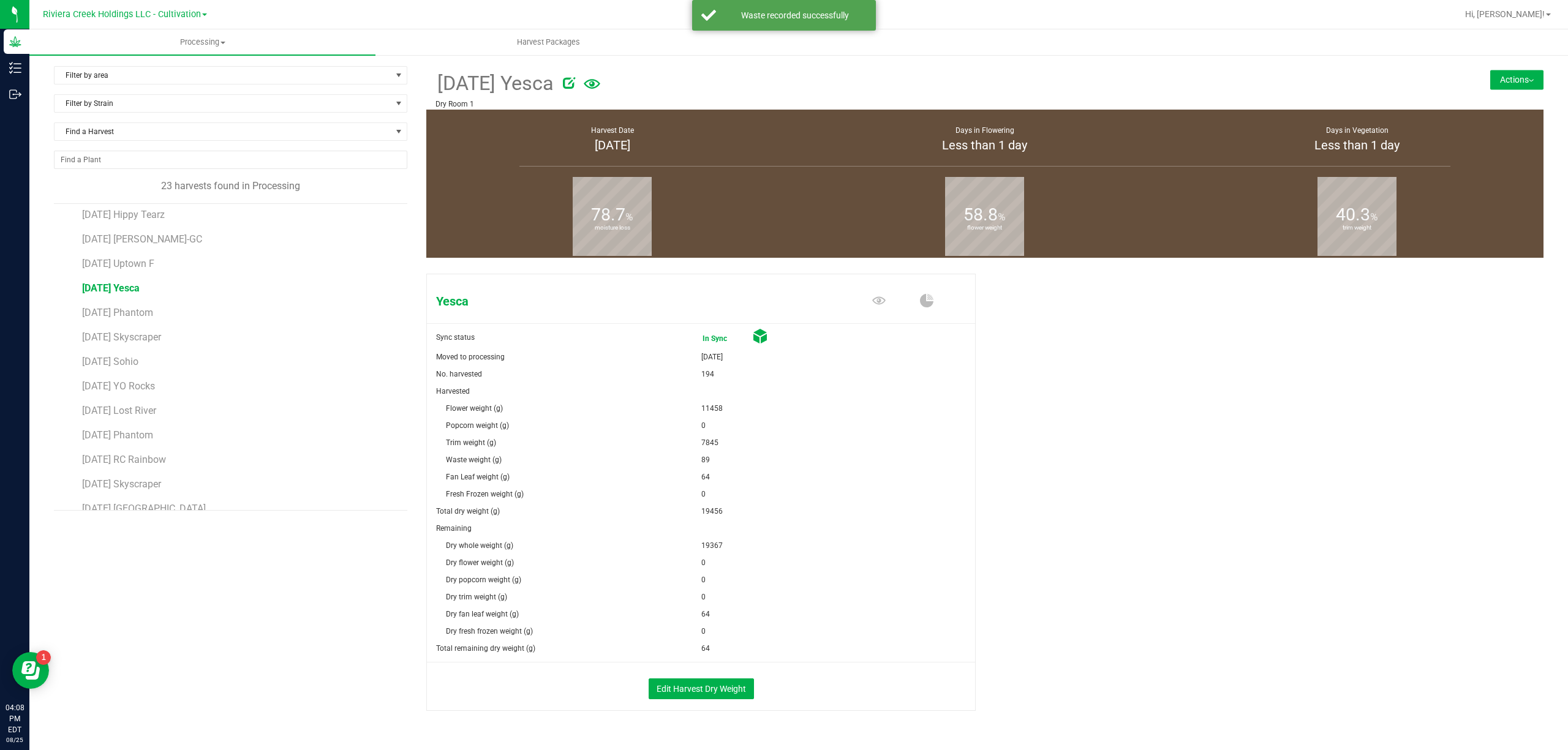
scroll to position [81, 0]
click at [139, 336] on span "[DATE] Sohio" at bounding box center [110, 335] width 57 height 12
click at [1514, 80] on button "Actions" at bounding box center [1516, 79] width 53 height 19
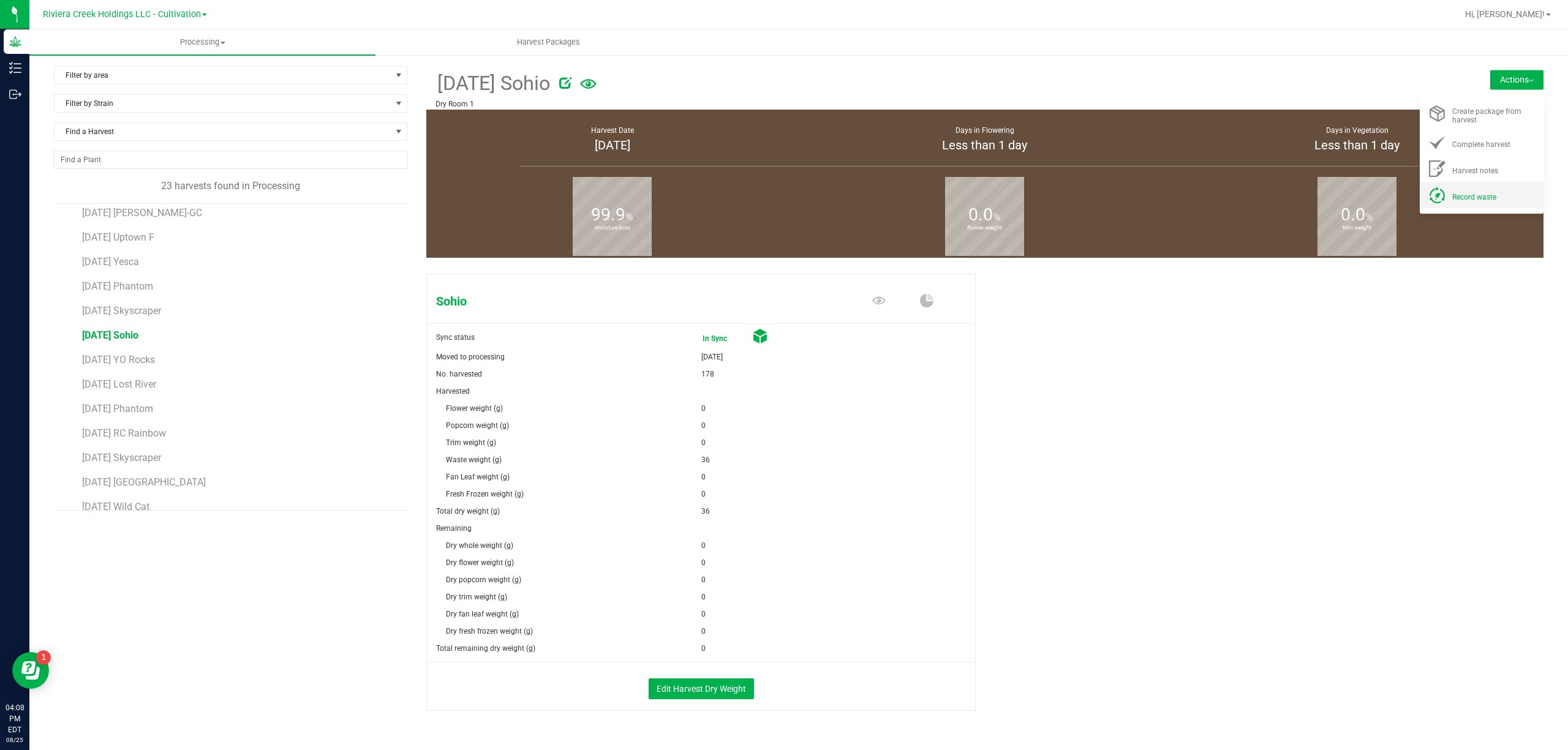
click at [1480, 197] on span "Record waste" at bounding box center [1474, 197] width 44 height 8
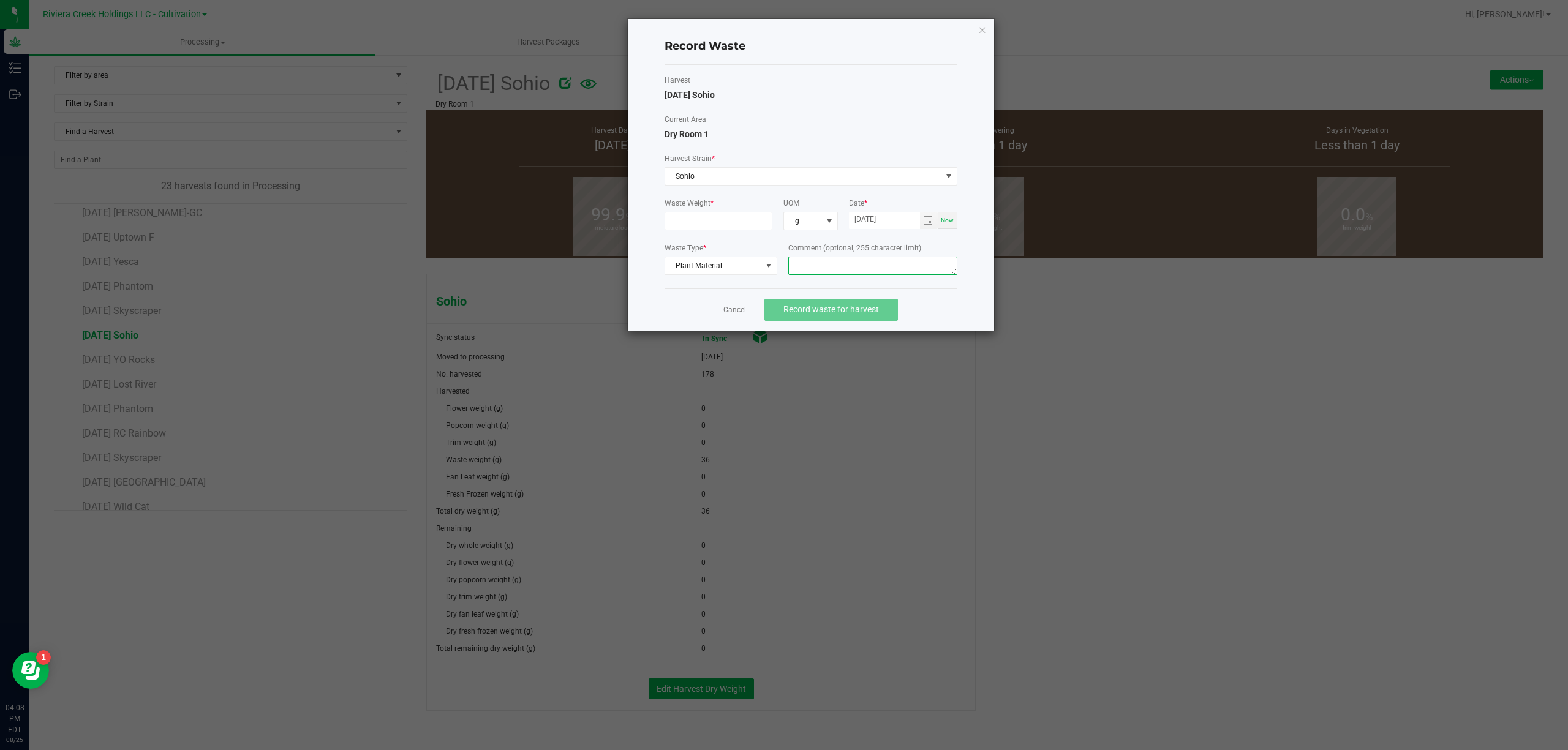
drag, startPoint x: 850, startPoint y: 255, endPoint x: 833, endPoint y: 265, distance: 19.7
paste textarea "Trim Floor Waste"
type textarea "Trim Floor Waste"
click at [699, 218] on input at bounding box center [718, 221] width 107 height 17
type input "3.0000 g"
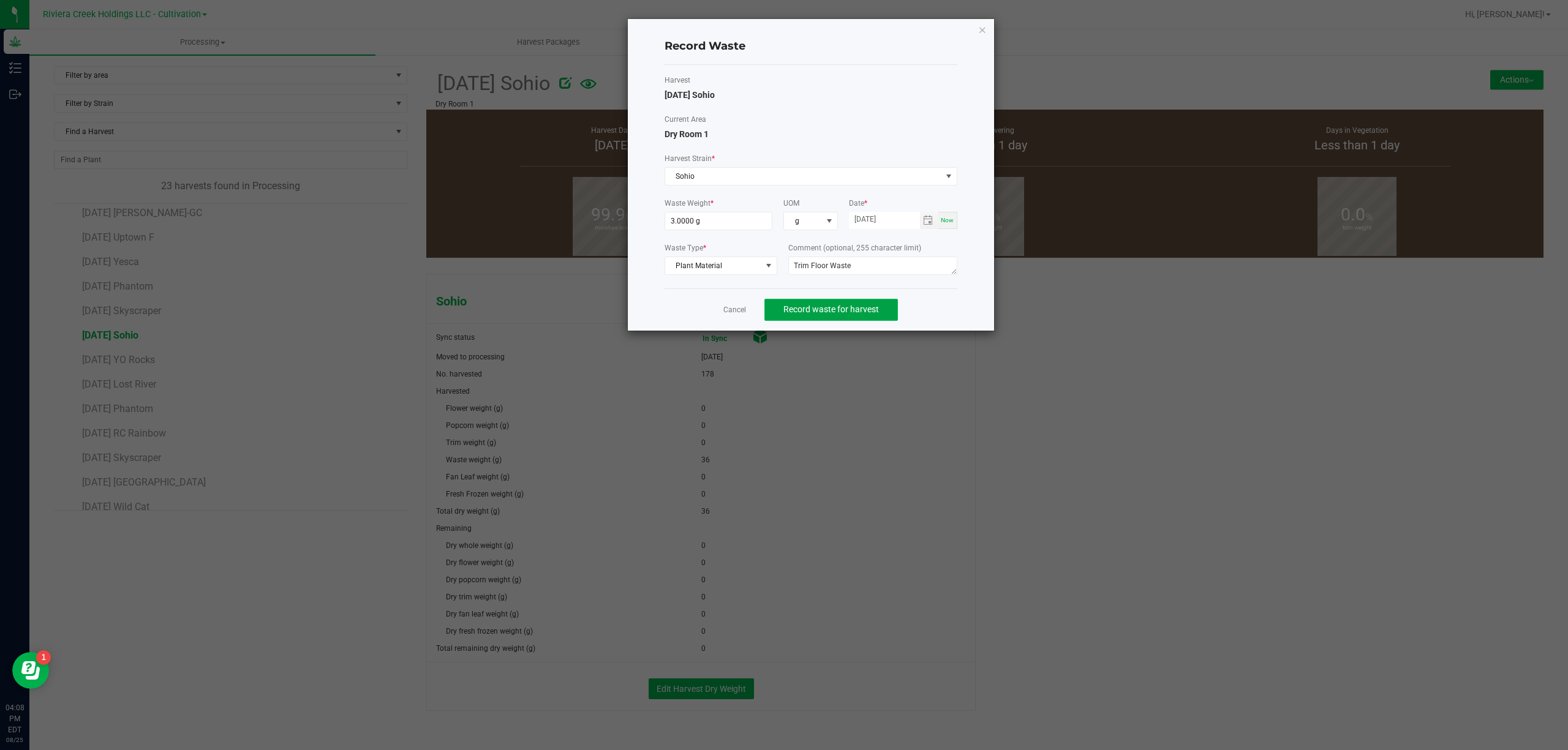
click at [873, 301] on button "Record waste for harvest" at bounding box center [831, 310] width 134 height 22
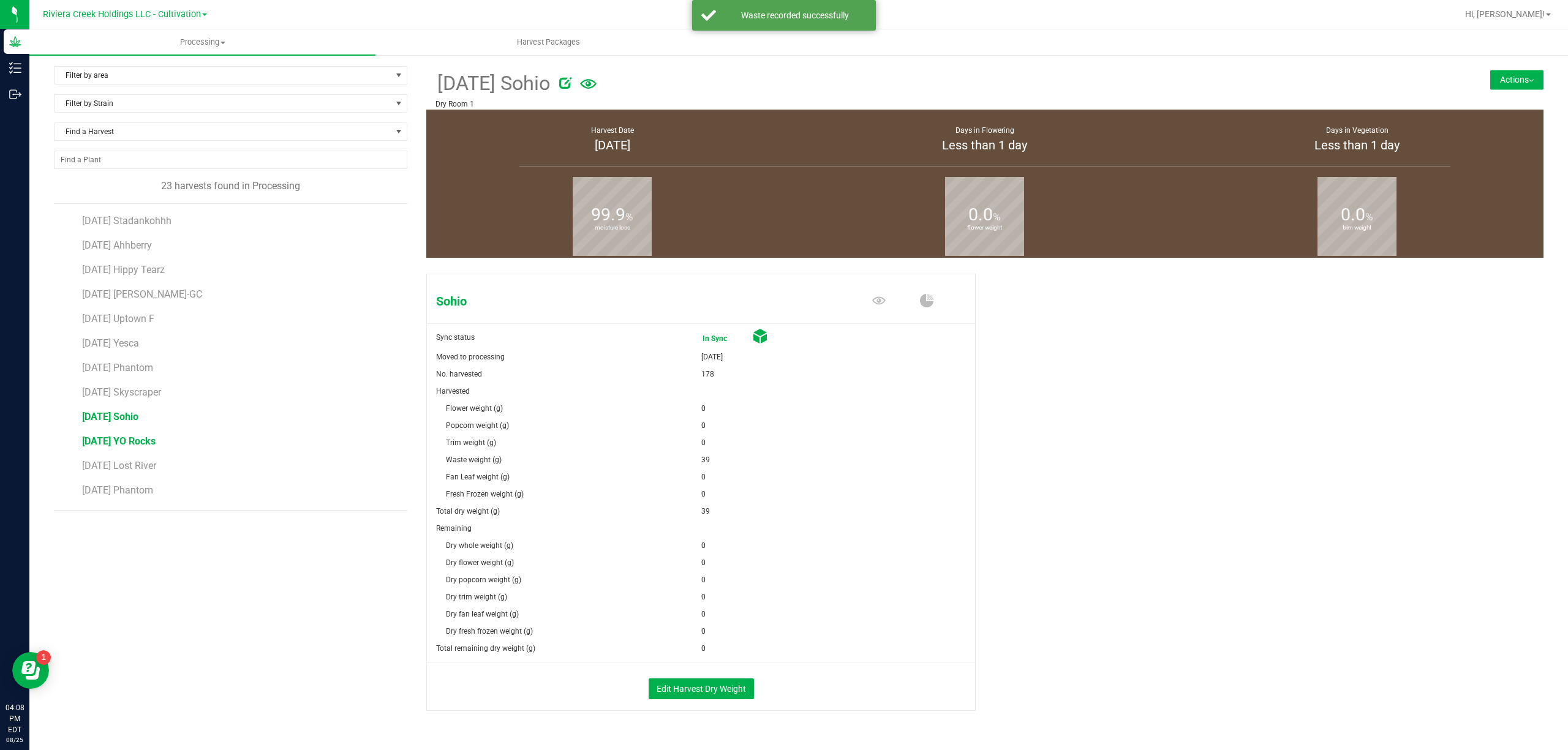
click at [145, 439] on span "[DATE] YO Rocks" at bounding box center [119, 441] width 74 height 12
click at [1491, 81] on button "Actions" at bounding box center [1516, 79] width 53 height 19
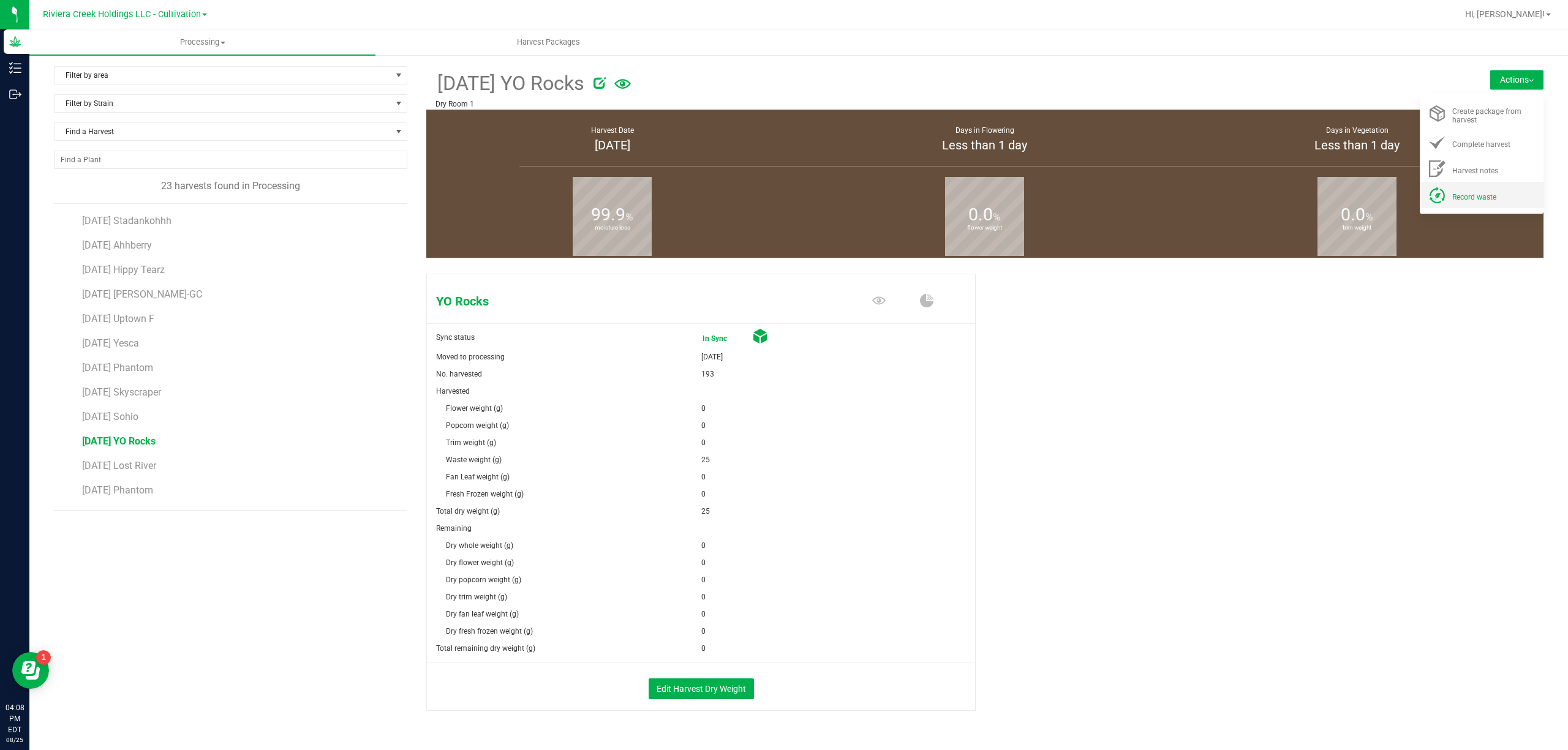
click at [1480, 184] on li "Record waste" at bounding box center [1480, 195] width 123 height 26
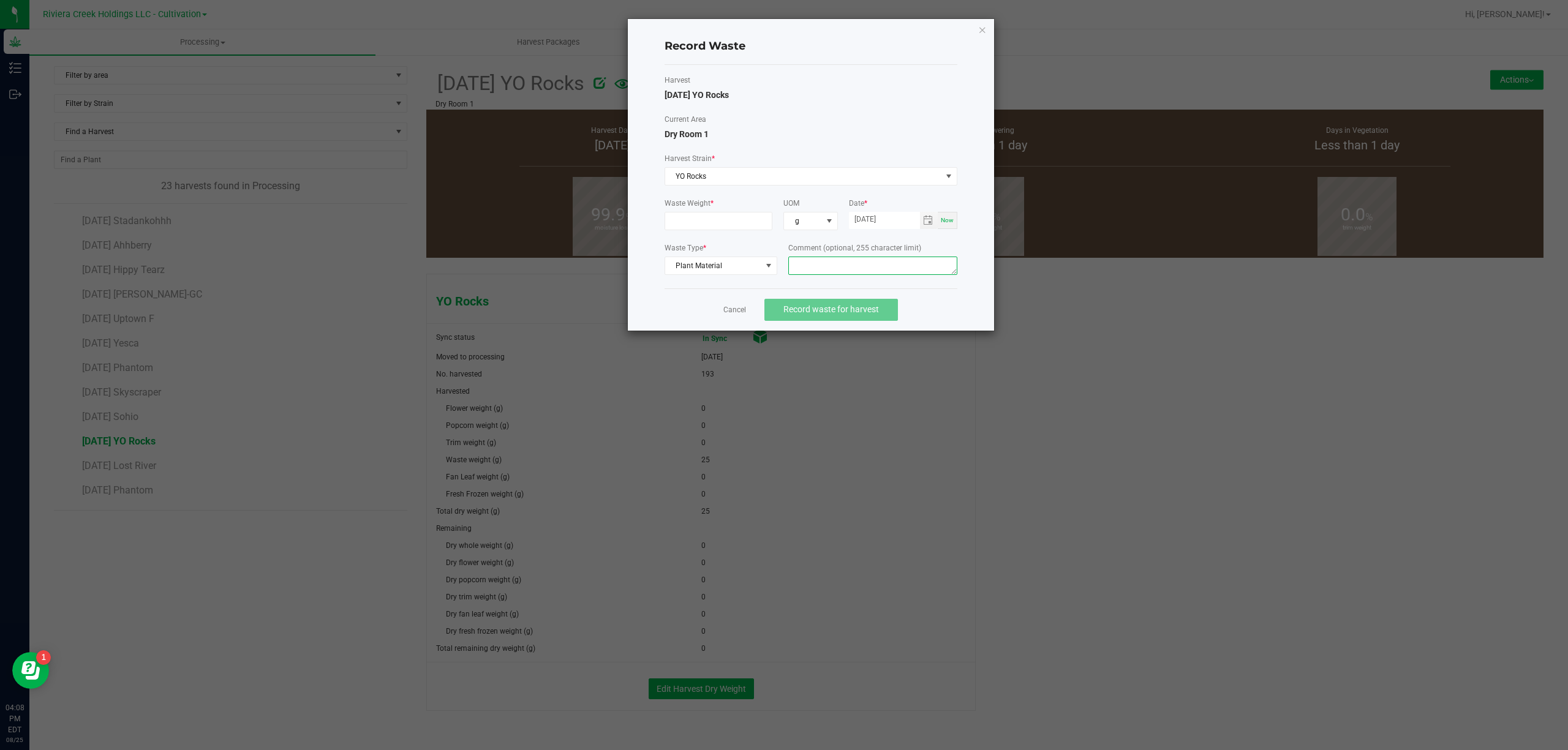
click at [831, 267] on textarea at bounding box center [872, 265] width 169 height 19
click at [831, 267] on textarea "Buck Floor Waste" at bounding box center [872, 265] width 169 height 19
type textarea "Buck Floor Waste"
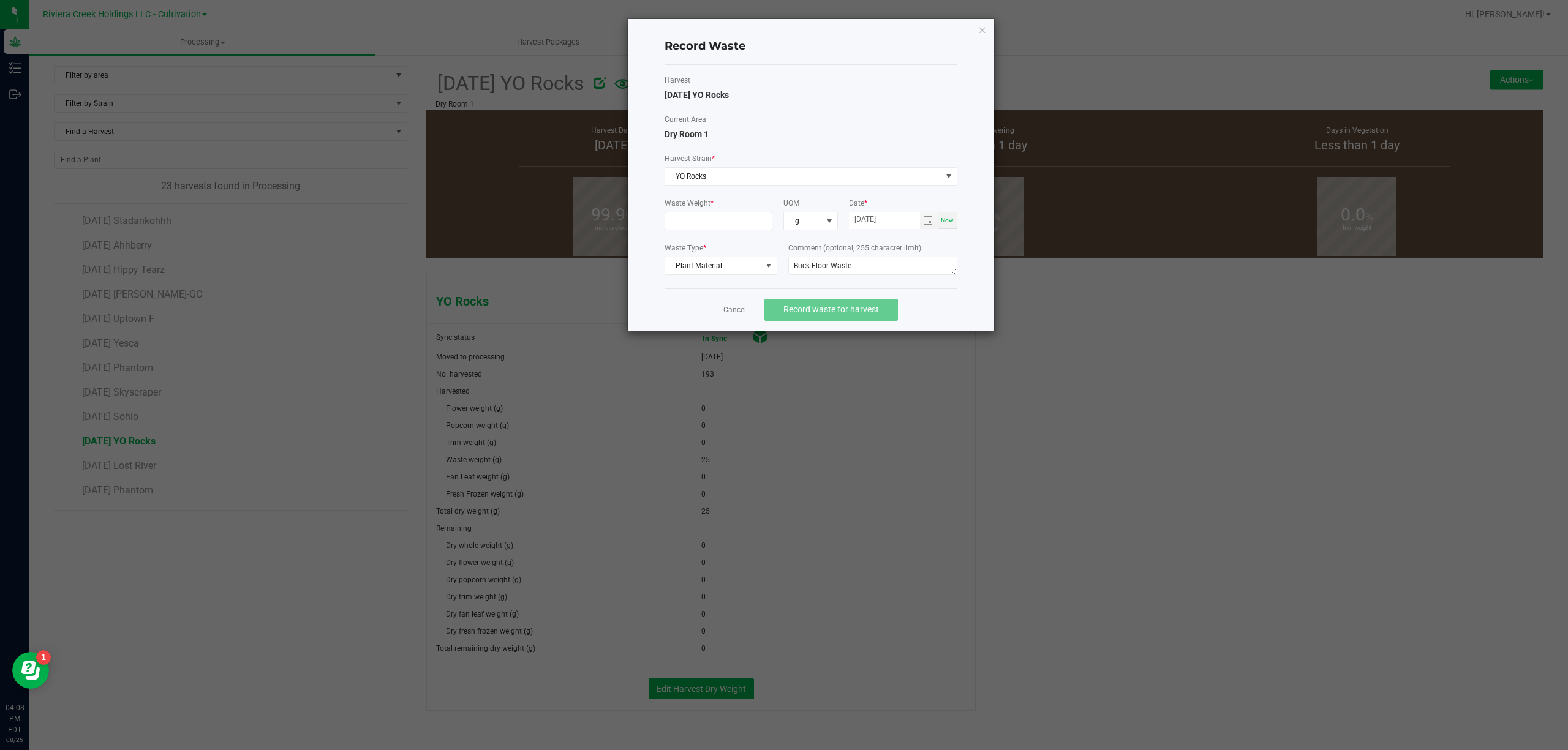
click at [740, 223] on input at bounding box center [718, 221] width 107 height 17
type input "13.0000 g"
click at [821, 310] on span "Record waste for harvest" at bounding box center [831, 310] width 96 height 10
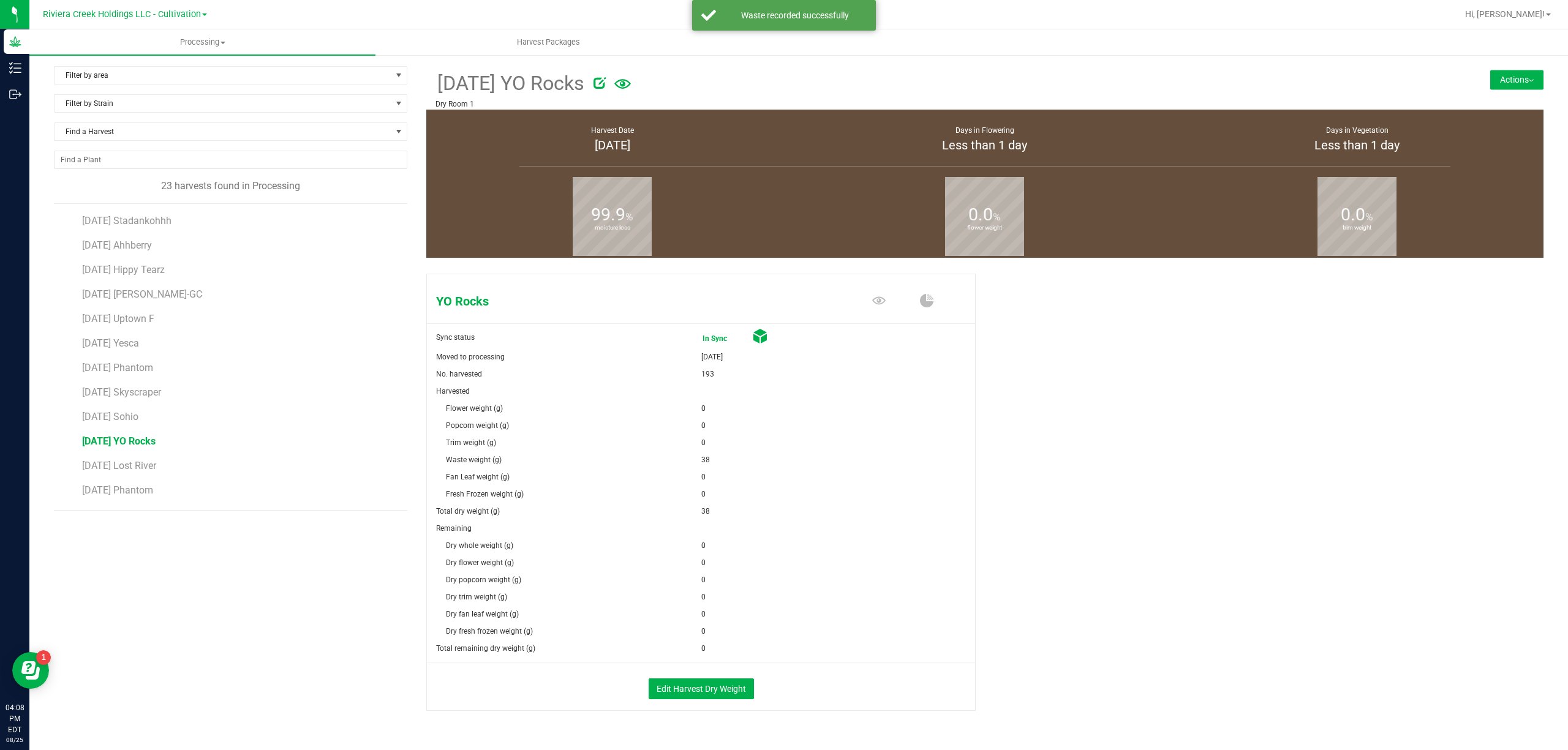
click at [139, 363] on li "[DATE] Phantom" at bounding box center [240, 363] width 316 height 25
click at [136, 367] on span "[DATE] Phantom" at bounding box center [117, 367] width 71 height 12
click at [1505, 66] on div "Actions Create package from harvest Complete harvest Harvest notes" at bounding box center [1450, 66] width 186 height 1
click at [1505, 74] on button "Actions" at bounding box center [1516, 79] width 53 height 19
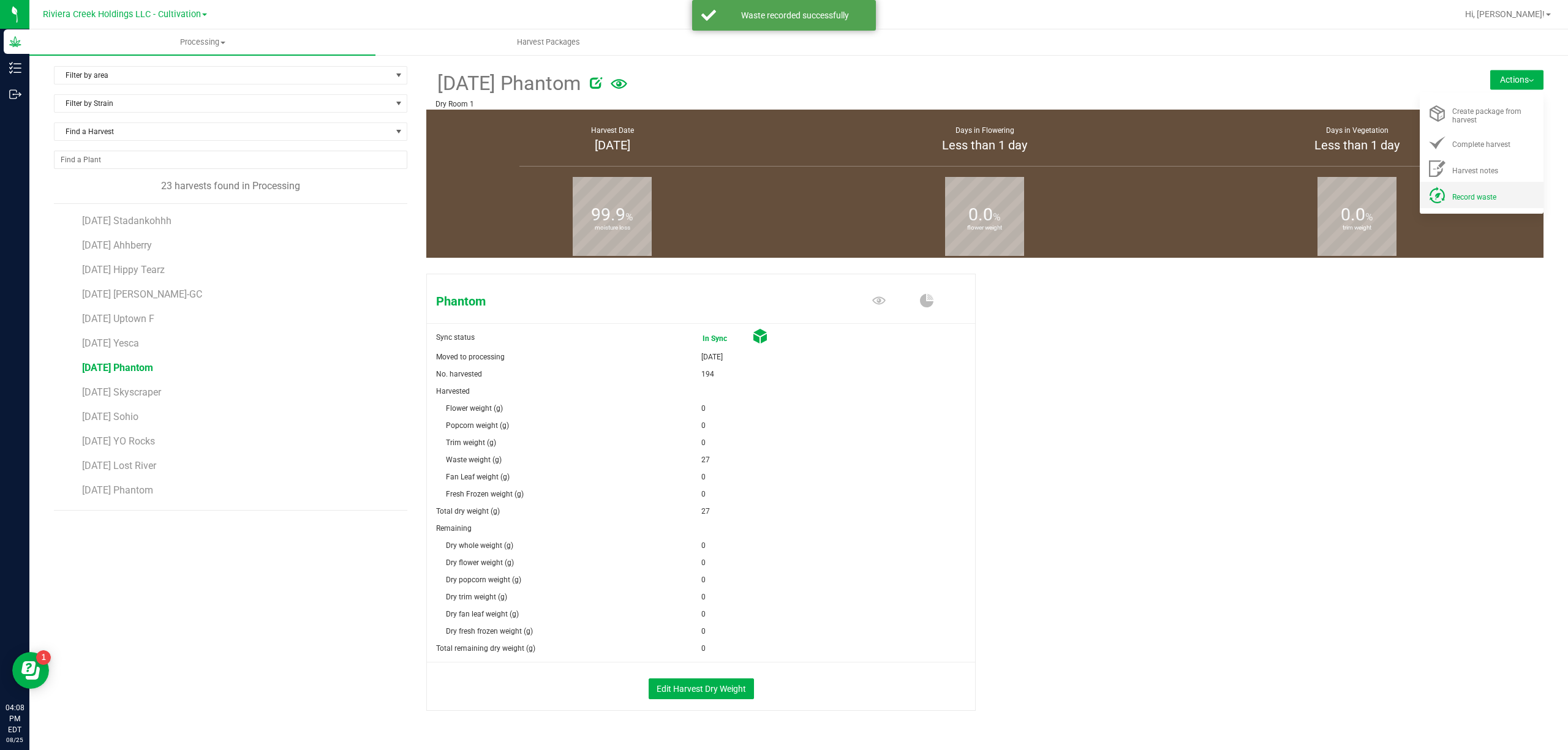
click at [1477, 194] on span "Record waste" at bounding box center [1474, 197] width 44 height 8
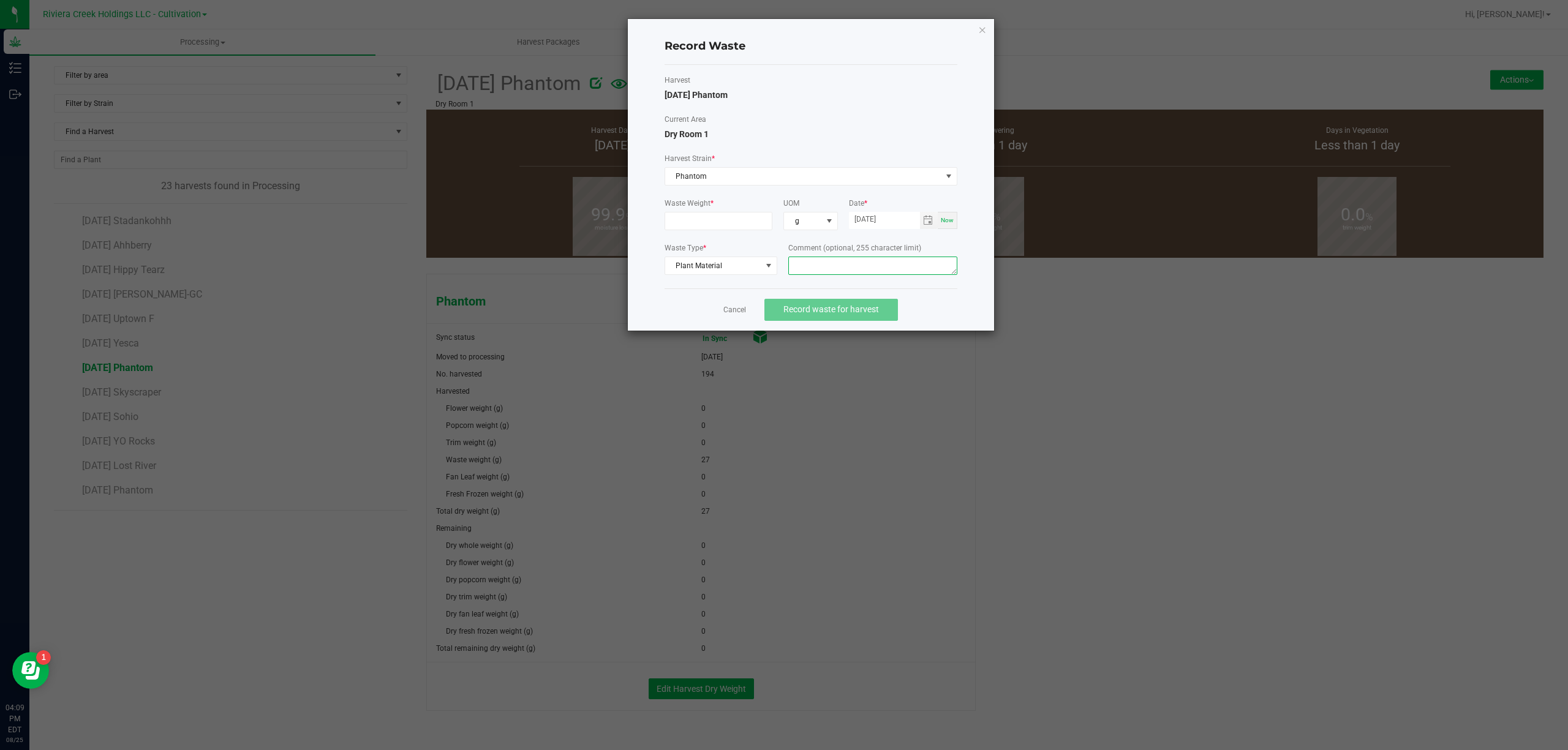
paste textarea "Buck Floor Waste"
type textarea "Buck Floor Waste"
click at [720, 218] on input at bounding box center [718, 221] width 107 height 17
type input "13.0000 g"
click at [866, 304] on button "Record waste for harvest" at bounding box center [831, 310] width 134 height 22
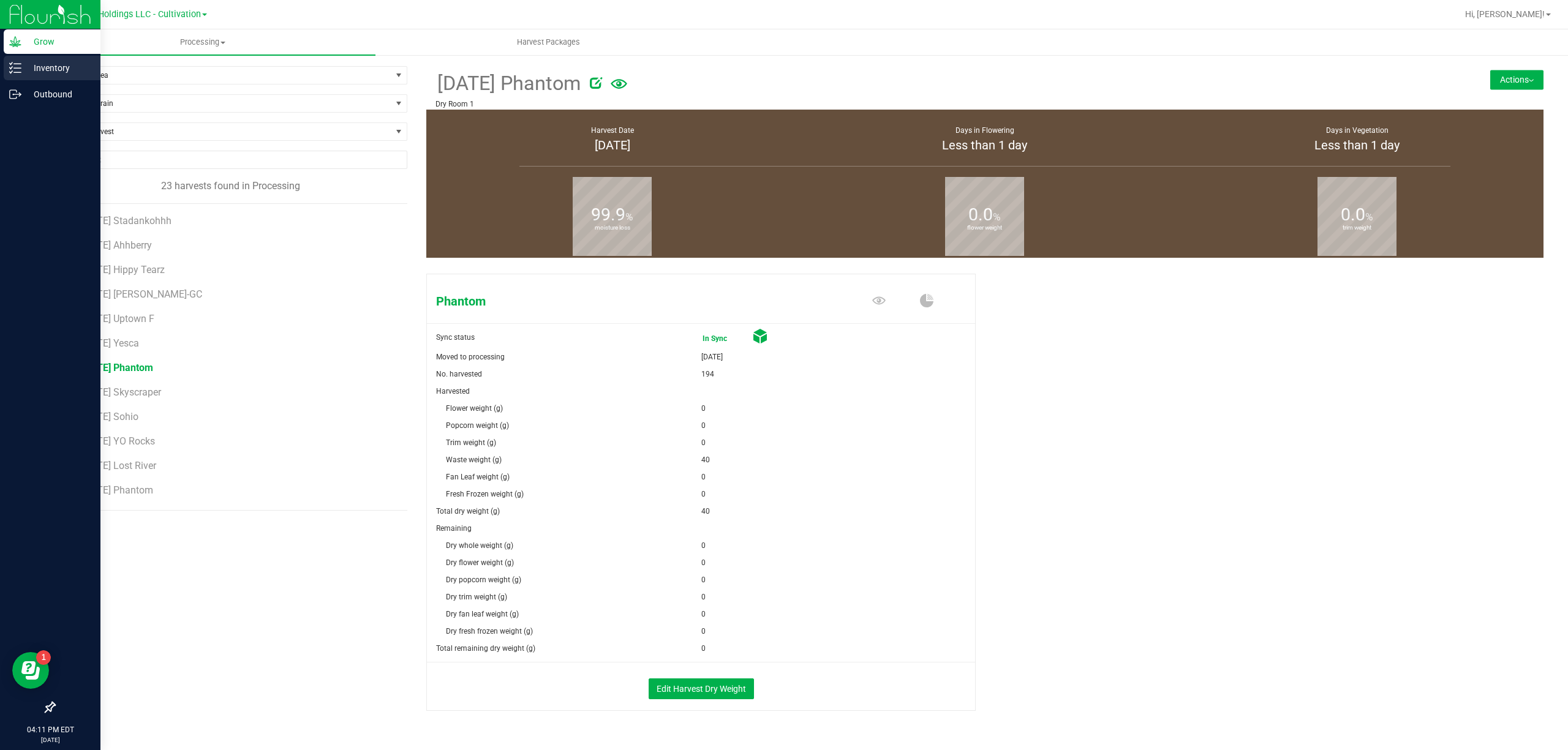
click at [14, 71] on icon at bounding box center [15, 68] width 12 height 12
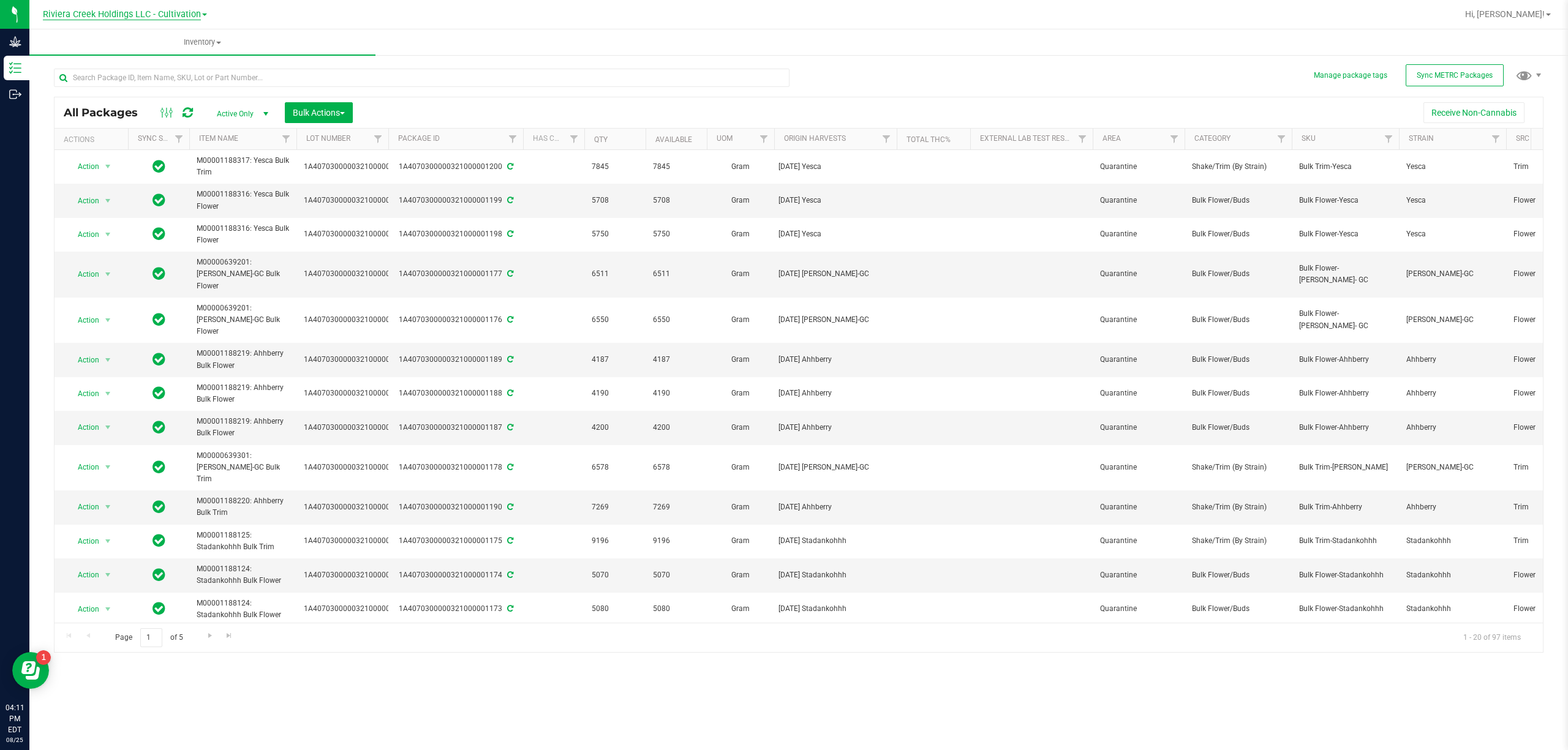
click at [143, 14] on span "Riviera Creek Holdings LLC - Cultivation" at bounding box center [121, 14] width 158 height 11
click at [165, 54] on link "Riviera Creek Holdings LLC - Processing" at bounding box center [125, 60] width 179 height 17
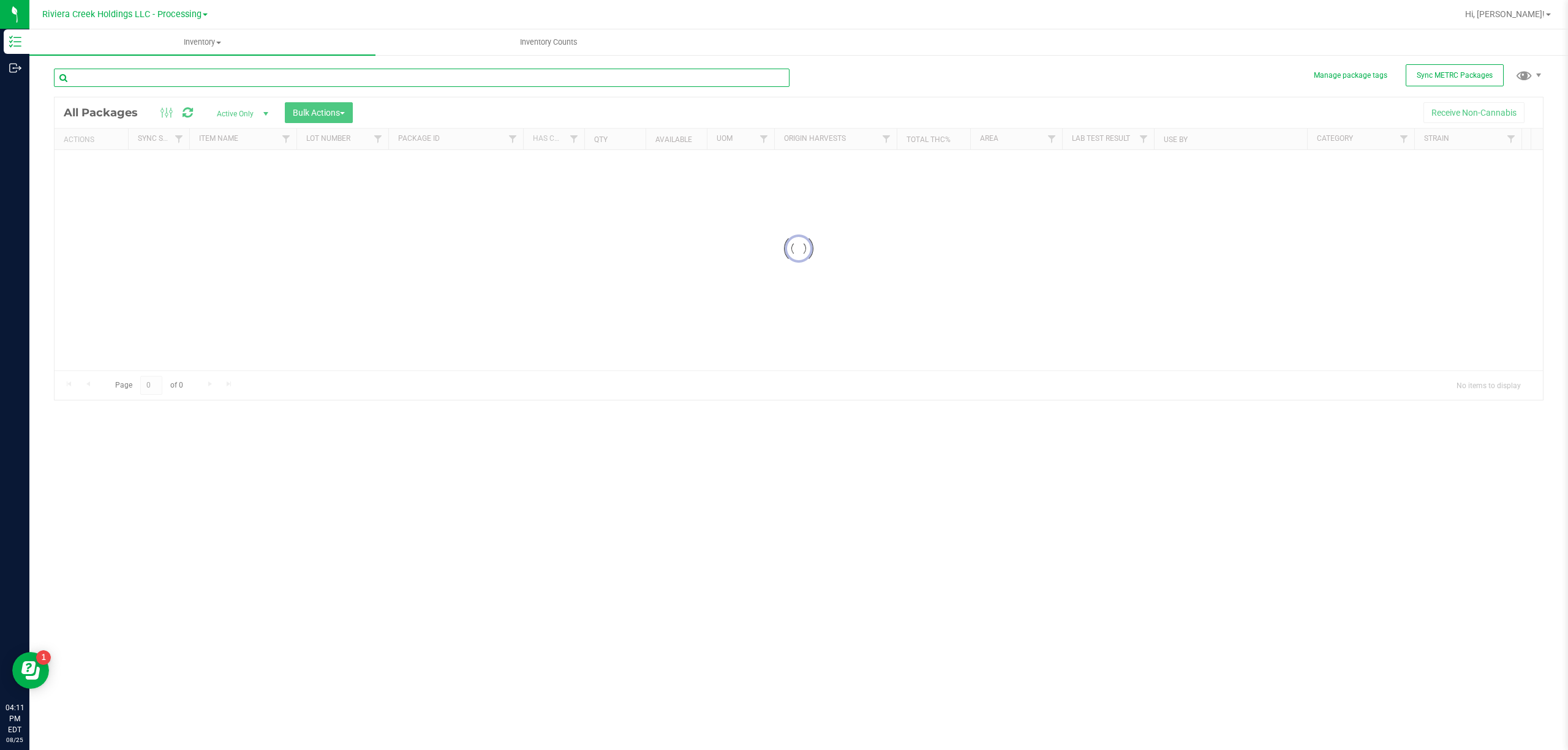
click at [173, 74] on input "text" at bounding box center [421, 78] width 735 height 19
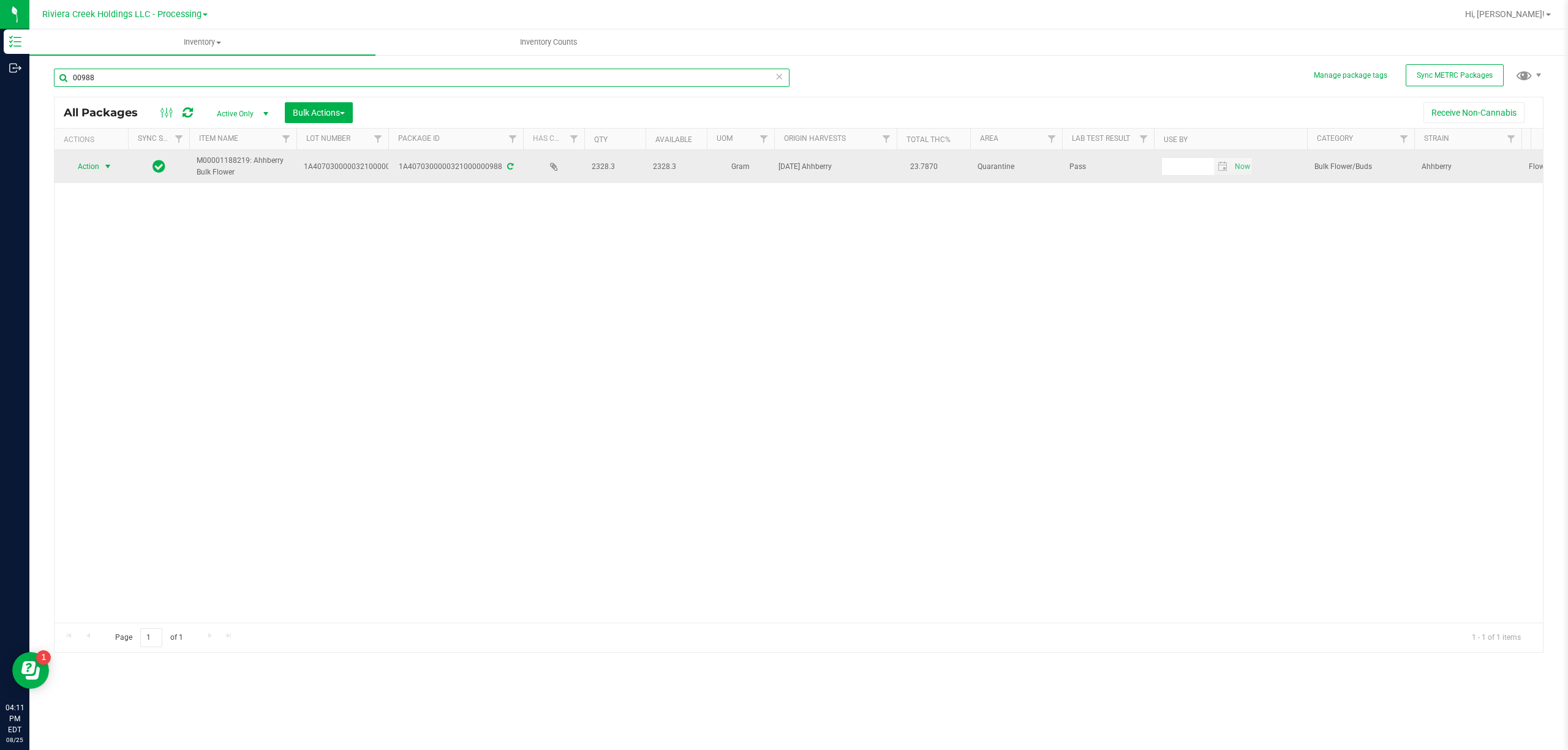
type input "00988"
click at [89, 164] on span "Action" at bounding box center [83, 166] width 33 height 17
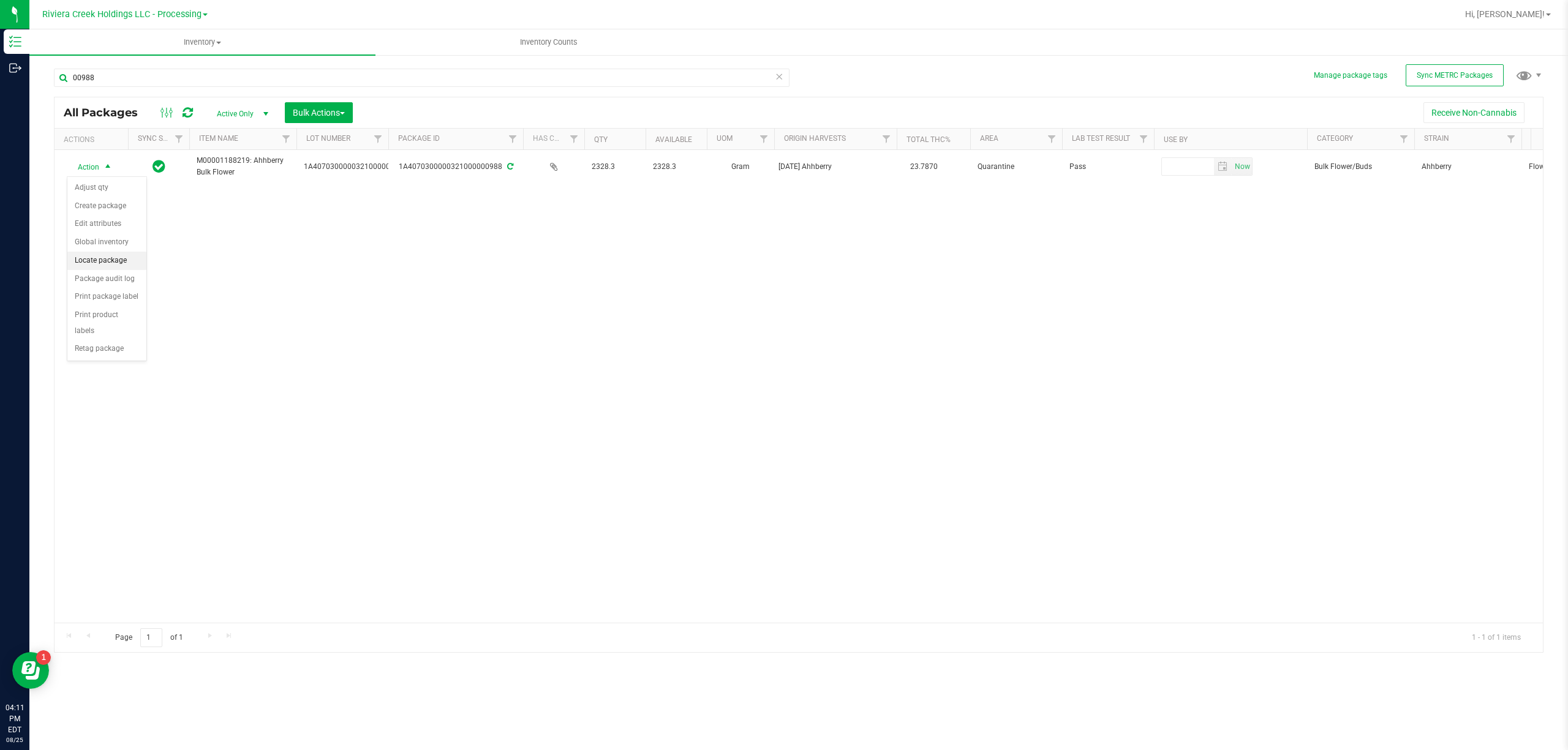
click at [108, 263] on li "Locate package" at bounding box center [107, 261] width 79 height 19
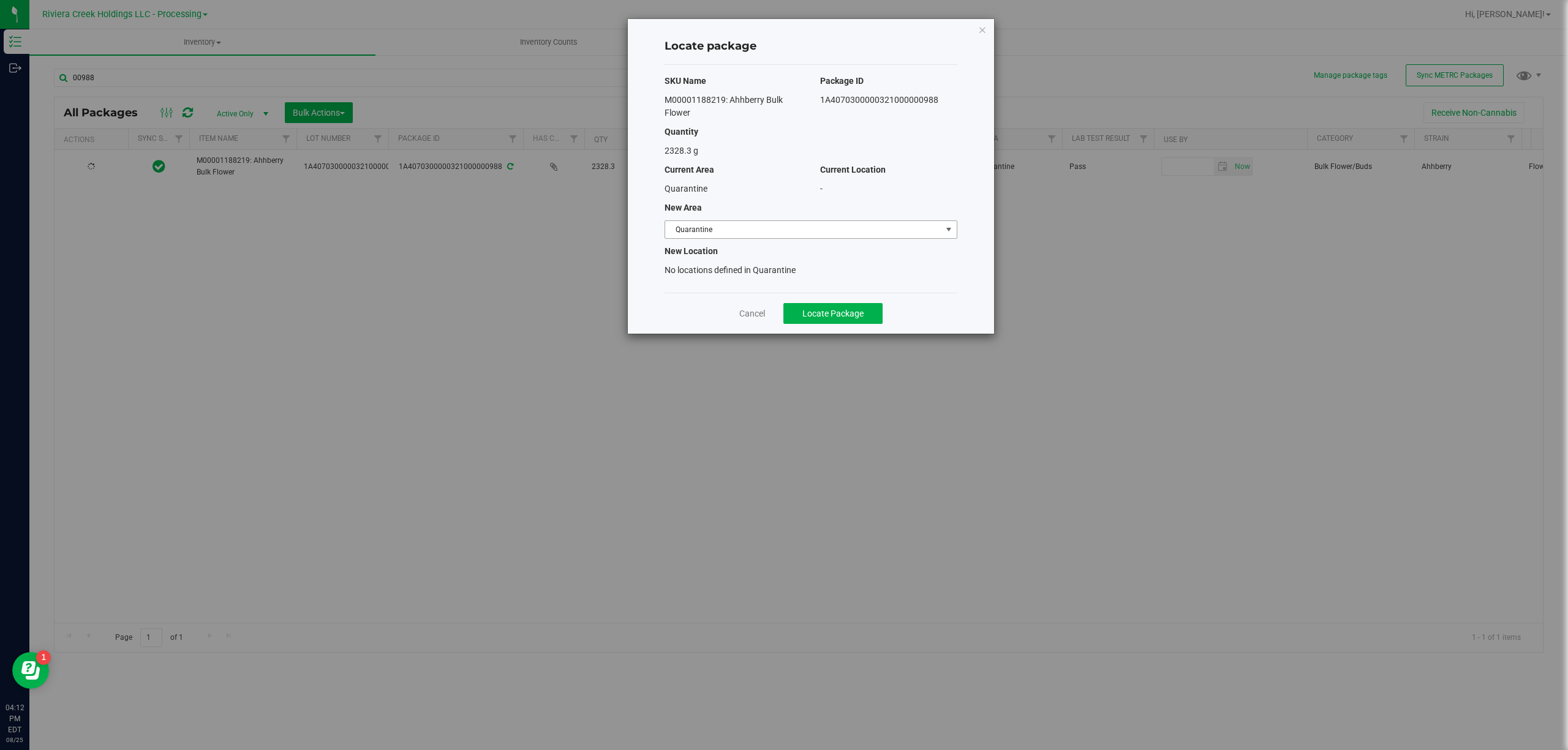
click at [716, 222] on span "Quarantine" at bounding box center [803, 230] width 276 height 17
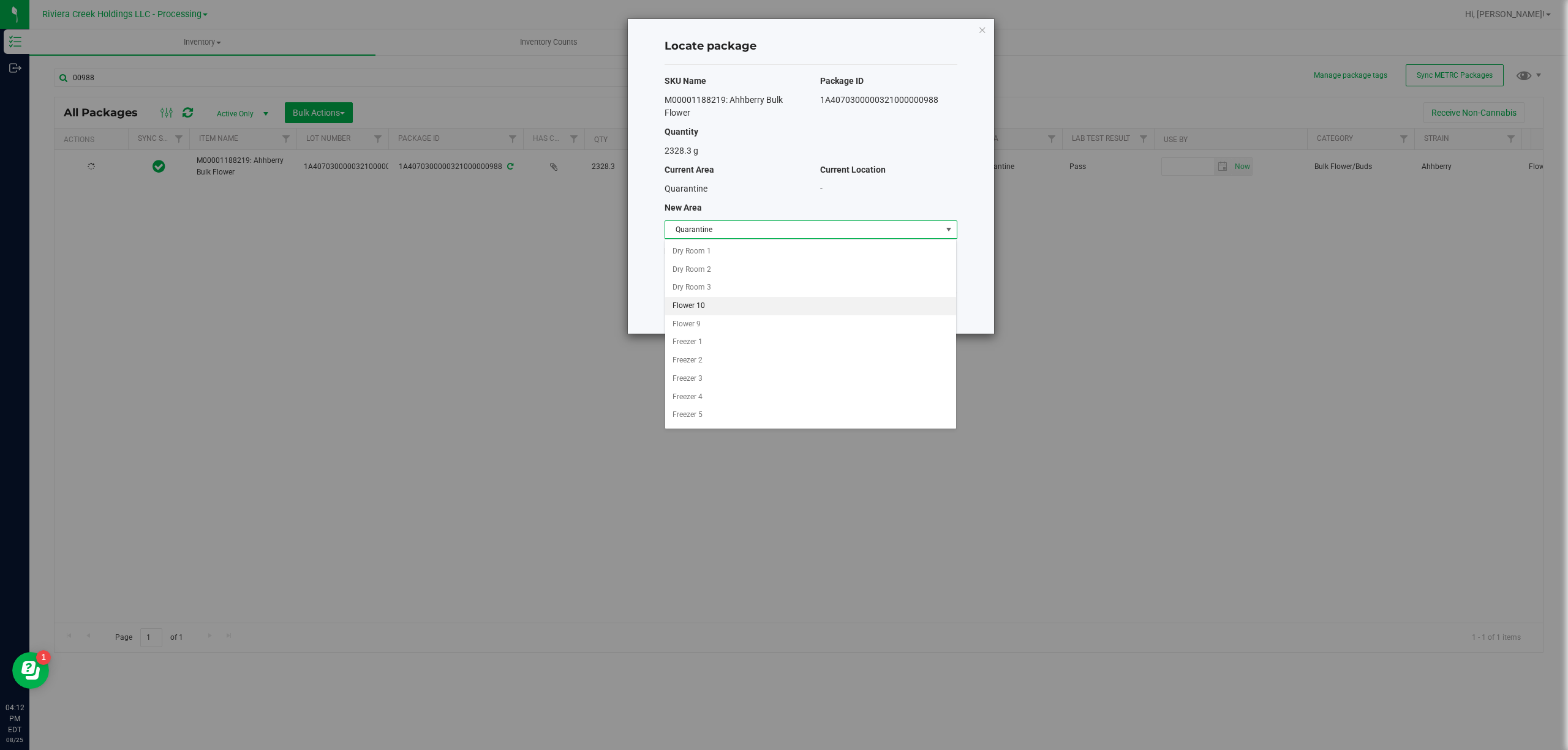
click at [718, 307] on li "Flower 10" at bounding box center [811, 306] width 291 height 19
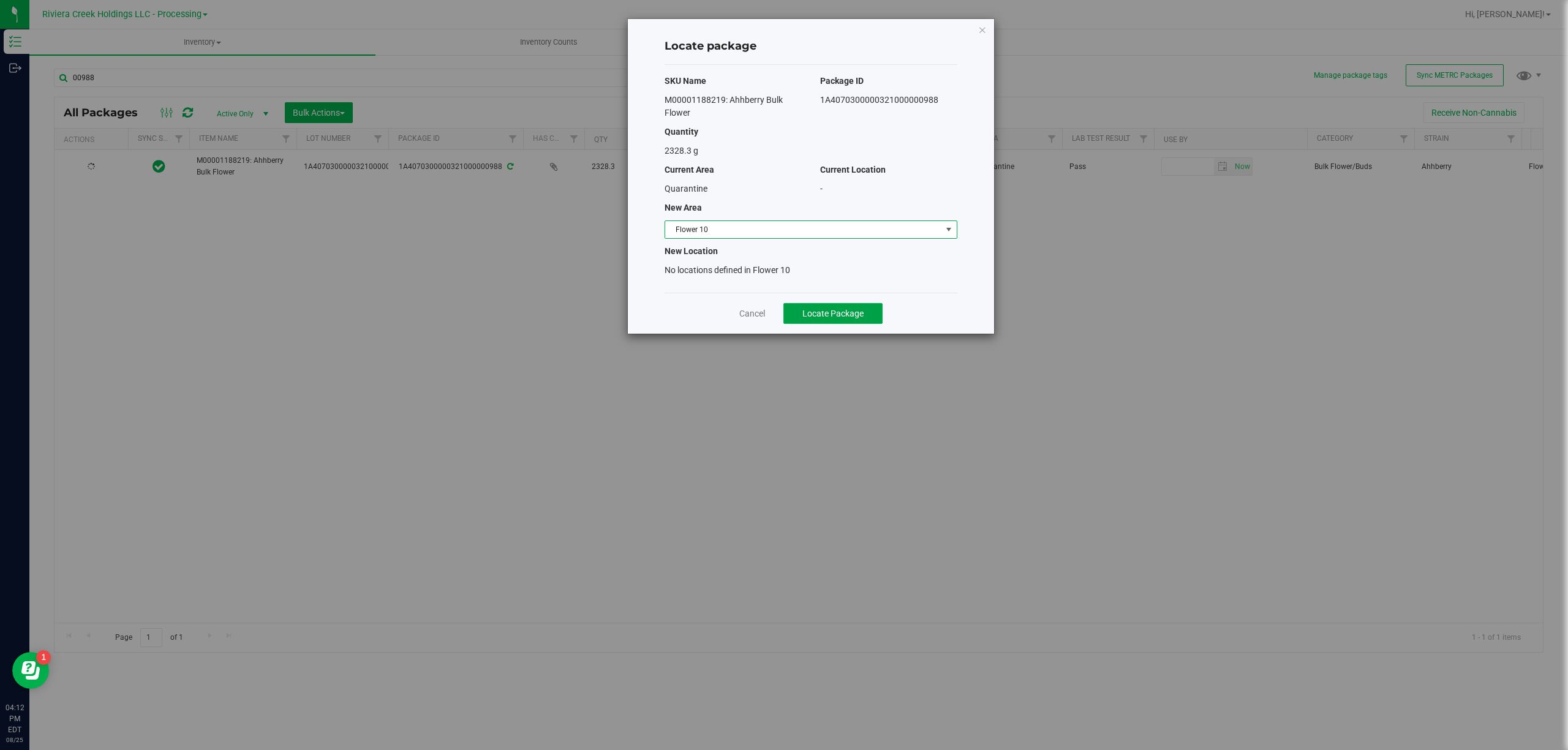
click at [826, 307] on button "Locate Package" at bounding box center [833, 314] width 99 height 21
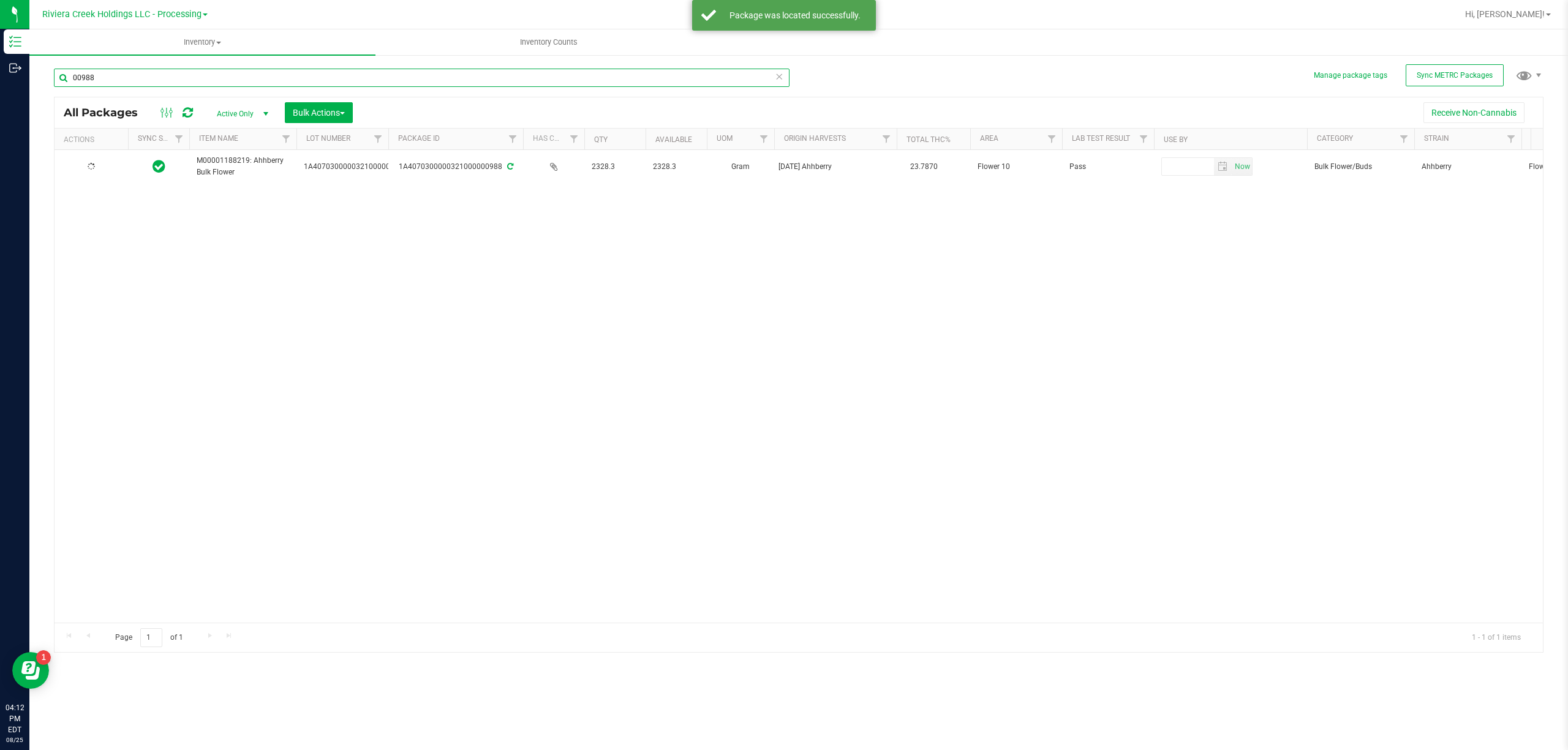
click at [134, 79] on input "00988" at bounding box center [421, 78] width 735 height 19
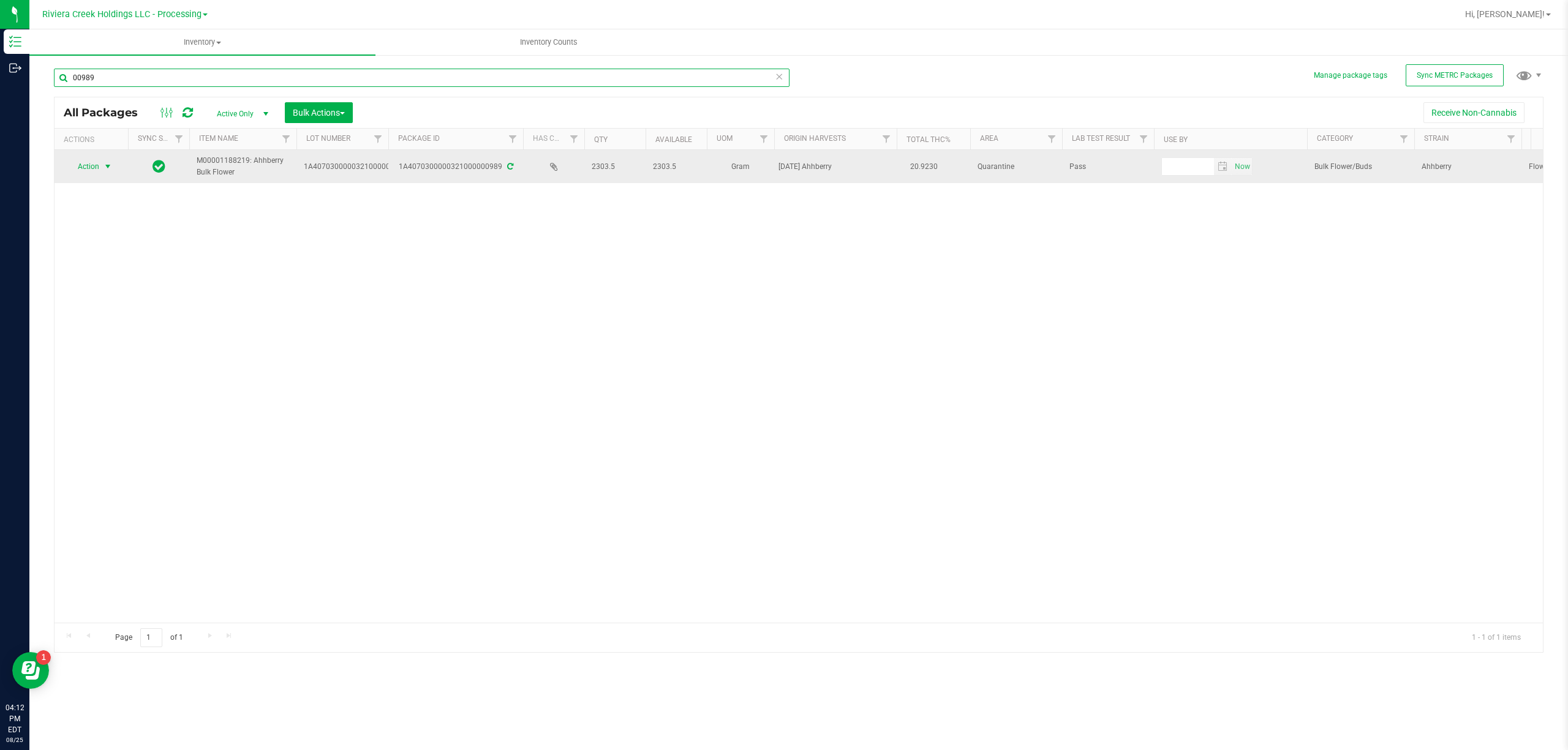
type input "00989"
click at [90, 172] on span "Action" at bounding box center [83, 166] width 33 height 17
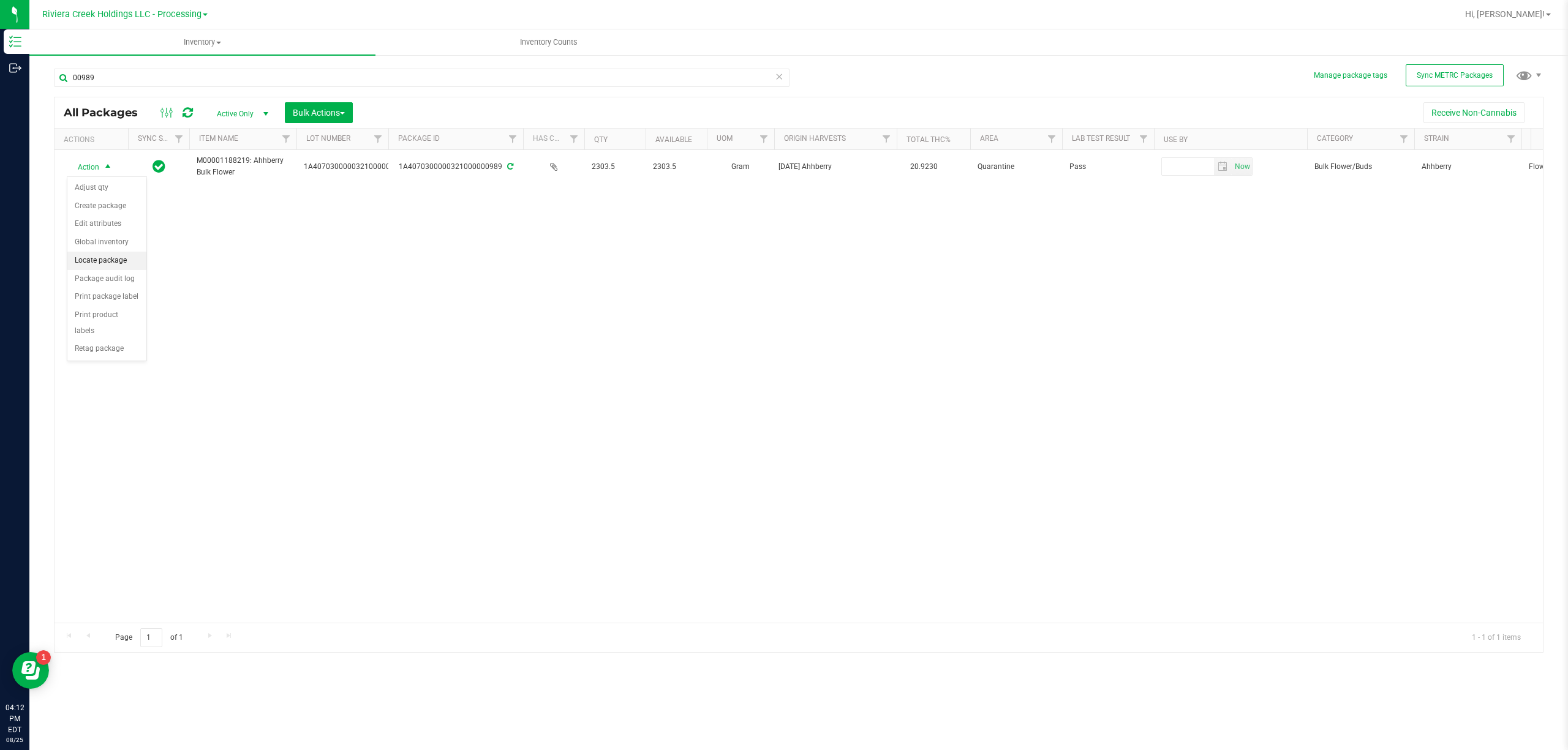
click at [101, 262] on li "Locate package" at bounding box center [107, 261] width 79 height 19
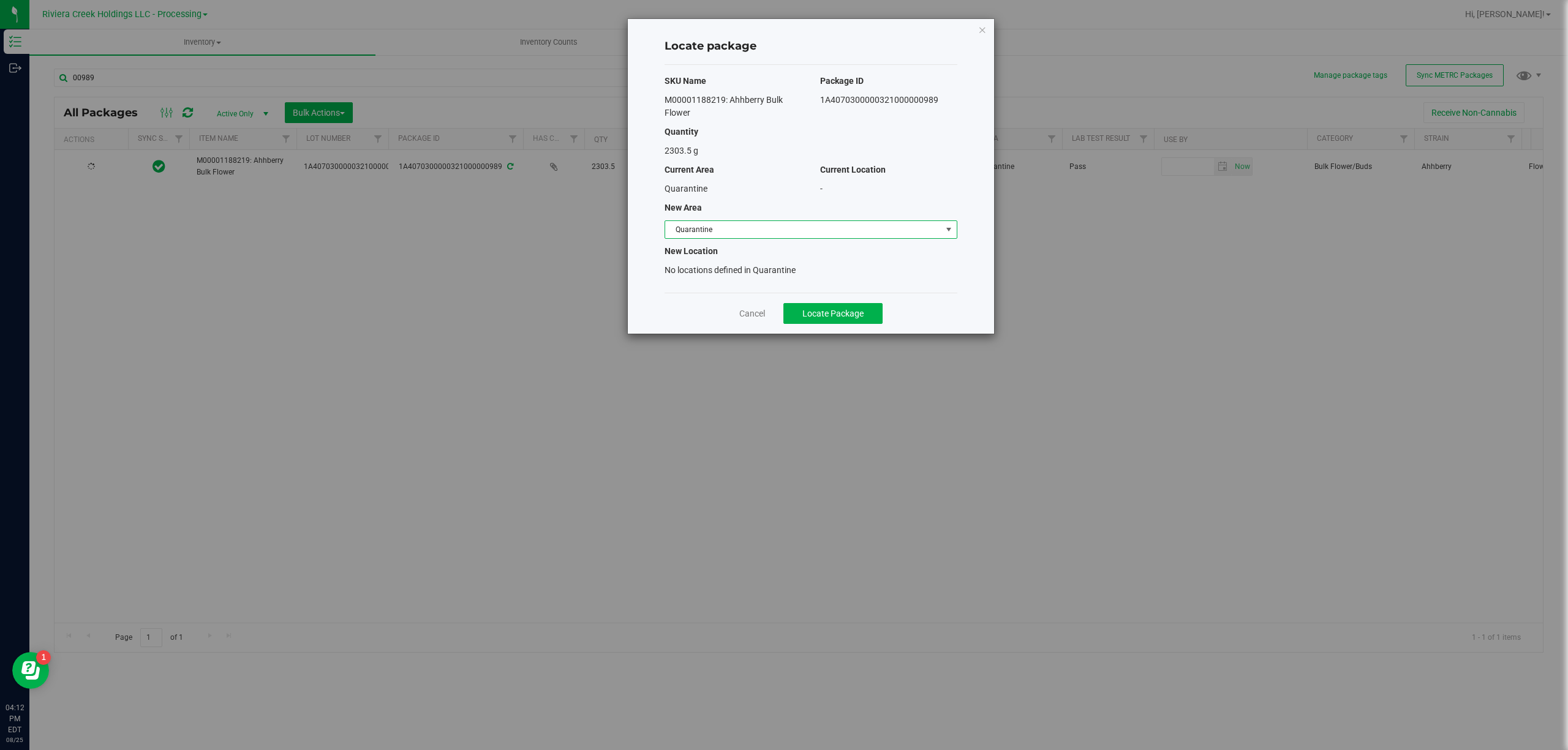
click at [780, 221] on span "Quarantine" at bounding box center [811, 230] width 293 height 19
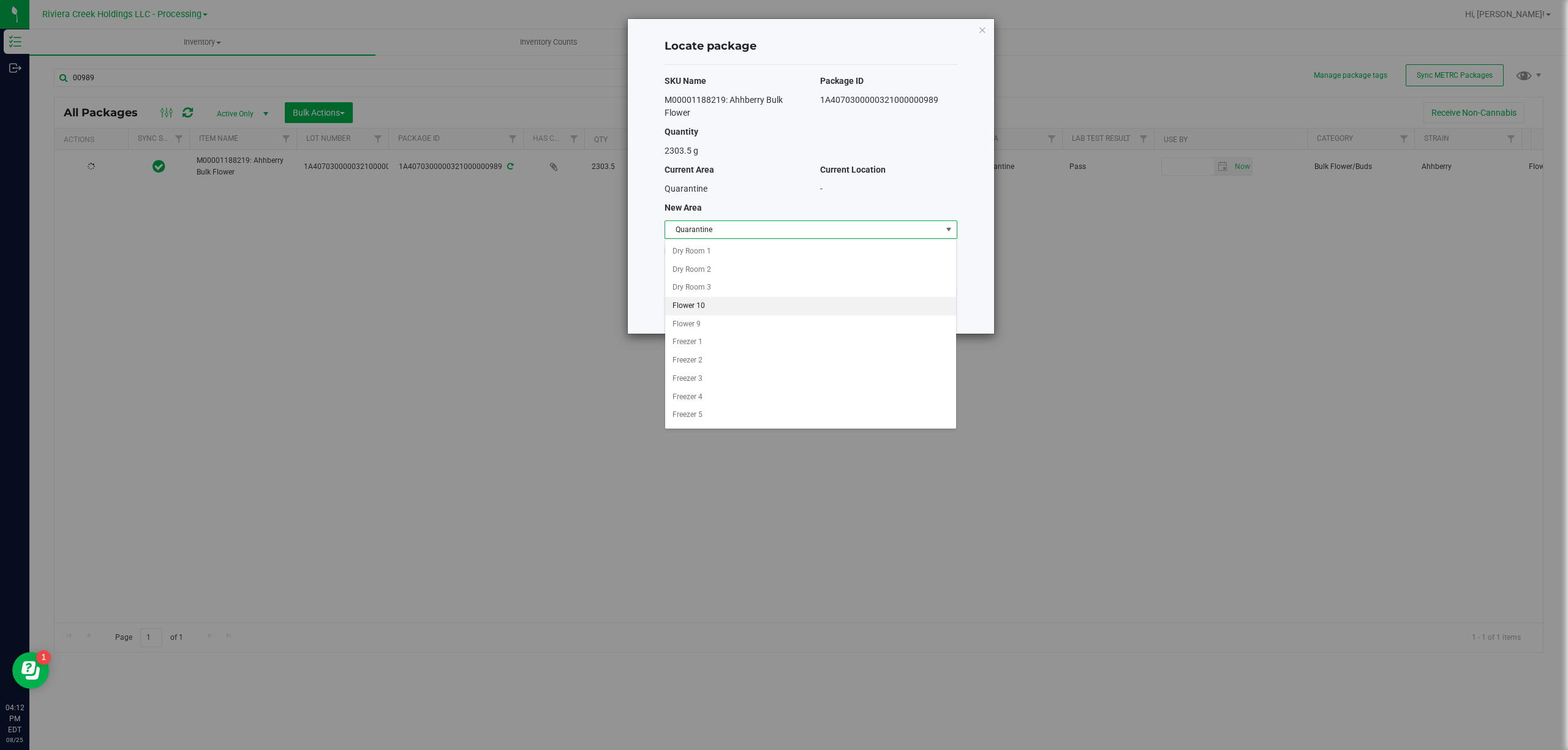
click at [698, 303] on li "Flower 10" at bounding box center [811, 306] width 291 height 19
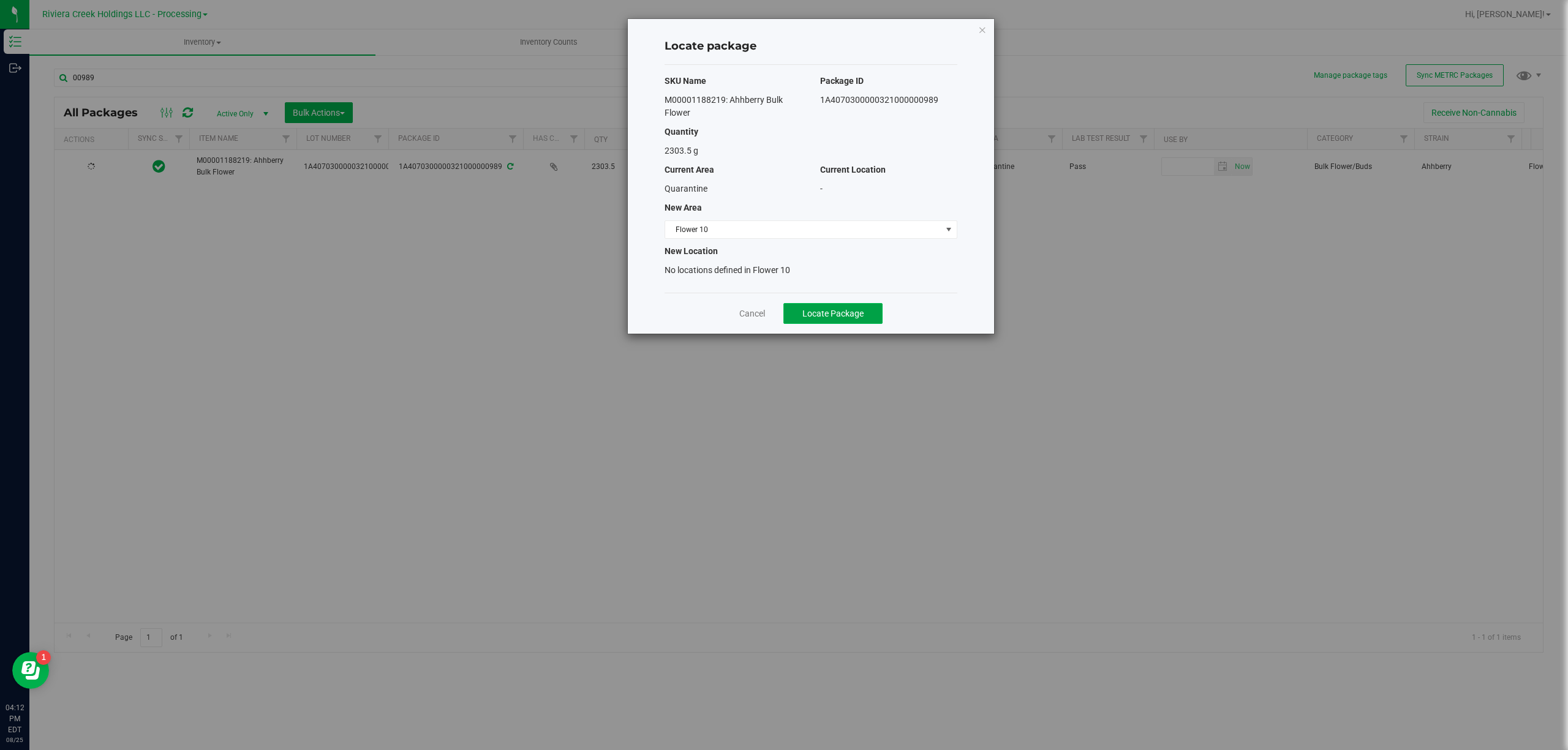
click at [854, 316] on span "Locate Package" at bounding box center [833, 314] width 61 height 10
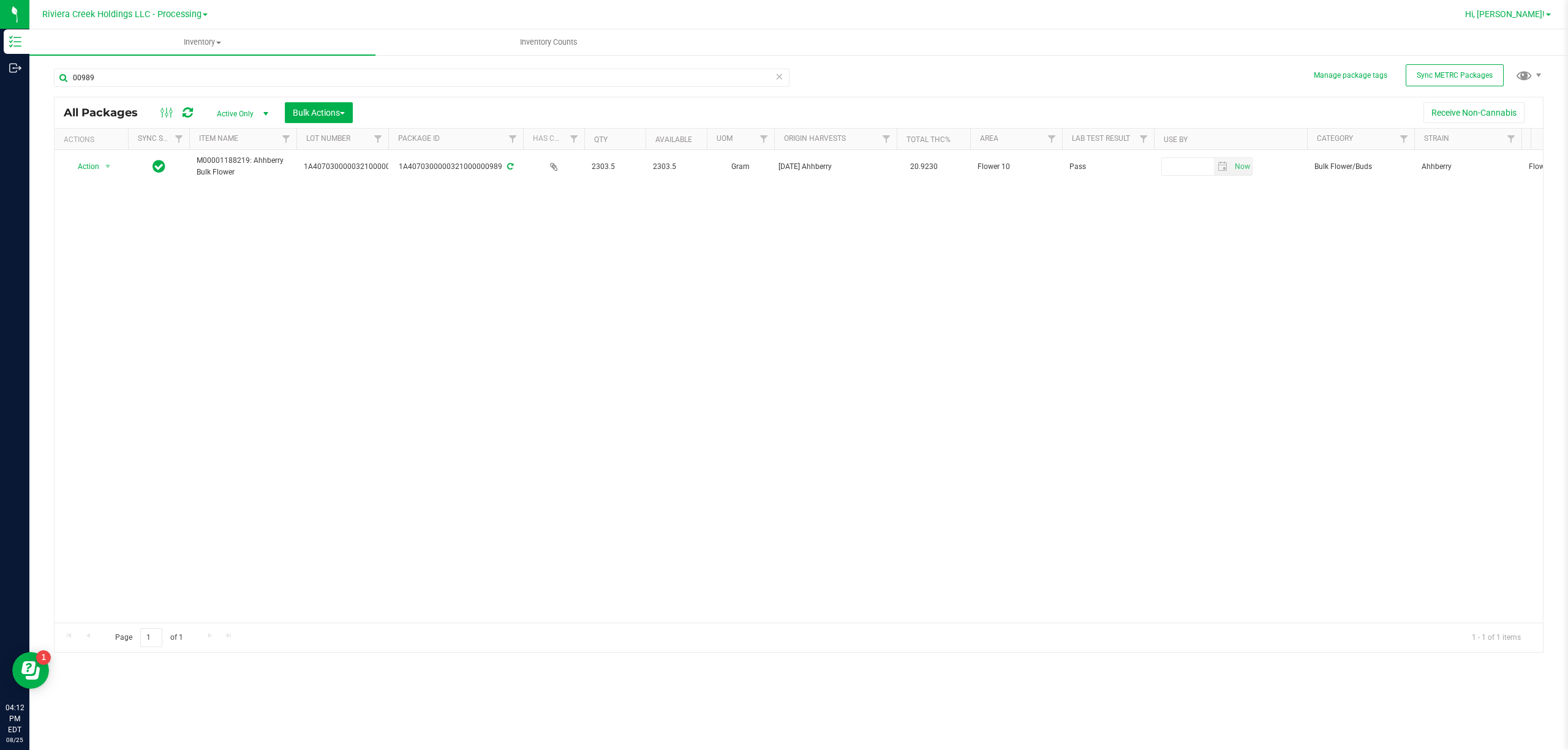
click at [1543, 13] on span "Hi, [PERSON_NAME]!" at bounding box center [1505, 14] width 80 height 10
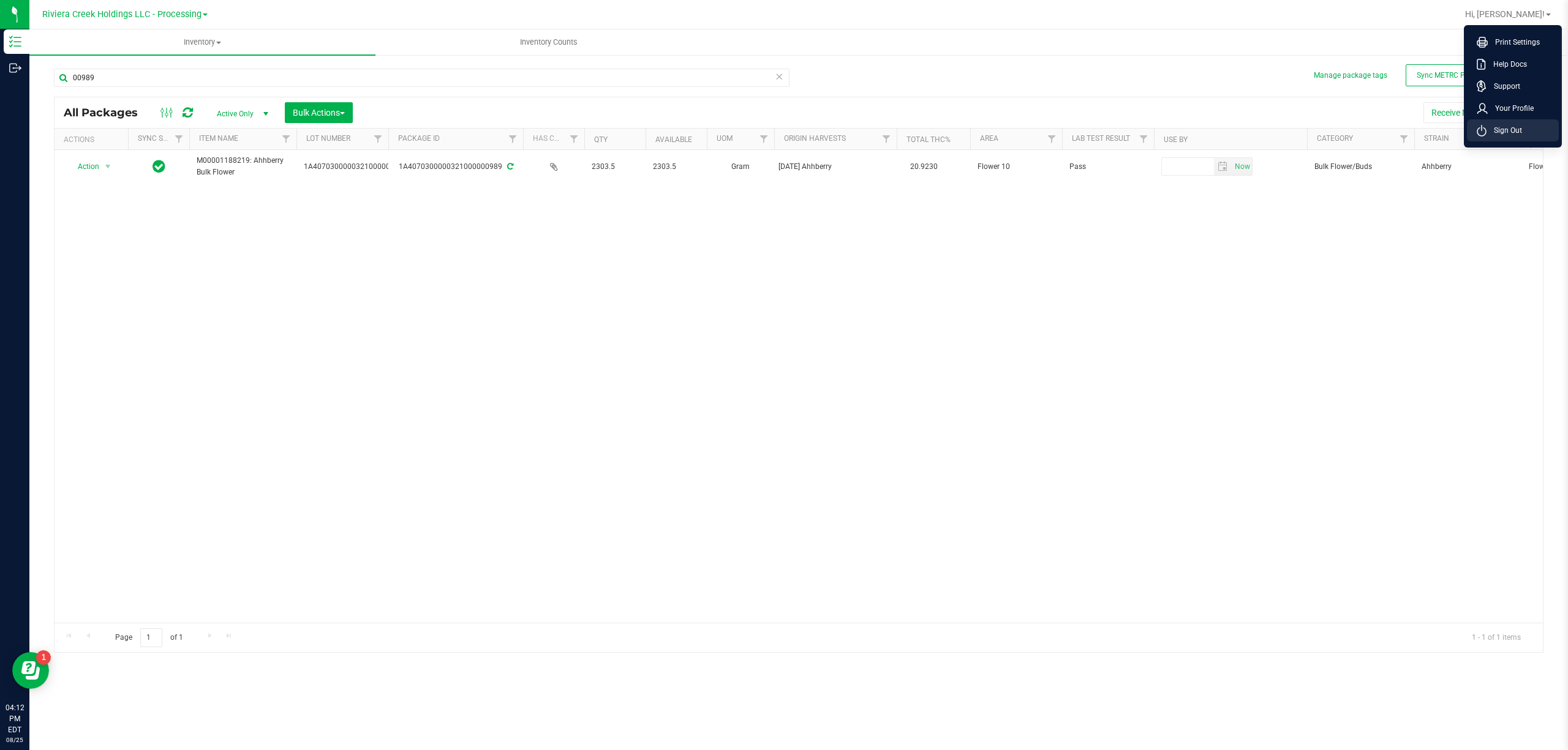
click at [1526, 121] on li "Sign Out" at bounding box center [1512, 130] width 92 height 22
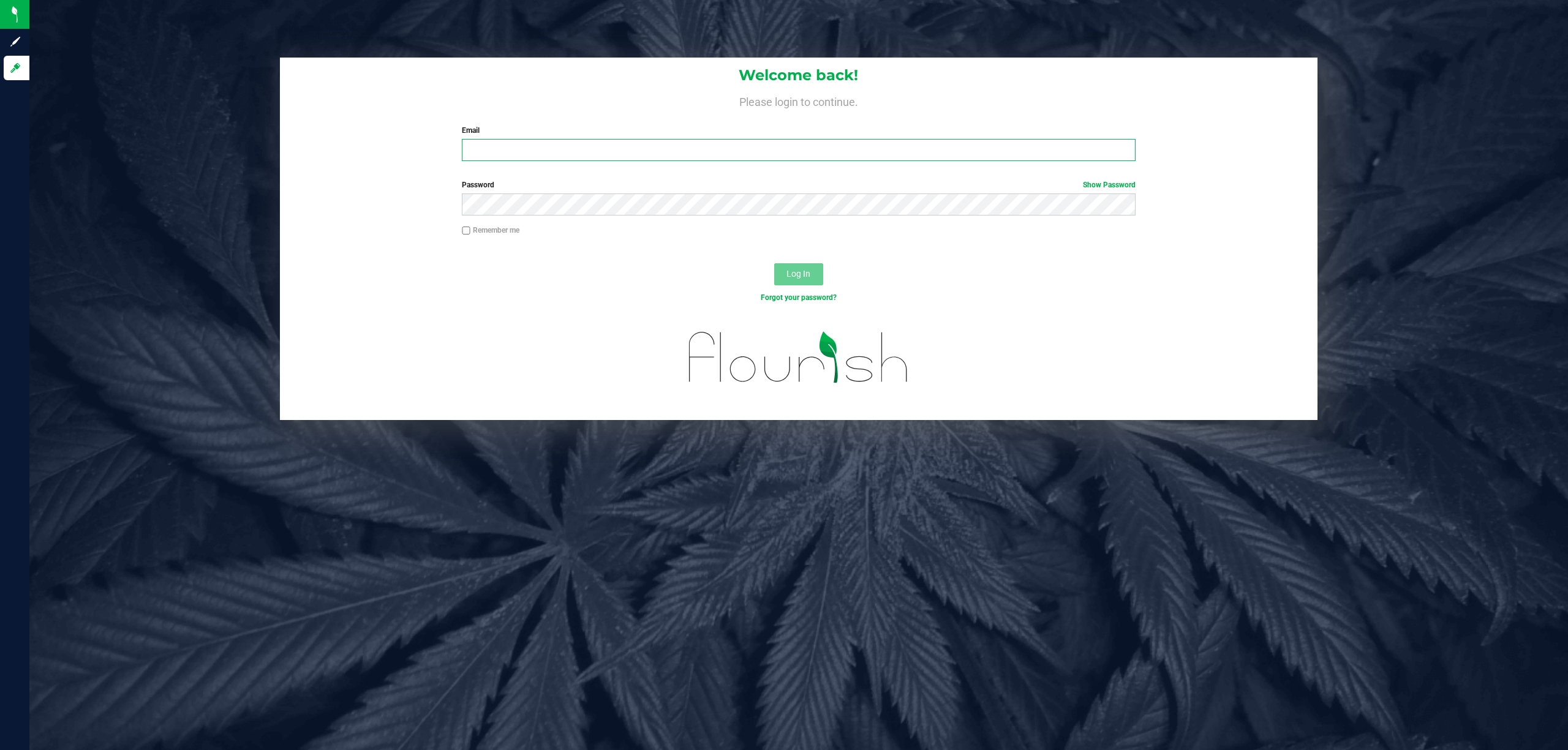
click at [822, 141] on input "Email" at bounding box center [798, 150] width 673 height 22
type input "[EMAIL_ADDRESS][DOMAIN_NAME]"
click at [774, 263] on button "Log In" at bounding box center [798, 274] width 49 height 22
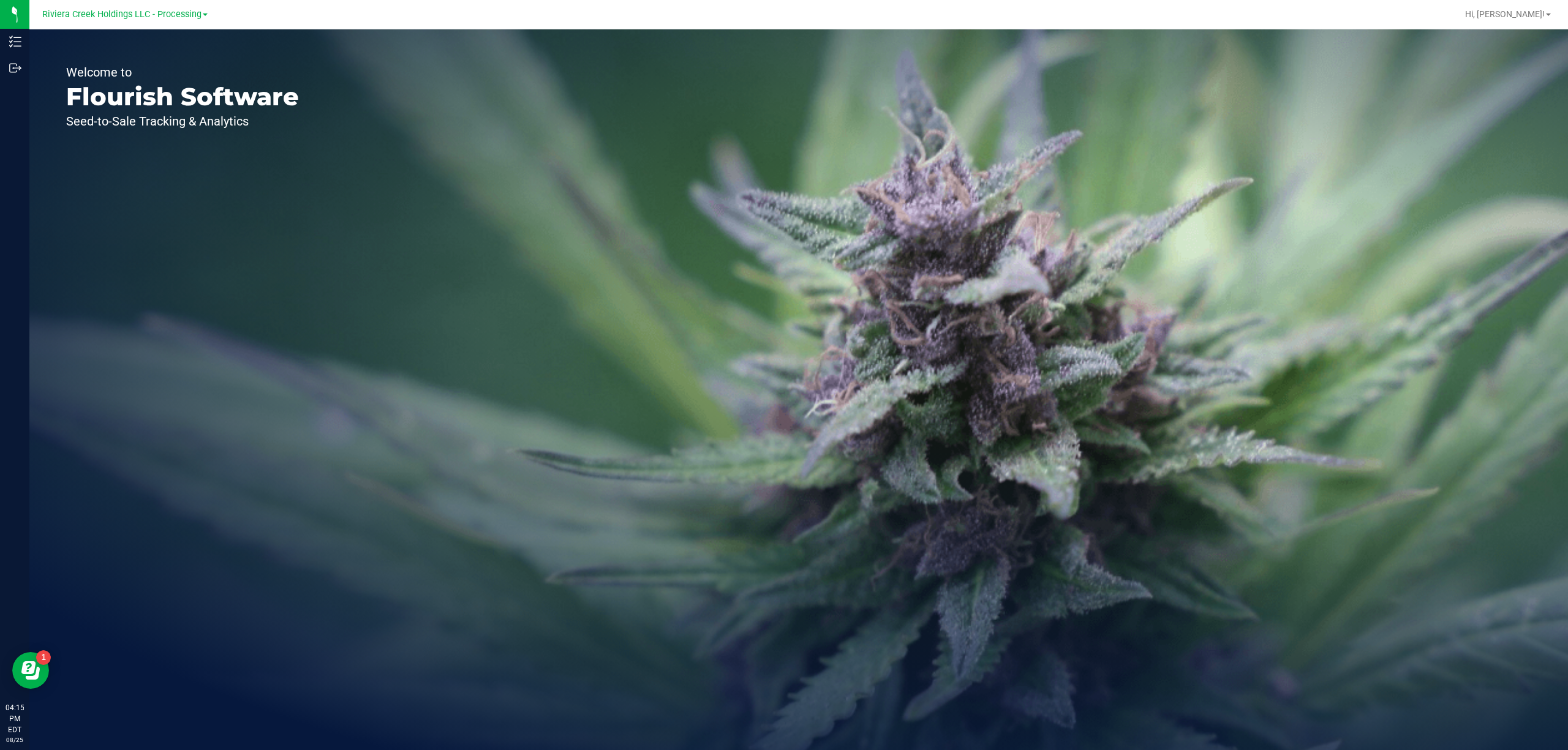
click at [175, 8] on link "Riviera Creek Holdings LLC - Processing" at bounding box center [125, 14] width 165 height 12
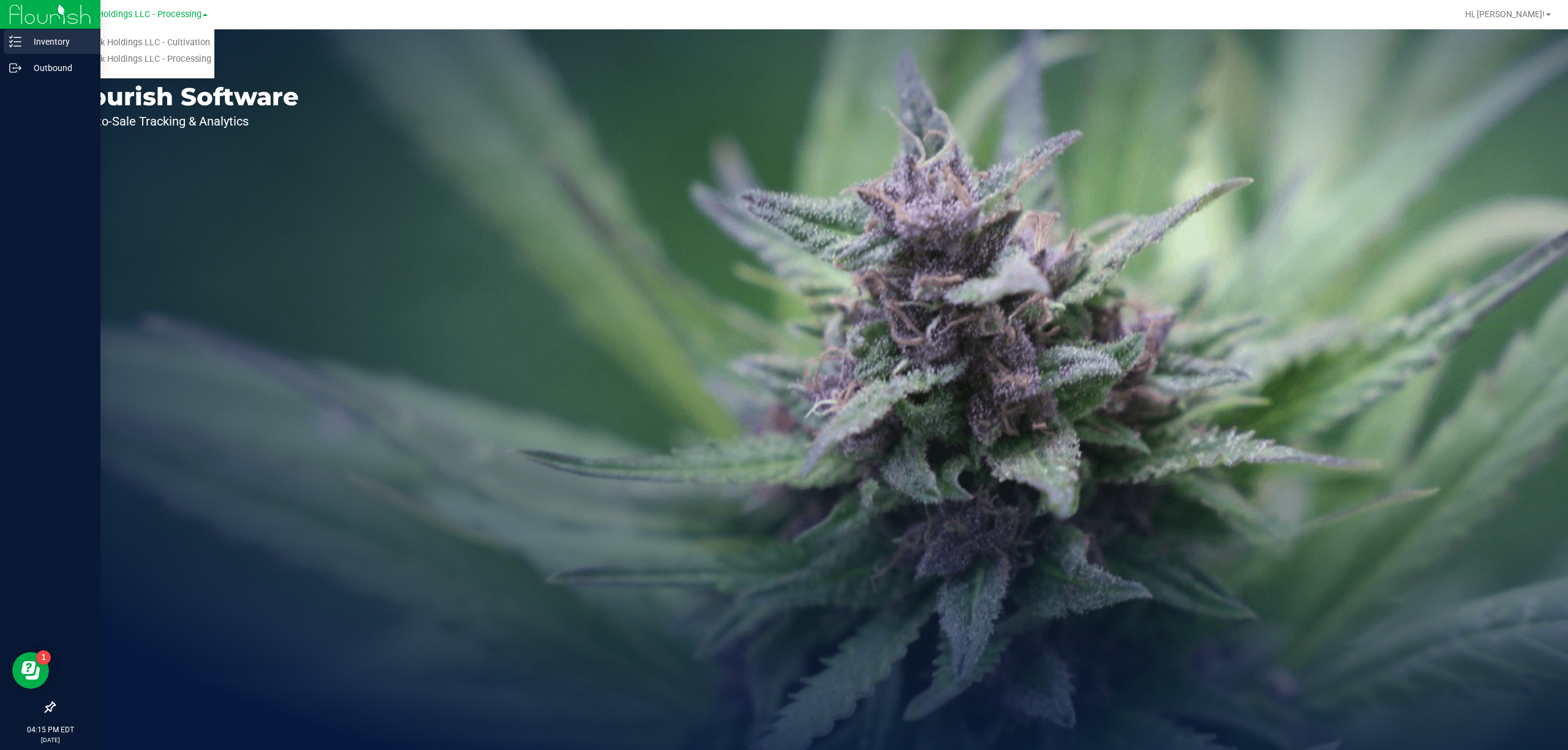
click at [8, 40] on div "Inventory" at bounding box center [52, 42] width 96 height 25
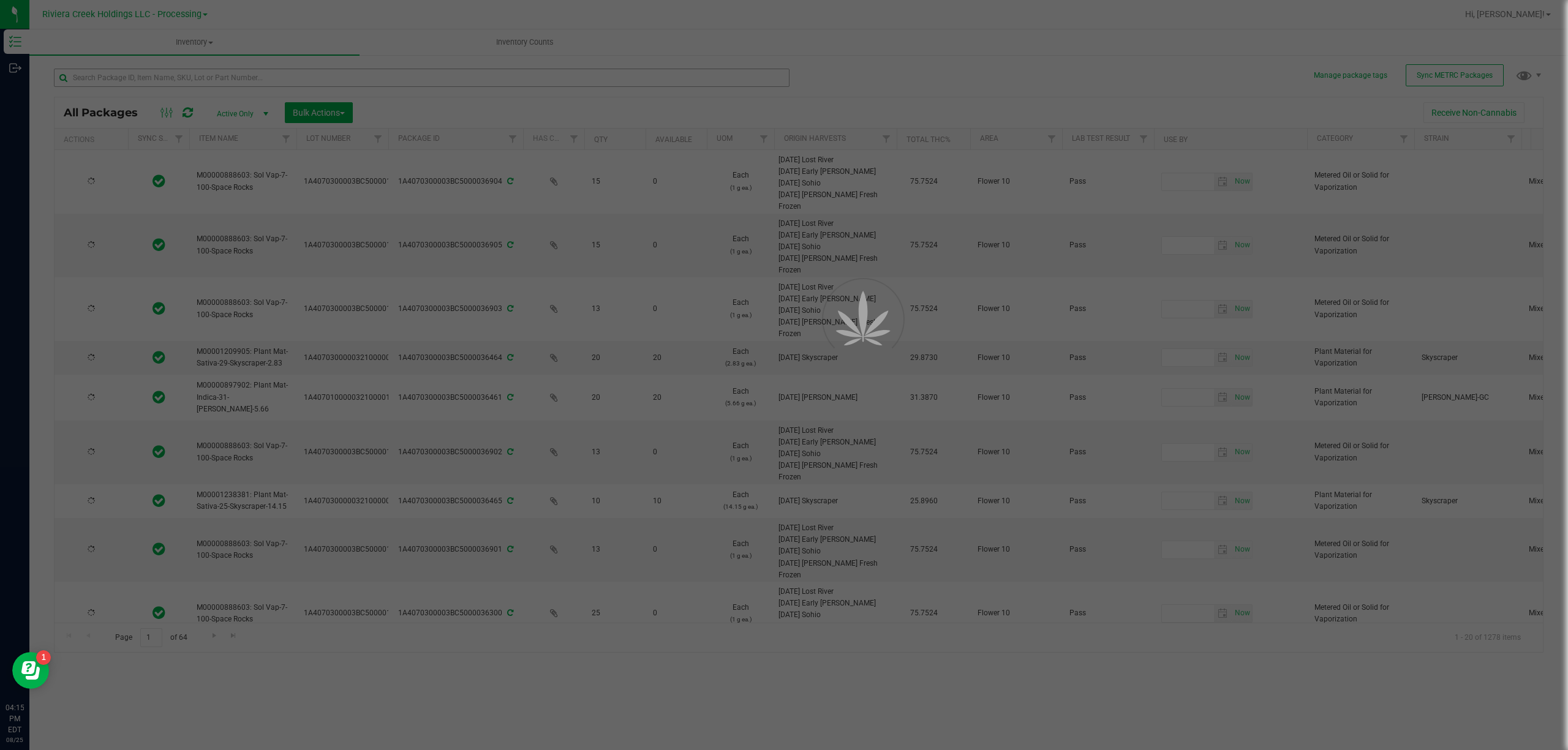
type input "[DATE]"
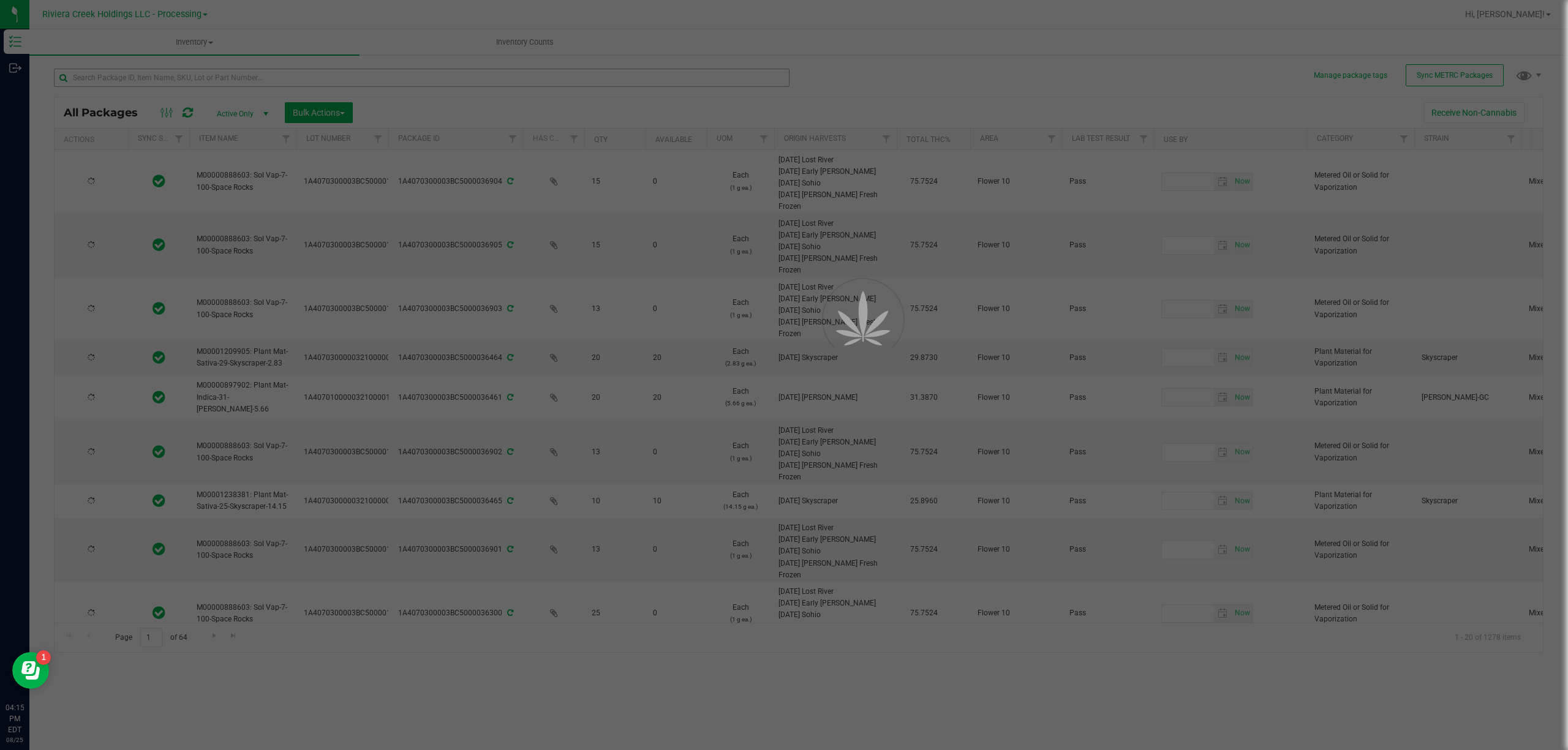
type input "[DATE]"
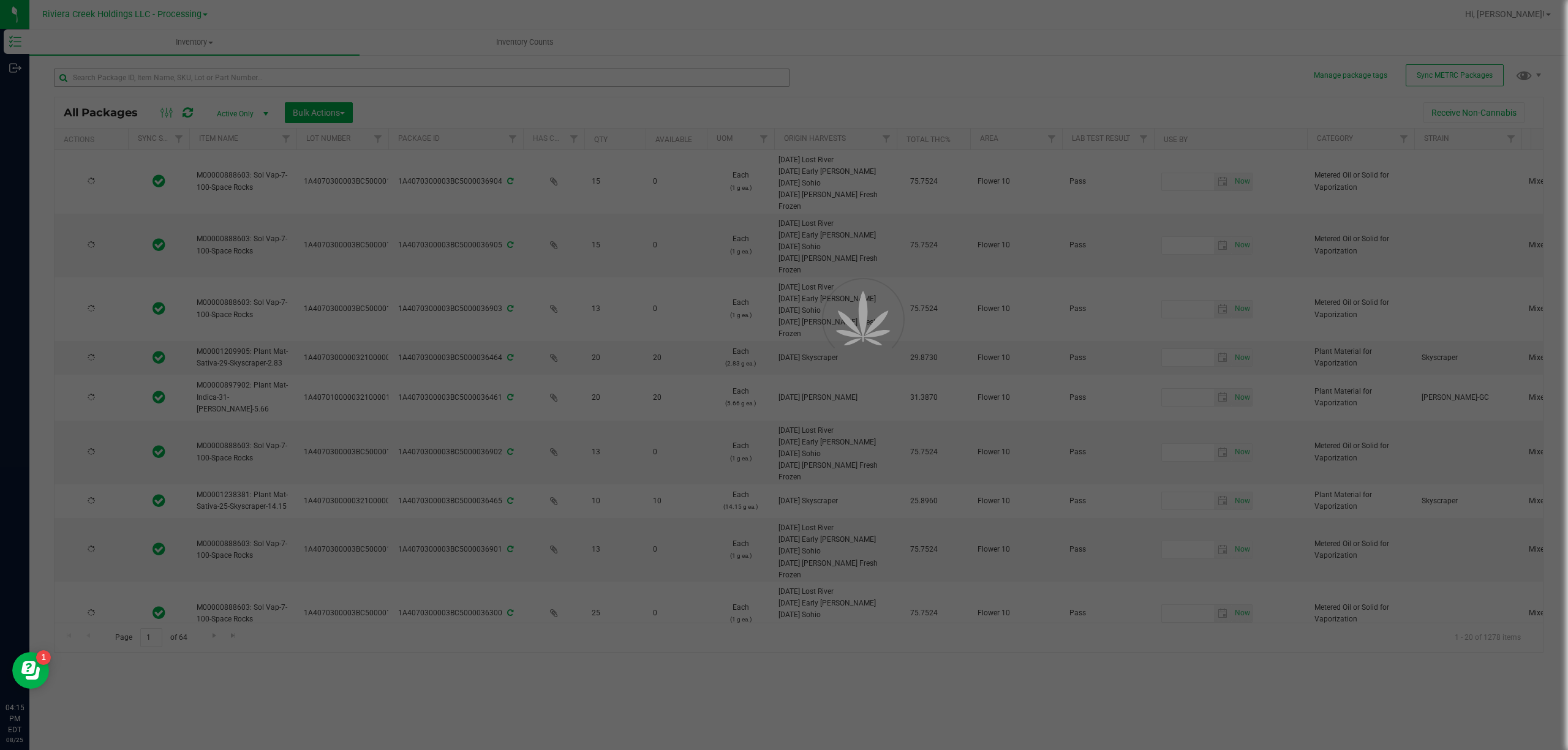
type input "[DATE]"
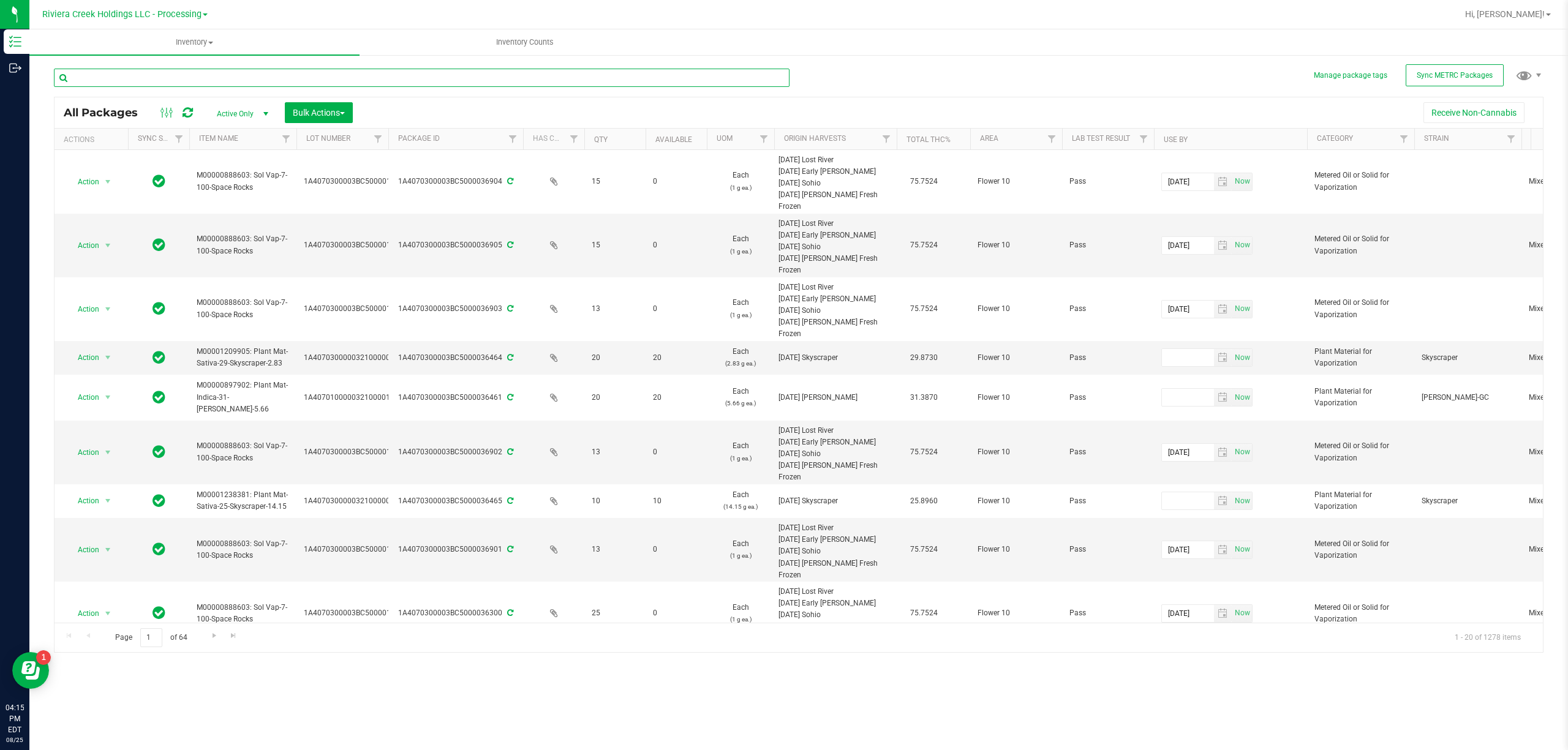
click at [141, 76] on input "text" at bounding box center [421, 78] width 735 height 19
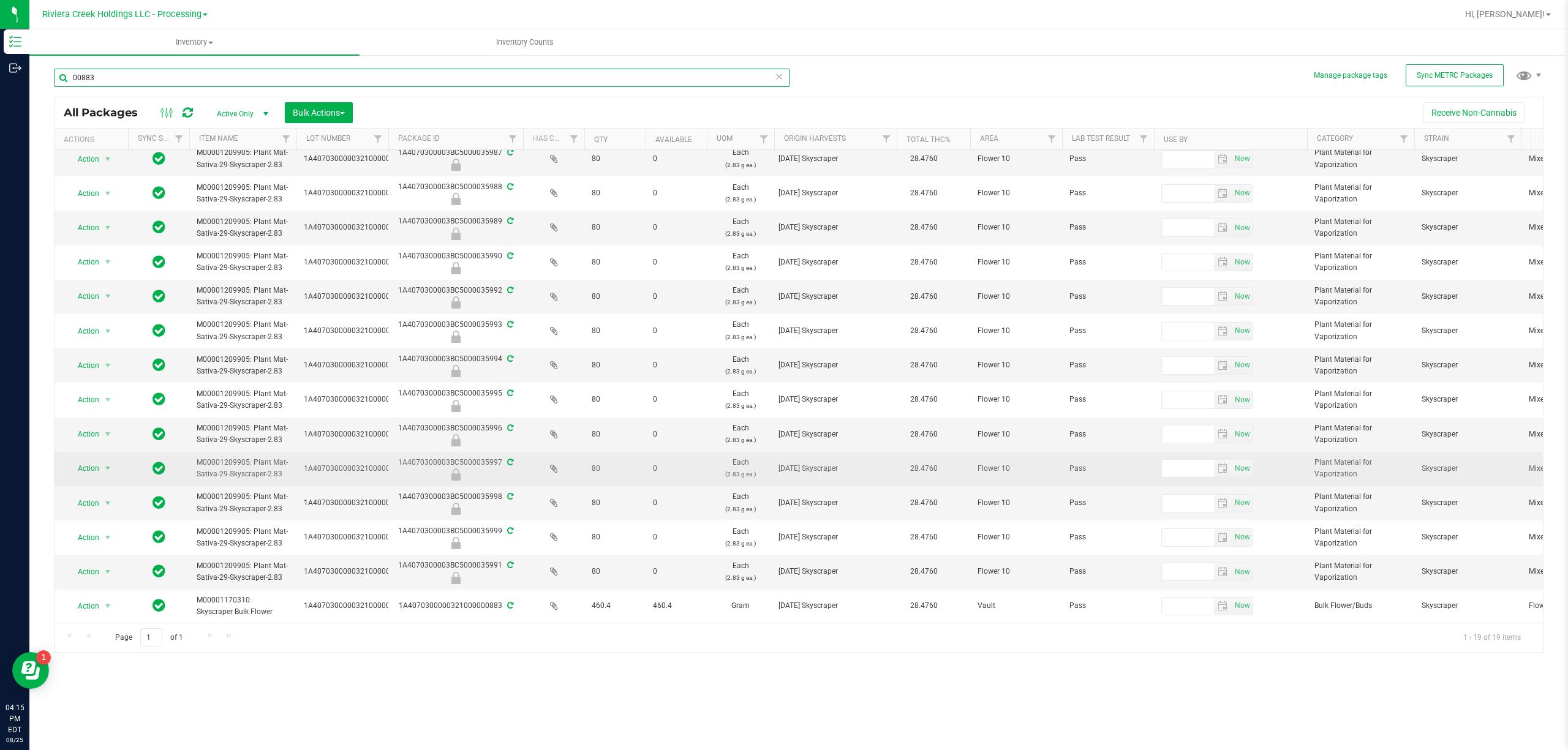
scroll to position [196, 0]
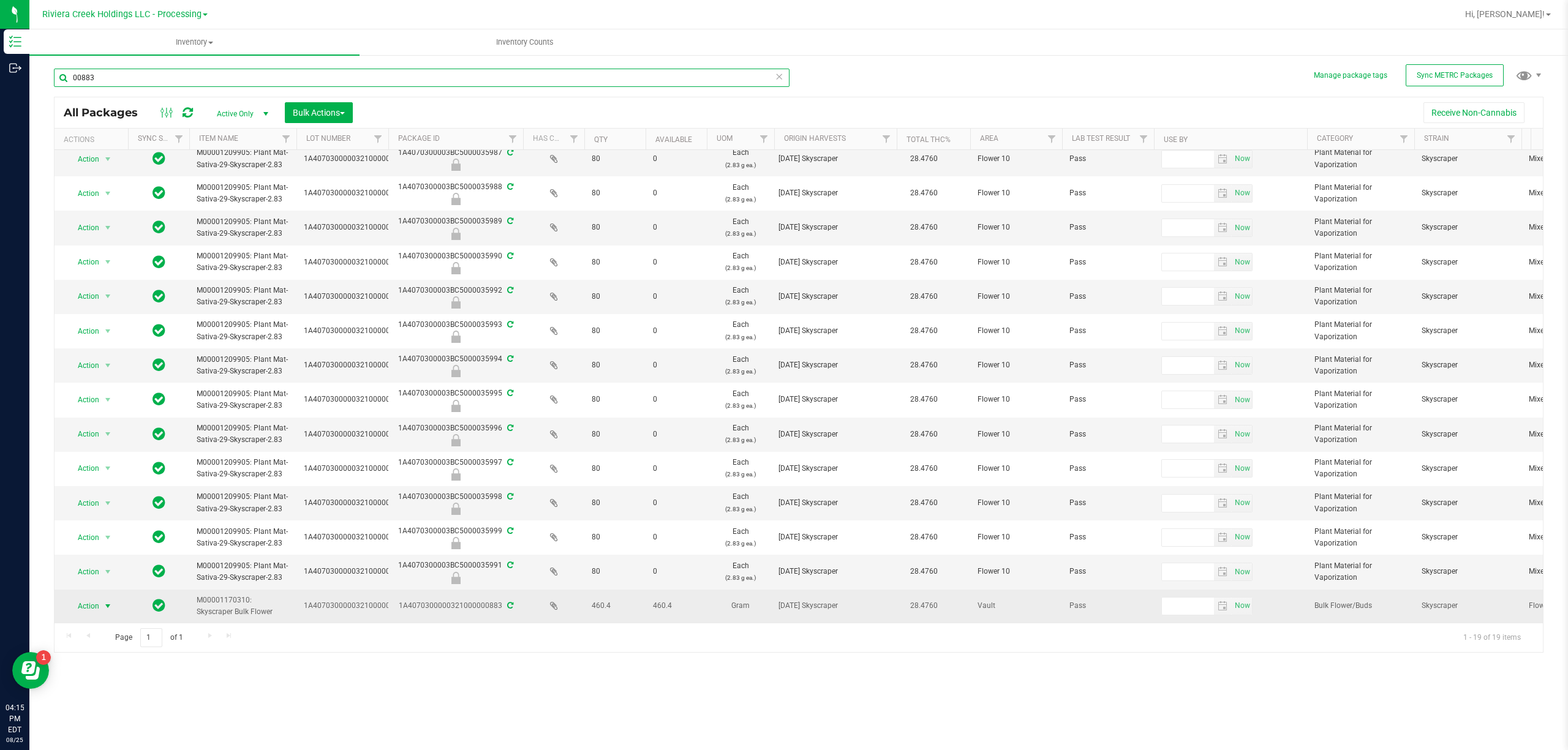
type input "00883"
click at [94, 598] on span "Action" at bounding box center [83, 606] width 33 height 17
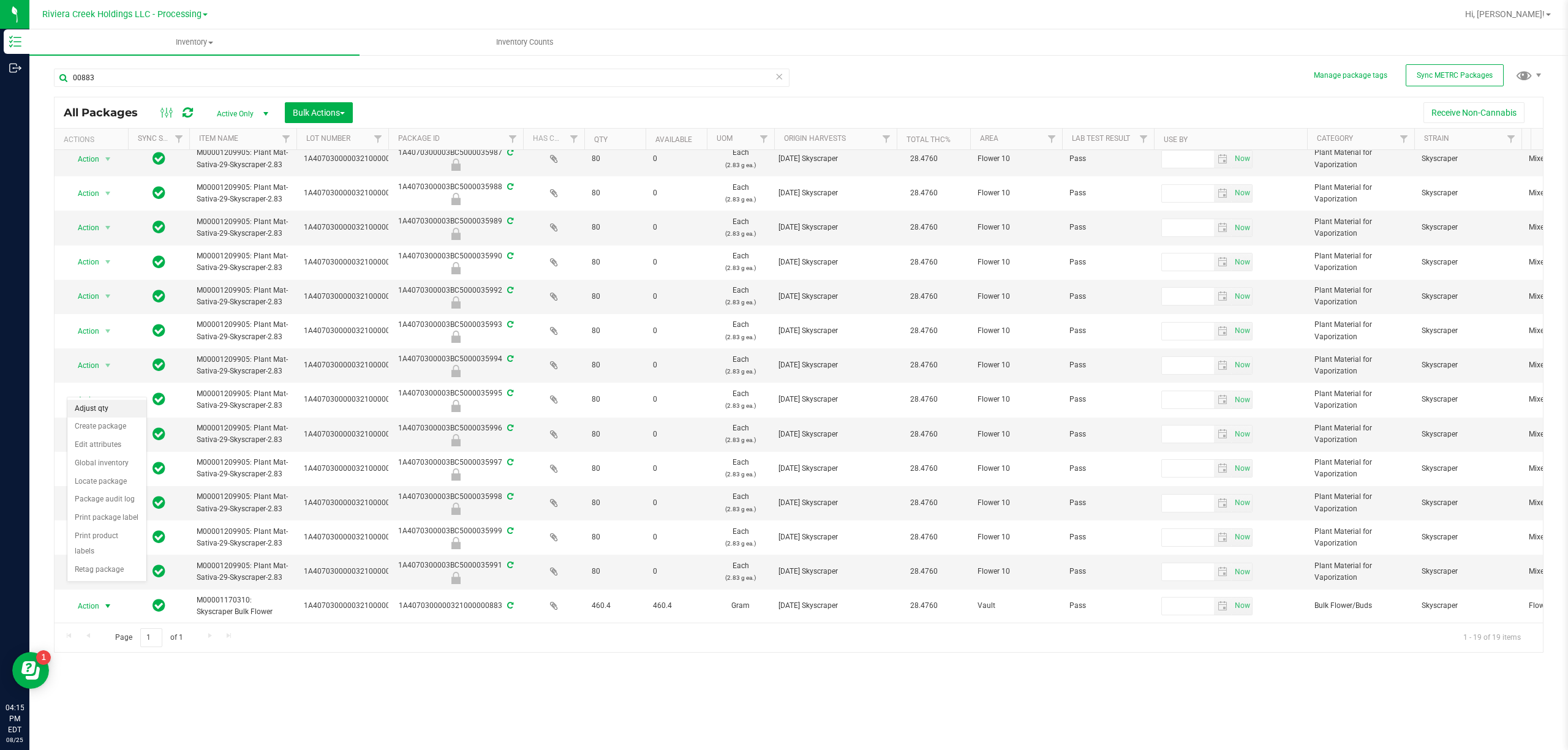
click at [94, 408] on li "Adjust qty" at bounding box center [107, 409] width 79 height 19
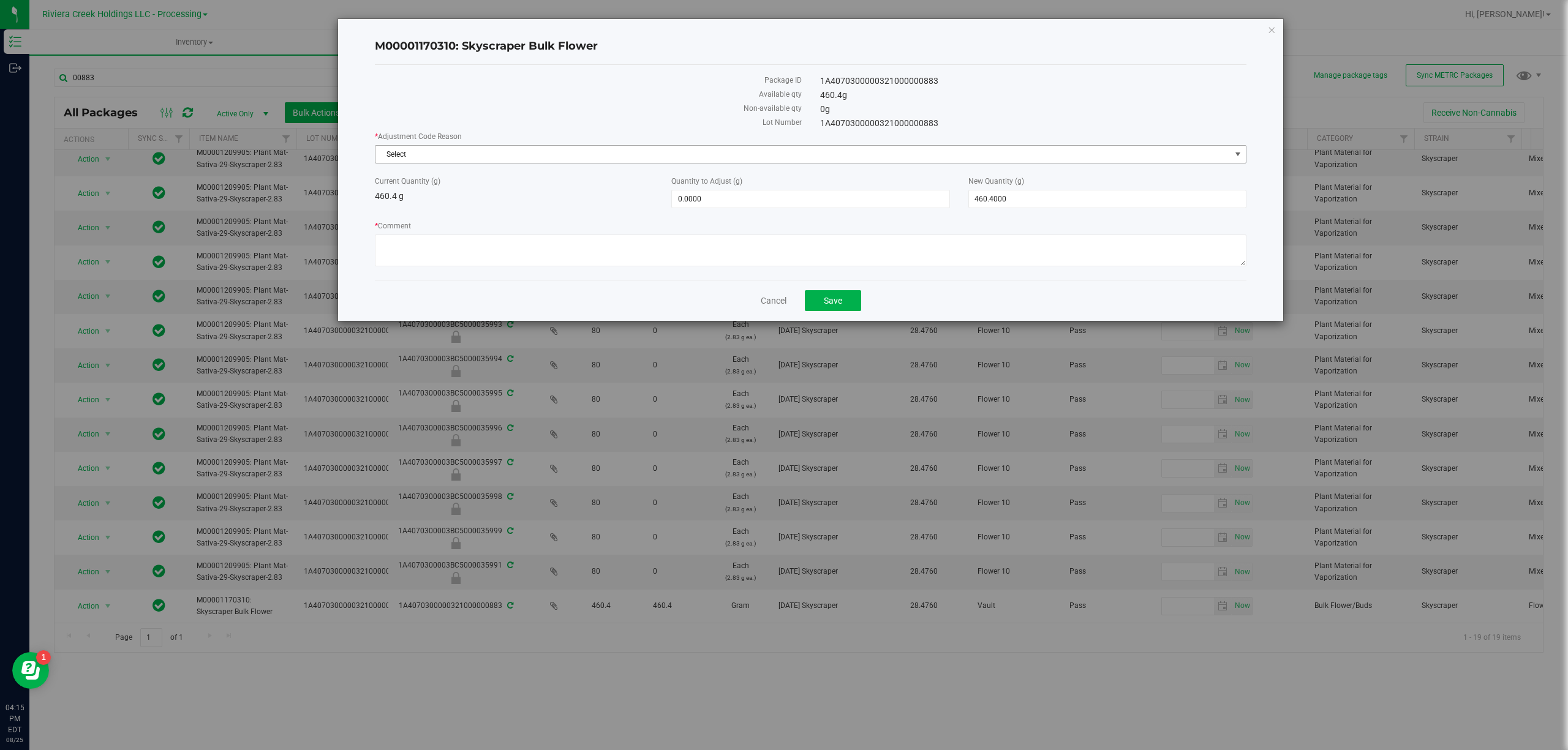
click at [458, 156] on span "Select" at bounding box center [803, 154] width 855 height 17
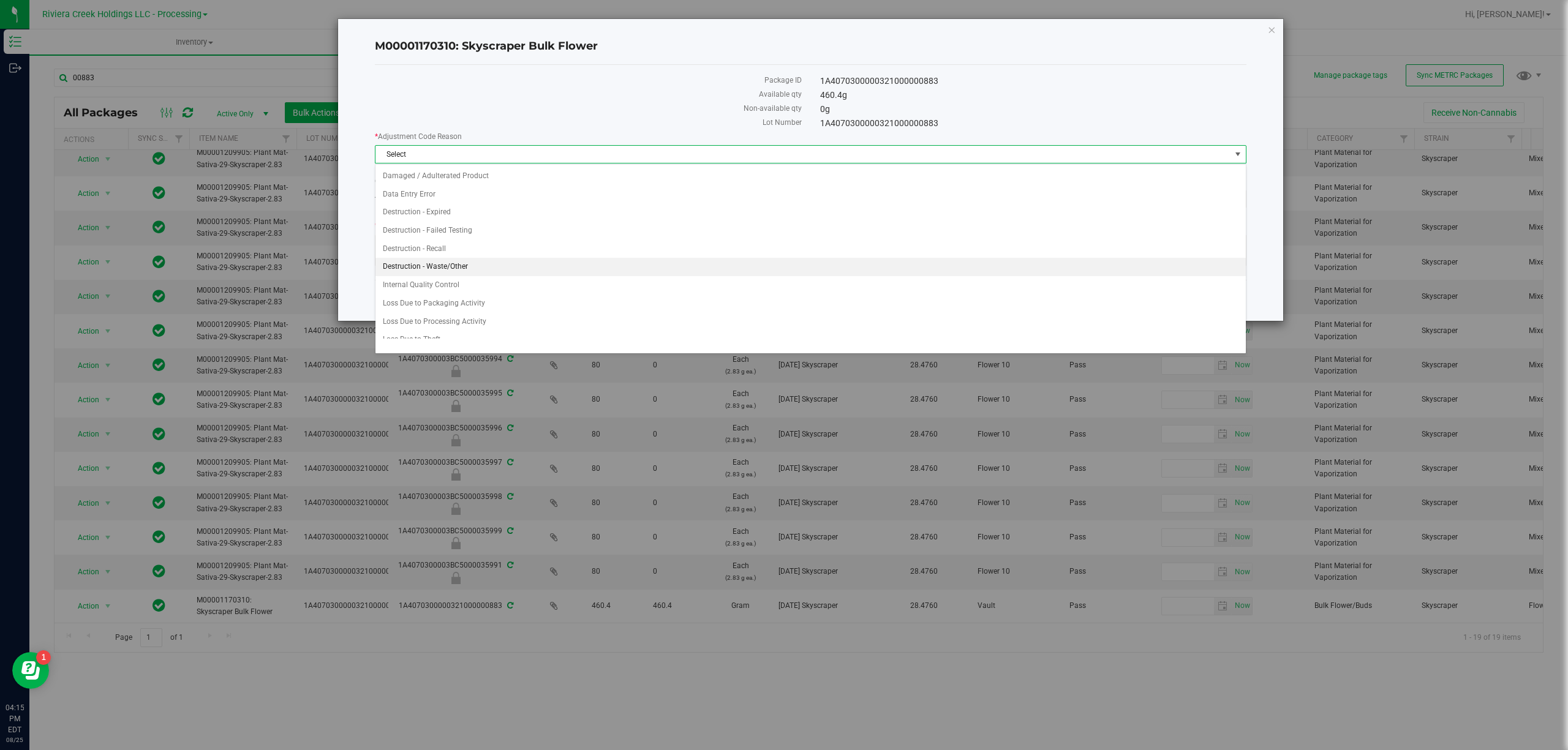
click at [469, 271] on li "Destruction - Waste/Other" at bounding box center [811, 267] width 870 height 19
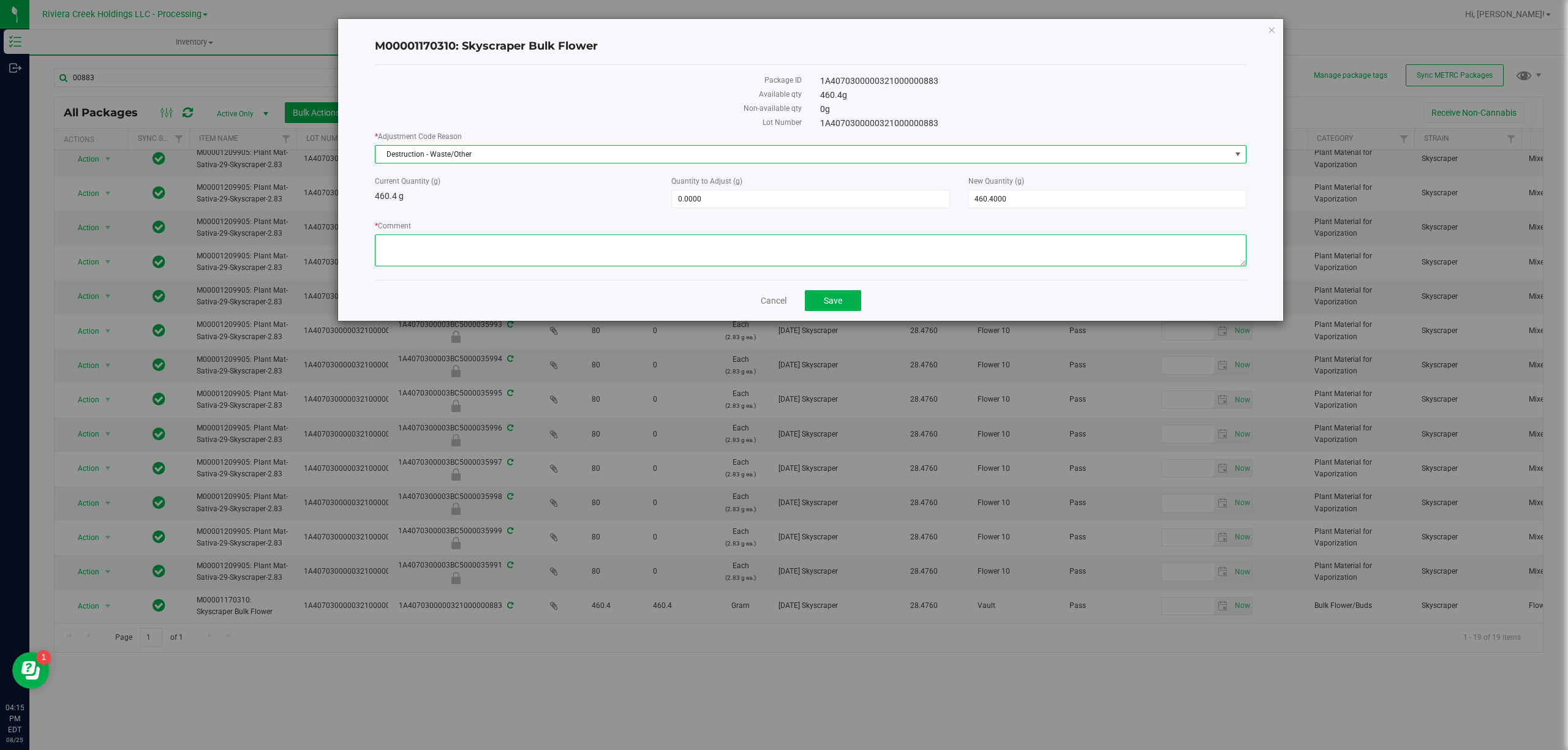
click at [469, 257] on textarea "* Comment" at bounding box center [811, 250] width 871 height 32
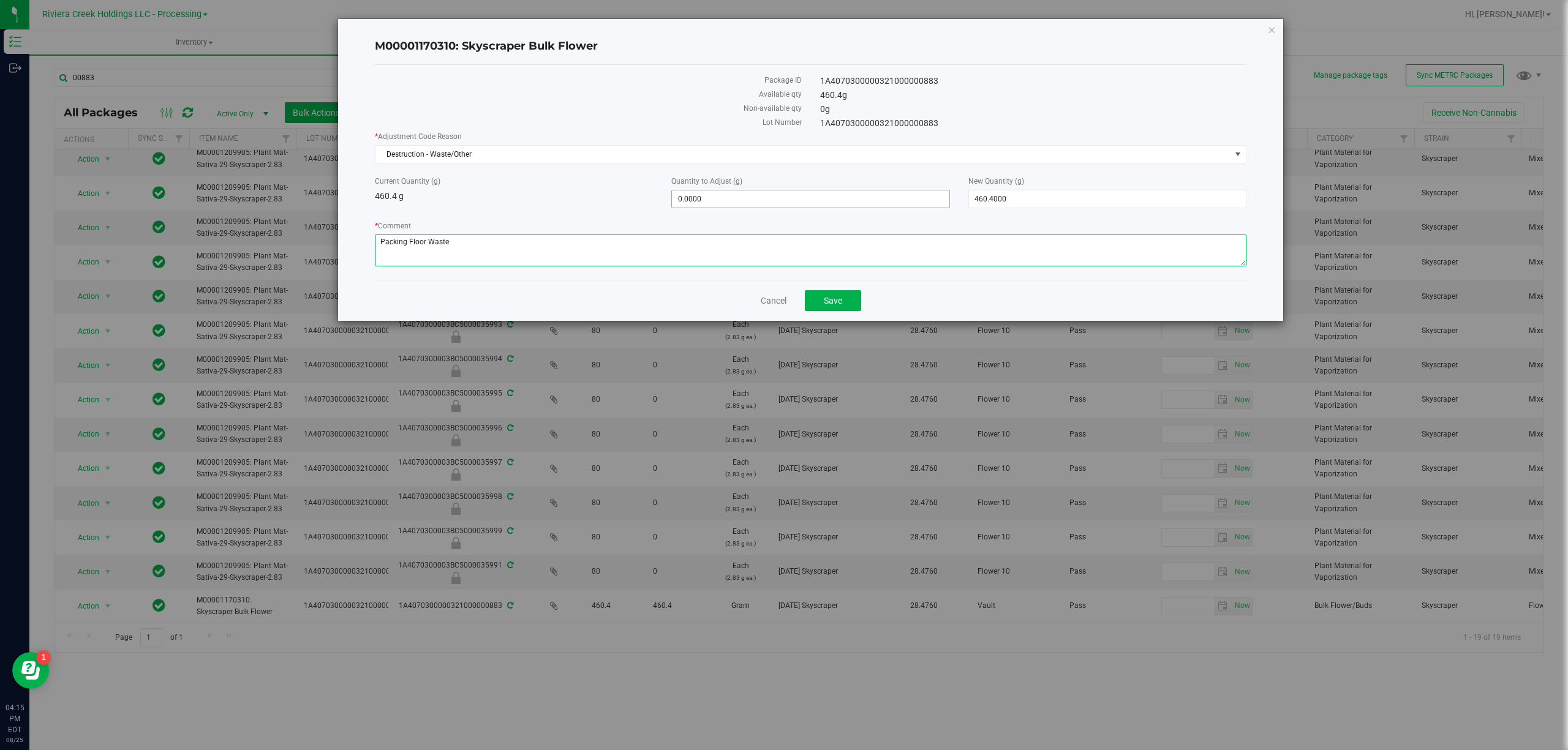
type textarea "Packing Floor Waste"
click at [766, 202] on span "0.0000 0" at bounding box center [810, 199] width 278 height 19
click at [766, 202] on input "0" at bounding box center [811, 199] width 277 height 17
type input "-10.59"
type input "-10.5900"
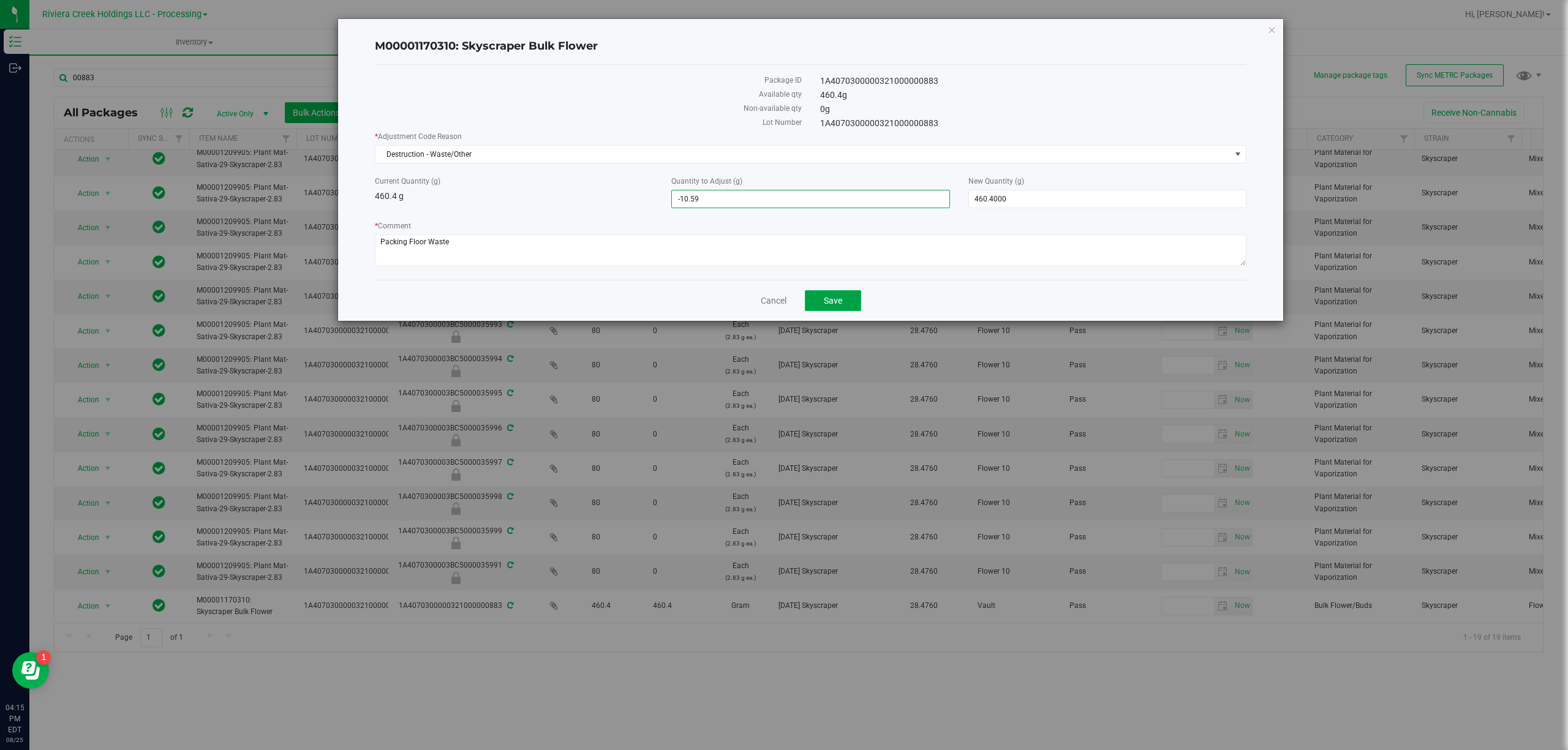
type input "449.8100"
click at [851, 303] on button "Save" at bounding box center [833, 301] width 57 height 21
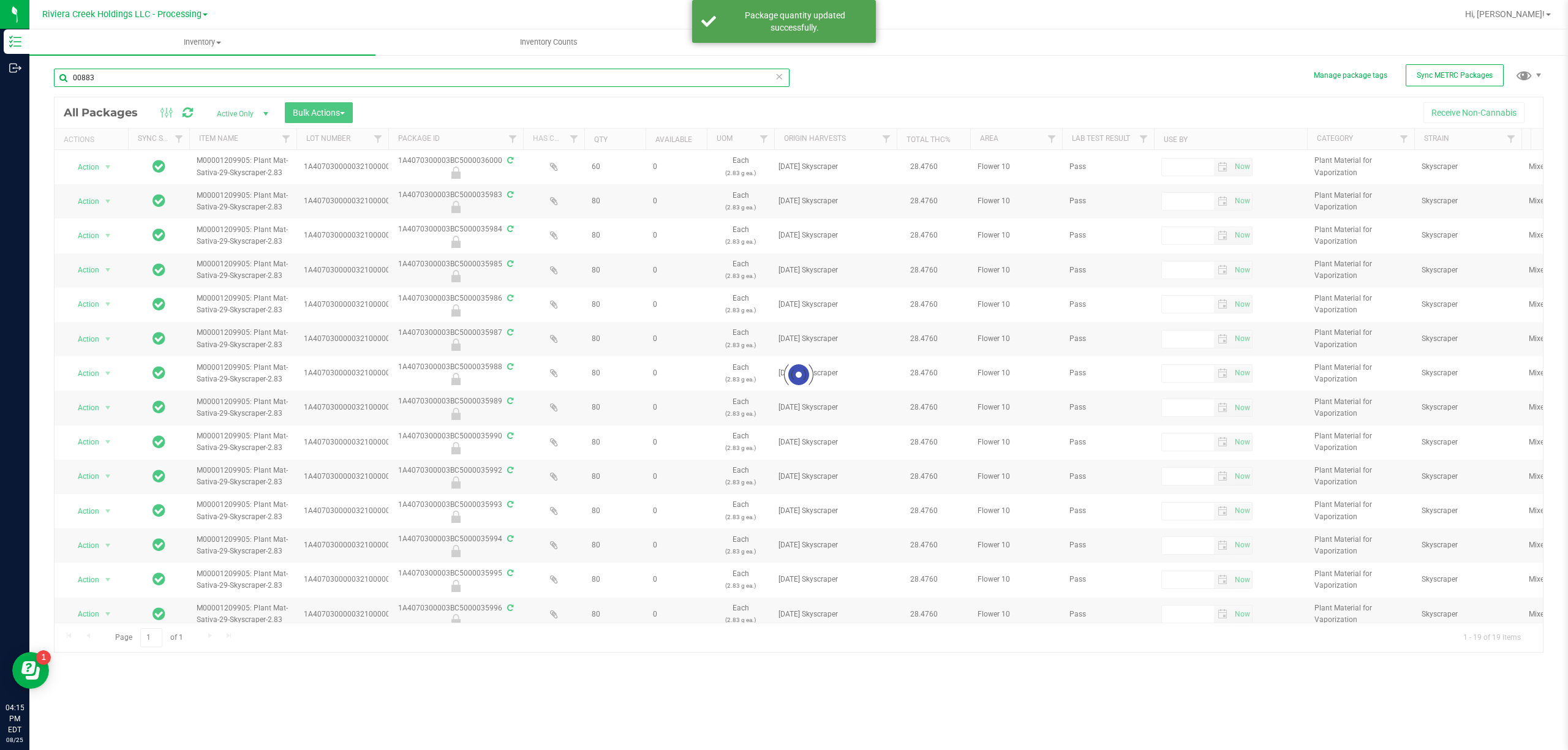
click at [233, 74] on input "00883" at bounding box center [421, 78] width 735 height 19
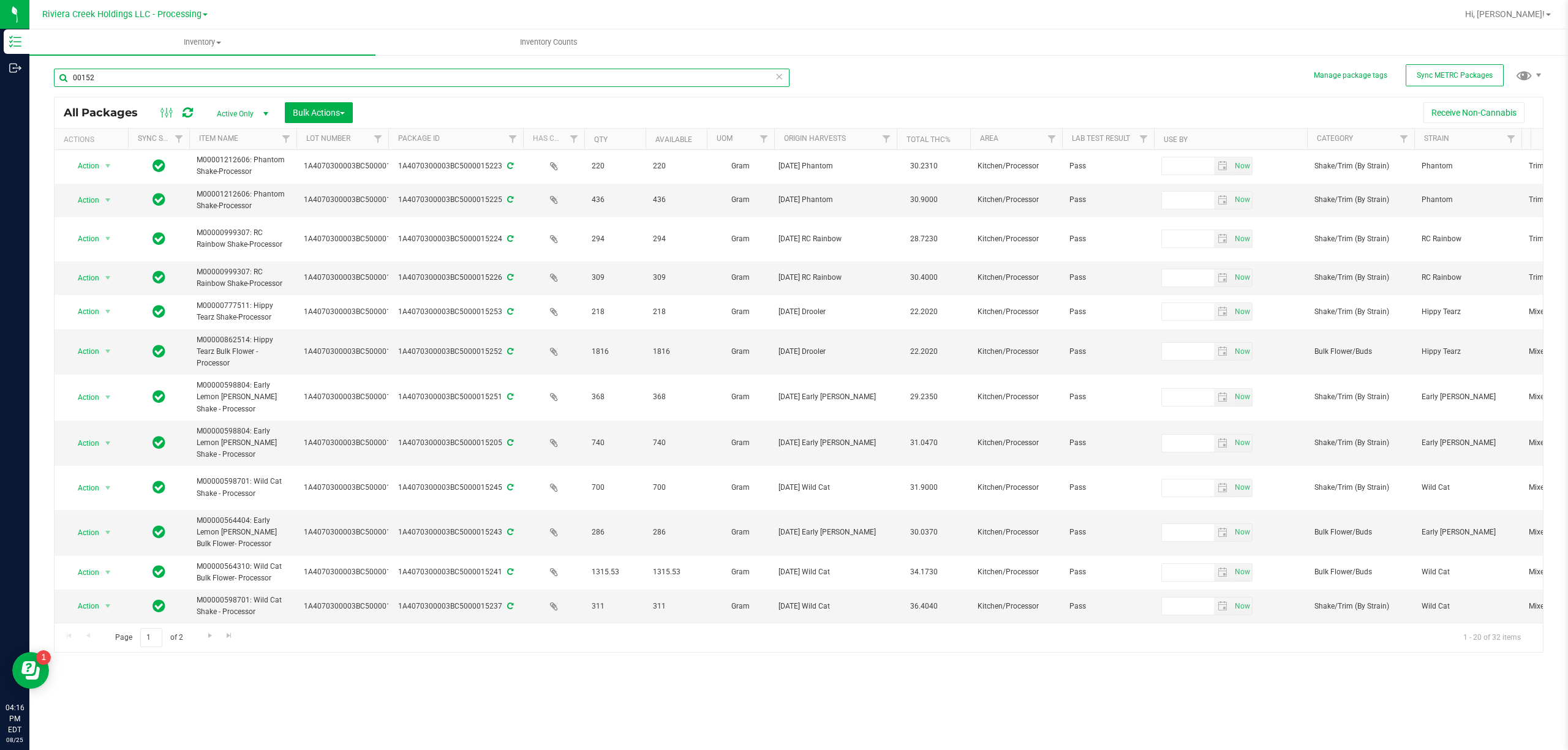
scroll to position [333, 0]
type input "00152"
click at [231, 640] on span "Go to the last page" at bounding box center [229, 636] width 10 height 10
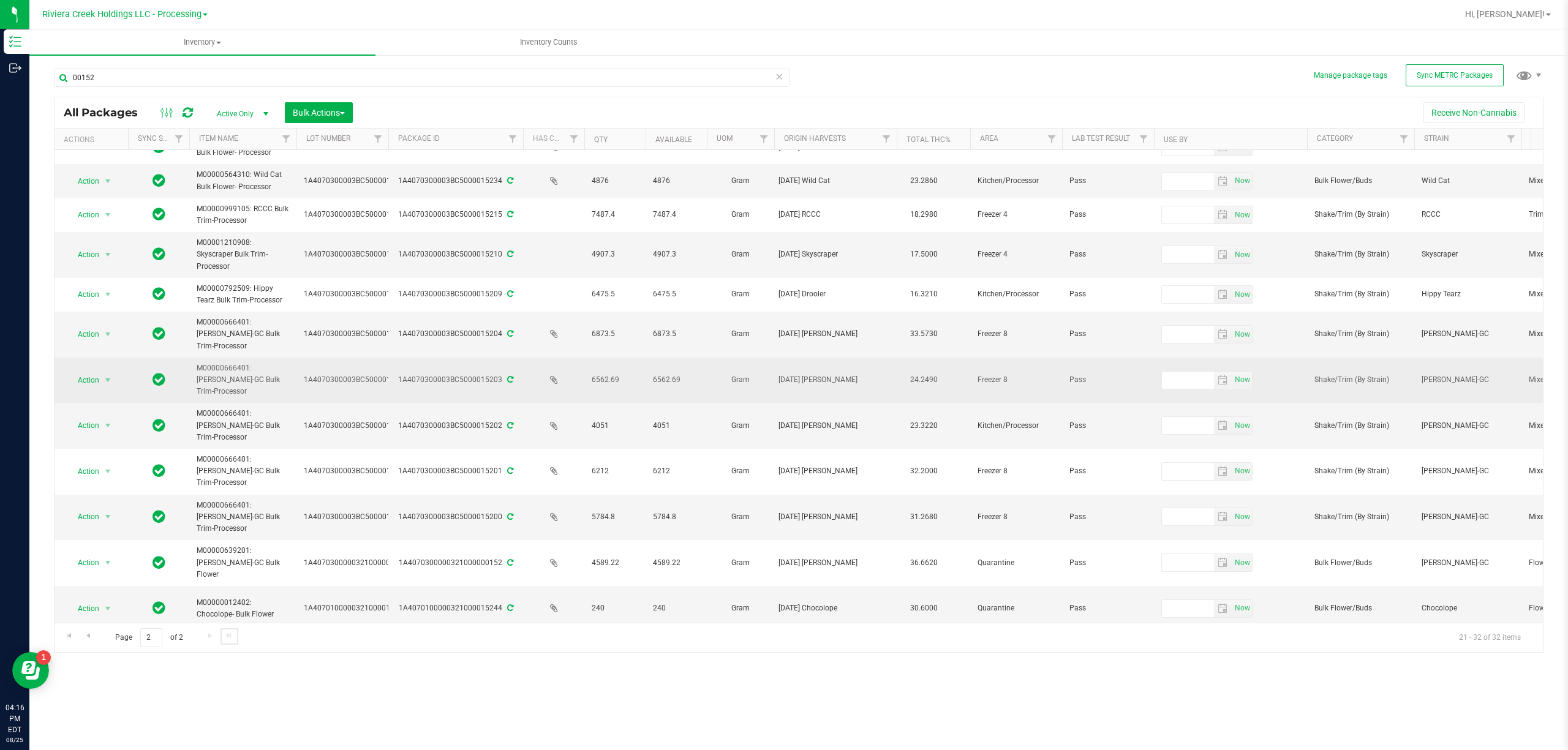
scroll to position [30, 0]
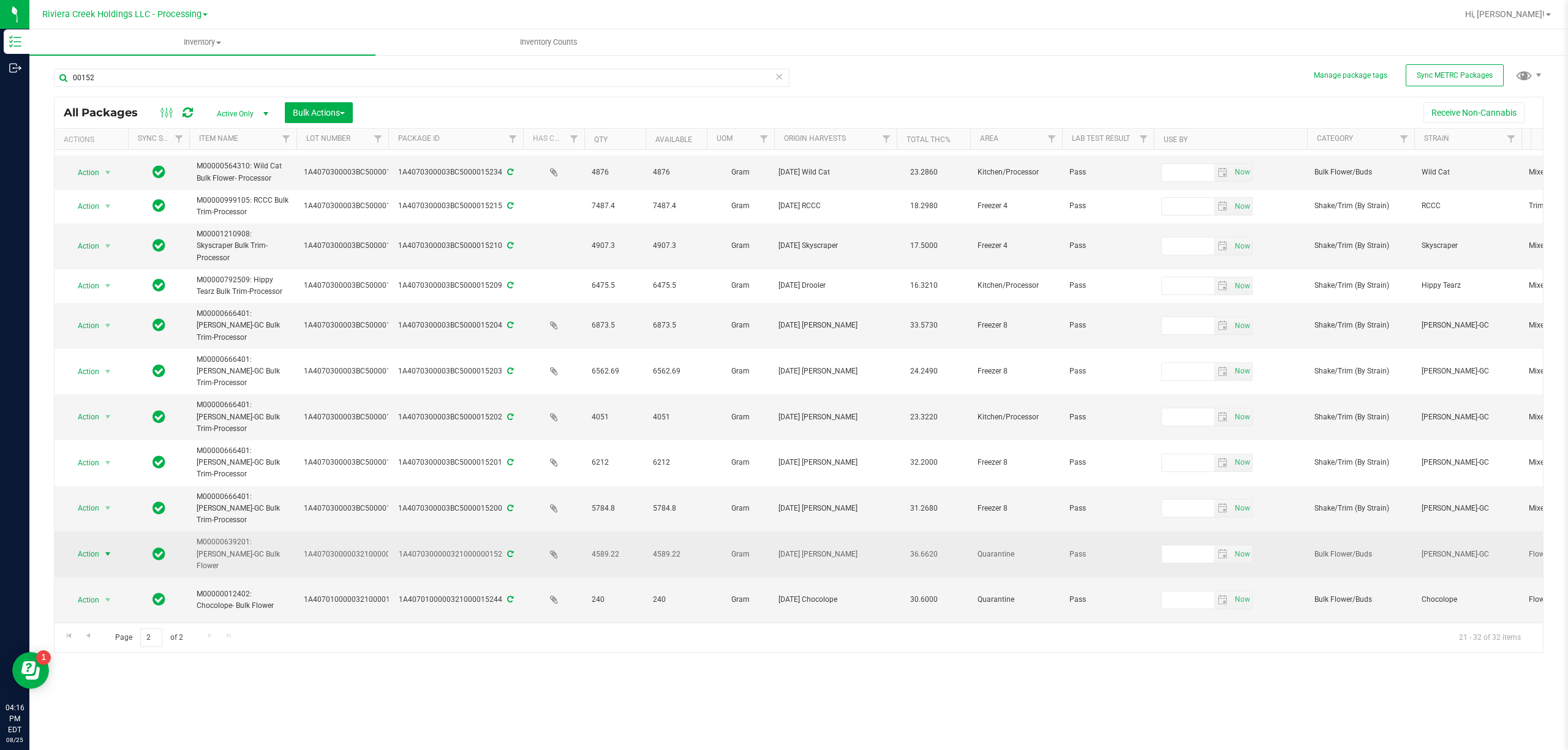
click at [93, 546] on span "Action" at bounding box center [83, 554] width 33 height 17
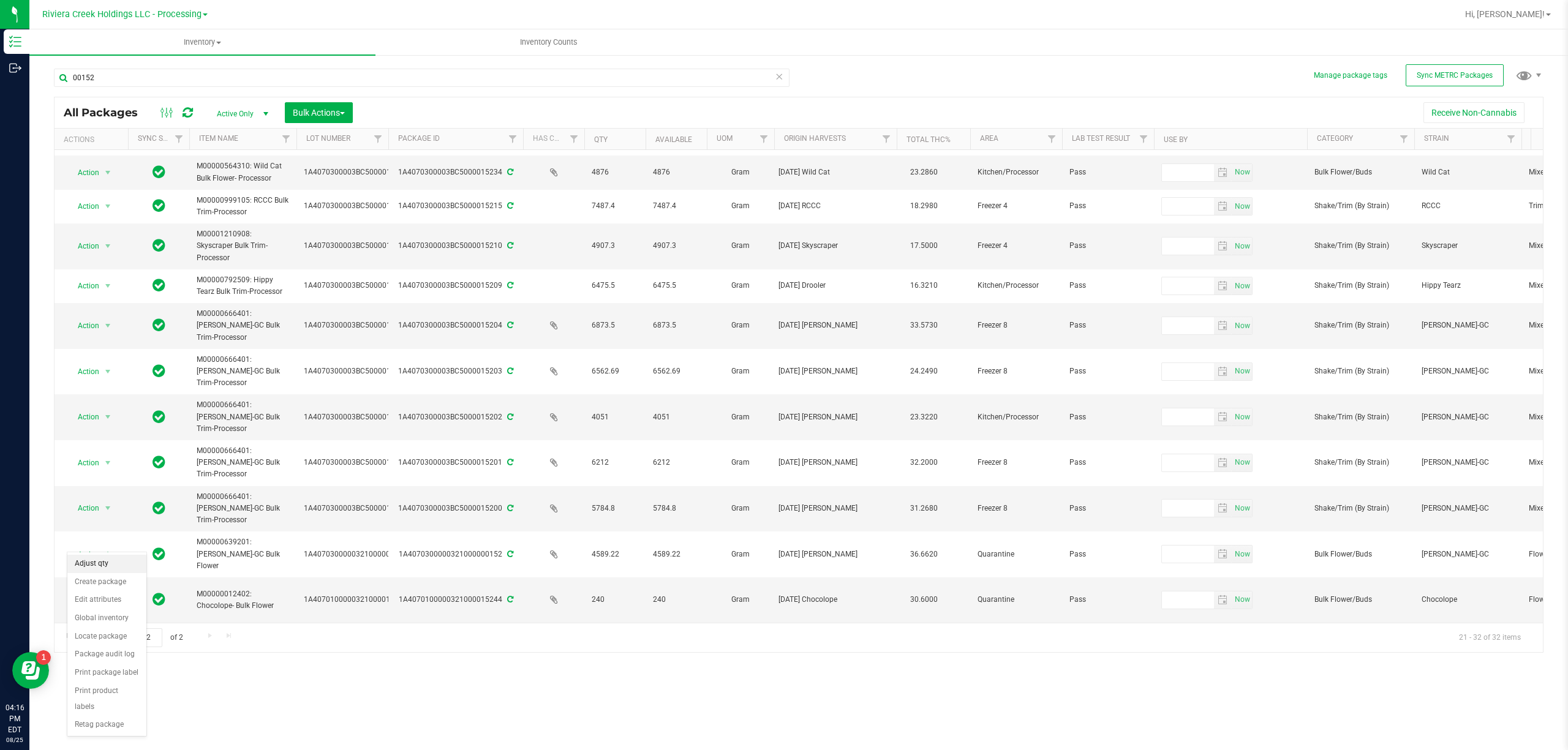
click at [99, 562] on li "Adjust qty" at bounding box center [107, 564] width 79 height 19
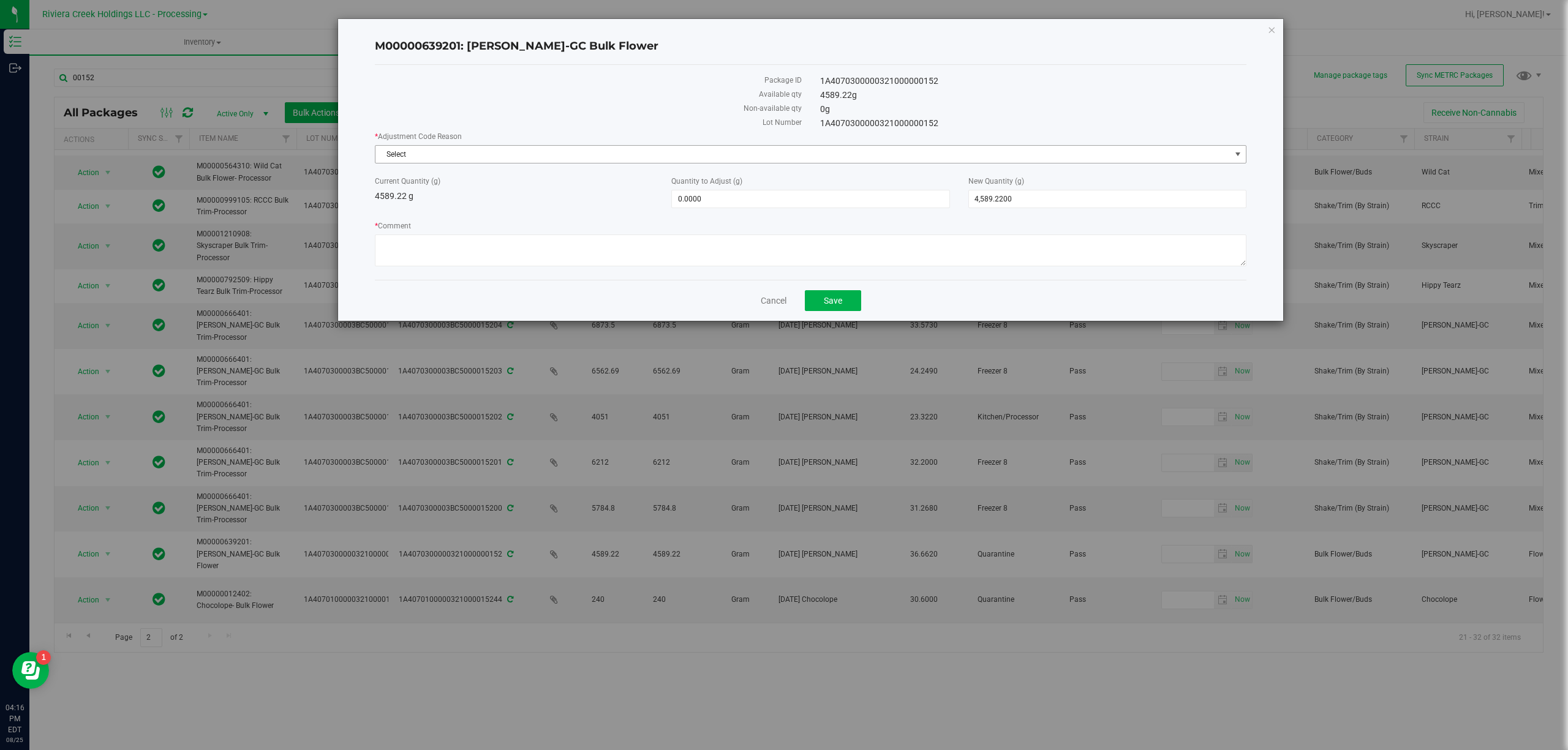
click at [446, 152] on span "Select" at bounding box center [803, 154] width 855 height 17
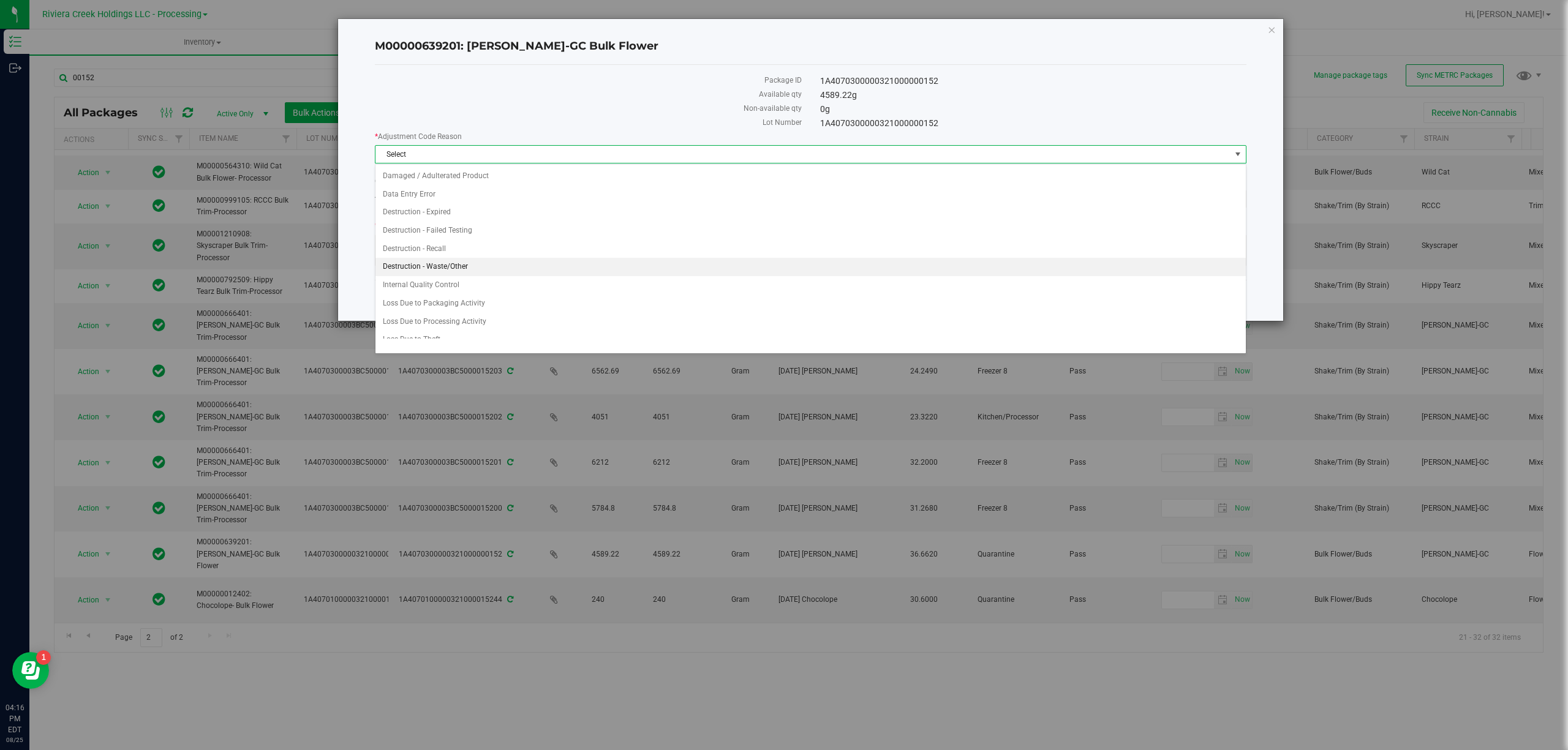
click at [459, 261] on li "Destruction - Waste/Other" at bounding box center [811, 267] width 870 height 19
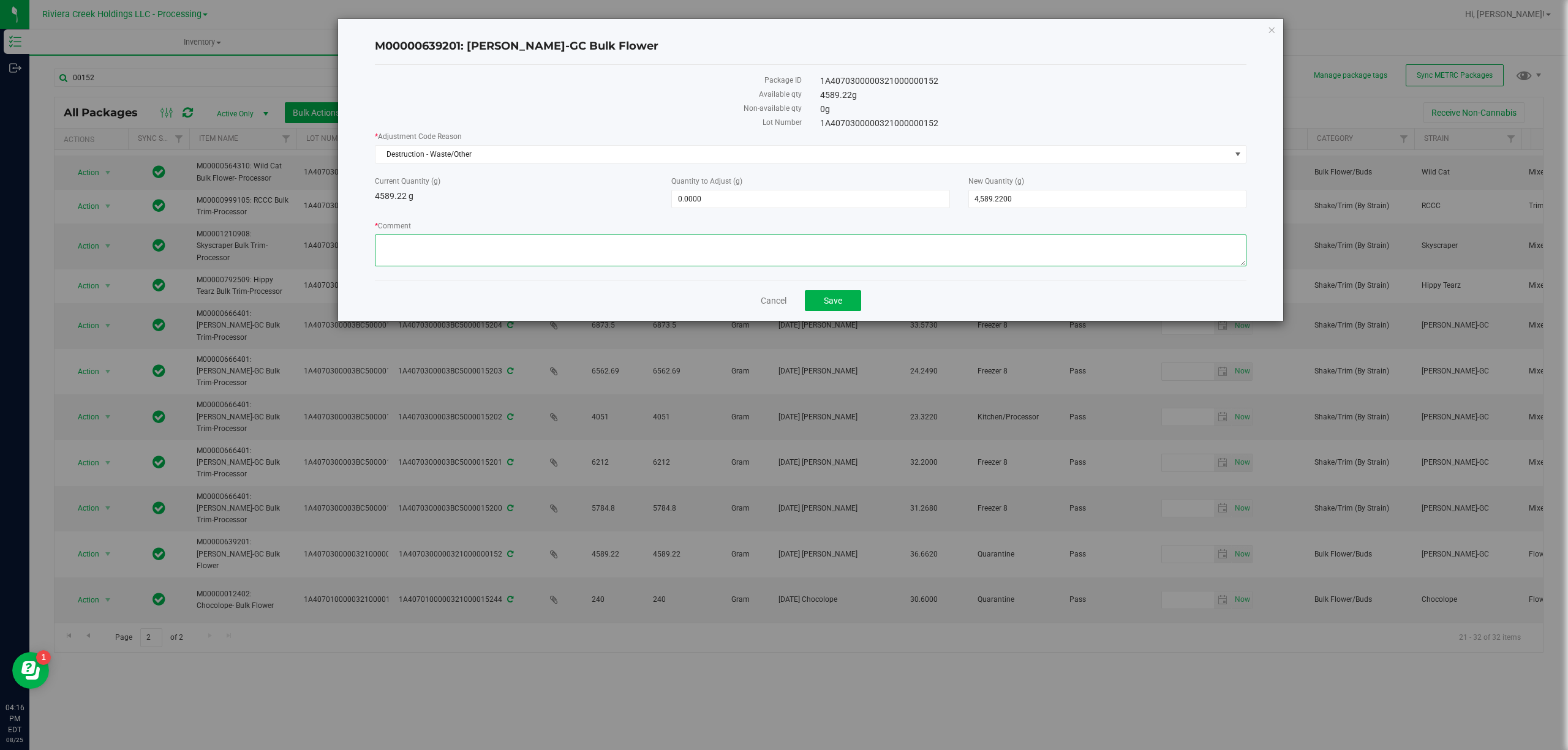
paste textarea "Packing Floor Waste"
type textarea "Packing Floor Waste"
click at [689, 197] on span "0.0000 0" at bounding box center [810, 199] width 278 height 19
click at [689, 197] on input "0" at bounding box center [811, 199] width 277 height 17
type input "-10.59"
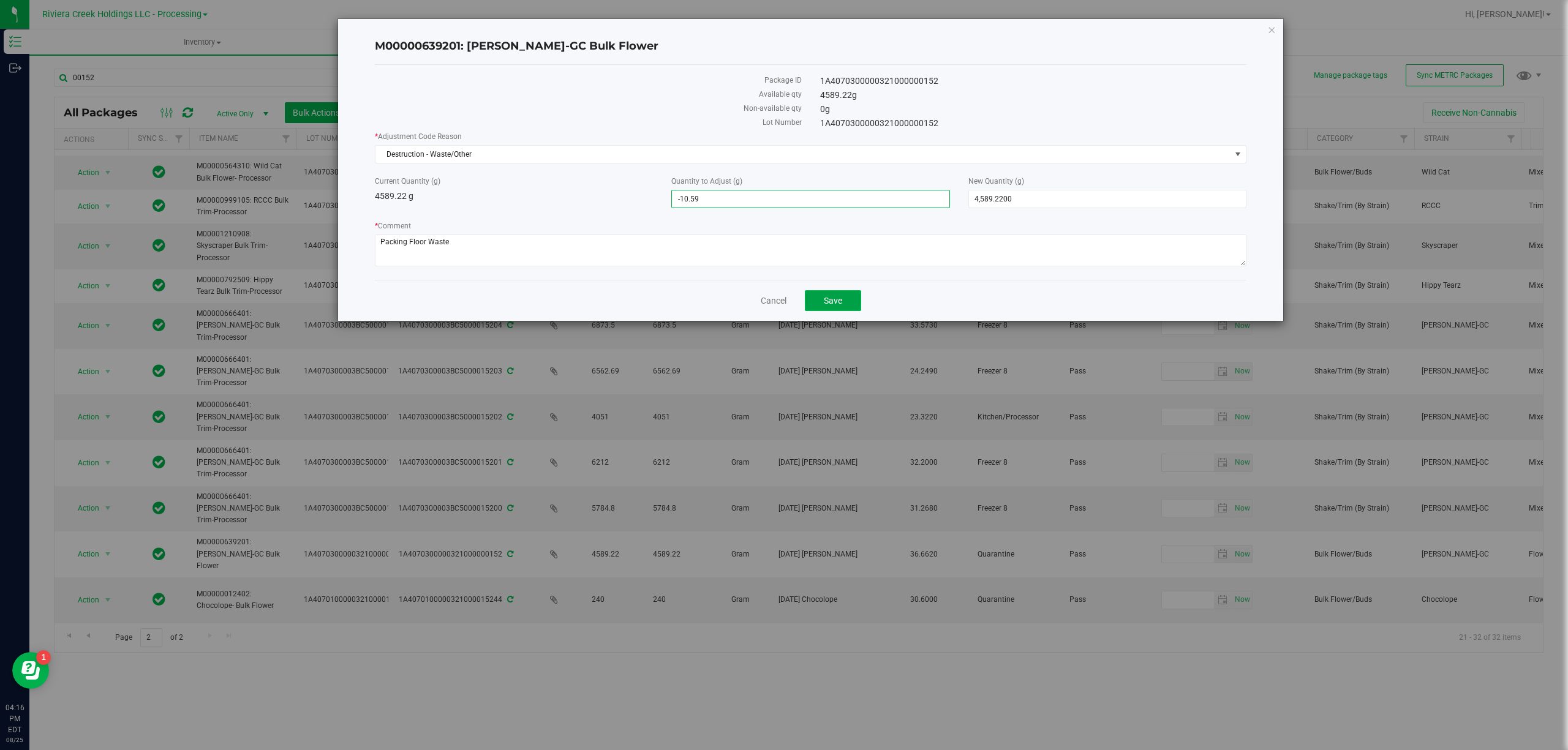
type input "-10.5900"
type input "4,578.6300"
click at [832, 305] on span "Save" at bounding box center [833, 301] width 19 height 10
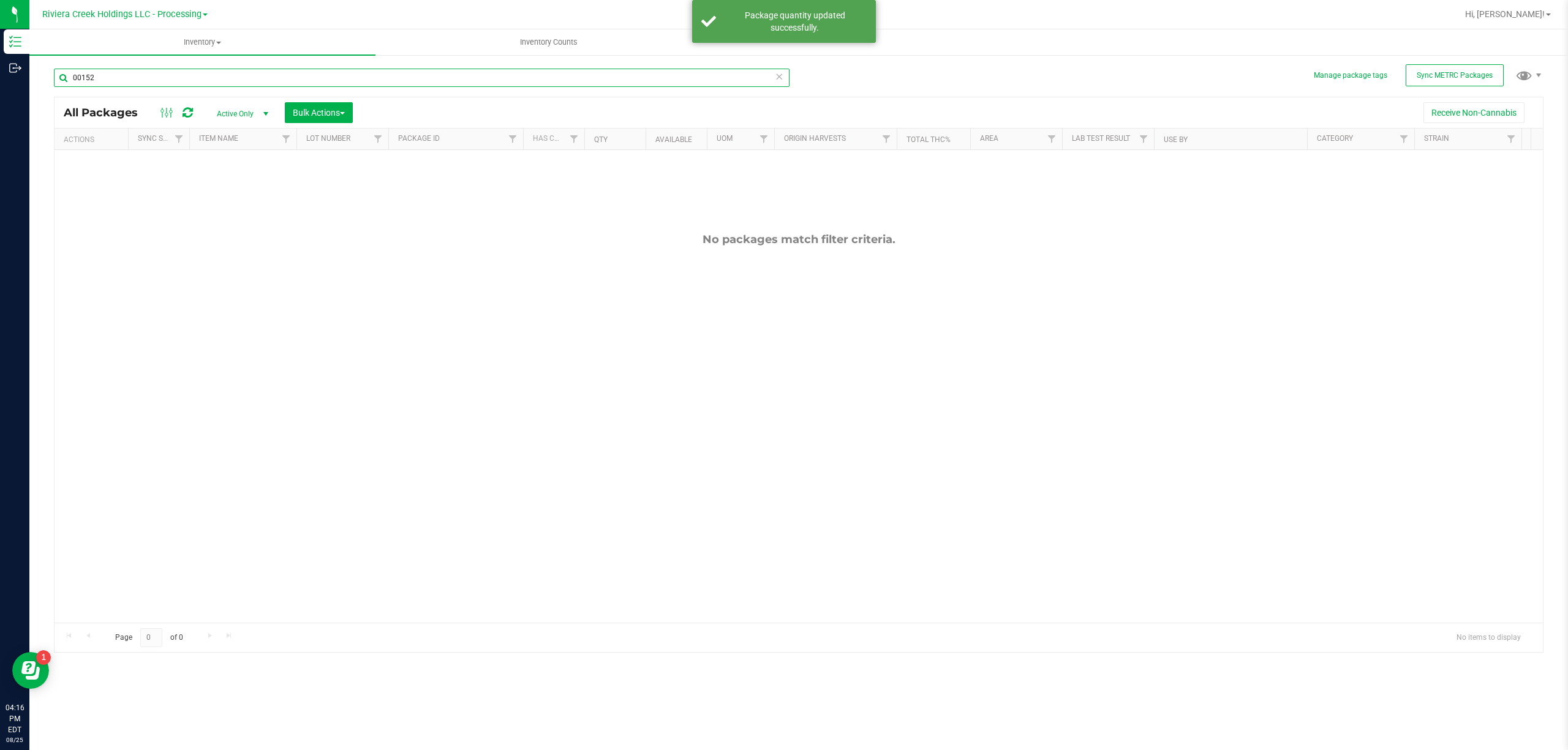
click at [183, 72] on input "00152" at bounding box center [421, 78] width 735 height 19
type input "00269"
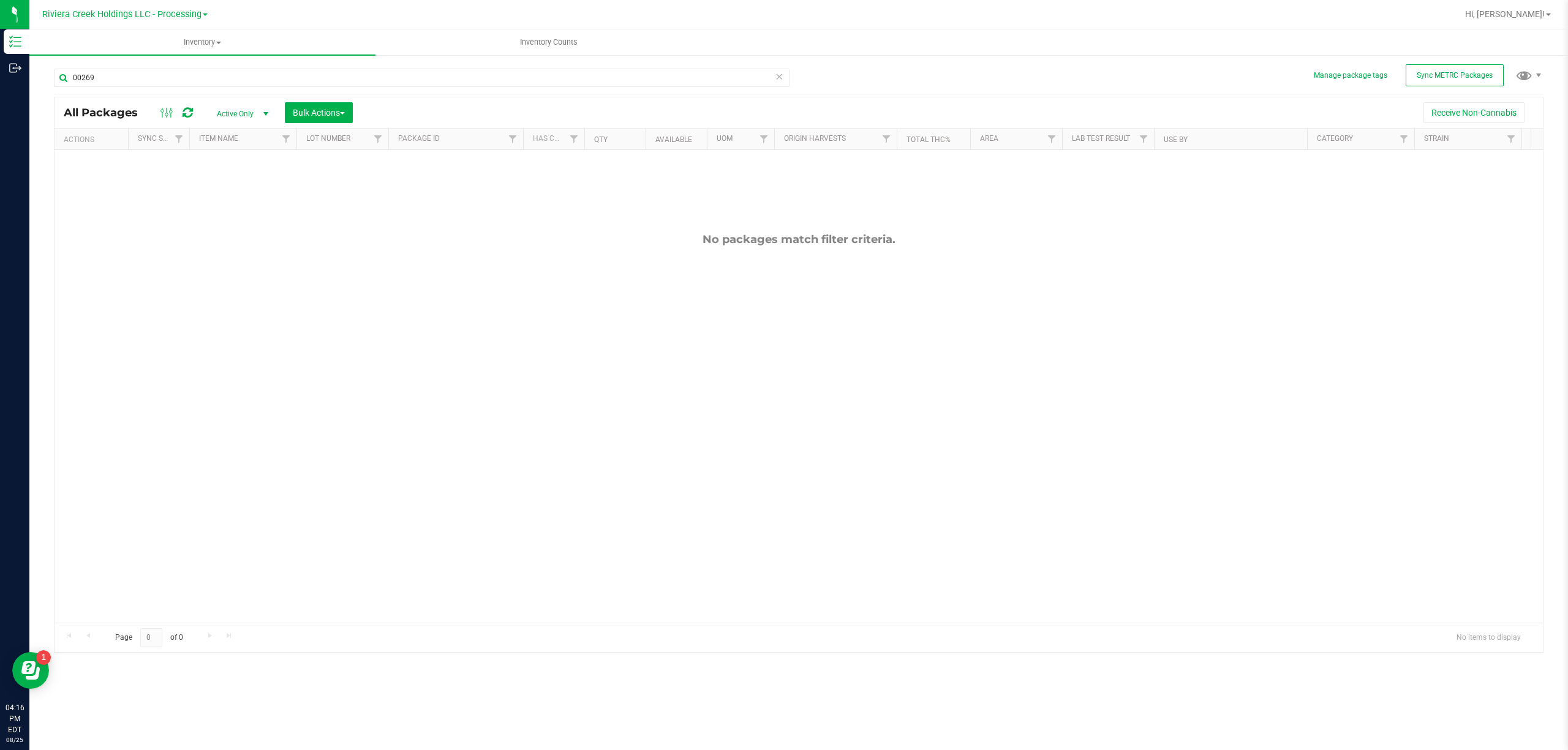
click at [262, 108] on span "select" at bounding box center [265, 114] width 15 height 17
click at [221, 190] on li "All" at bounding box center [240, 188] width 66 height 19
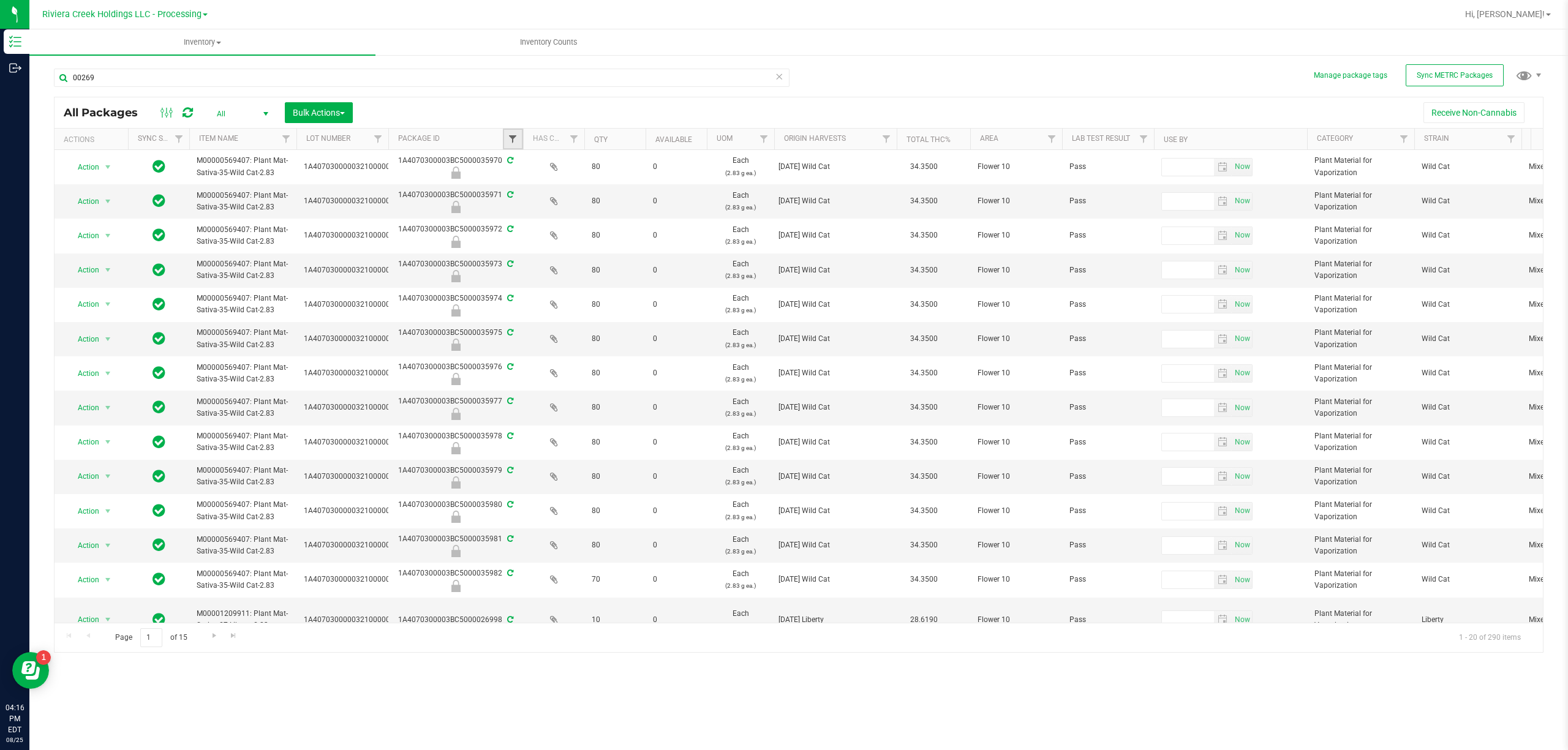
click at [509, 138] on span "Filter" at bounding box center [513, 139] width 10 height 10
type input "00269"
click at [544, 192] on button "Filter" at bounding box center [539, 199] width 59 height 27
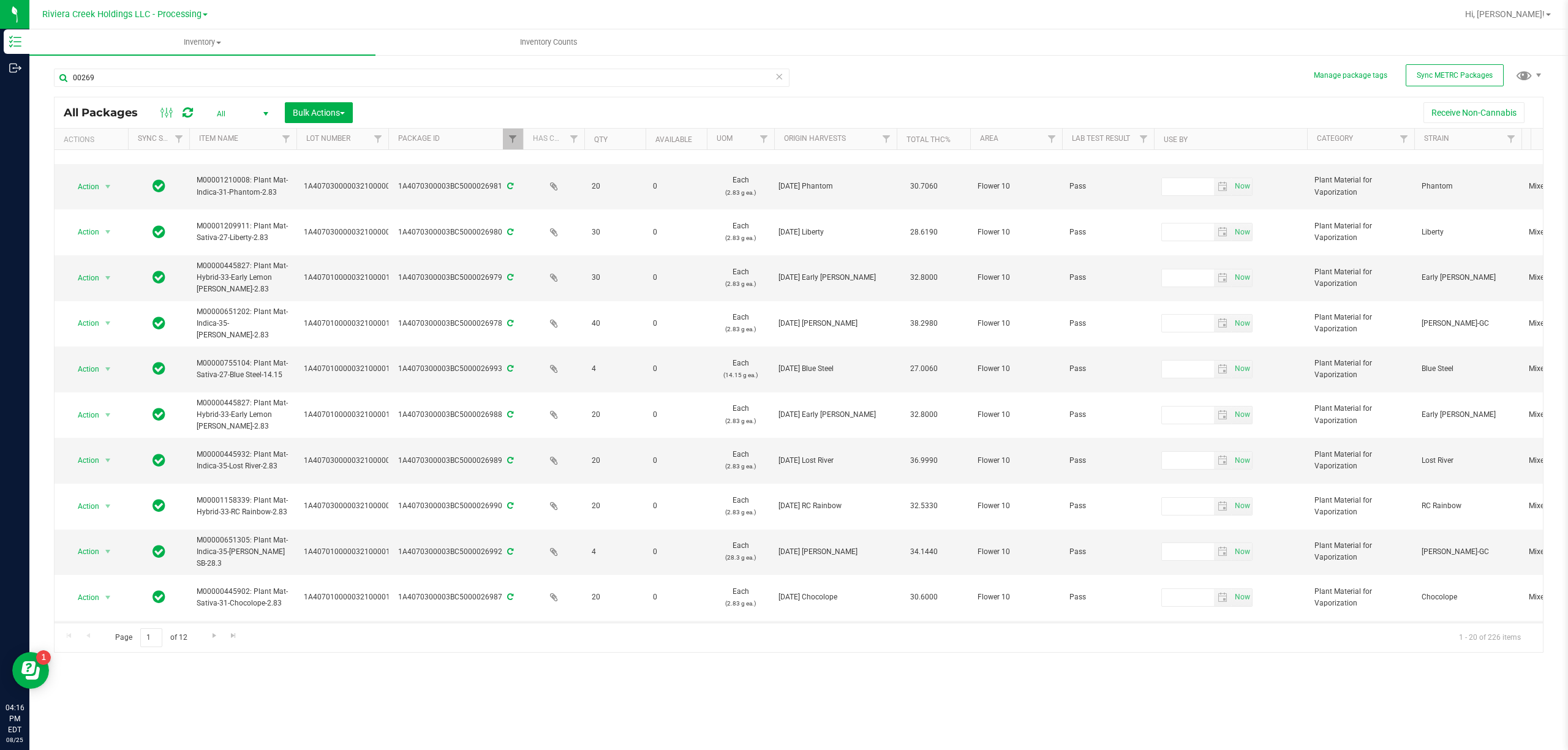
scroll to position [456, 0]
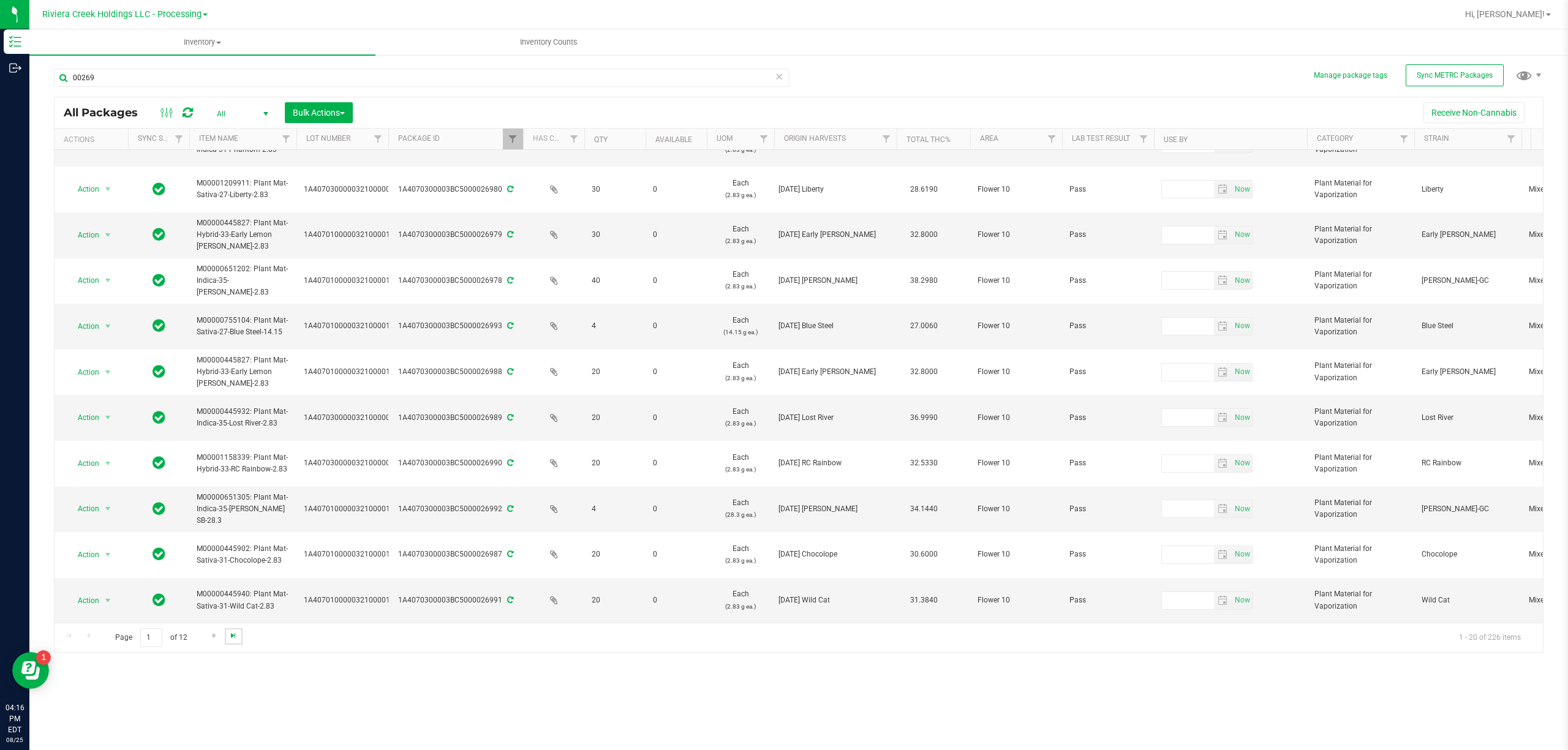
click at [228, 636] on span "Go to the last page" at bounding box center [233, 636] width 10 height 10
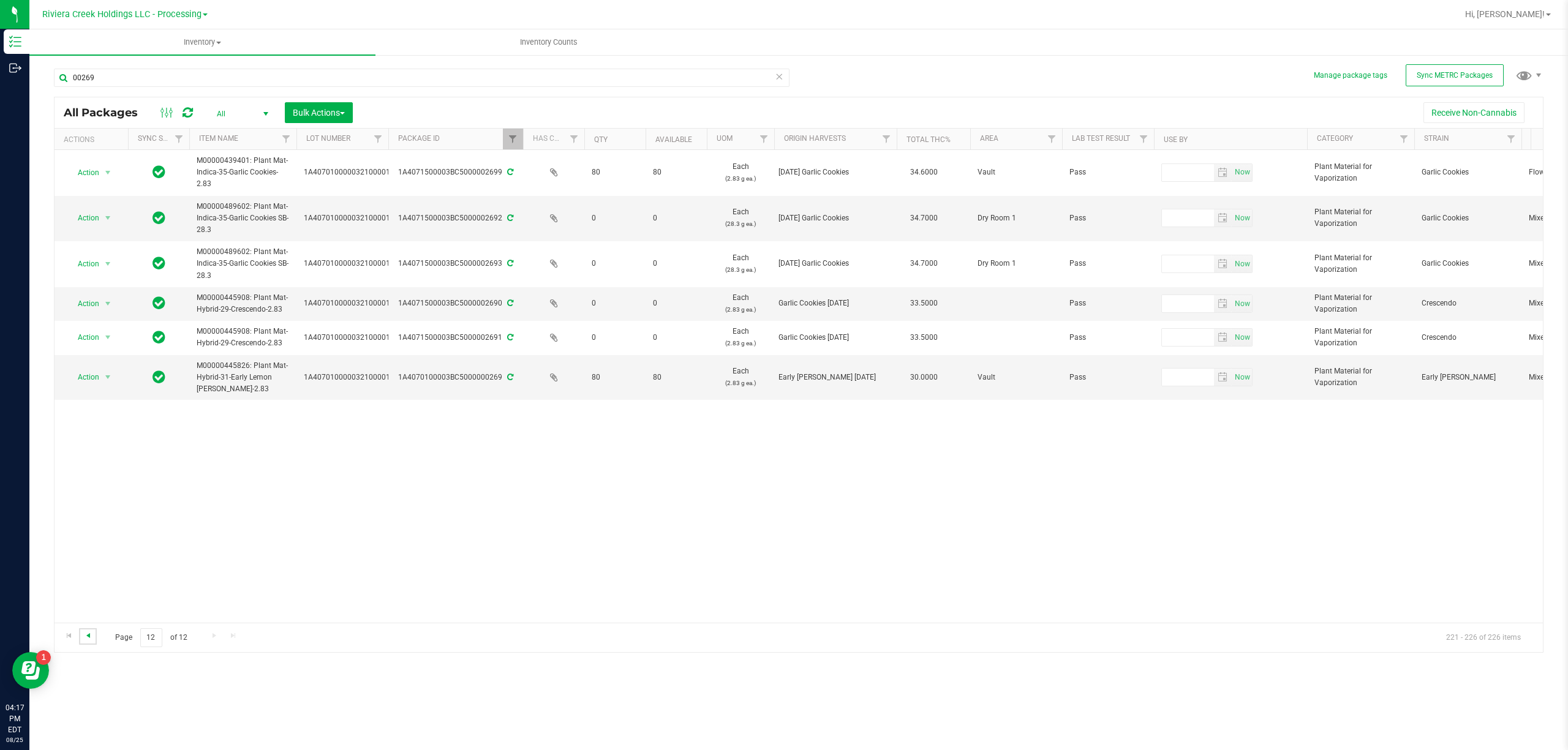
click at [83, 637] on span "Go to the previous page" at bounding box center [88, 636] width 10 height 10
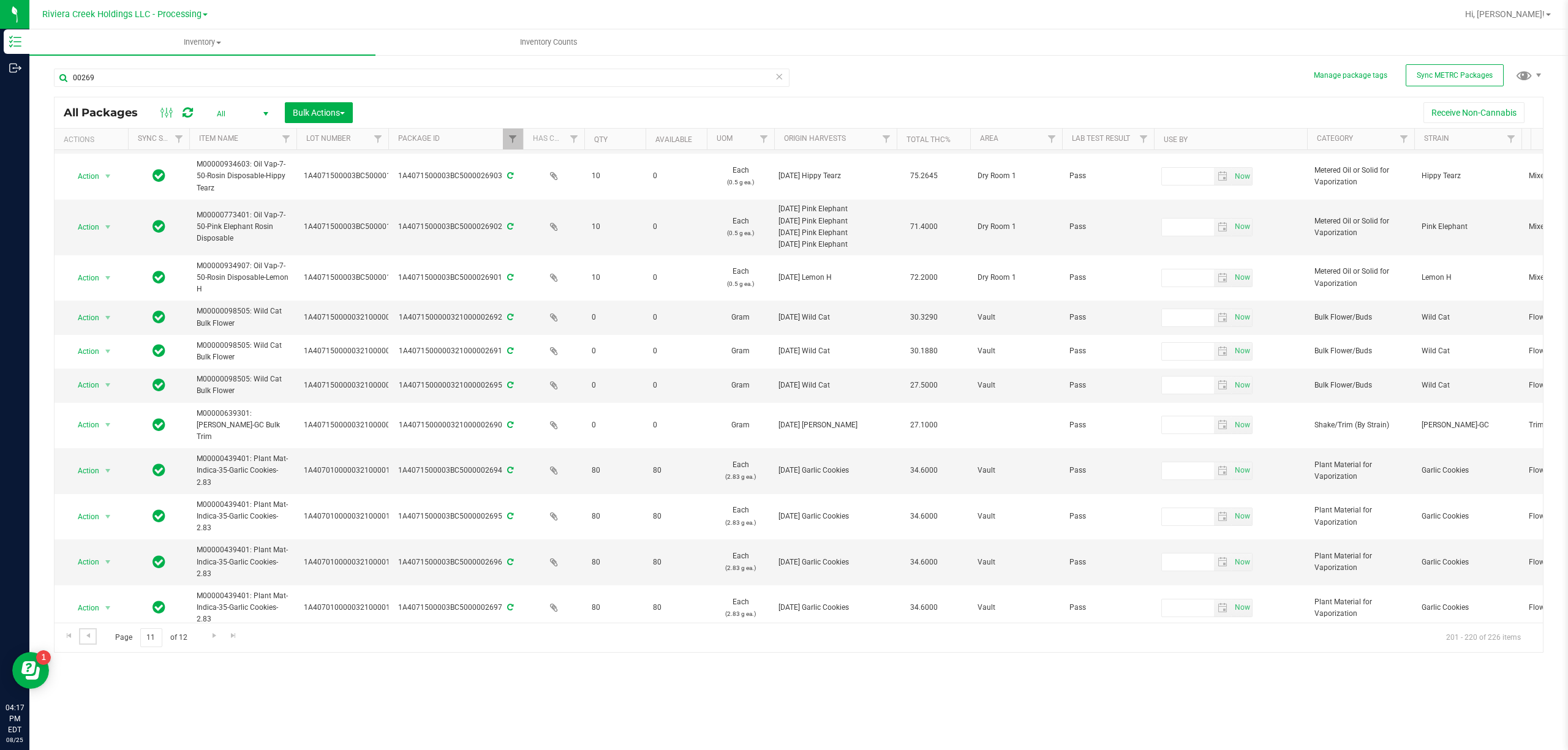
scroll to position [383, 0]
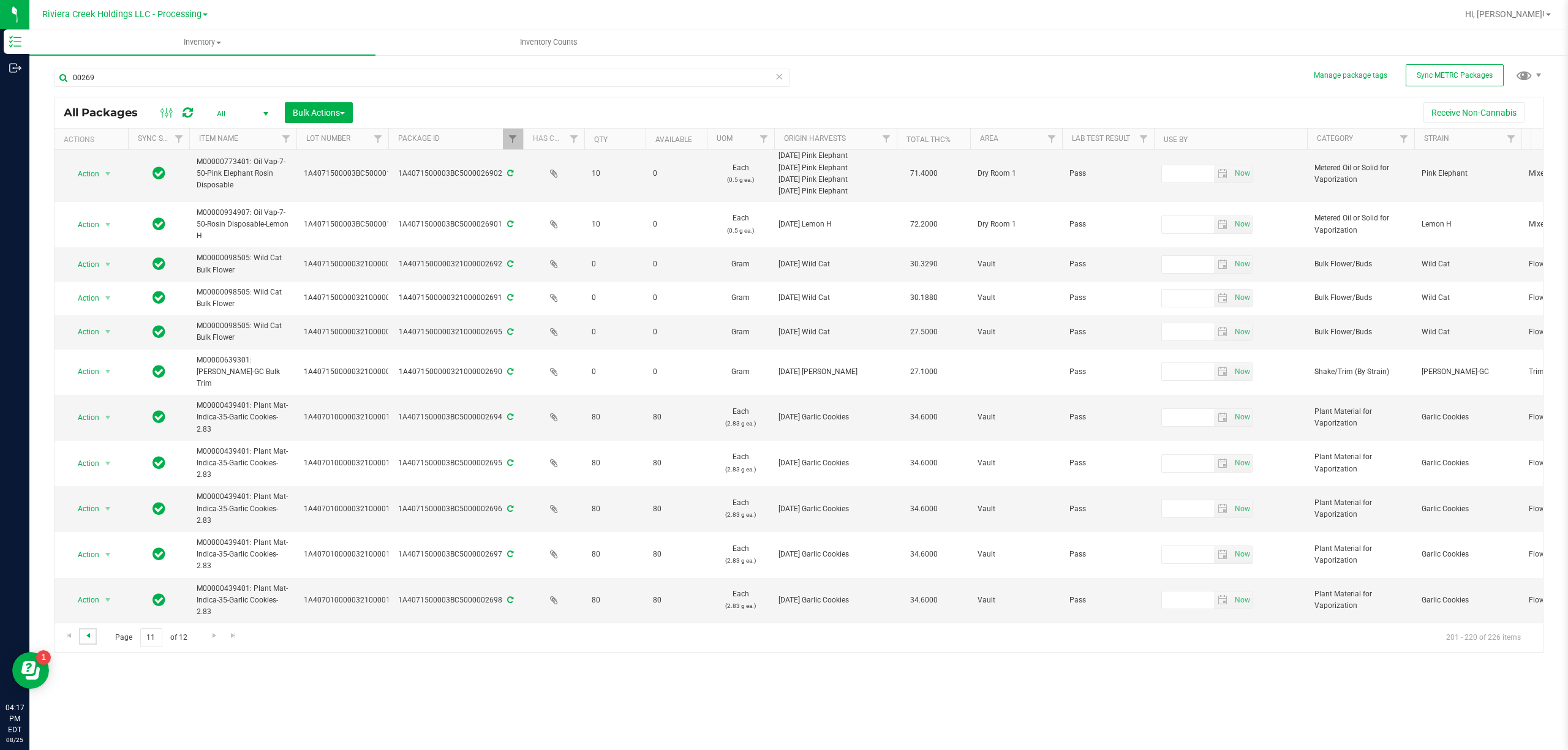
click at [90, 636] on span "Go to the previous page" at bounding box center [88, 636] width 10 height 10
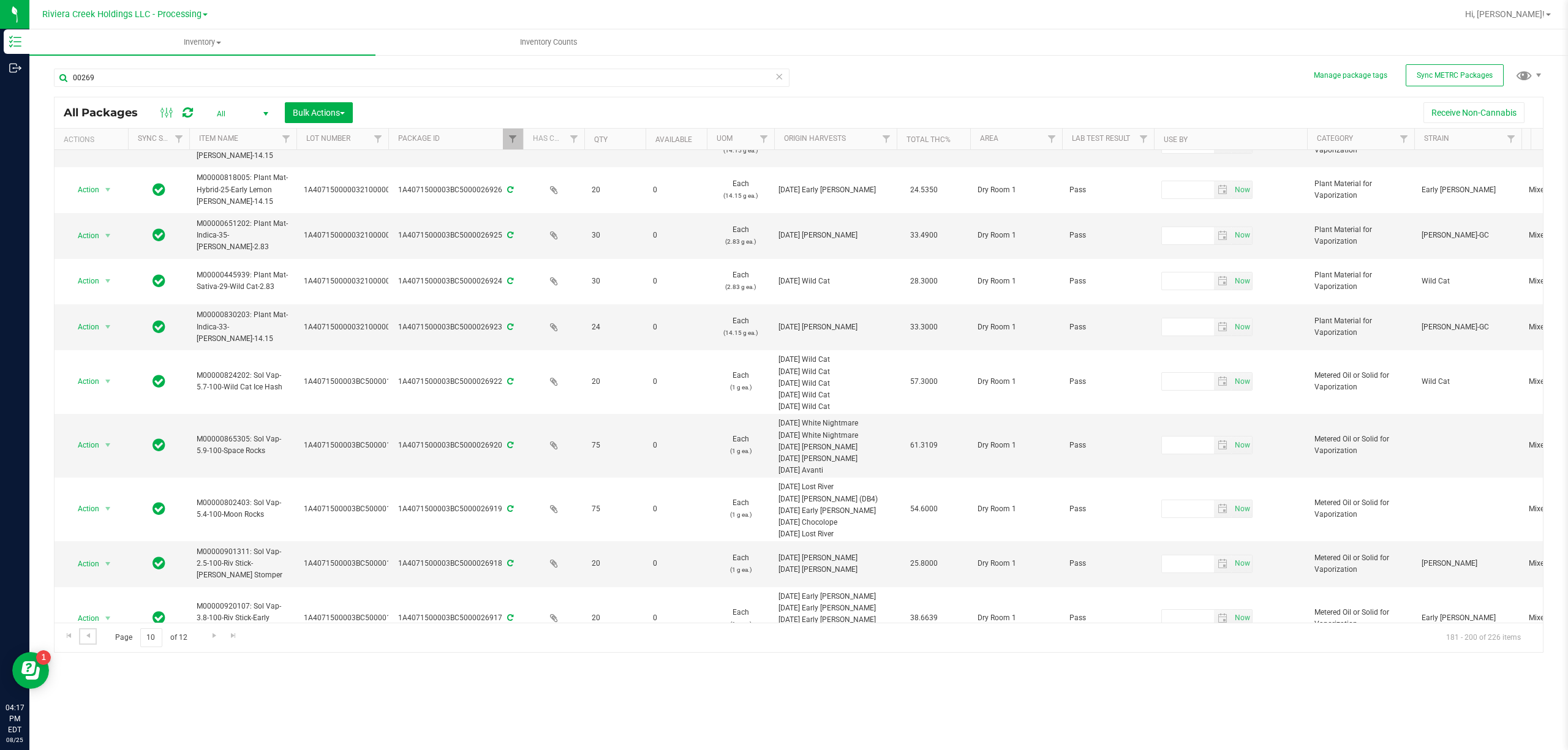
scroll to position [327, 0]
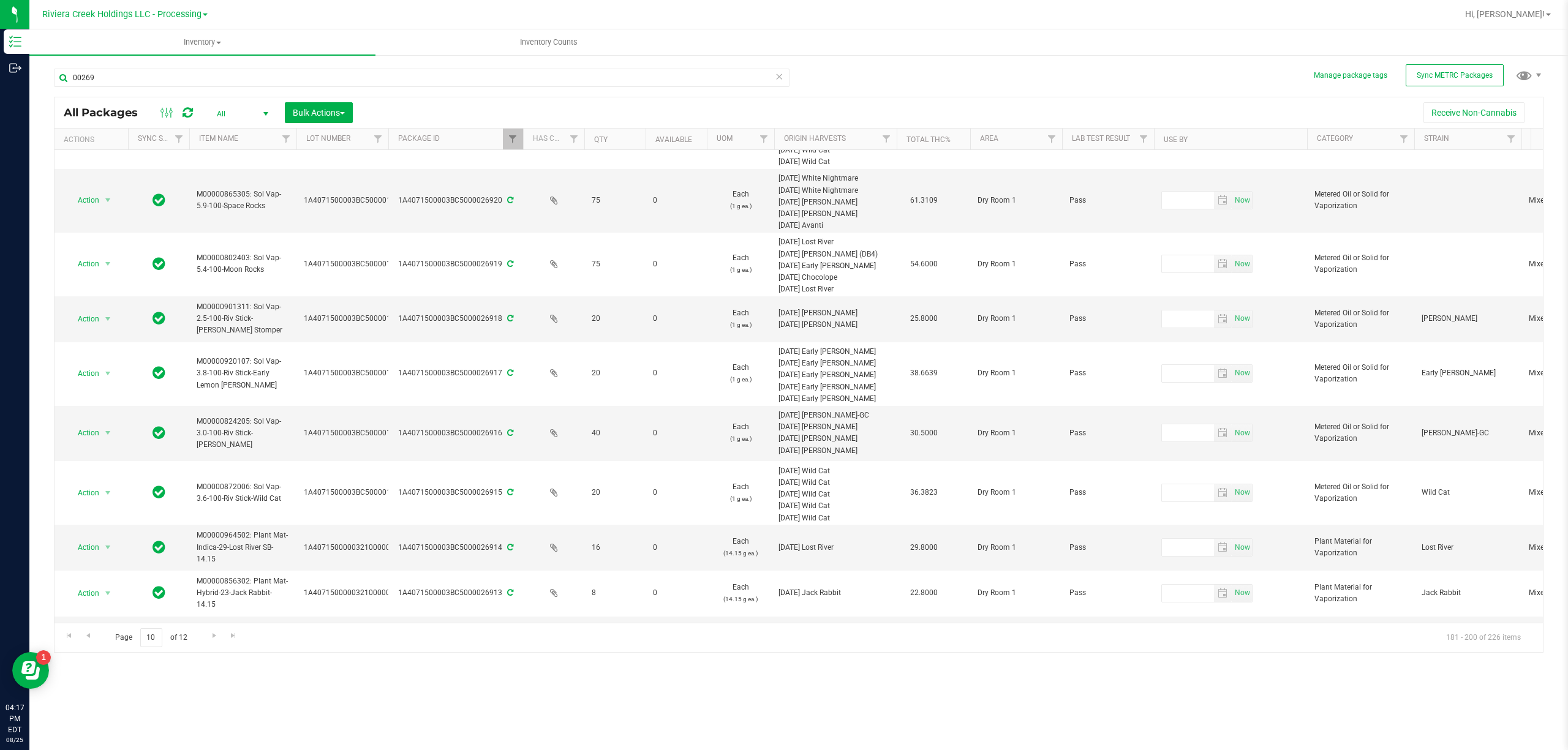
scroll to position [545, 0]
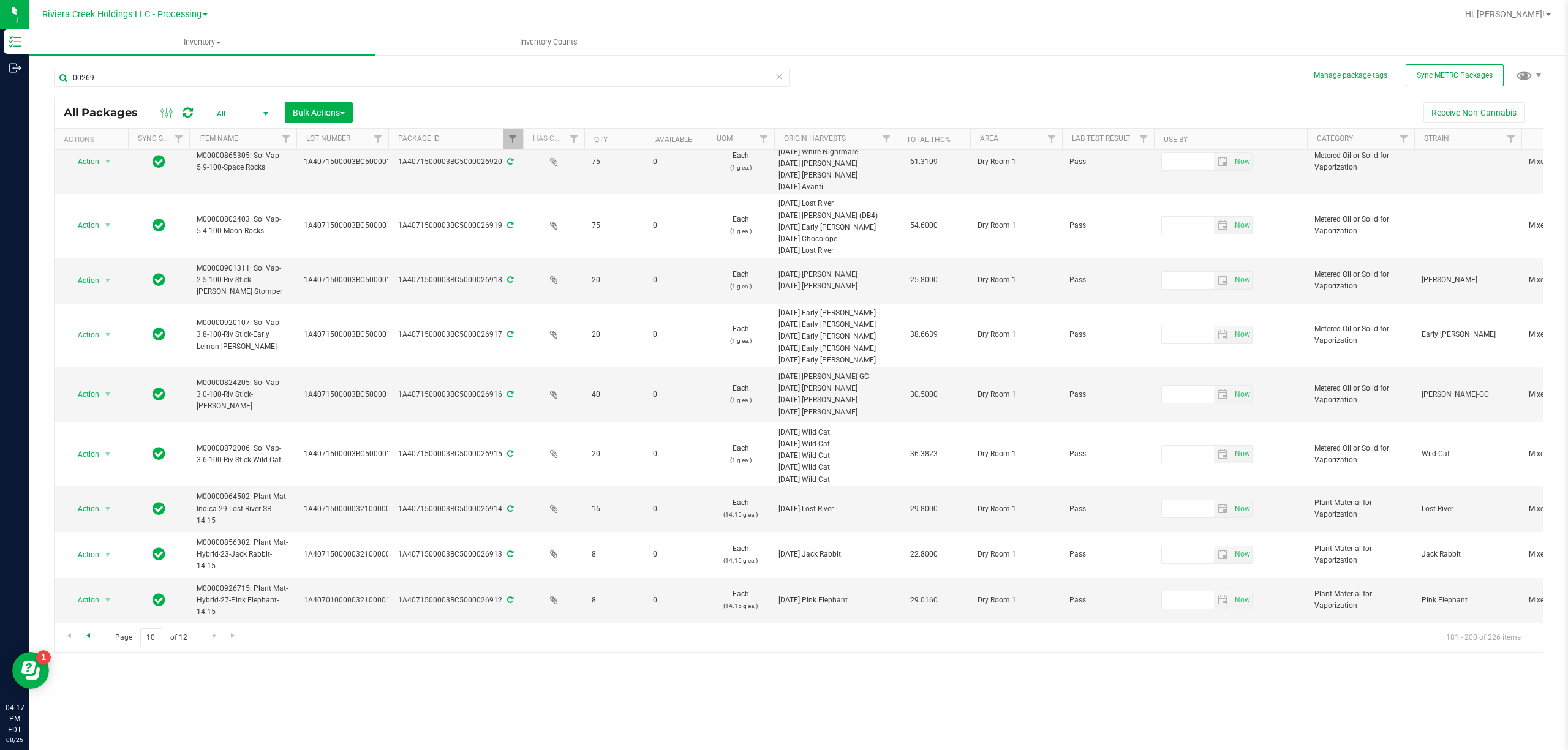
click at [86, 638] on span "Go to the previous page" at bounding box center [88, 636] width 10 height 10
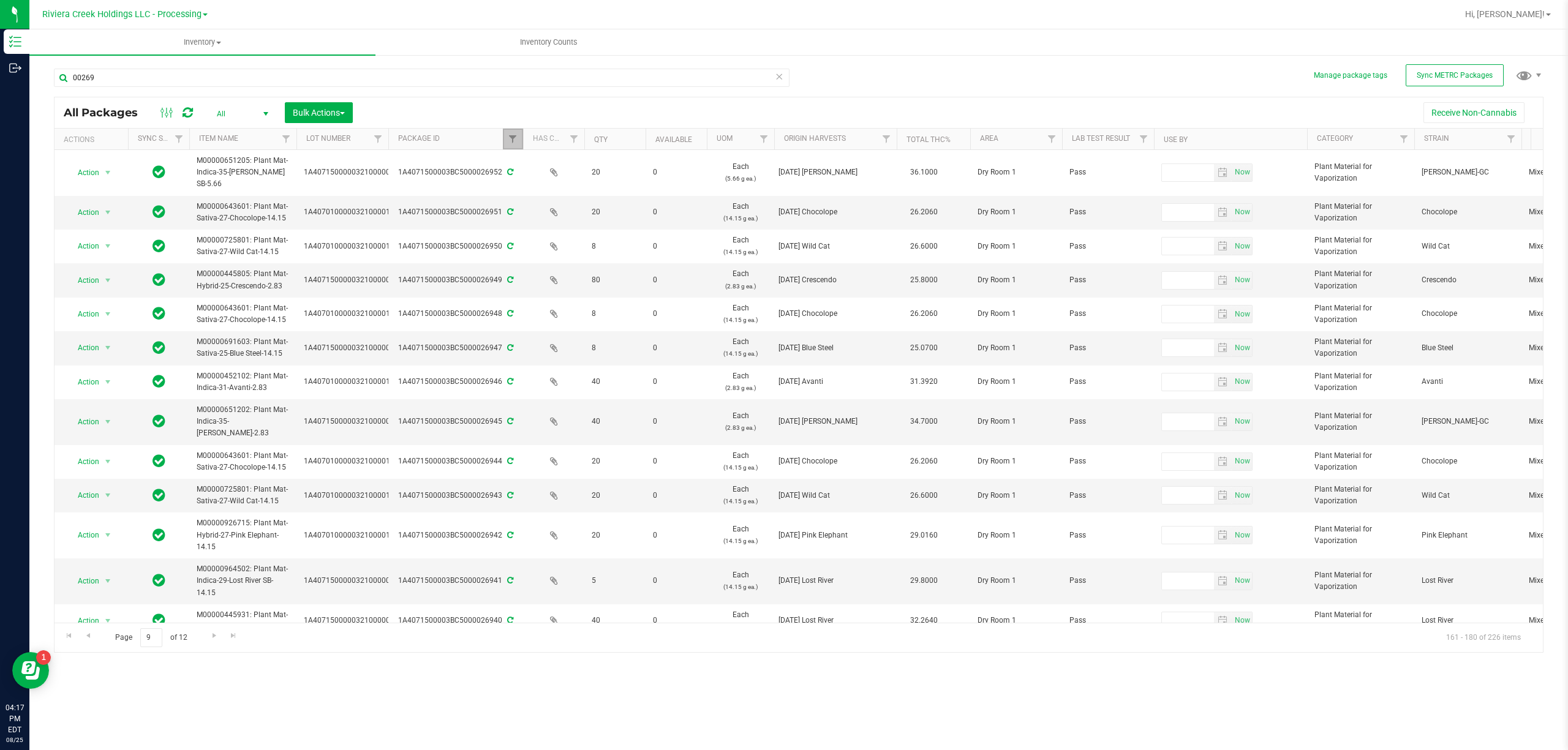
click at [511, 145] on link "Filter" at bounding box center [512, 139] width 20 height 21
click at [595, 203] on button "Clear" at bounding box center [607, 199] width 59 height 27
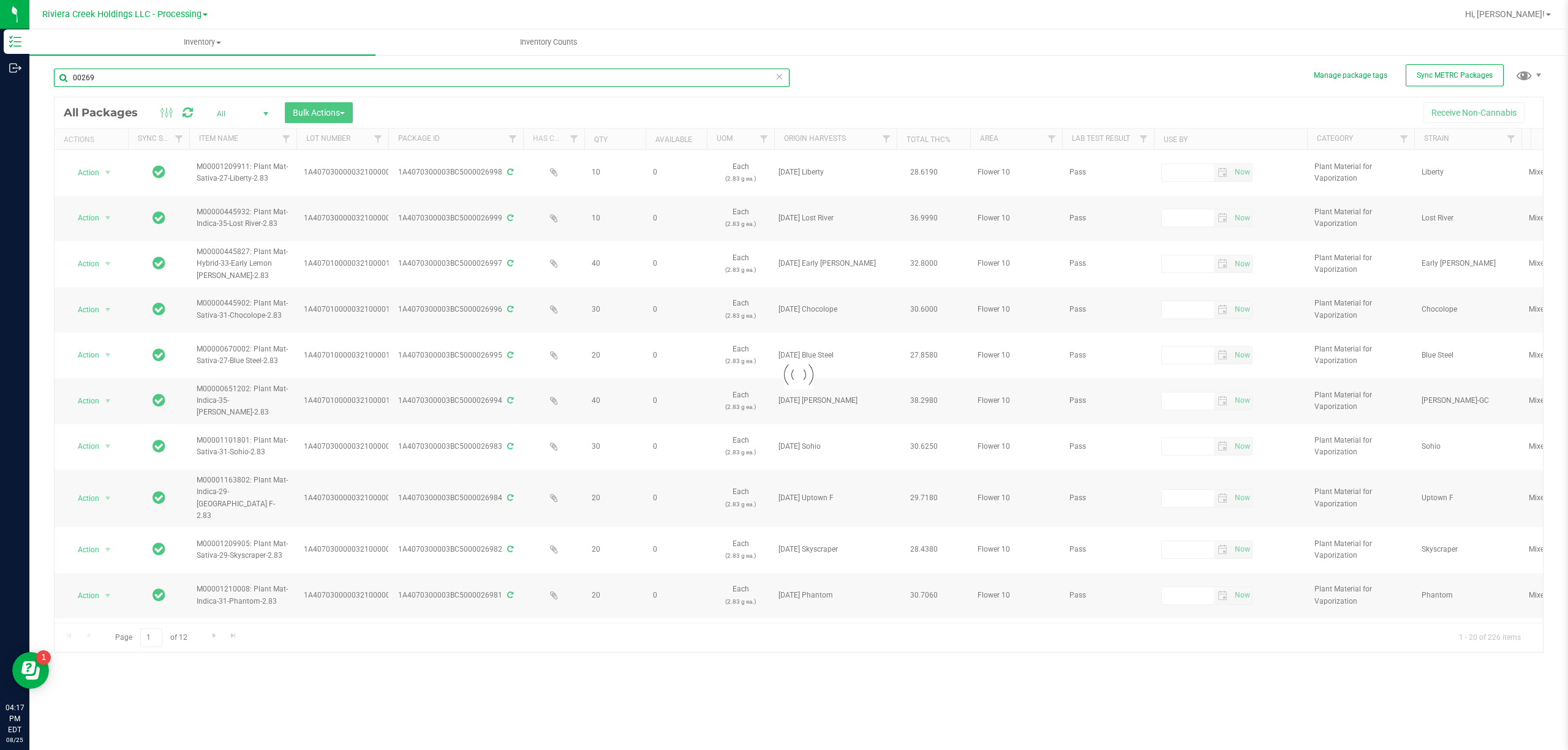
click at [172, 79] on input "00269" at bounding box center [421, 78] width 735 height 19
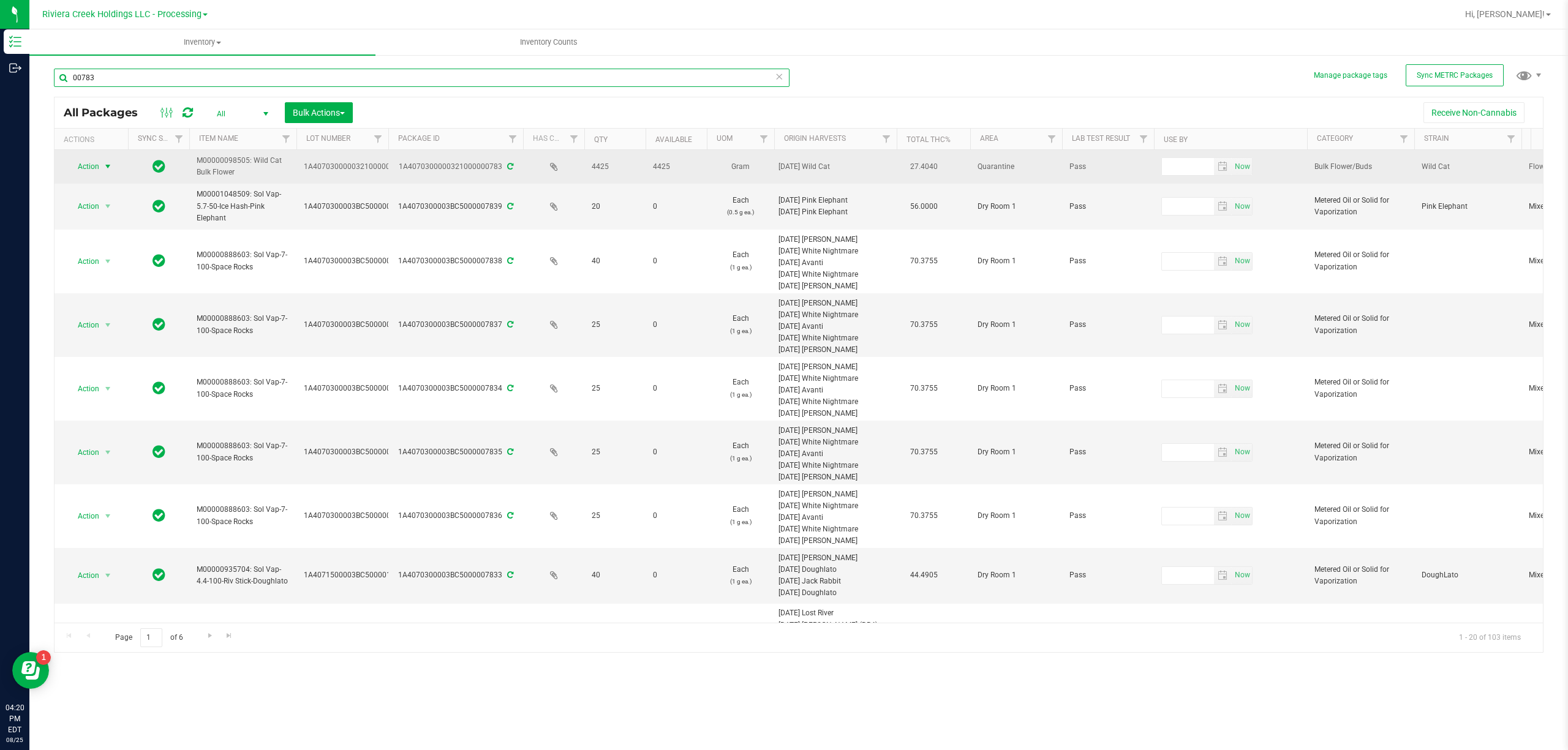
type input "00783"
click at [81, 165] on span "Action" at bounding box center [83, 166] width 33 height 17
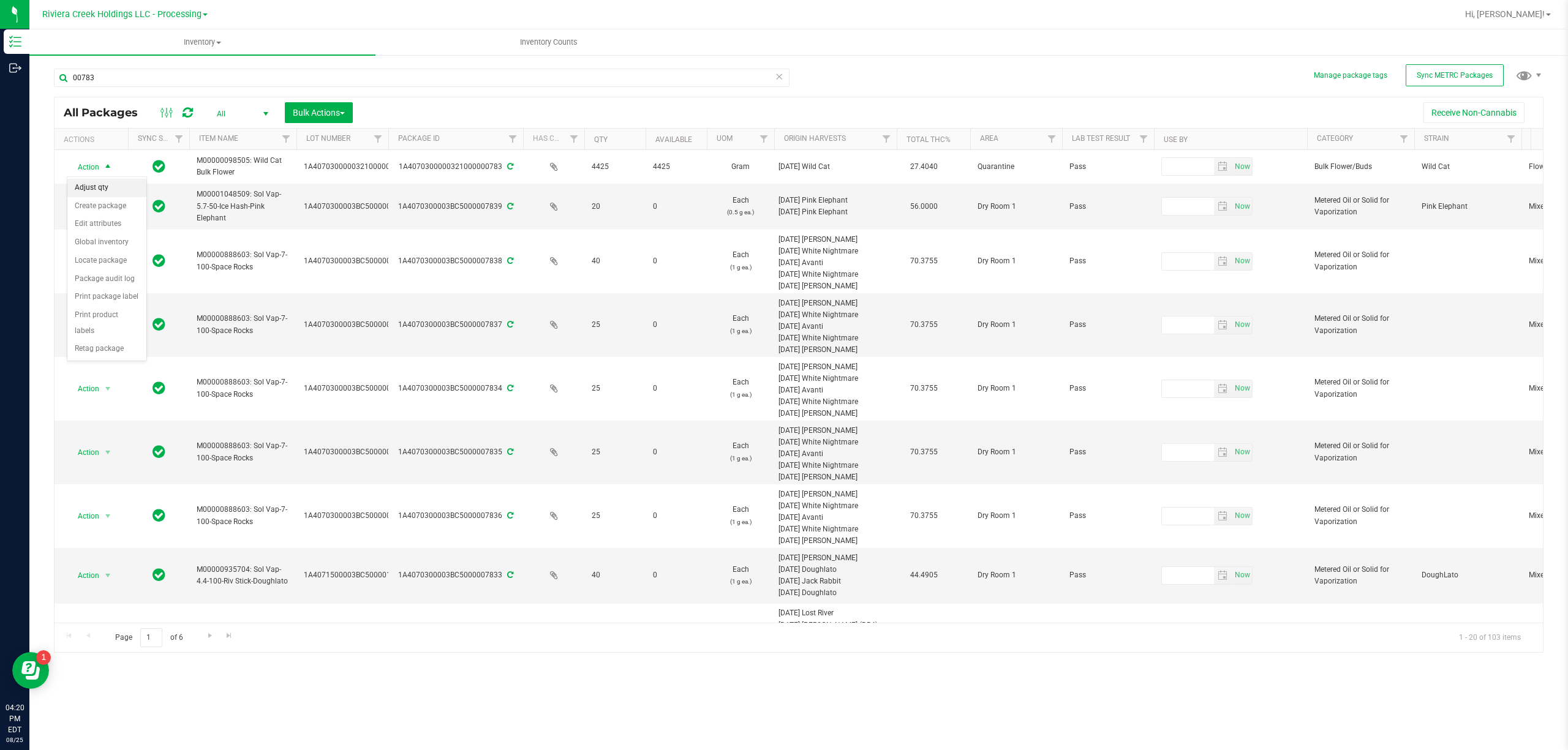
click at [108, 187] on li "Adjust qty" at bounding box center [107, 188] width 79 height 19
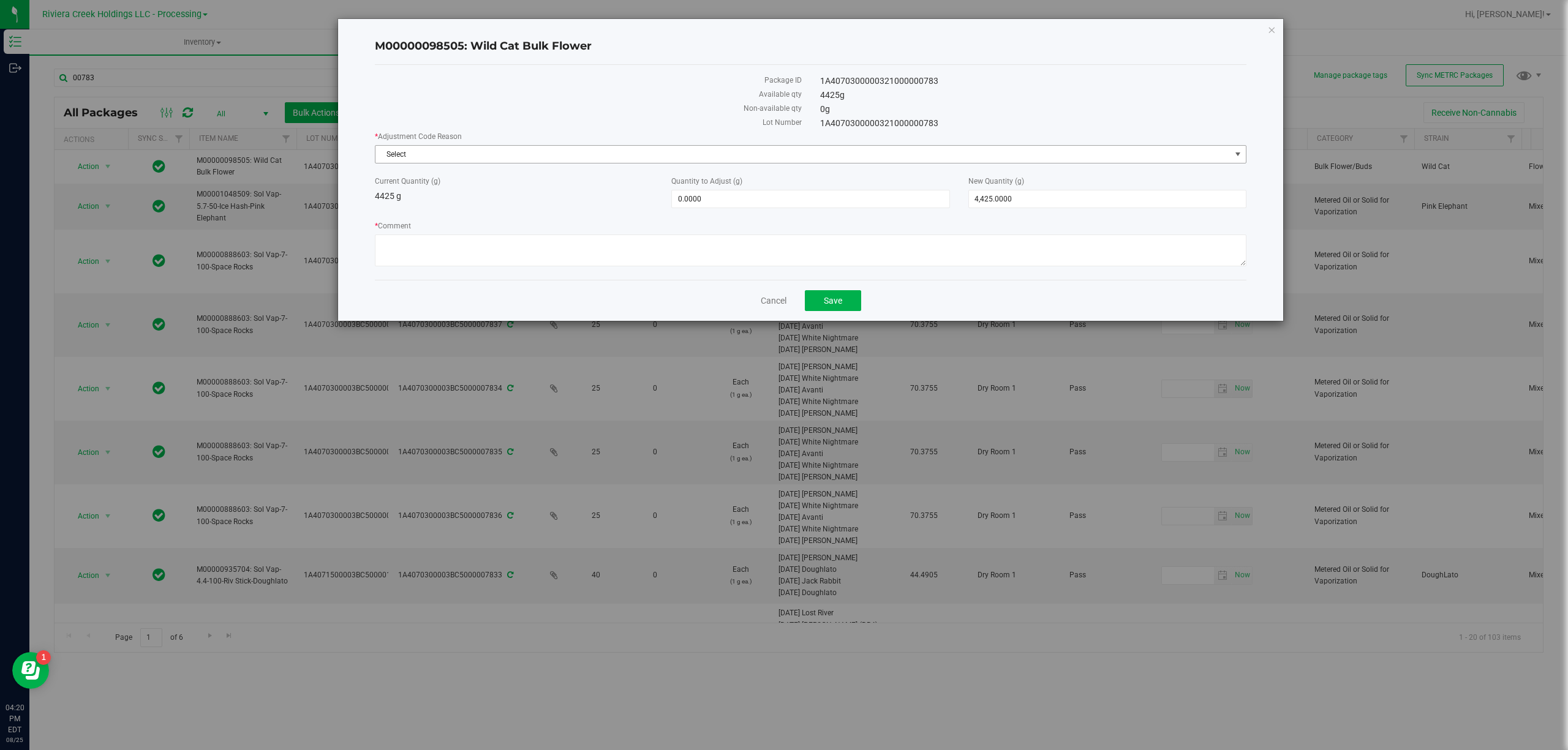
click at [460, 158] on span "Select" at bounding box center [803, 154] width 855 height 17
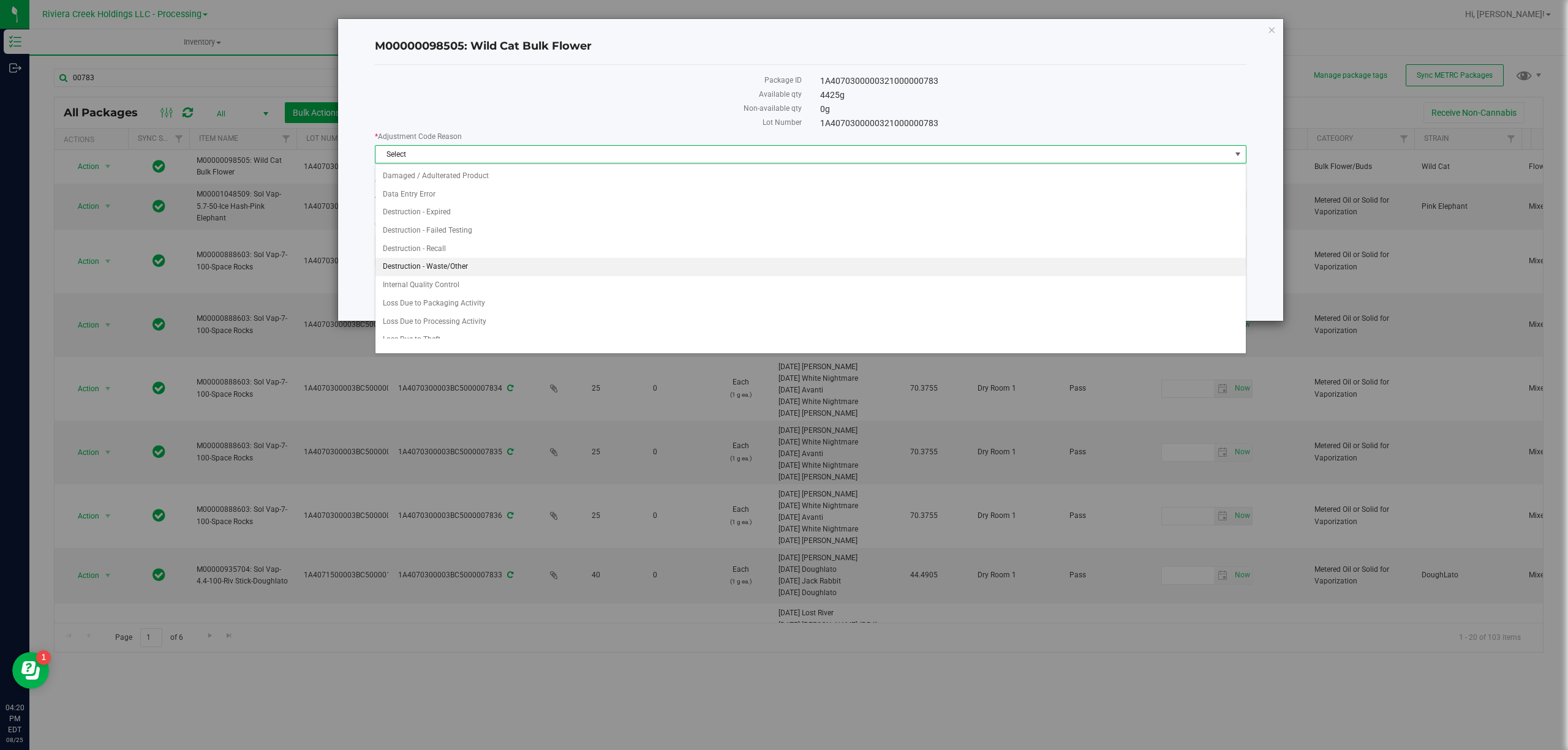
click at [456, 274] on li "Destruction - Waste/Other" at bounding box center [811, 267] width 870 height 19
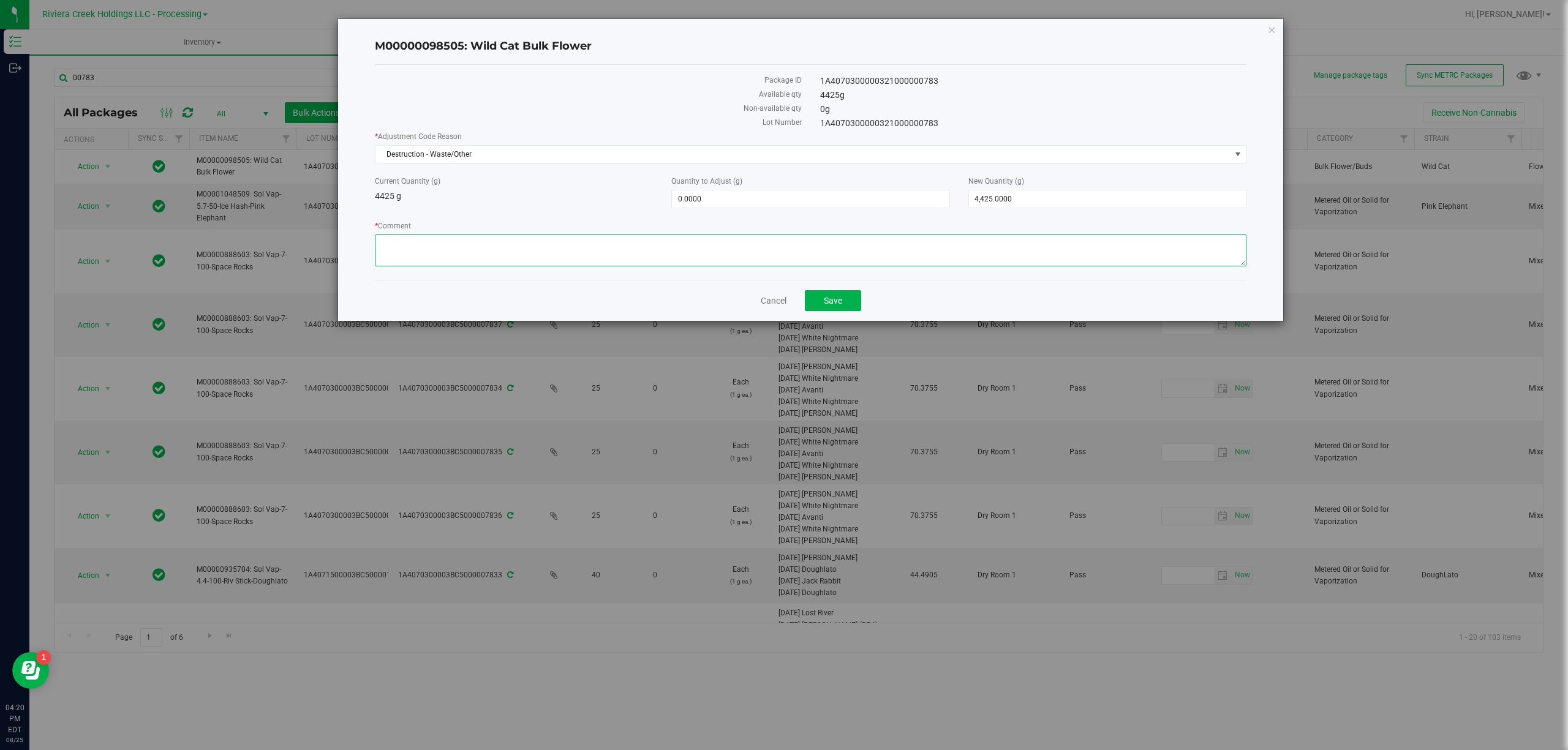
paste textarea "Packing Floor Waste"
type textarea "Packing Floor Waste"
click at [706, 199] on span "0.0000 0" at bounding box center [810, 199] width 278 height 19
click at [706, 199] on input "0" at bounding box center [811, 199] width 277 height 17
type input "-10.59"
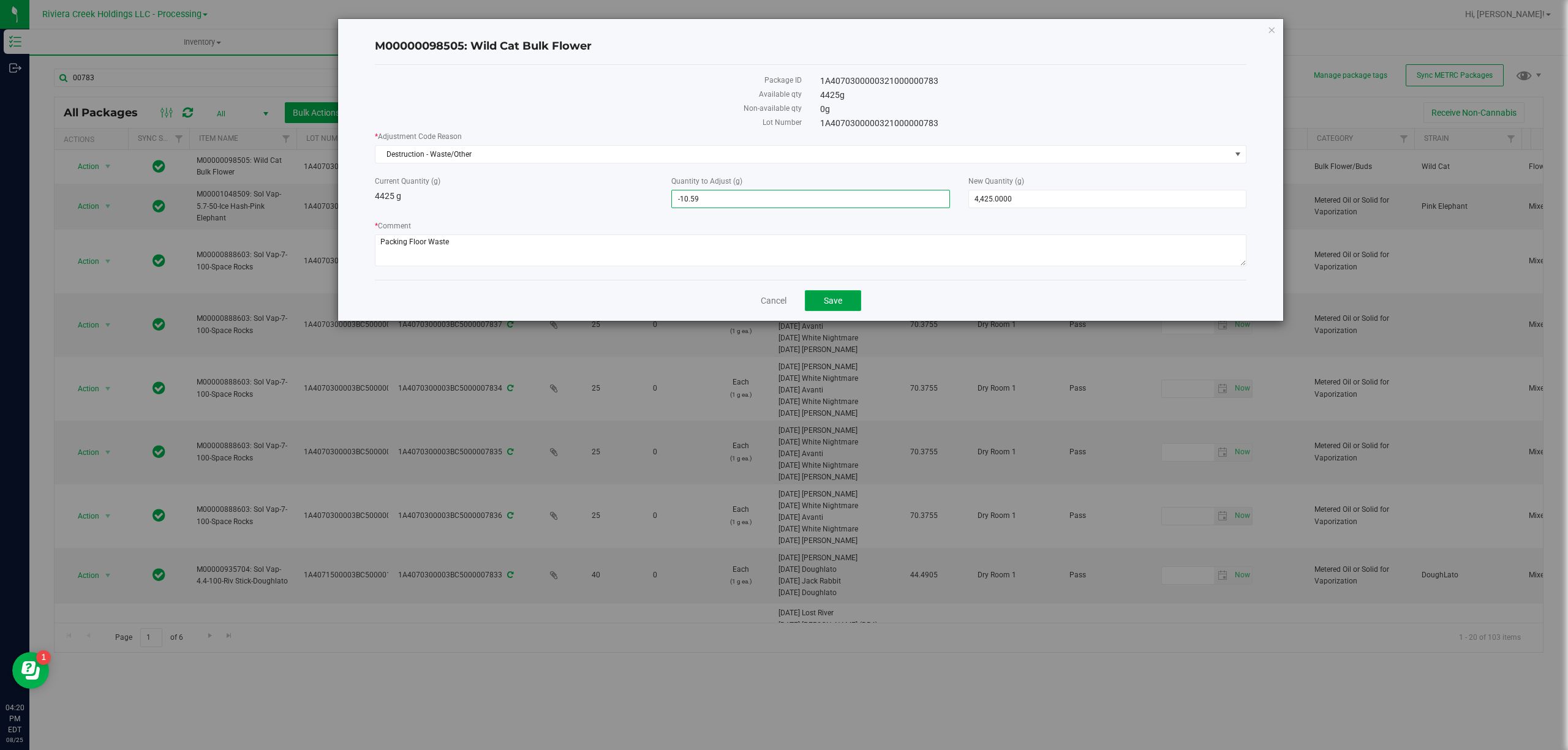
type input "-10.5900"
type input "4,414.4100"
click at [806, 299] on button "Save" at bounding box center [833, 301] width 57 height 21
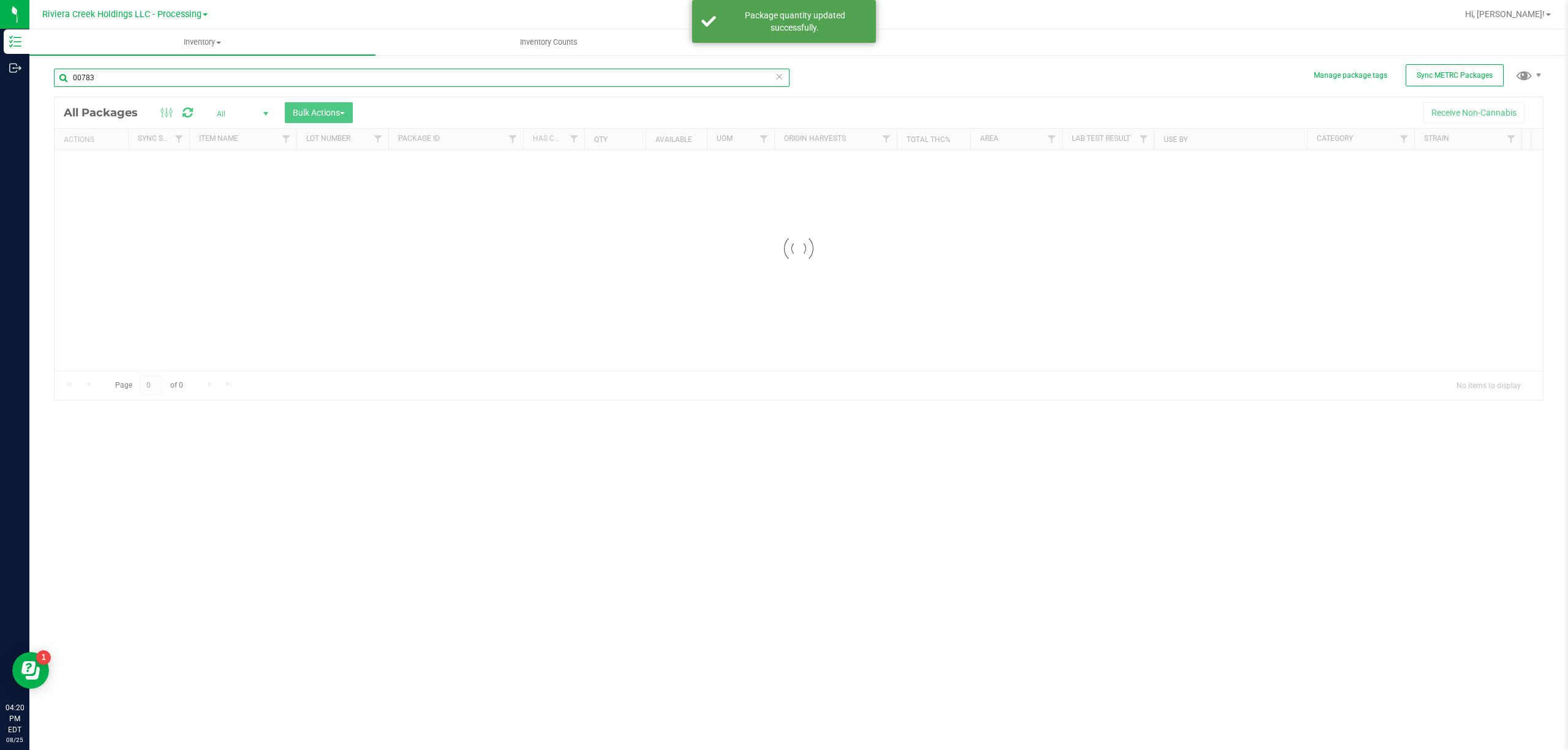
click at [556, 83] on input "00783" at bounding box center [421, 78] width 735 height 19
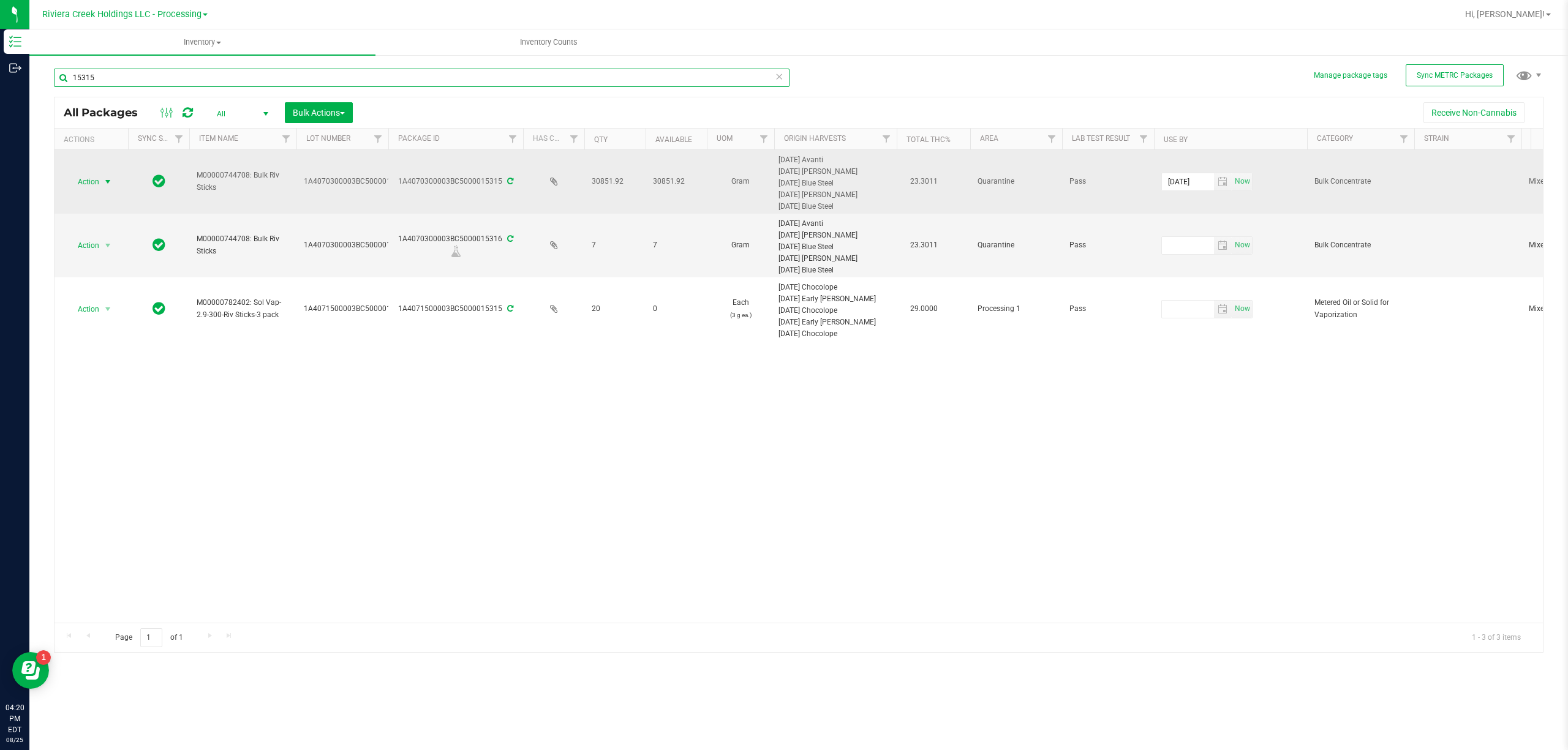
type input "15315"
click at [85, 180] on span "Action" at bounding box center [83, 181] width 33 height 17
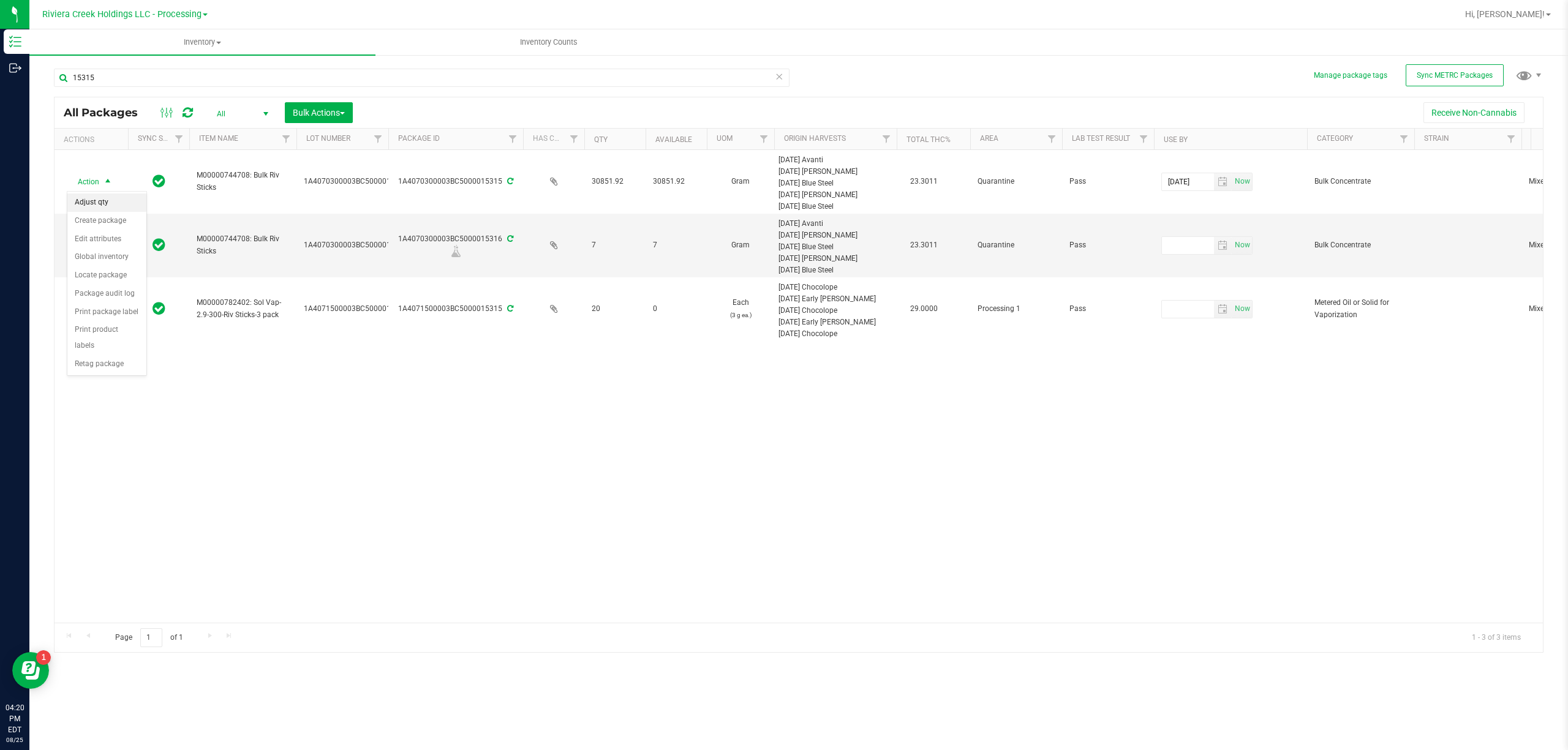
click at [101, 205] on li "Adjust qty" at bounding box center [107, 203] width 79 height 19
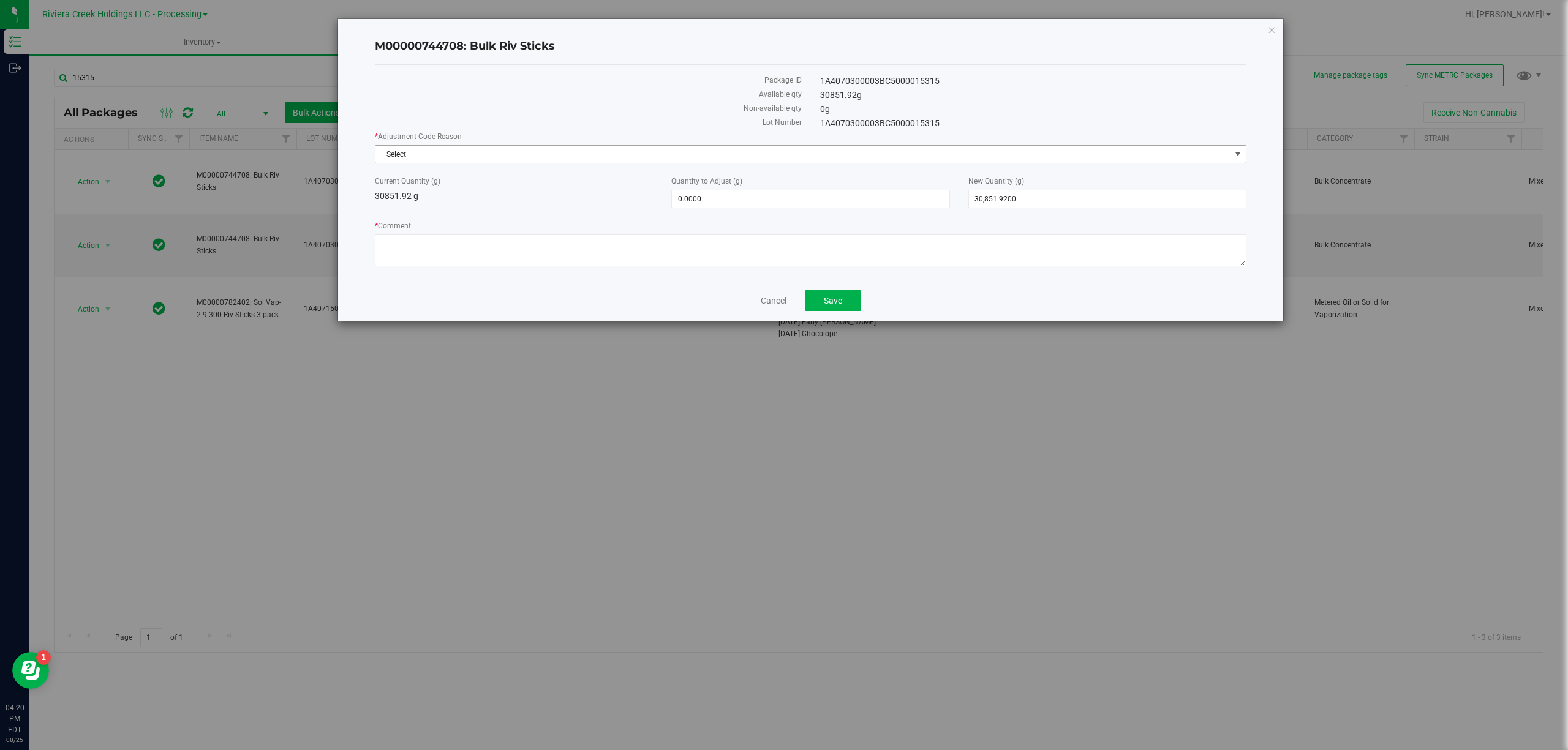
click at [486, 163] on span "Select" at bounding box center [811, 154] width 871 height 19
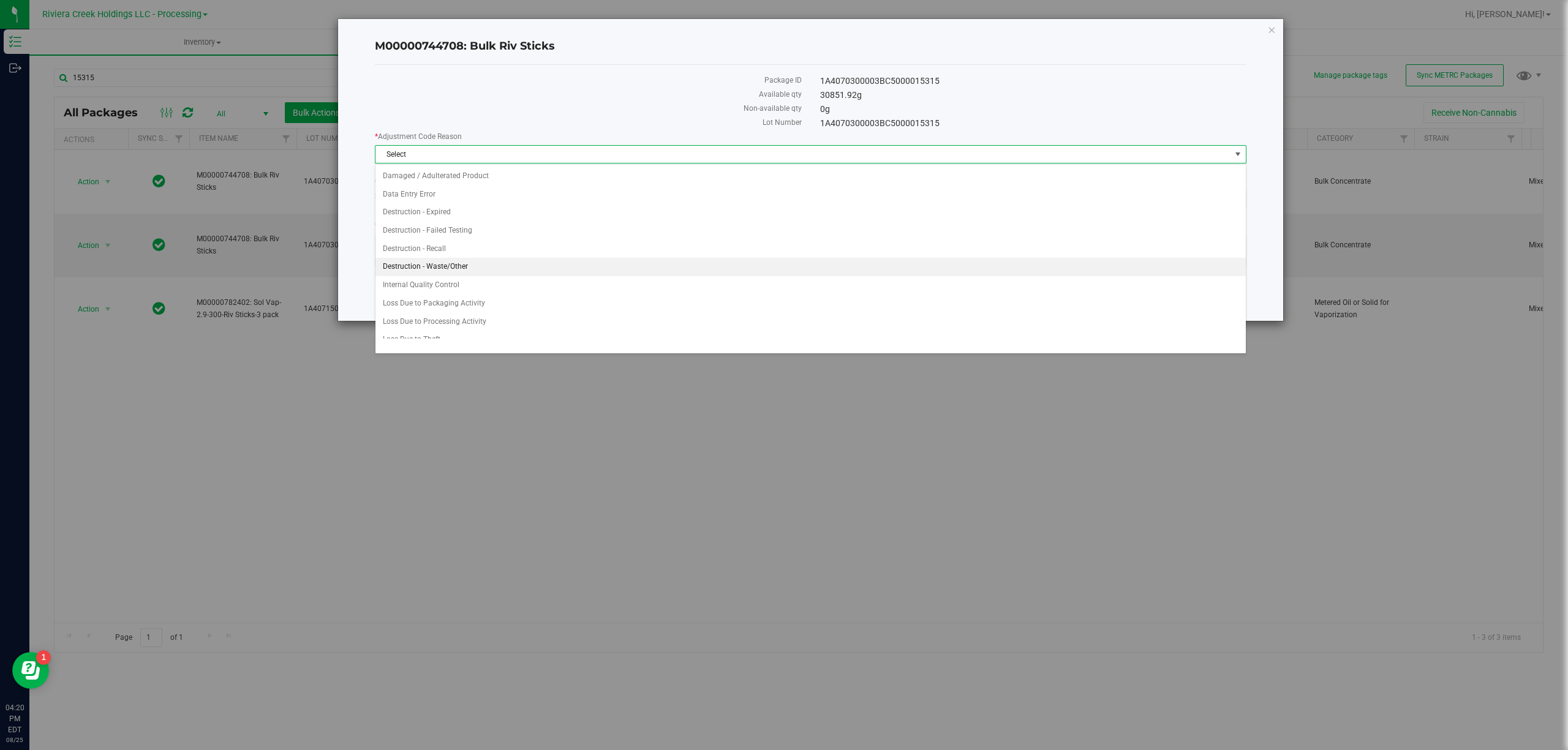
click at [468, 263] on li "Destruction - Waste/Other" at bounding box center [811, 267] width 870 height 19
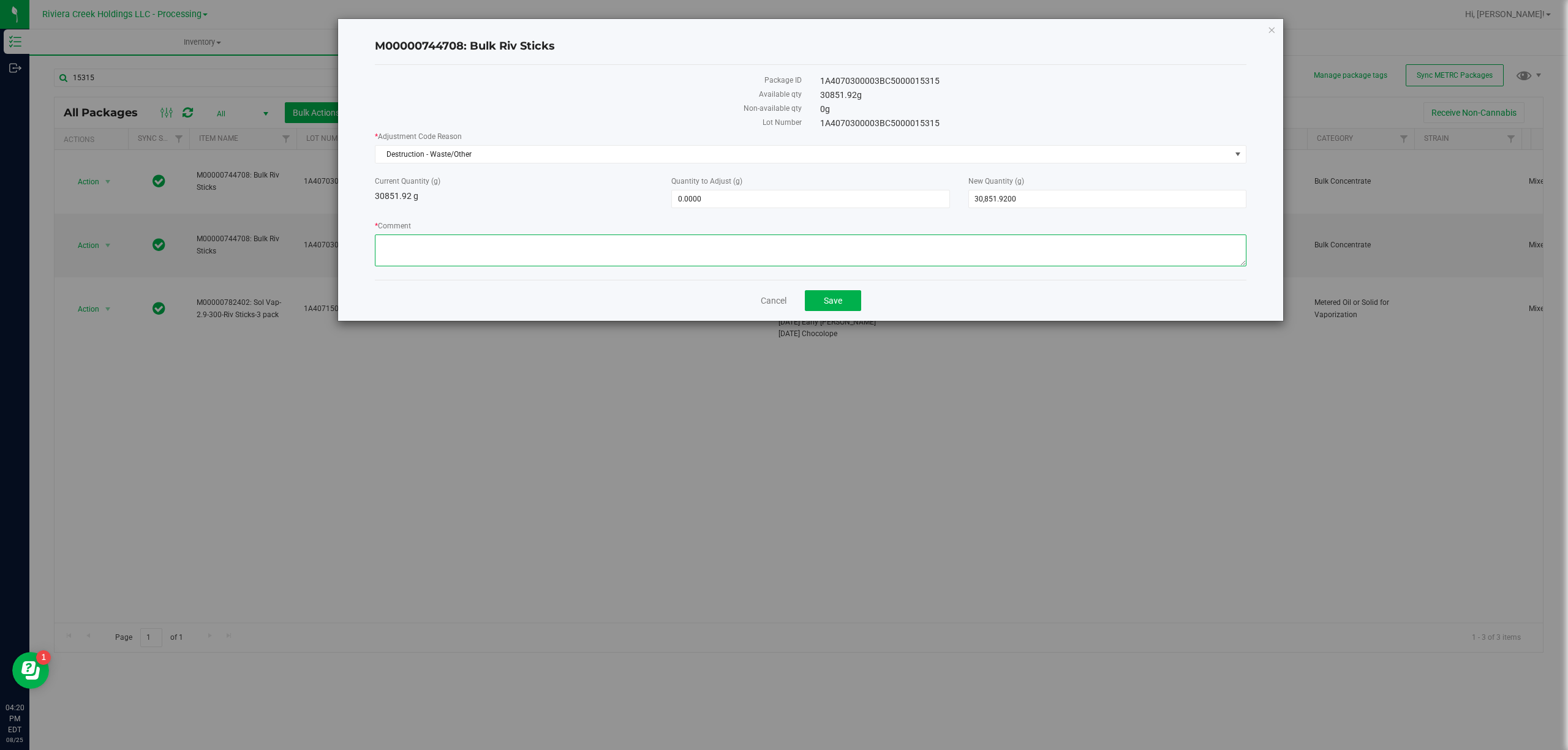
paste textarea "Packing Floor Waste"
type textarea "Packing Floor Waste"
click at [695, 192] on span "0.0000 0" at bounding box center [810, 199] width 278 height 19
click at [695, 192] on input "0" at bounding box center [811, 199] width 277 height 17
type input "-10.59"
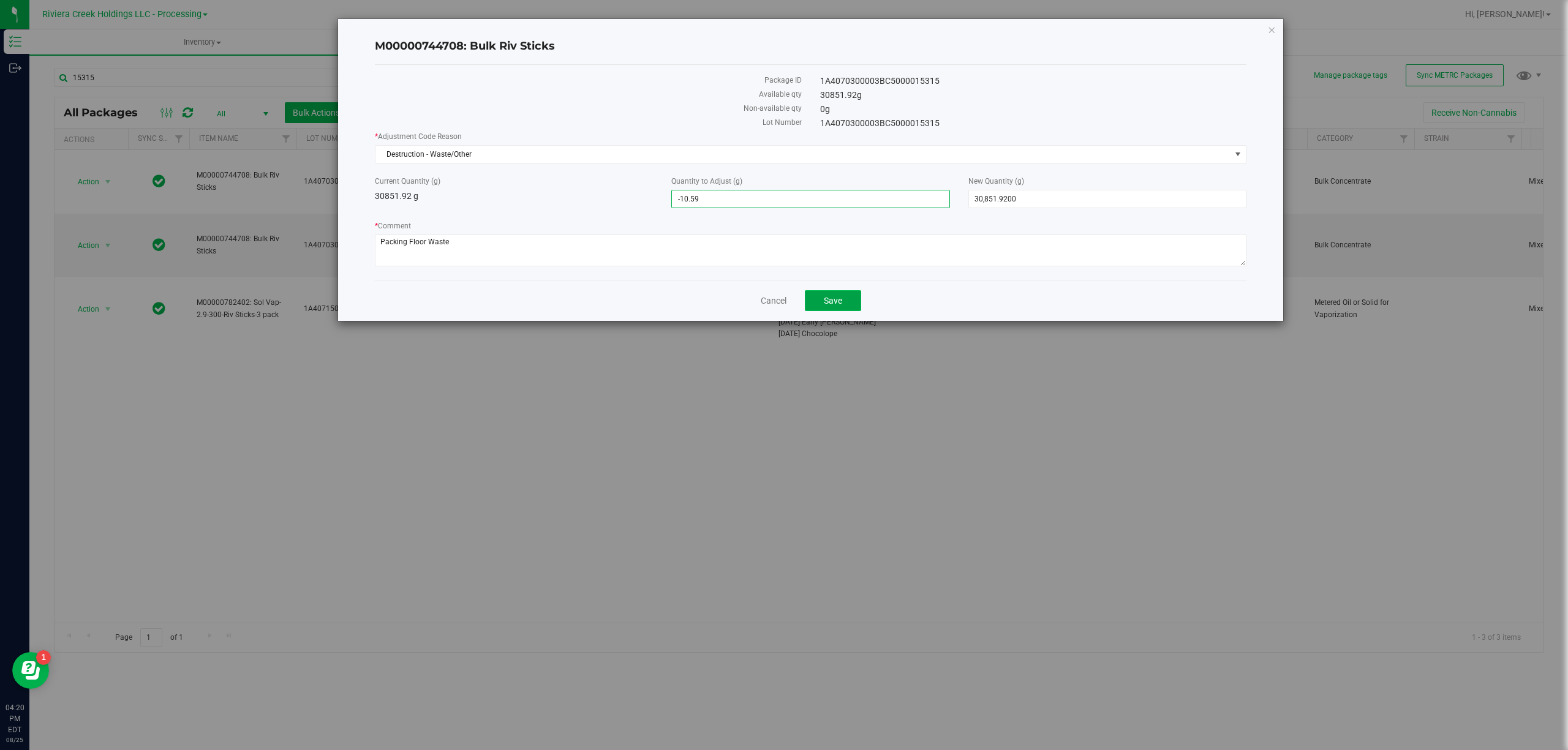
type input "-10.5900"
type input "30,841.3300"
click at [846, 309] on button "Save" at bounding box center [833, 301] width 57 height 21
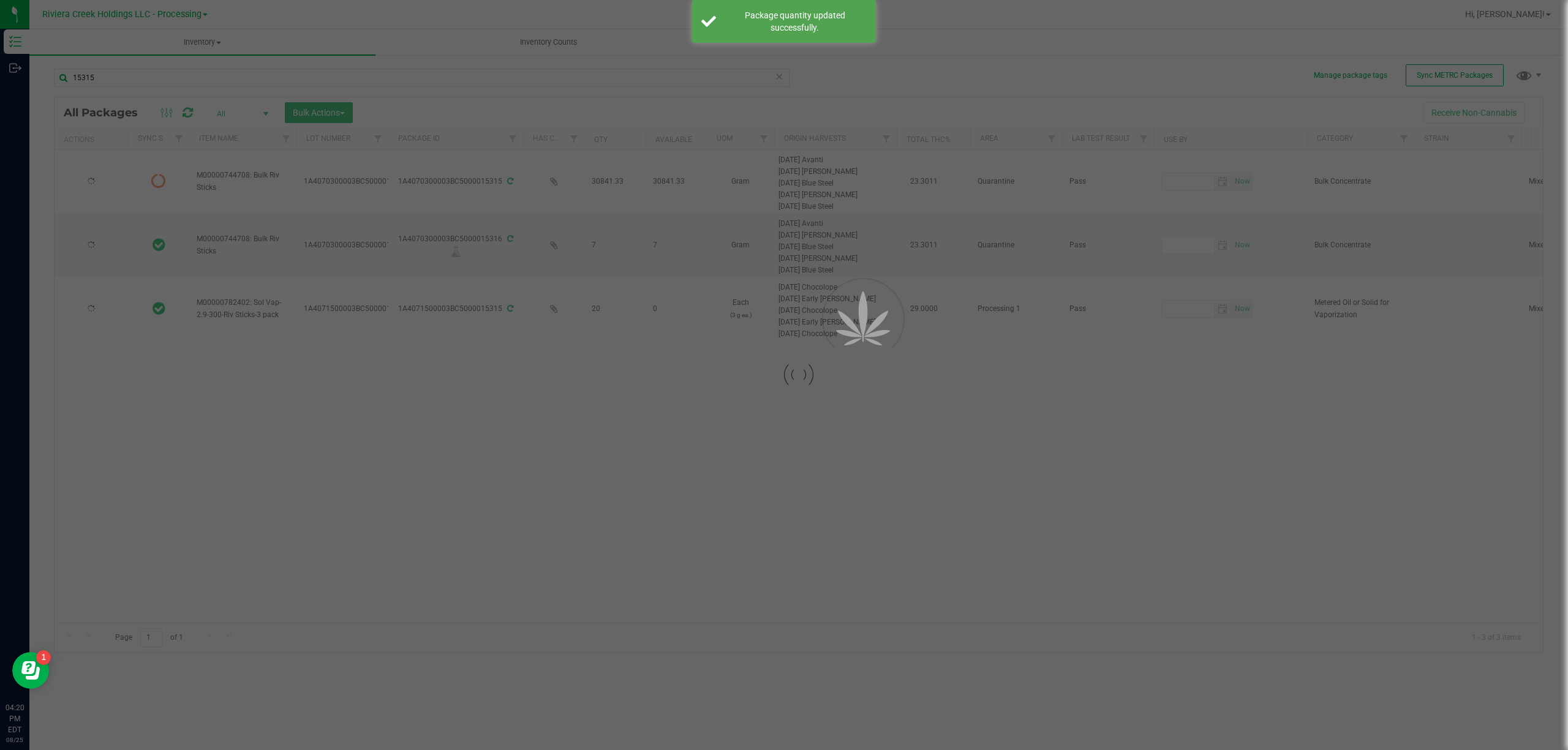
type input "2026-08-12"
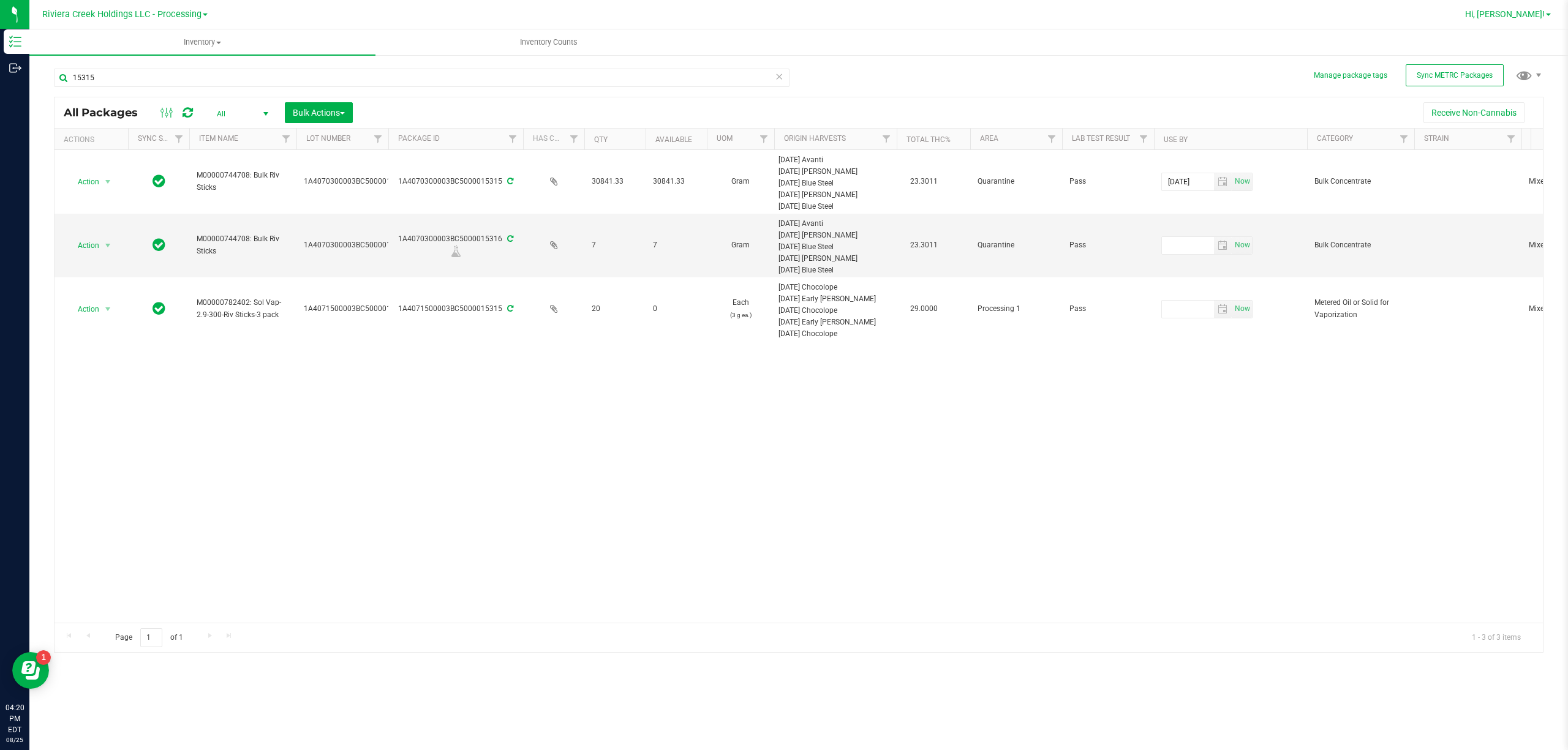
click at [1534, 13] on span "Hi, [PERSON_NAME]!" at bounding box center [1505, 14] width 80 height 10
click at [1510, 106] on span "Sign Out" at bounding box center [1504, 108] width 36 height 12
